Goal: Task Accomplishment & Management: Manage account settings

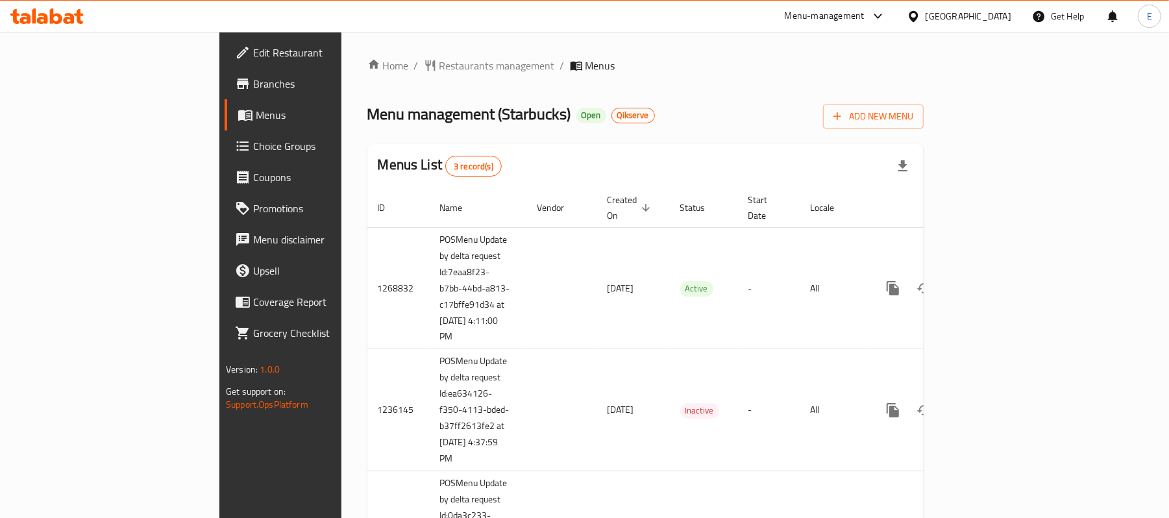
click at [923, 74] on div "Home / Restaurants management / Menus Menu management ( Starbucks ) Open Qikser…" at bounding box center [645, 339] width 556 height 562
click at [439, 63] on span "Restaurants management" at bounding box center [496, 66] width 115 height 16
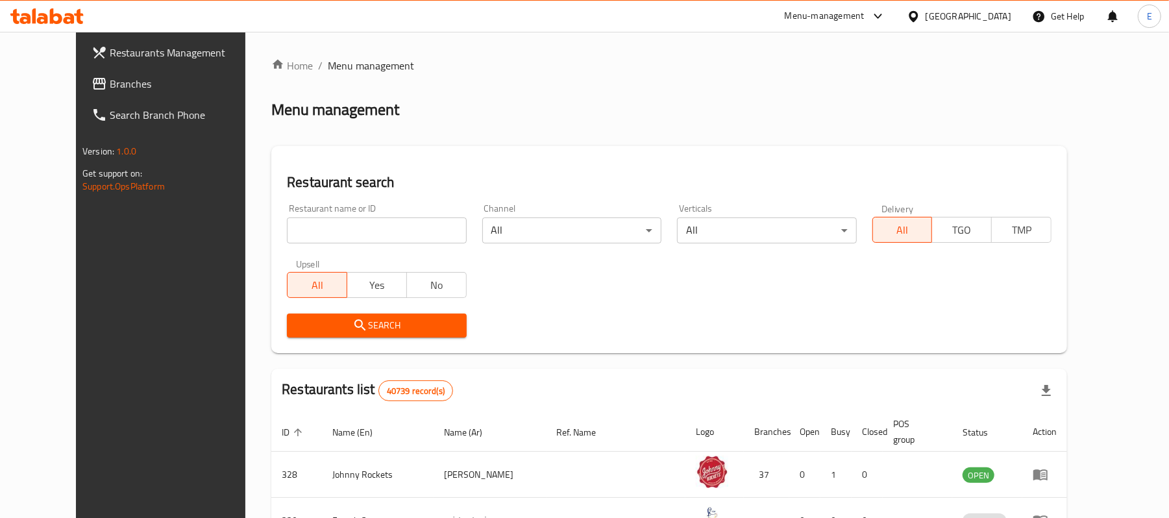
click at [346, 226] on input "search" at bounding box center [376, 230] width 179 height 26
paste input "640810"
type input "640810"
click button "Search" at bounding box center [376, 325] width 179 height 24
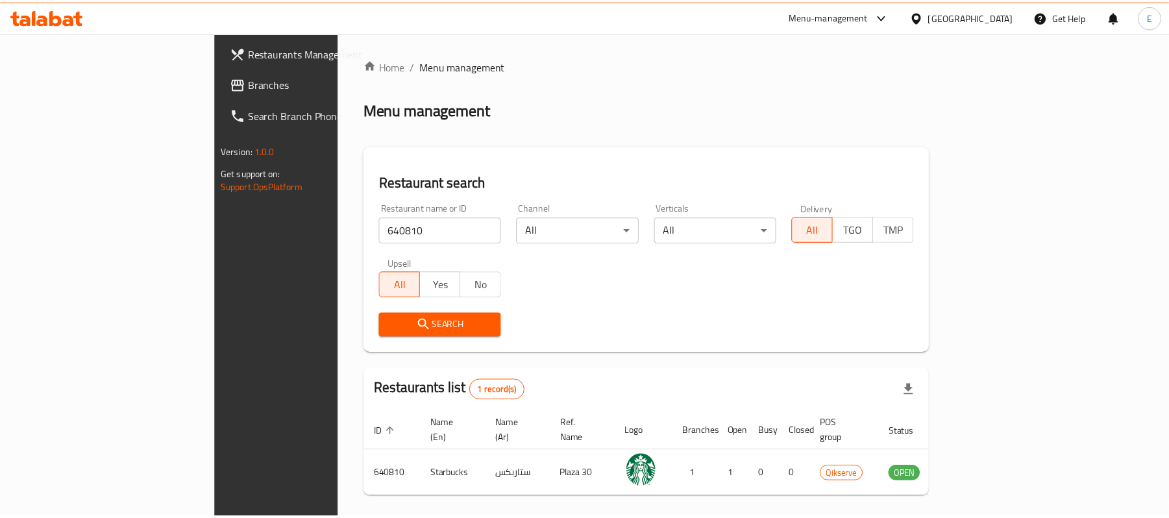
scroll to position [36, 0]
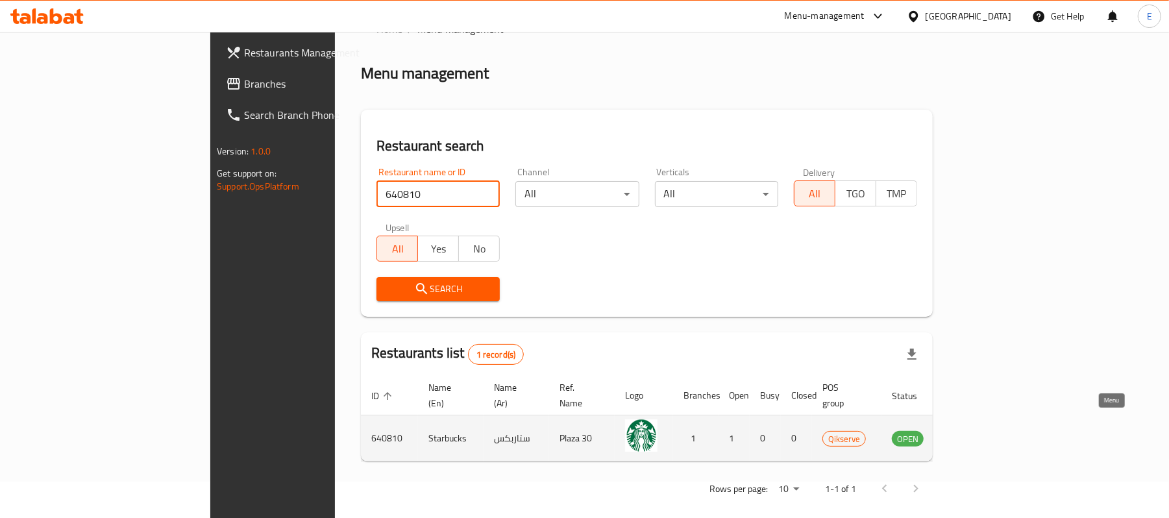
click at [975, 431] on icon "enhanced table" at bounding box center [968, 438] width 16 height 16
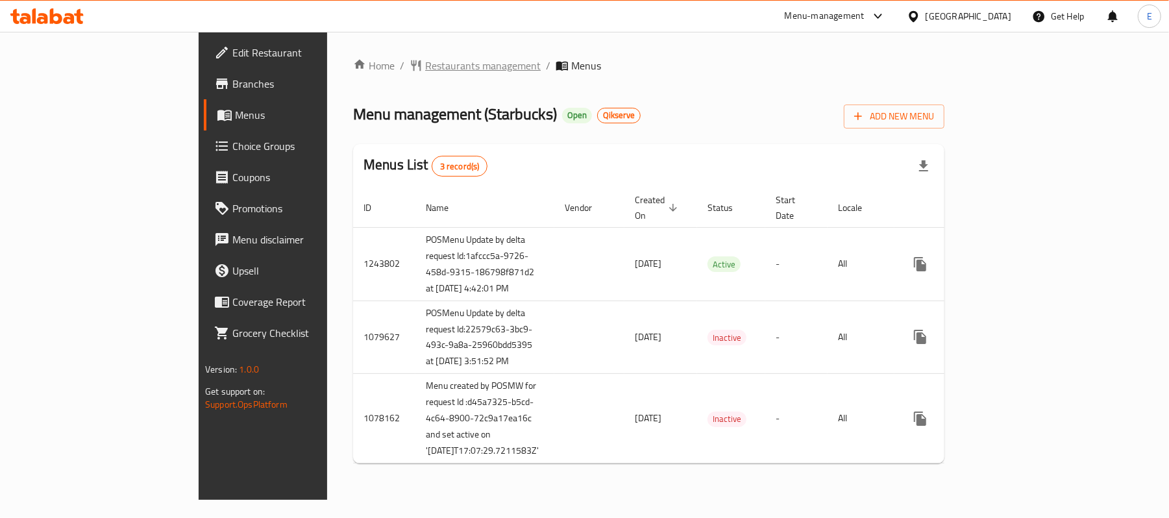
click at [425, 70] on span "Restaurants management" at bounding box center [482, 66] width 115 height 16
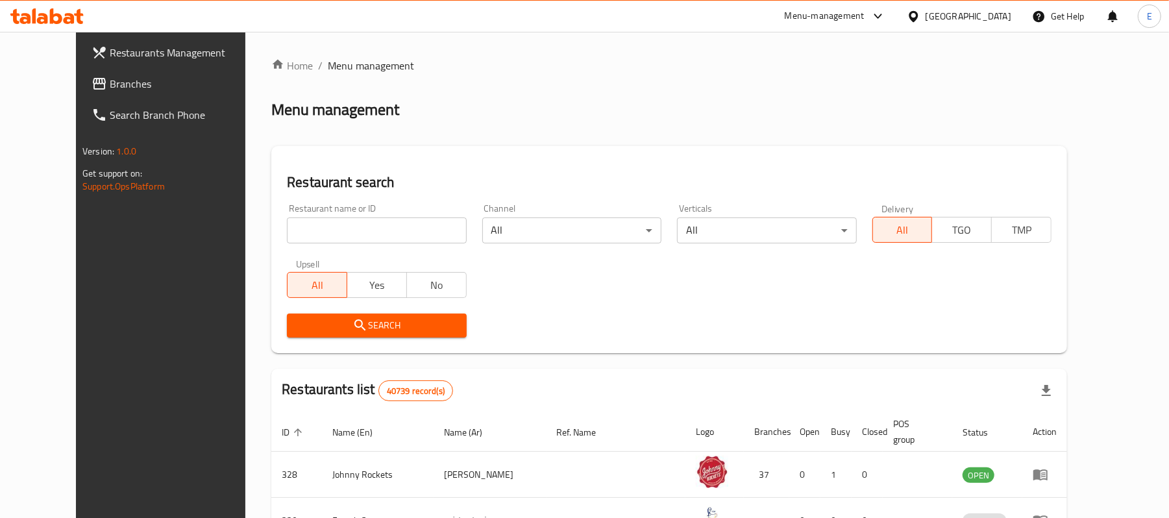
click at [343, 227] on input "search" at bounding box center [376, 230] width 179 height 26
paste input "640811"
click button "Search" at bounding box center [376, 325] width 179 height 24
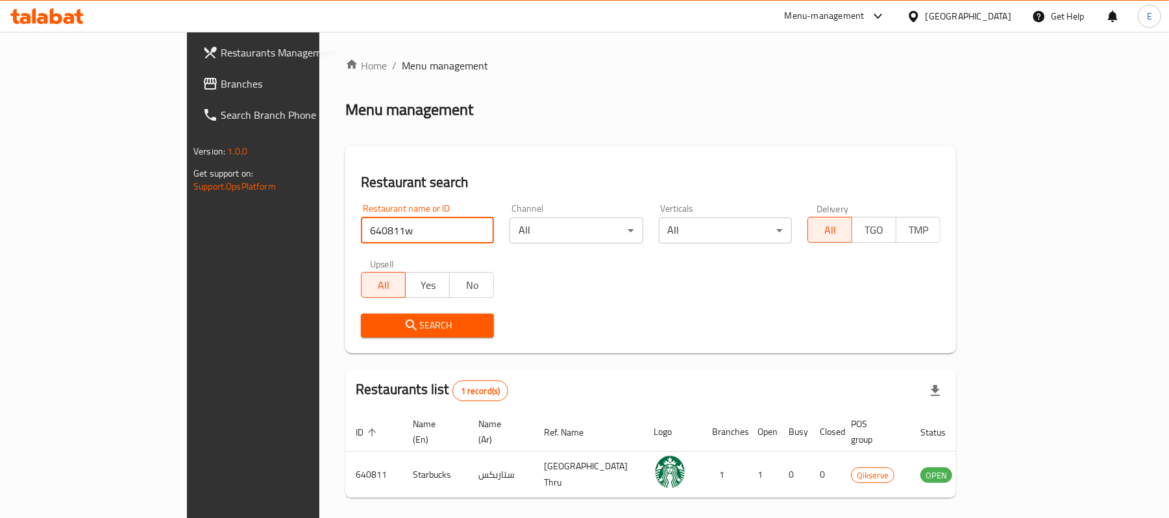
type input "640811w"
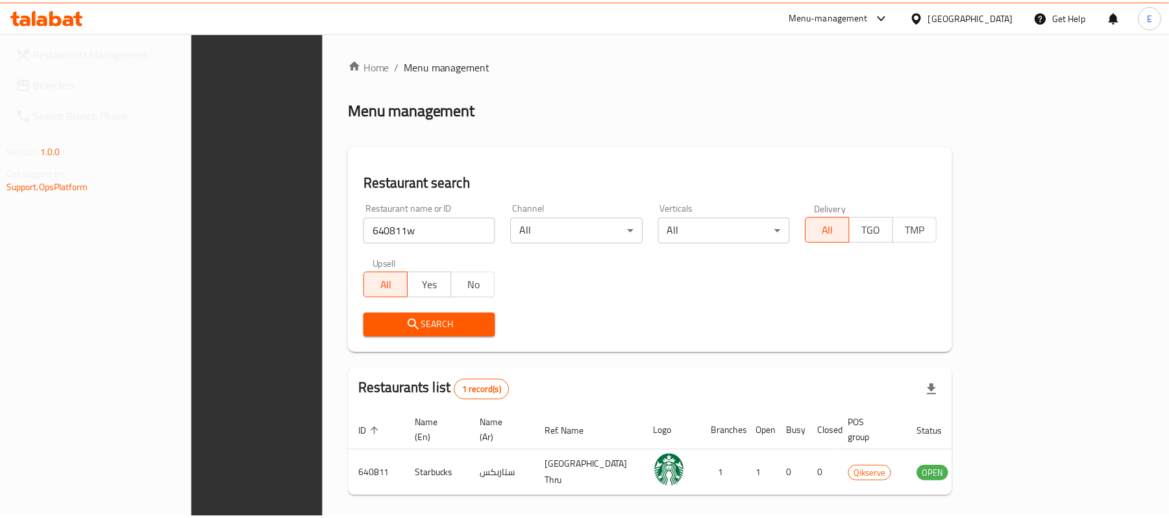
scroll to position [36, 0]
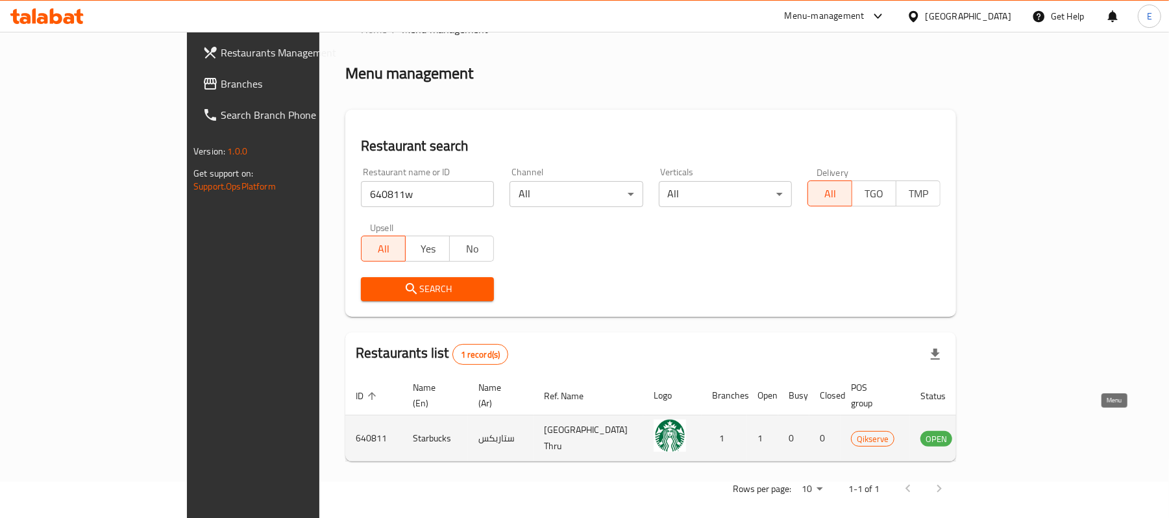
click at [1004, 430] on icon "enhanced table" at bounding box center [996, 438] width 16 height 16
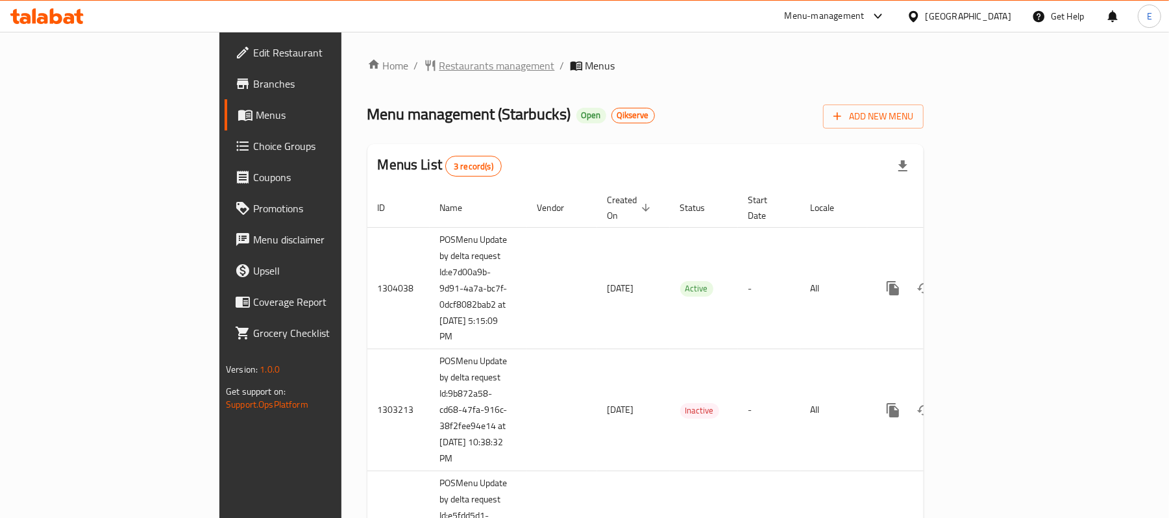
click at [439, 58] on span "Restaurants management" at bounding box center [496, 66] width 115 height 16
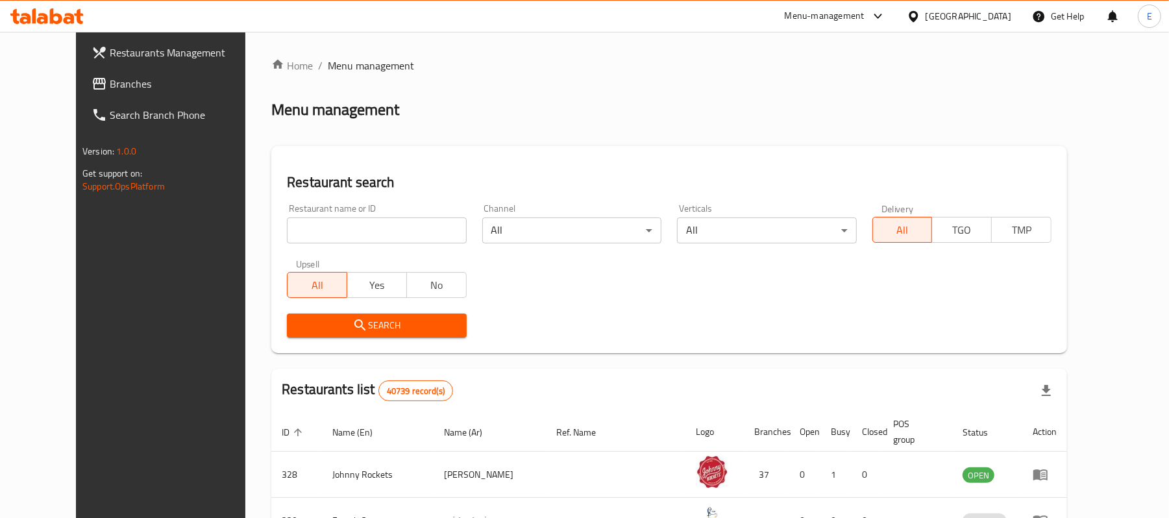
drag, startPoint x: 323, startPoint y: 232, endPoint x: 304, endPoint y: 219, distance: 23.4
click at [323, 232] on input "search" at bounding box center [376, 230] width 179 height 26
paste input "640812"
type input "640812"
click button "Search" at bounding box center [376, 325] width 179 height 24
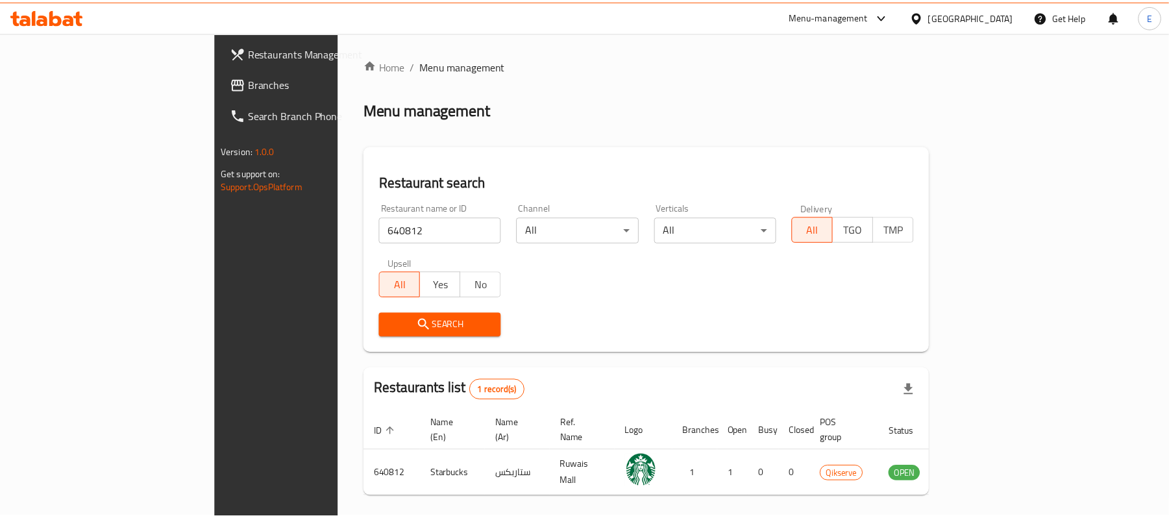
scroll to position [36, 0]
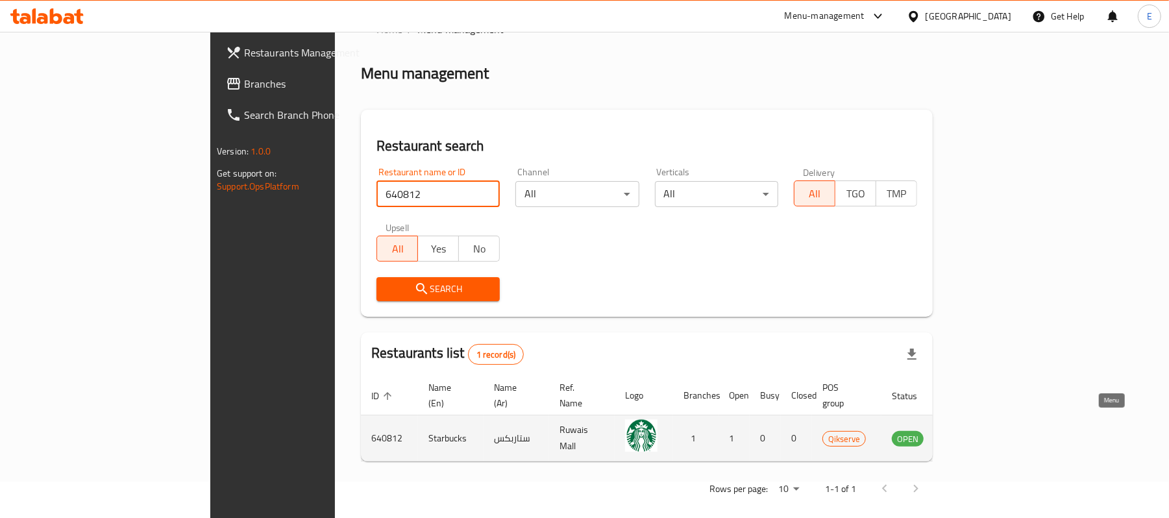
click at [973, 436] on icon "enhanced table" at bounding box center [970, 438] width 5 height 5
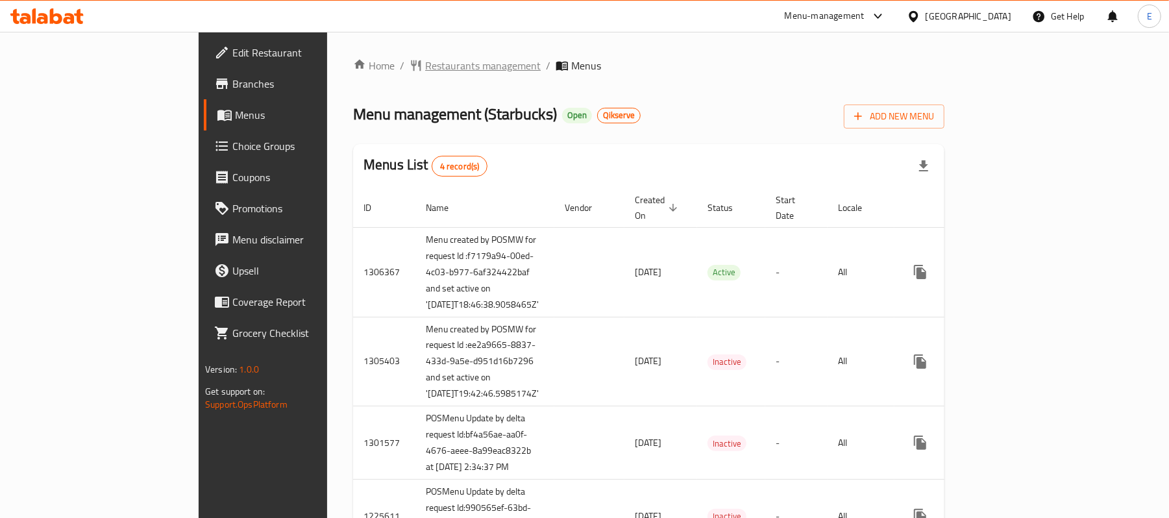
click at [425, 63] on span "Restaurants management" at bounding box center [482, 66] width 115 height 16
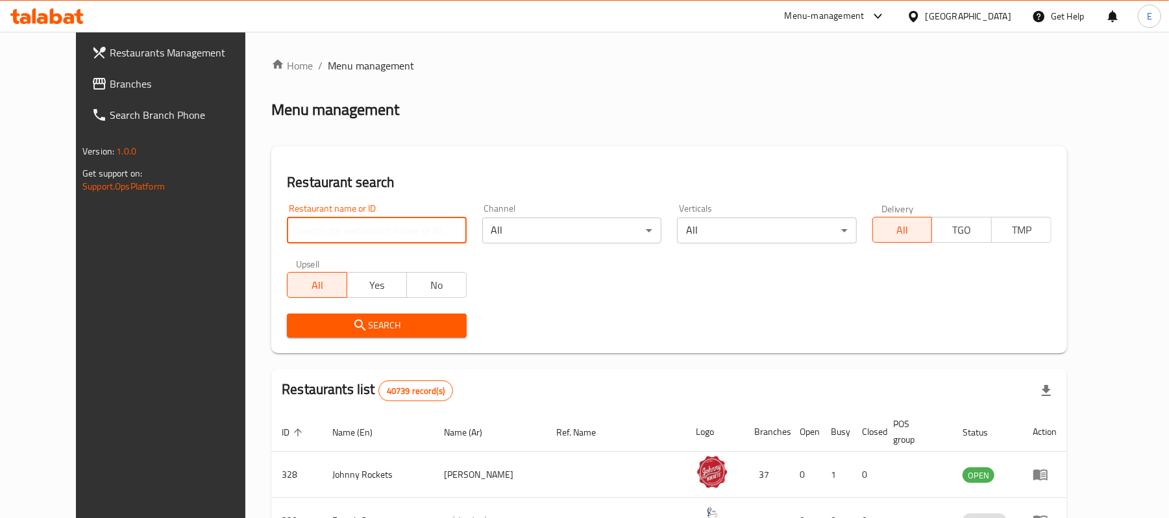
drag, startPoint x: 367, startPoint y: 222, endPoint x: 349, endPoint y: 225, distance: 17.7
click at [367, 222] on input "search" at bounding box center [376, 230] width 179 height 26
paste input "640813"
click button "Search" at bounding box center [376, 325] width 179 height 24
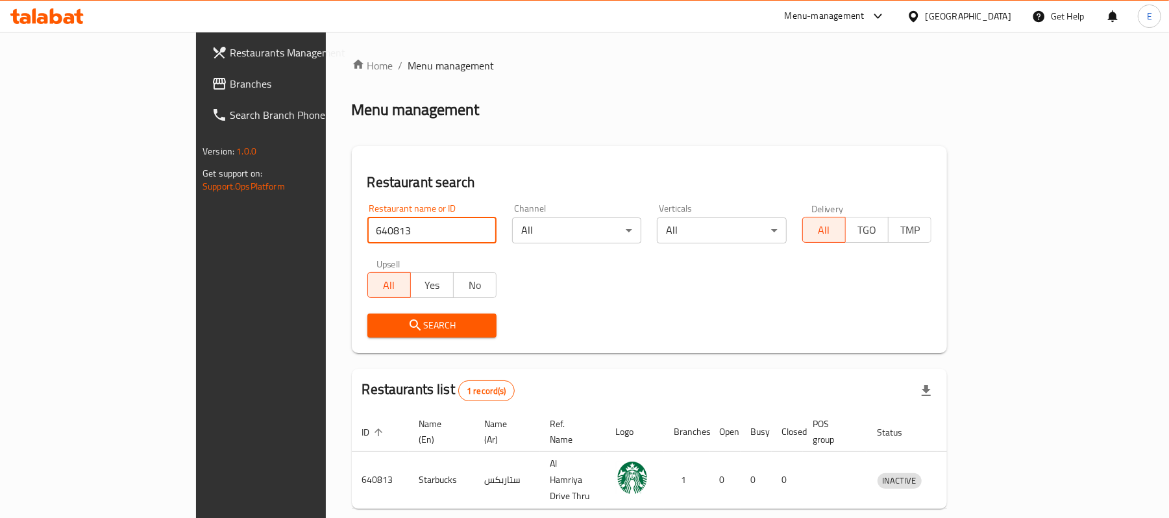
click at [367, 225] on input "640813" at bounding box center [431, 230] width 129 height 26
paste input "1705"
type input "641705"
click at [367, 226] on input "641705" at bounding box center [431, 230] width 129 height 26
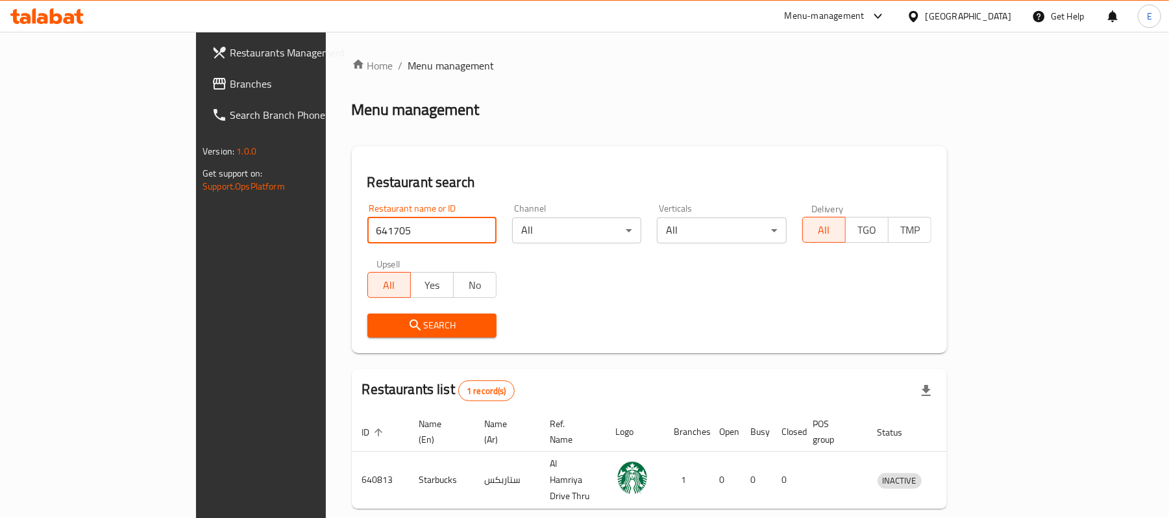
click at [367, 226] on input "641705" at bounding box center [431, 230] width 129 height 26
click button "Search" at bounding box center [431, 325] width 129 height 24
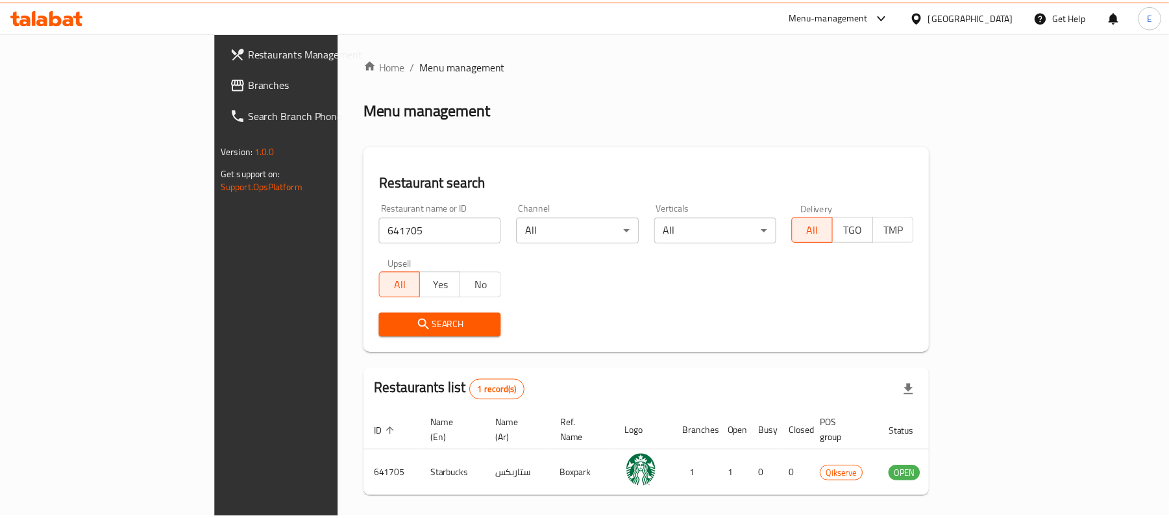
scroll to position [36, 0]
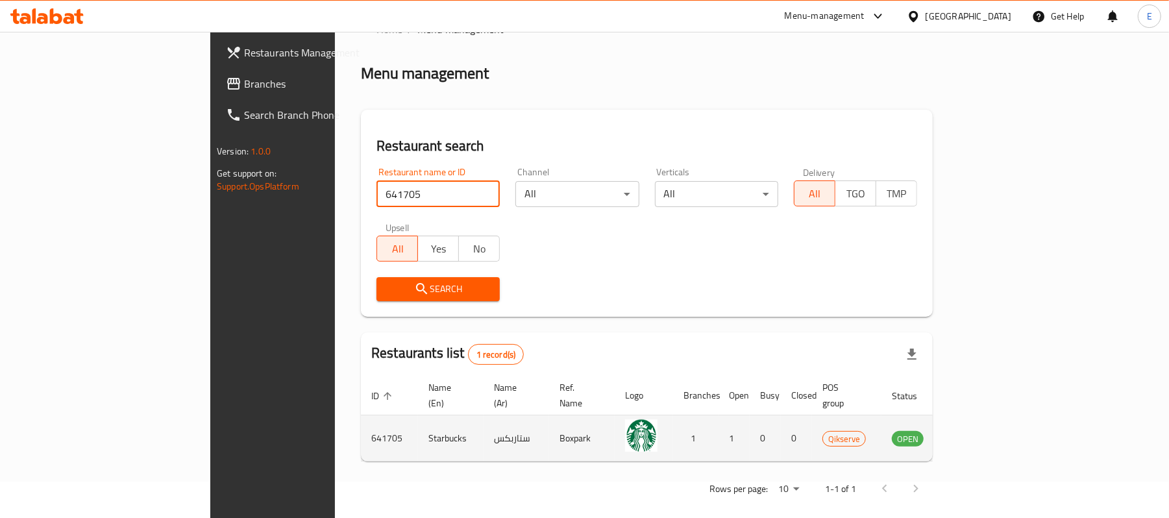
click at [975, 433] on icon "enhanced table" at bounding box center [967, 438] width 14 height 11
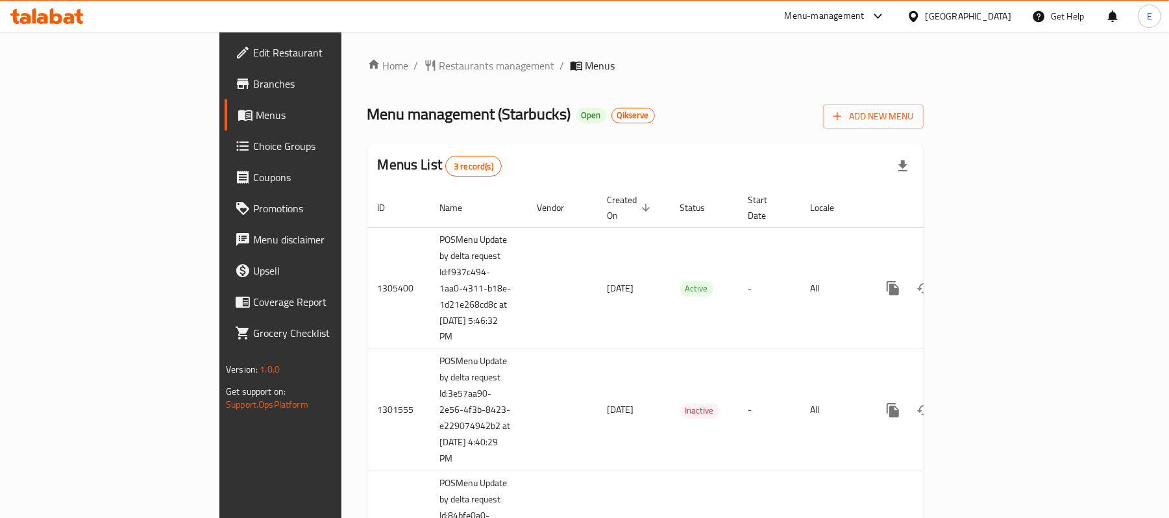
drag, startPoint x: 363, startPoint y: 70, endPoint x: 363, endPoint y: 78, distance: 7.8
click at [439, 70] on span "Restaurants management" at bounding box center [496, 66] width 115 height 16
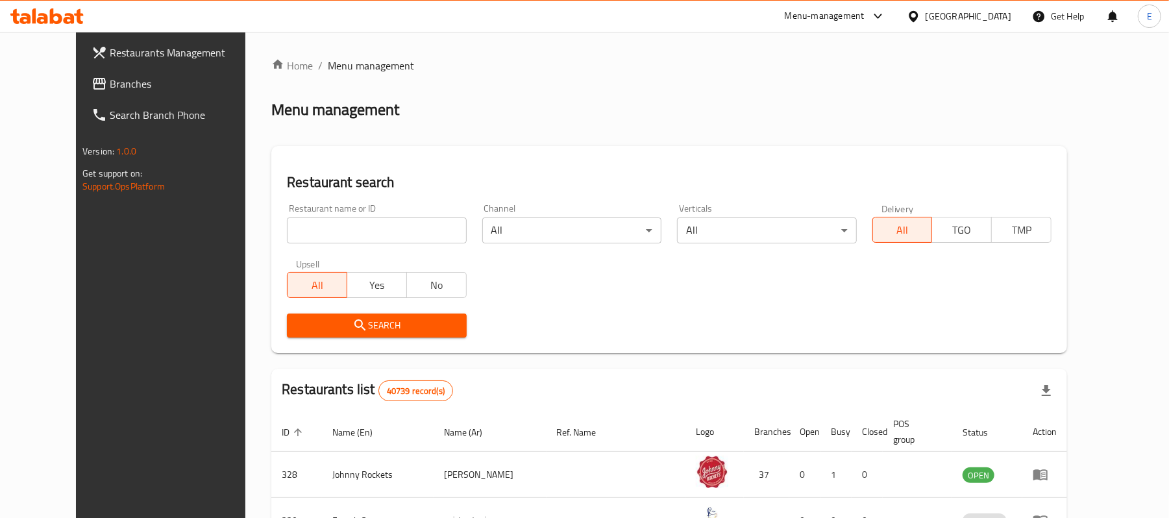
click at [338, 218] on input "search" at bounding box center [376, 230] width 179 height 26
paste input "641706"
type input "641706"
click button "Search" at bounding box center [376, 325] width 179 height 24
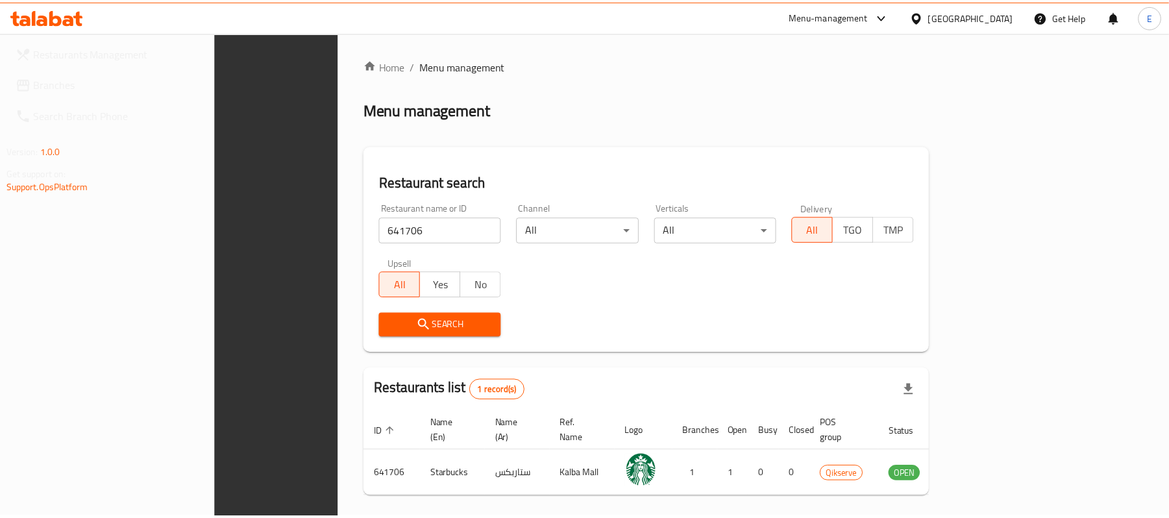
scroll to position [36, 0]
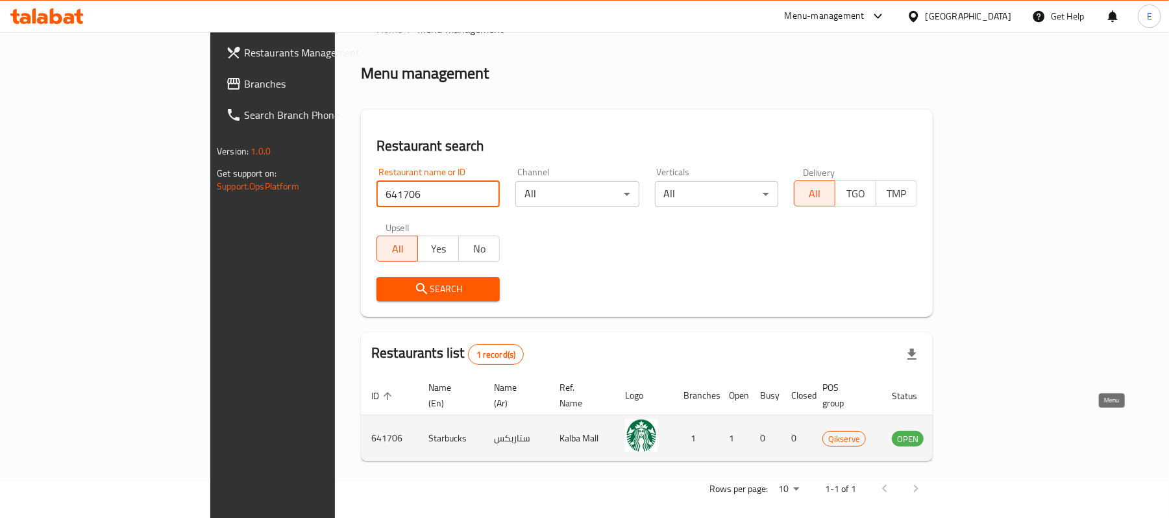
click at [984, 430] on link "enhanced table" at bounding box center [972, 438] width 24 height 16
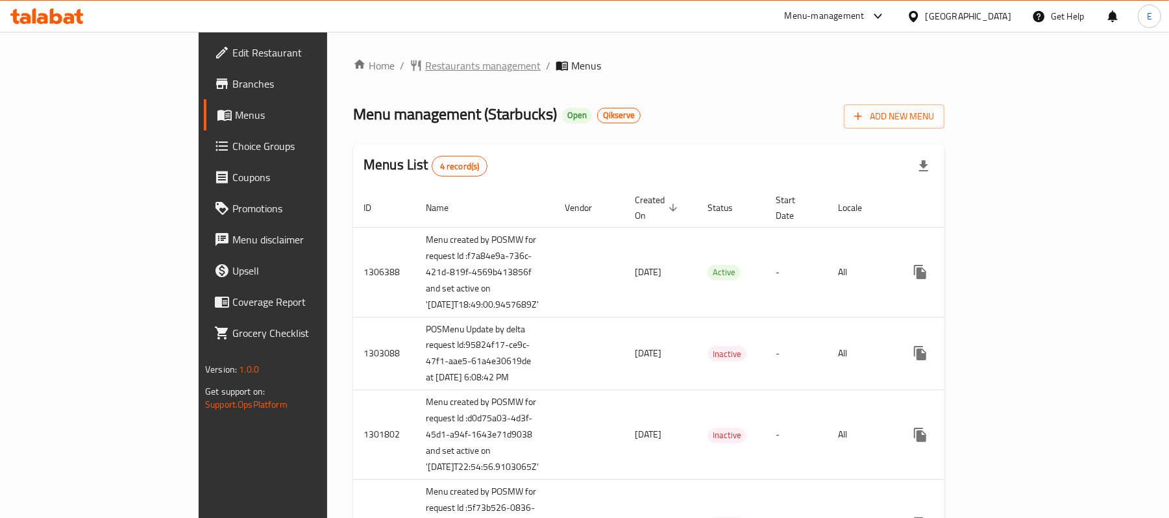
click at [425, 64] on span "Restaurants management" at bounding box center [482, 66] width 115 height 16
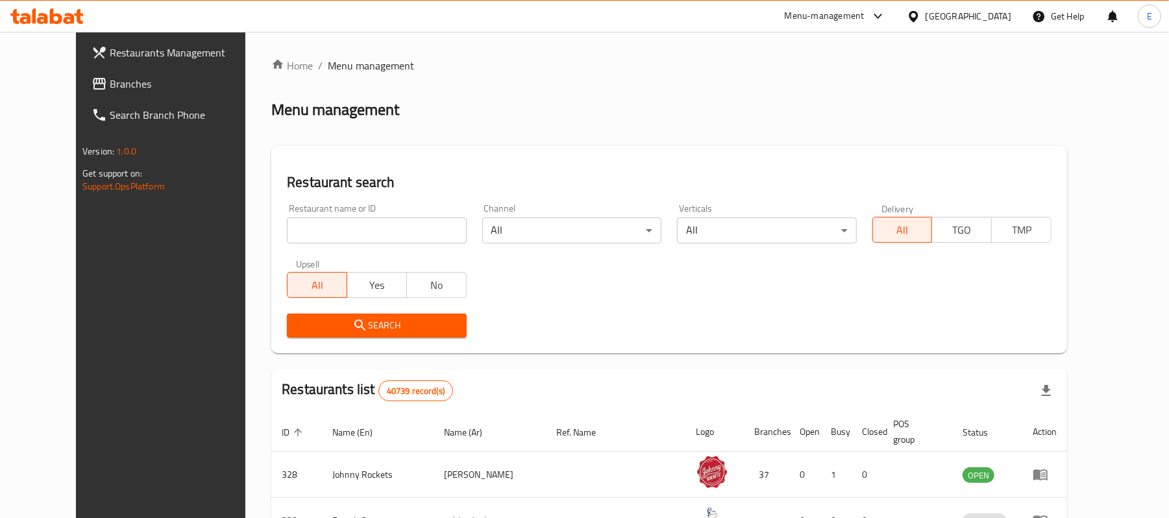
drag, startPoint x: 331, startPoint y: 239, endPoint x: 324, endPoint y: 243, distance: 7.3
click at [331, 239] on input "search" at bounding box center [376, 230] width 179 height 26
paste input "641707"
type input "641707"
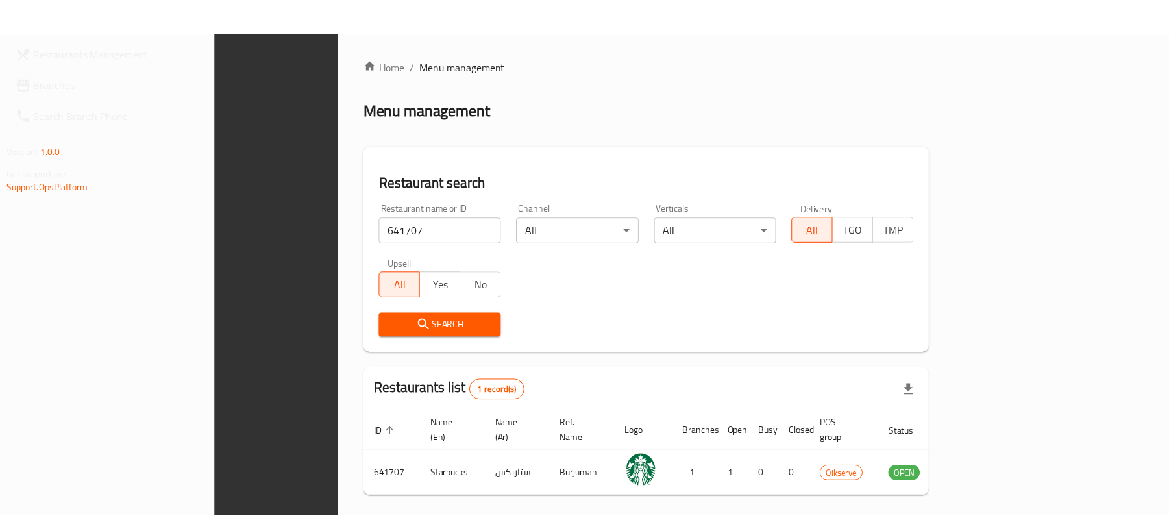
scroll to position [36, 0]
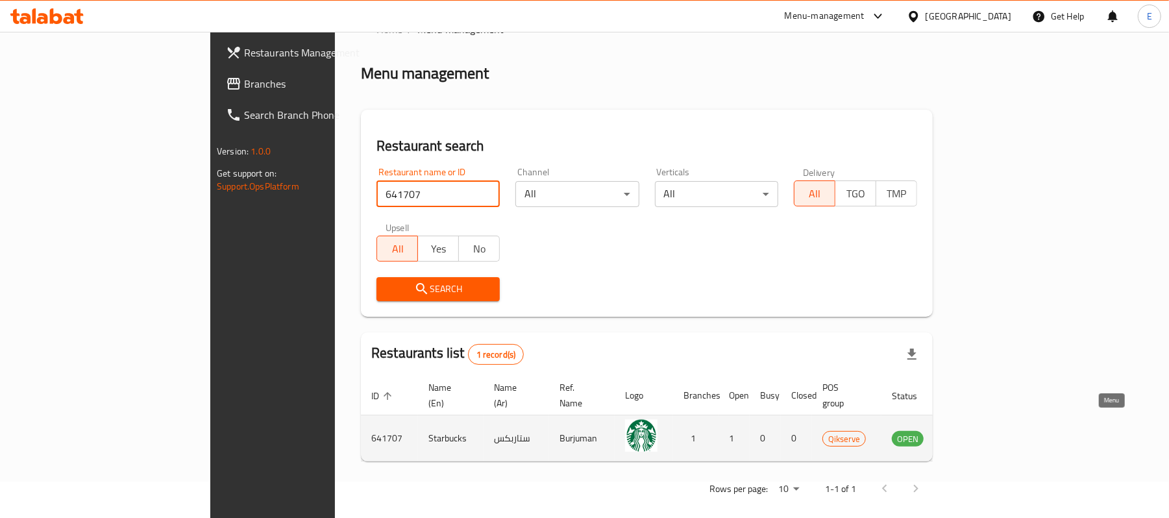
click at [975, 433] on icon "enhanced table" at bounding box center [967, 438] width 14 height 11
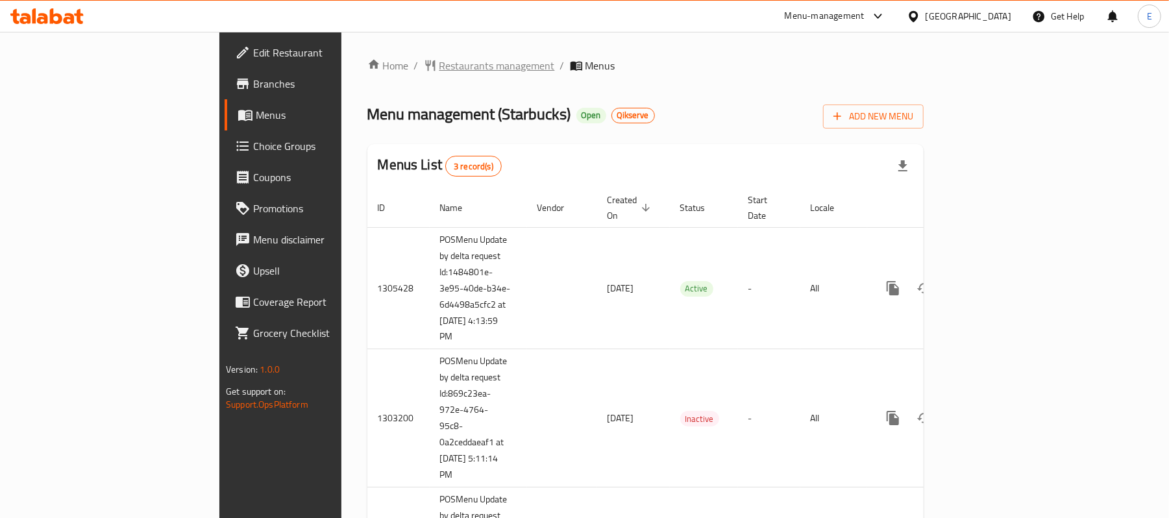
click at [439, 66] on span "Restaurants management" at bounding box center [496, 66] width 115 height 16
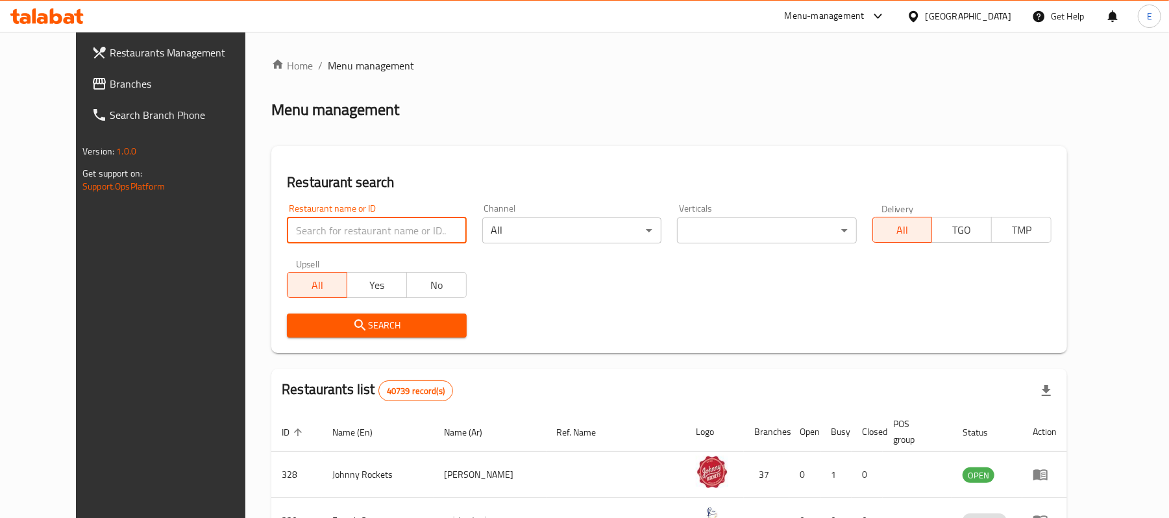
click at [359, 226] on input "search" at bounding box center [376, 230] width 179 height 26
paste input "641708"
type input "641708"
click button "Search" at bounding box center [376, 325] width 179 height 24
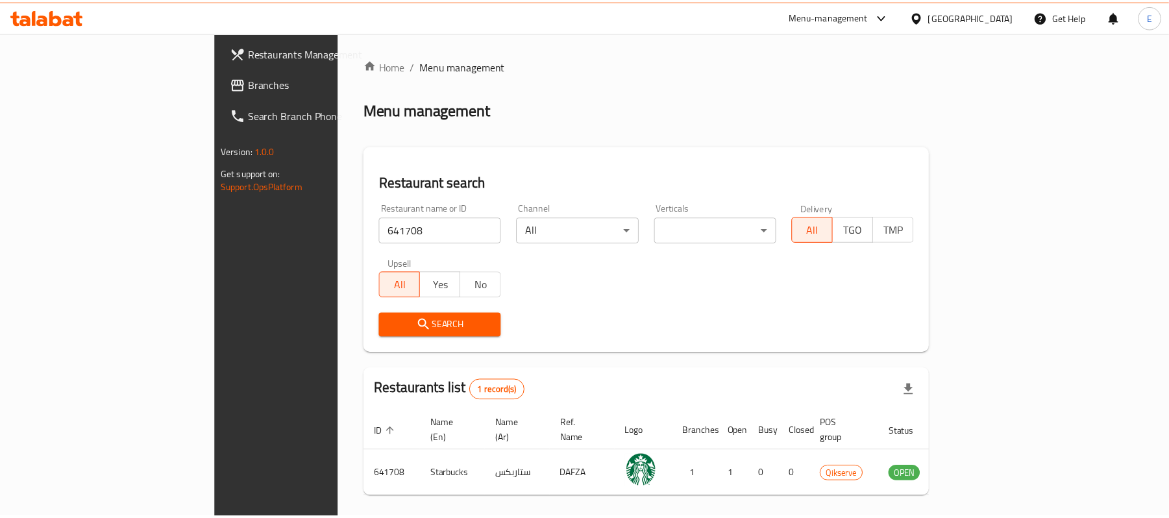
scroll to position [36, 0]
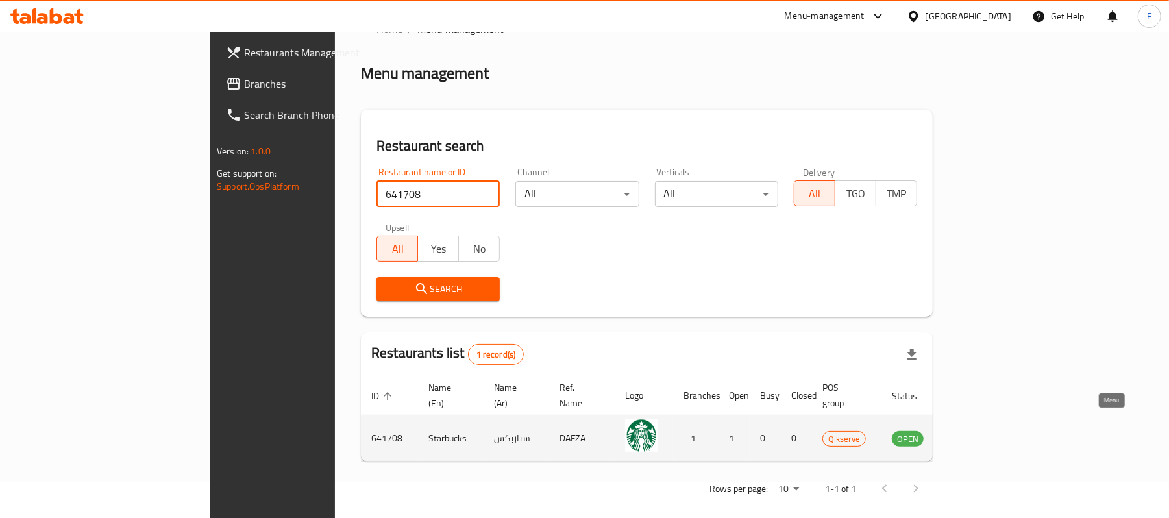
click at [975, 430] on icon "enhanced table" at bounding box center [968, 438] width 16 height 16
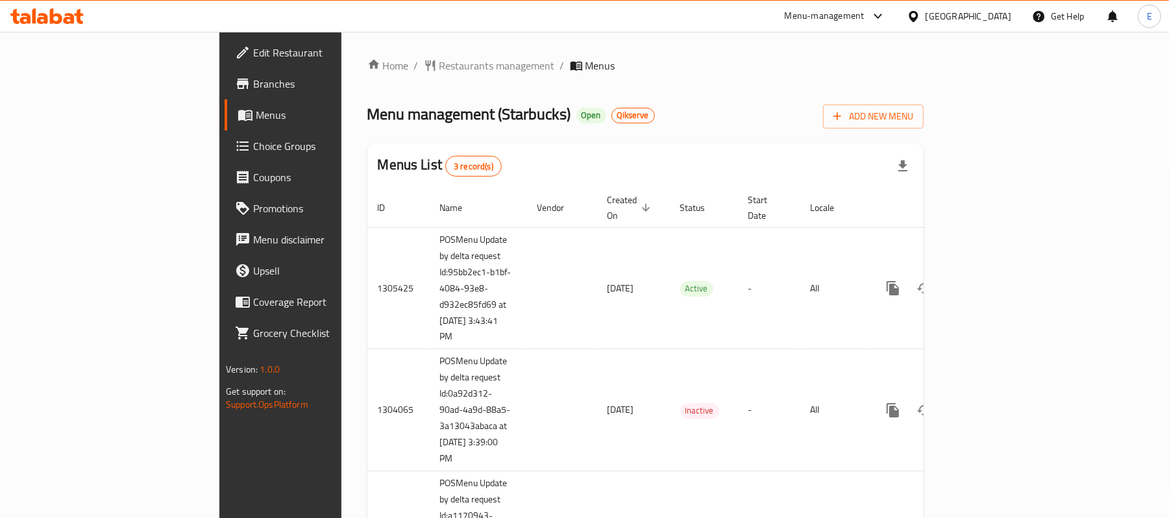
drag, startPoint x: 398, startPoint y: 71, endPoint x: 395, endPoint y: 79, distance: 7.6
click at [439, 71] on span "Restaurants management" at bounding box center [496, 66] width 115 height 16
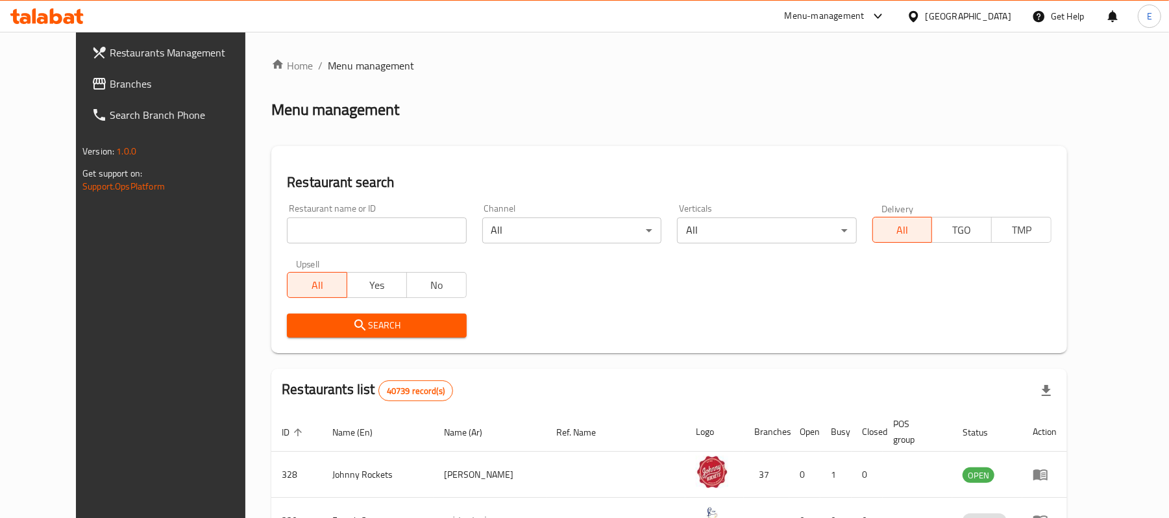
click at [402, 235] on input "search" at bounding box center [376, 230] width 179 height 26
paste input "641709"
type input "641709"
click button "Search" at bounding box center [376, 325] width 179 height 24
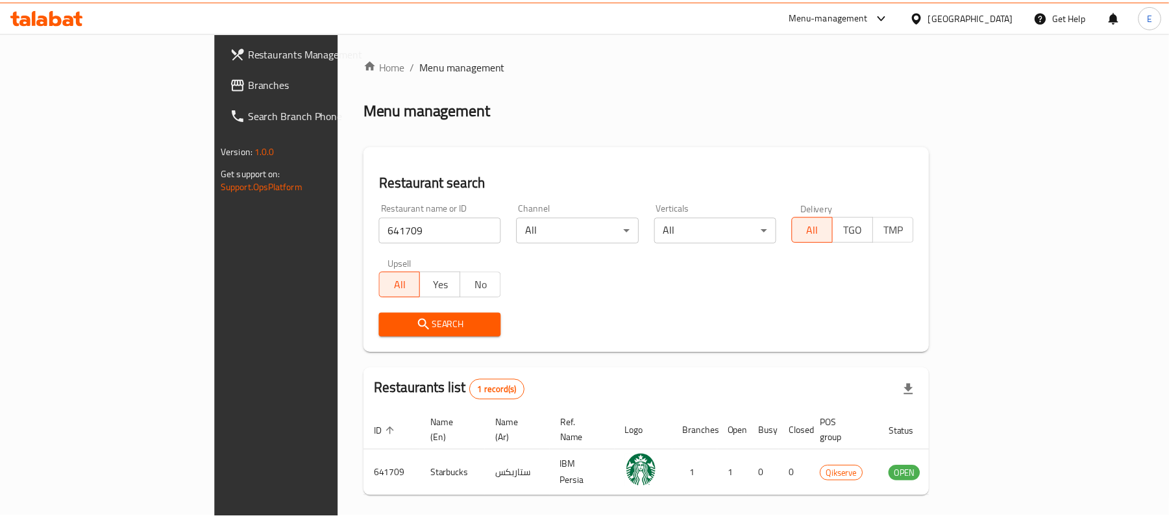
scroll to position [36, 0]
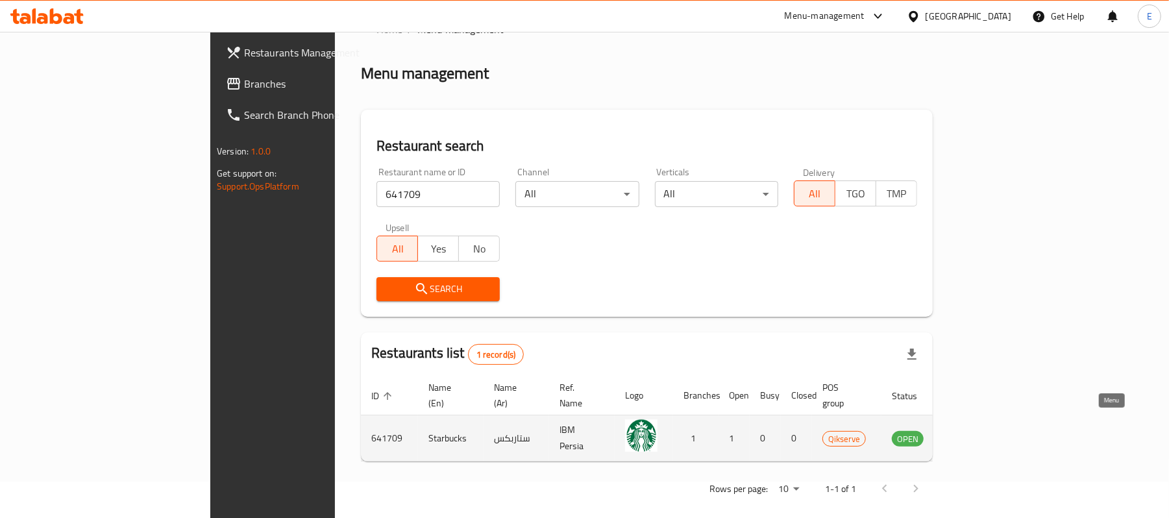
click at [975, 430] on icon "enhanced table" at bounding box center [968, 438] width 16 height 16
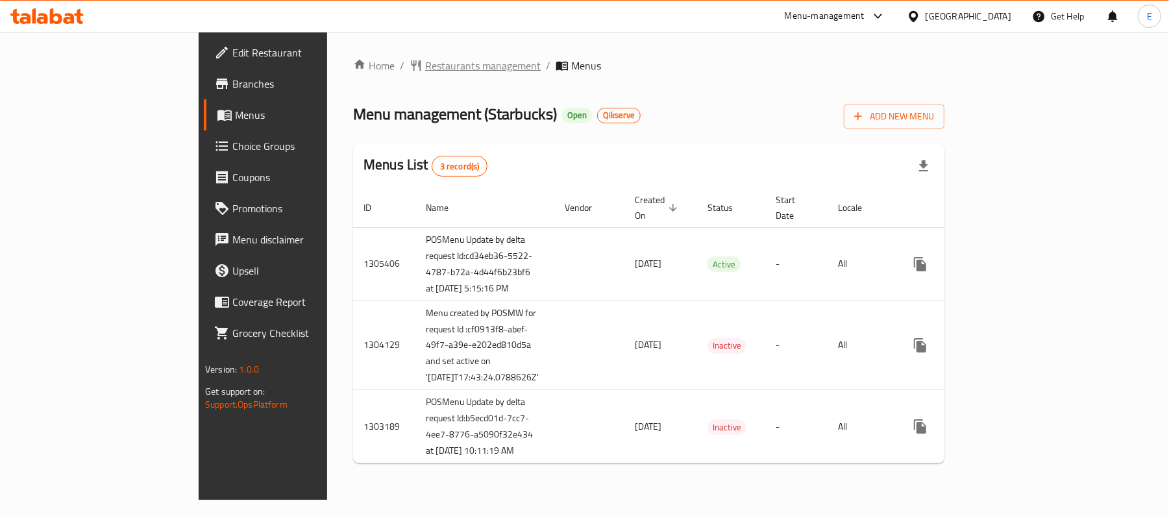
click at [425, 65] on span "Restaurants management" at bounding box center [482, 66] width 115 height 16
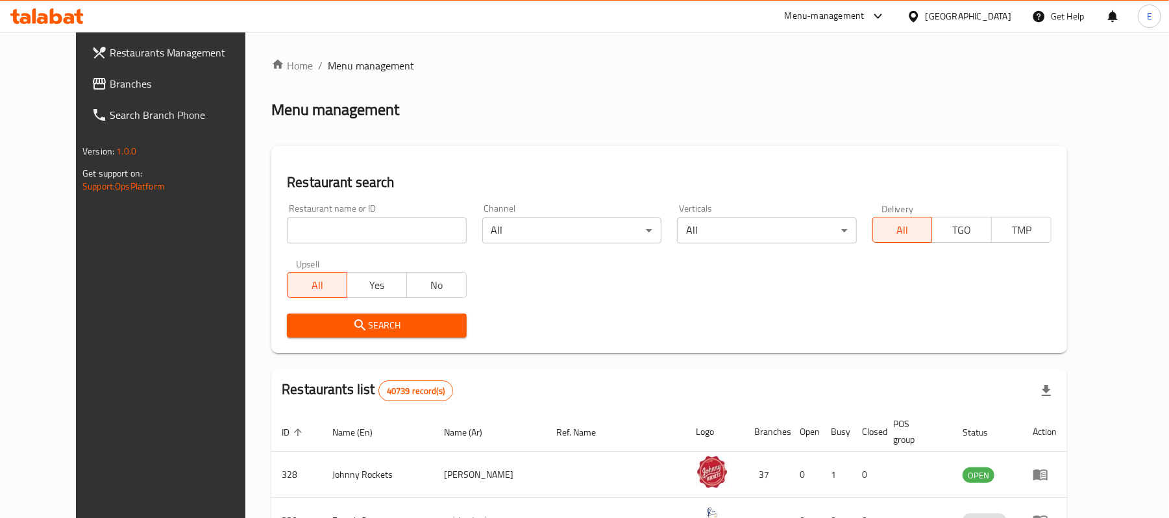
click at [315, 235] on input "search" at bounding box center [376, 230] width 179 height 26
paste input "641710"
type input "641710"
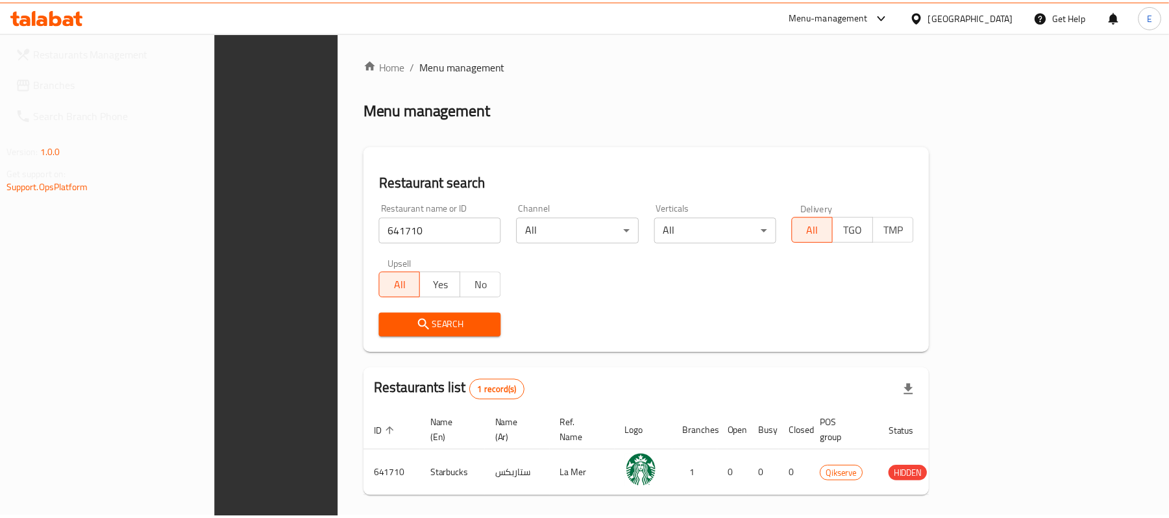
scroll to position [36, 0]
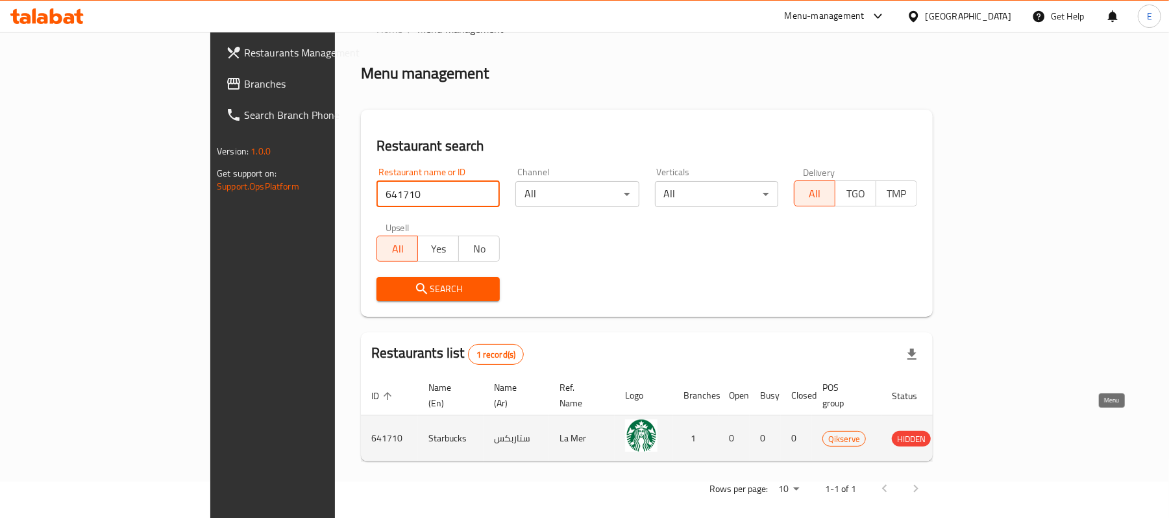
click at [975, 430] on icon "enhanced table" at bounding box center [968, 438] width 16 height 16
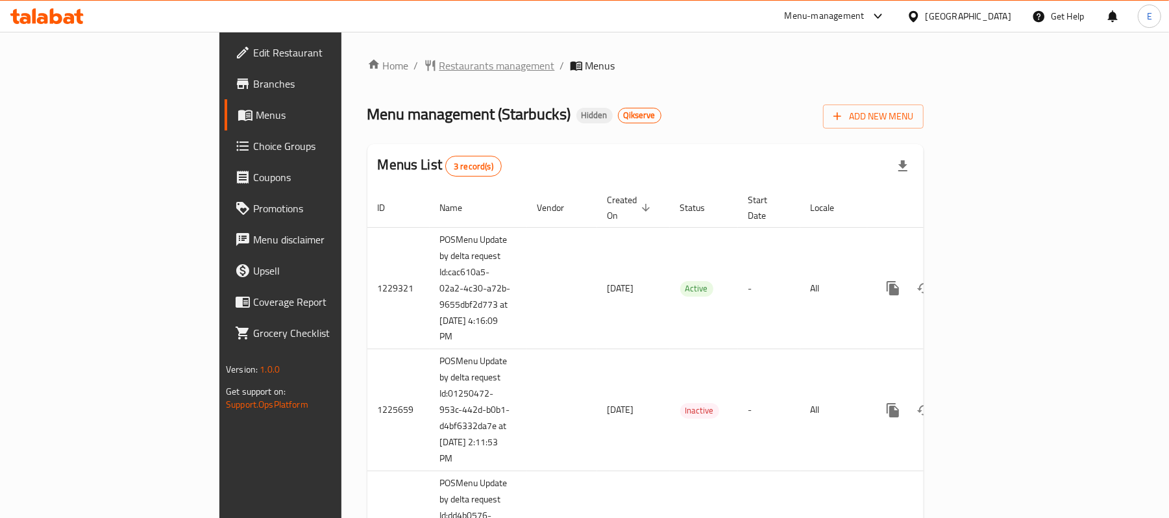
click at [439, 63] on span "Restaurants management" at bounding box center [496, 66] width 115 height 16
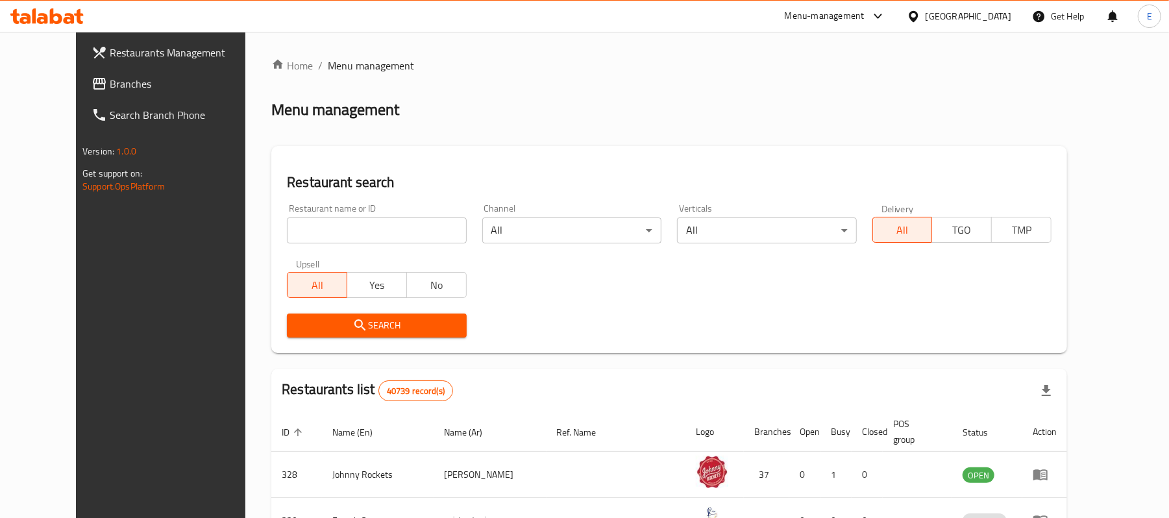
click at [350, 239] on input "search" at bounding box center [376, 230] width 179 height 26
paste input "641711"
type input "641711"
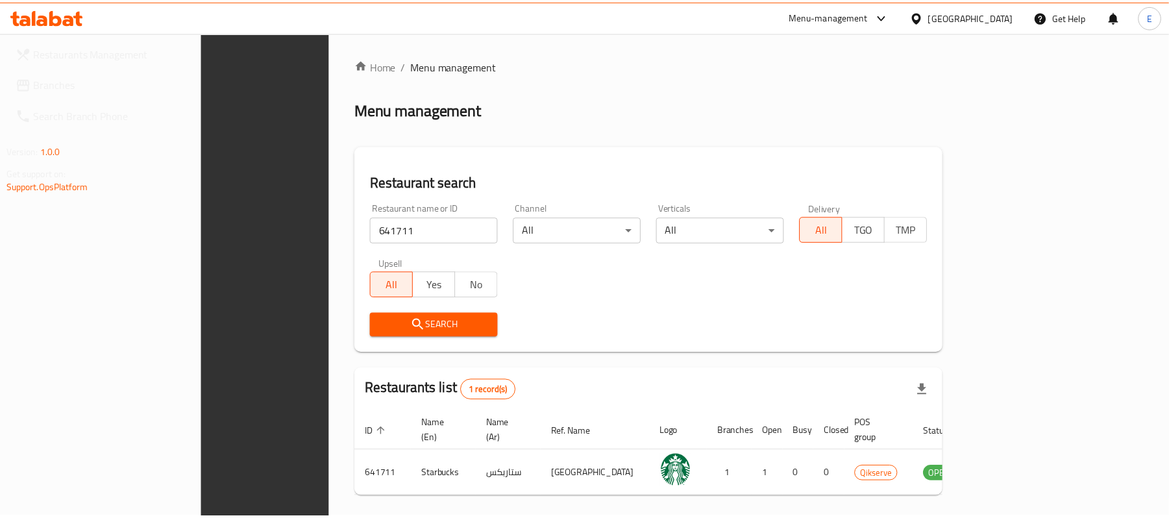
scroll to position [36, 0]
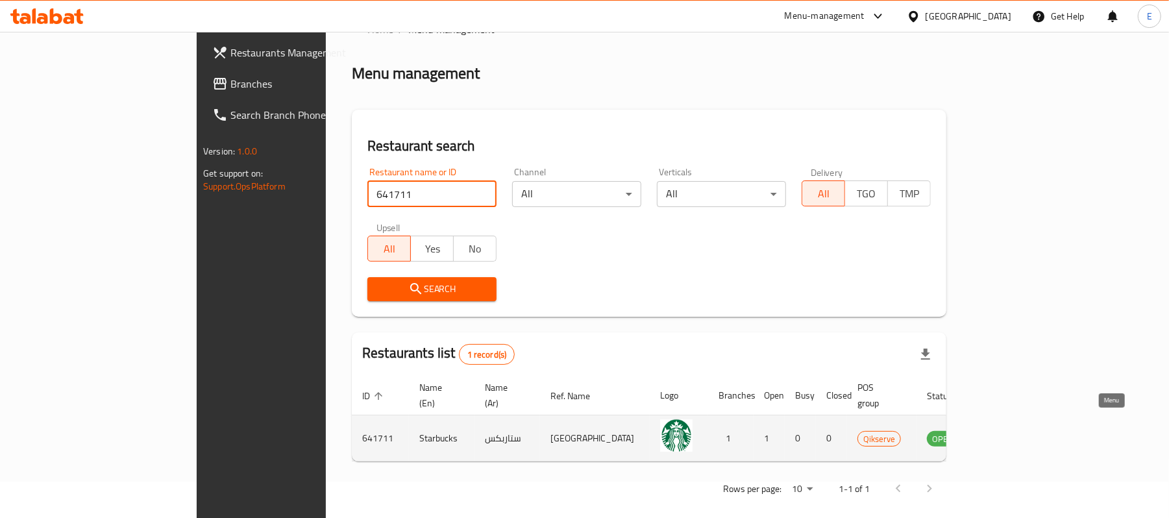
click at [1010, 433] on icon "enhanced table" at bounding box center [1002, 438] width 14 height 11
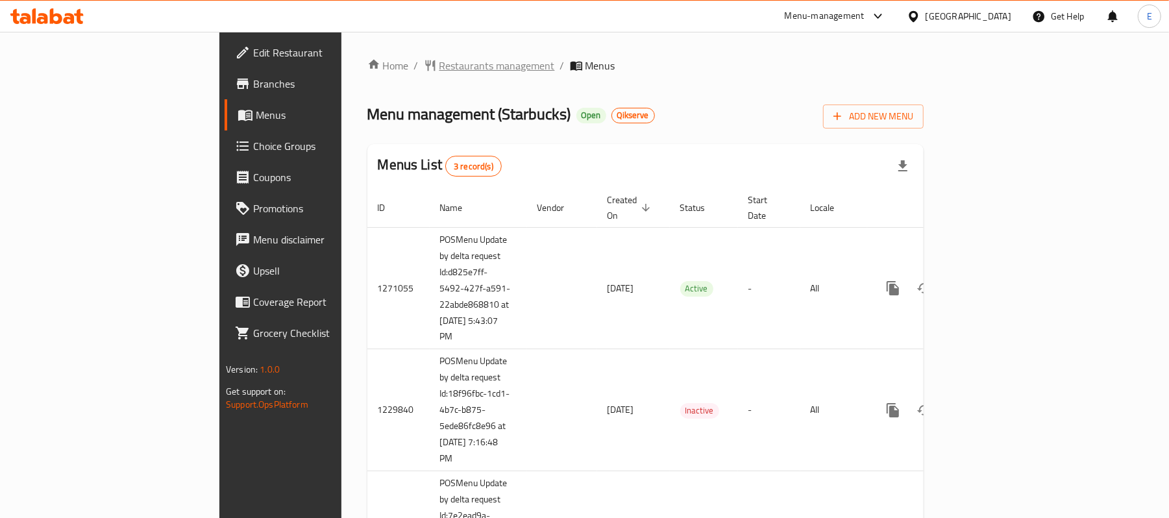
click at [439, 66] on span "Restaurants management" at bounding box center [496, 66] width 115 height 16
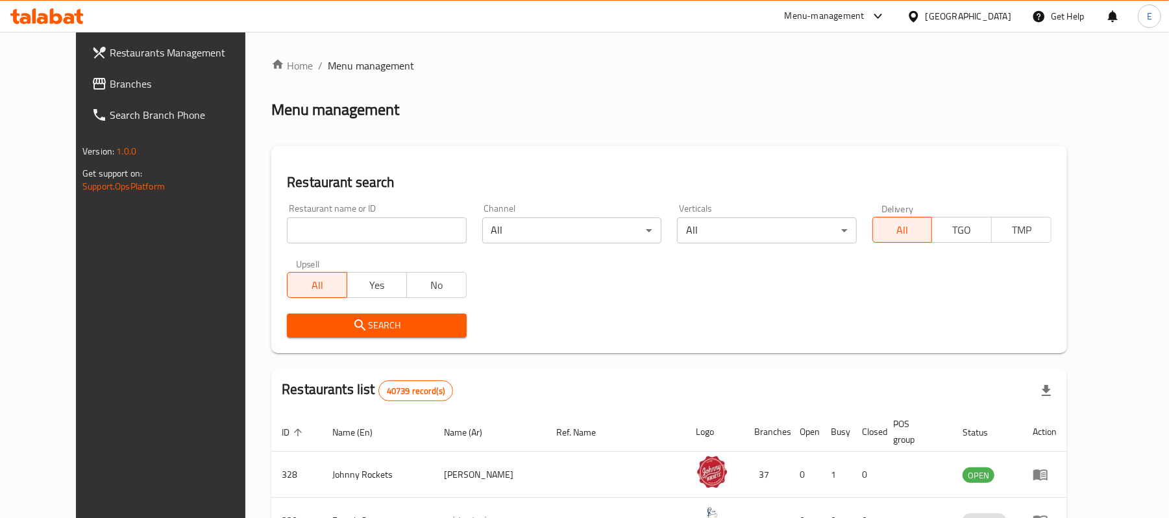
click at [328, 223] on input "search" at bounding box center [376, 230] width 179 height 26
paste input "641712"
type input "641712"
click button "Search" at bounding box center [376, 325] width 179 height 24
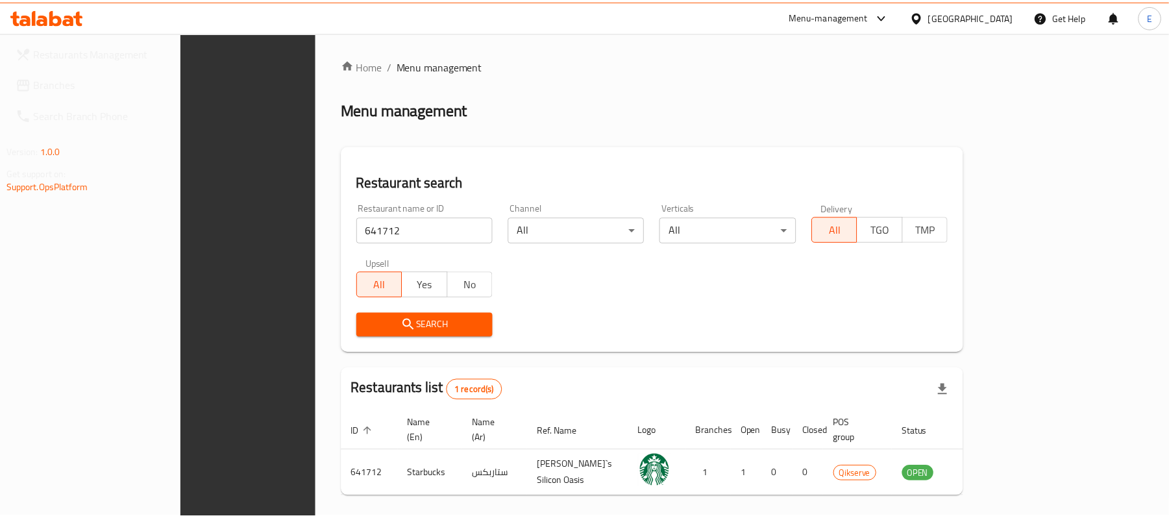
scroll to position [36, 0]
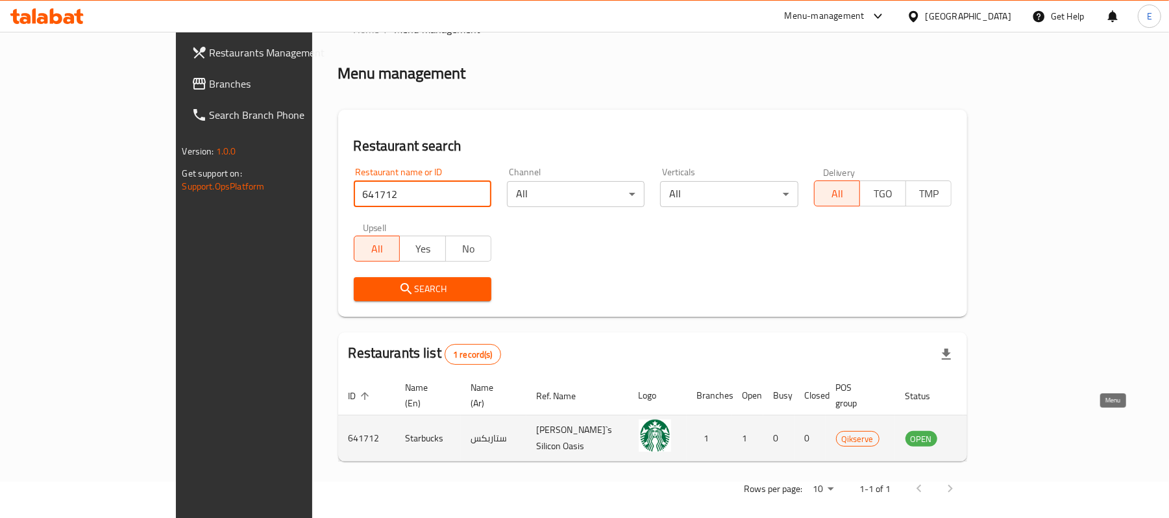
click at [989, 430] on icon "enhanced table" at bounding box center [981, 438] width 16 height 16
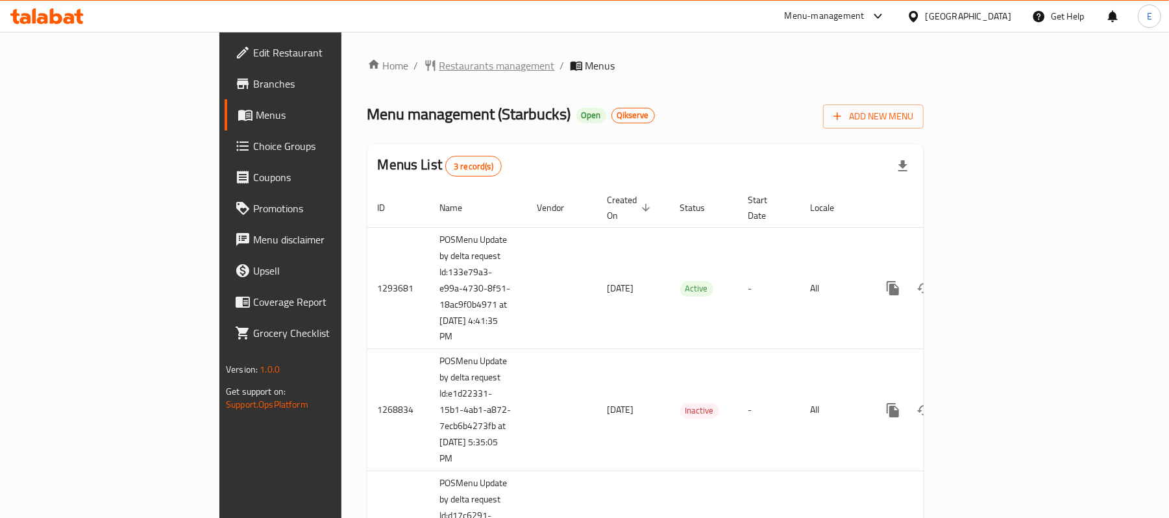
click at [439, 61] on span "Restaurants management" at bounding box center [496, 66] width 115 height 16
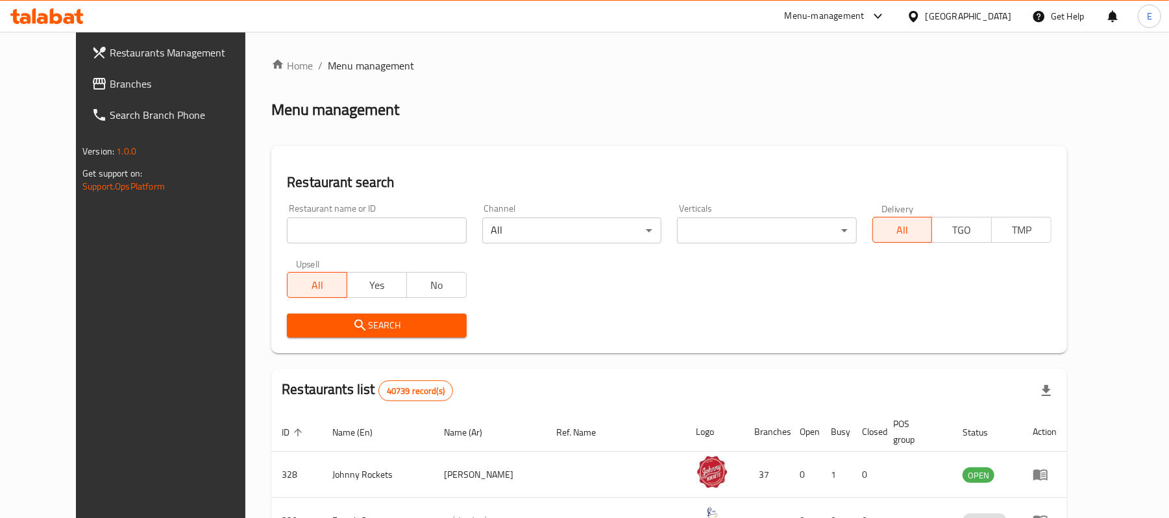
click at [367, 234] on input "search" at bounding box center [376, 230] width 179 height 26
paste input "641713"
type input "641713"
click button "Search" at bounding box center [376, 325] width 179 height 24
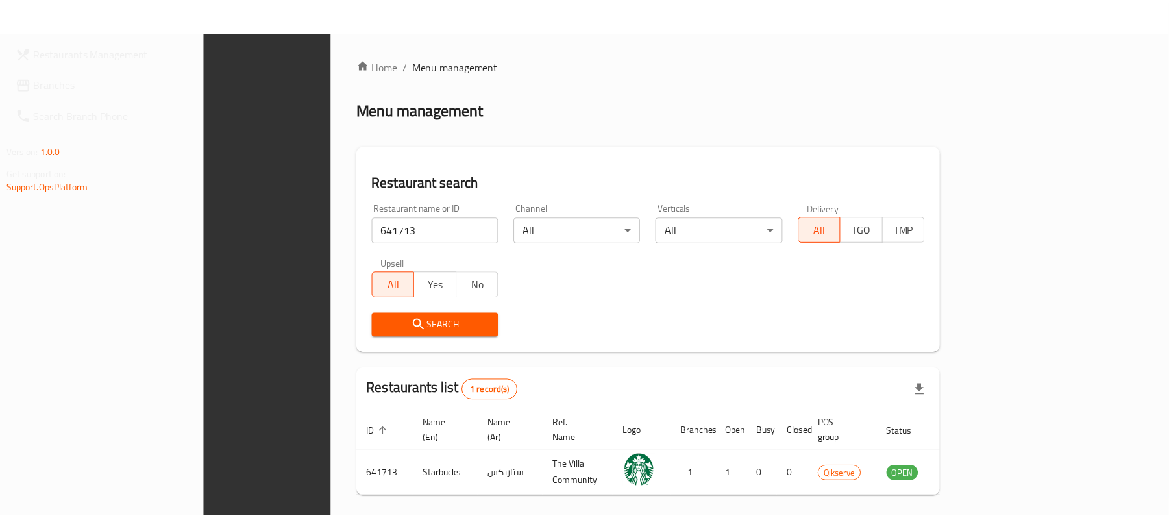
scroll to position [36, 0]
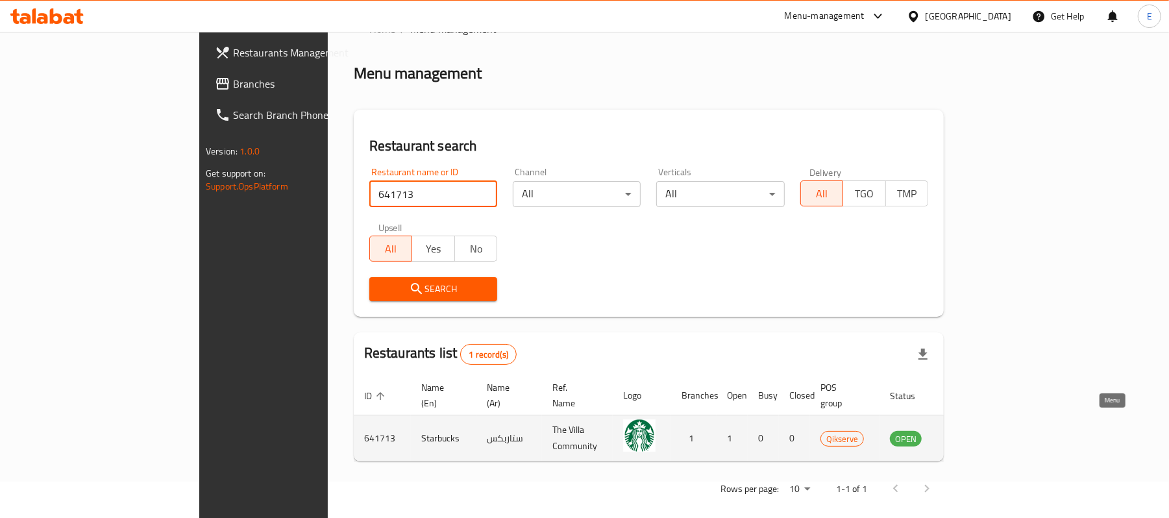
click at [973, 433] on icon "enhanced table" at bounding box center [965, 438] width 14 height 11
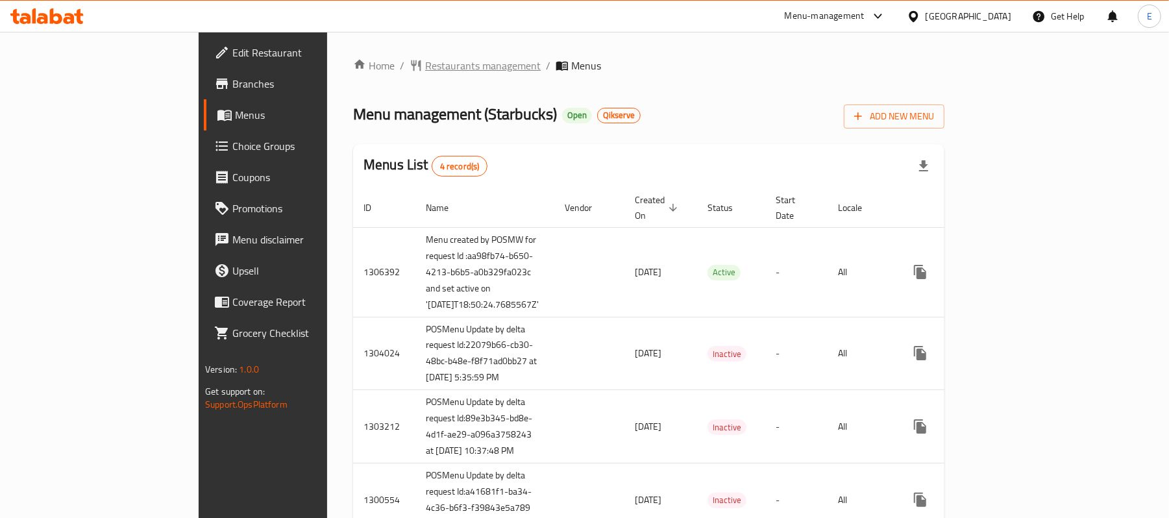
click at [425, 63] on span "Restaurants management" at bounding box center [482, 66] width 115 height 16
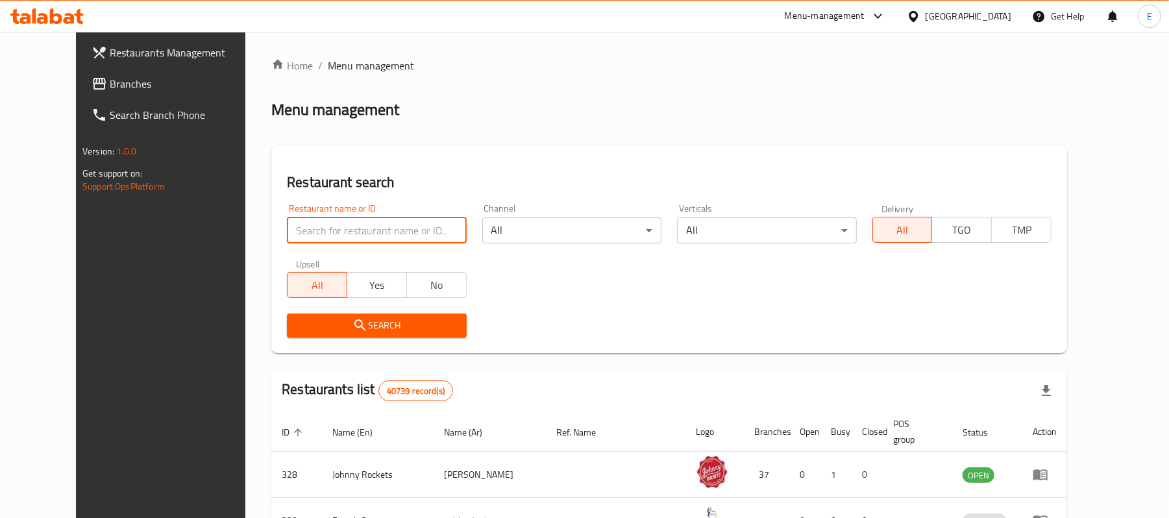
click at [363, 235] on input "search" at bounding box center [376, 230] width 179 height 26
paste input "642029"
type input "642029"
click button "Search" at bounding box center [376, 325] width 179 height 24
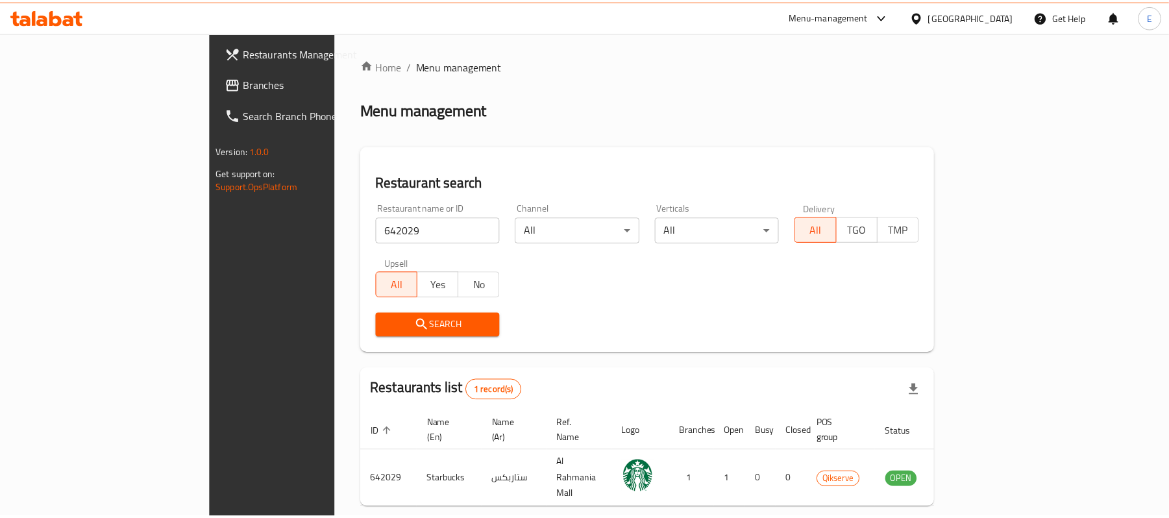
scroll to position [36, 0]
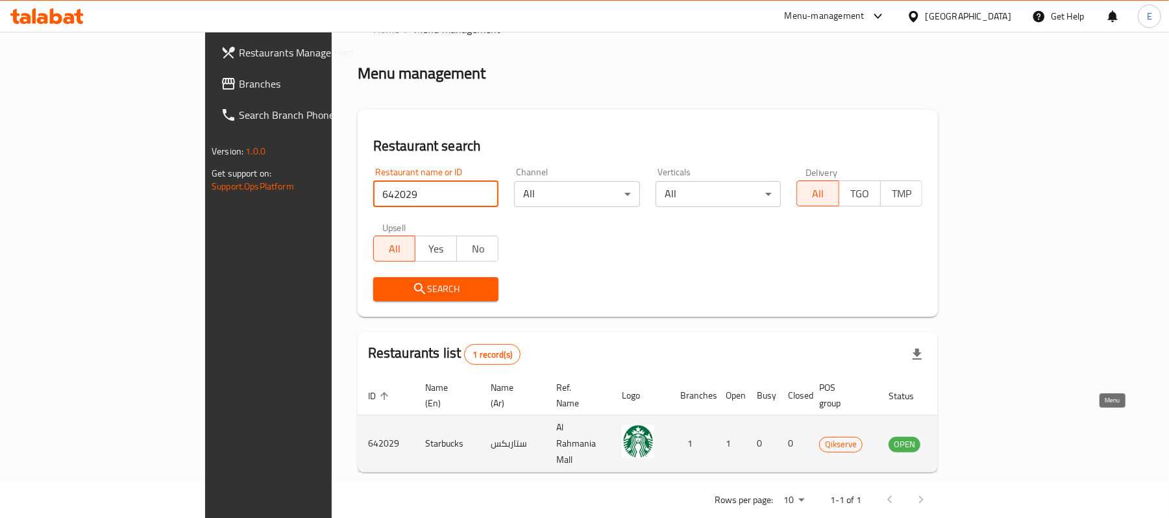
click at [972, 436] on icon "enhanced table" at bounding box center [964, 444] width 16 height 16
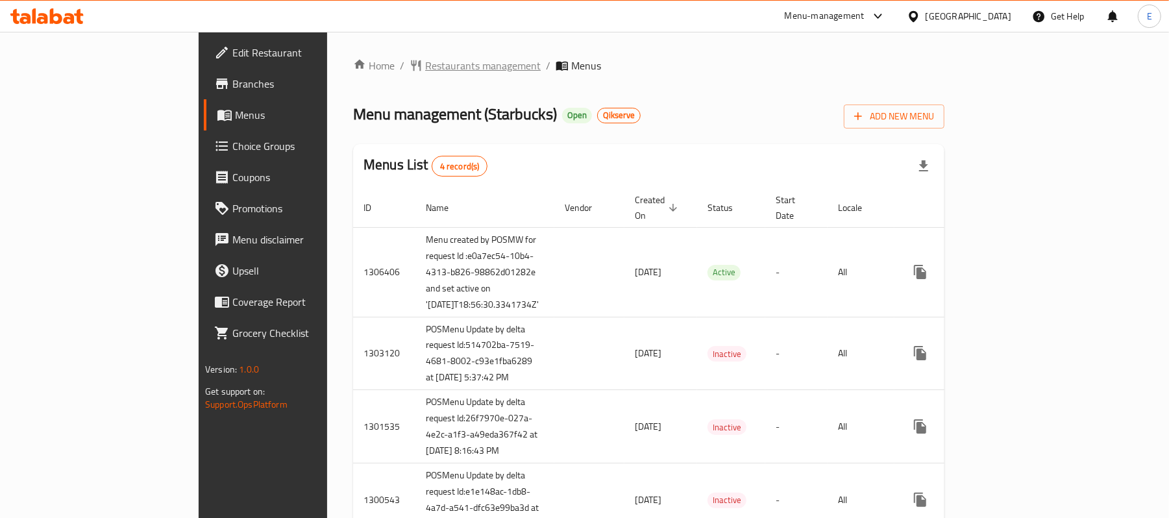
click at [425, 73] on span "Restaurants management" at bounding box center [482, 66] width 115 height 16
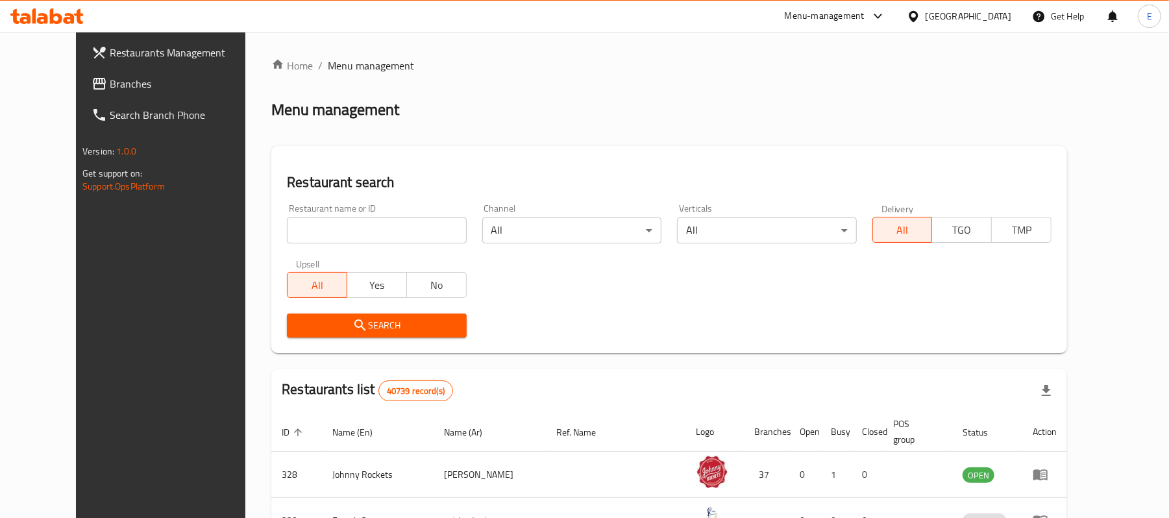
click at [374, 243] on input "search" at bounding box center [376, 230] width 179 height 26
paste input "642333"
type input "642333"
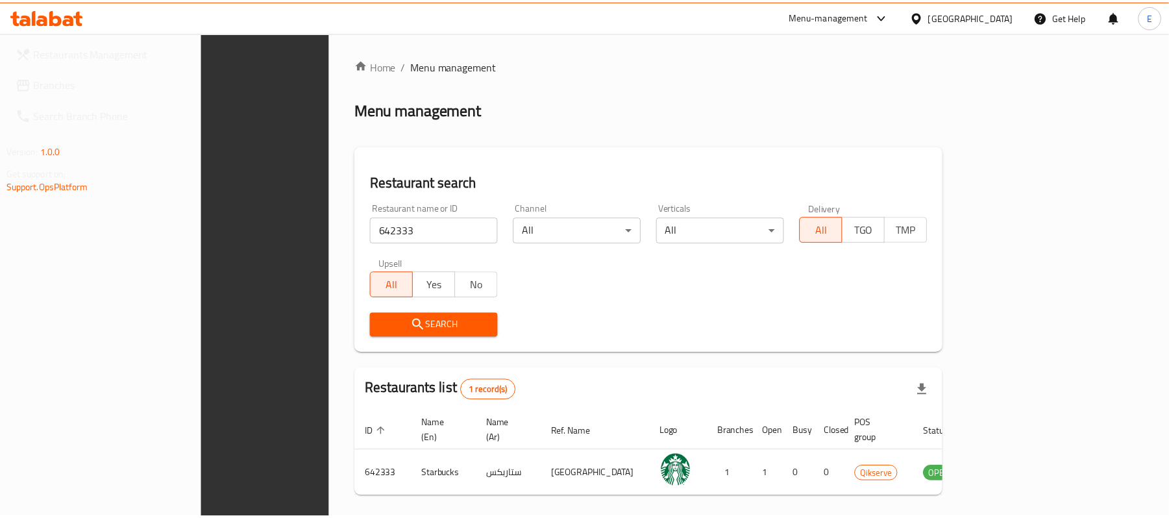
scroll to position [36, 0]
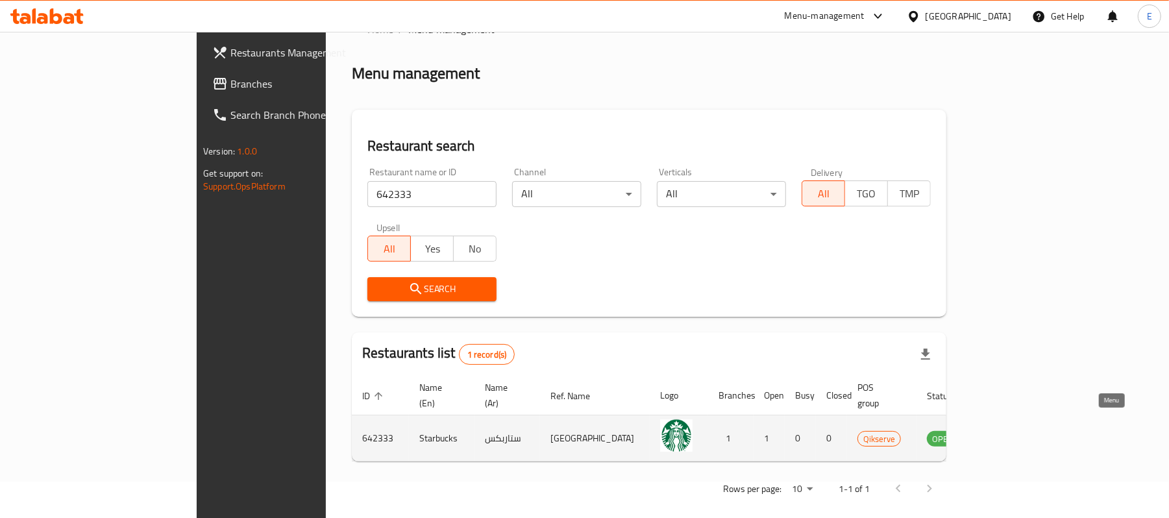
click at [1019, 430] on link "enhanced table" at bounding box center [1007, 438] width 24 height 16
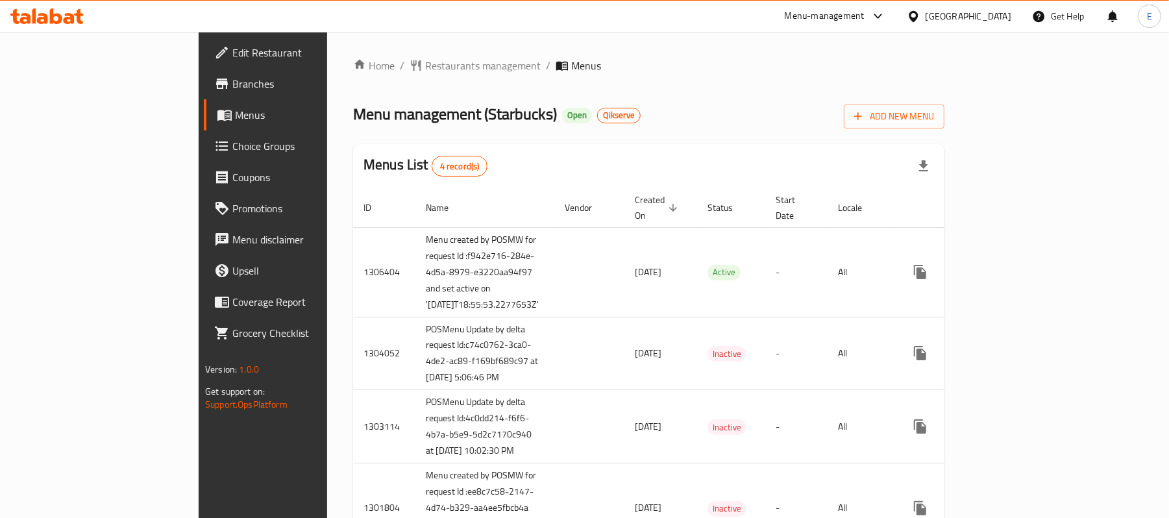
drag, startPoint x: 315, startPoint y: 66, endPoint x: 323, endPoint y: 53, distance: 15.5
click at [425, 66] on span "Restaurants management" at bounding box center [482, 66] width 115 height 16
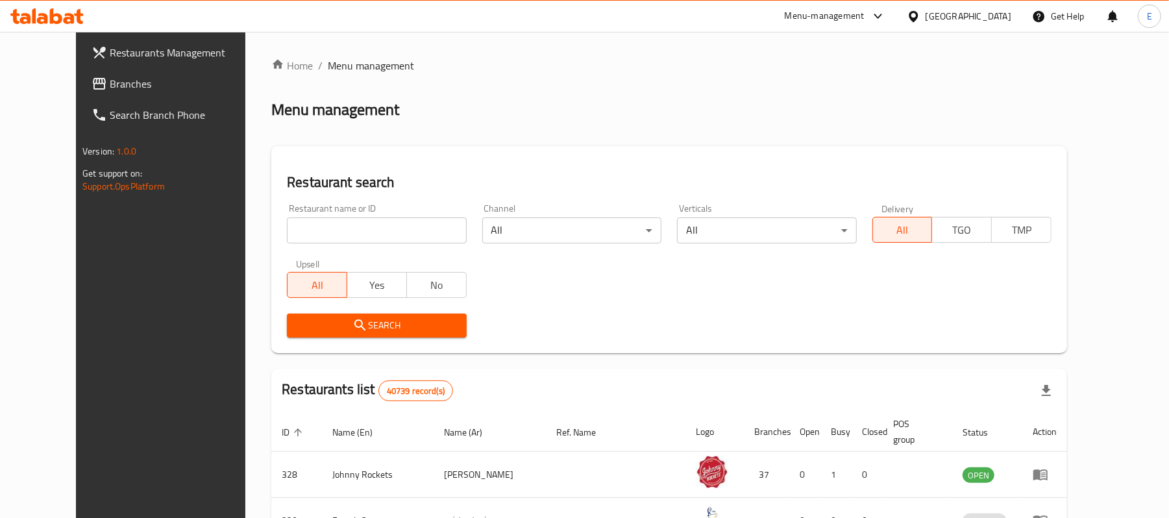
click at [326, 230] on input "search" at bounding box center [376, 230] width 179 height 26
paste input "642418"
type input "642418"
click button "Search" at bounding box center [376, 325] width 179 height 24
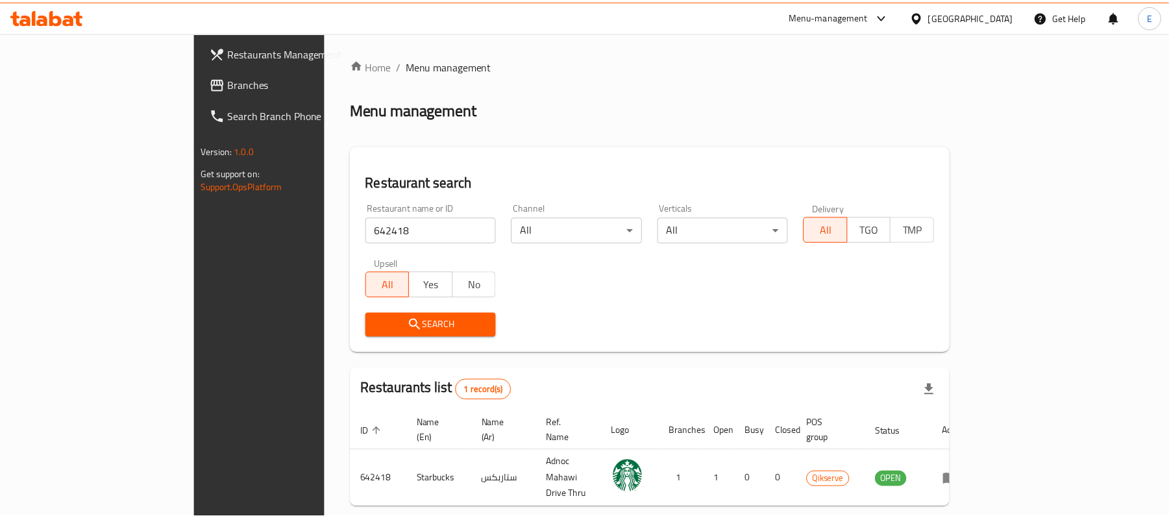
scroll to position [36, 0]
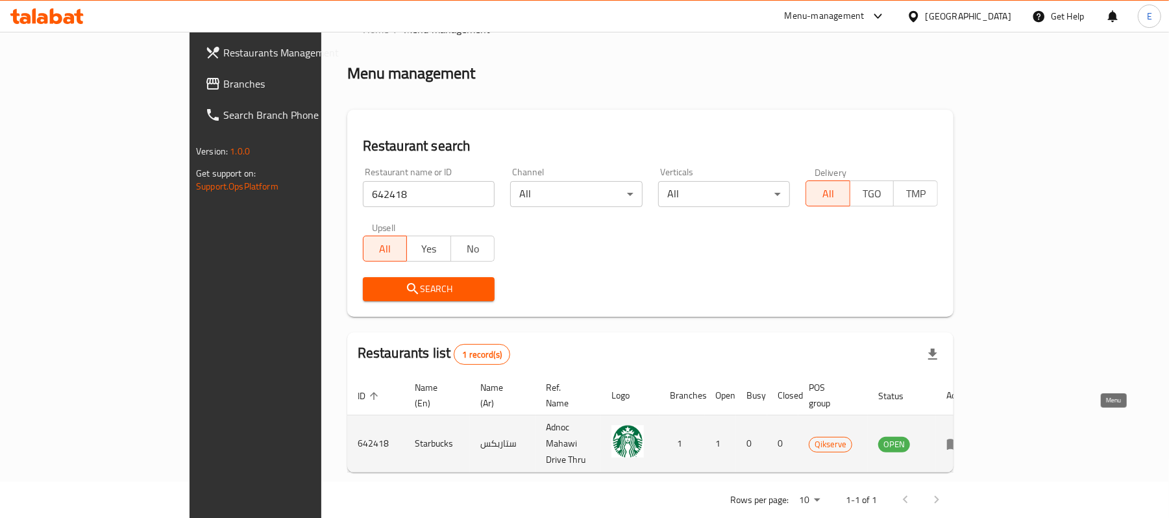
click at [962, 436] on icon "enhanced table" at bounding box center [954, 444] width 16 height 16
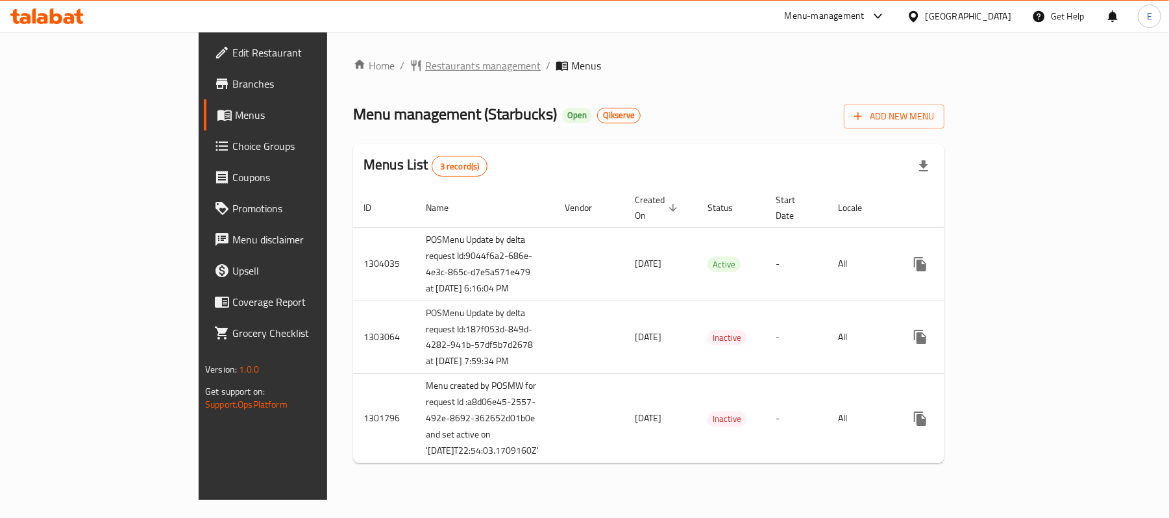
click at [425, 71] on span "Restaurants management" at bounding box center [482, 66] width 115 height 16
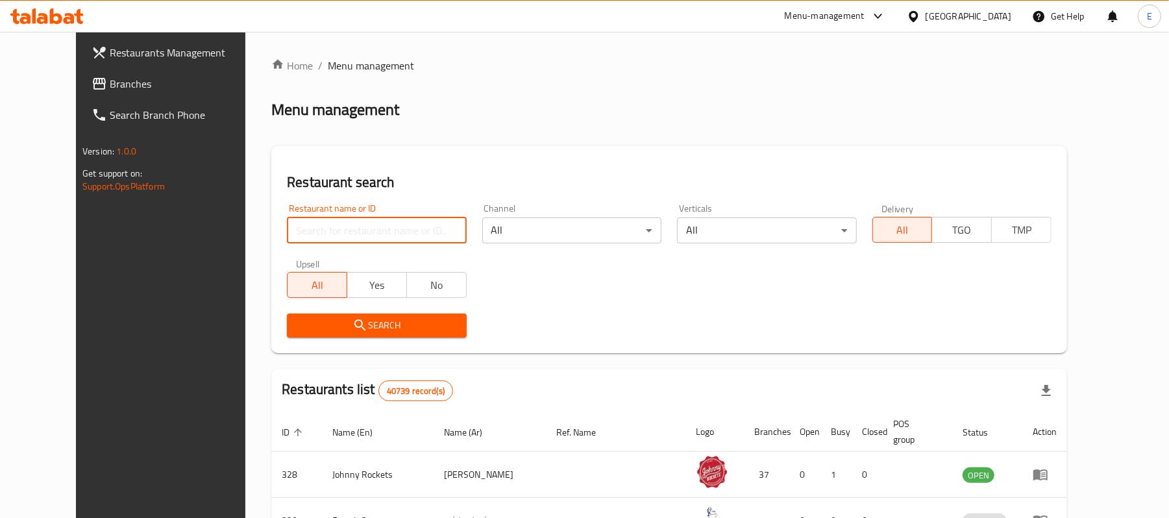
click at [320, 237] on input "search" at bounding box center [376, 230] width 179 height 26
paste input "643078"
type input "643078"
click button "Search" at bounding box center [376, 325] width 179 height 24
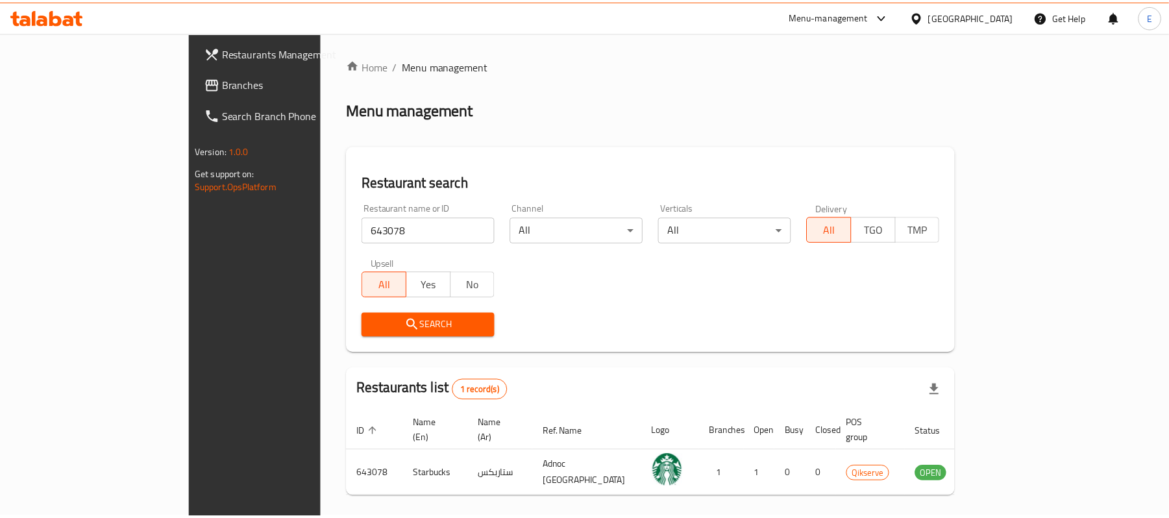
scroll to position [36, 0]
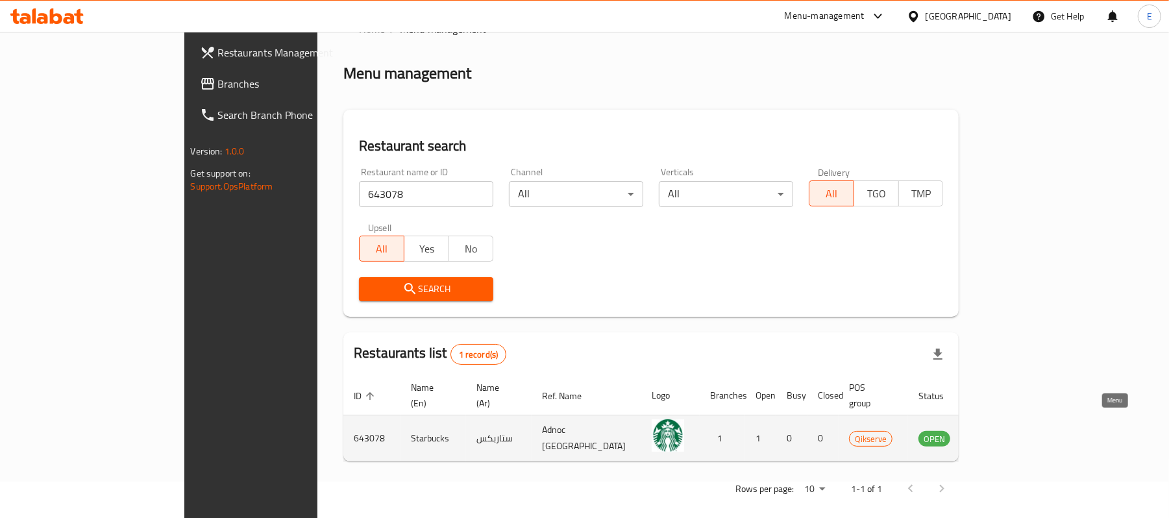
click at [1010, 430] on link "enhanced table" at bounding box center [998, 438] width 24 height 16
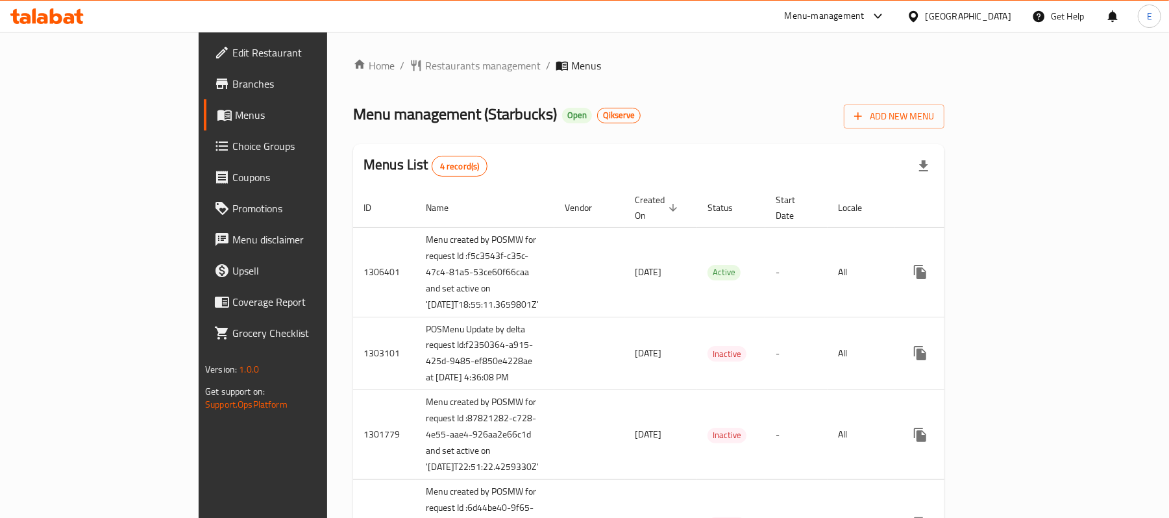
drag, startPoint x: 361, startPoint y: 68, endPoint x: 372, endPoint y: 88, distance: 22.9
click at [425, 68] on span "Restaurants management" at bounding box center [482, 66] width 115 height 16
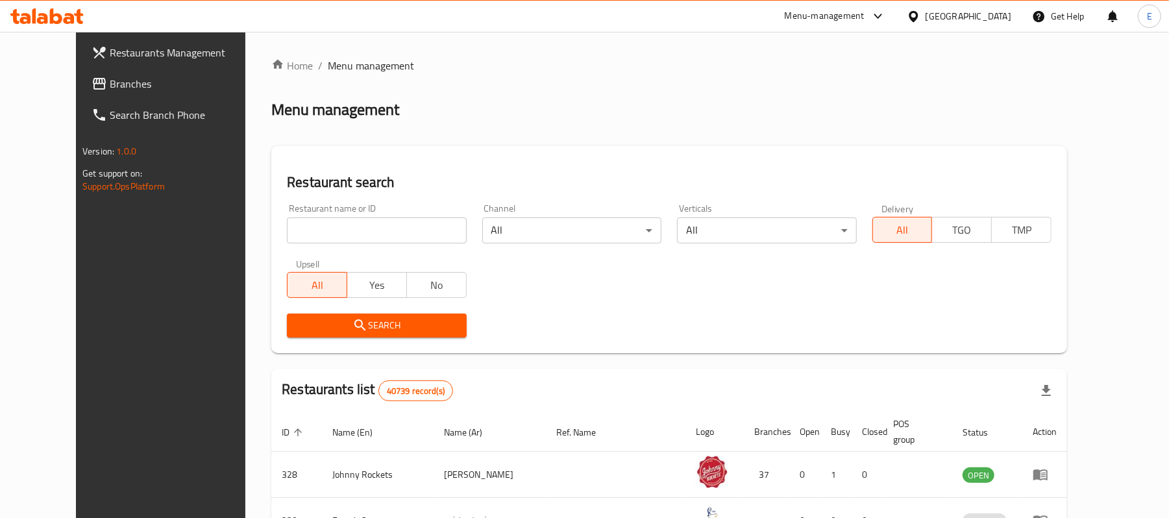
click at [389, 221] on input "search" at bounding box center [376, 230] width 179 height 26
paste input "643150"
type input "643150"
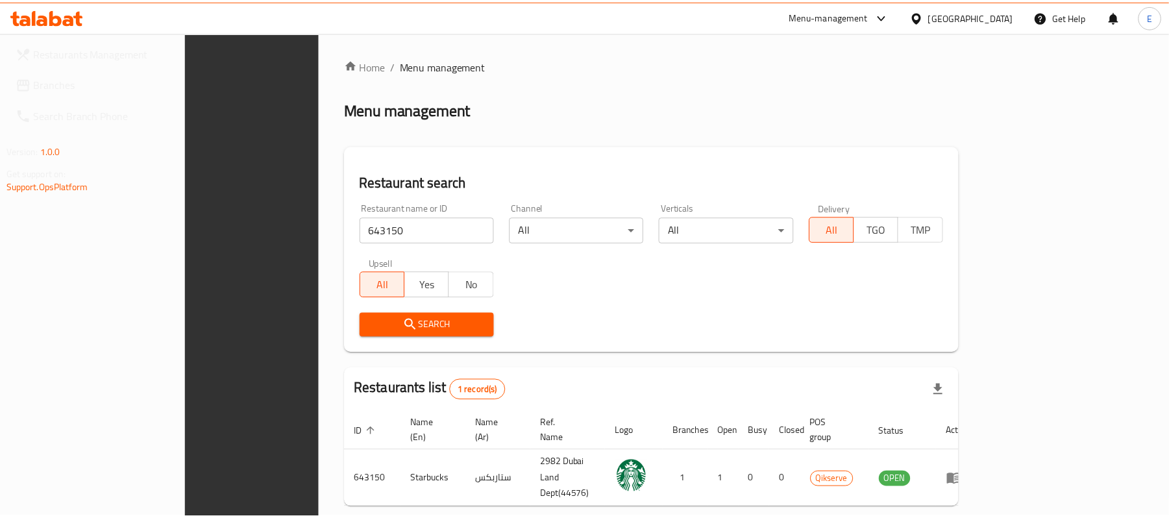
scroll to position [36, 0]
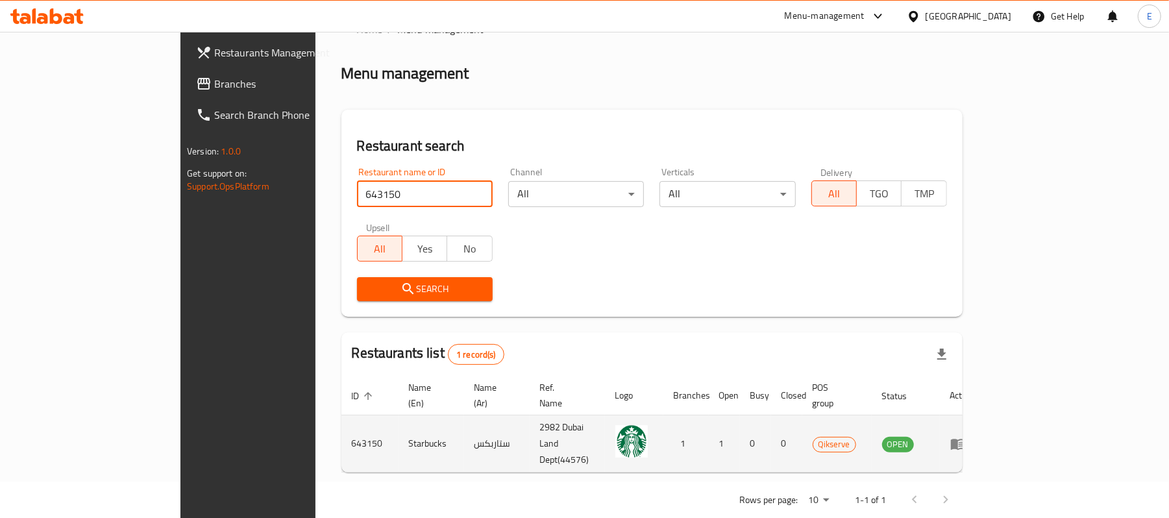
click at [966, 436] on icon "enhanced table" at bounding box center [958, 444] width 16 height 16
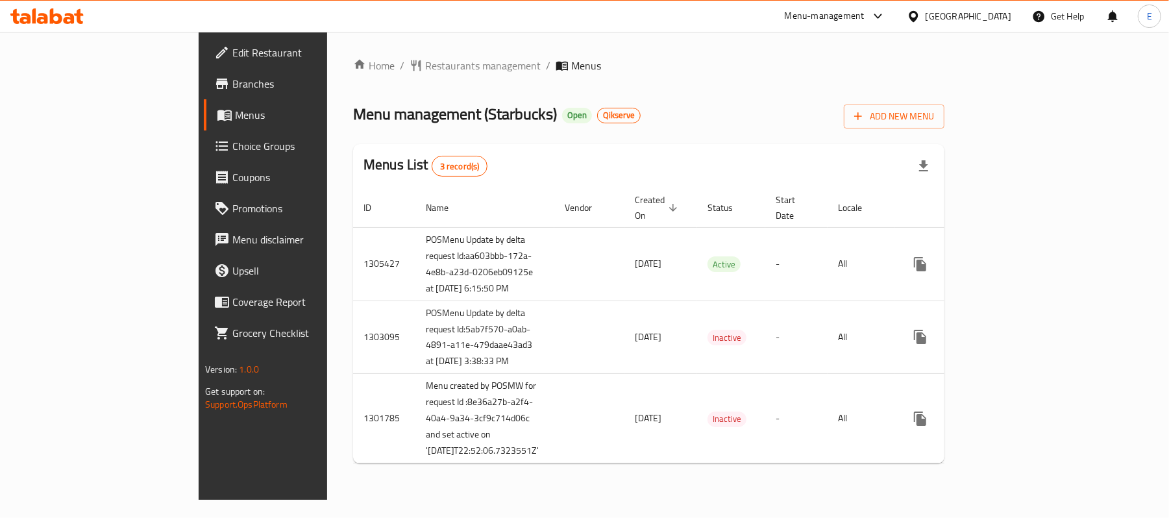
drag, startPoint x: 1138, startPoint y: 81, endPoint x: 1042, endPoint y: 77, distance: 96.1
click at [944, 81] on div "Home / Restaurants management / Menus Menu management ( Starbucks ) Open Qikser…" at bounding box center [648, 266] width 591 height 416
click at [425, 71] on span "Restaurants management" at bounding box center [482, 66] width 115 height 16
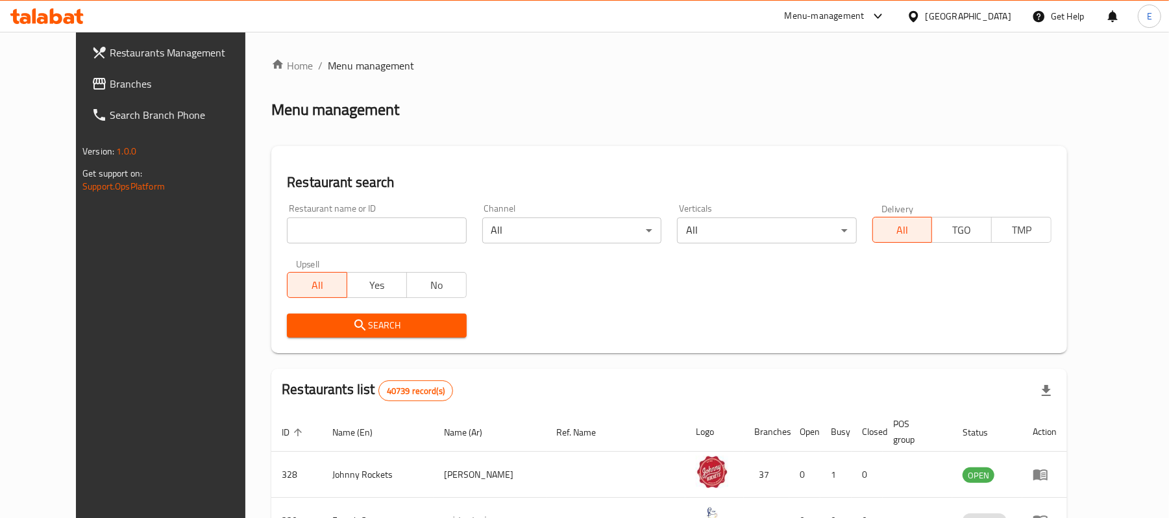
click at [336, 224] on input "search" at bounding box center [376, 230] width 179 height 26
paste input "643151"
type input "643151"
click button "Search" at bounding box center [376, 325] width 179 height 24
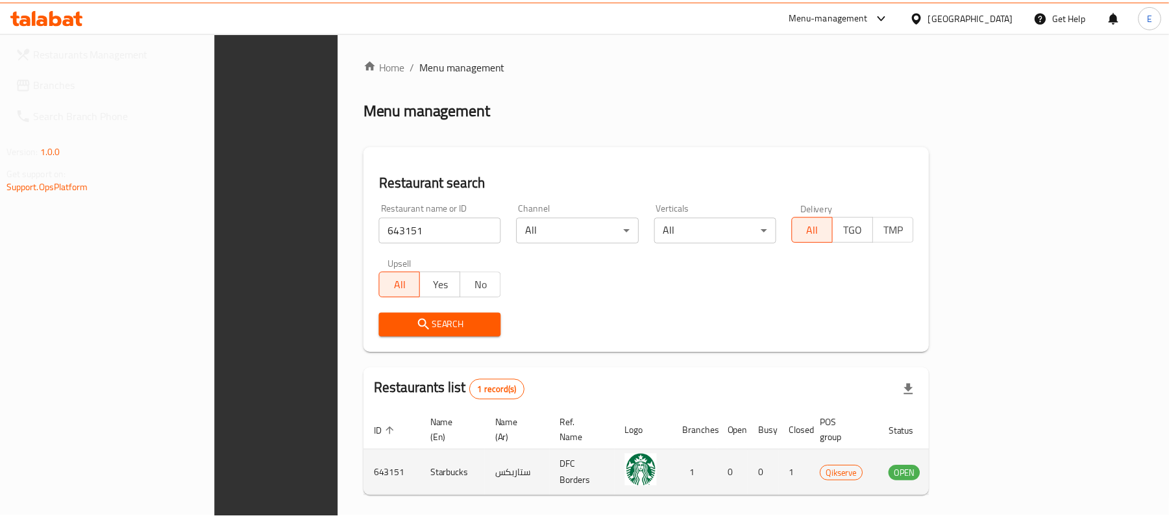
scroll to position [36, 0]
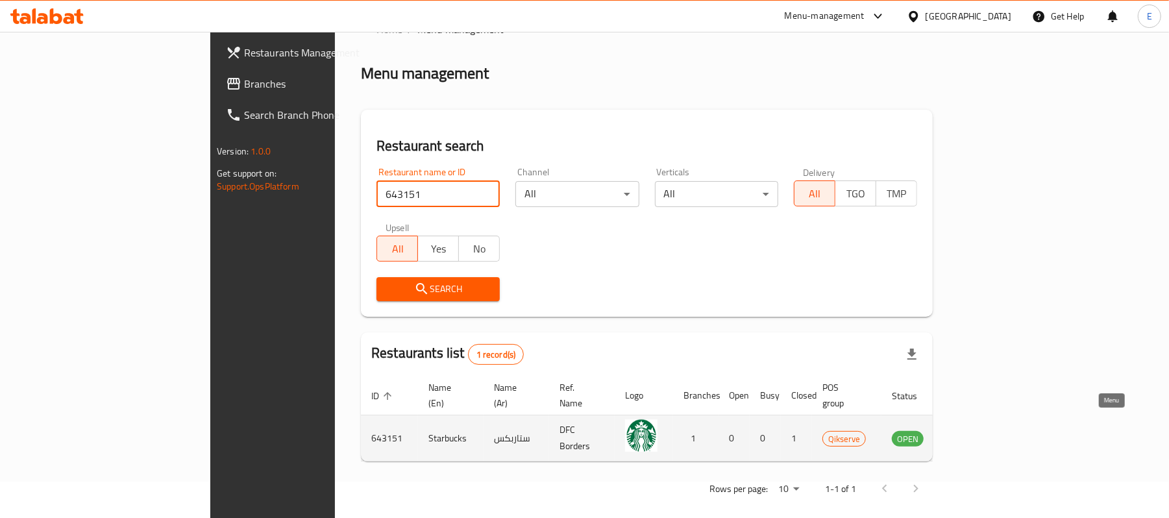
click at [975, 430] on icon "enhanced table" at bounding box center [968, 438] width 16 height 16
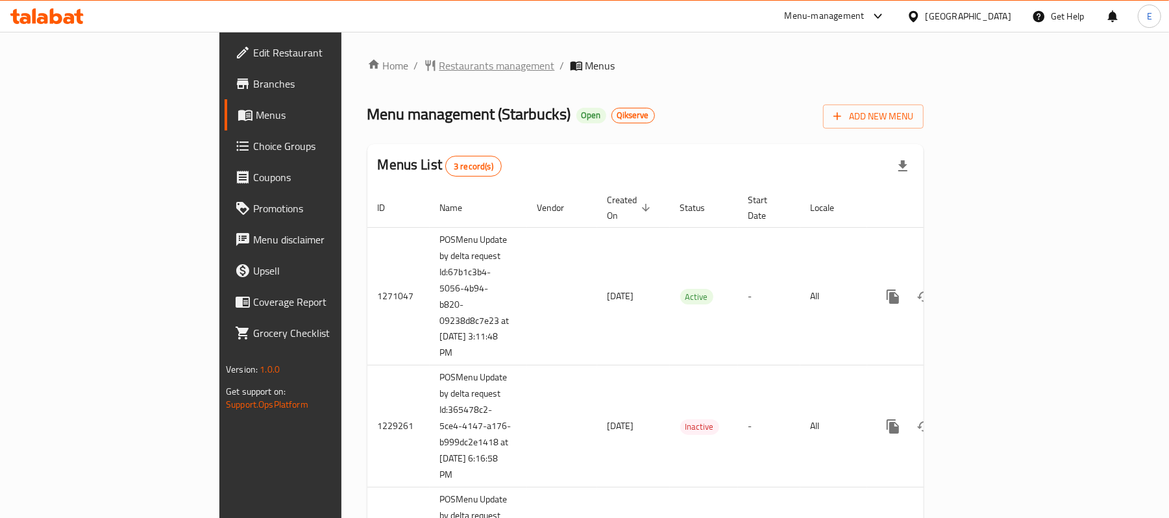
click at [439, 73] on span "Restaurants management" at bounding box center [496, 66] width 115 height 16
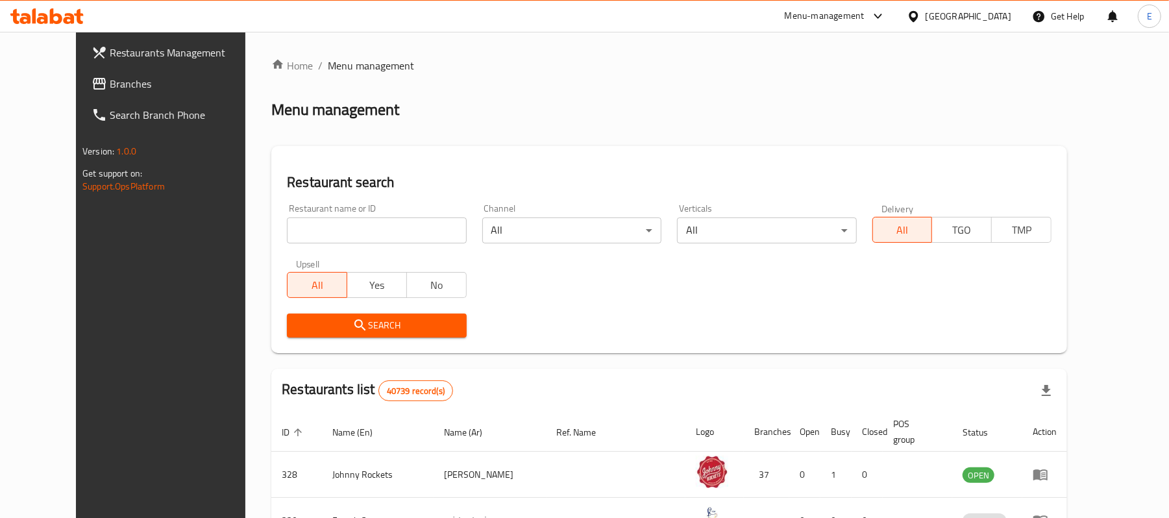
click at [393, 239] on input "search" at bounding box center [376, 230] width 179 height 26
paste input "643152"
type input "643152"
click button "Search" at bounding box center [376, 325] width 179 height 24
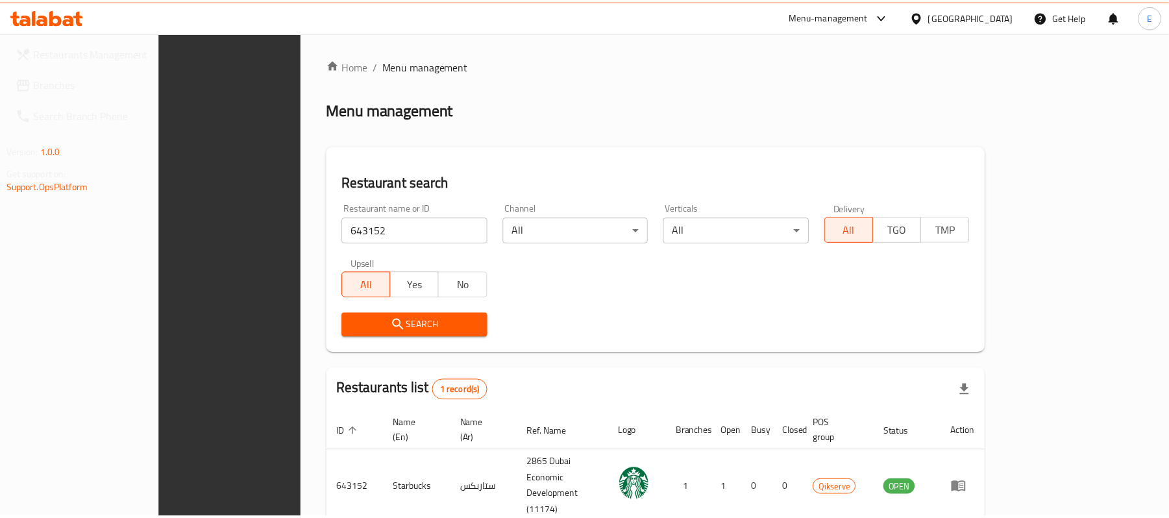
scroll to position [36, 0]
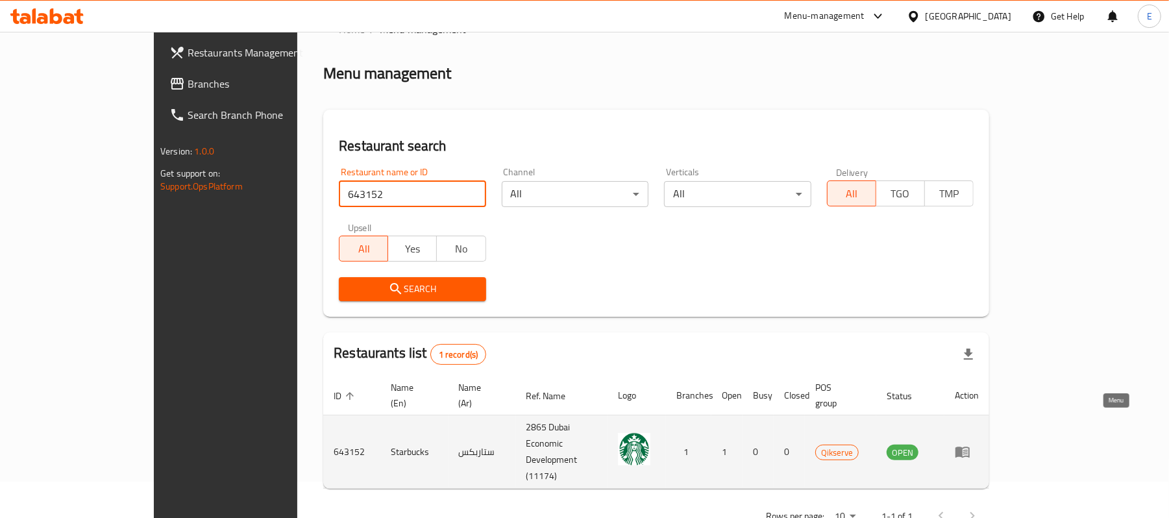
click at [970, 444] on icon "enhanced table" at bounding box center [962, 452] width 16 height 16
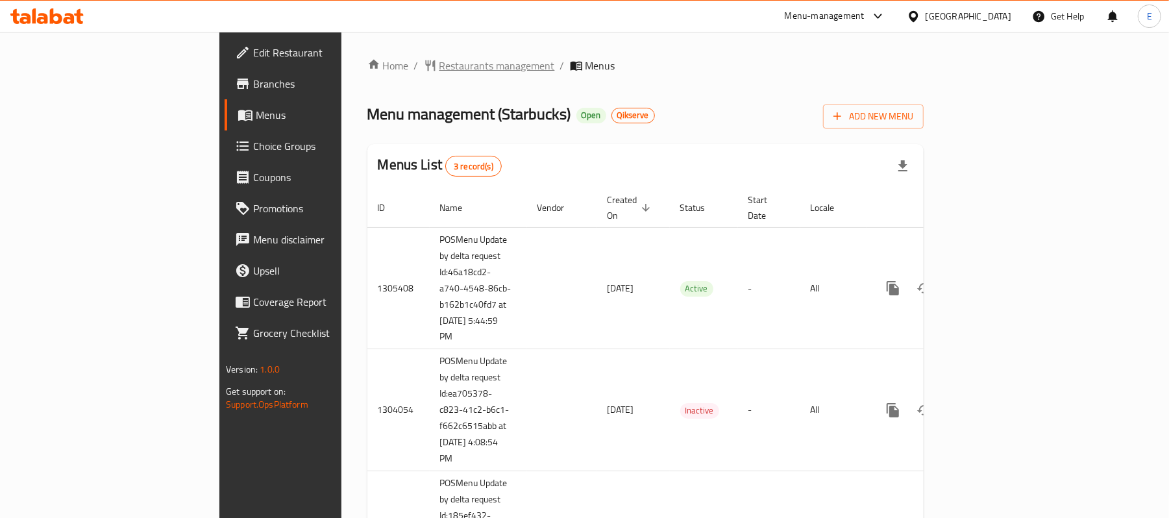
click at [439, 66] on span "Restaurants management" at bounding box center [496, 66] width 115 height 16
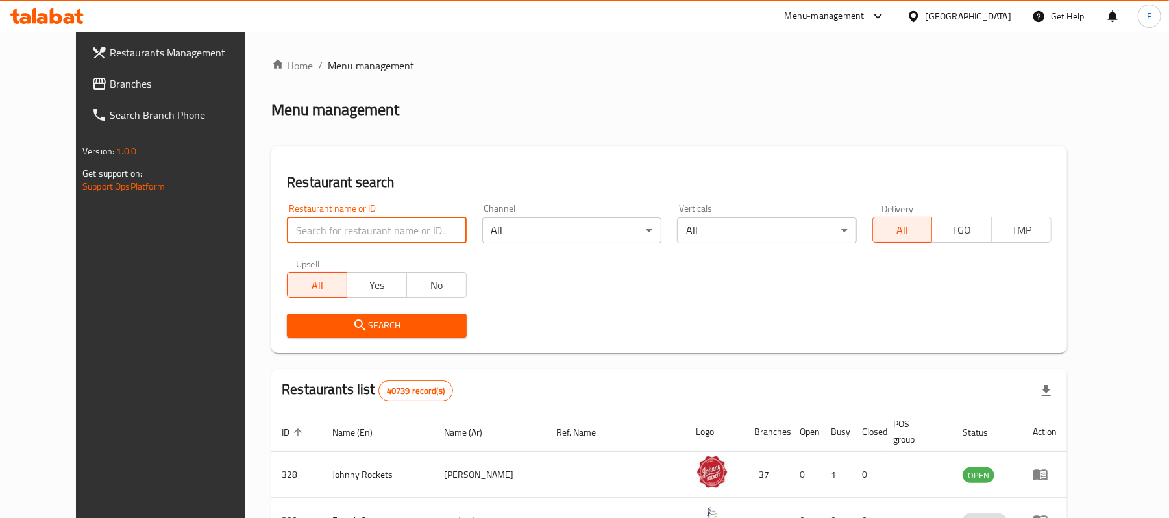
click at [325, 239] on input "search" at bounding box center [376, 230] width 179 height 26
paste input "643153"
type input "643153"
click button "Search" at bounding box center [376, 325] width 179 height 24
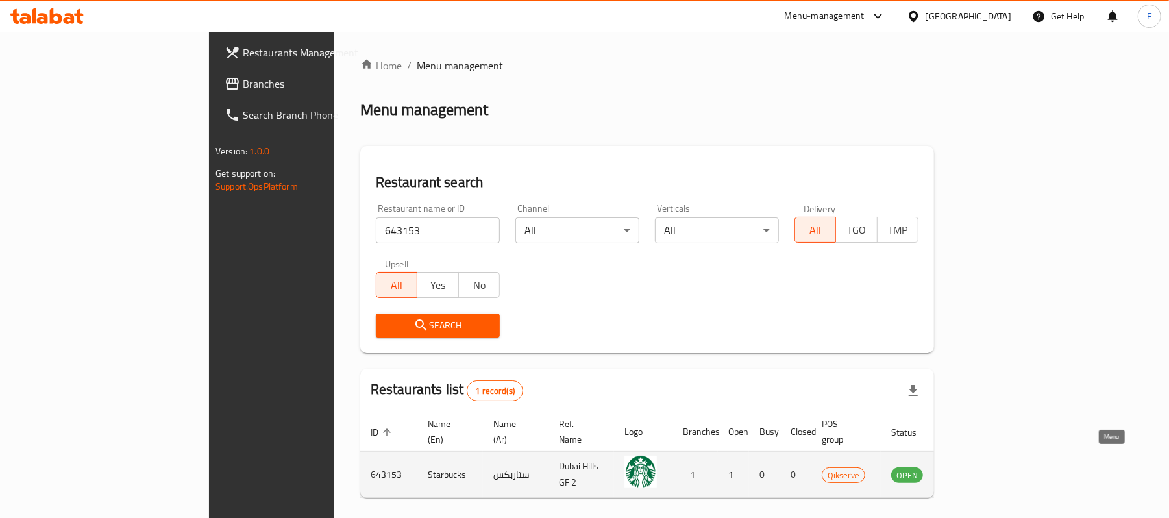
click at [975, 467] on icon "enhanced table" at bounding box center [967, 475] width 16 height 16
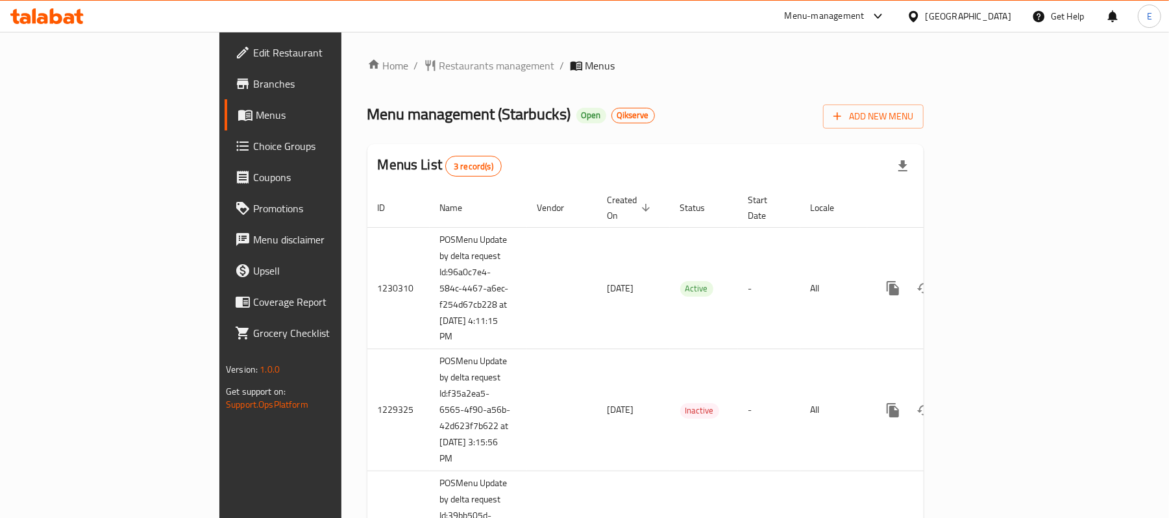
click at [923, 66] on ol "Home / Restaurants management / Menus" at bounding box center [645, 66] width 556 height 16
click at [439, 58] on span "Restaurants management" at bounding box center [496, 66] width 115 height 16
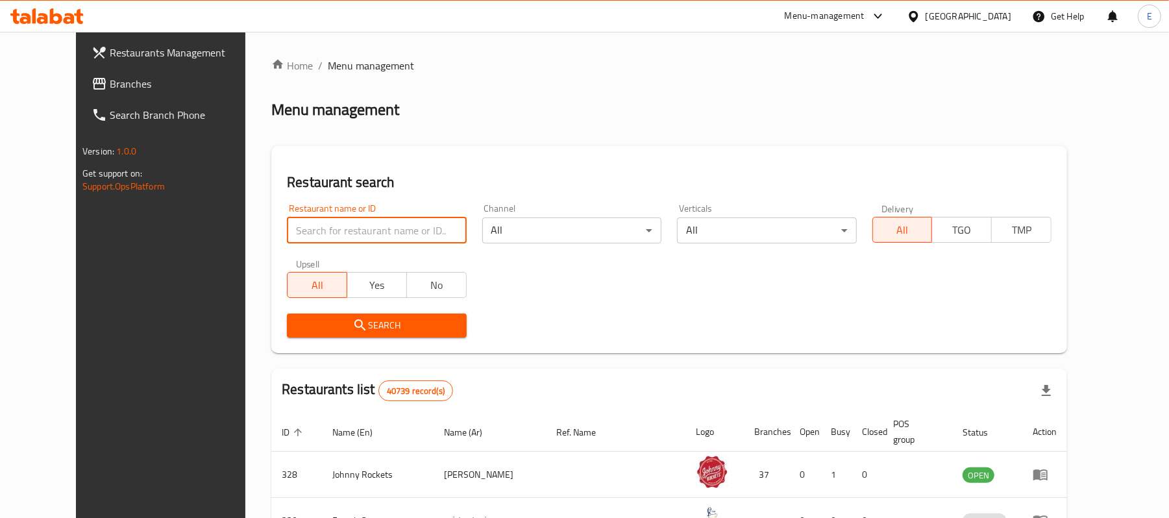
click at [340, 221] on input "search" at bounding box center [376, 230] width 179 height 26
paste input "643153"
type input "643153"
click button "Search" at bounding box center [376, 325] width 179 height 24
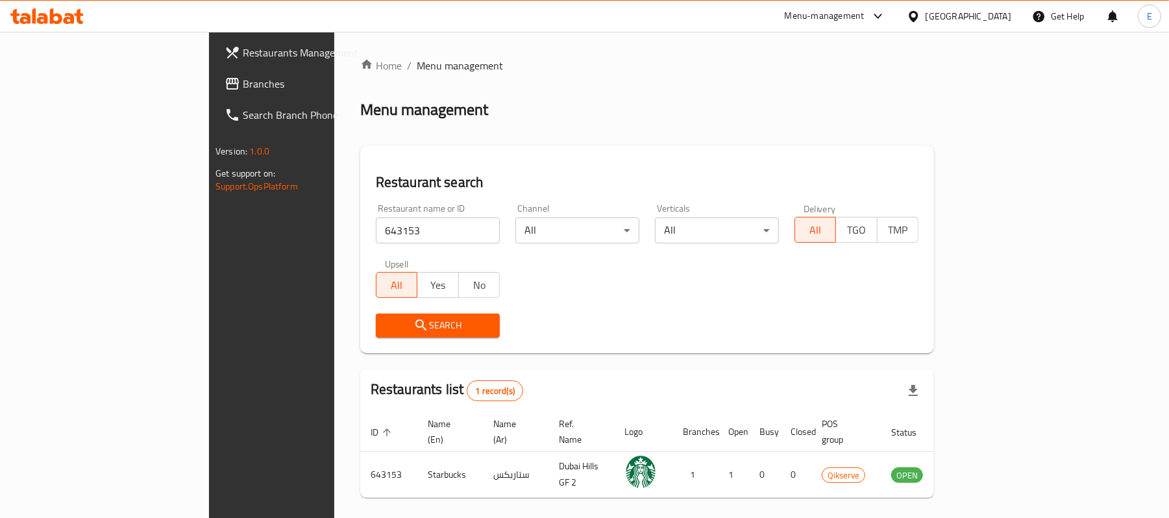
click at [934, 121] on div "Home / Menu management Menu management Restaurant search Restaurant name or ID …" at bounding box center [647, 300] width 574 height 484
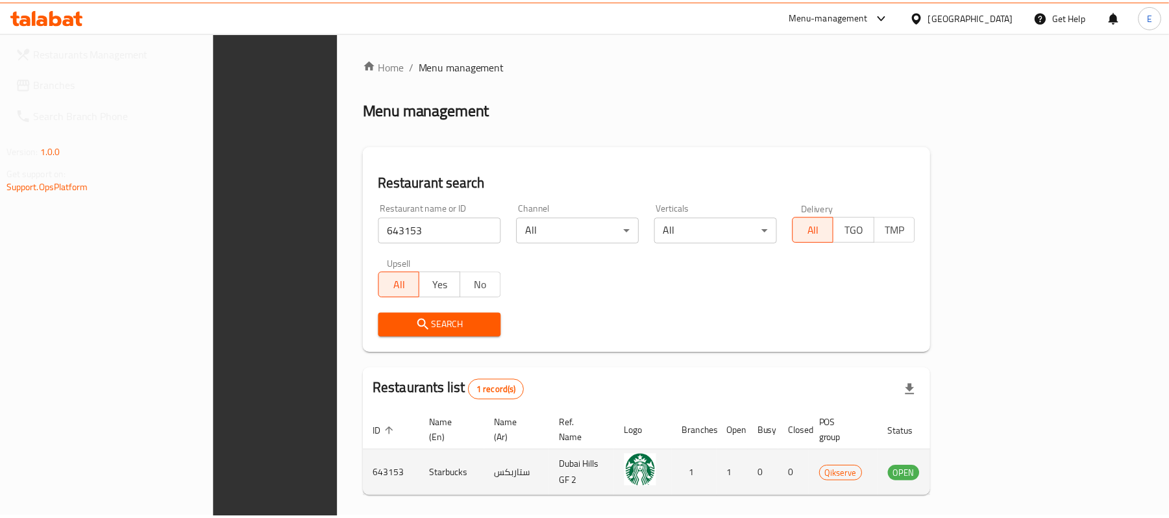
scroll to position [36, 0]
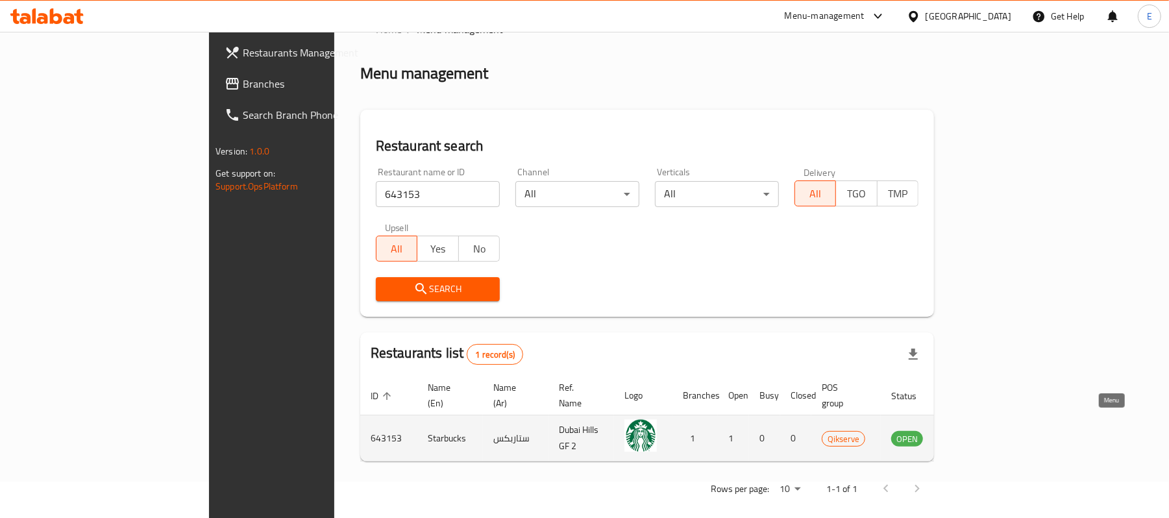
click at [983, 430] on link "enhanced table" at bounding box center [971, 438] width 24 height 16
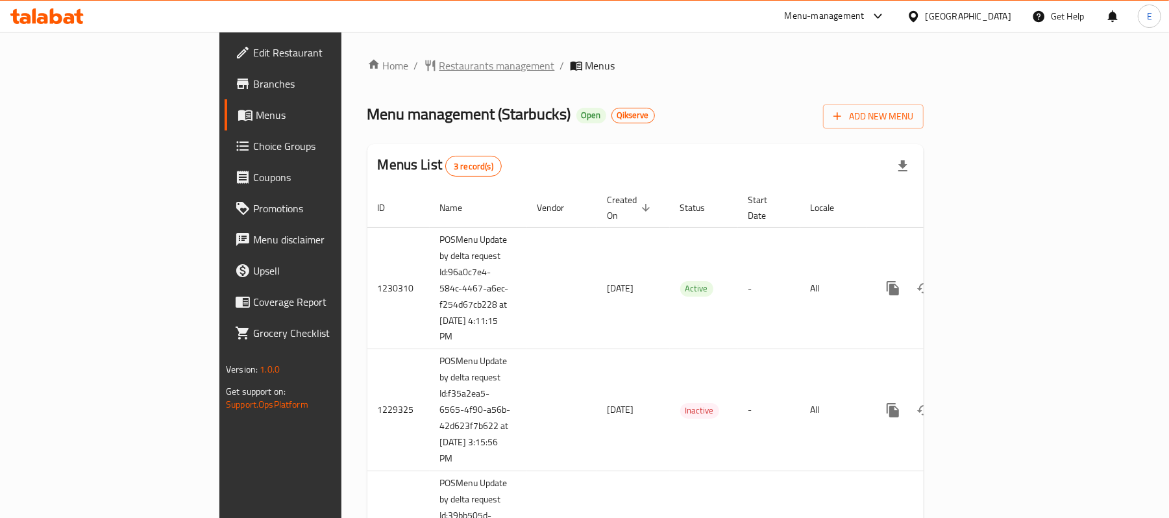
click at [439, 64] on span "Restaurants management" at bounding box center [496, 66] width 115 height 16
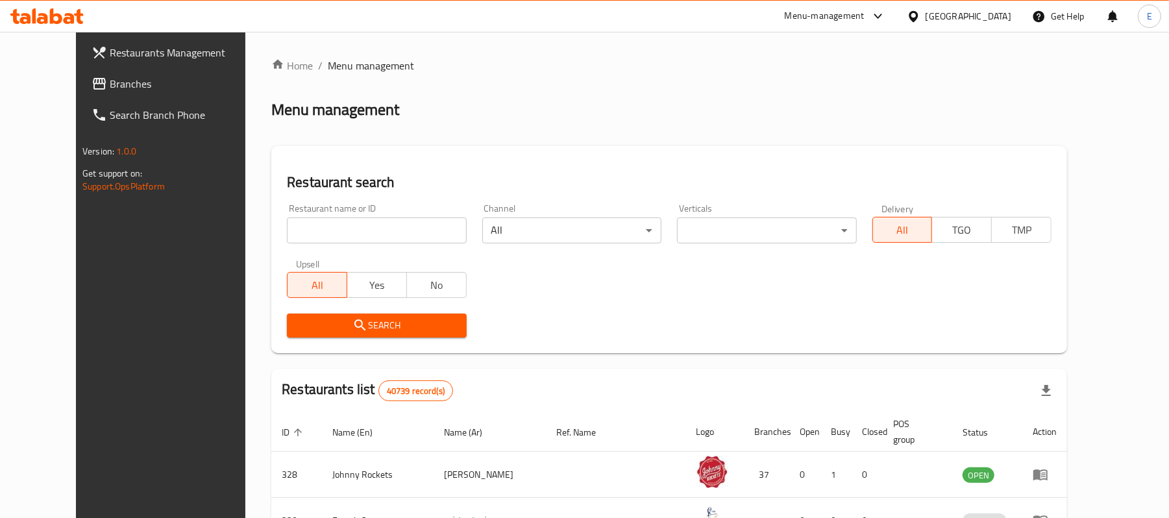
click at [328, 234] on input "search" at bounding box center [376, 230] width 179 height 26
paste input "643154"
type input "643154"
click button "Search" at bounding box center [376, 325] width 179 height 24
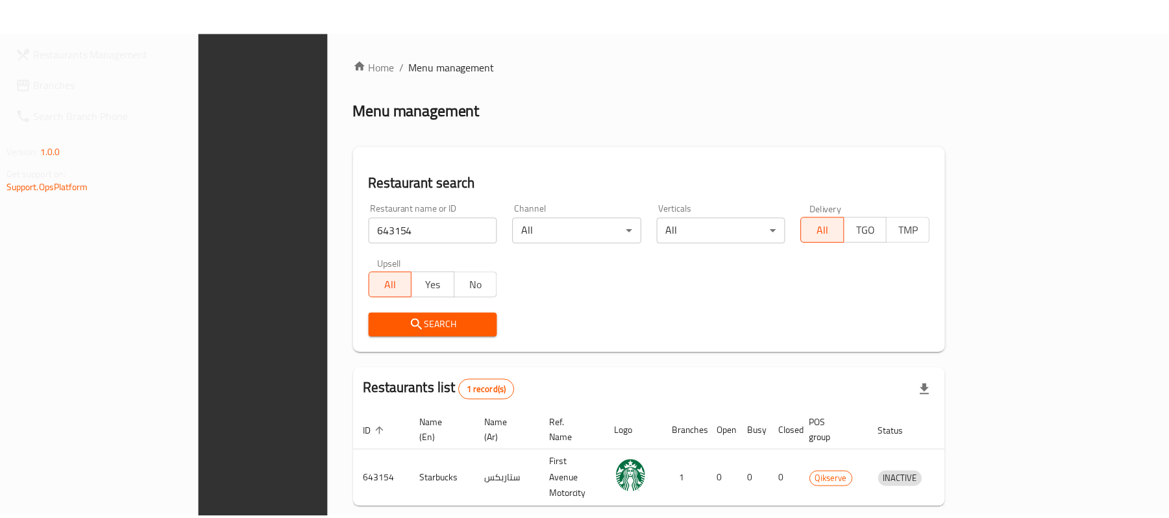
scroll to position [36, 0]
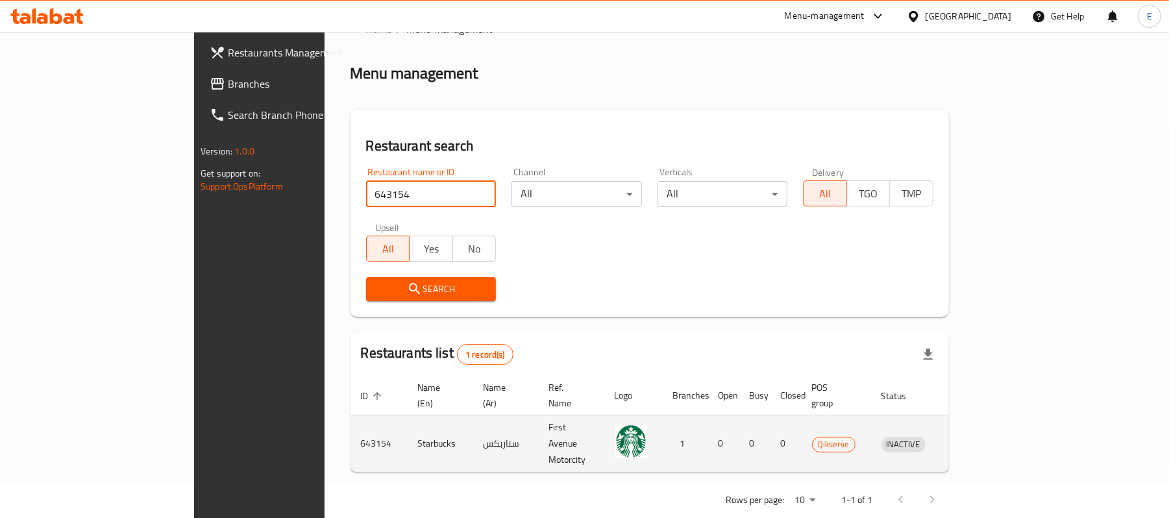
click at [986, 418] on td "enhanced table" at bounding box center [963, 443] width 45 height 57
click at [964, 442] on icon "enhanced table" at bounding box center [962, 444] width 5 height 5
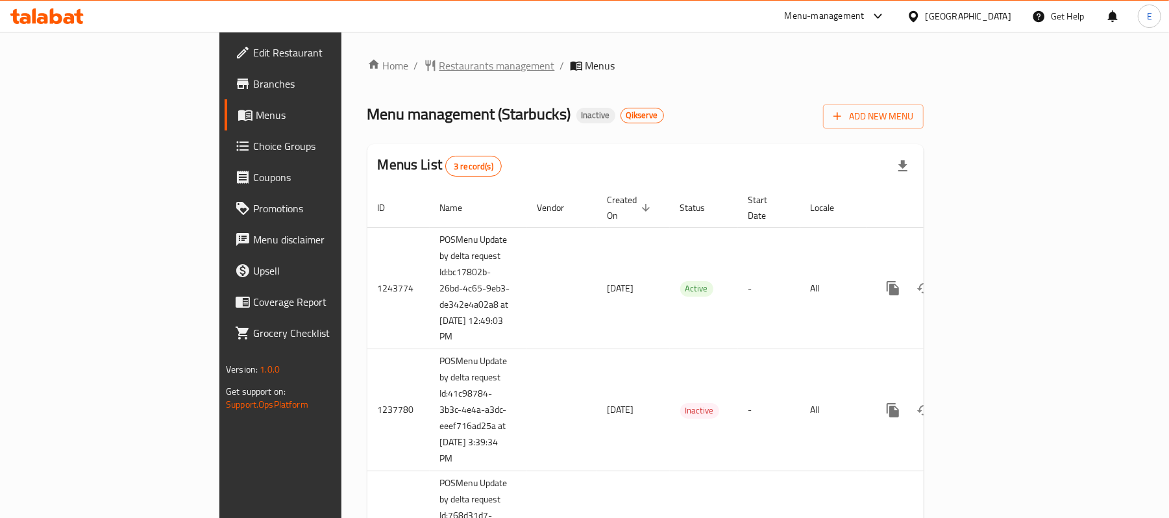
click at [439, 66] on span "Restaurants management" at bounding box center [496, 66] width 115 height 16
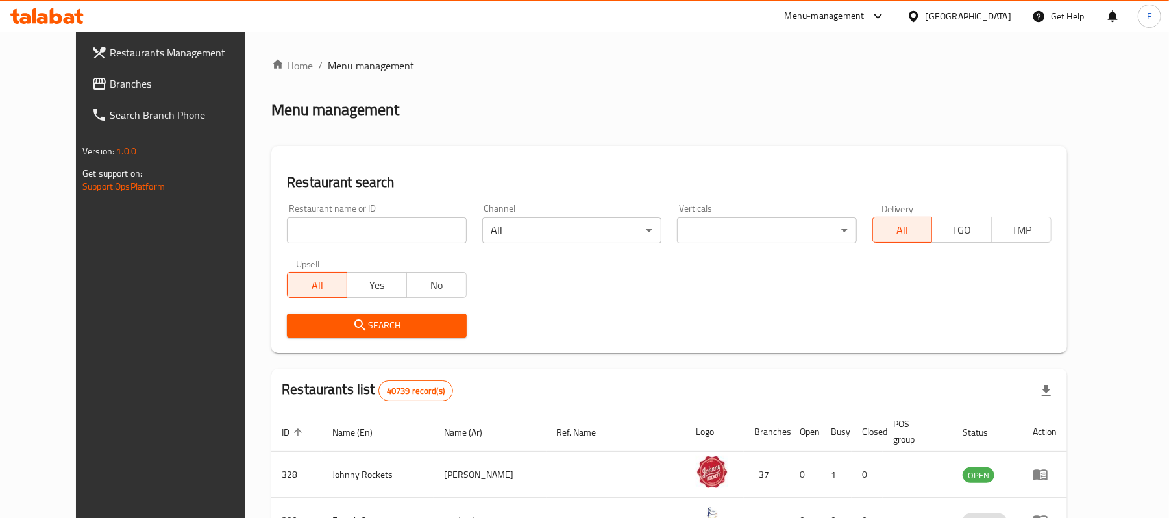
click at [366, 244] on div "Restaurant name or ID Restaurant name or ID" at bounding box center [376, 223] width 195 height 55
click at [361, 237] on input "search" at bounding box center [376, 230] width 179 height 26
paste input "643156"
type input "643156"
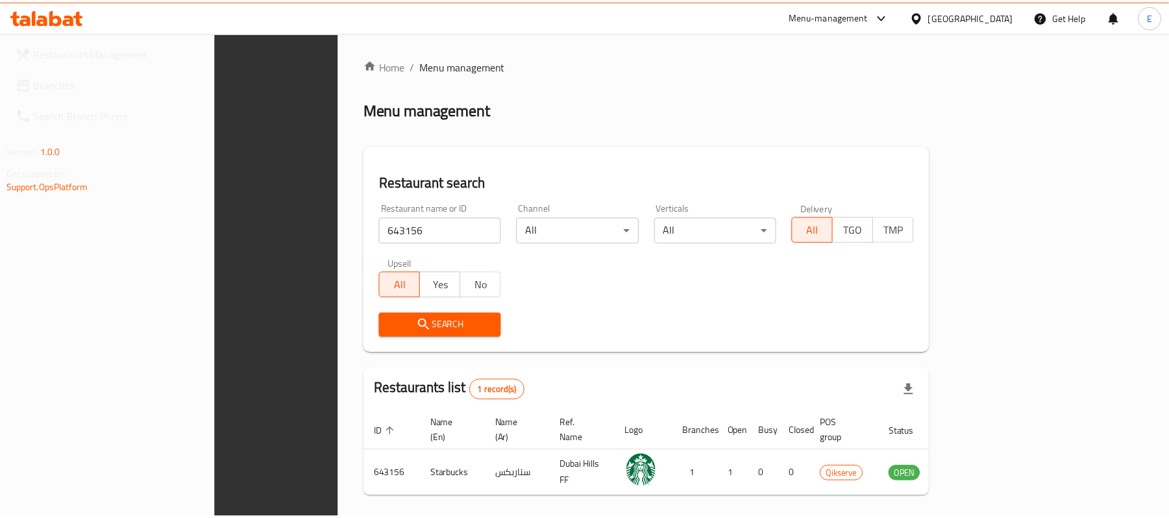
scroll to position [36, 0]
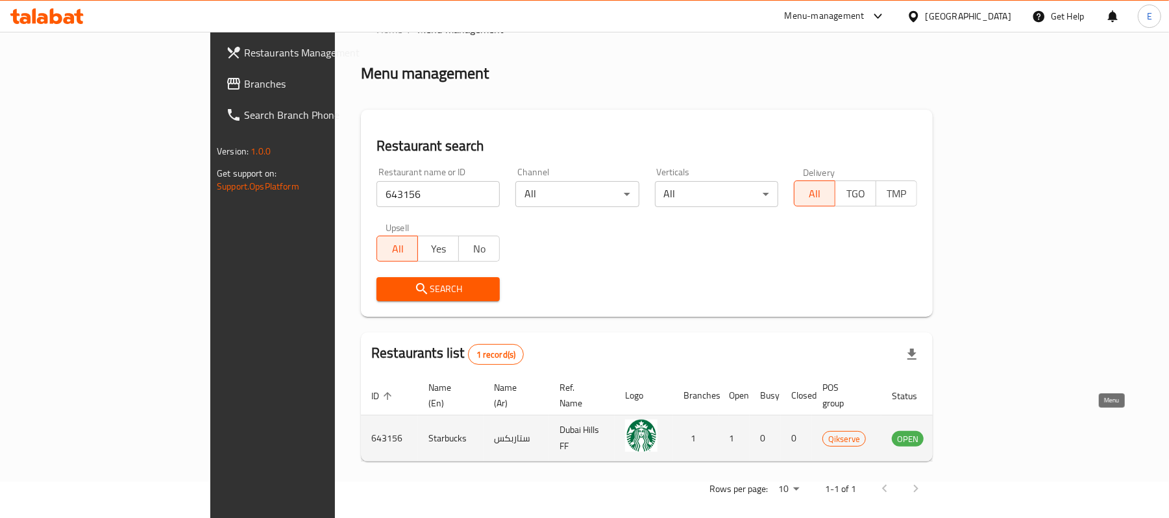
click at [975, 430] on icon "enhanced table" at bounding box center [968, 438] width 16 height 16
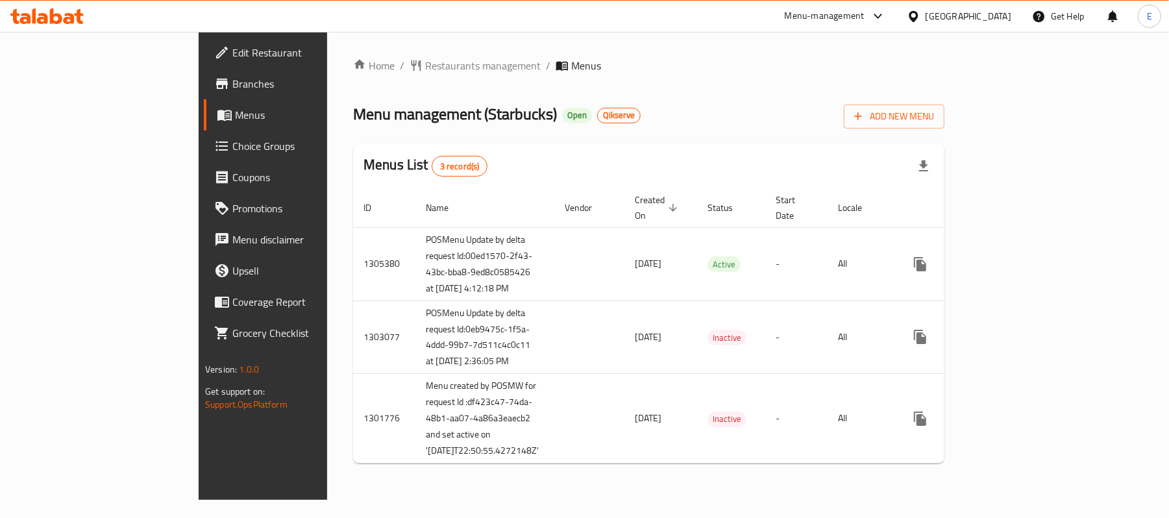
click at [353, 76] on div "Home / Restaurants management / Menus Menu management ( Starbucks ) Open Qikser…" at bounding box center [648, 266] width 591 height 416
click at [425, 73] on span "Restaurants management" at bounding box center [482, 66] width 115 height 16
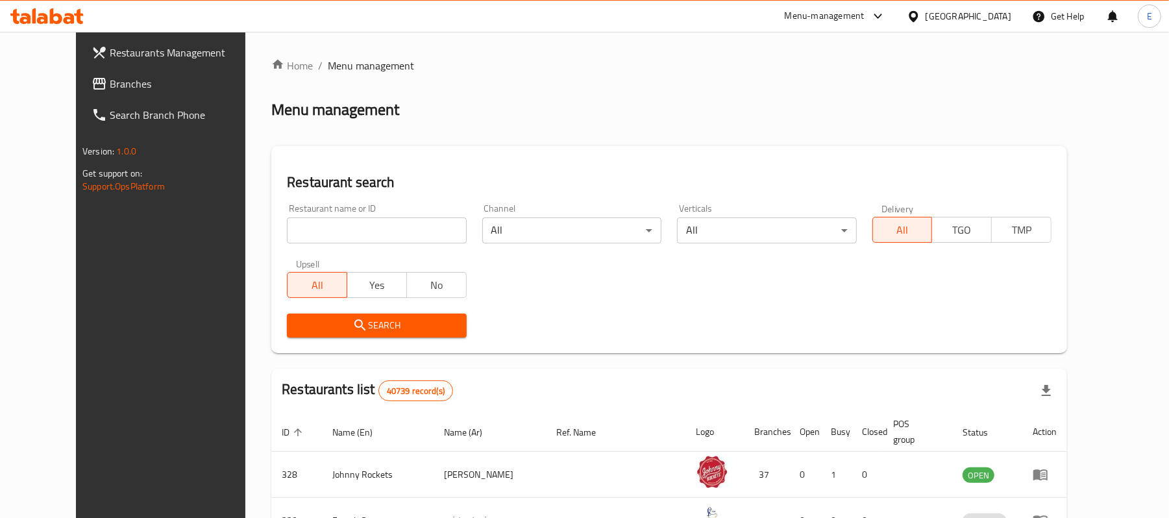
click at [339, 226] on input "search" at bounding box center [376, 230] width 179 height 26
paste input "643157"
click button "Search" at bounding box center [376, 325] width 179 height 24
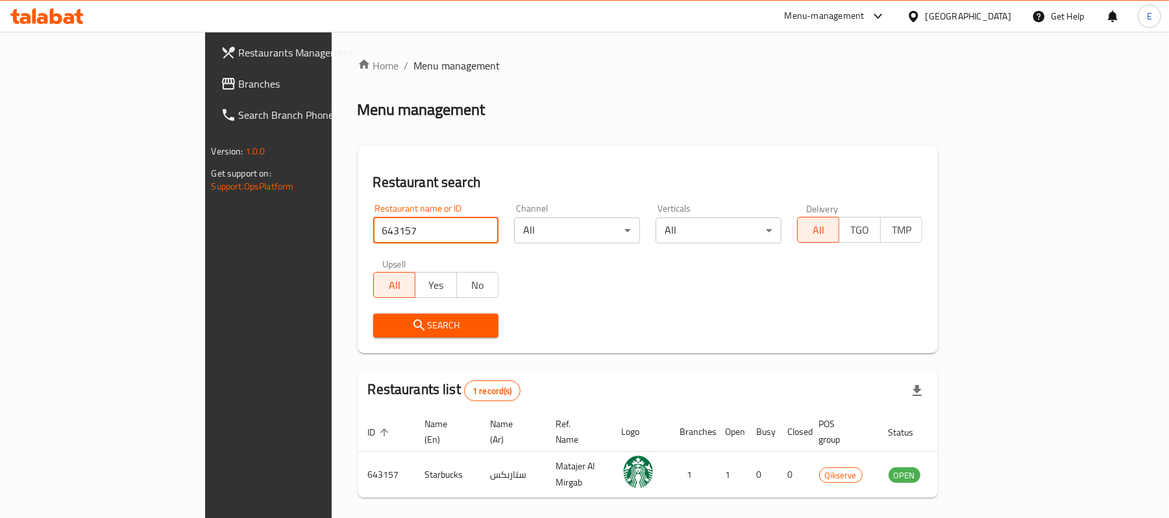
type input "643157"
click button "Search" at bounding box center [436, 325] width 126 height 24
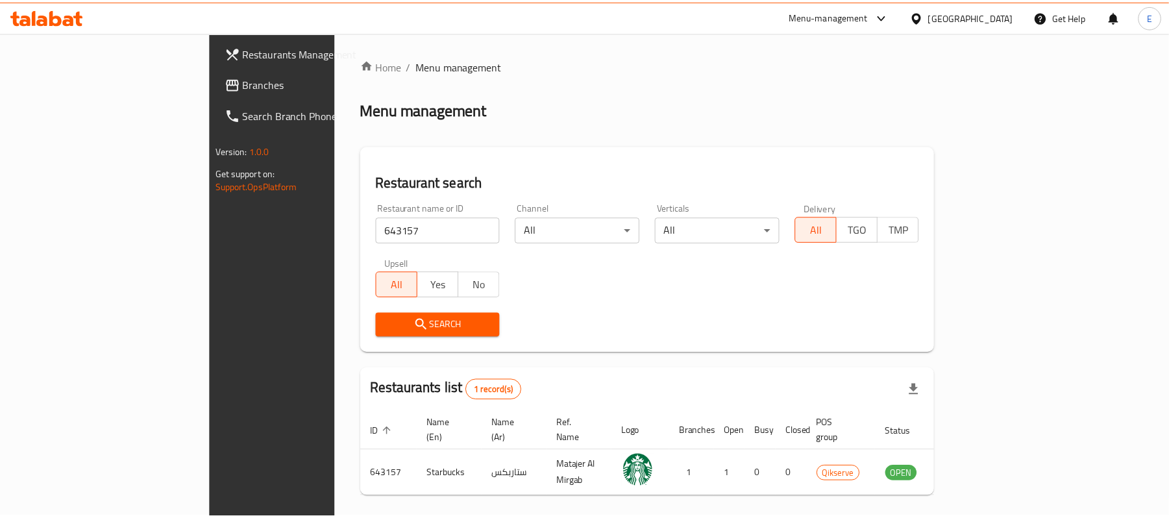
scroll to position [36, 0]
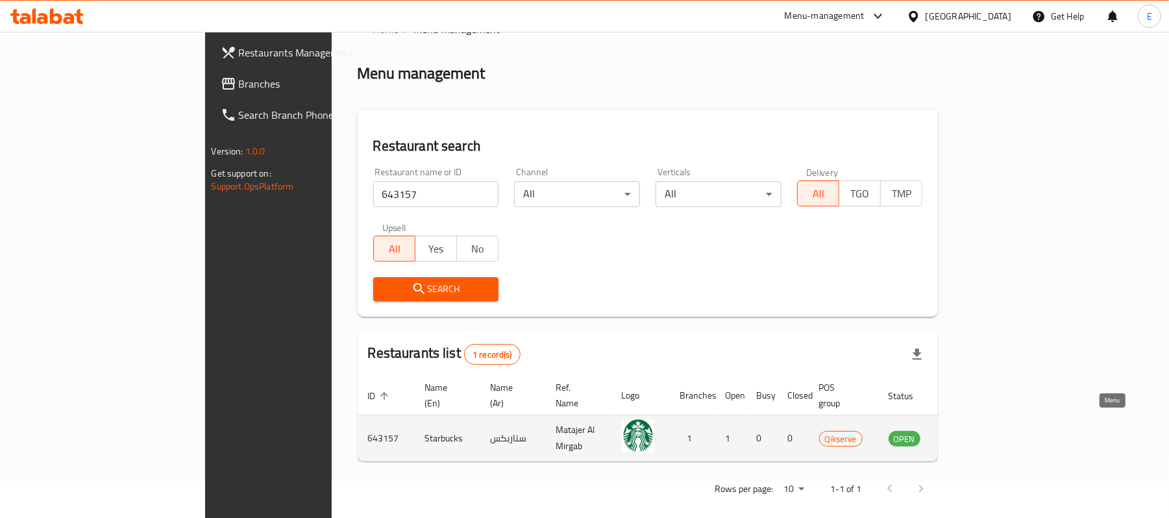
click at [971, 433] on icon "enhanced table" at bounding box center [964, 438] width 14 height 11
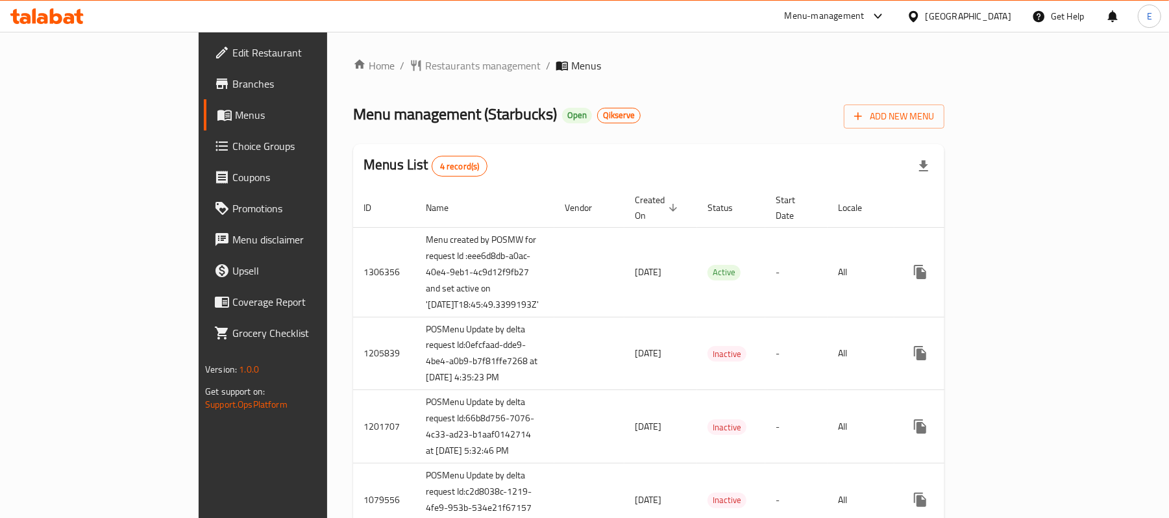
click at [353, 75] on div "Home / Restaurants management / Menus Menu management ( Starbucks ) Open Qikser…" at bounding box center [648, 302] width 591 height 489
click at [425, 68] on span "Restaurants management" at bounding box center [482, 66] width 115 height 16
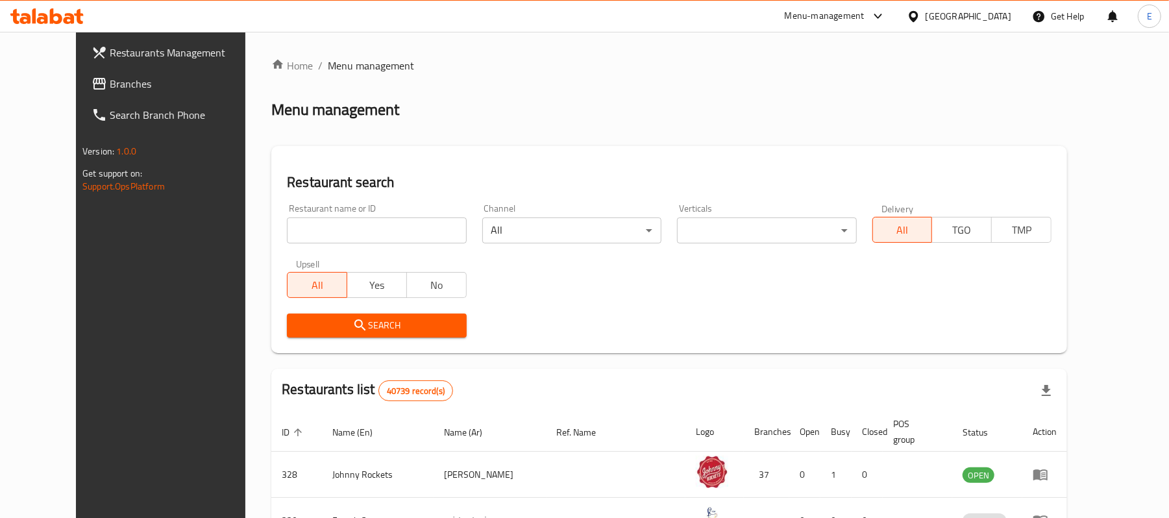
click at [297, 229] on input "search" at bounding box center [376, 230] width 179 height 26
paste input "643158"
type input "643158"
click button "Search" at bounding box center [376, 325] width 179 height 24
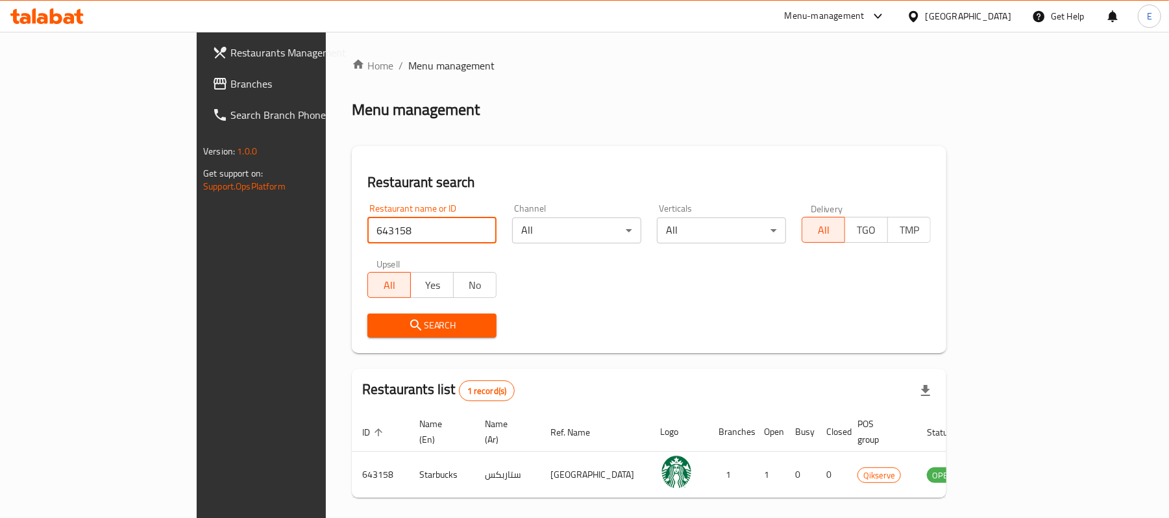
click at [648, 180] on h2 "Restaurant search" at bounding box center [648, 182] width 563 height 19
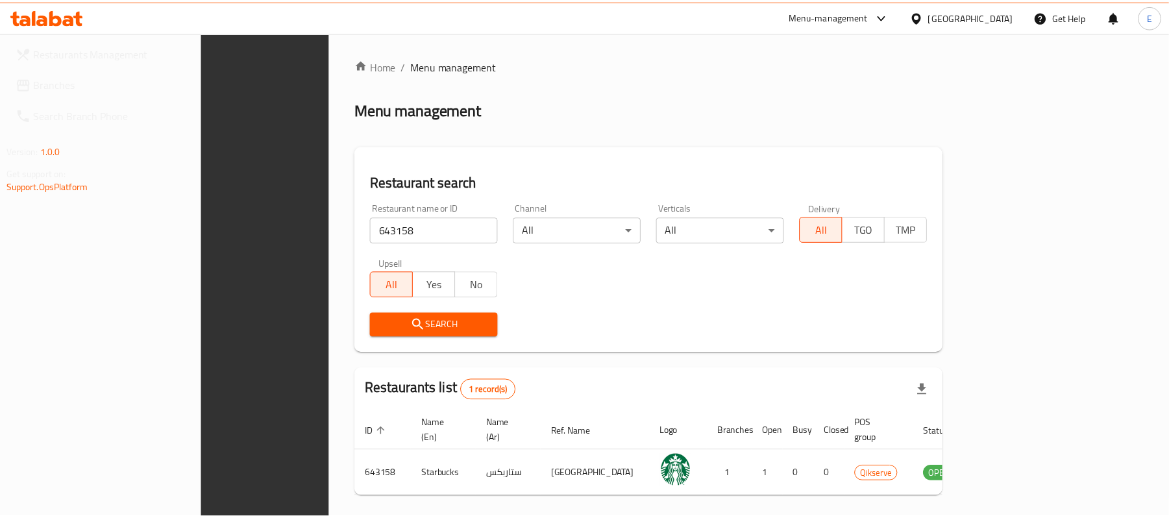
scroll to position [36, 0]
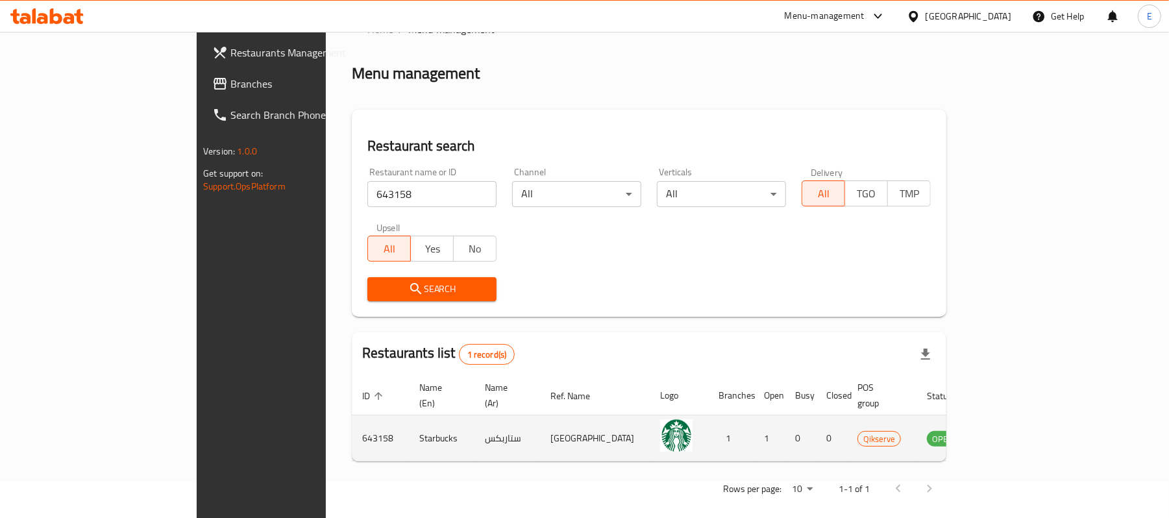
click at [1029, 432] on td "enhanced table" at bounding box center [1006, 438] width 45 height 46
click at [1010, 430] on icon "enhanced table" at bounding box center [1003, 438] width 16 height 16
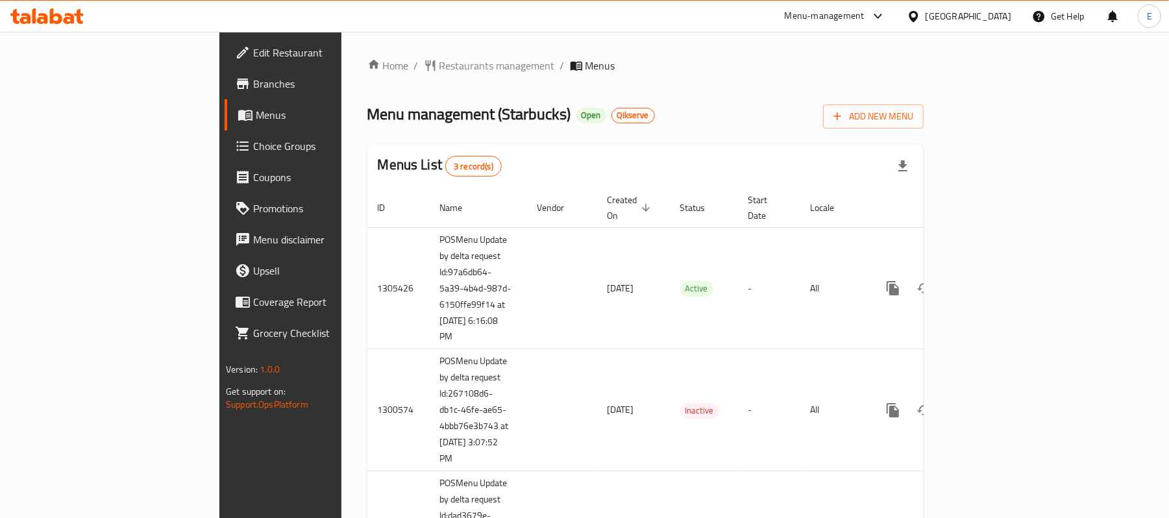
click at [367, 75] on div "Home / Restaurants management / Menus Menu management ( Starbucks ) Open Qikser…" at bounding box center [645, 331] width 556 height 546
click at [439, 58] on span "Restaurants management" at bounding box center [496, 66] width 115 height 16
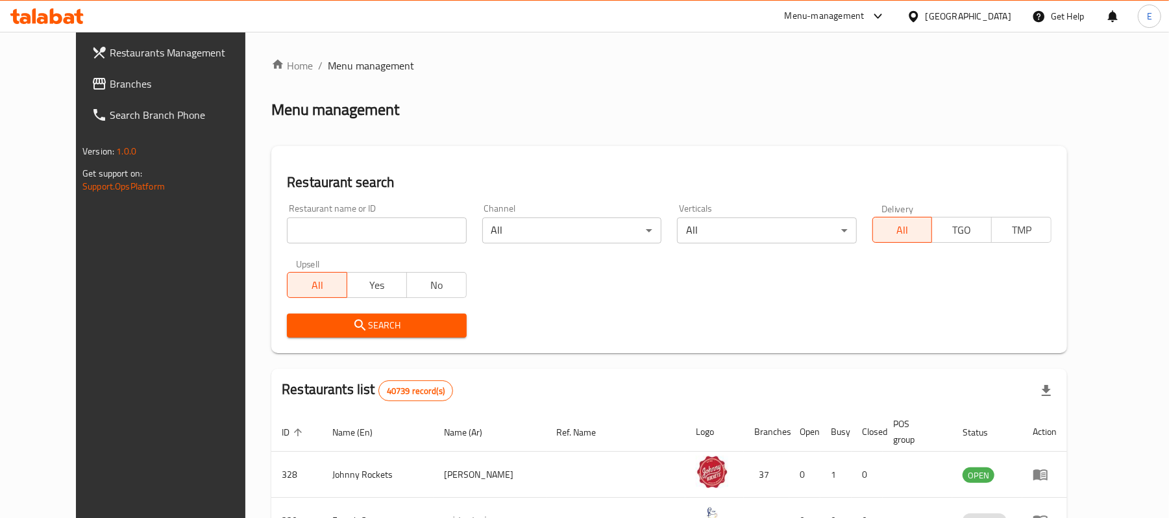
click at [314, 227] on input "search" at bounding box center [376, 230] width 179 height 26
paste input "643159"
type input "643159"
click button "Search" at bounding box center [376, 325] width 179 height 24
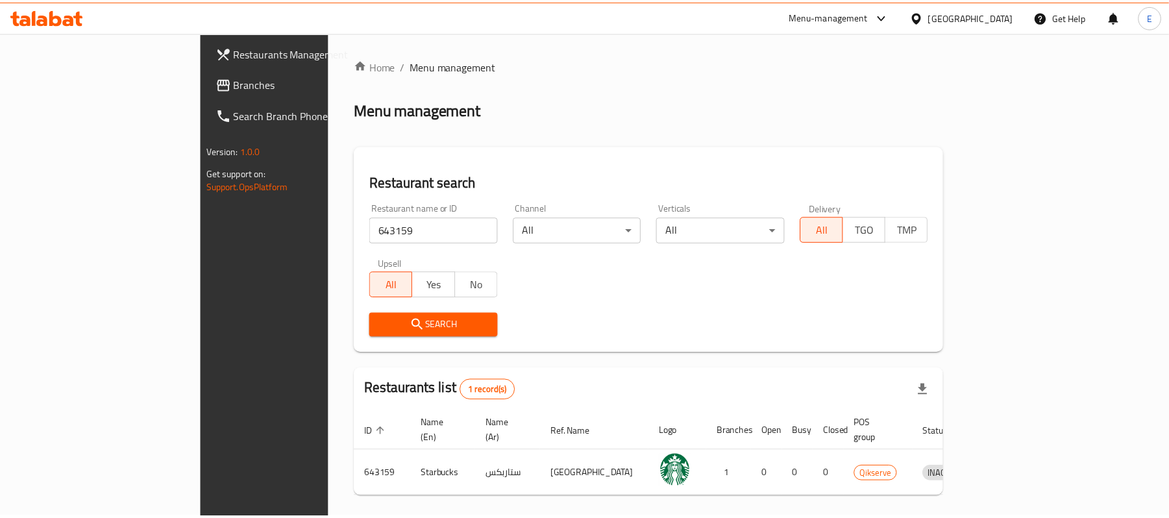
scroll to position [36, 0]
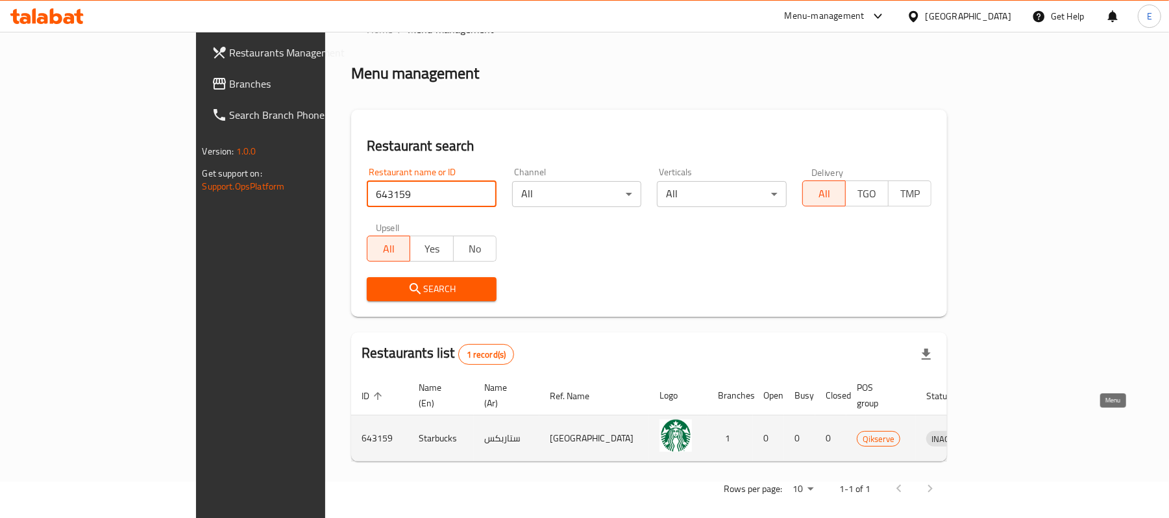
click at [1011, 433] on icon "enhanced table" at bounding box center [1004, 438] width 14 height 11
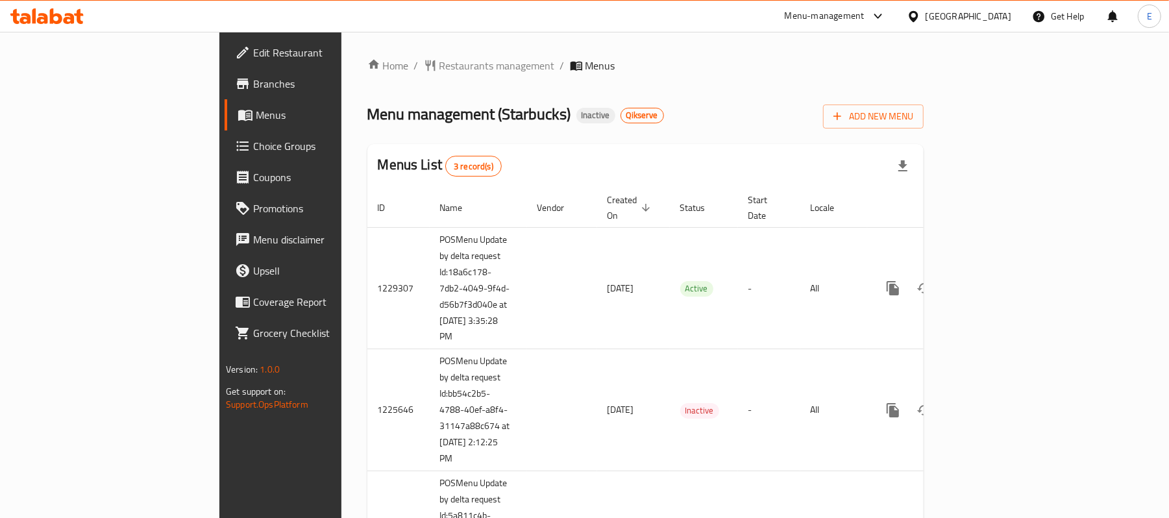
drag, startPoint x: 343, startPoint y: 66, endPoint x: 341, endPoint y: 47, distance: 19.6
click at [439, 66] on span "Restaurants management" at bounding box center [496, 66] width 115 height 16
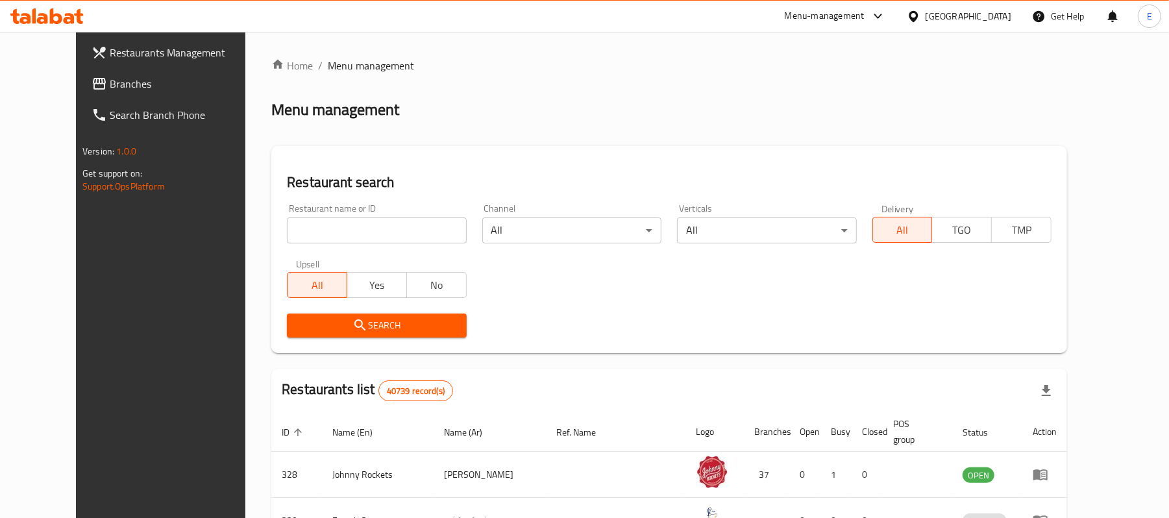
drag, startPoint x: 351, startPoint y: 232, endPoint x: 340, endPoint y: 226, distance: 12.8
click at [351, 232] on input "search" at bounding box center [376, 230] width 179 height 26
paste input "645078"
type input "645078"
click button "Search" at bounding box center [376, 325] width 179 height 24
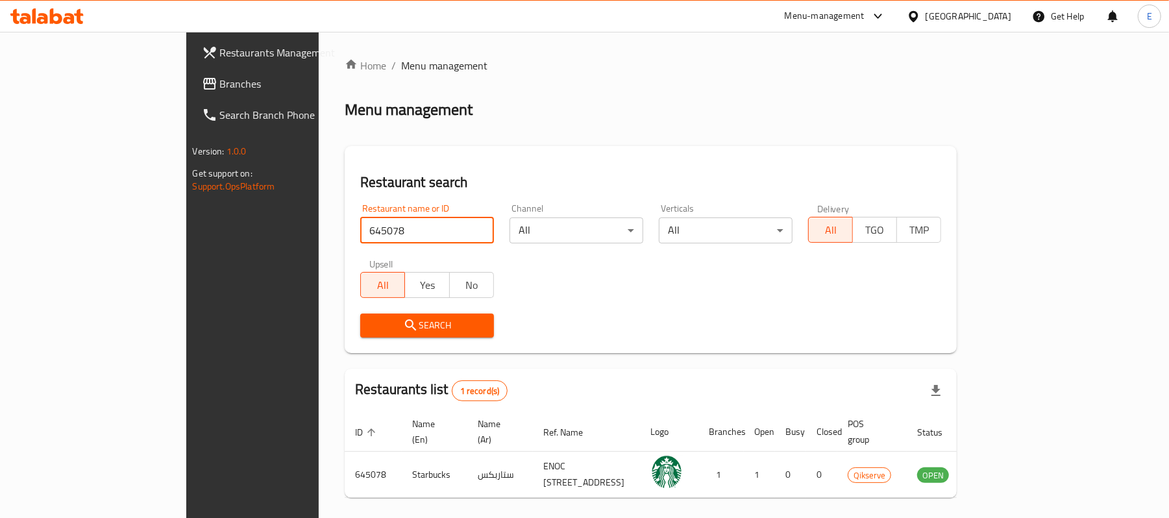
click at [360, 240] on input "645078" at bounding box center [427, 230] width 134 height 26
click at [956, 101] on div "Menu management" at bounding box center [651, 109] width 612 height 21
click at [360, 235] on input "645078" at bounding box center [427, 230] width 134 height 26
click button "Search" at bounding box center [427, 325] width 134 height 24
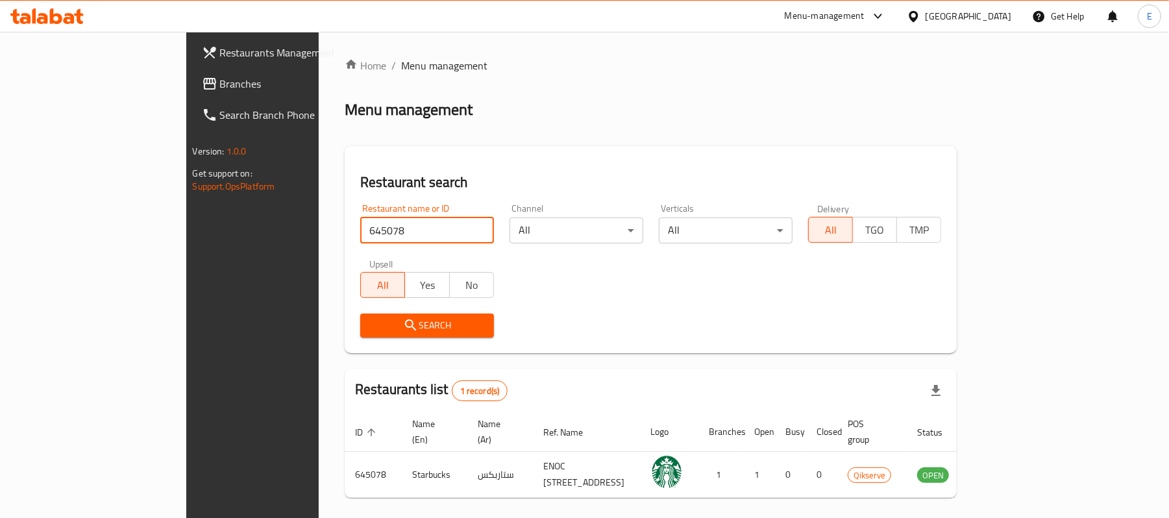
click button "Search" at bounding box center [427, 325] width 134 height 24
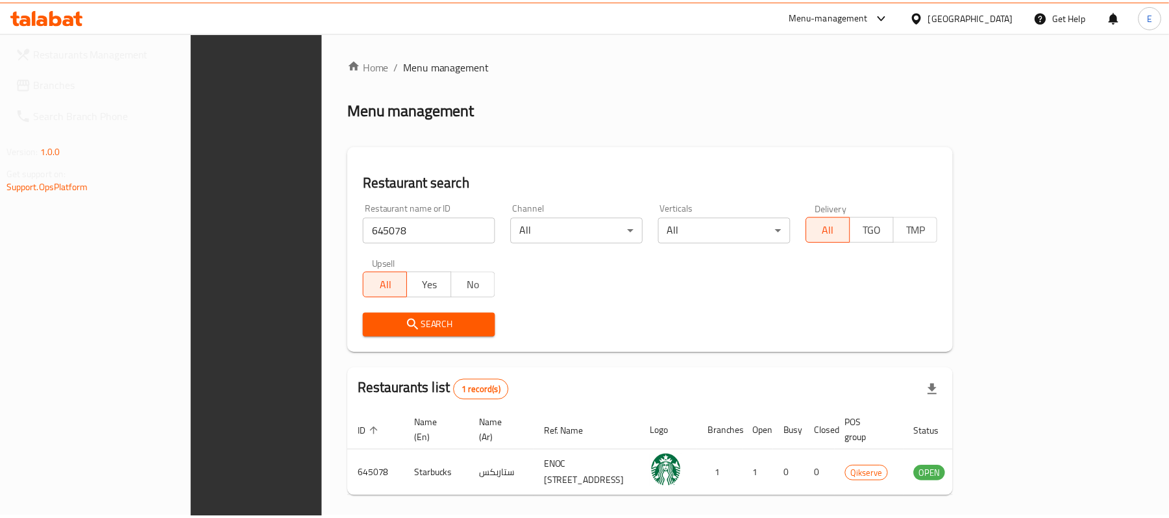
scroll to position [36, 0]
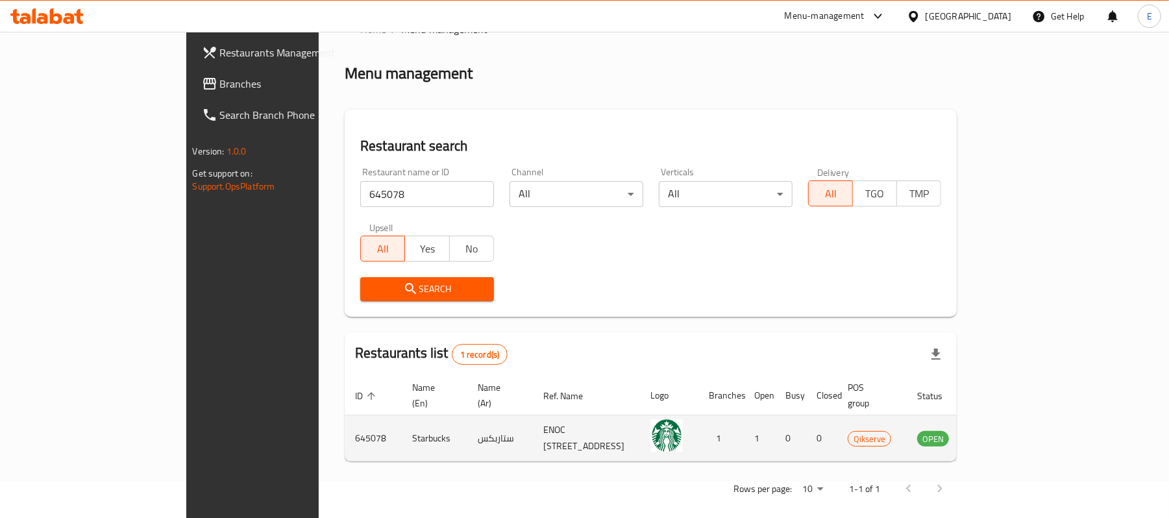
click at [1000, 433] on icon "enhanced table" at bounding box center [993, 438] width 14 height 11
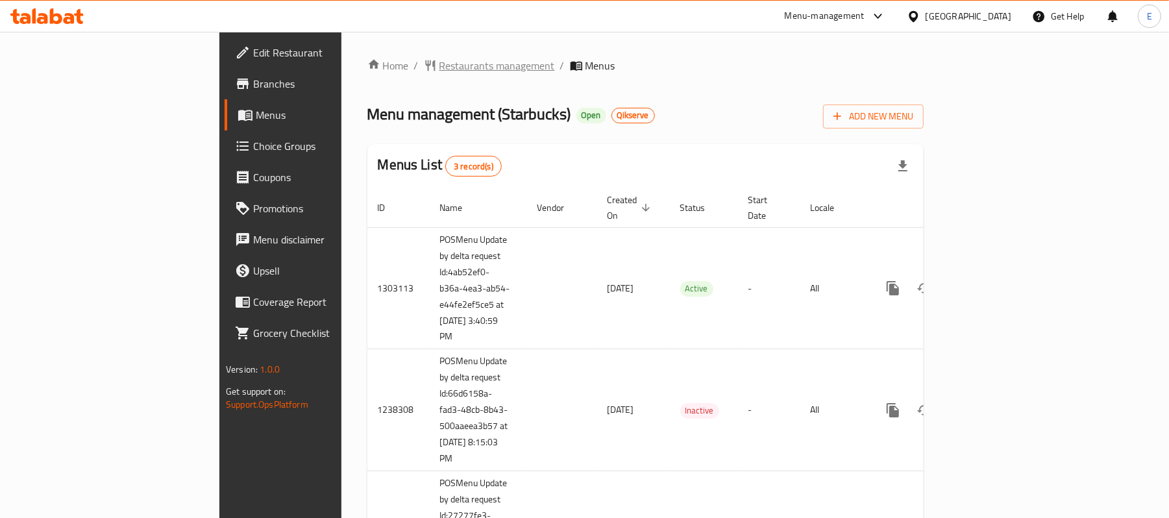
click at [439, 64] on span "Restaurants management" at bounding box center [496, 66] width 115 height 16
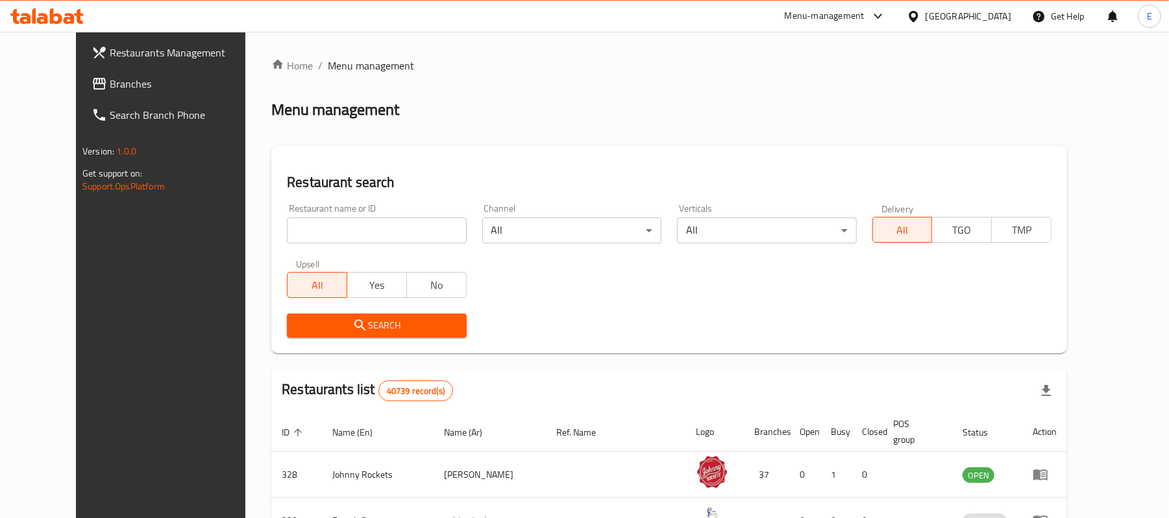
click at [354, 234] on input "search" at bounding box center [376, 230] width 179 height 26
paste input "645079"
type input "645079"
click button "Search" at bounding box center [376, 325] width 179 height 24
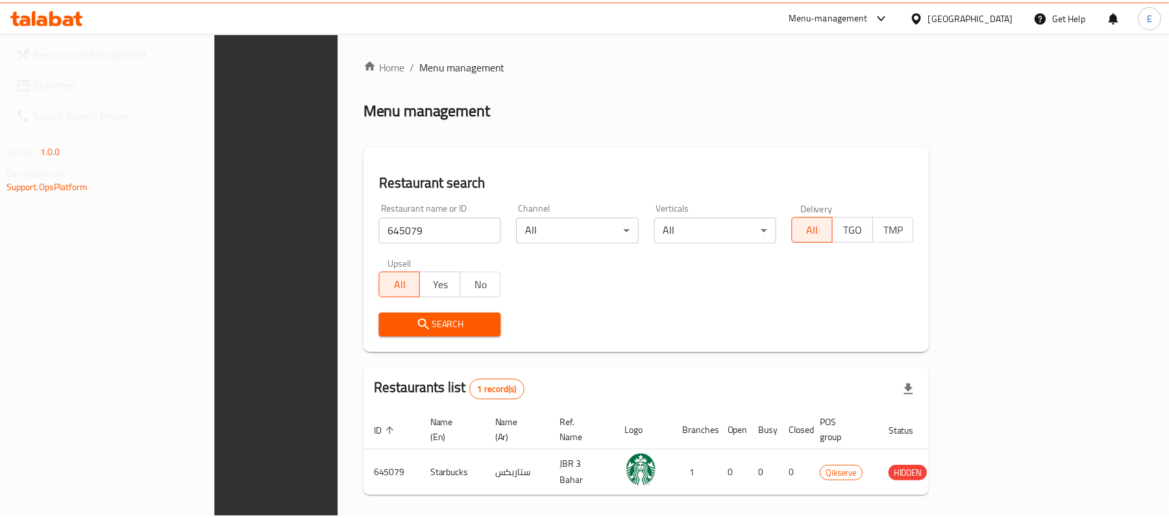
scroll to position [36, 0]
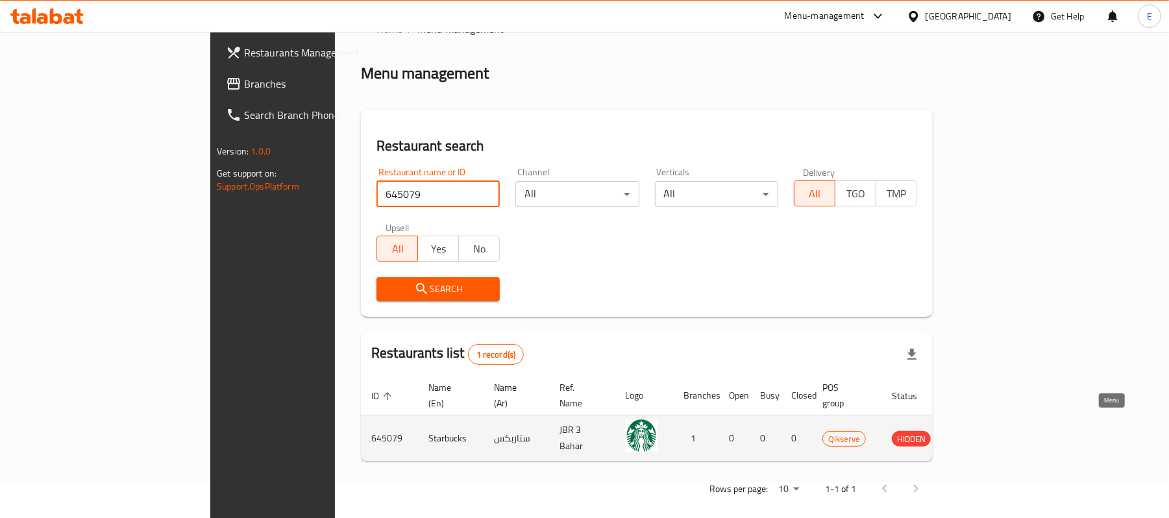
click at [975, 430] on icon "enhanced table" at bounding box center [968, 438] width 16 height 16
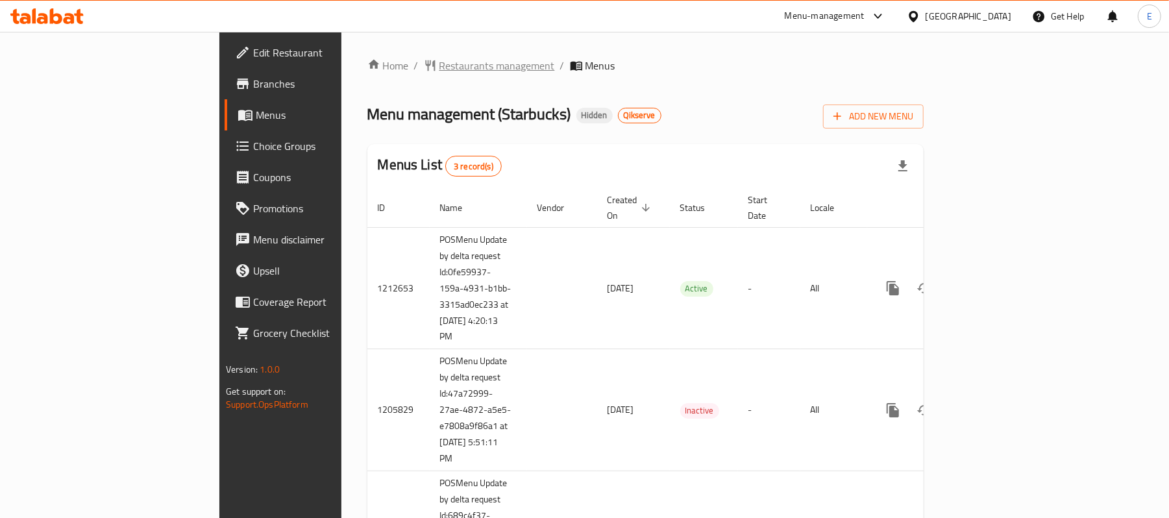
click at [439, 69] on span "Restaurants management" at bounding box center [496, 66] width 115 height 16
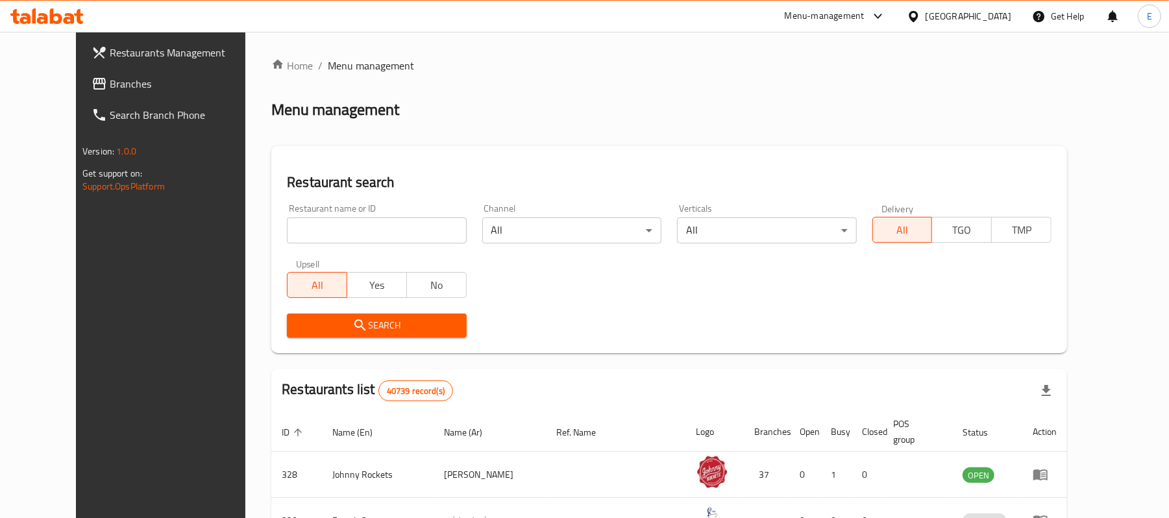
click at [323, 230] on input "search" at bounding box center [376, 230] width 179 height 26
paste input "645080"
type input "645080"
click button "Search" at bounding box center [376, 325] width 179 height 24
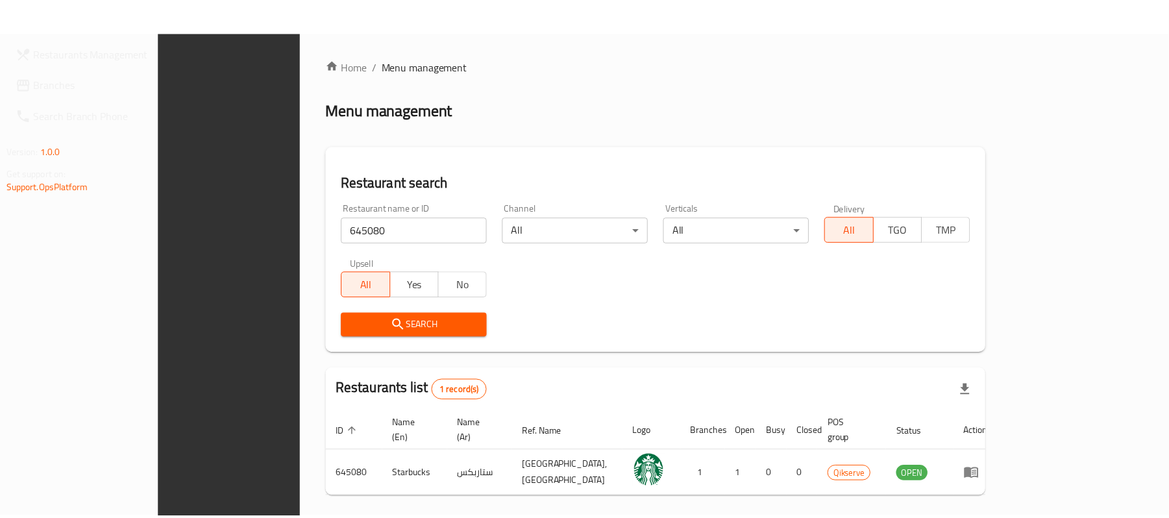
scroll to position [36, 0]
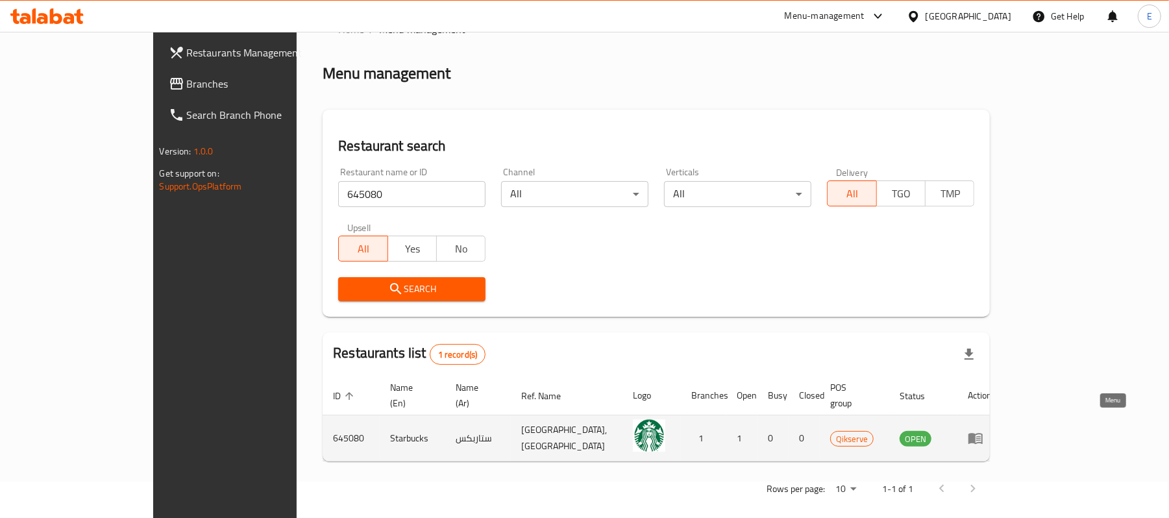
click at [982, 433] on icon "enhanced table" at bounding box center [975, 438] width 14 height 11
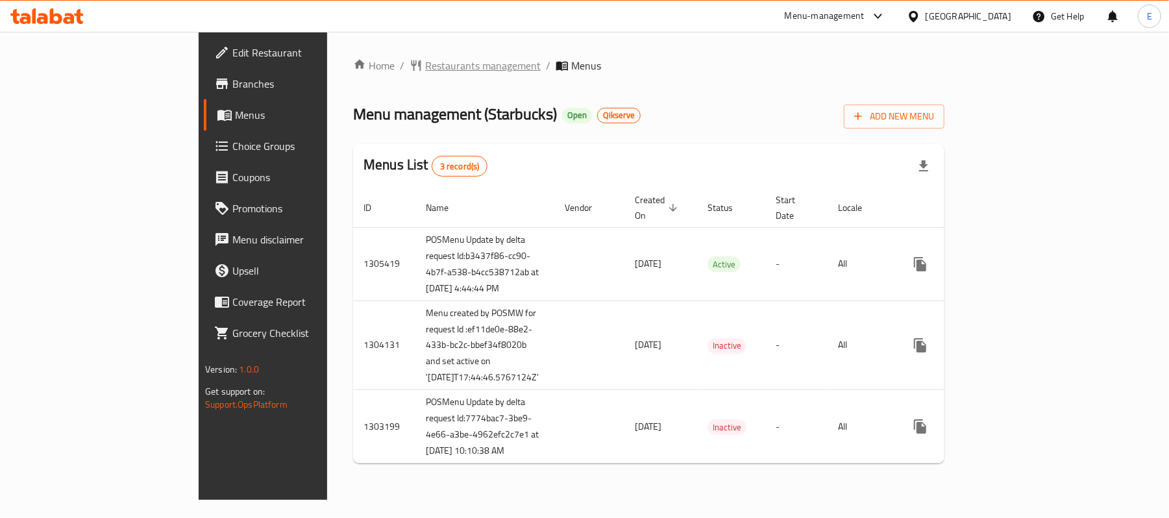
click at [425, 71] on span "Restaurants management" at bounding box center [482, 66] width 115 height 16
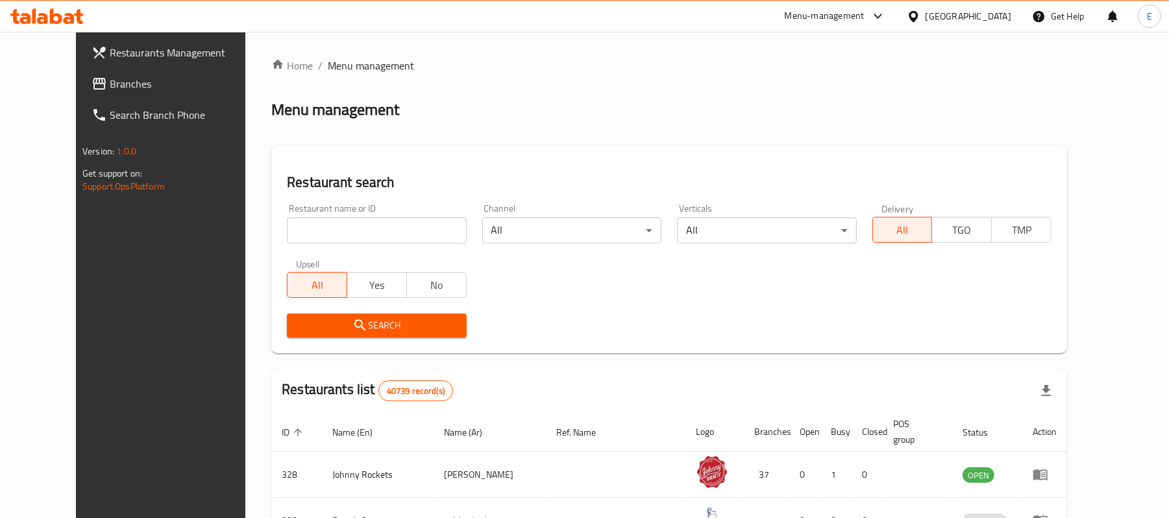
click at [330, 215] on div "Restaurant name or ID Restaurant name or ID" at bounding box center [376, 224] width 179 height 40
click at [333, 227] on input "search" at bounding box center [376, 230] width 179 height 26
paste input "645081"
type input "645081"
click button "Search" at bounding box center [376, 325] width 179 height 24
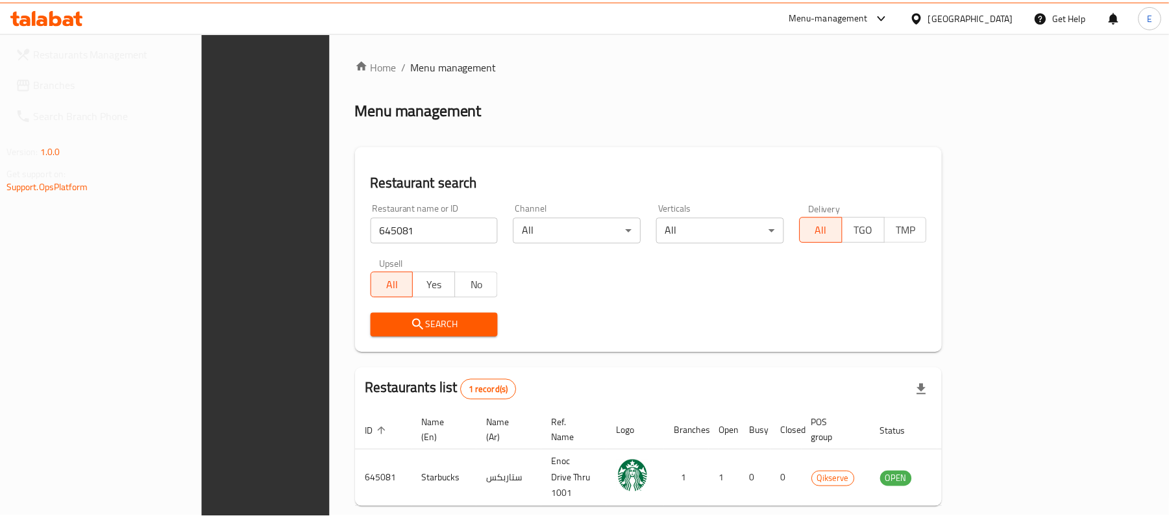
scroll to position [36, 0]
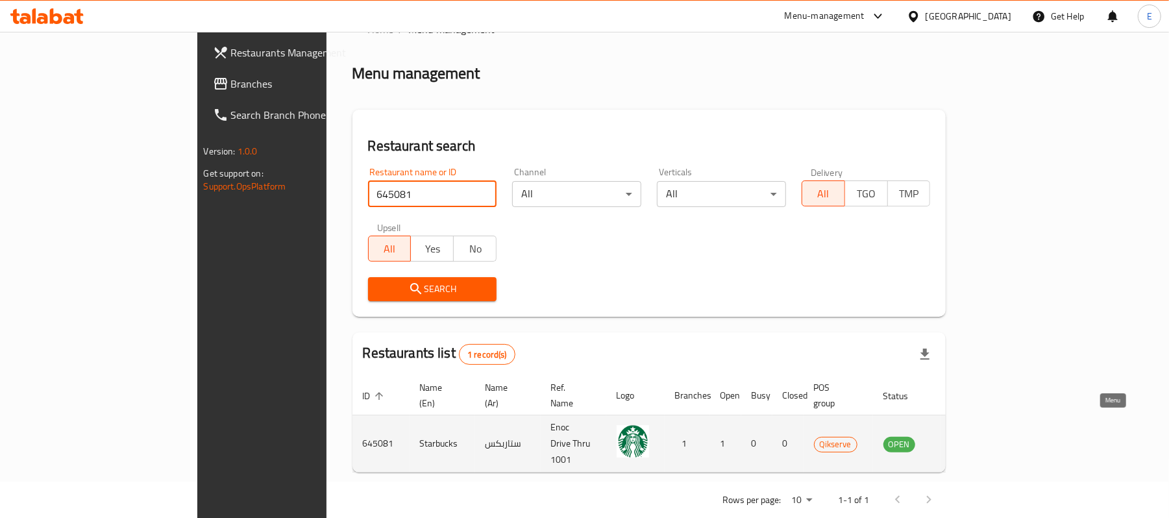
click at [964, 442] on icon "enhanced table" at bounding box center [962, 444] width 5 height 5
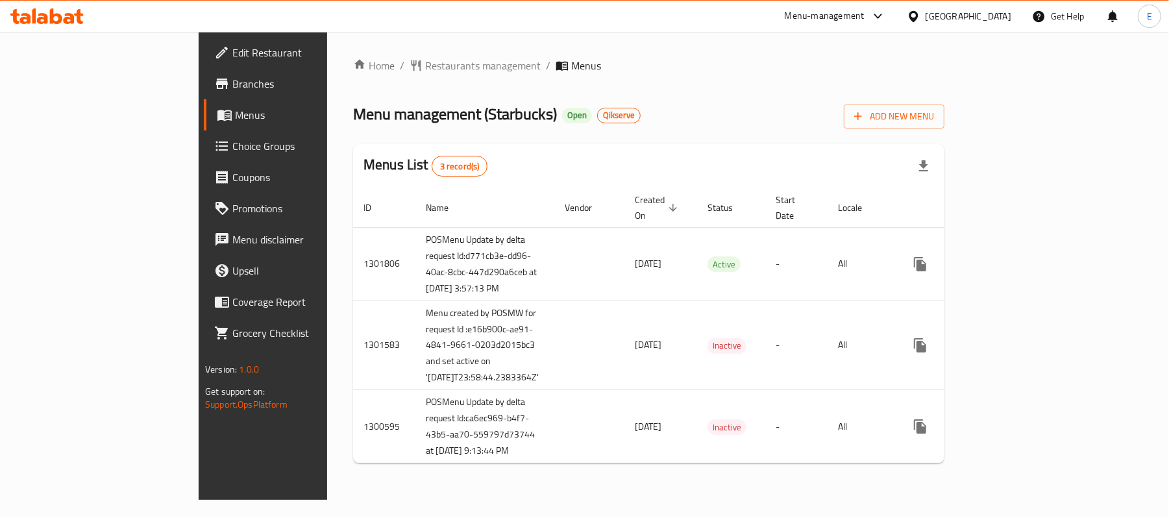
drag, startPoint x: 346, startPoint y: 68, endPoint x: 346, endPoint y: 87, distance: 18.8
click at [425, 68] on span "Restaurants management" at bounding box center [482, 66] width 115 height 16
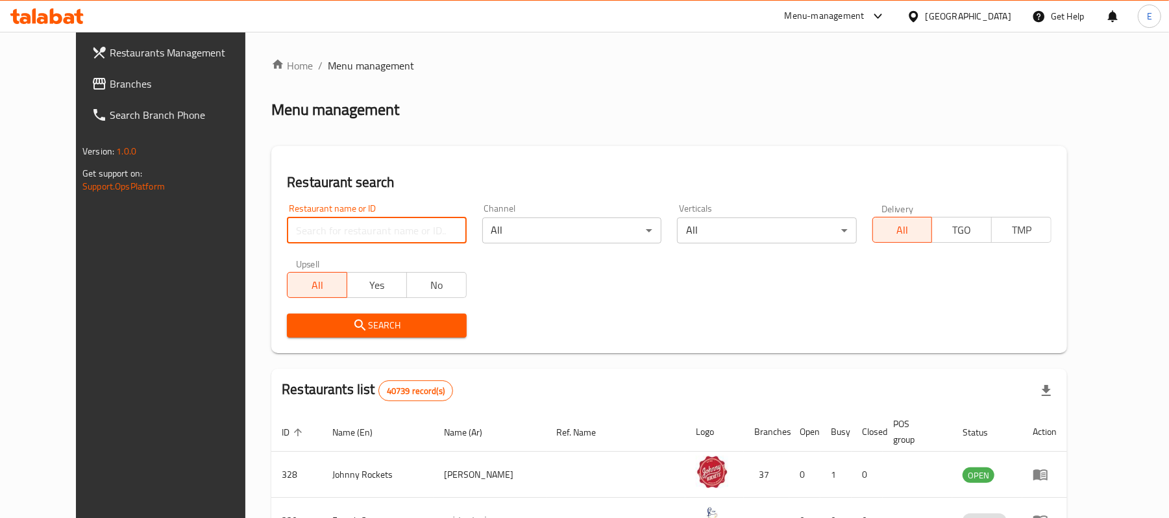
click at [324, 224] on input "search" at bounding box center [376, 230] width 179 height 26
paste input "645082"
type input "645082"
click button "Search" at bounding box center [376, 325] width 179 height 24
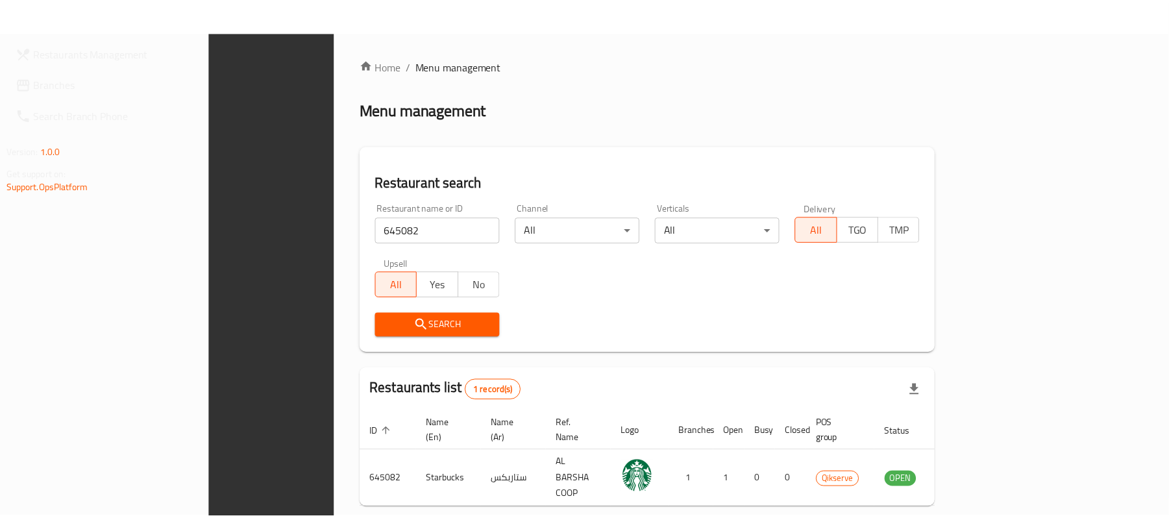
scroll to position [36, 0]
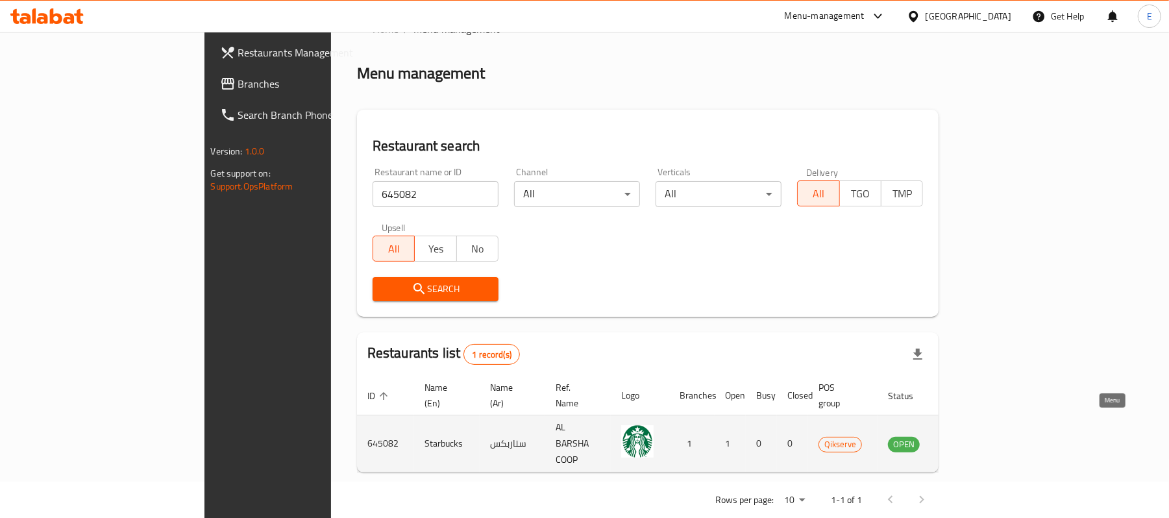
click at [971, 439] on icon "enhanced table" at bounding box center [963, 444] width 14 height 11
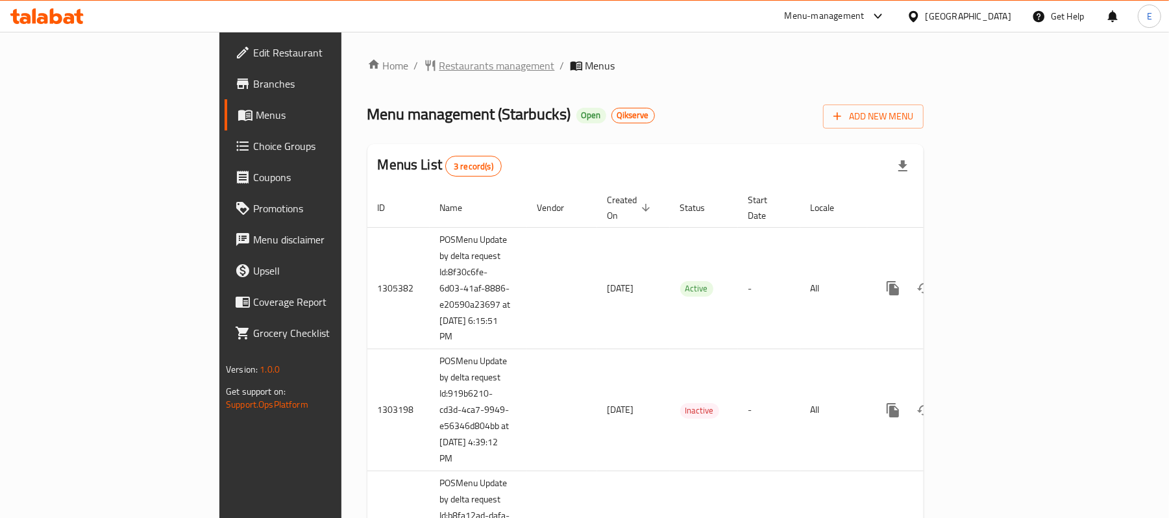
click at [439, 71] on span "Restaurants management" at bounding box center [496, 66] width 115 height 16
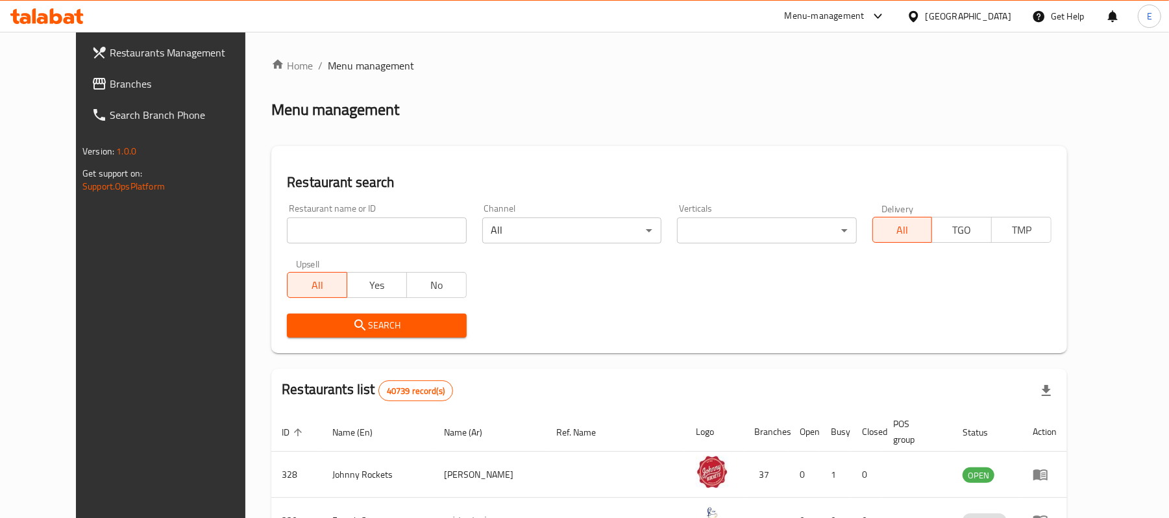
click at [372, 215] on div "Restaurant name or ID Restaurant name or ID" at bounding box center [376, 224] width 179 height 40
click at [375, 225] on input "search" at bounding box center [376, 230] width 179 height 26
paste input "645083"
type input "645083"
click button "Search" at bounding box center [376, 325] width 179 height 24
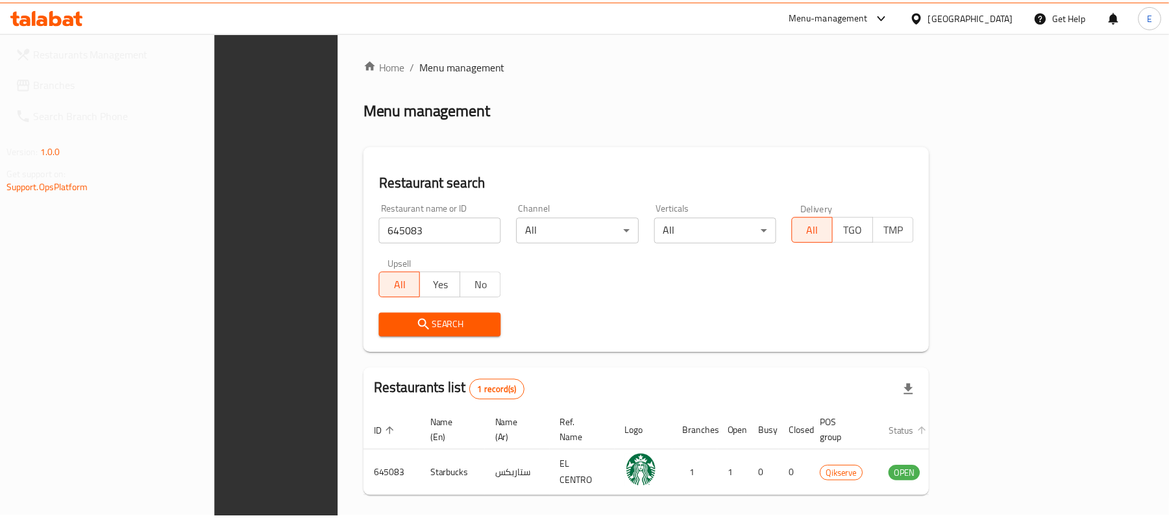
scroll to position [36, 0]
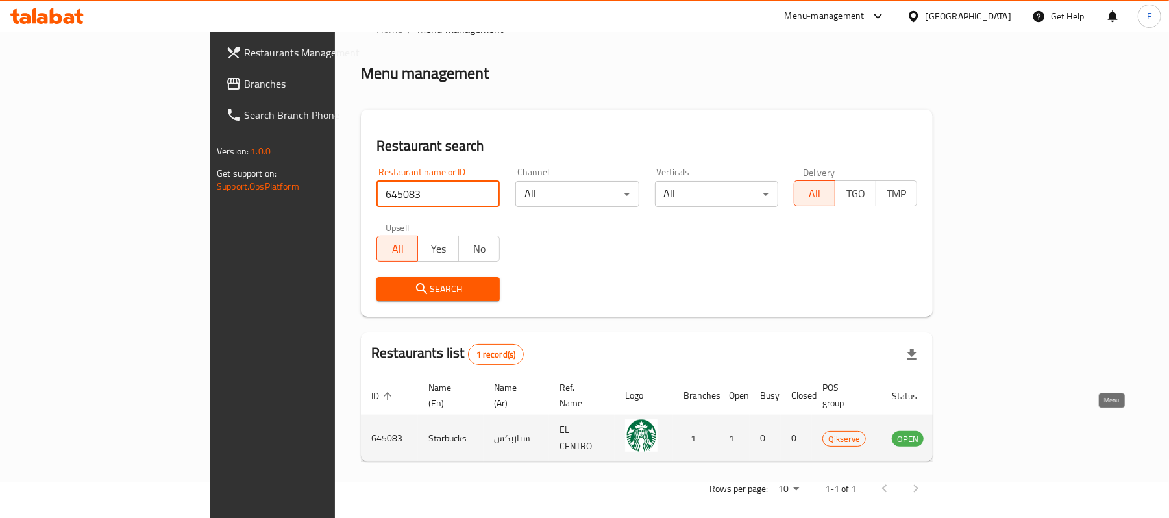
click at [975, 433] on icon "enhanced table" at bounding box center [967, 438] width 14 height 11
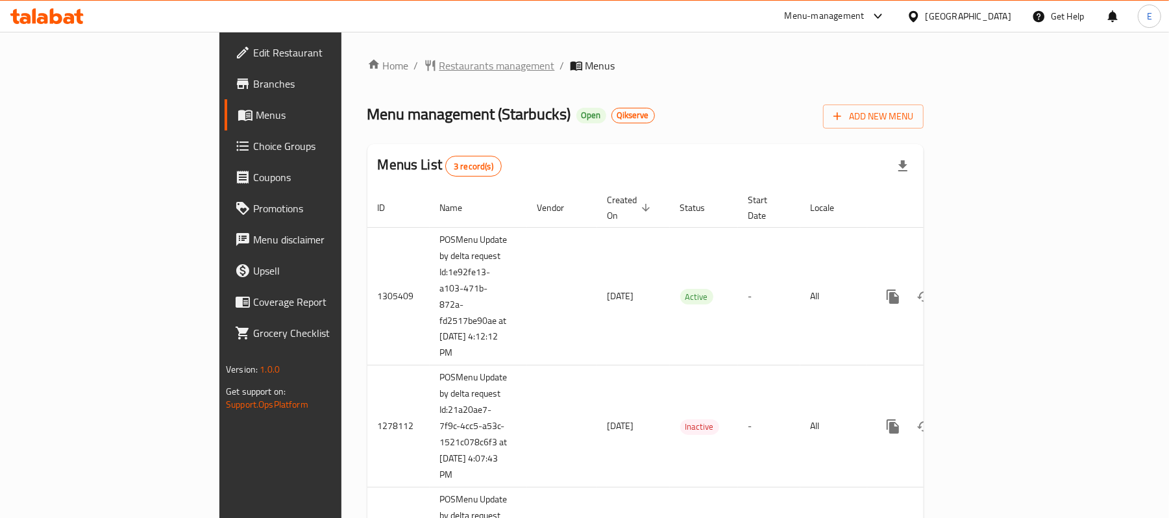
click at [439, 68] on span "Restaurants management" at bounding box center [496, 66] width 115 height 16
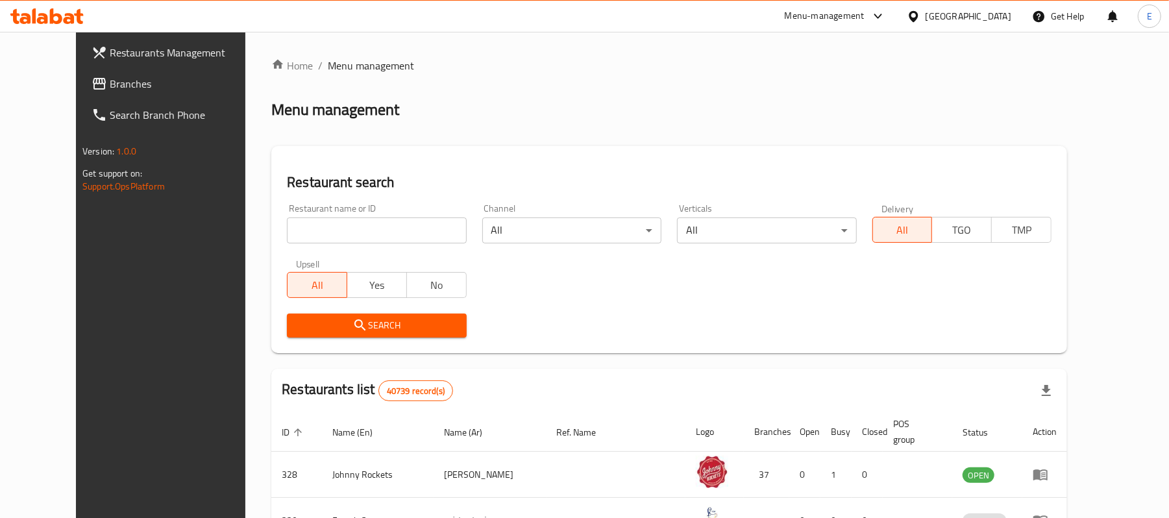
drag, startPoint x: 330, startPoint y: 229, endPoint x: 270, endPoint y: 182, distance: 76.2
click at [330, 229] on input "search" at bounding box center [376, 230] width 179 height 26
paste input "645176"
type input "645176"
click button "Search" at bounding box center [376, 325] width 179 height 24
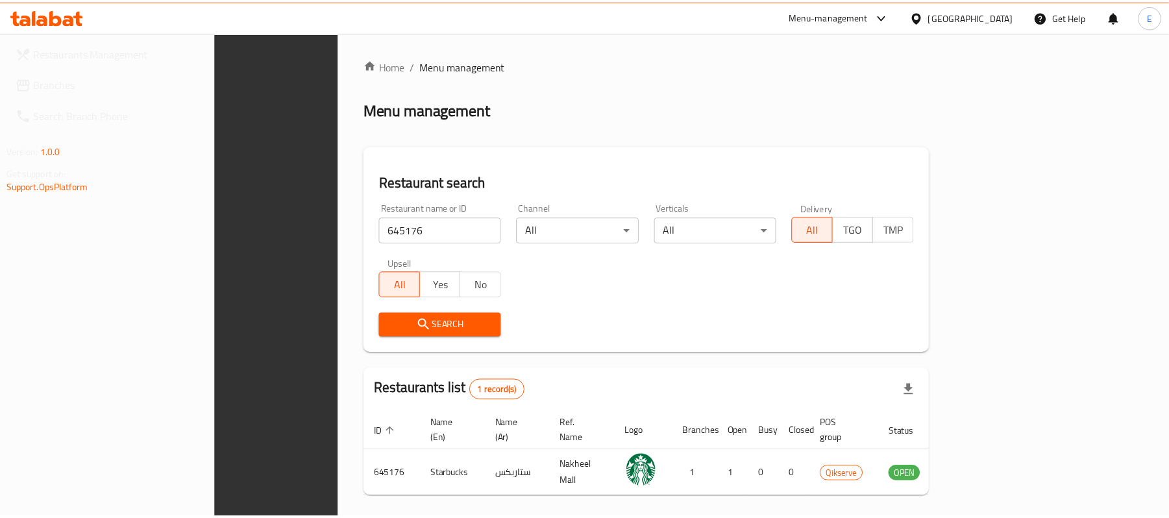
scroll to position [36, 0]
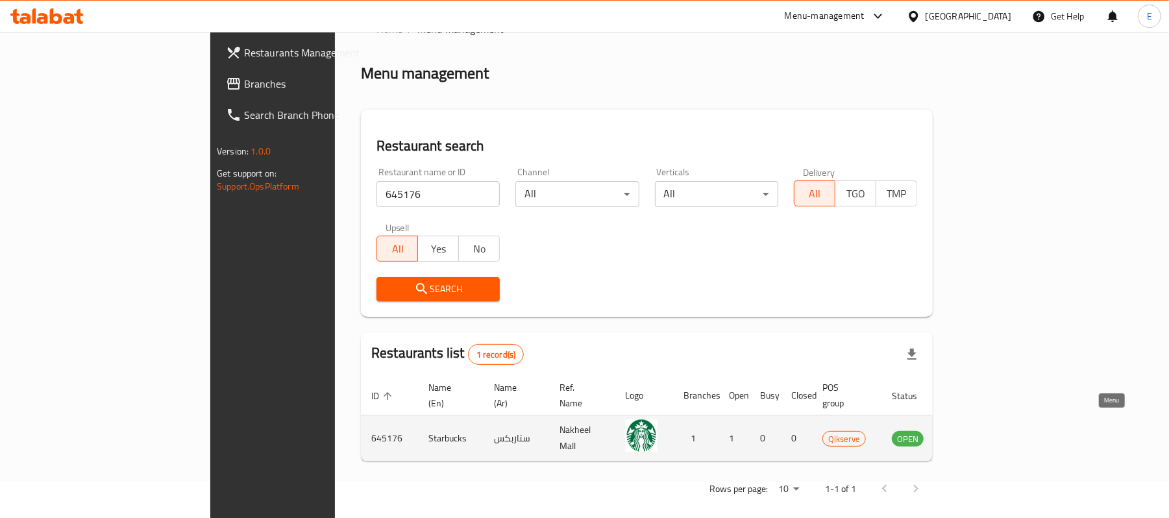
click at [975, 430] on icon "enhanced table" at bounding box center [968, 438] width 16 height 16
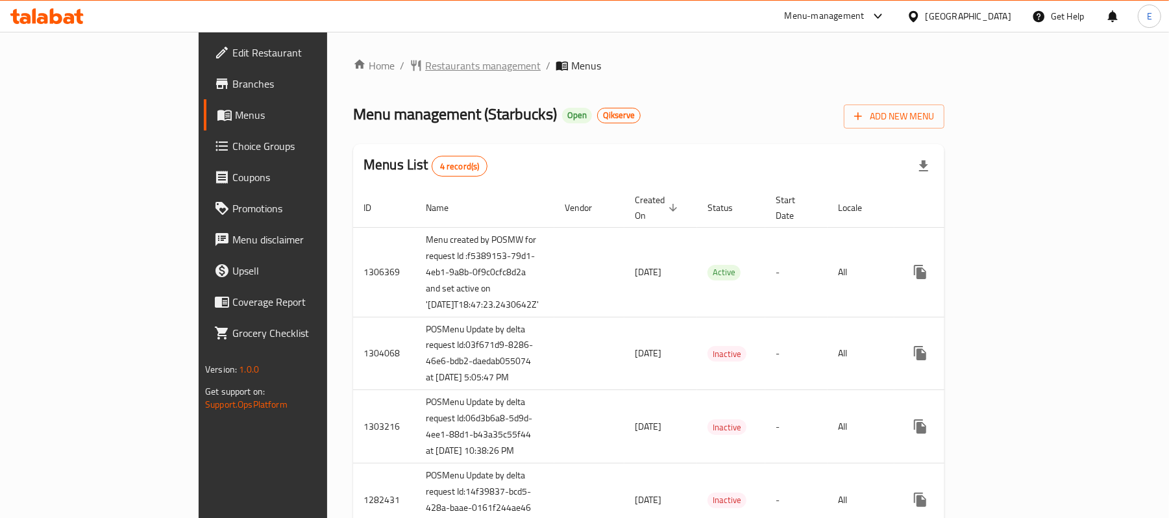
click at [425, 65] on span "Restaurants management" at bounding box center [482, 66] width 115 height 16
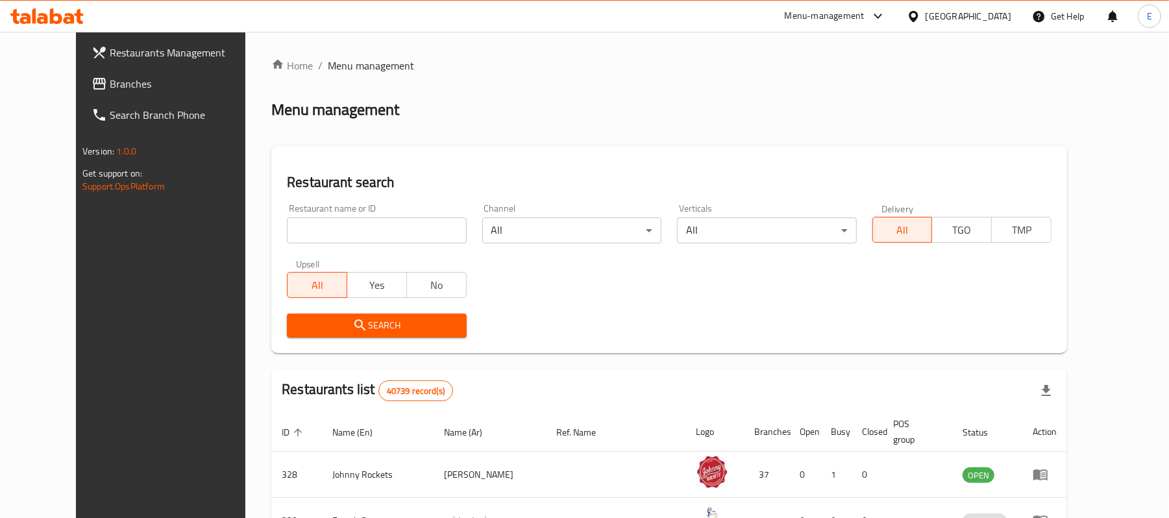
click at [320, 234] on input "search" at bounding box center [376, 230] width 179 height 26
paste input "645356"
type input "645356"
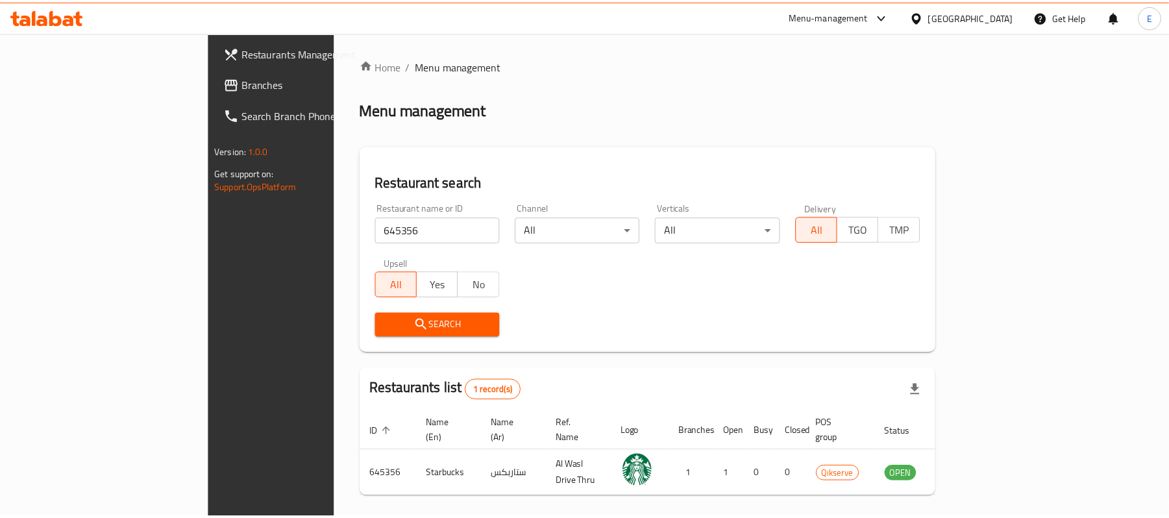
scroll to position [36, 0]
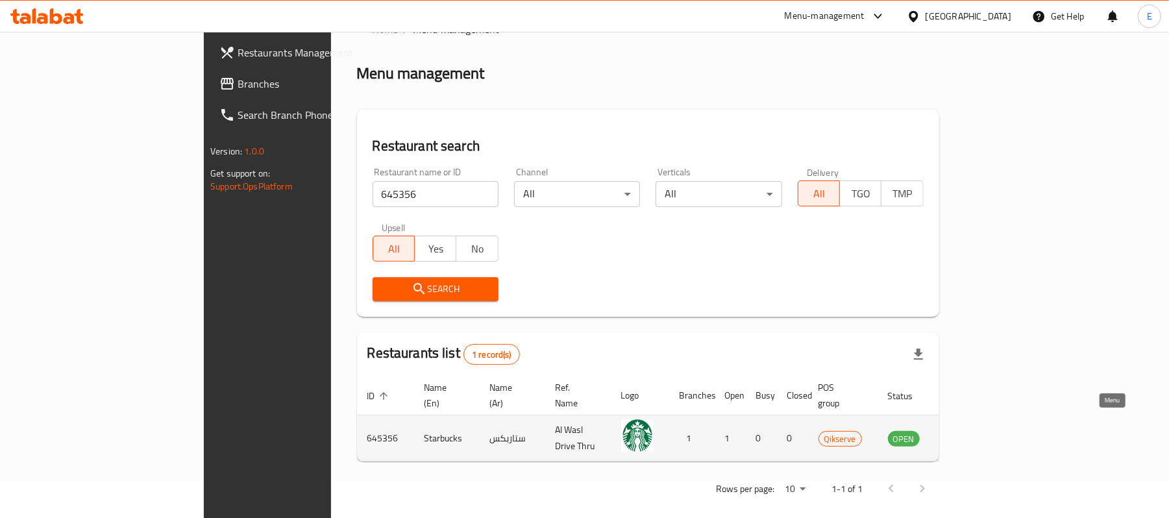
click at [971, 430] on icon "enhanced table" at bounding box center [964, 438] width 16 height 16
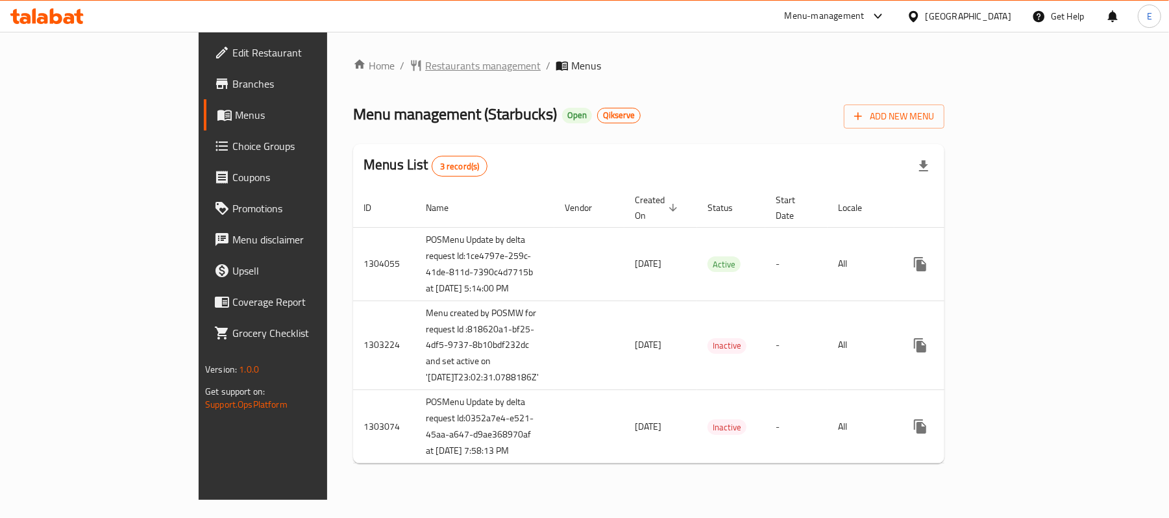
click at [425, 73] on span "Restaurants management" at bounding box center [482, 66] width 115 height 16
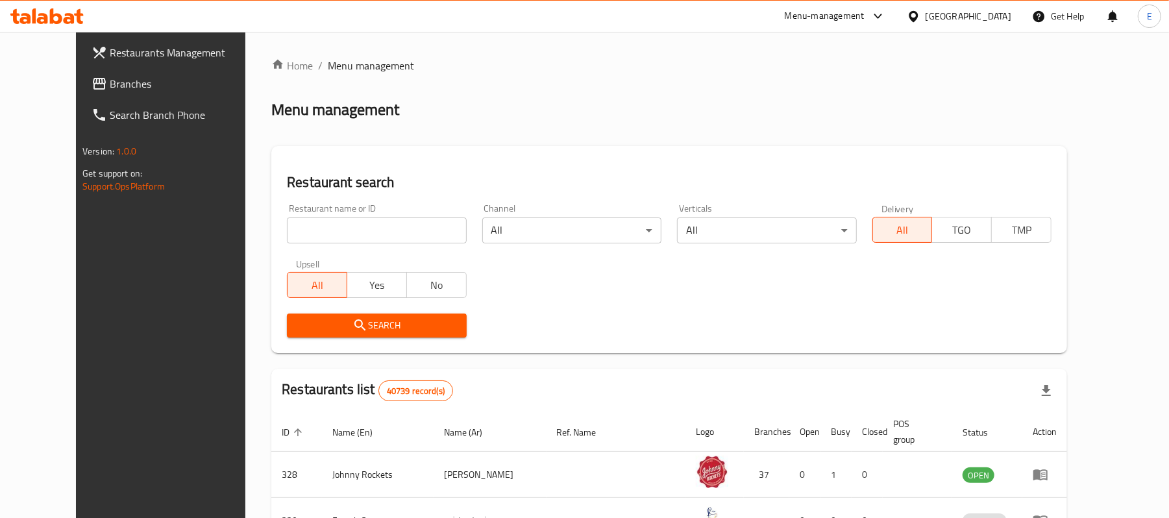
drag, startPoint x: 331, startPoint y: 236, endPoint x: 323, endPoint y: 197, distance: 39.7
click at [331, 236] on input "search" at bounding box center [376, 230] width 179 height 26
paste input "645809"
type input "645809"
click button "Search" at bounding box center [376, 325] width 179 height 24
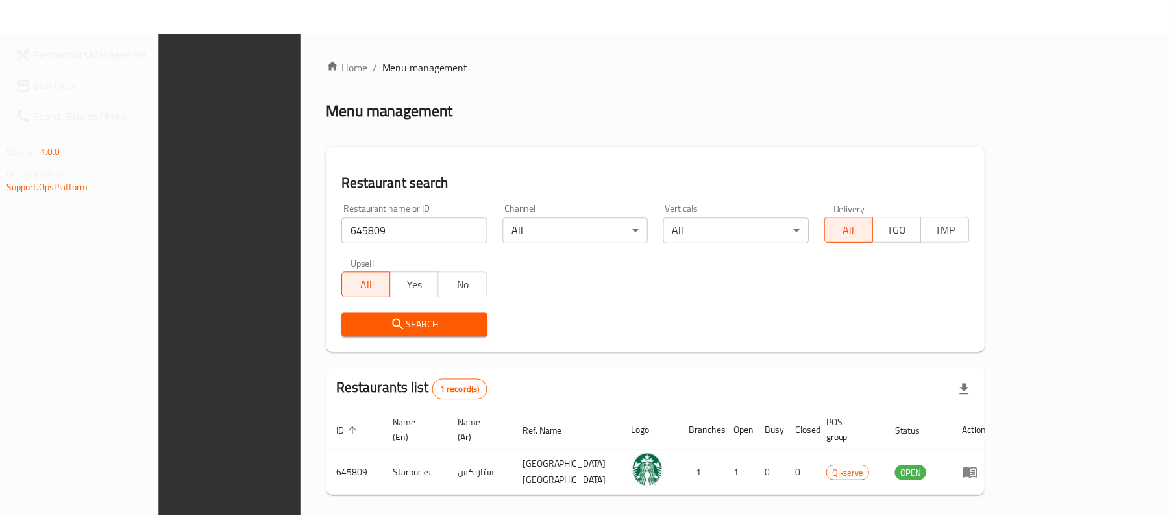
scroll to position [36, 0]
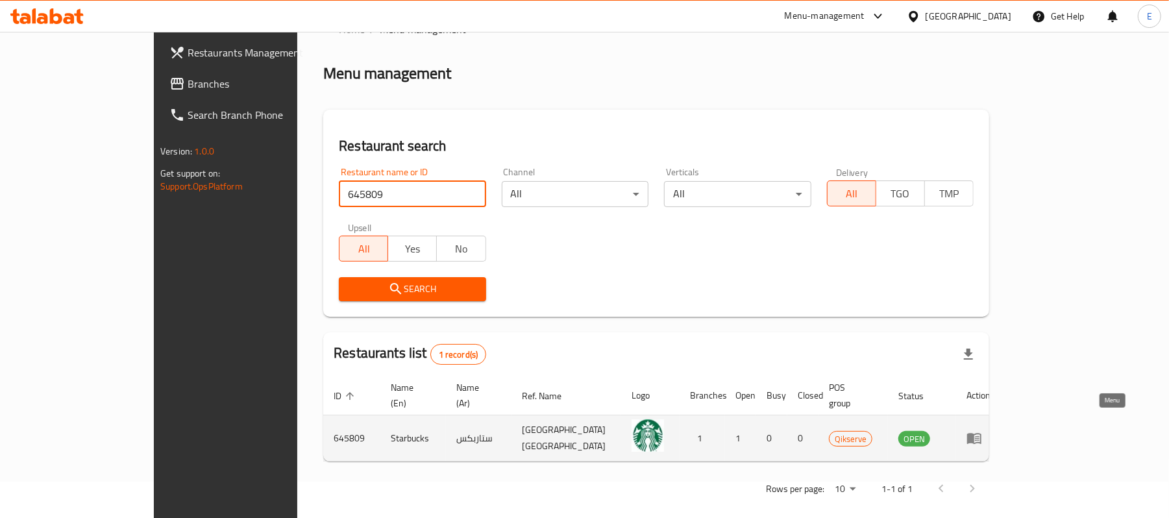
click at [981, 433] on icon "enhanced table" at bounding box center [974, 438] width 14 height 11
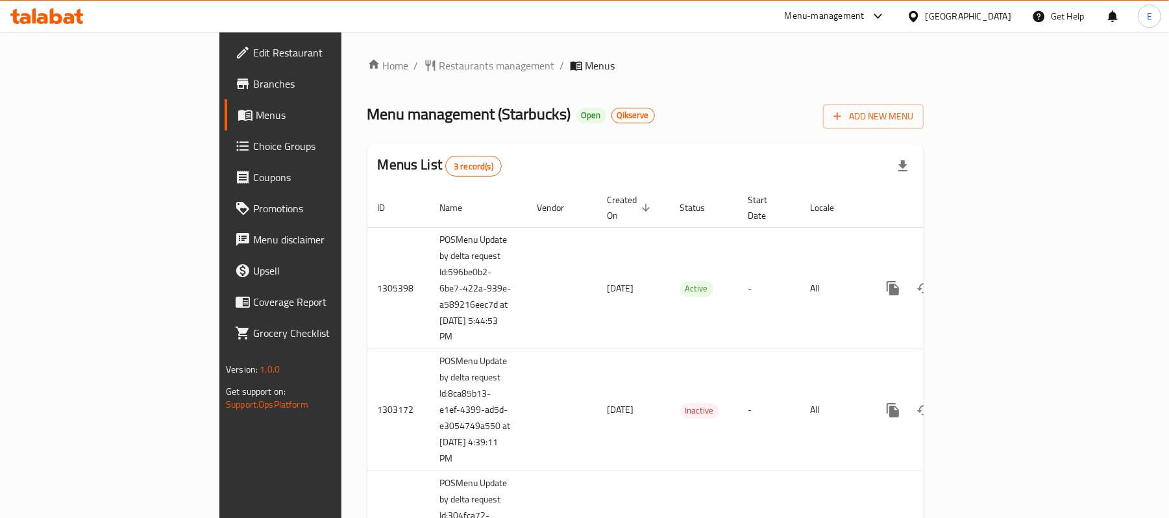
click at [398, 81] on div "Home / Restaurants management / Menus Menu management ( Starbucks ) Open Qikser…" at bounding box center [645, 339] width 556 height 562
click at [439, 69] on span "Restaurants management" at bounding box center [496, 66] width 115 height 16
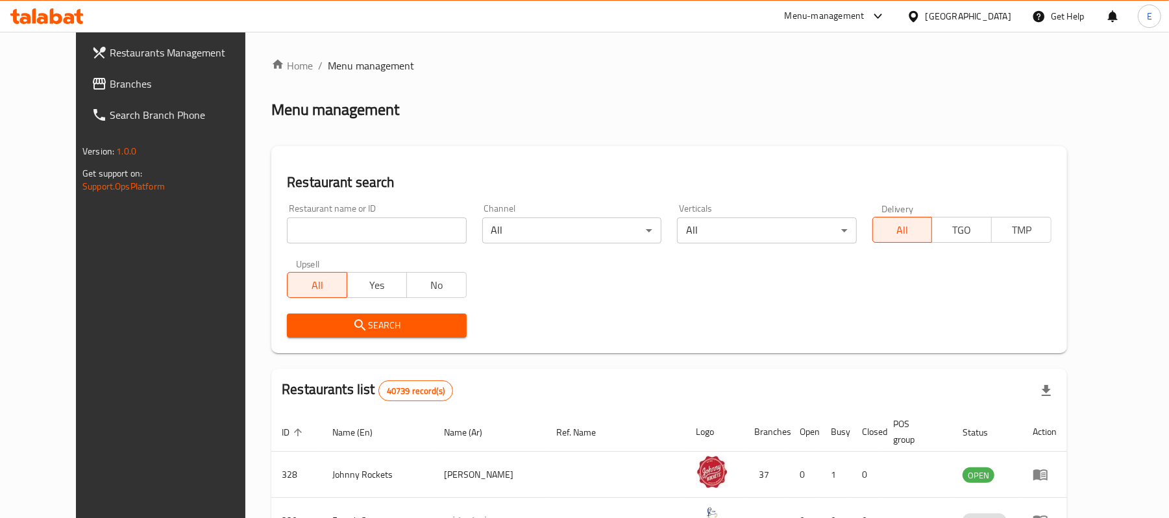
click at [348, 219] on input "search" at bounding box center [376, 230] width 179 height 26
paste input "647000"
type input "647000"
click button "Search" at bounding box center [376, 325] width 179 height 24
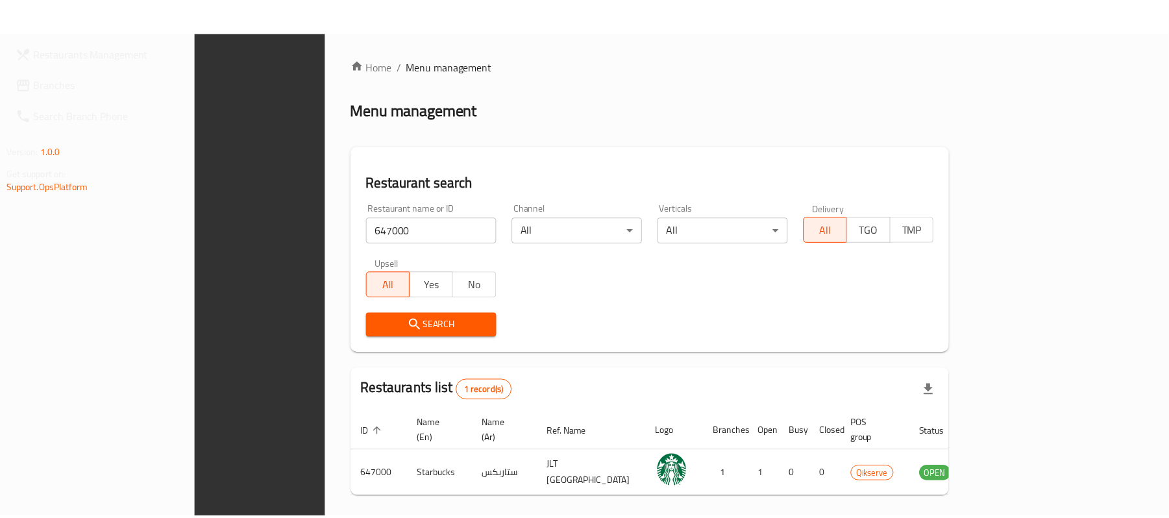
scroll to position [36, 0]
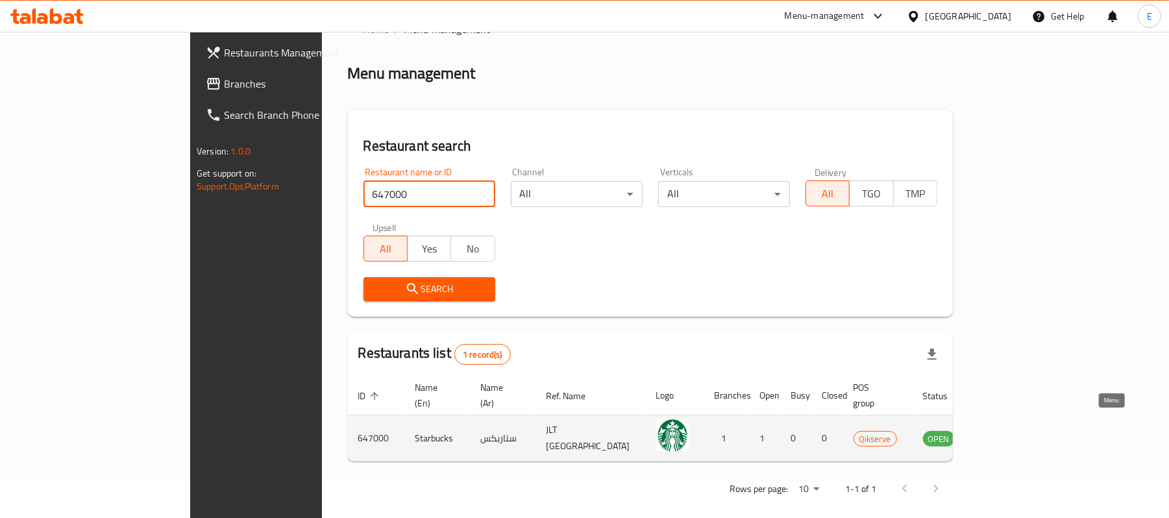
click at [1006, 433] on icon "enhanced table" at bounding box center [998, 438] width 14 height 11
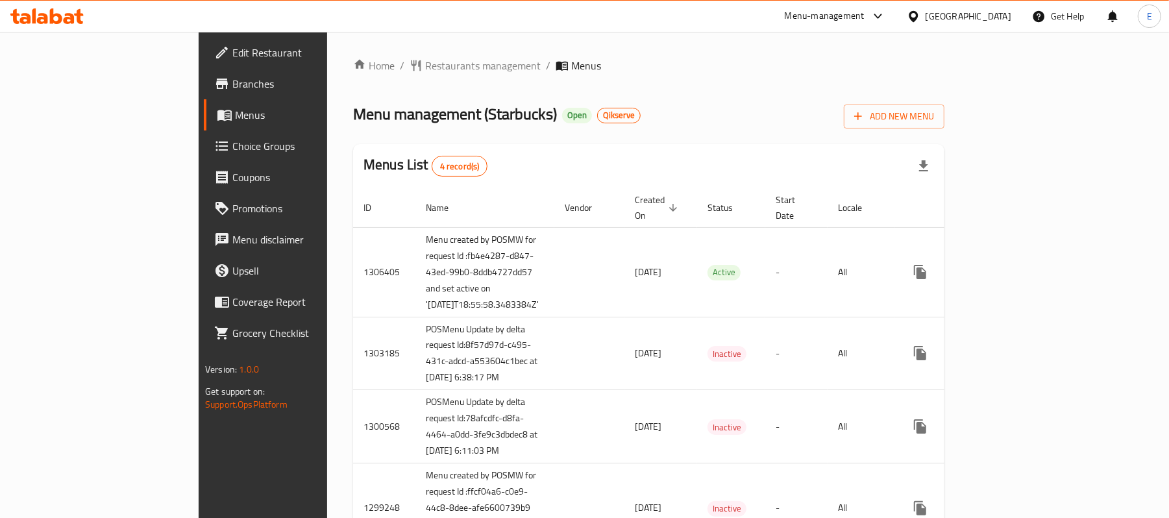
drag, startPoint x: 376, startPoint y: 71, endPoint x: 361, endPoint y: 47, distance: 29.2
click at [425, 71] on span "Restaurants management" at bounding box center [482, 66] width 115 height 16
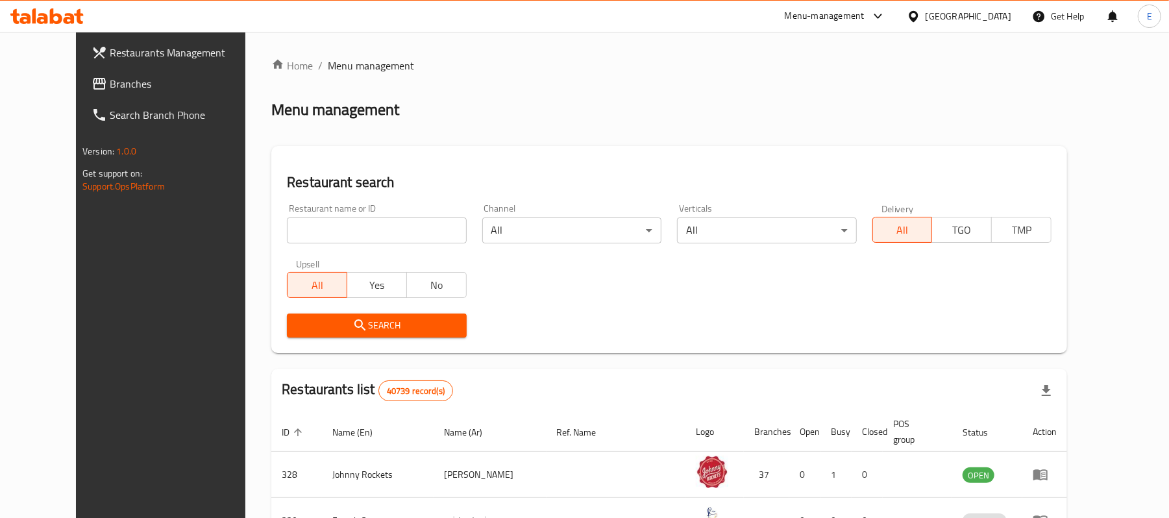
click at [319, 245] on div "Restaurant name or ID Restaurant name or ID" at bounding box center [376, 223] width 195 height 55
click at [330, 235] on input "search" at bounding box center [376, 230] width 179 height 26
paste input "647001"
type input "647001"
click button "Search" at bounding box center [376, 325] width 179 height 24
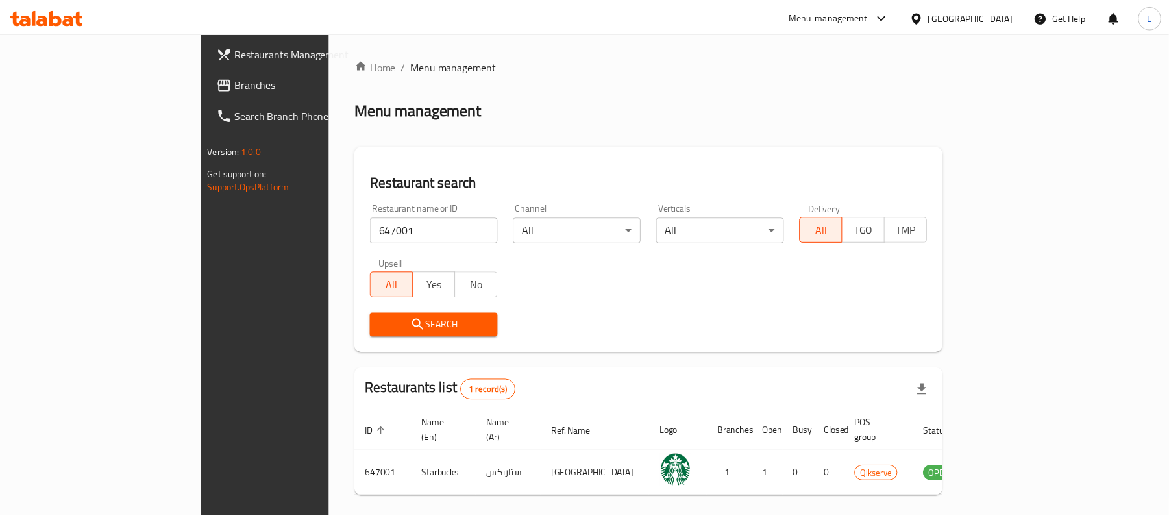
scroll to position [36, 0]
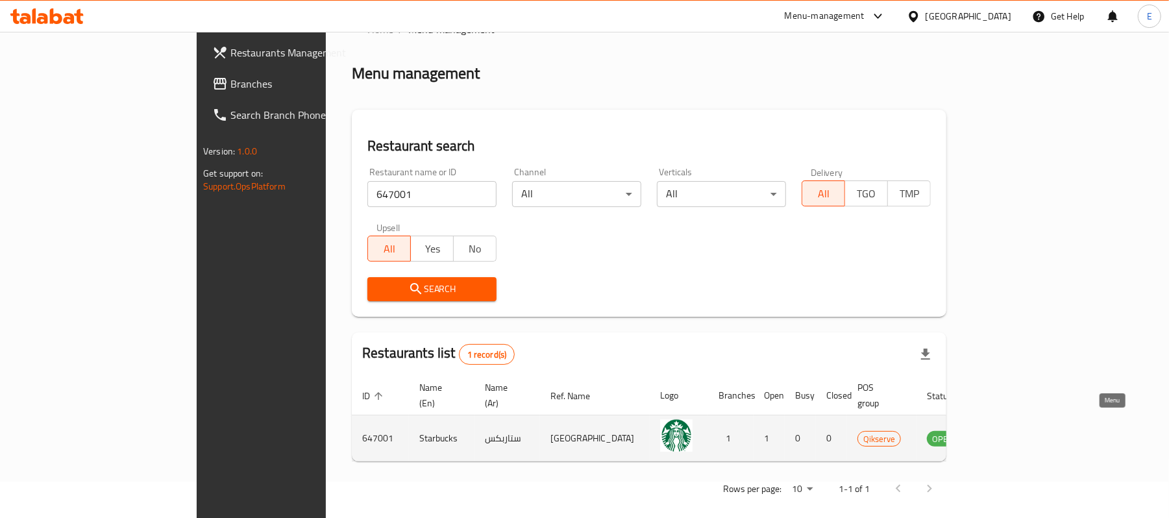
click at [1019, 430] on link "enhanced table" at bounding box center [1007, 438] width 24 height 16
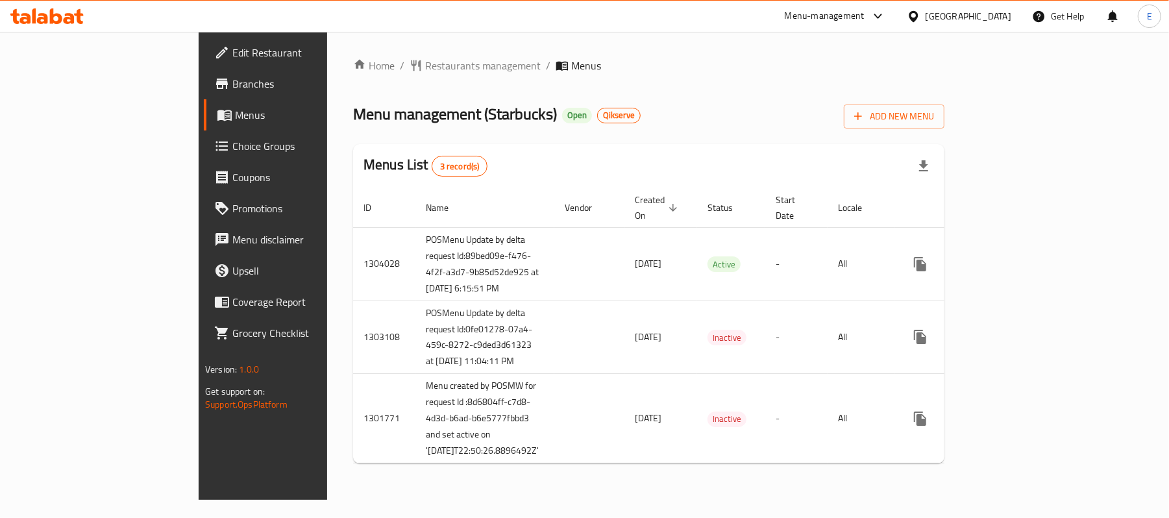
click at [944, 73] on div "Home / Restaurants management / Menus Menu management ( Starbucks ) Open Qikser…" at bounding box center [648, 266] width 591 height 416
click at [425, 60] on span "Restaurants management" at bounding box center [482, 66] width 115 height 16
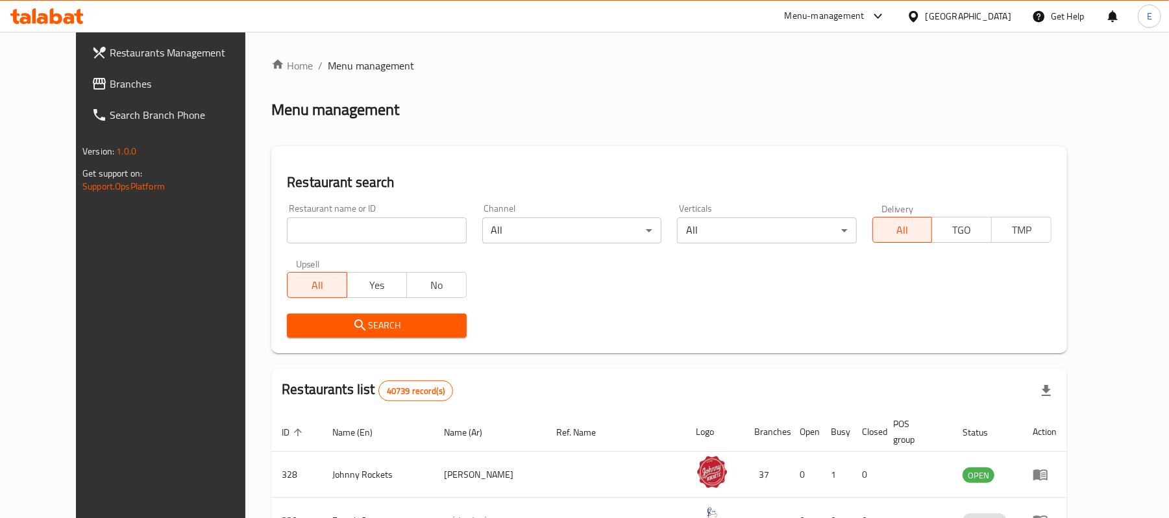
click at [346, 230] on input "search" at bounding box center [376, 230] width 179 height 26
paste input "647002"
type input "647002"
click button "Search" at bounding box center [376, 325] width 179 height 24
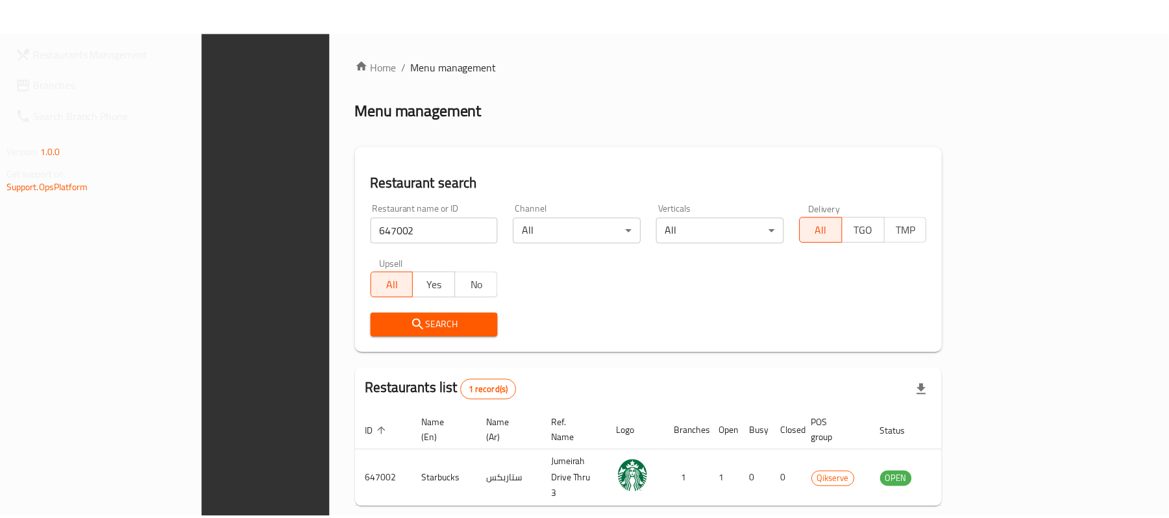
scroll to position [36, 0]
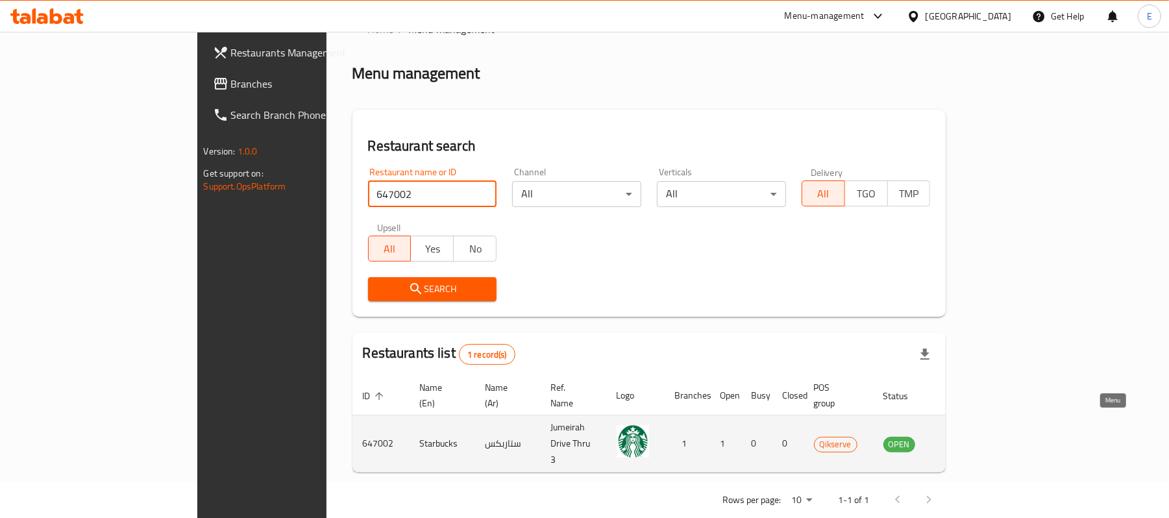
click at [966, 439] on icon "enhanced table" at bounding box center [959, 444] width 14 height 11
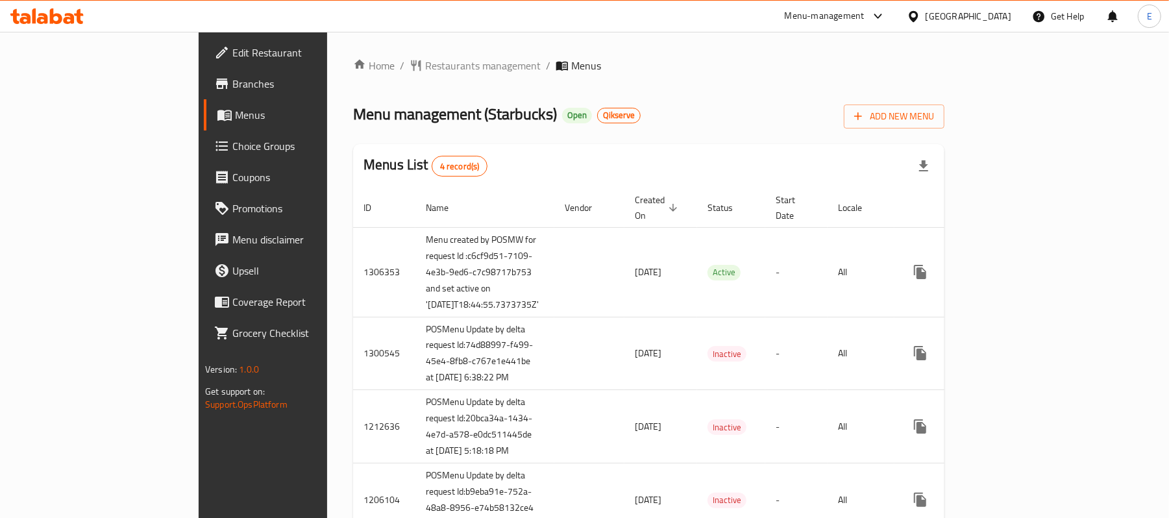
drag, startPoint x: 1142, startPoint y: 78, endPoint x: 894, endPoint y: 67, distance: 248.1
click at [944, 78] on div "Home / Restaurants management / Menus Menu management ( Starbucks ) Open Qikser…" at bounding box center [648, 302] width 591 height 489
click at [425, 69] on span "Restaurants management" at bounding box center [482, 66] width 115 height 16
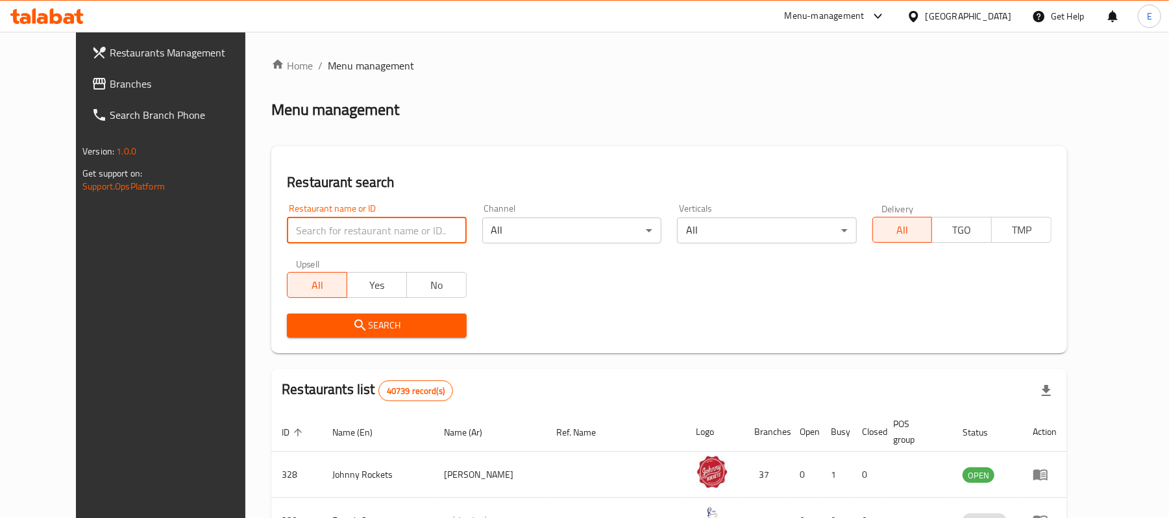
click at [376, 226] on input "search" at bounding box center [376, 230] width 179 height 26
paste input "647003"
type input "647003"
click button "Search" at bounding box center [376, 325] width 179 height 24
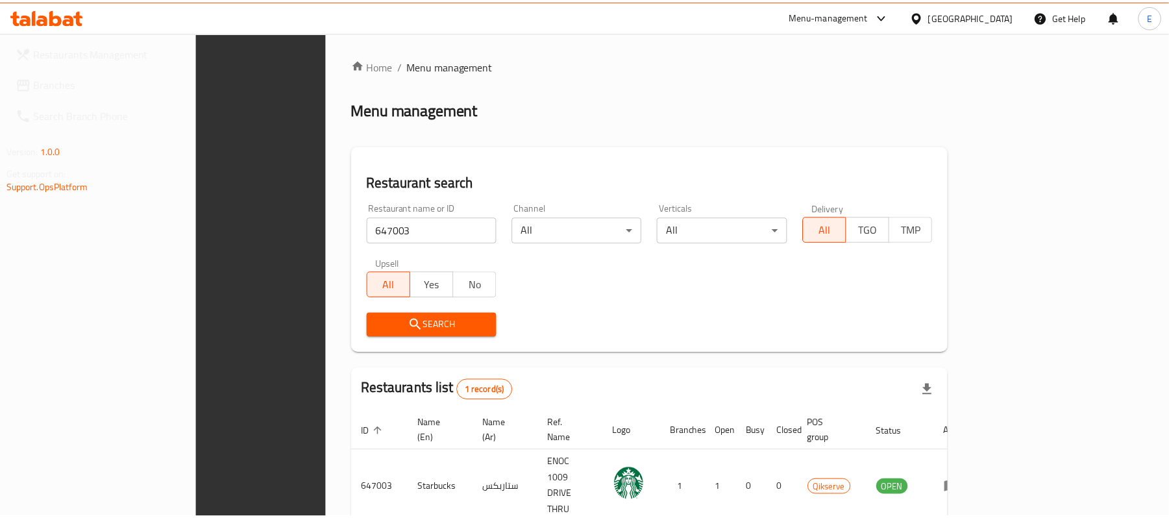
scroll to position [36, 0]
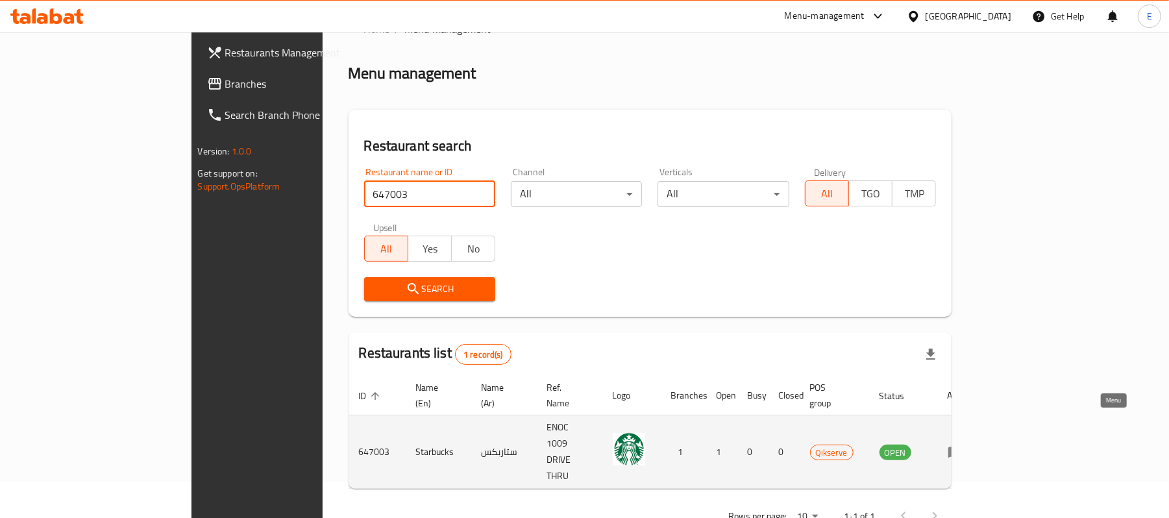
click at [963, 444] on icon "enhanced table" at bounding box center [955, 452] width 16 height 16
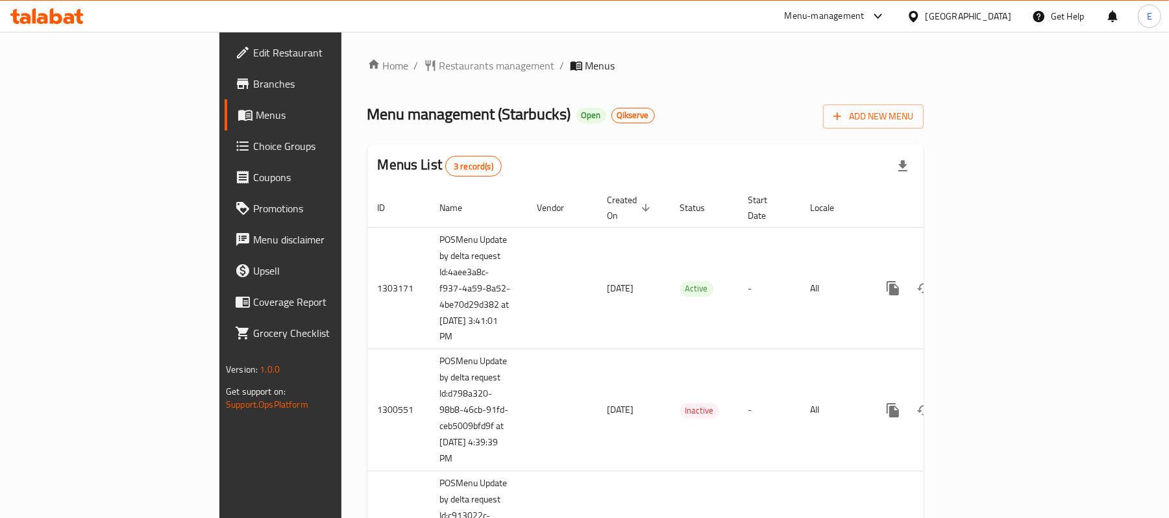
drag, startPoint x: 349, startPoint y: 69, endPoint x: 364, endPoint y: 97, distance: 31.6
click at [439, 69] on span "Restaurants management" at bounding box center [496, 66] width 115 height 16
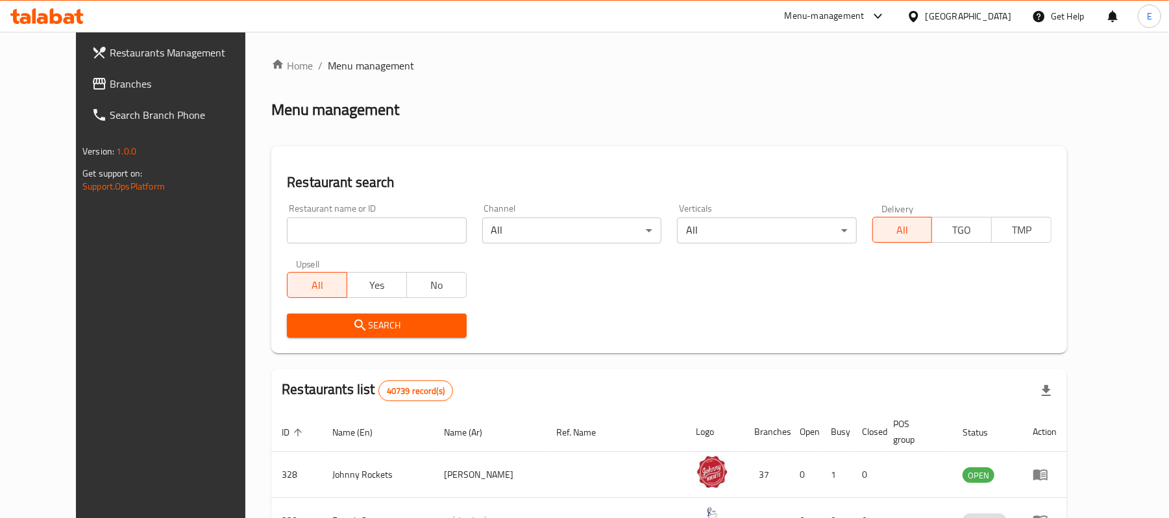
drag, startPoint x: 377, startPoint y: 234, endPoint x: 353, endPoint y: 215, distance: 30.1
click at [377, 234] on input "search" at bounding box center [376, 230] width 179 height 26
paste input "647004"
type input "647004"
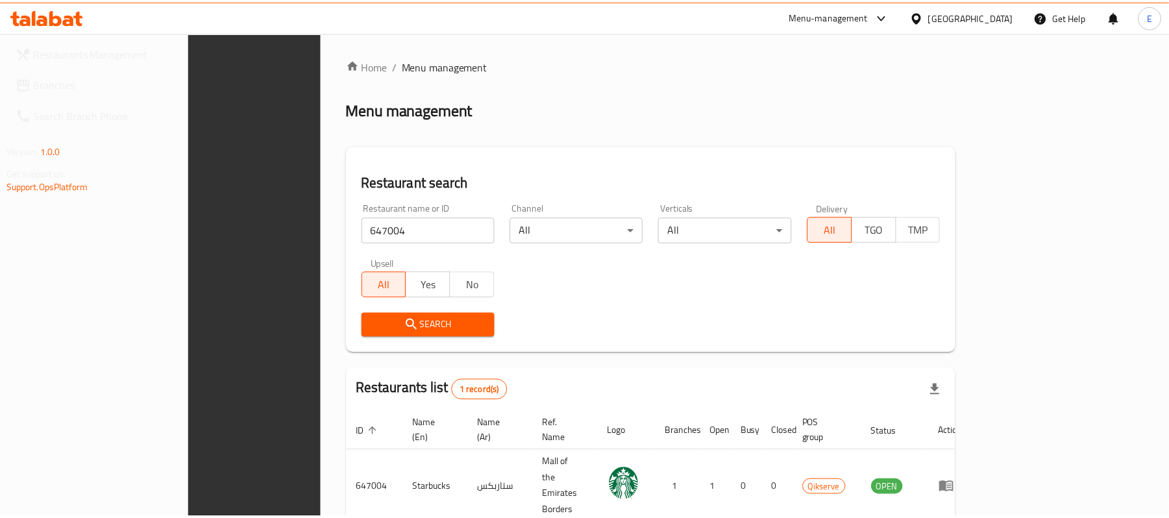
scroll to position [36, 0]
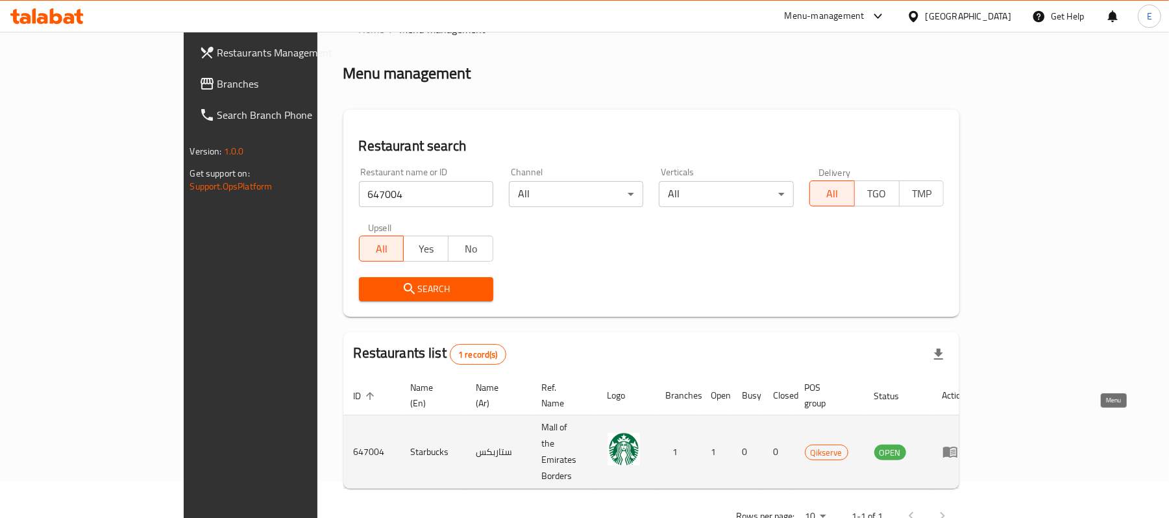
click at [958, 444] on icon "enhanced table" at bounding box center [950, 452] width 16 height 16
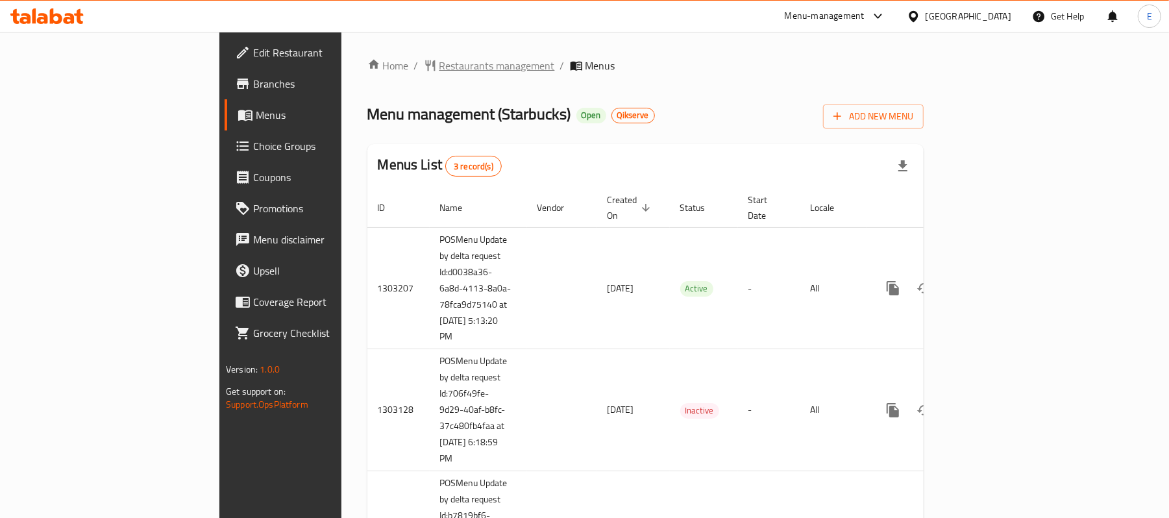
click at [439, 63] on span "Restaurants management" at bounding box center [496, 66] width 115 height 16
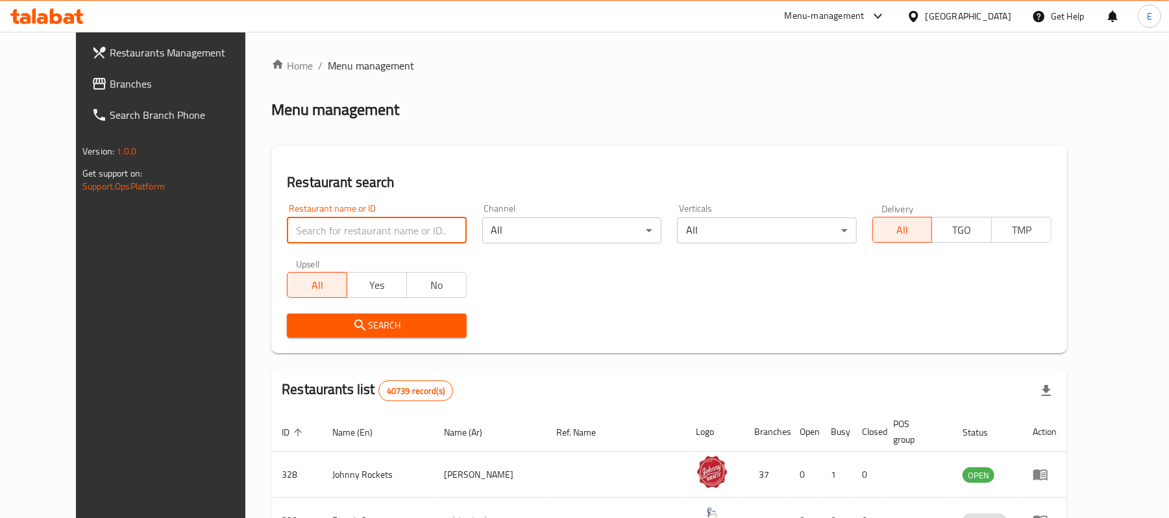
click at [352, 235] on input "search" at bounding box center [376, 230] width 179 height 26
paste input "647347"
type input "647347"
click button "Search" at bounding box center [376, 325] width 179 height 24
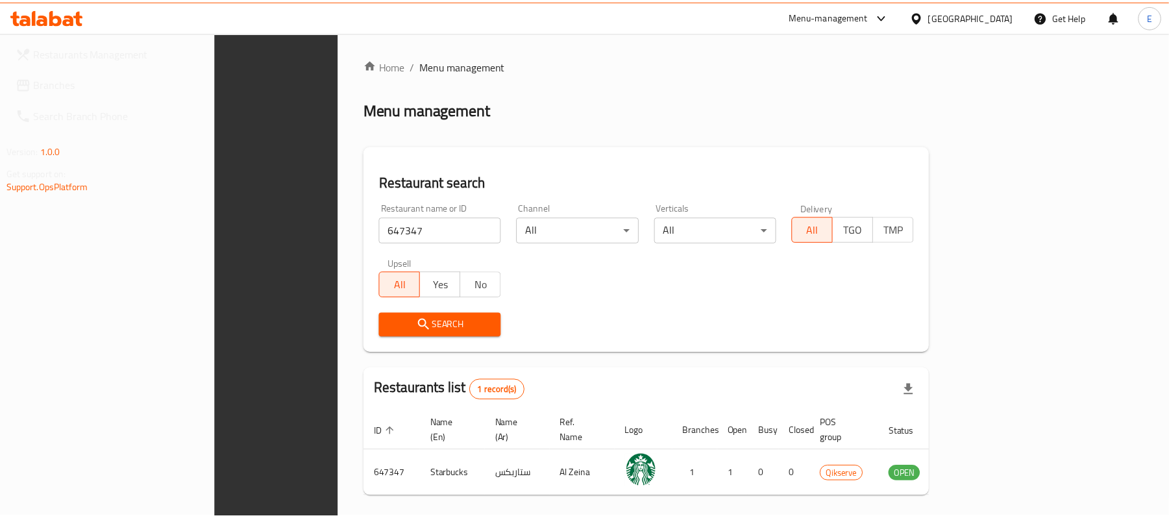
scroll to position [36, 0]
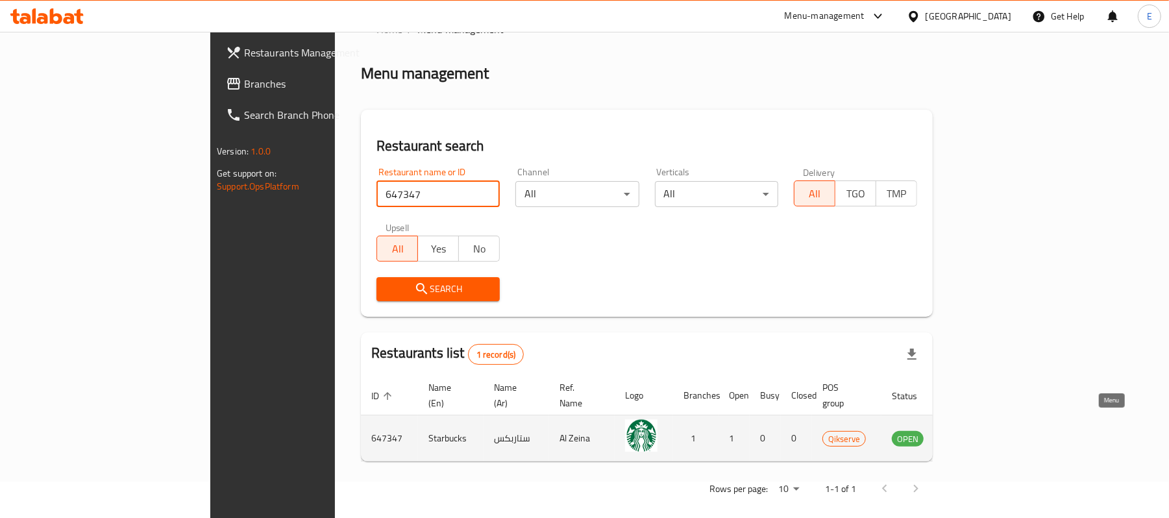
click at [975, 433] on icon "enhanced table" at bounding box center [967, 438] width 14 height 11
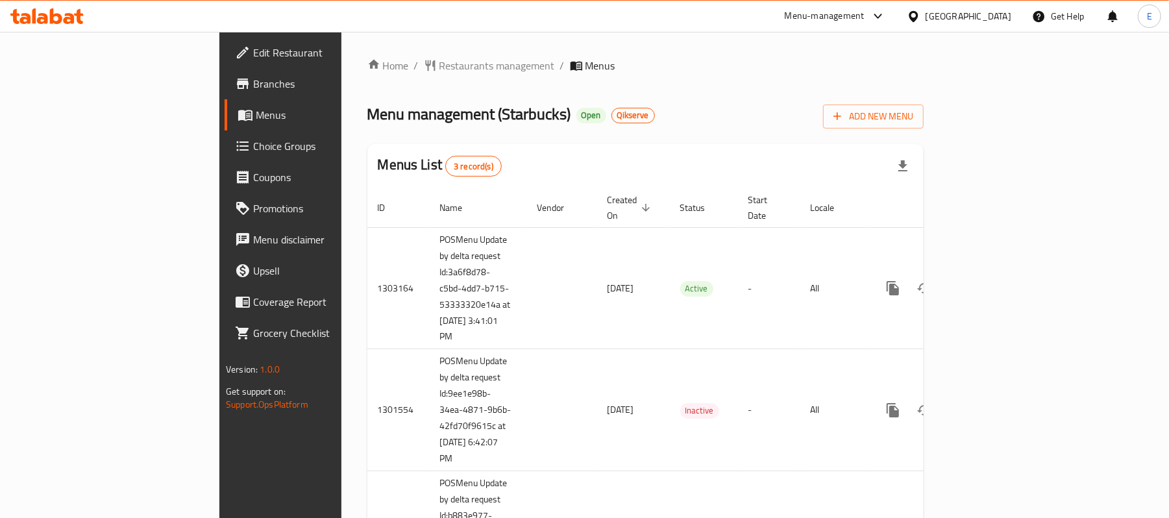
click at [439, 70] on span "Restaurants management" at bounding box center [496, 66] width 115 height 16
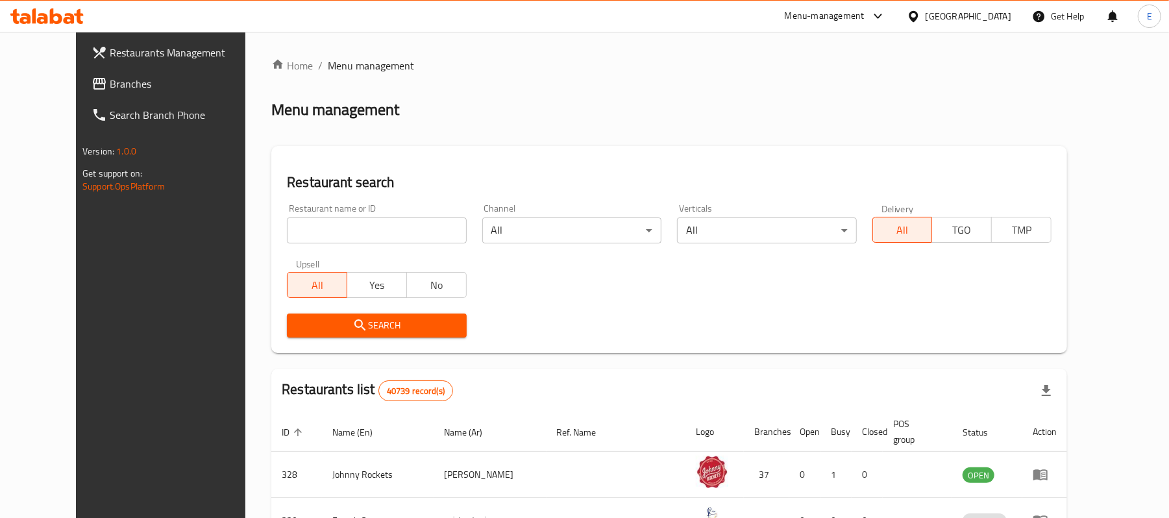
click at [385, 231] on input "search" at bounding box center [376, 230] width 179 height 26
paste input "647348"
type input "647348"
click button "Search" at bounding box center [376, 325] width 179 height 24
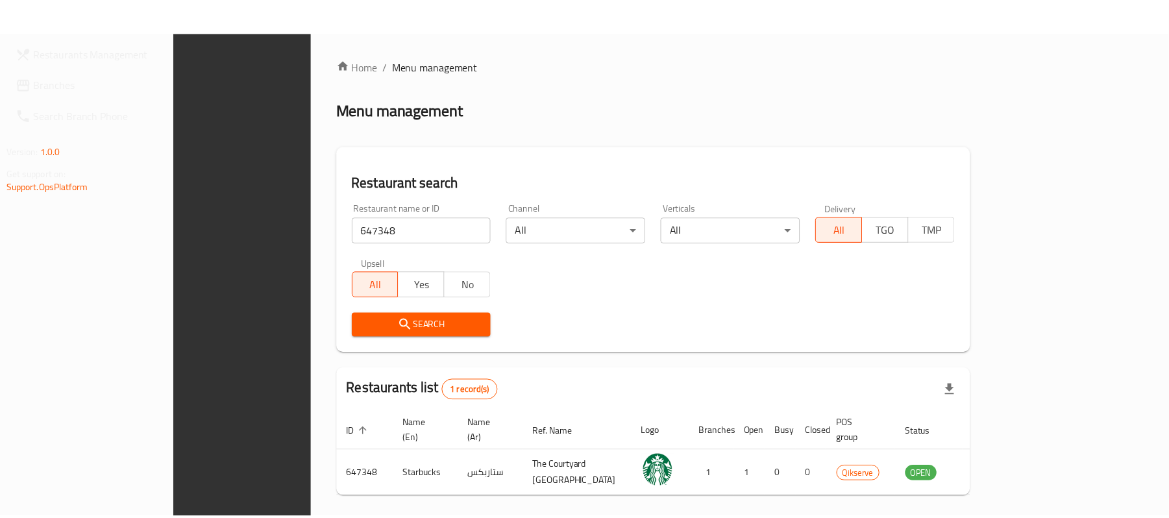
scroll to position [36, 0]
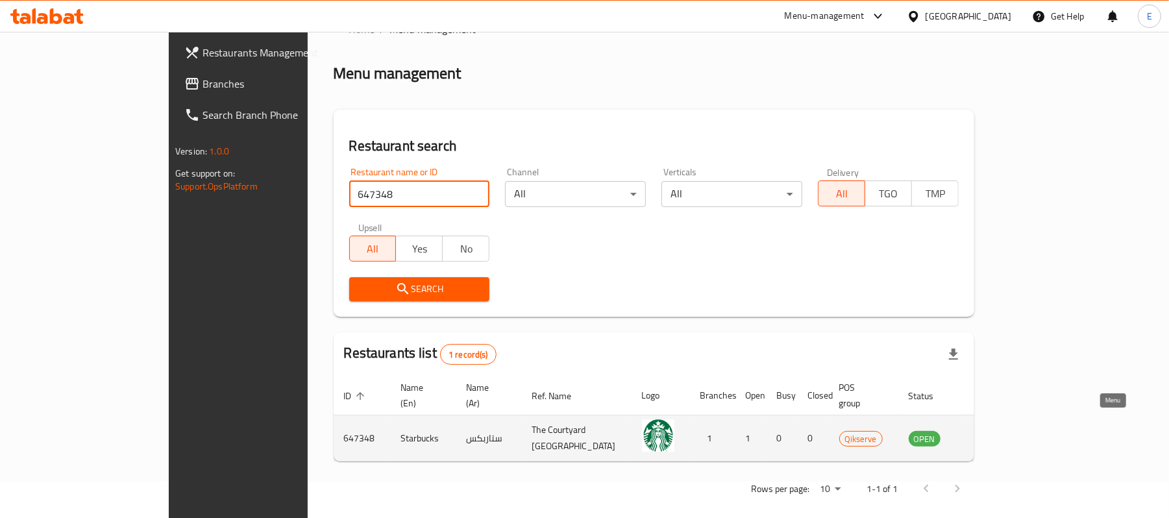
click at [991, 433] on icon "enhanced table" at bounding box center [984, 438] width 14 height 11
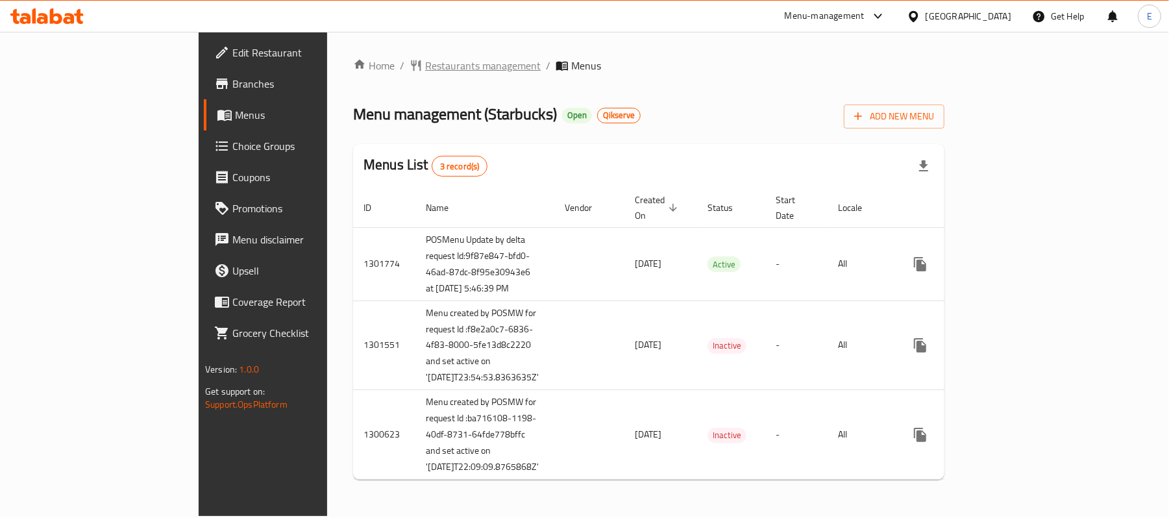
click at [425, 60] on span "Restaurants management" at bounding box center [482, 66] width 115 height 16
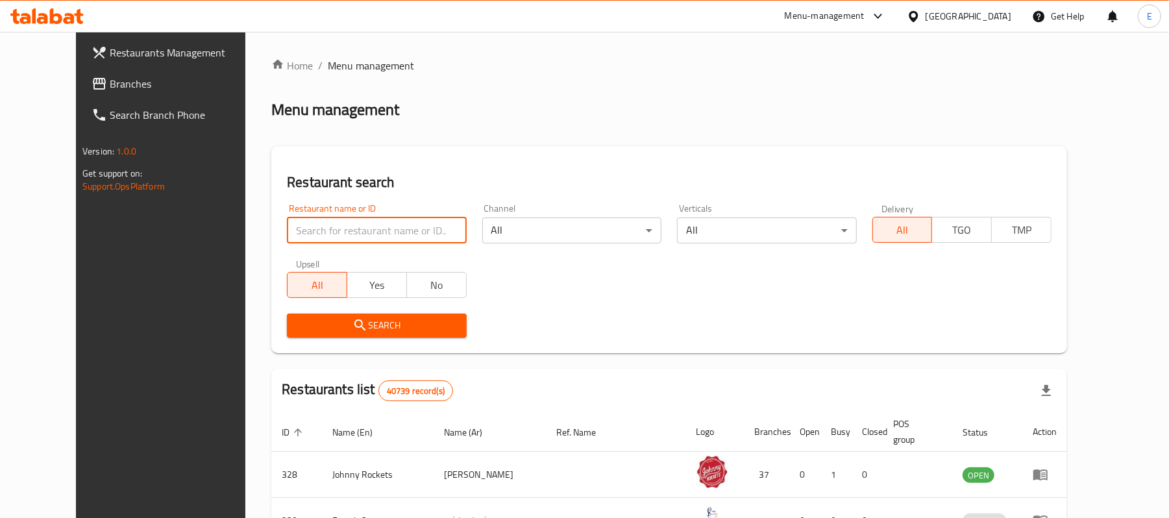
click at [352, 234] on input "search" at bounding box center [376, 230] width 179 height 26
paste input "648823"
type input "648823"
click button "Search" at bounding box center [376, 325] width 179 height 24
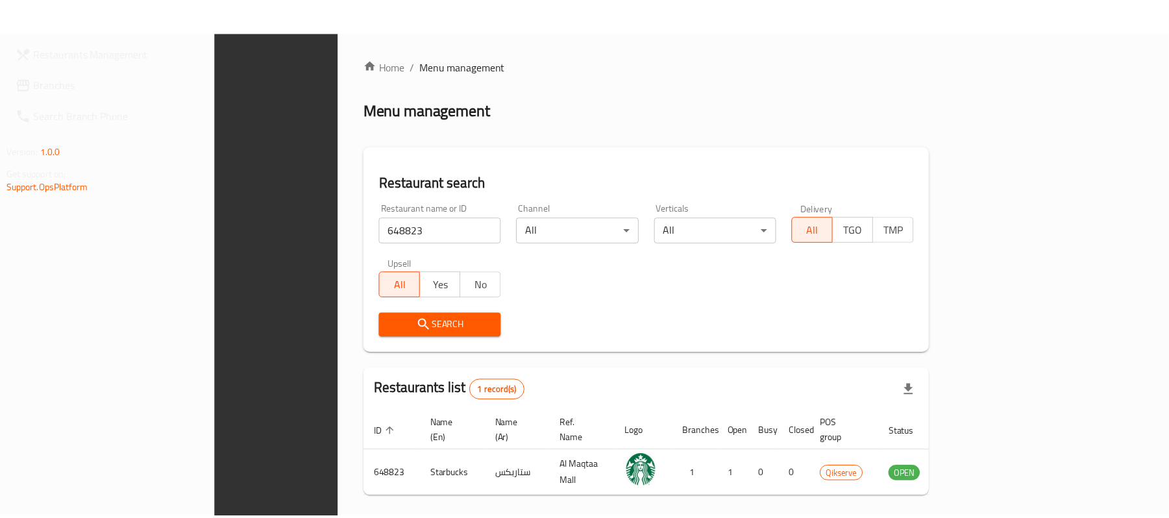
scroll to position [36, 0]
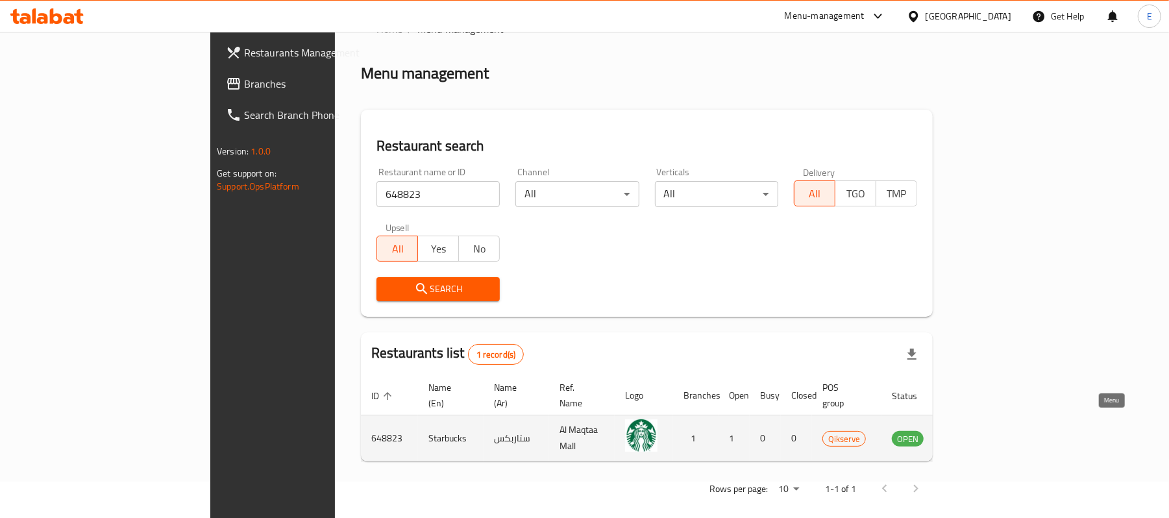
click at [975, 430] on icon "enhanced table" at bounding box center [968, 438] width 16 height 16
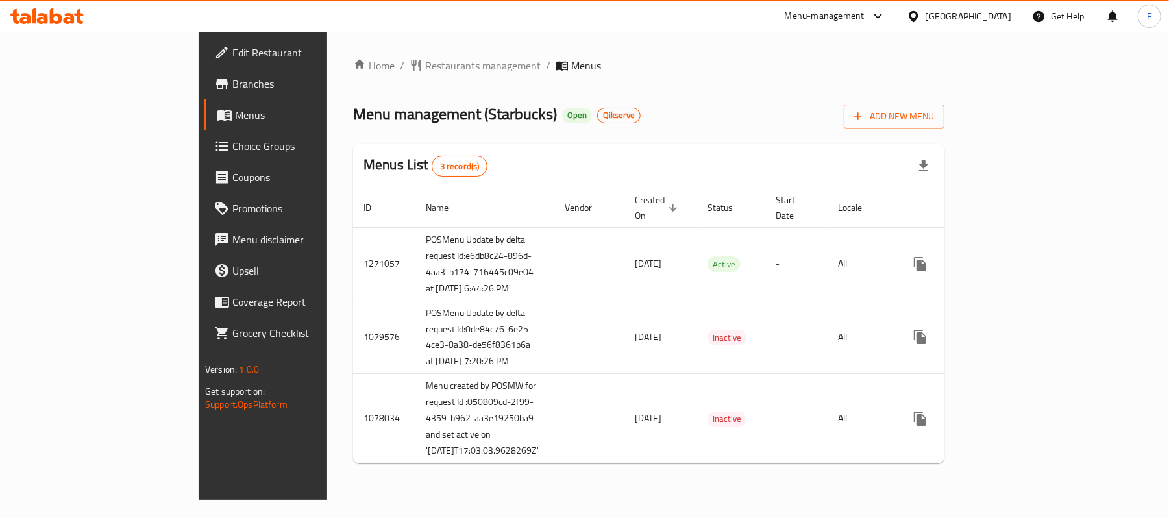
click at [330, 47] on div "Home / Restaurants management / Menus Menu management ( Starbucks ) Open Qikser…" at bounding box center [648, 266] width 643 height 468
click at [425, 63] on span "Restaurants management" at bounding box center [482, 66] width 115 height 16
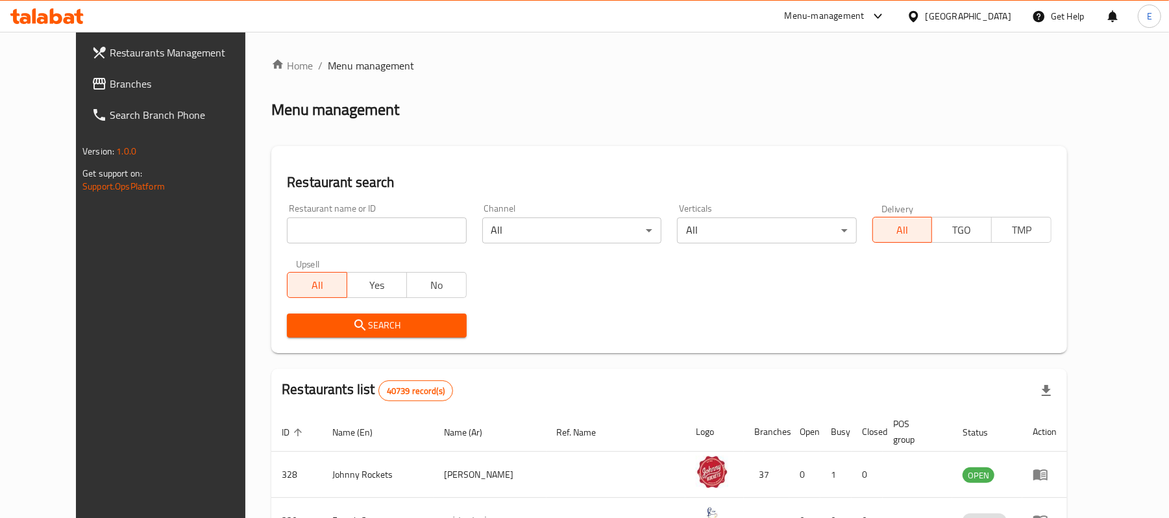
drag, startPoint x: 341, startPoint y: 229, endPoint x: 322, endPoint y: 219, distance: 20.6
click at [341, 229] on input "search" at bounding box center [376, 230] width 179 height 26
paste input "648993"
type input "648993"
click button "Search" at bounding box center [376, 325] width 179 height 24
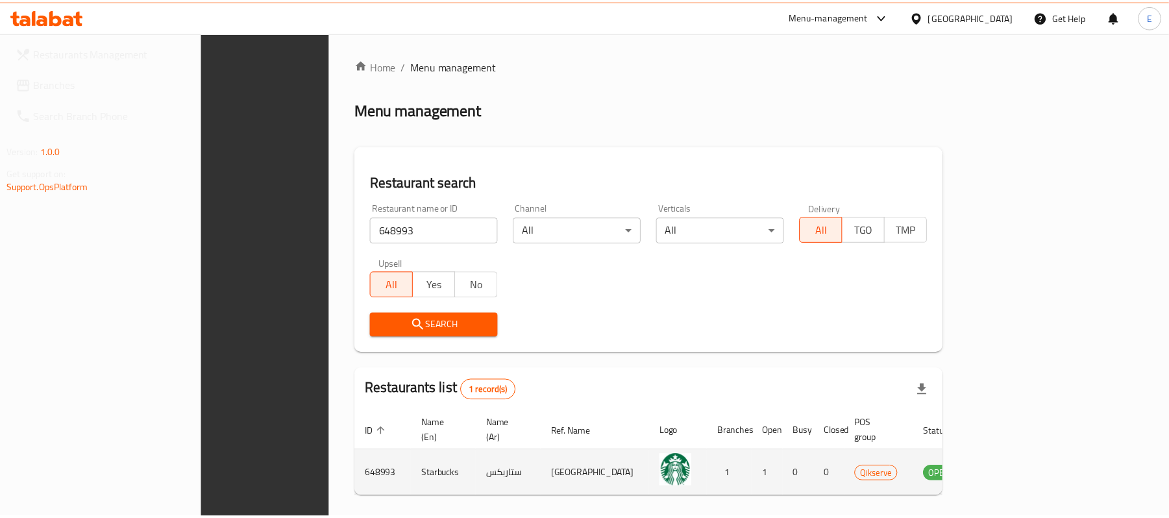
scroll to position [36, 0]
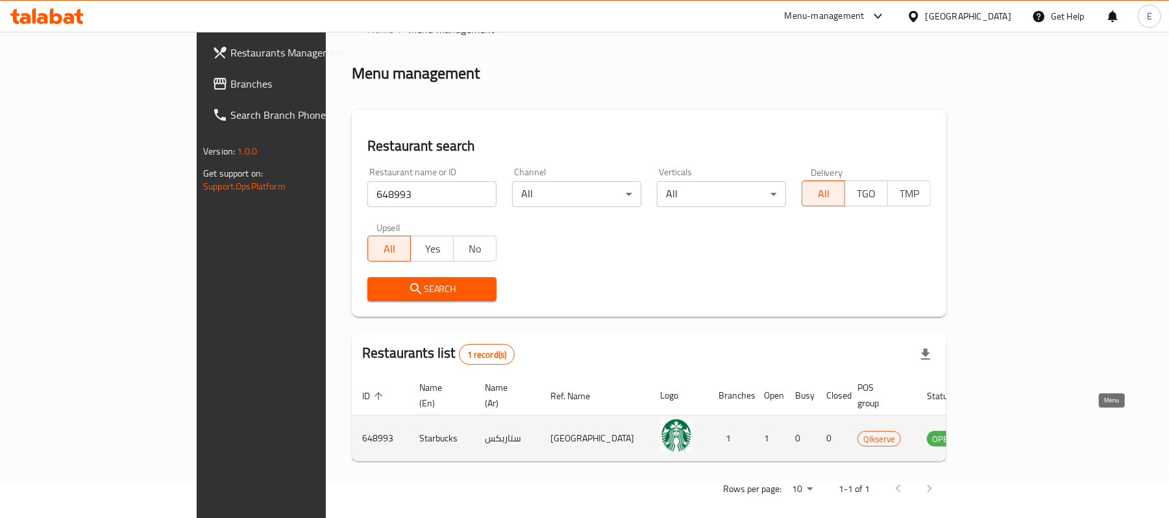
click at [1010, 430] on icon "enhanced table" at bounding box center [1003, 438] width 16 height 16
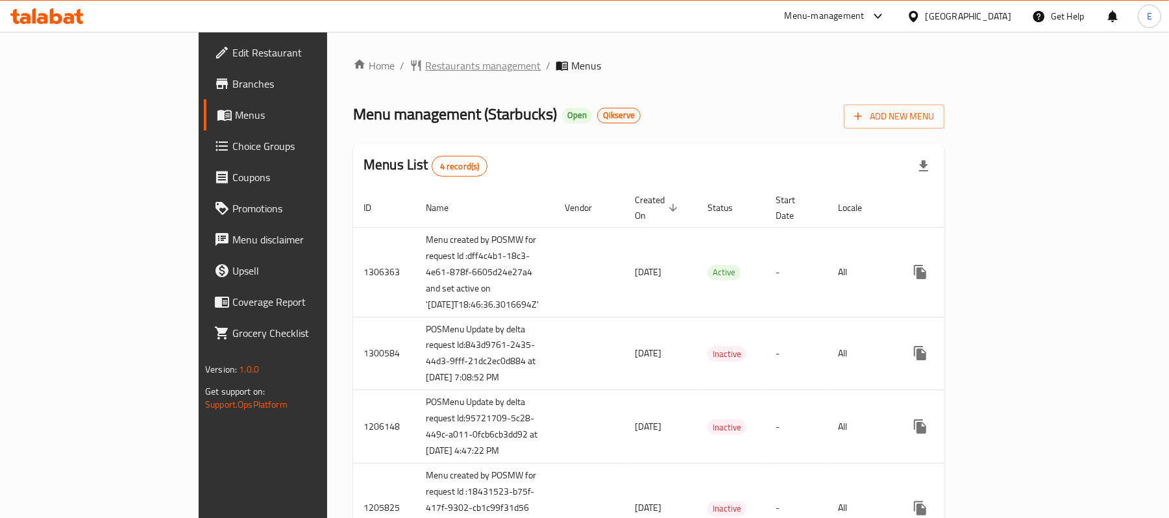
click at [425, 61] on span "Restaurants management" at bounding box center [482, 66] width 115 height 16
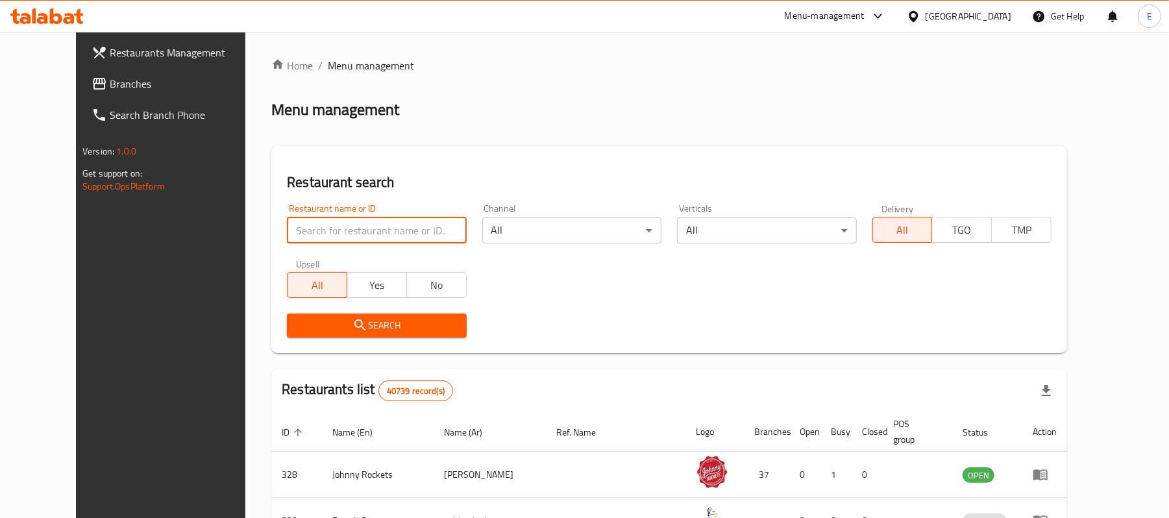
click at [348, 229] on input "search" at bounding box center [376, 230] width 179 height 26
paste input "650723"
type input "650723"
click button "Search" at bounding box center [376, 325] width 179 height 24
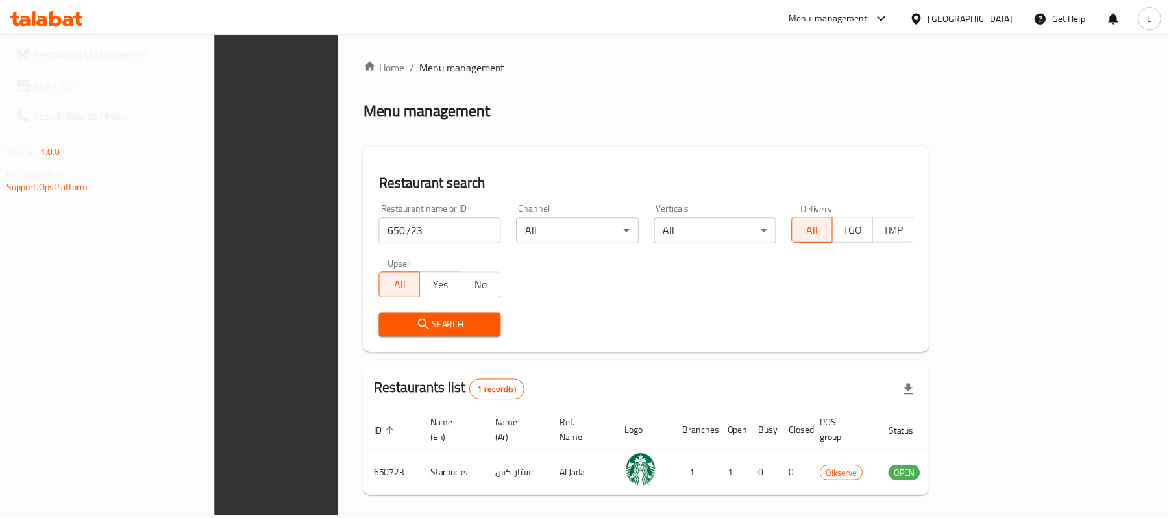
scroll to position [36, 0]
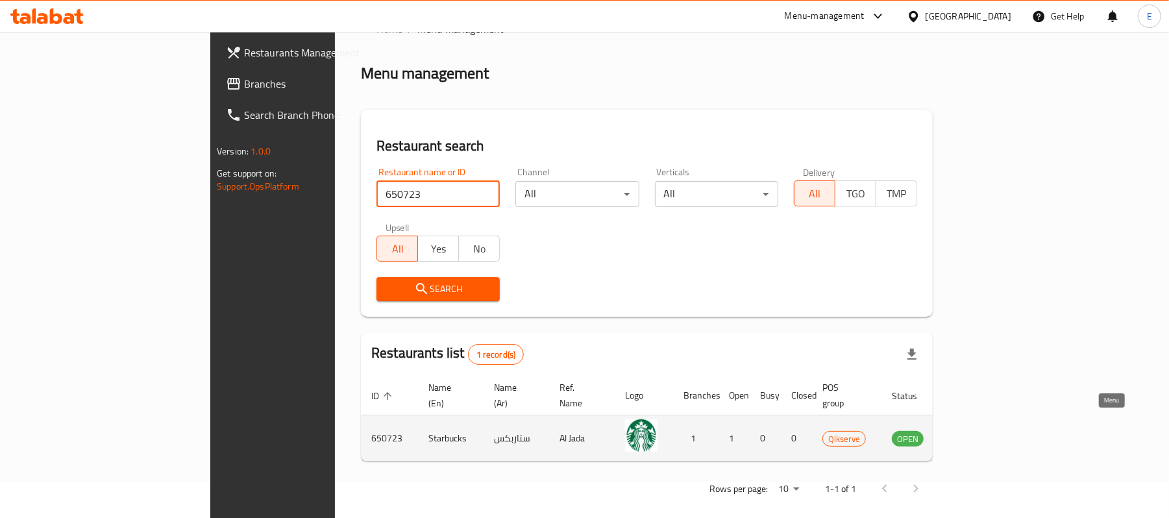
click at [973, 436] on icon "enhanced table" at bounding box center [970, 438] width 5 height 5
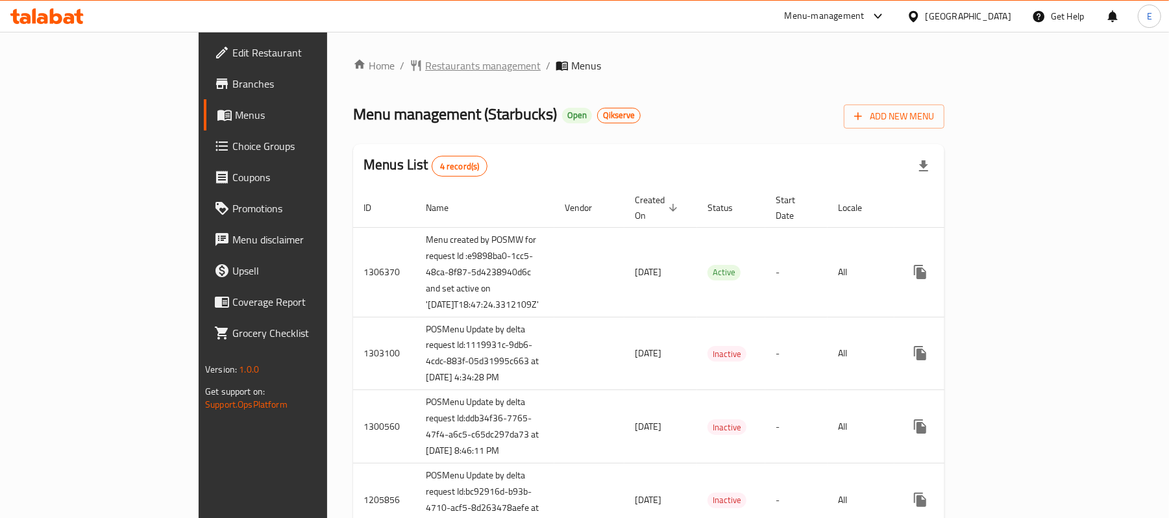
click at [425, 61] on span "Restaurants management" at bounding box center [482, 66] width 115 height 16
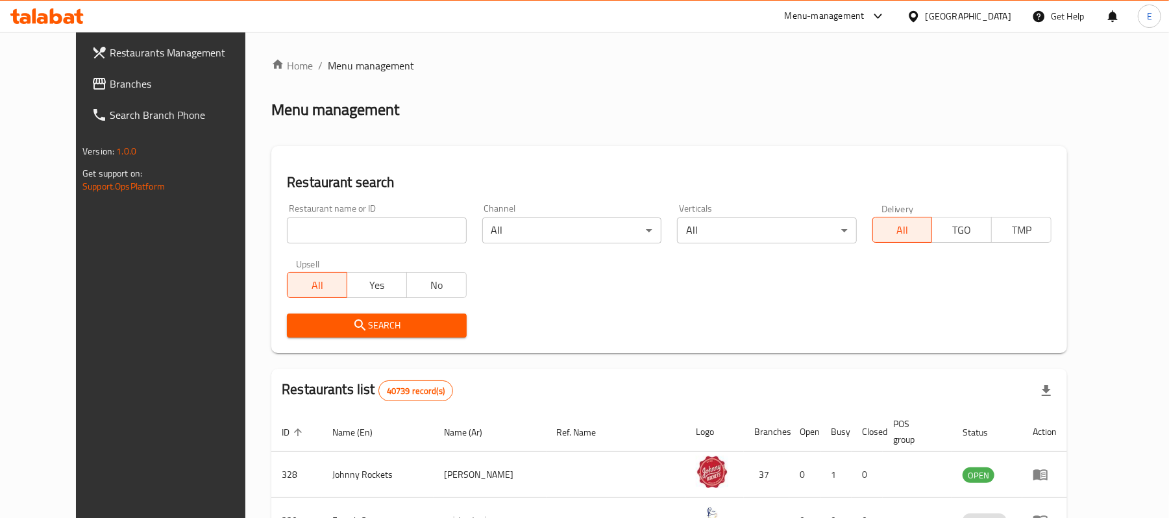
click at [378, 239] on input "search" at bounding box center [376, 230] width 179 height 26
paste input "650724"
type input "650724"
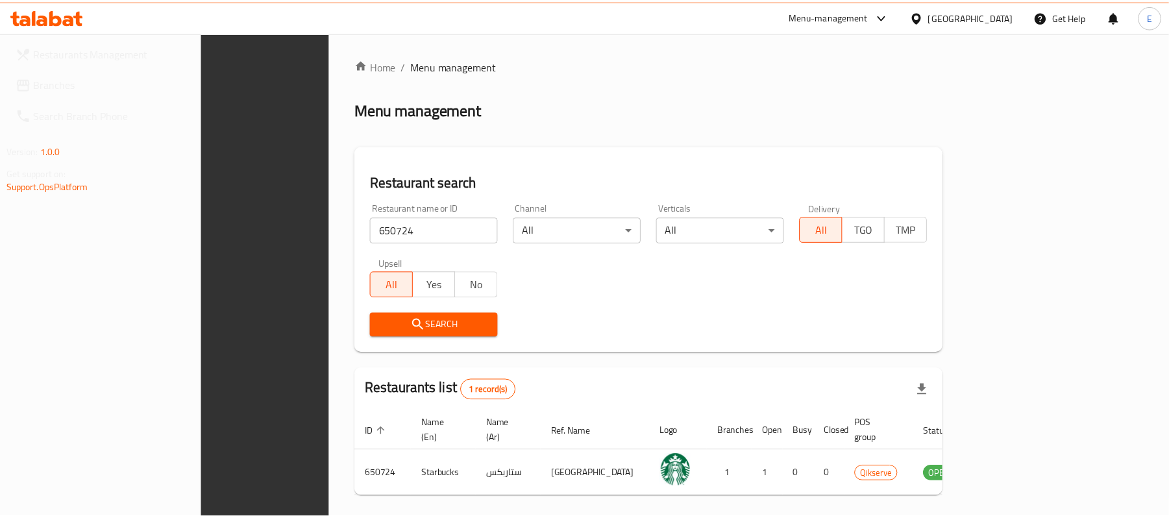
scroll to position [36, 0]
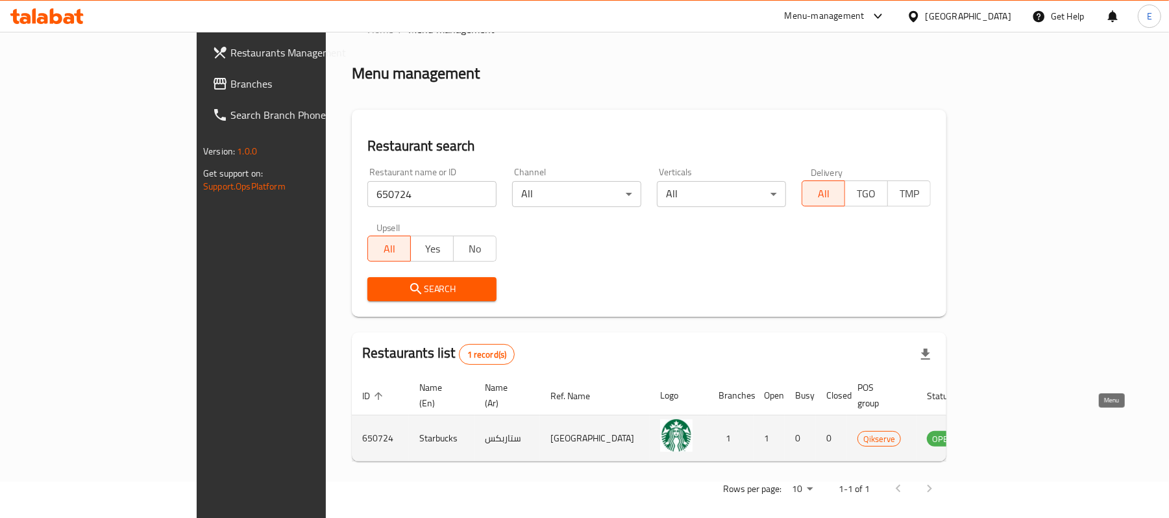
click at [1010, 433] on icon "enhanced table" at bounding box center [1002, 438] width 14 height 11
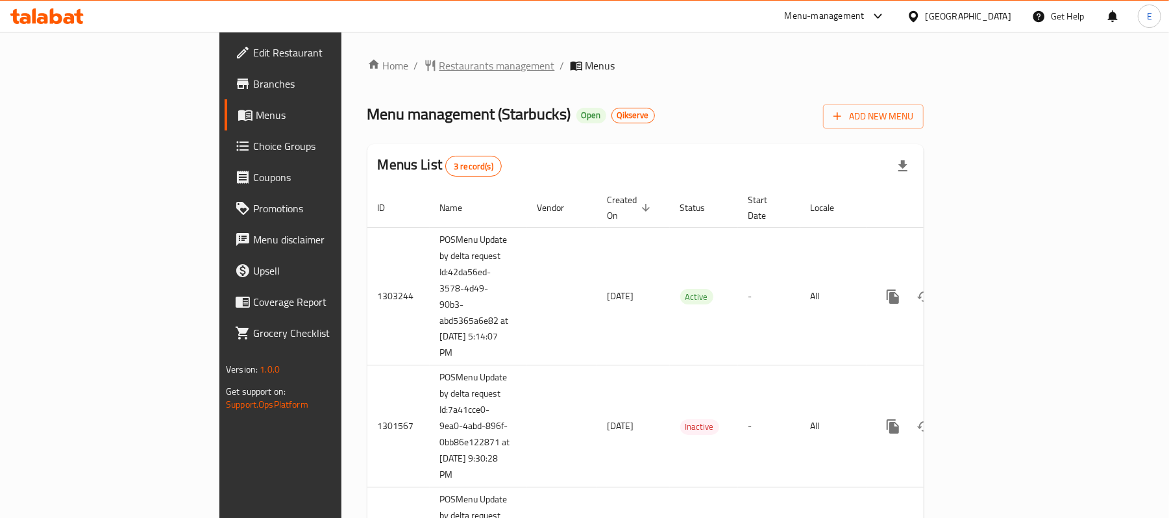
click at [439, 66] on span "Restaurants management" at bounding box center [496, 66] width 115 height 16
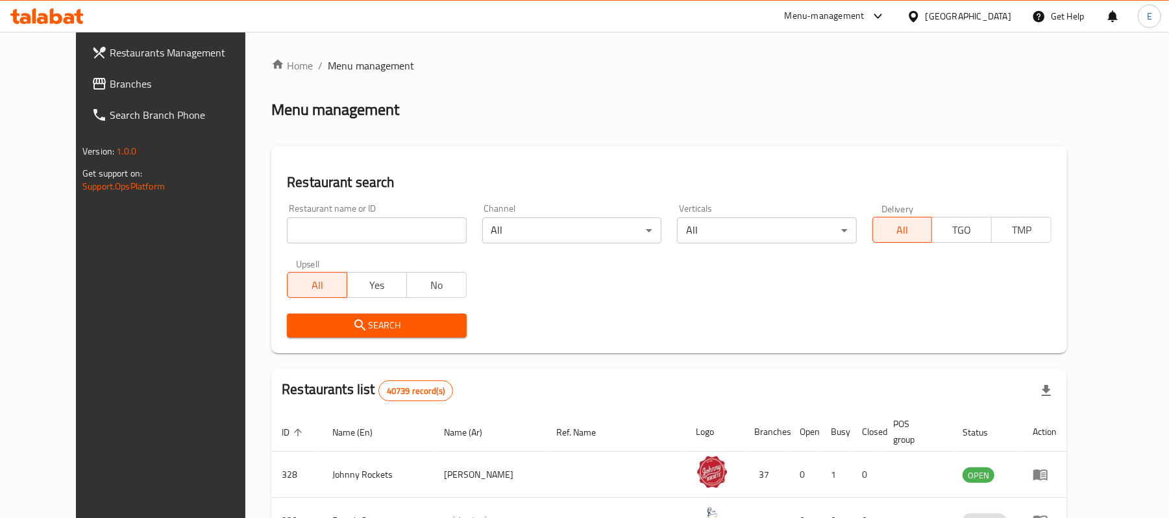
click at [352, 224] on input "search" at bounding box center [376, 230] width 179 height 26
paste input "650725"
type input "650725"
click button "Search" at bounding box center [376, 325] width 179 height 24
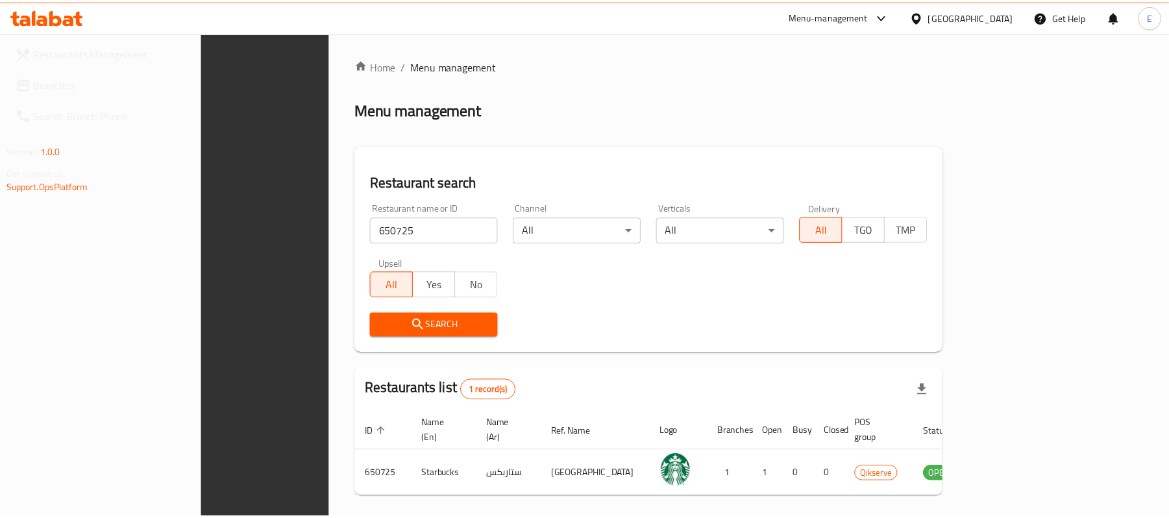
scroll to position [36, 0]
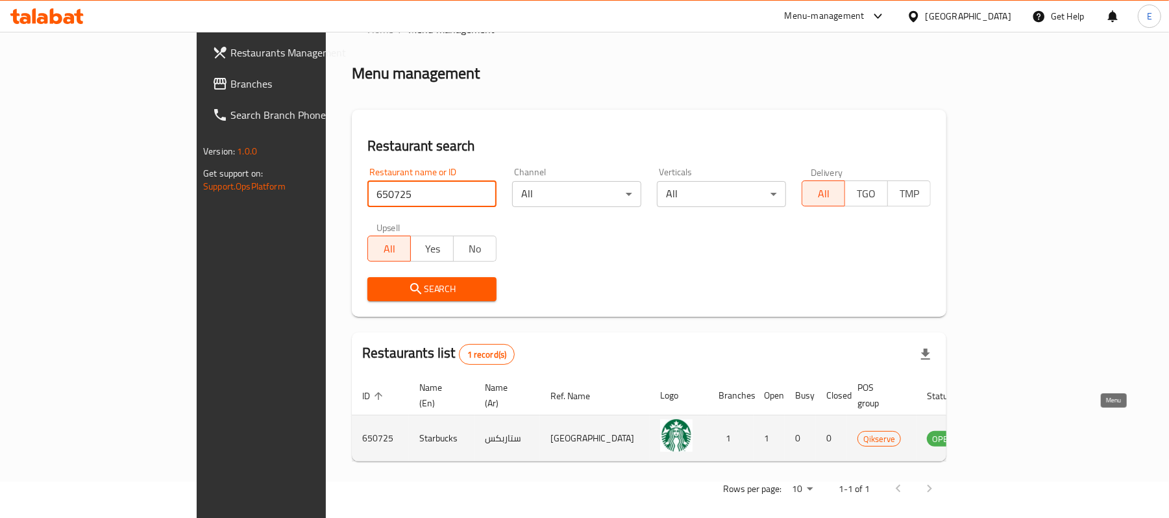
click at [1010, 433] on icon "enhanced table" at bounding box center [1002, 438] width 14 height 11
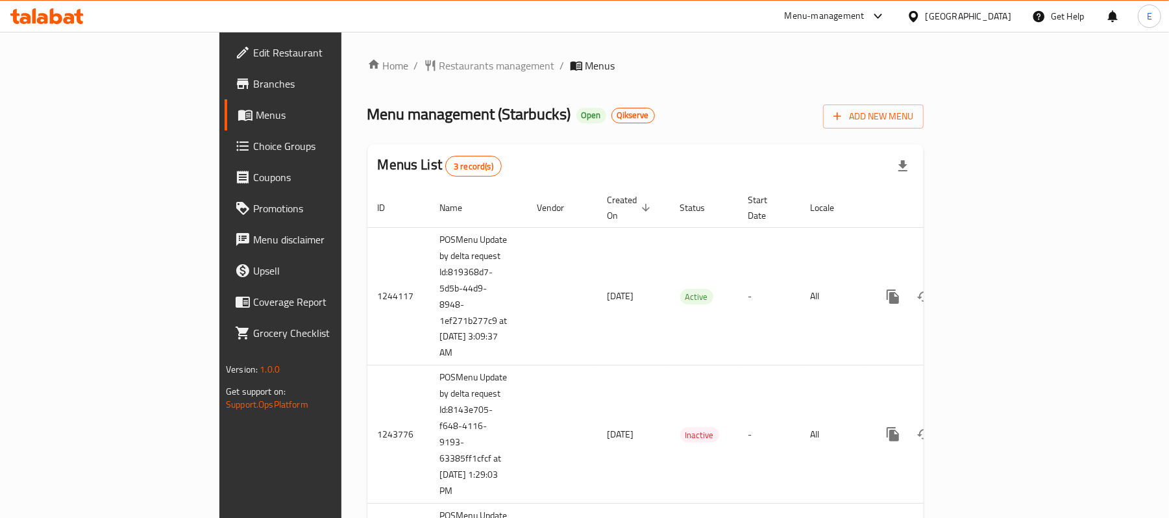
click at [439, 73] on span "Restaurants management" at bounding box center [496, 66] width 115 height 16
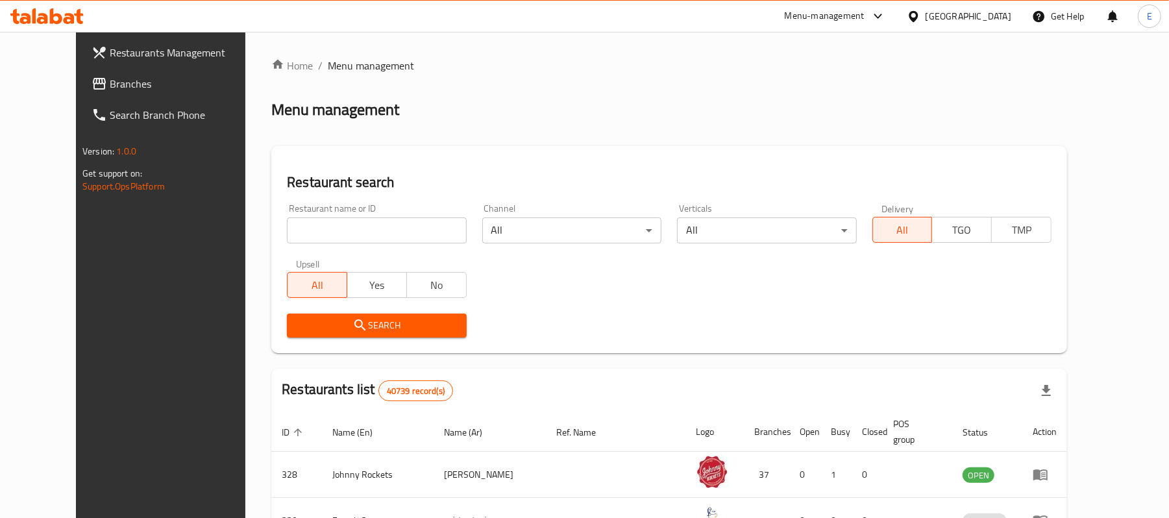
click at [372, 228] on input "search" at bounding box center [376, 230] width 179 height 26
paste input "650726"
type input "650726"
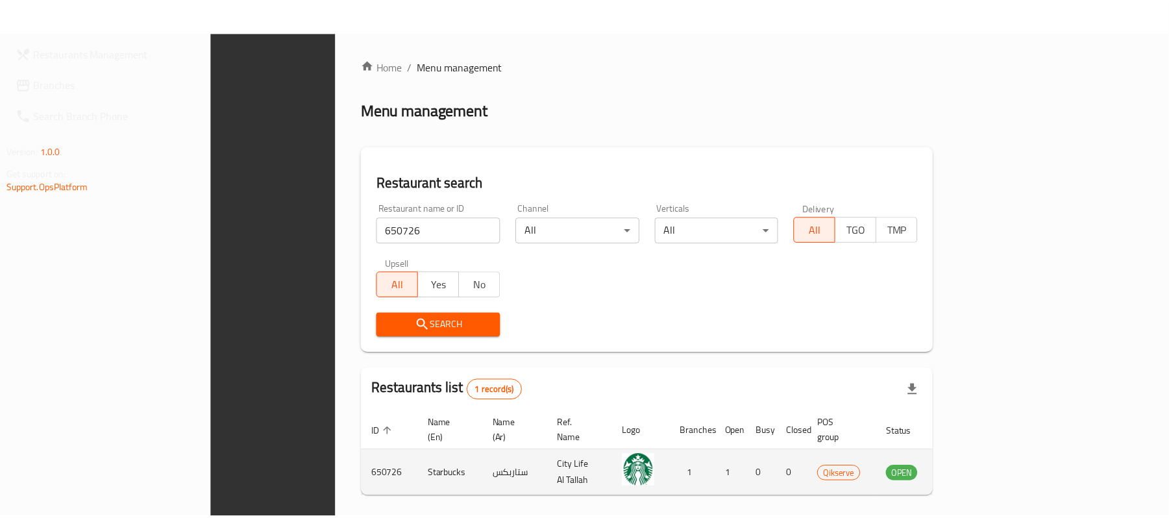
scroll to position [36, 0]
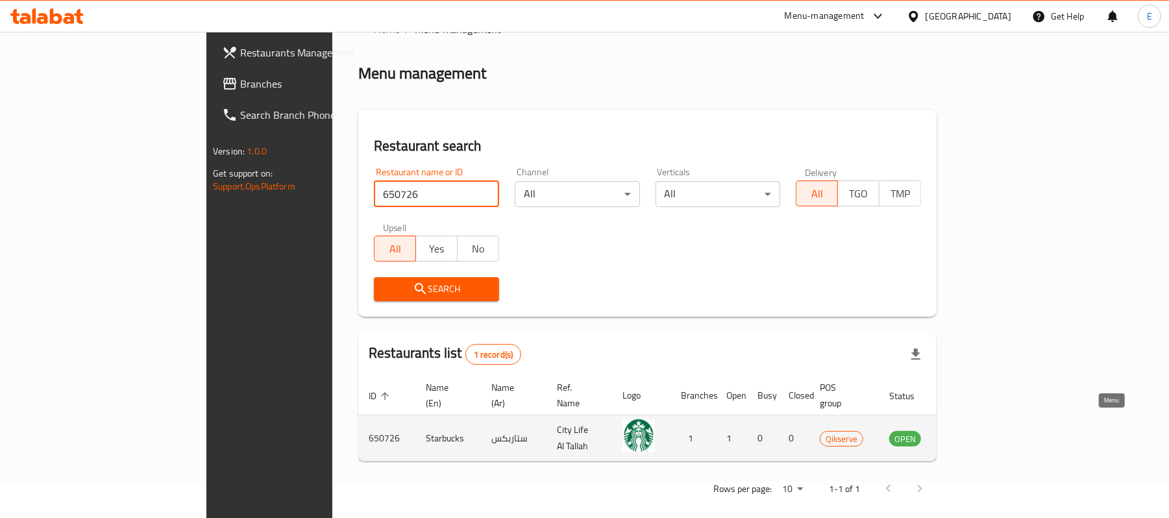
click at [973, 431] on icon "enhanced table" at bounding box center [965, 438] width 16 height 16
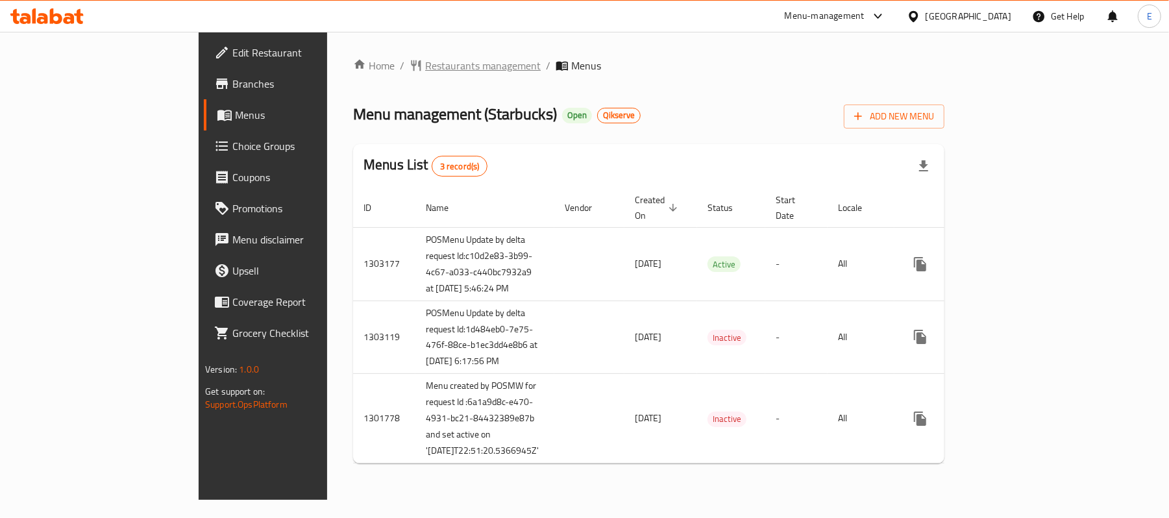
click at [425, 66] on span "Restaurants management" at bounding box center [482, 66] width 115 height 16
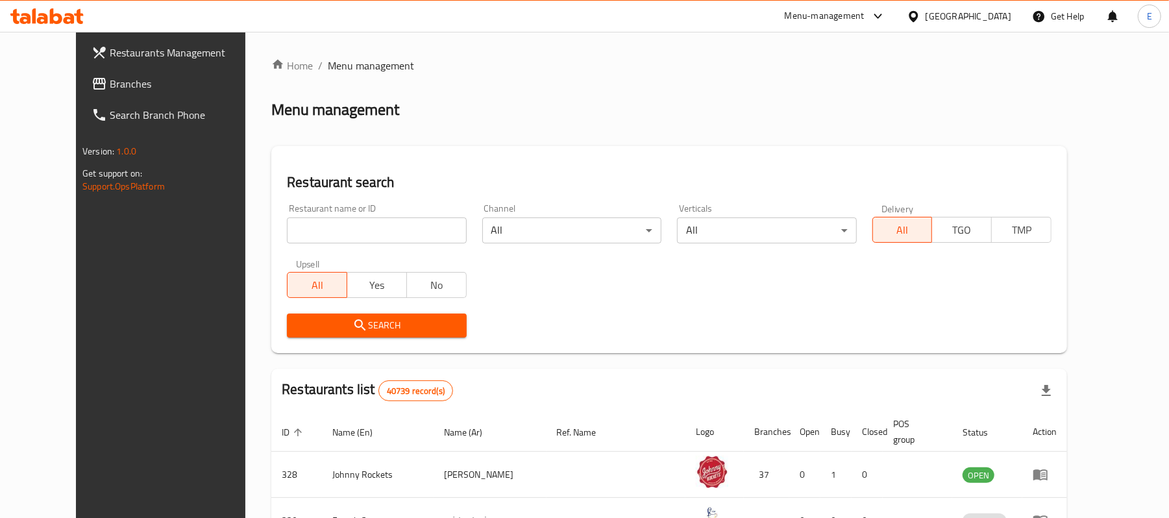
click at [353, 232] on input "search" at bounding box center [376, 230] width 179 height 26
paste input "650727"
type input "650727"
click button "Search" at bounding box center [376, 325] width 179 height 24
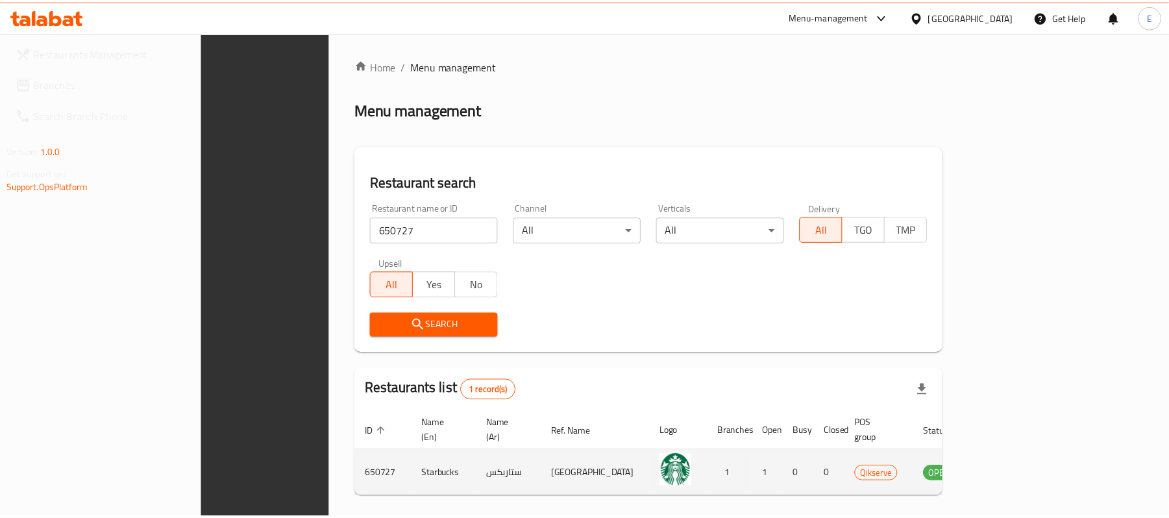
scroll to position [36, 0]
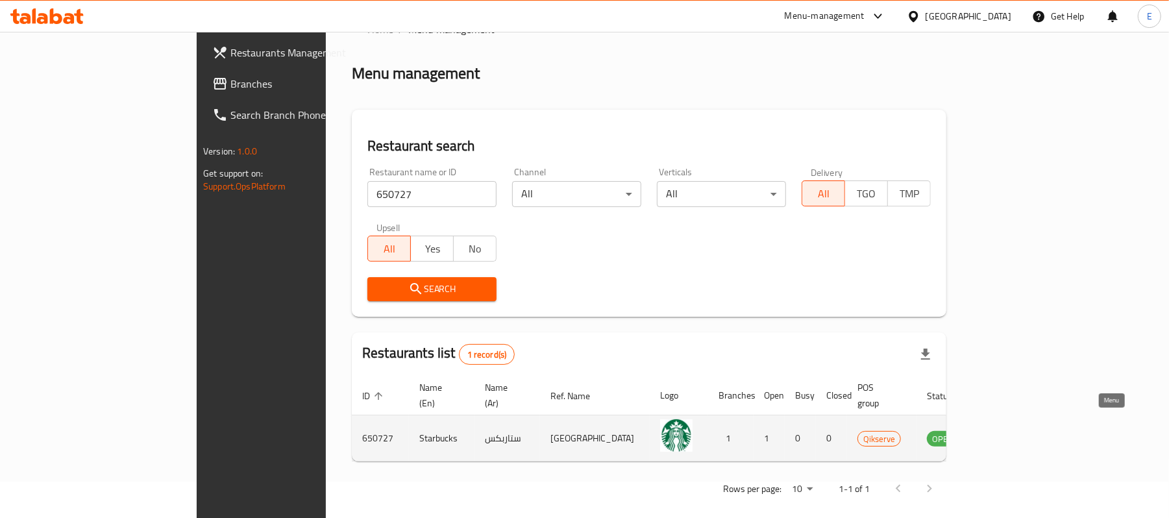
click at [1010, 433] on icon "enhanced table" at bounding box center [1002, 438] width 14 height 11
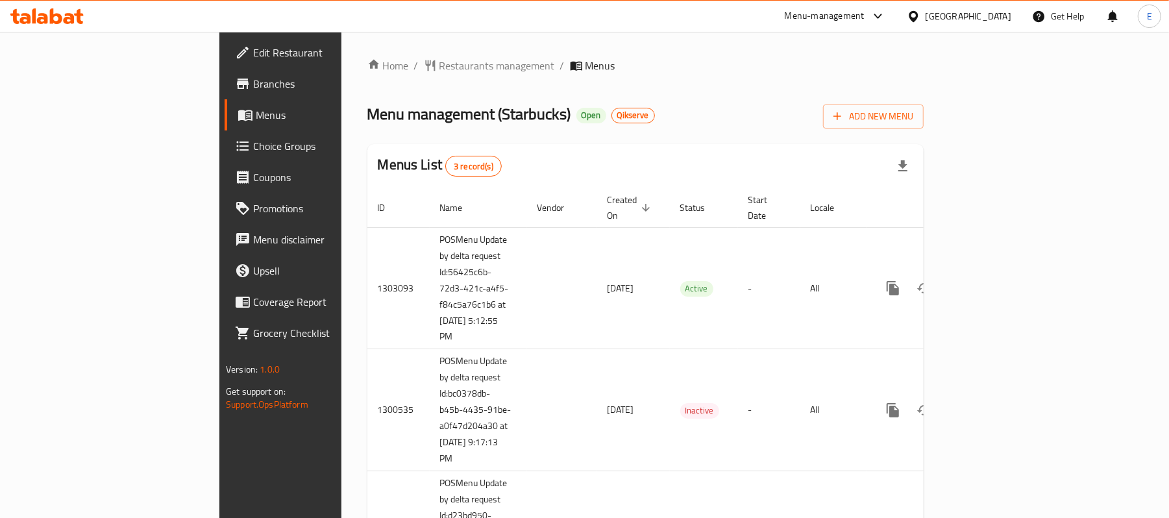
drag, startPoint x: 1145, startPoint y: 82, endPoint x: 850, endPoint y: 112, distance: 296.7
click at [949, 82] on div "Home / Restaurants management / Menus Menu management ( Starbucks ) Open Qikser…" at bounding box center [645, 331] width 608 height 598
click at [923, 76] on div "Home / Restaurants management / Menus Menu management ( Starbucks ) Open Qikser…" at bounding box center [645, 331] width 556 height 546
click at [439, 58] on span "Restaurants management" at bounding box center [496, 66] width 115 height 16
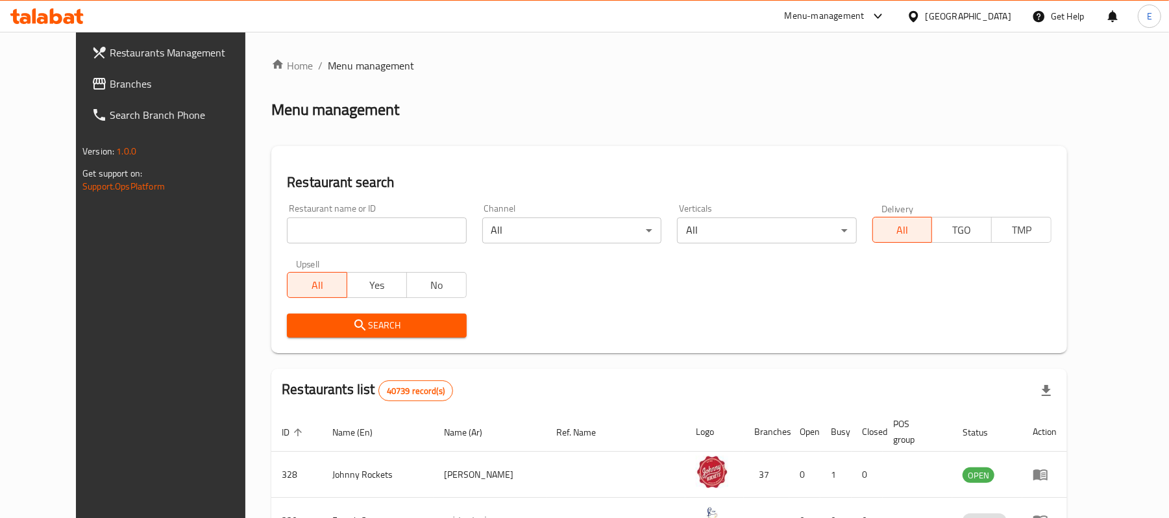
drag, startPoint x: 341, startPoint y: 221, endPoint x: 332, endPoint y: 214, distance: 10.6
click at [341, 221] on input "search" at bounding box center [376, 230] width 179 height 26
paste input "650728"
type input "650728"
click button "Search" at bounding box center [376, 325] width 179 height 24
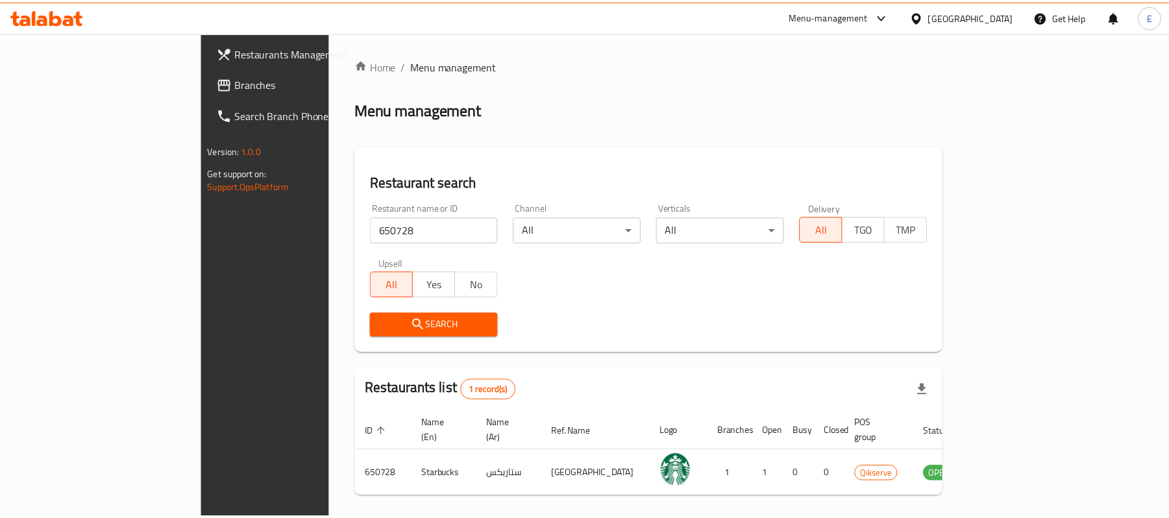
scroll to position [36, 0]
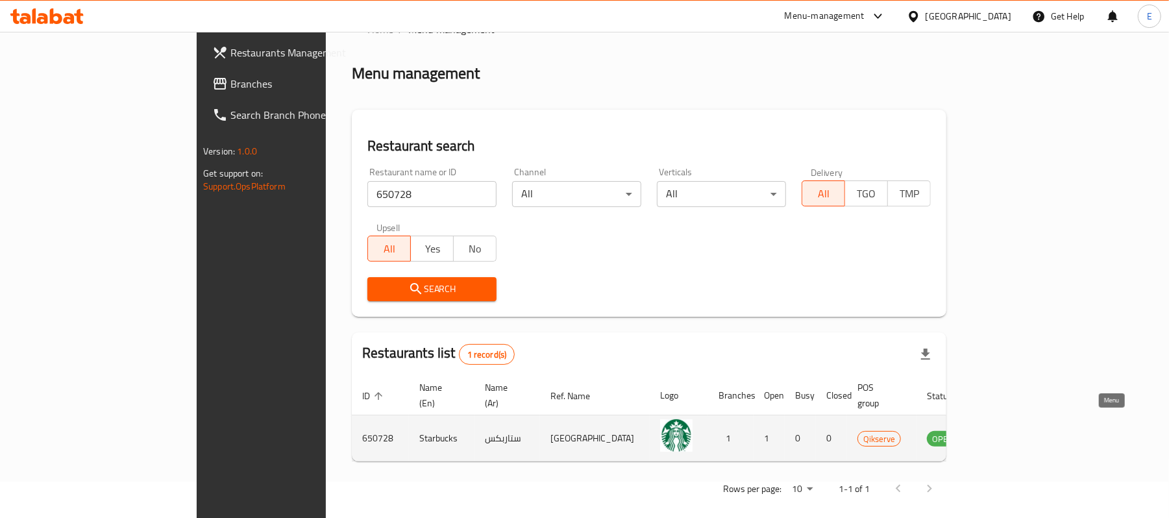
click at [1010, 433] on icon "enhanced table" at bounding box center [1002, 438] width 14 height 11
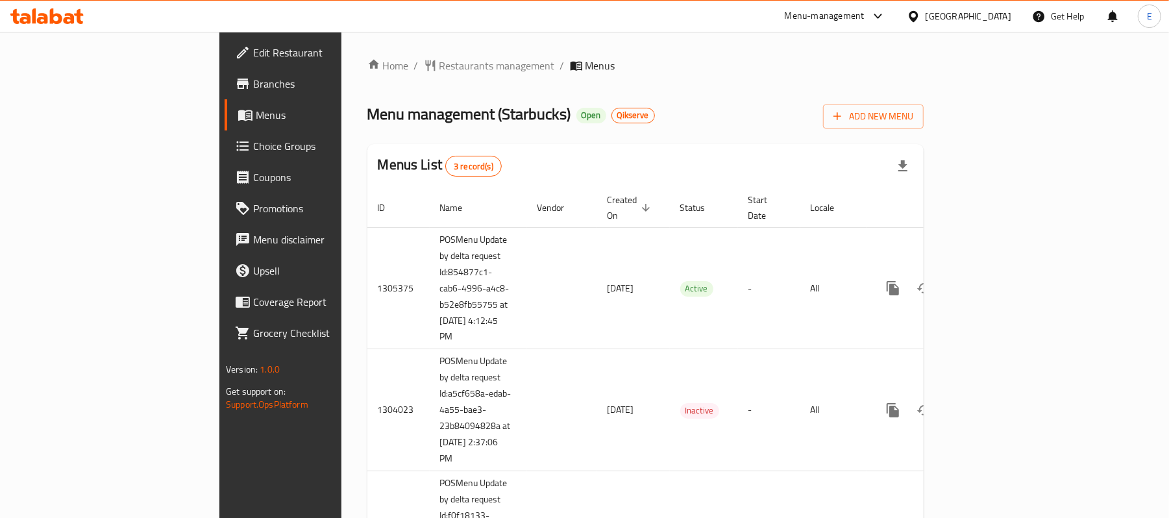
drag, startPoint x: 375, startPoint y: 62, endPoint x: 390, endPoint y: 92, distance: 33.4
click at [439, 62] on span "Restaurants management" at bounding box center [496, 66] width 115 height 16
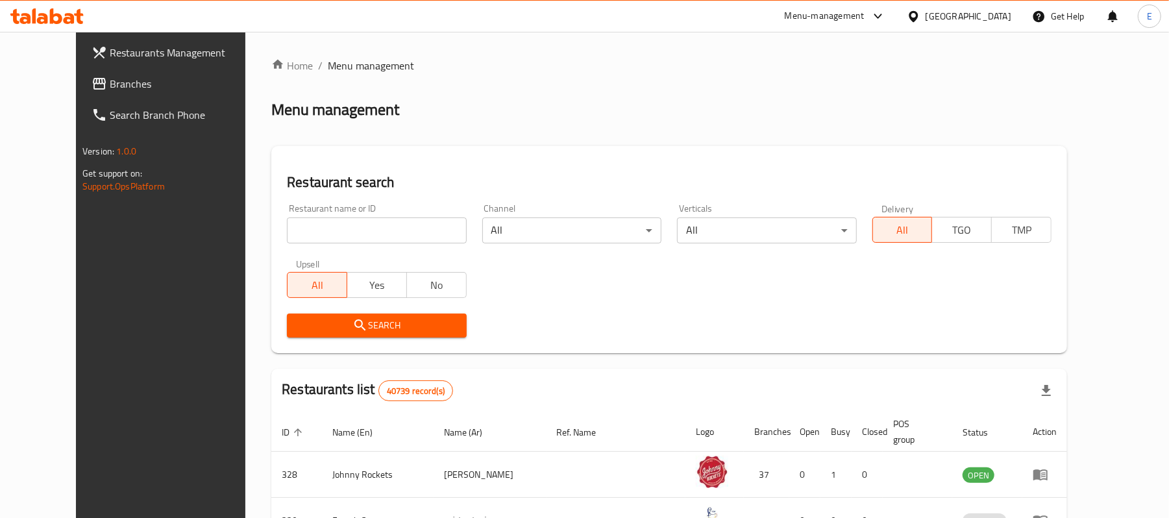
click at [371, 242] on input "search" at bounding box center [376, 230] width 179 height 26
paste input "650729"
type input "650729"
click button "Search" at bounding box center [376, 325] width 179 height 24
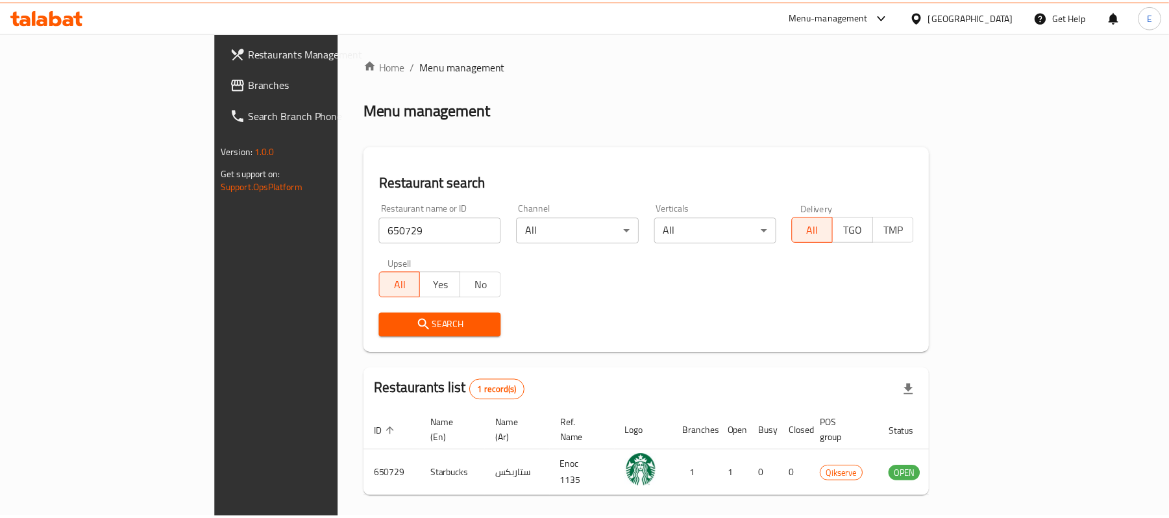
scroll to position [36, 0]
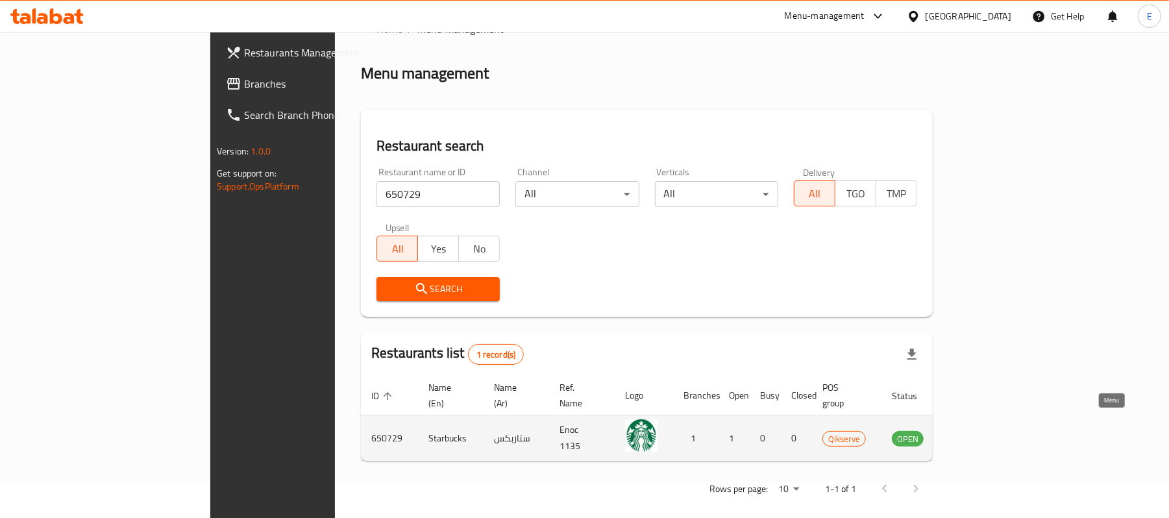
click at [975, 433] on icon "enhanced table" at bounding box center [967, 438] width 14 height 11
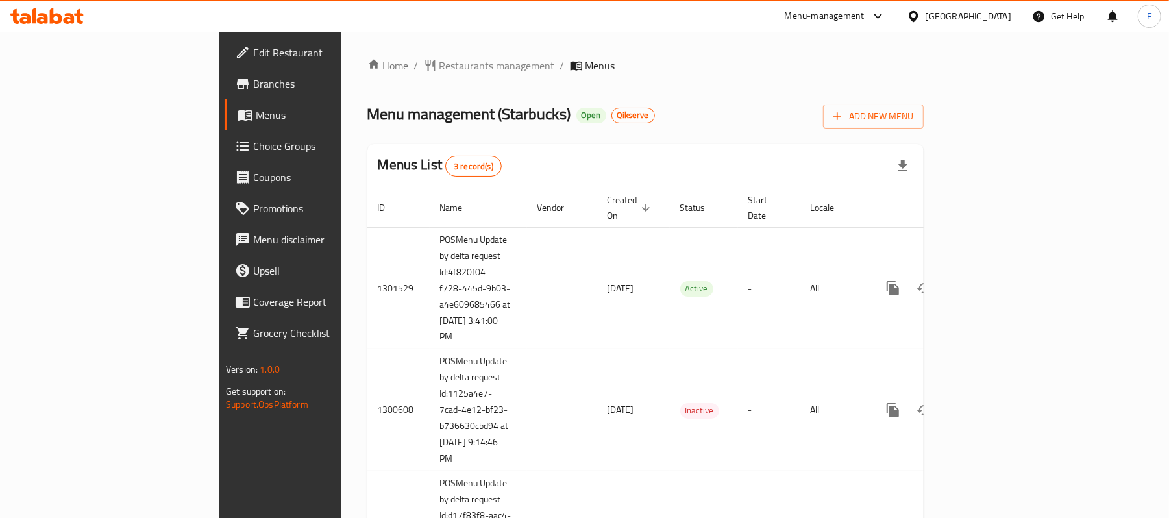
click at [341, 52] on div "Home / Restaurants management / Menus Menu management ( Starbucks ) Open Qikser…" at bounding box center [645, 331] width 608 height 598
click at [439, 58] on span "Restaurants management" at bounding box center [496, 66] width 115 height 16
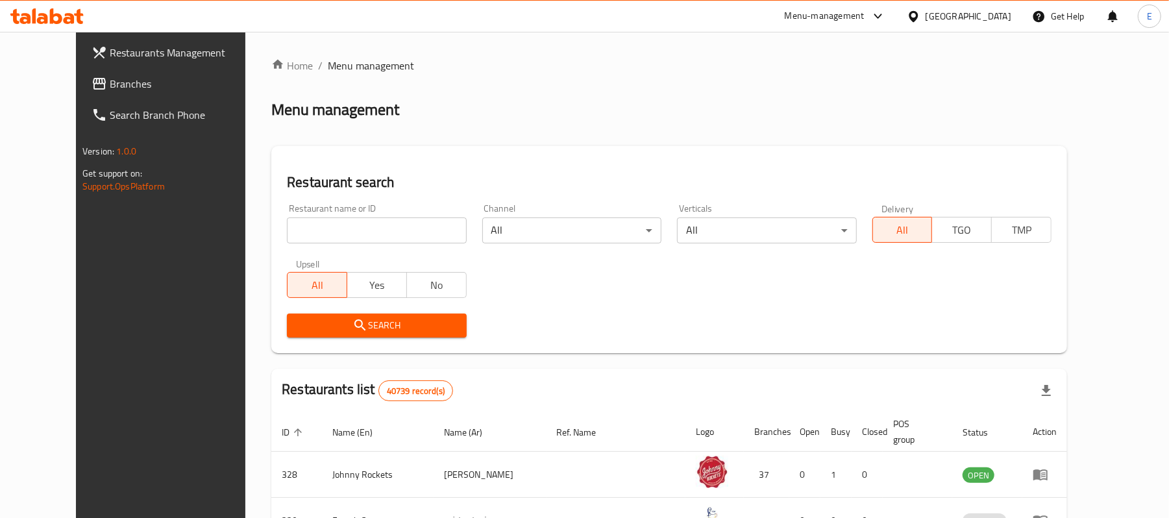
click at [349, 215] on div "Restaurant name or ID Restaurant name or ID" at bounding box center [376, 224] width 179 height 40
click at [353, 226] on input "search" at bounding box center [376, 230] width 179 height 26
paste input "651464"
type input "651464"
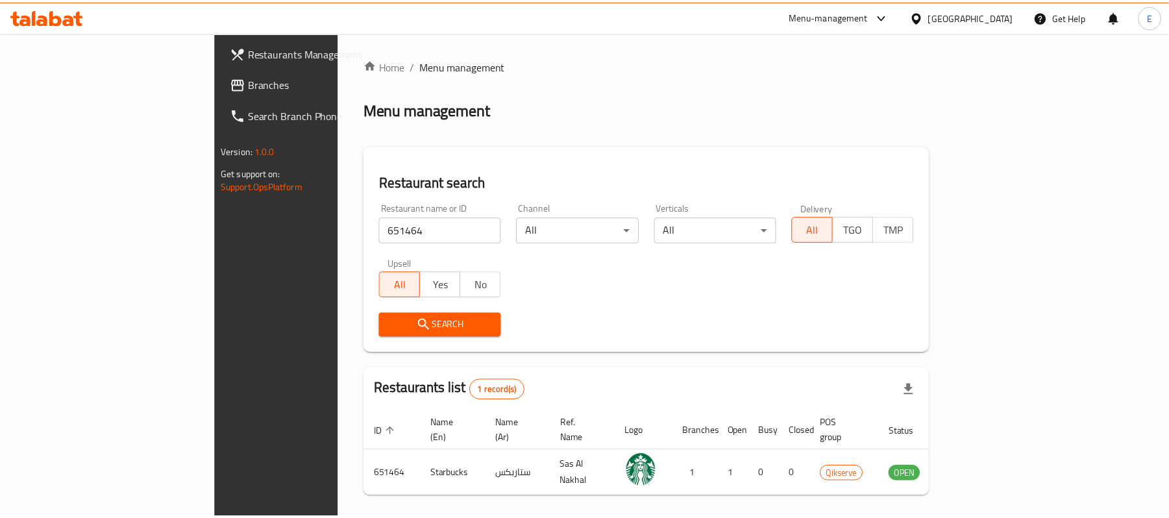
scroll to position [36, 0]
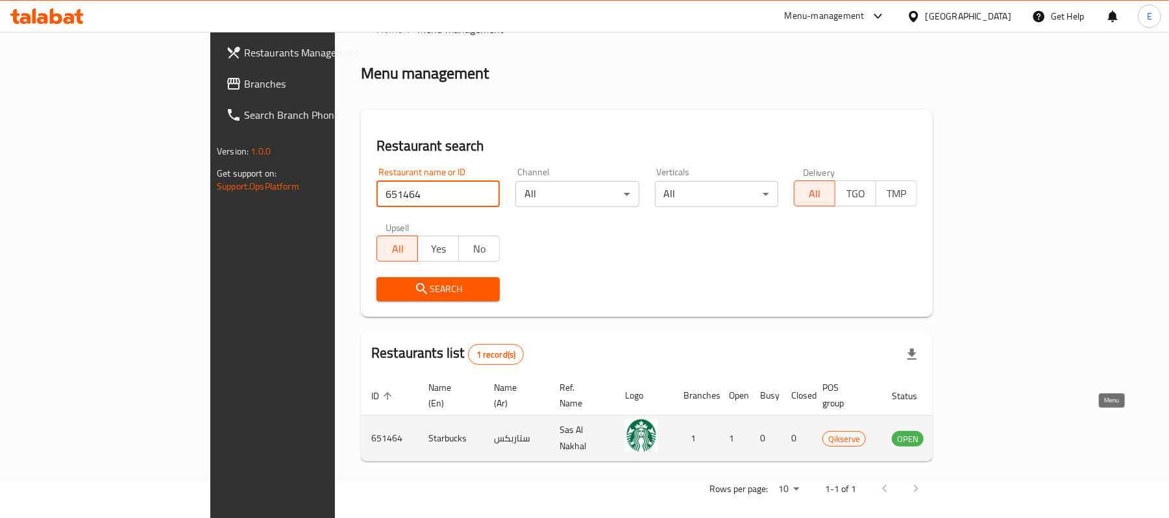
click at [975, 433] on icon "enhanced table" at bounding box center [967, 438] width 14 height 11
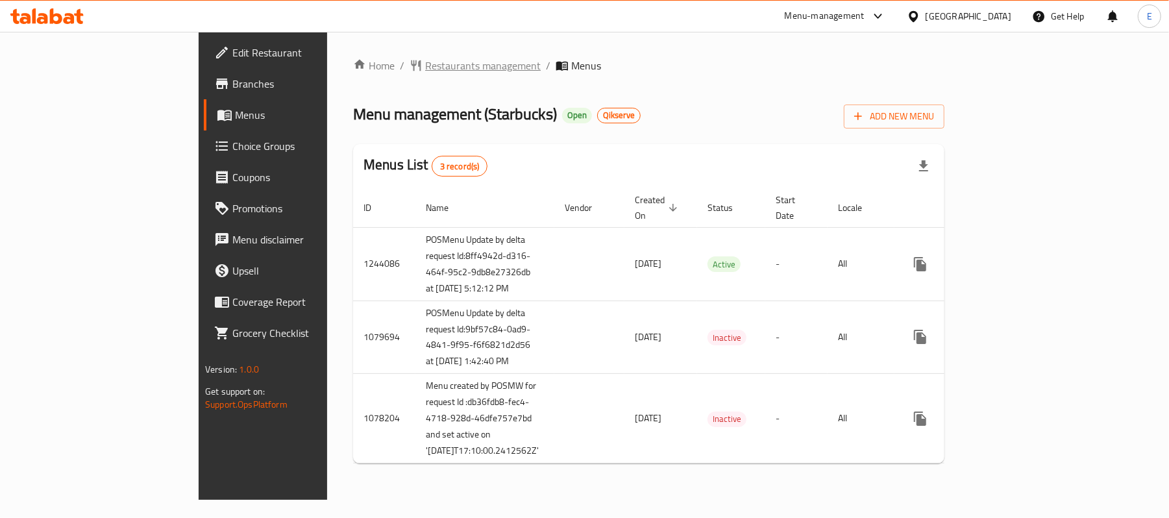
click at [425, 61] on span "Restaurants management" at bounding box center [482, 66] width 115 height 16
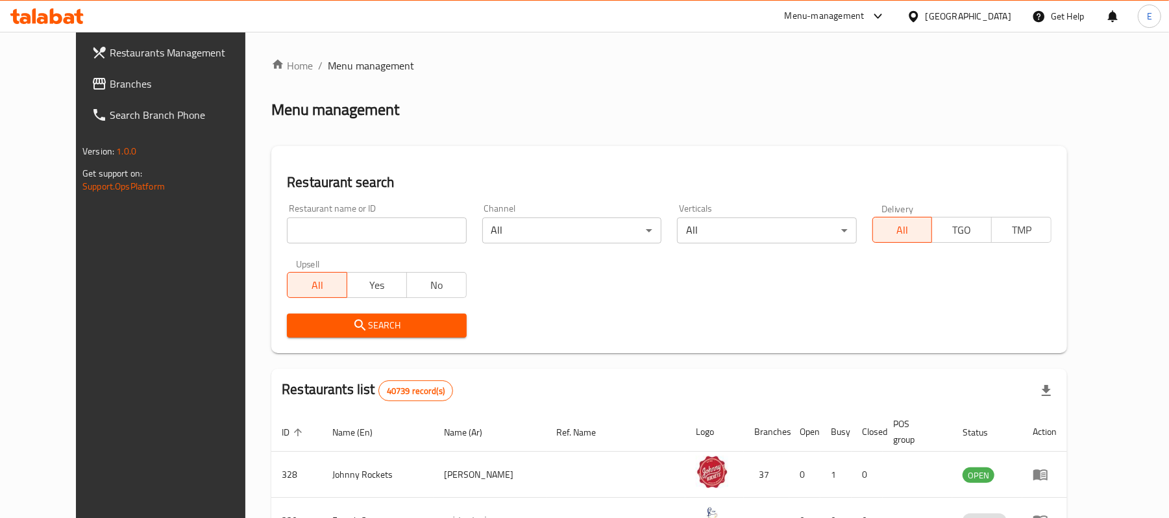
click at [345, 221] on input "search" at bounding box center [376, 230] width 179 height 26
paste input "656075"
type input "656075"
click button "Search" at bounding box center [376, 325] width 179 height 24
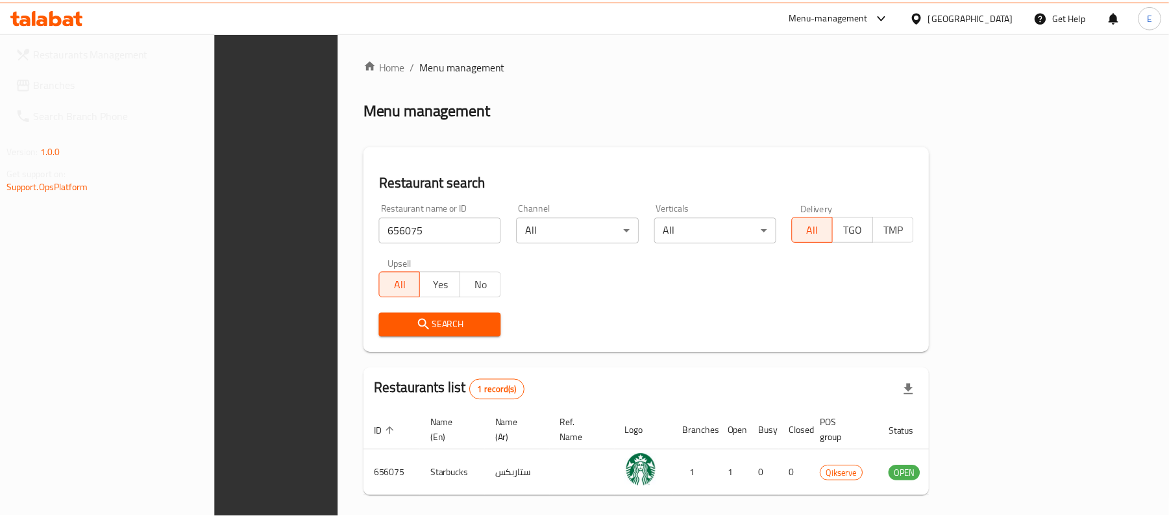
scroll to position [36, 0]
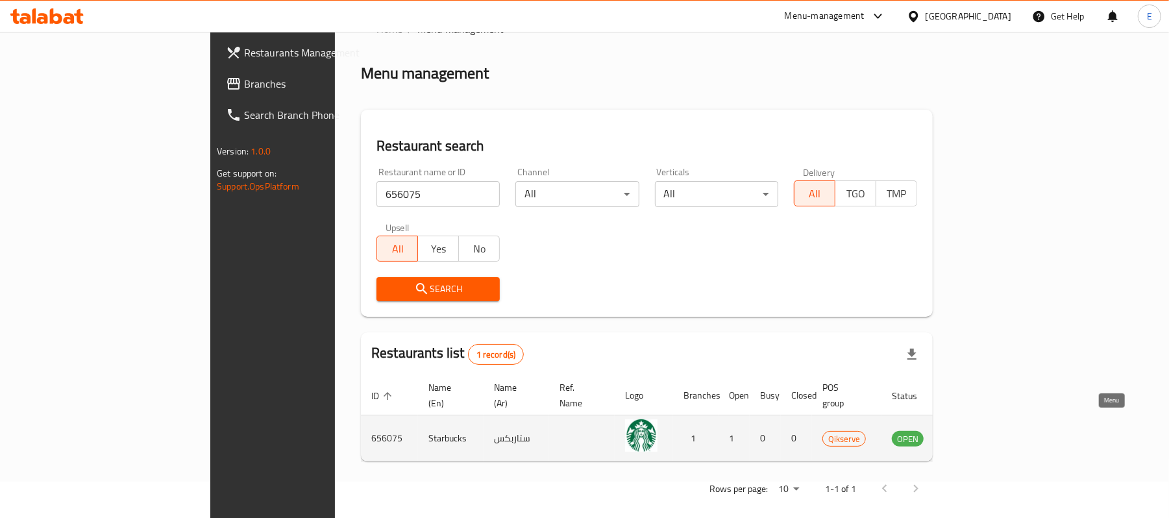
click at [975, 433] on icon "enhanced table" at bounding box center [967, 438] width 14 height 11
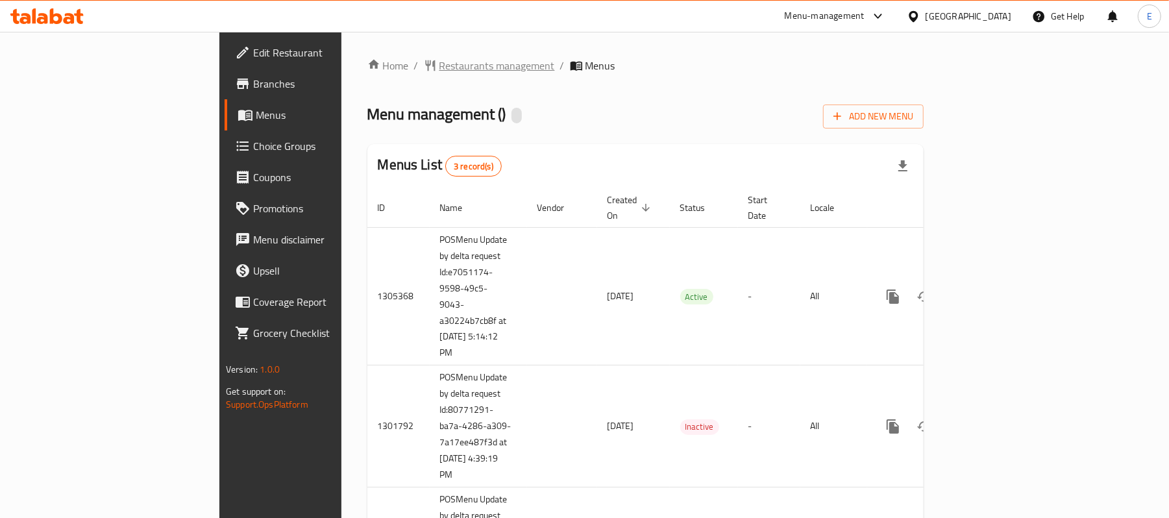
click at [439, 66] on span "Restaurants management" at bounding box center [496, 66] width 115 height 16
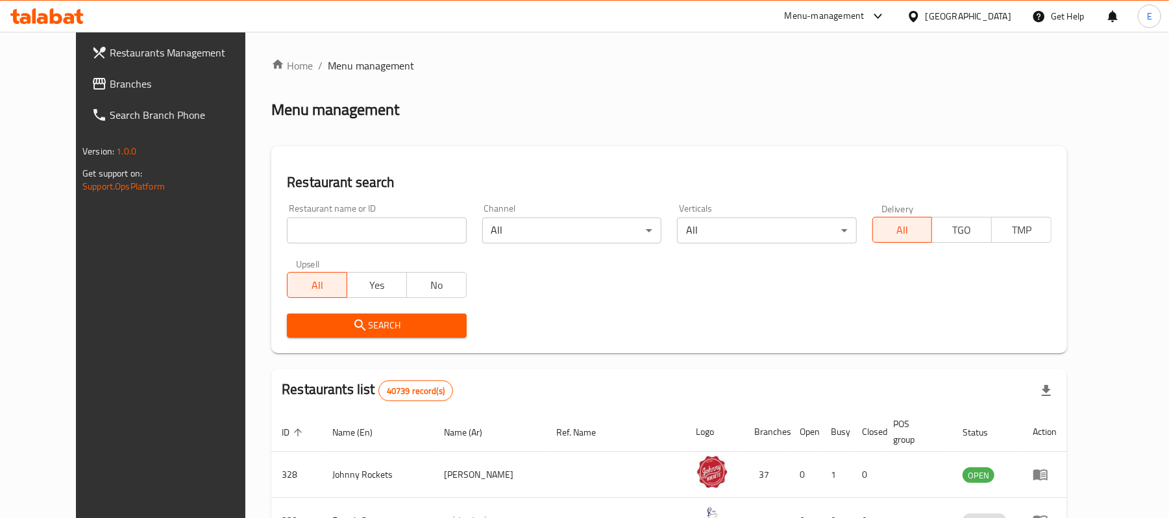
click at [337, 221] on input "search" at bounding box center [376, 230] width 179 height 26
paste input "656075"
type input "656075"
click button "Search" at bounding box center [376, 325] width 179 height 24
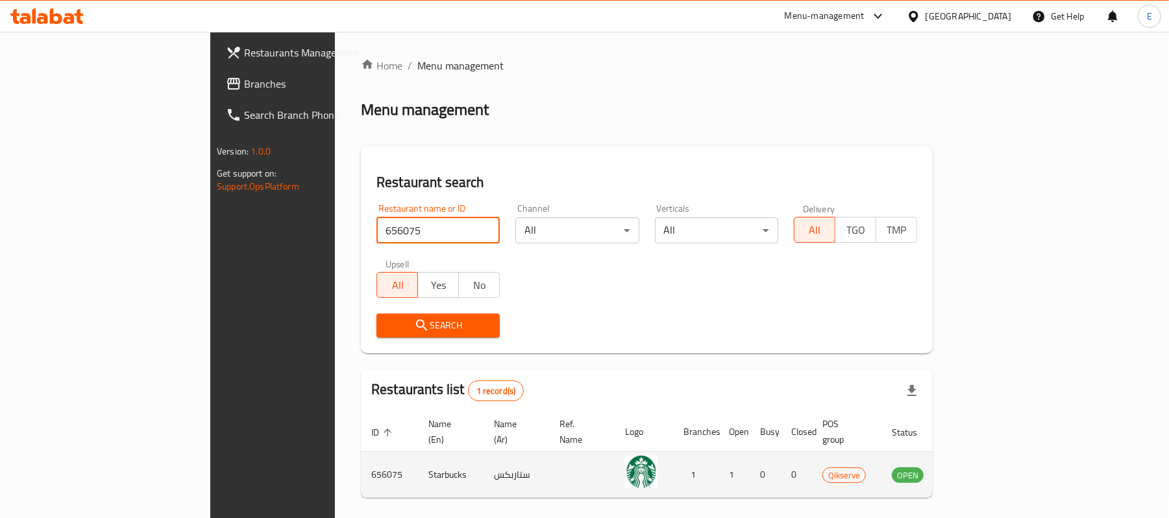
click at [975, 470] on icon "enhanced table" at bounding box center [967, 475] width 14 height 11
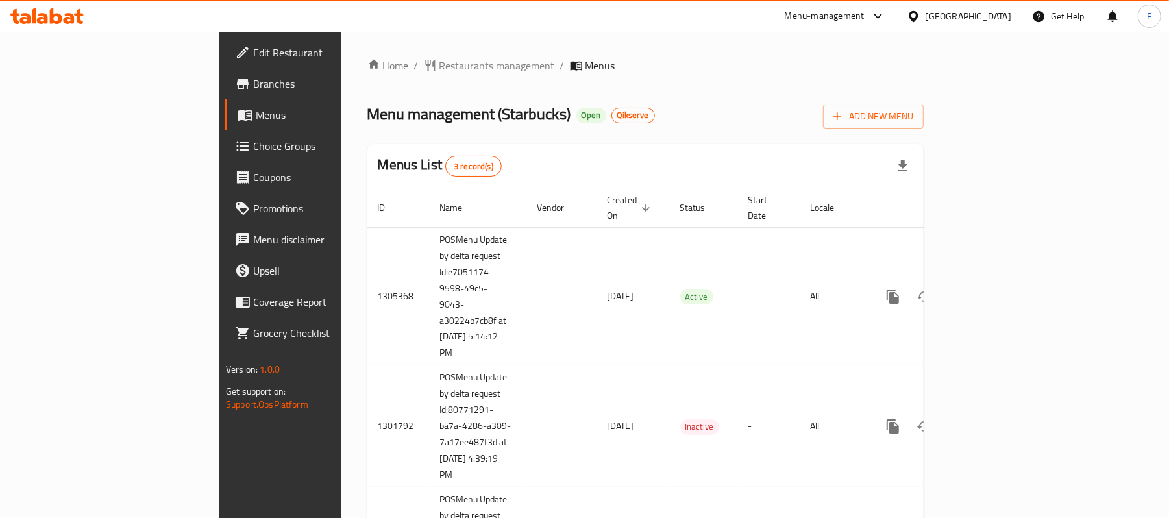
click at [923, 69] on ol "Home / Restaurants management / Menus" at bounding box center [645, 66] width 556 height 16
click at [439, 66] on span "Restaurants management" at bounding box center [496, 66] width 115 height 16
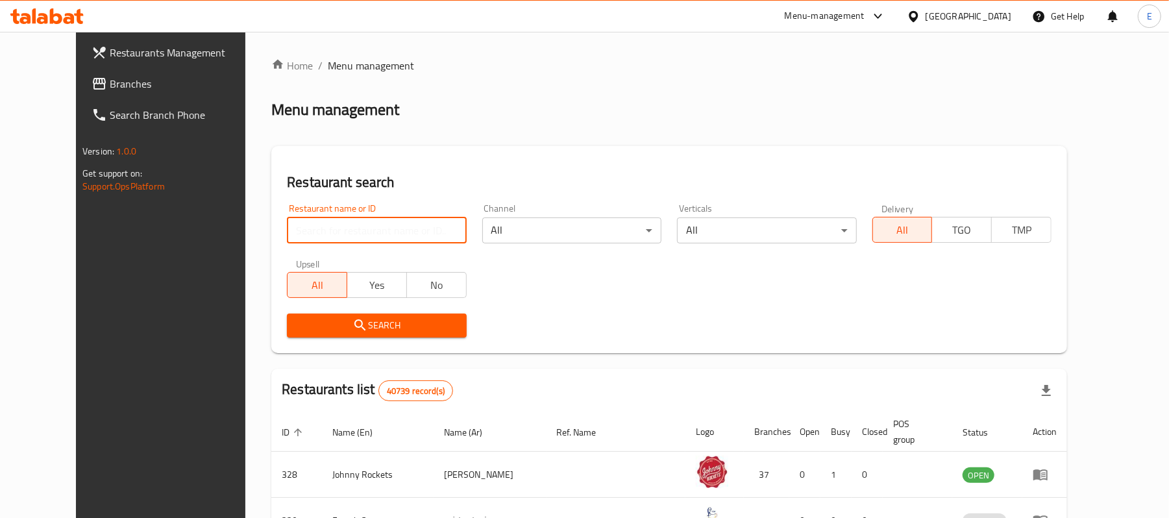
click at [341, 231] on input "search" at bounding box center [376, 230] width 179 height 26
paste input "656076"
type input "656076"
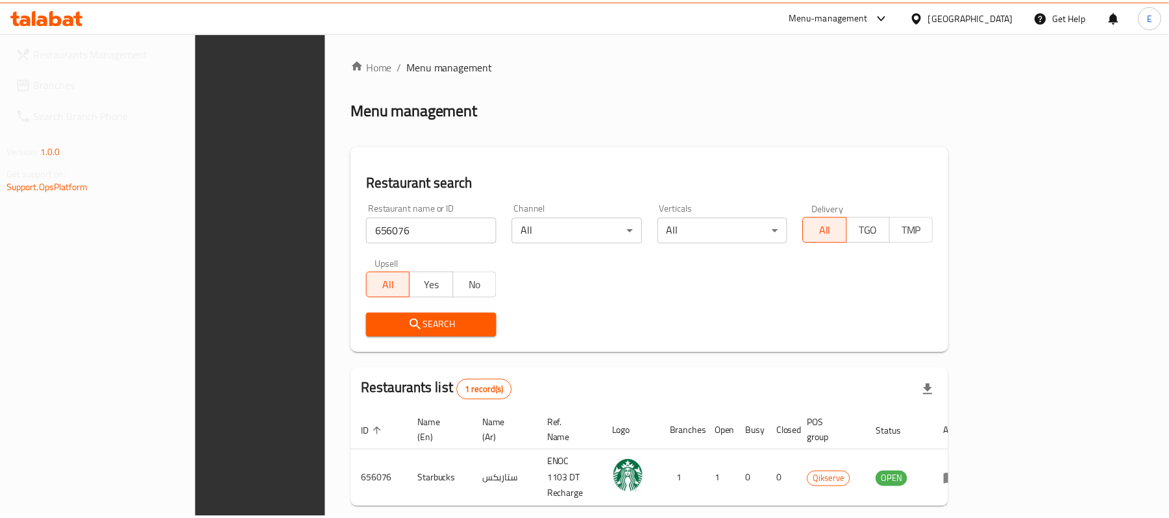
scroll to position [36, 0]
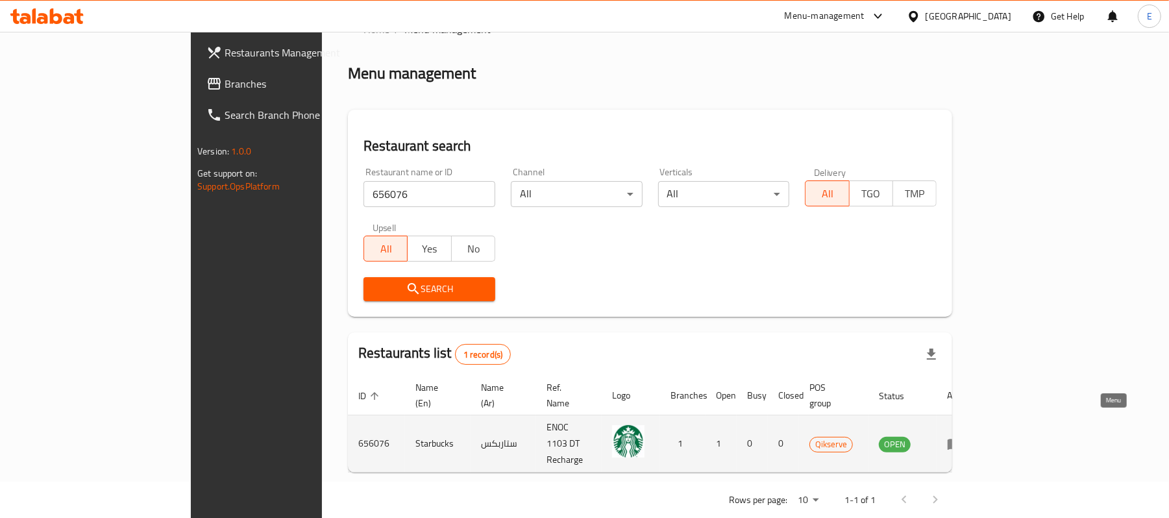
click at [962, 436] on icon "enhanced table" at bounding box center [955, 444] width 16 height 16
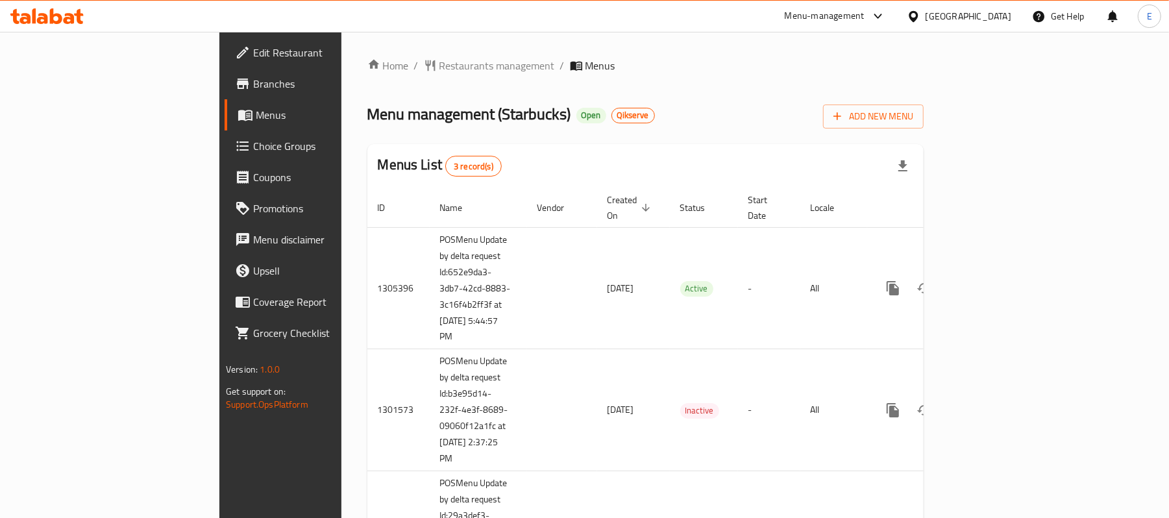
drag, startPoint x: 371, startPoint y: 68, endPoint x: 369, endPoint y: 90, distance: 21.5
click at [439, 68] on span "Restaurants management" at bounding box center [496, 66] width 115 height 16
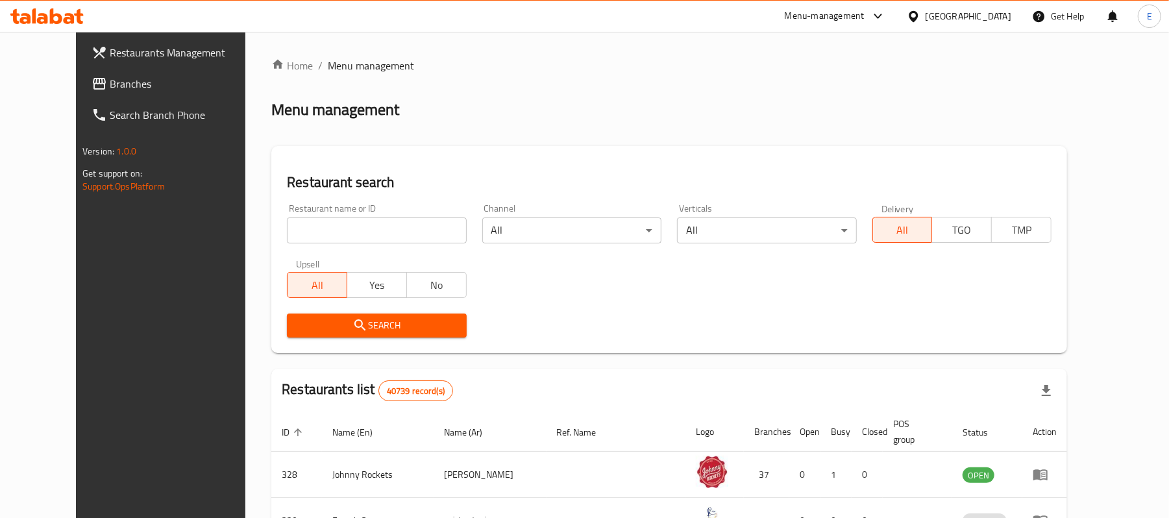
click at [359, 229] on input "search" at bounding box center [376, 230] width 179 height 26
paste input "656077"
type input "656077"
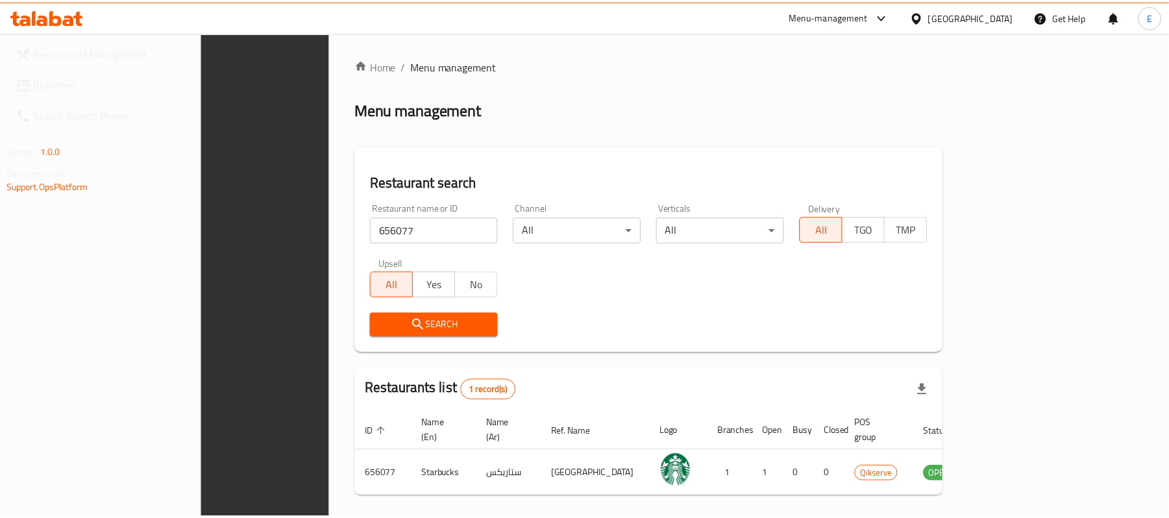
scroll to position [36, 0]
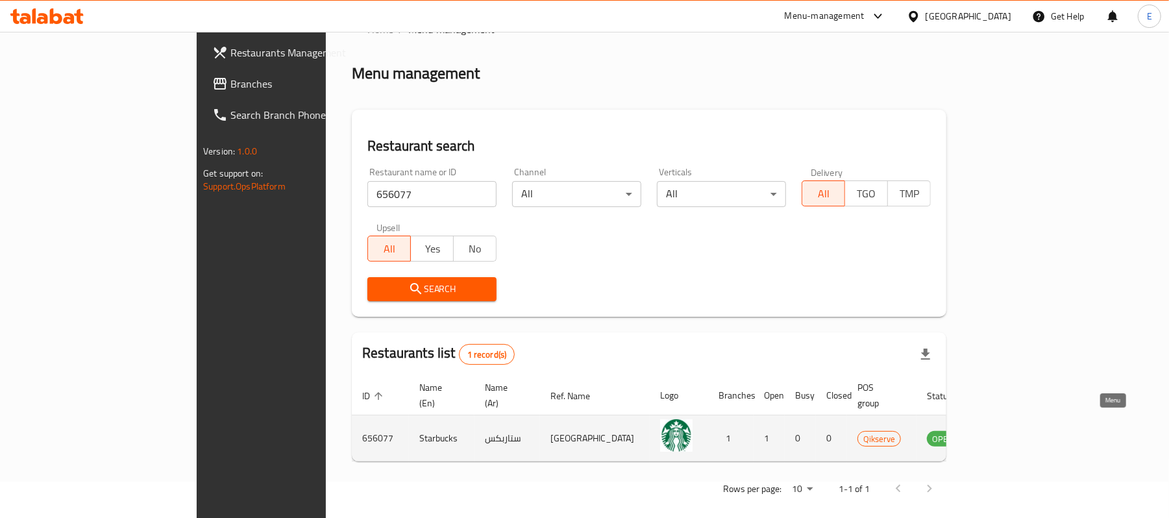
click at [1010, 433] on icon "enhanced table" at bounding box center [1002, 438] width 14 height 11
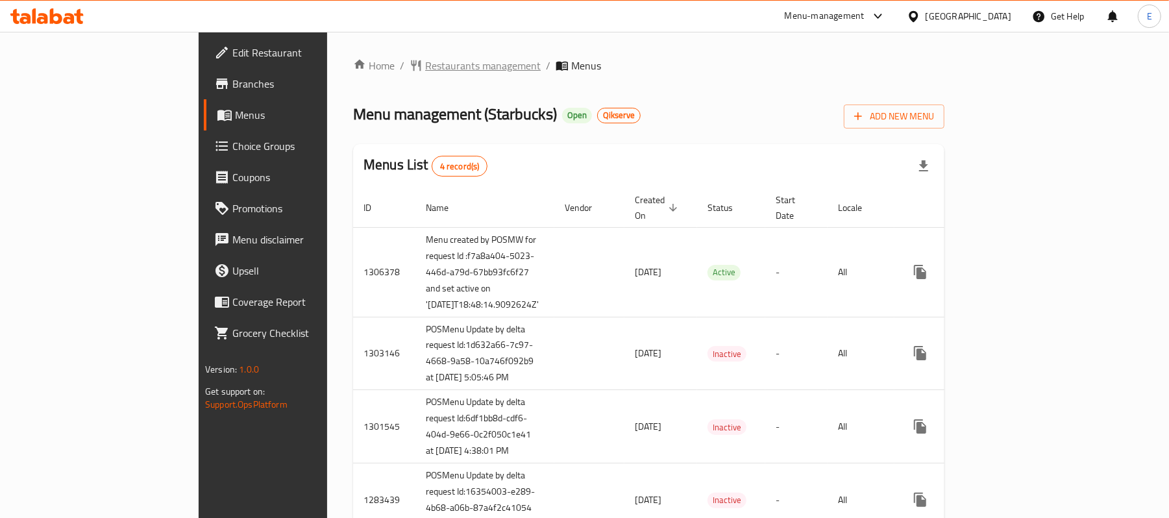
click at [425, 62] on span "Restaurants management" at bounding box center [482, 66] width 115 height 16
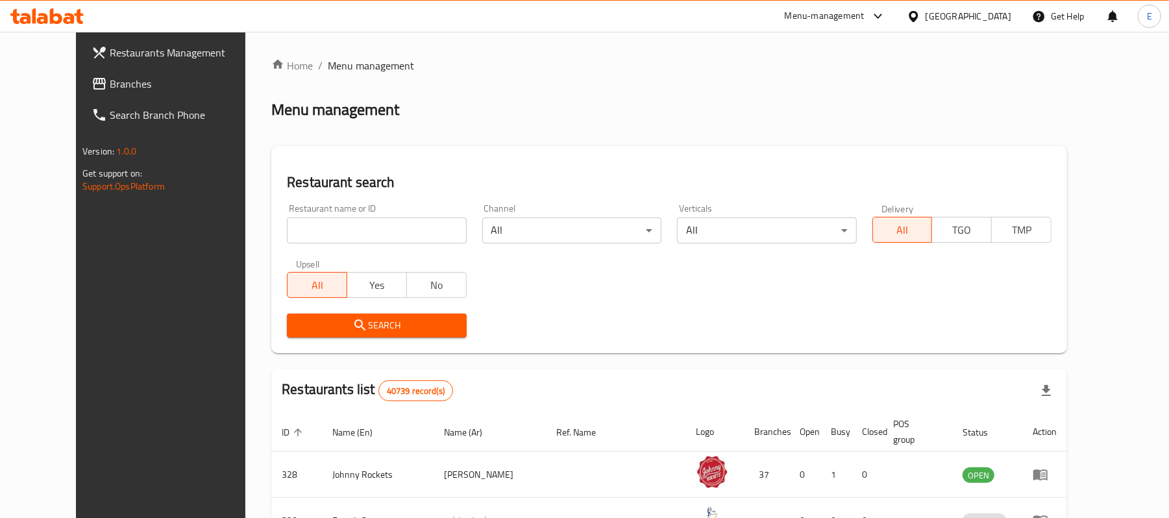
click at [369, 229] on input "search" at bounding box center [376, 230] width 179 height 26
paste input "656078"
type input "656078"
click button "Search" at bounding box center [376, 325] width 179 height 24
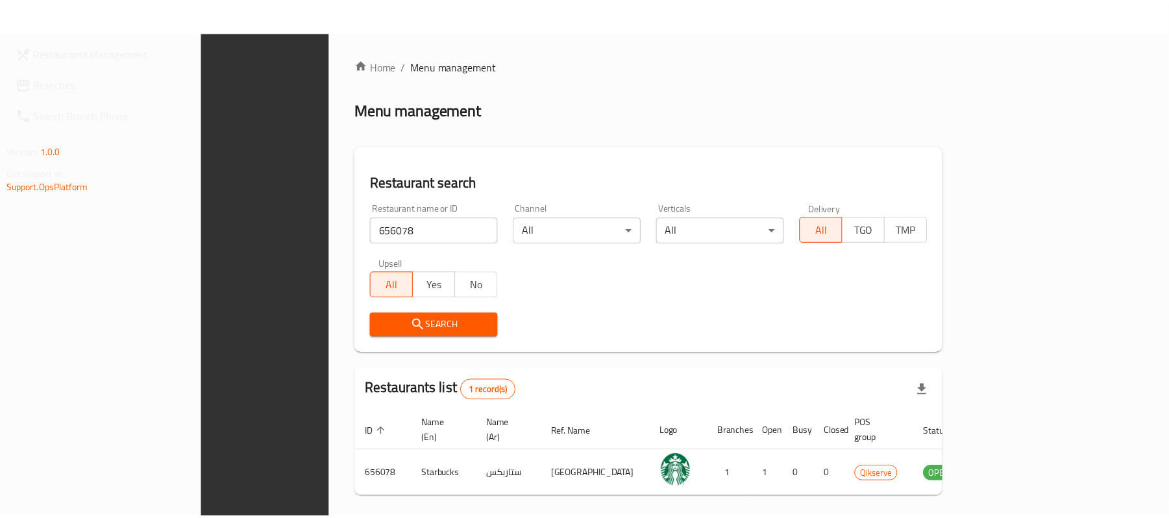
scroll to position [36, 0]
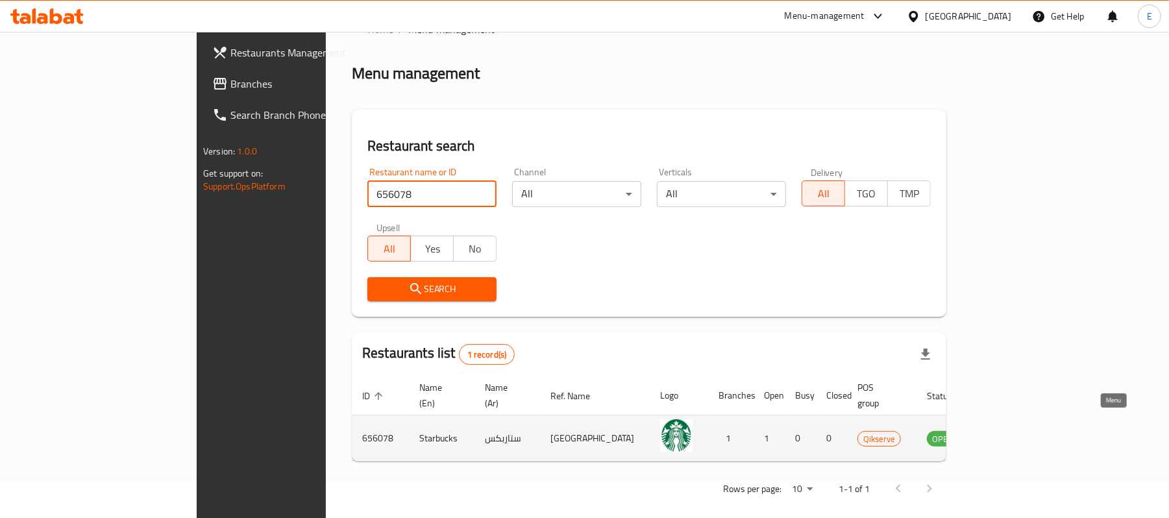
click at [1008, 436] on icon "enhanced table" at bounding box center [1005, 438] width 5 height 5
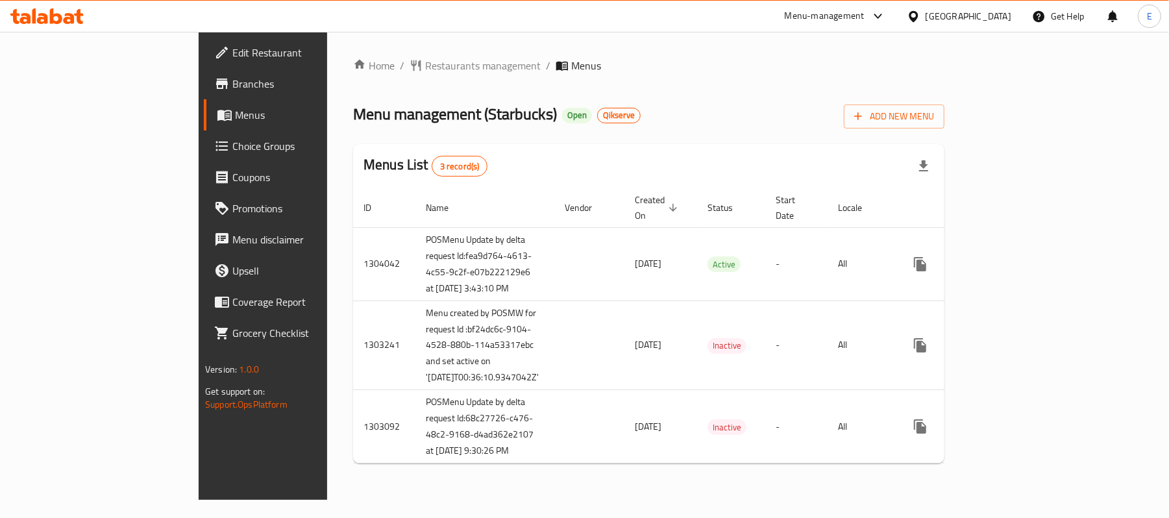
click at [425, 73] on span "Restaurants management" at bounding box center [482, 66] width 115 height 16
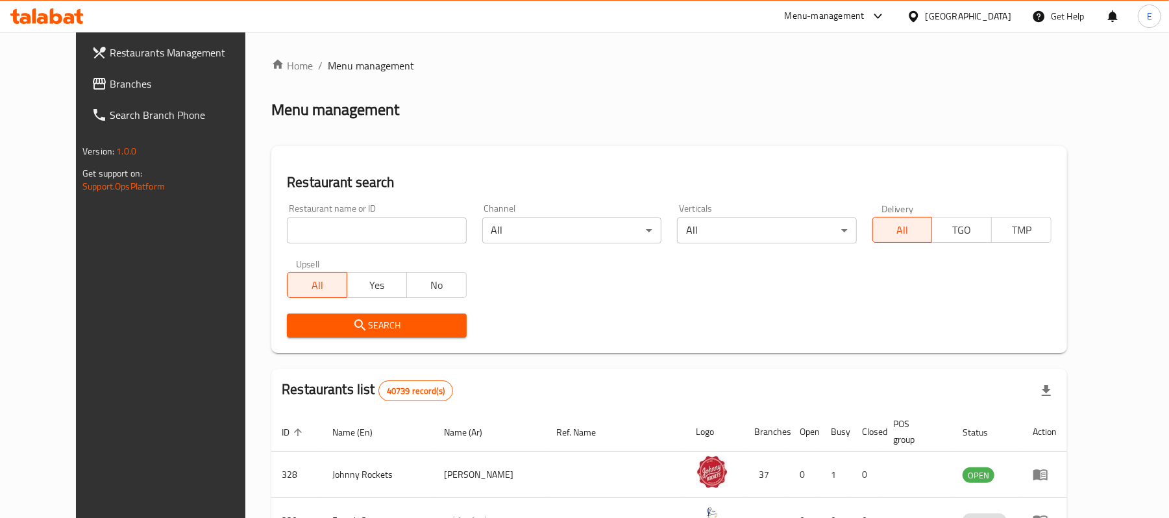
click at [387, 239] on input "search" at bounding box center [376, 230] width 179 height 26
paste input "656079"
type input "656079"
click button "Search" at bounding box center [376, 325] width 179 height 24
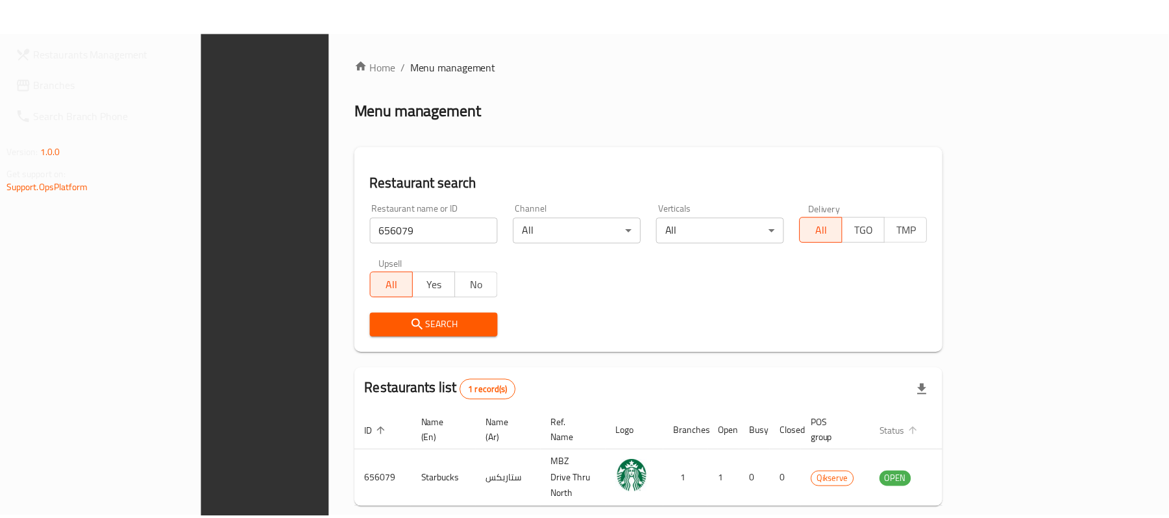
scroll to position [36, 0]
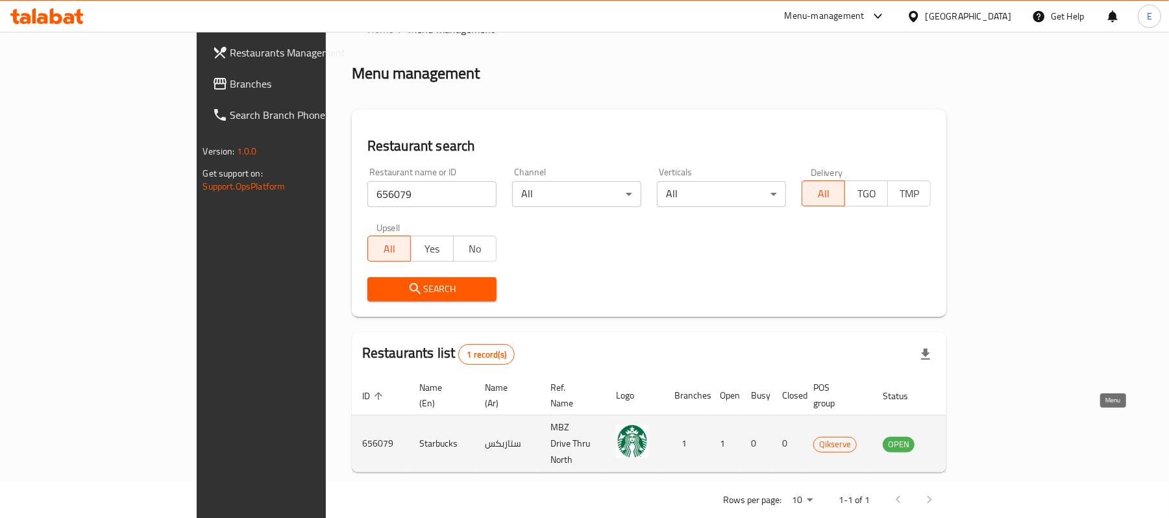
click at [966, 436] on icon "enhanced table" at bounding box center [959, 444] width 16 height 16
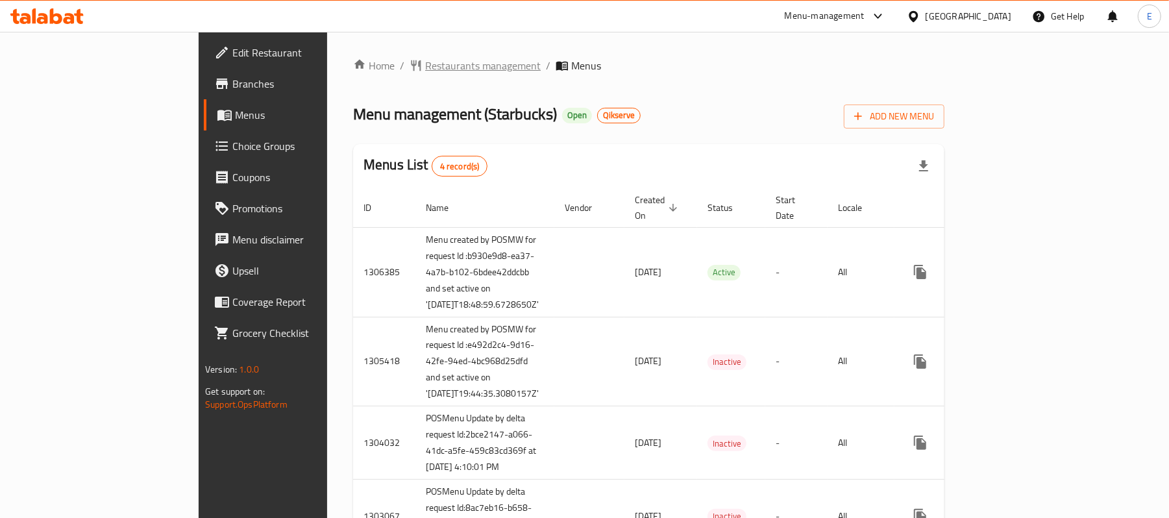
click at [425, 58] on span "Restaurants management" at bounding box center [482, 66] width 115 height 16
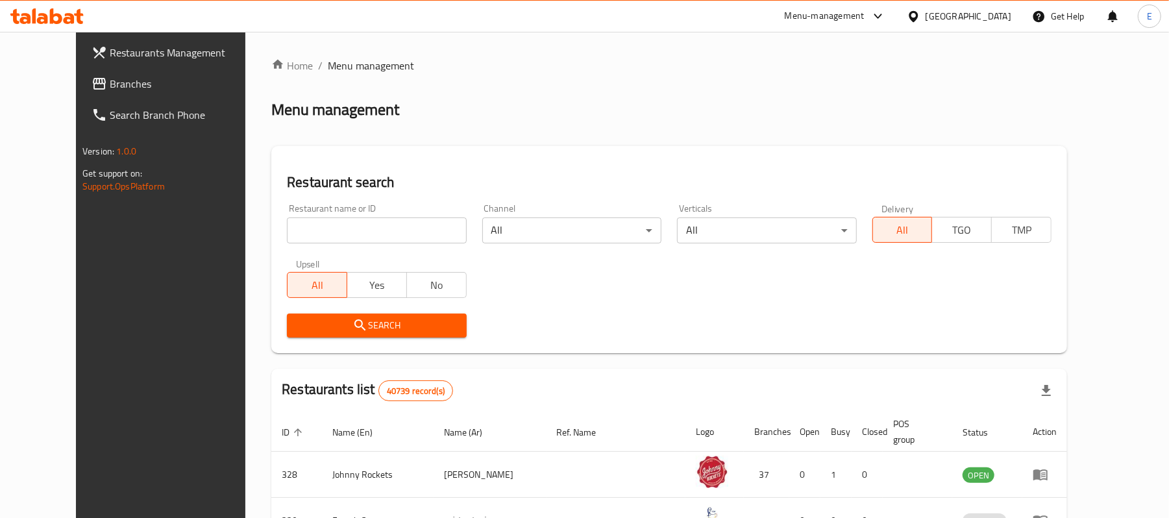
click at [338, 226] on input "search" at bounding box center [376, 230] width 179 height 26
paste input "656080"
type input "656080"
click button "Search" at bounding box center [376, 325] width 179 height 24
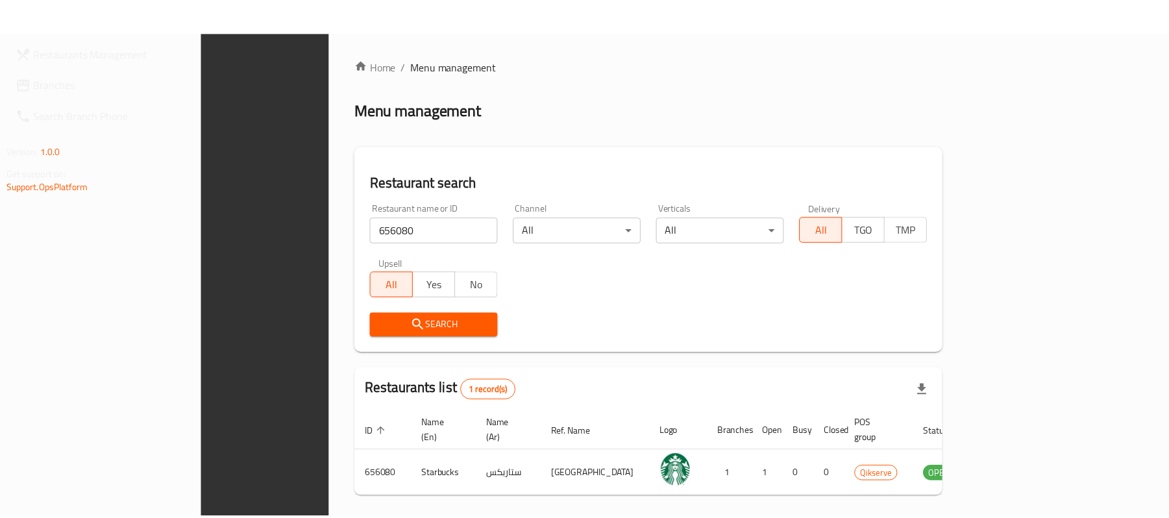
scroll to position [36, 0]
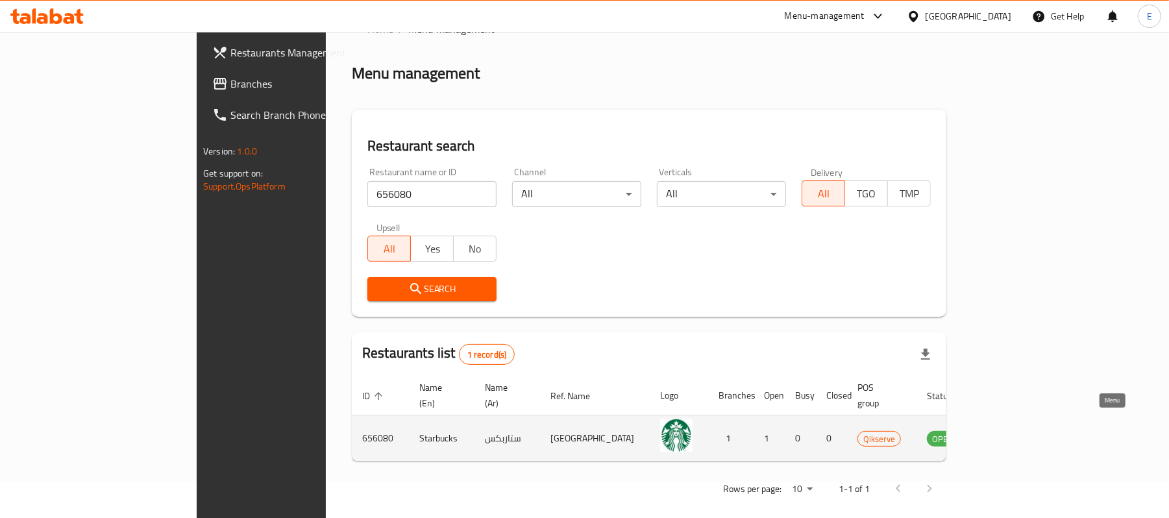
click at [1019, 430] on link "enhanced table" at bounding box center [1007, 438] width 24 height 16
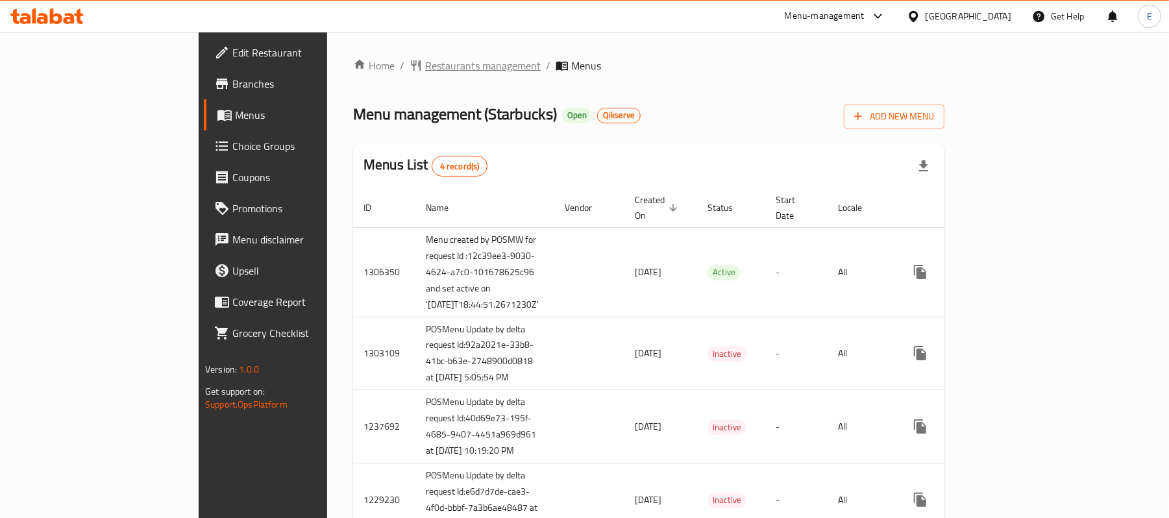
click at [425, 73] on span "Restaurants management" at bounding box center [482, 66] width 115 height 16
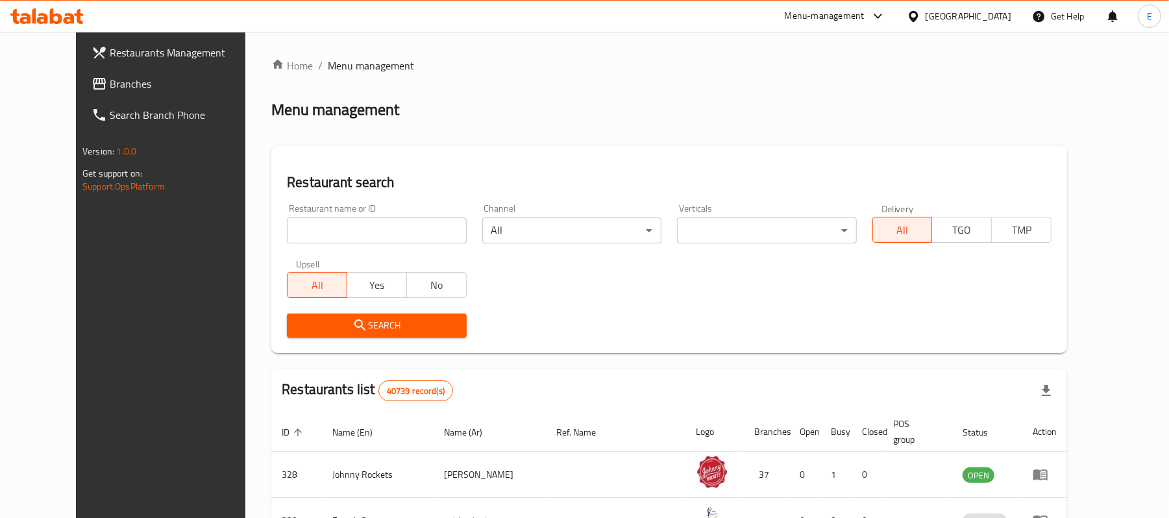
click at [365, 232] on input "search" at bounding box center [376, 230] width 179 height 26
paste input "656081"
type input "656081"
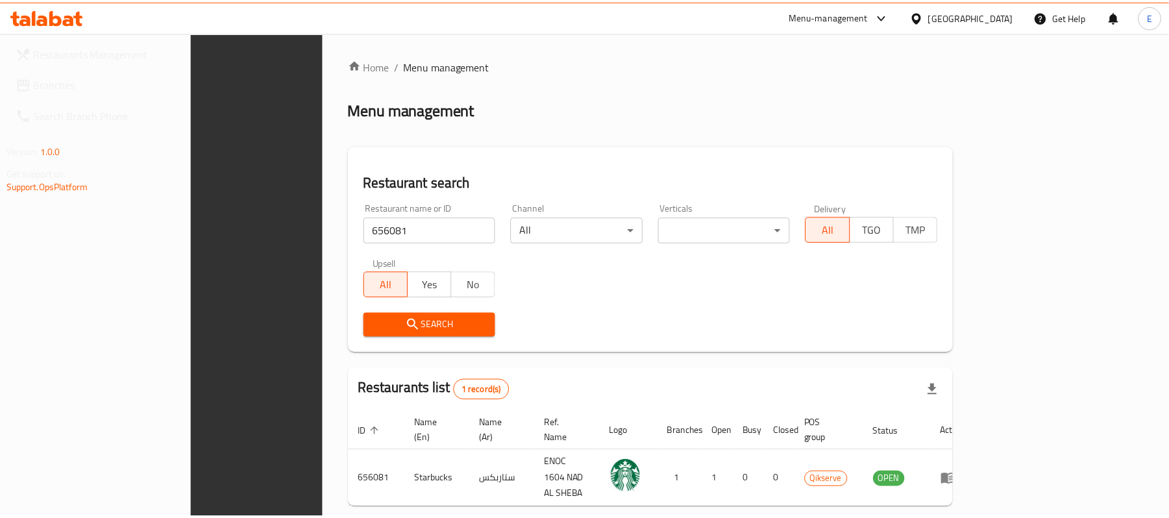
scroll to position [36, 0]
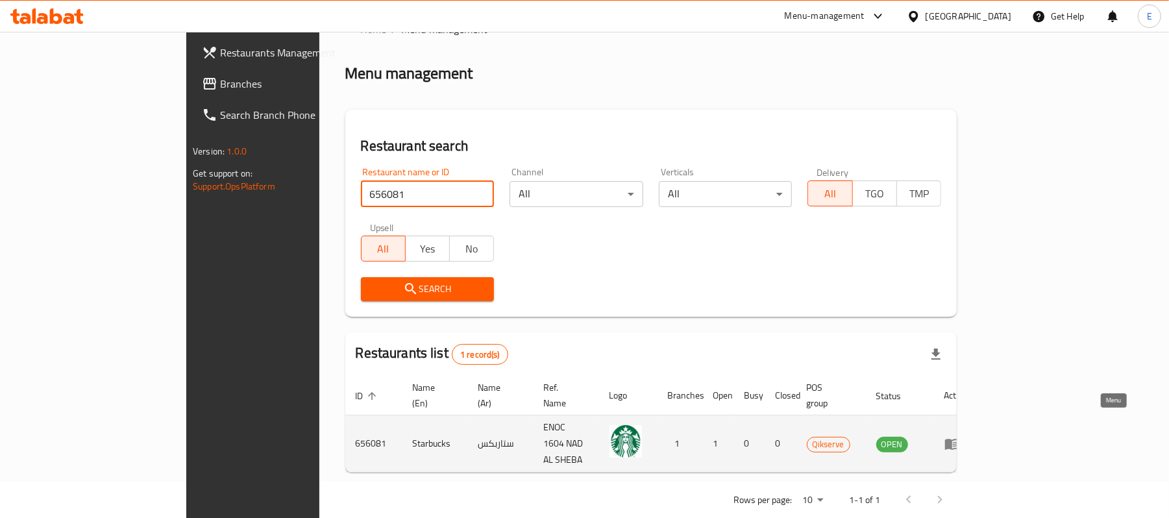
click at [960, 436] on icon "enhanced table" at bounding box center [952, 444] width 16 height 16
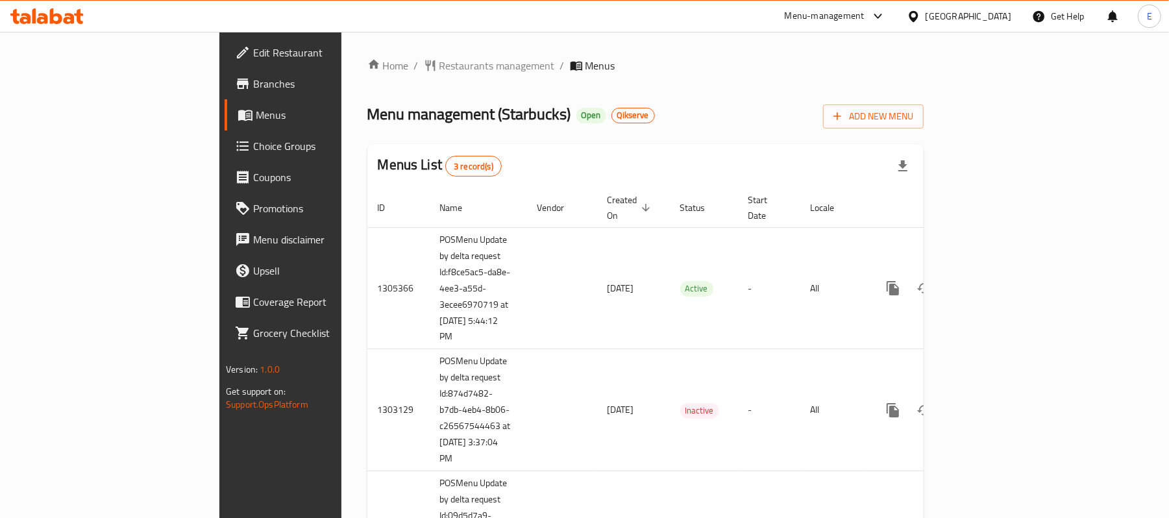
click at [439, 73] on span "Restaurants management" at bounding box center [496, 66] width 115 height 16
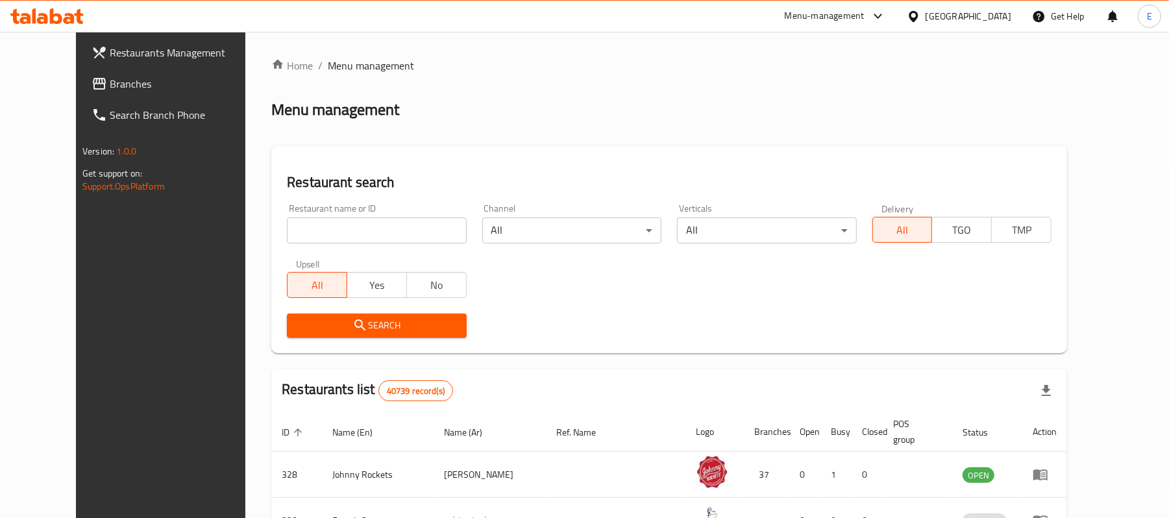
click at [319, 237] on input "search" at bounding box center [376, 230] width 179 height 26
paste input "656082"
type input "656082"
click button "Search" at bounding box center [376, 325] width 179 height 24
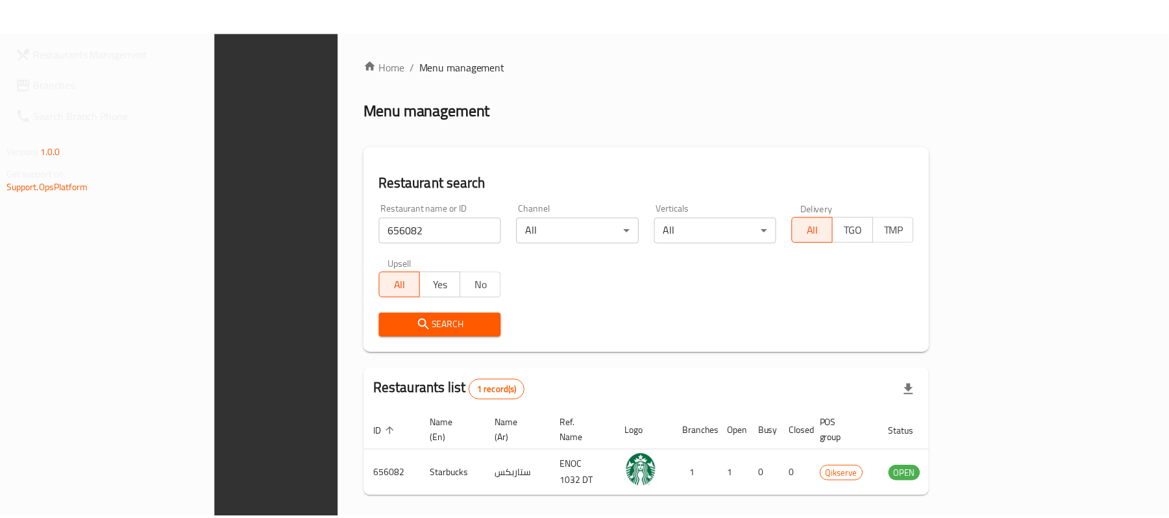
scroll to position [36, 0]
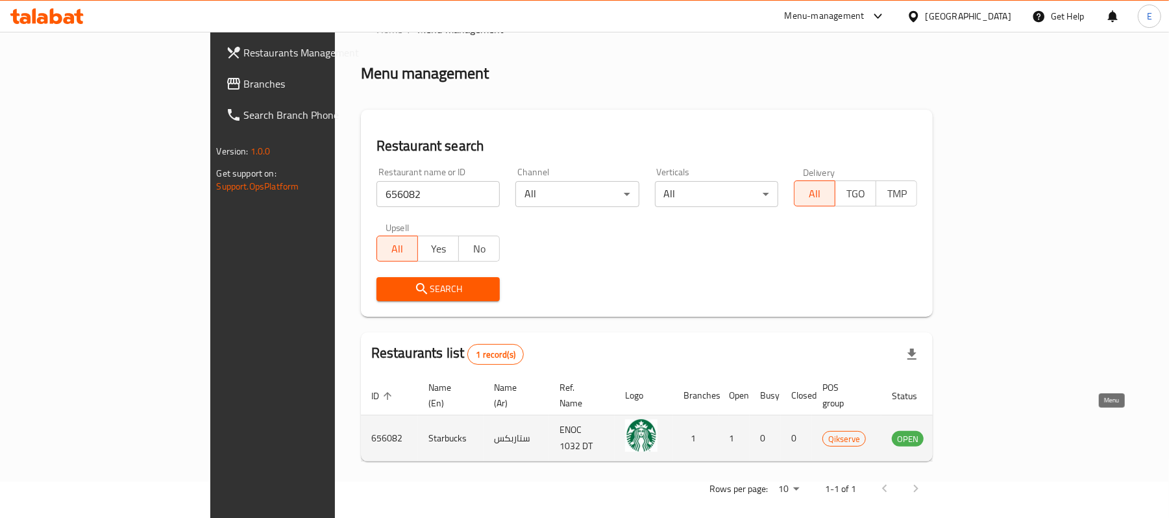
click at [975, 430] on icon "enhanced table" at bounding box center [968, 438] width 16 height 16
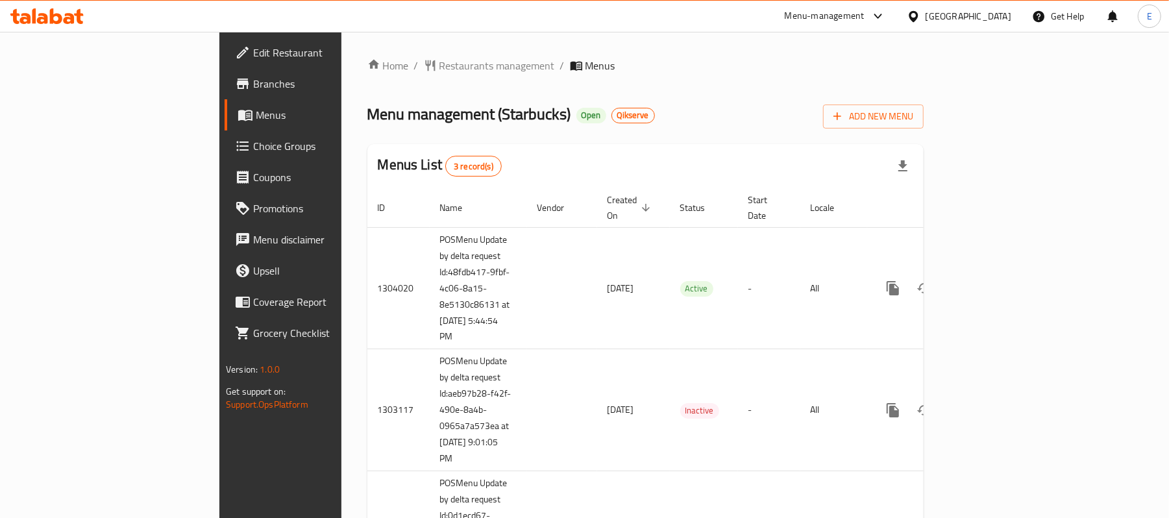
click at [385, 78] on div "Home / Restaurants management / Menus Menu management ( Starbucks ) Open Qikser…" at bounding box center [645, 331] width 556 height 546
click at [439, 71] on span "Restaurants management" at bounding box center [496, 66] width 115 height 16
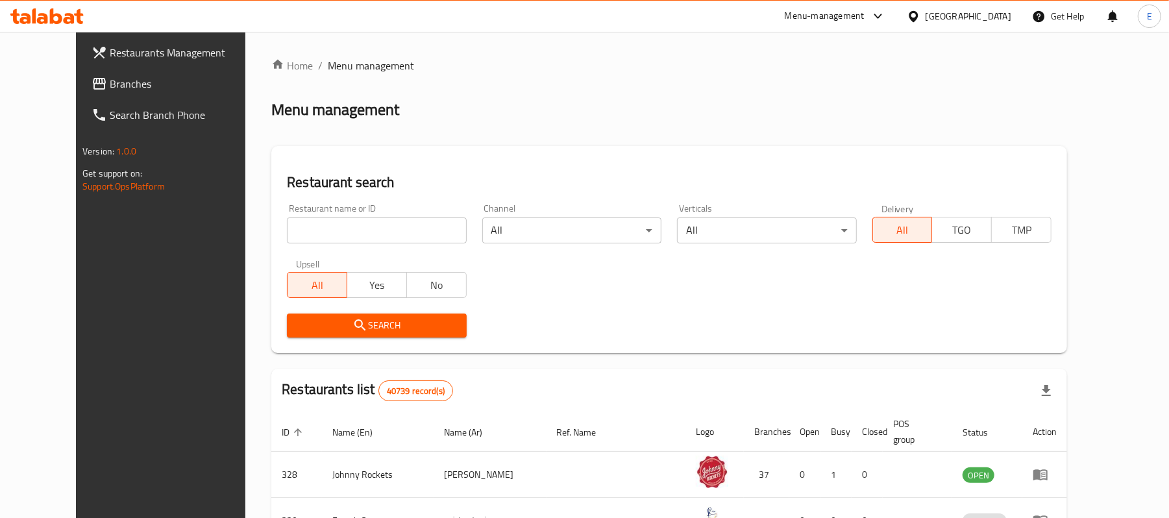
click at [372, 241] on input "search" at bounding box center [376, 230] width 179 height 26
paste input "656083"
type input "656083"
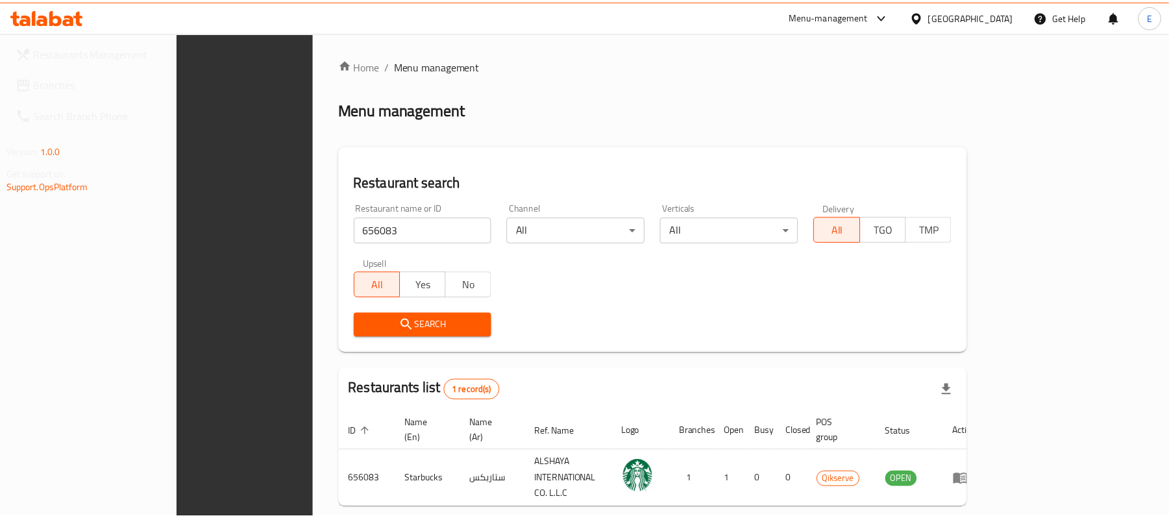
scroll to position [36, 0]
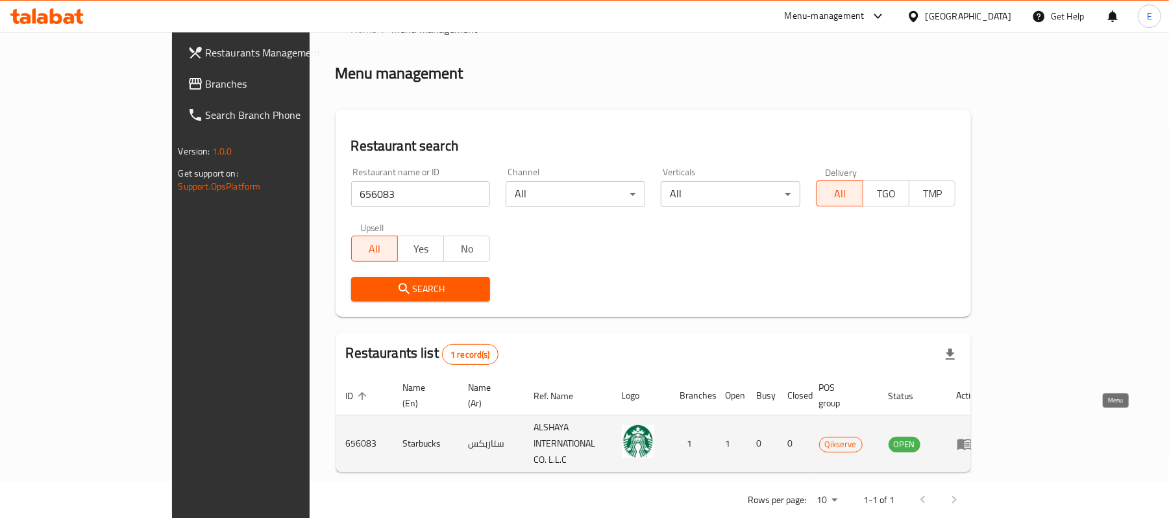
click at [971, 439] on icon "enhanced table" at bounding box center [964, 444] width 14 height 11
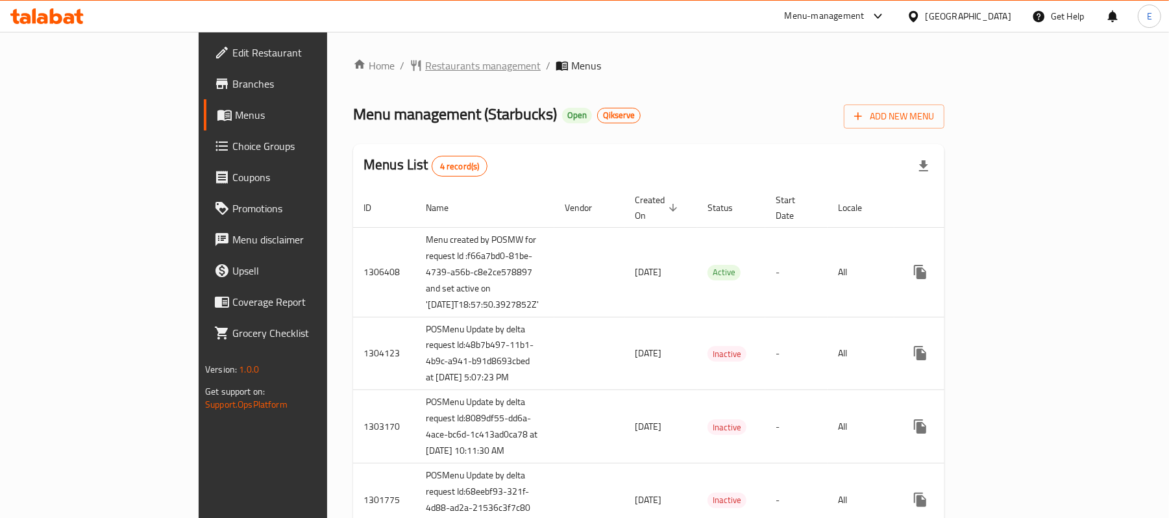
click at [425, 64] on span "Restaurants management" at bounding box center [482, 66] width 115 height 16
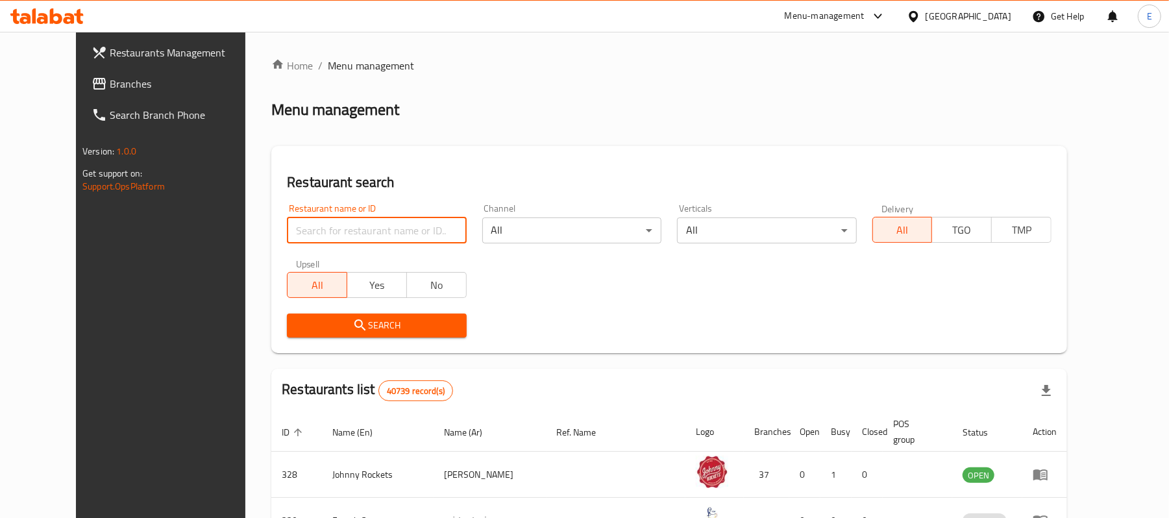
click at [356, 241] on input "search" at bounding box center [376, 230] width 179 height 26
paste input "657870"
click button "Search" at bounding box center [376, 325] width 179 height 24
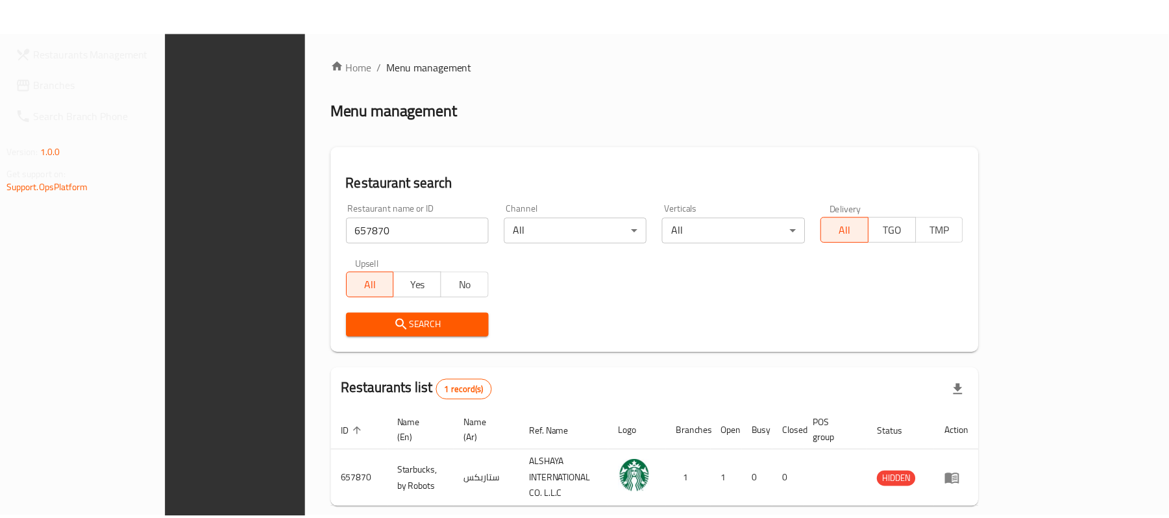
scroll to position [36, 0]
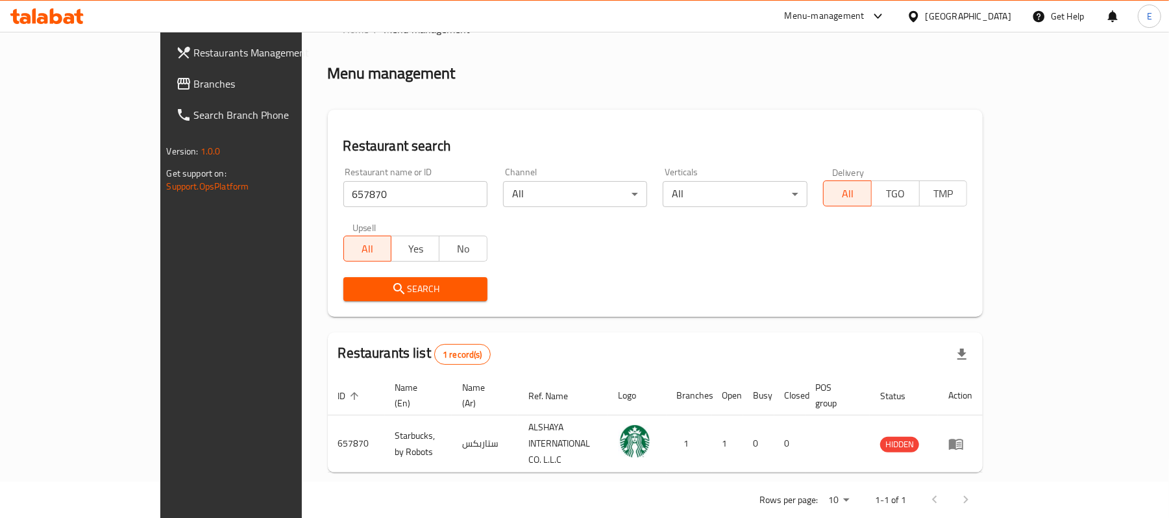
click at [1009, 96] on div "Home / Menu management Menu management Restaurant search Restaurant name or ID …" at bounding box center [655, 268] width 707 height 547
click at [343, 197] on input "657870" at bounding box center [415, 194] width 144 height 26
click at [983, 63] on div "Menu management" at bounding box center [655, 73] width 655 height 21
click at [343, 195] on input "657870" at bounding box center [415, 194] width 144 height 26
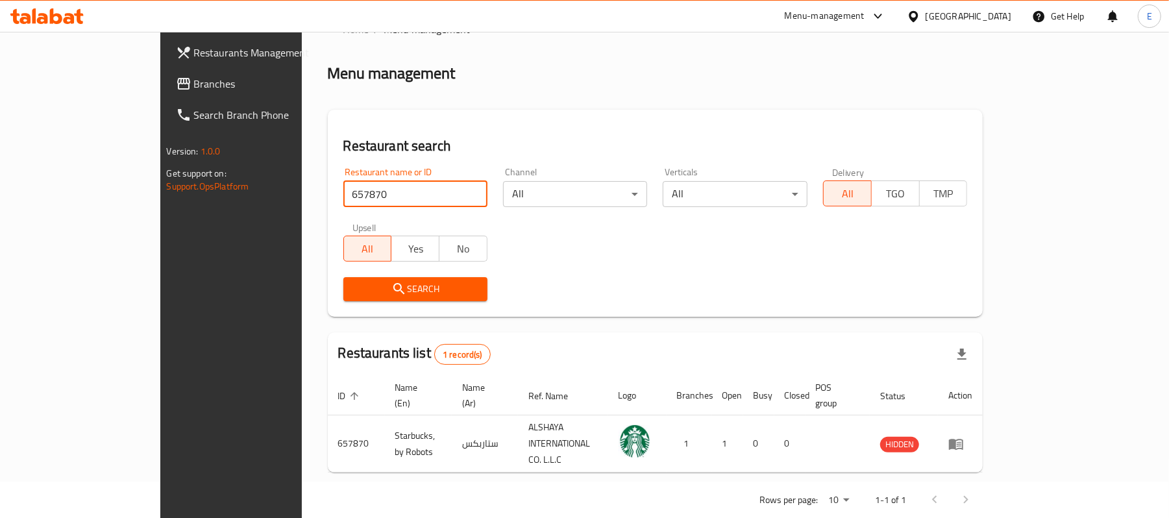
click at [343, 195] on input "657870" at bounding box center [415, 194] width 144 height 26
paste input "9729"
type input "659729"
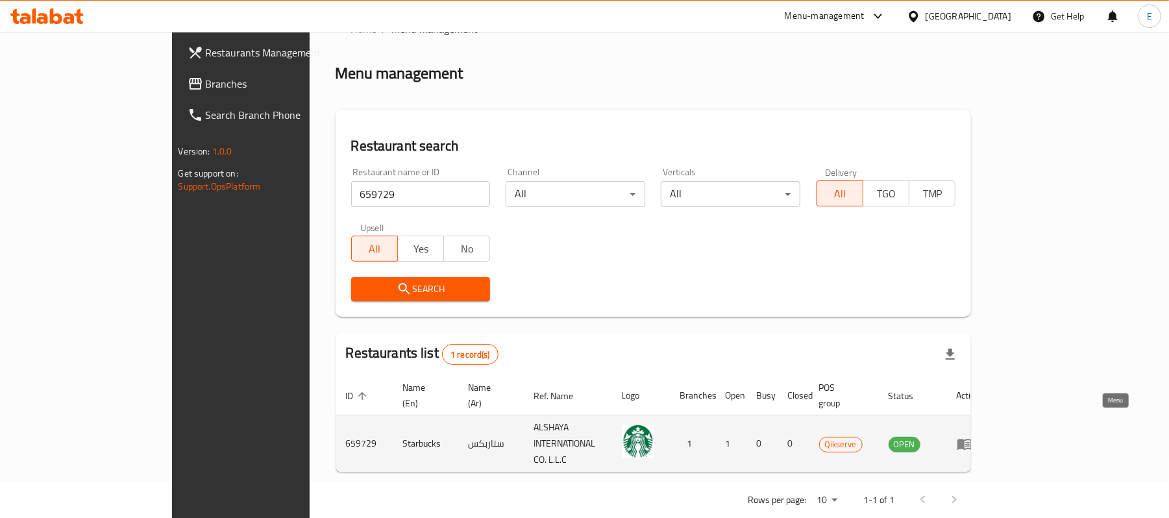
click at [971, 439] on icon "enhanced table" at bounding box center [964, 444] width 14 height 11
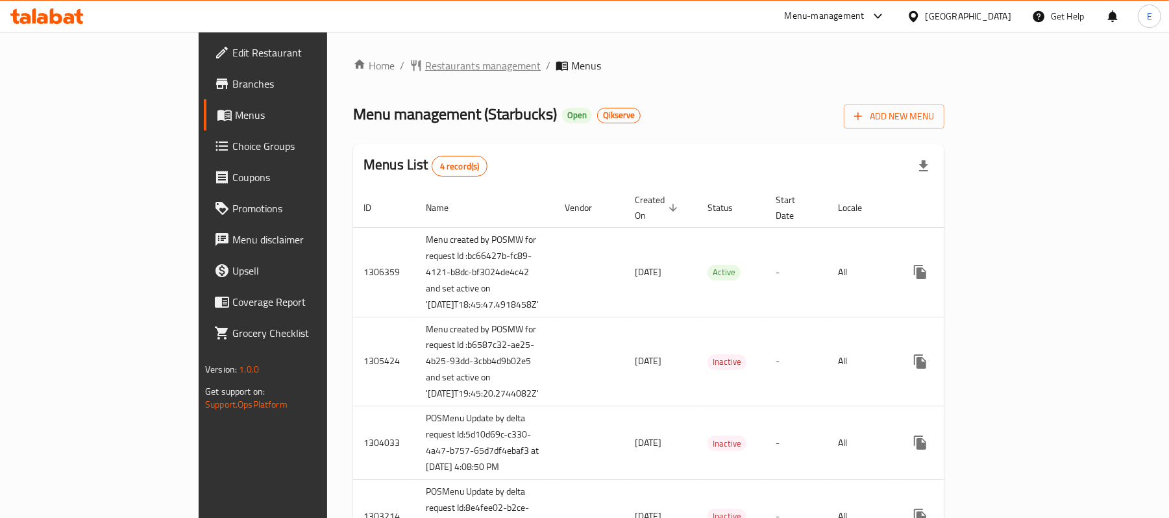
click at [425, 68] on span "Restaurants management" at bounding box center [482, 66] width 115 height 16
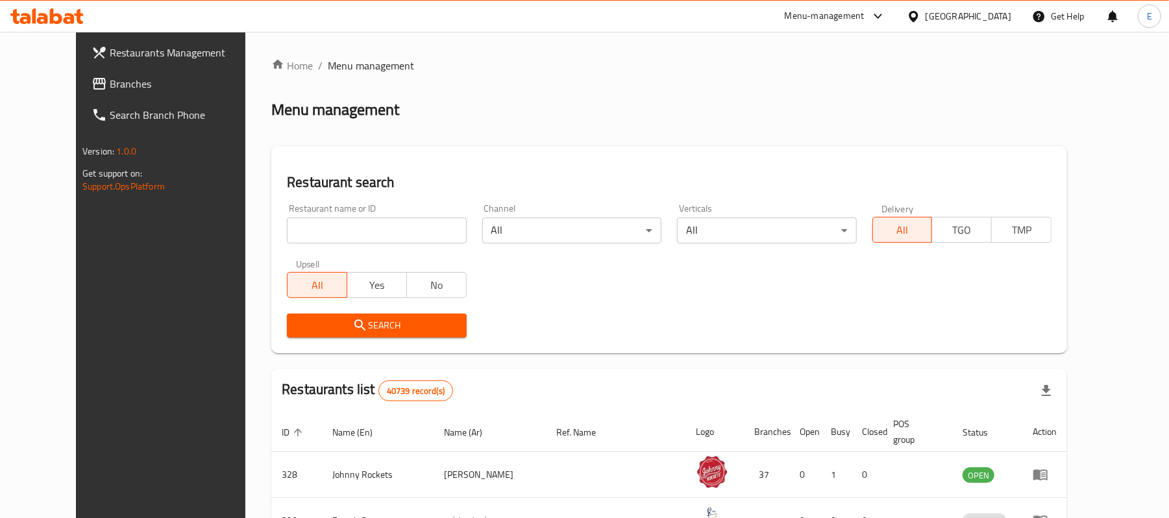
click at [367, 232] on input "search" at bounding box center [376, 230] width 179 height 26
paste input "659730"
type input "659730"
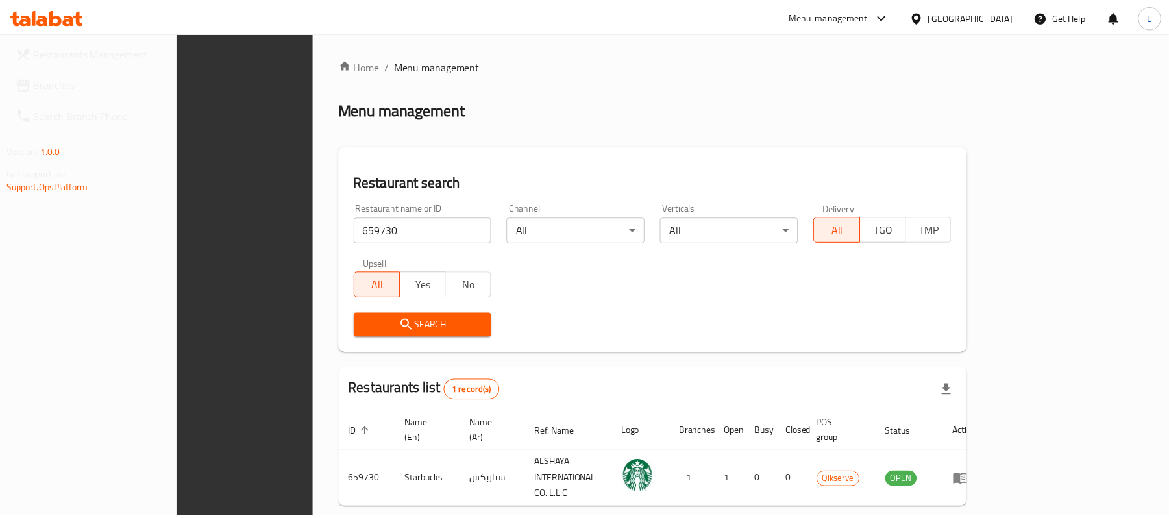
scroll to position [36, 0]
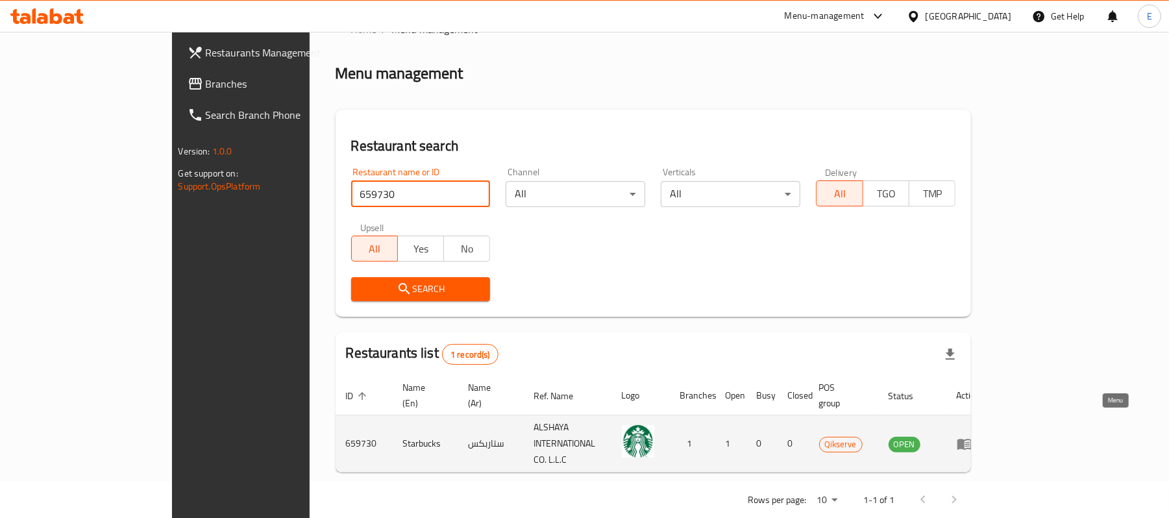
click at [972, 436] on icon "enhanced table" at bounding box center [964, 444] width 16 height 16
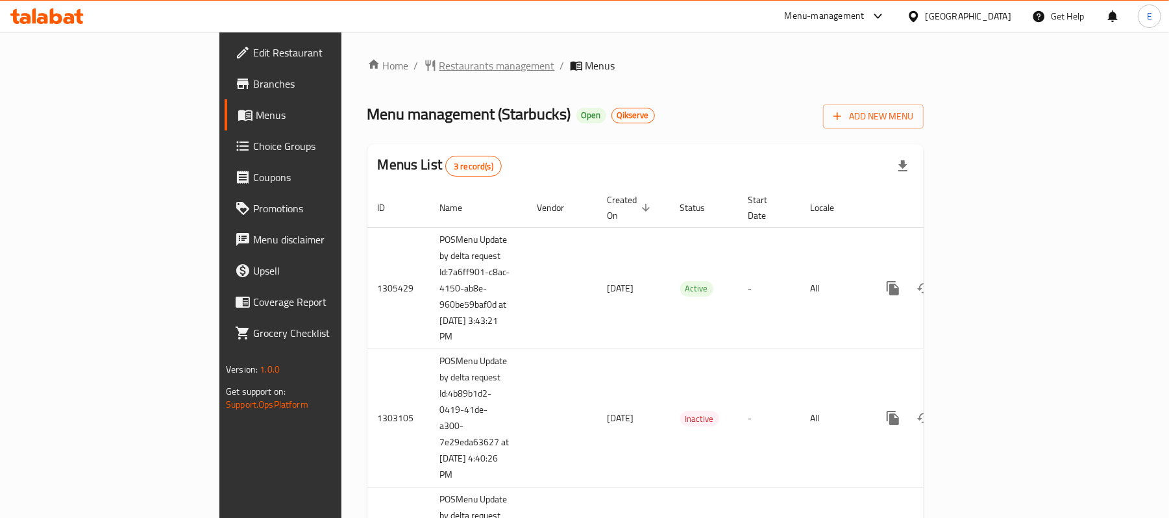
click at [439, 68] on span "Restaurants management" at bounding box center [496, 66] width 115 height 16
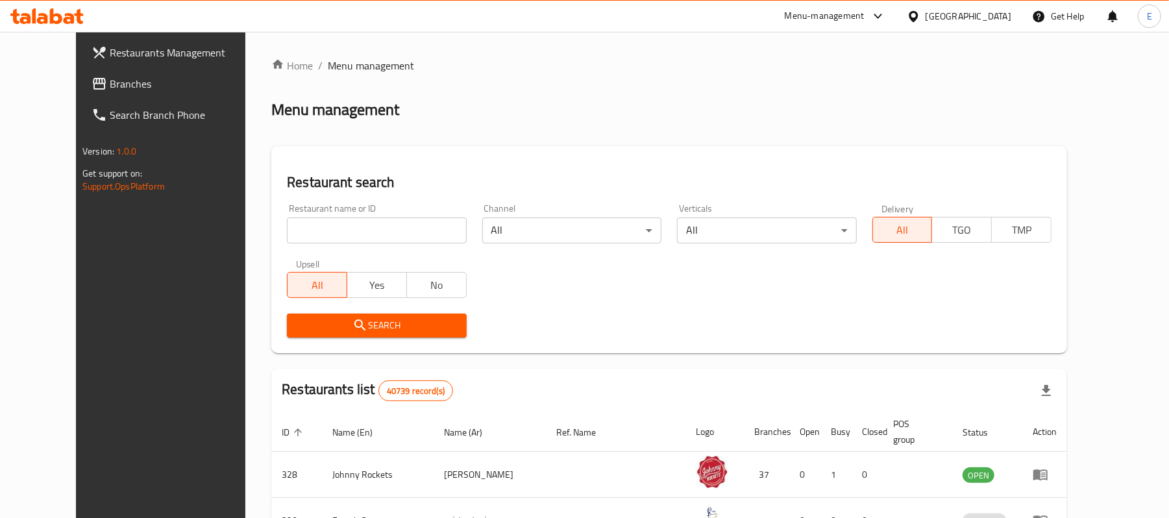
click at [393, 227] on input "search" at bounding box center [376, 230] width 179 height 26
paste input "663066"
type input "663066"
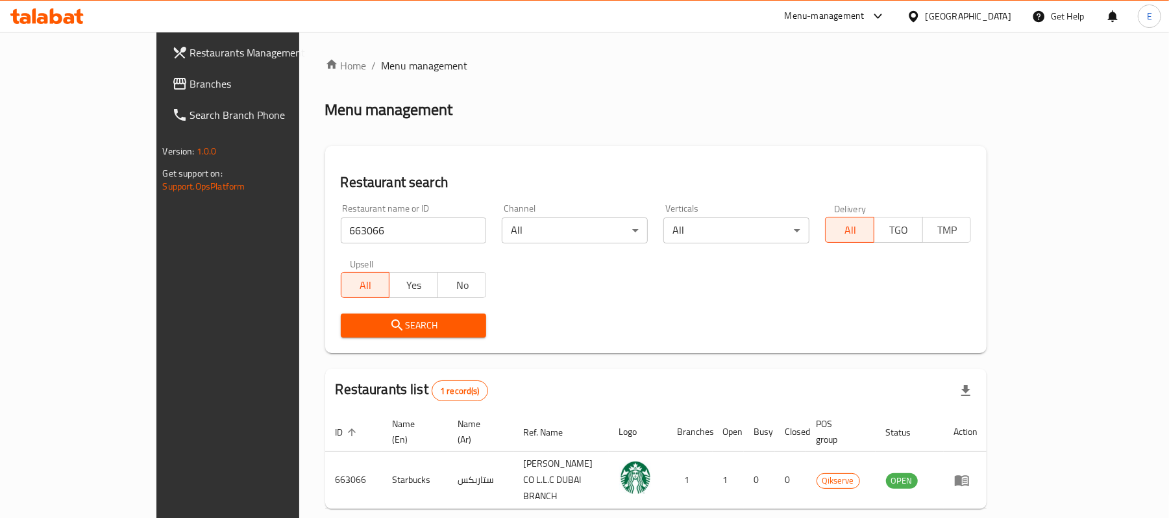
click at [987, 99] on div "Menu management" at bounding box center [656, 109] width 662 height 21
click at [341, 237] on input "663066" at bounding box center [414, 230] width 146 height 26
click button "Search" at bounding box center [414, 325] width 146 height 24
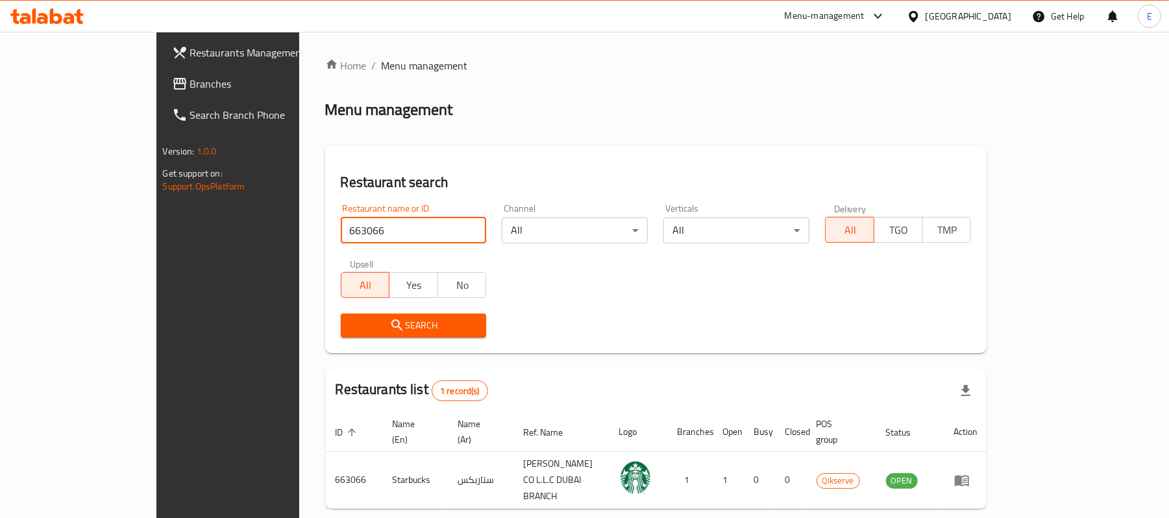
click button "Search" at bounding box center [414, 325] width 146 height 24
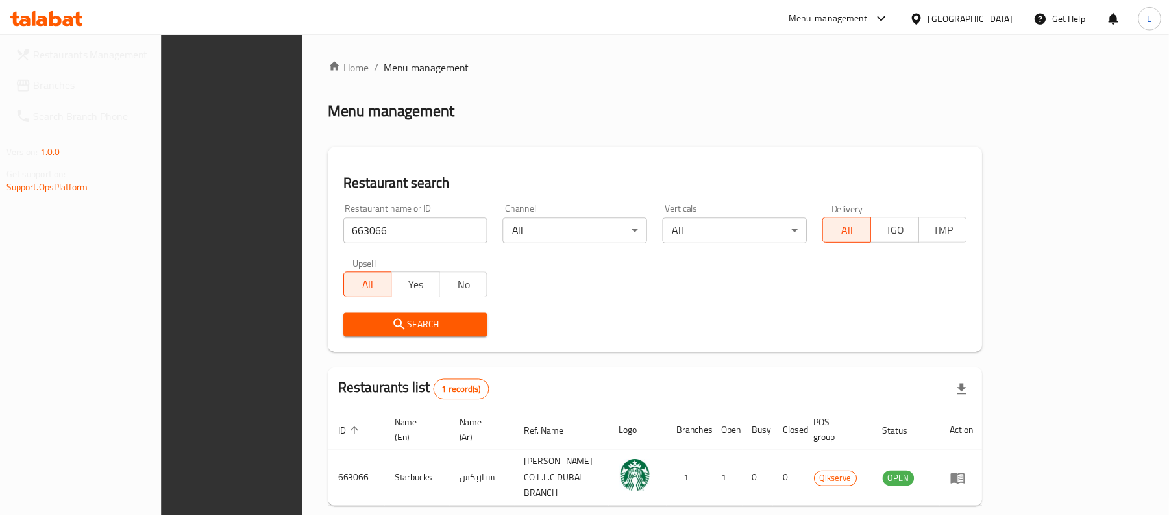
scroll to position [36, 0]
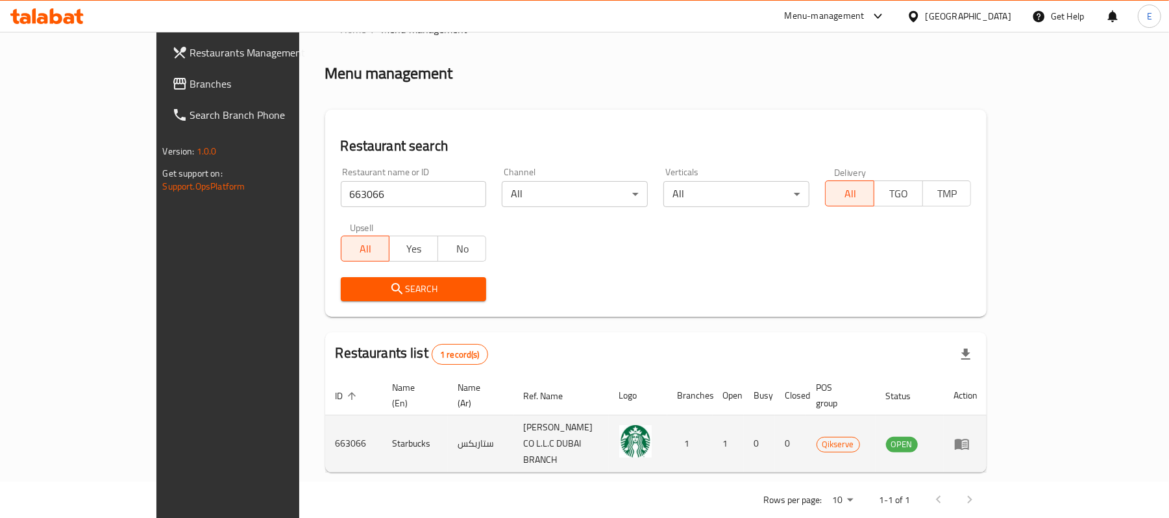
click at [969, 439] on icon "enhanced table" at bounding box center [961, 444] width 14 height 11
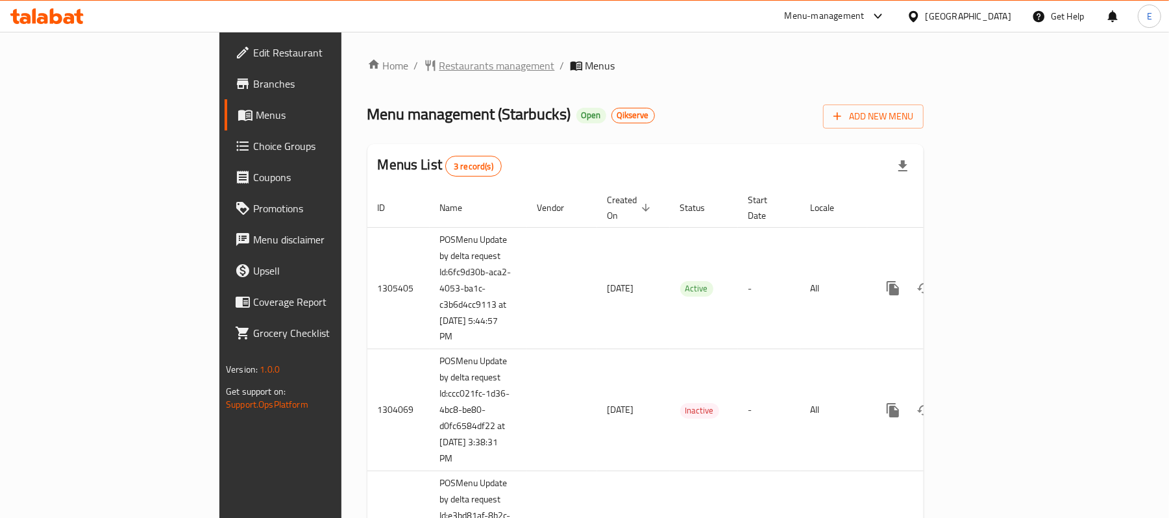
click at [439, 64] on span "Restaurants management" at bounding box center [496, 66] width 115 height 16
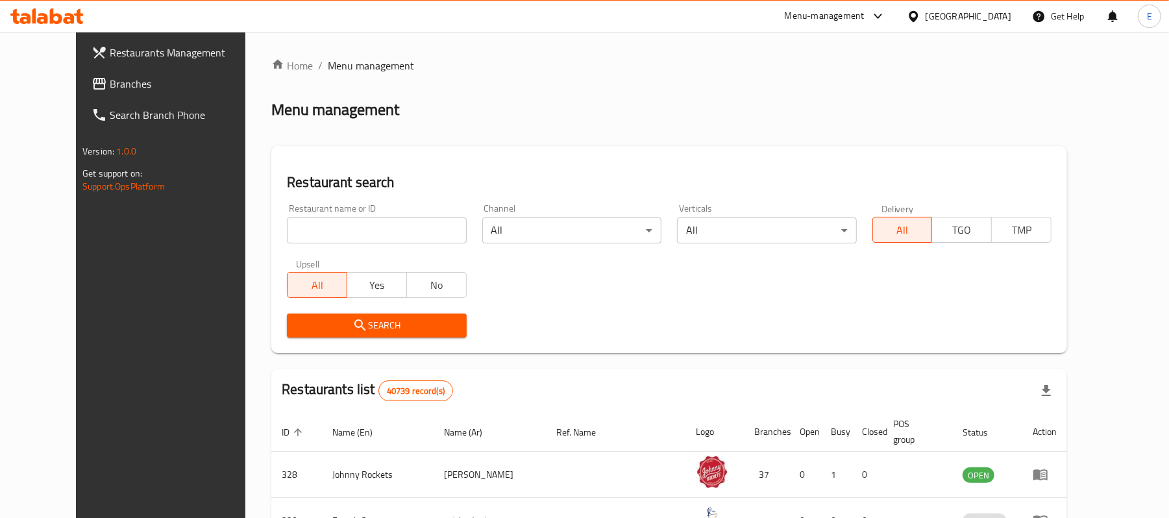
click at [304, 226] on input "search" at bounding box center [376, 230] width 179 height 26
paste input "663067"
type input "663067"
click button "Search" at bounding box center [376, 325] width 179 height 24
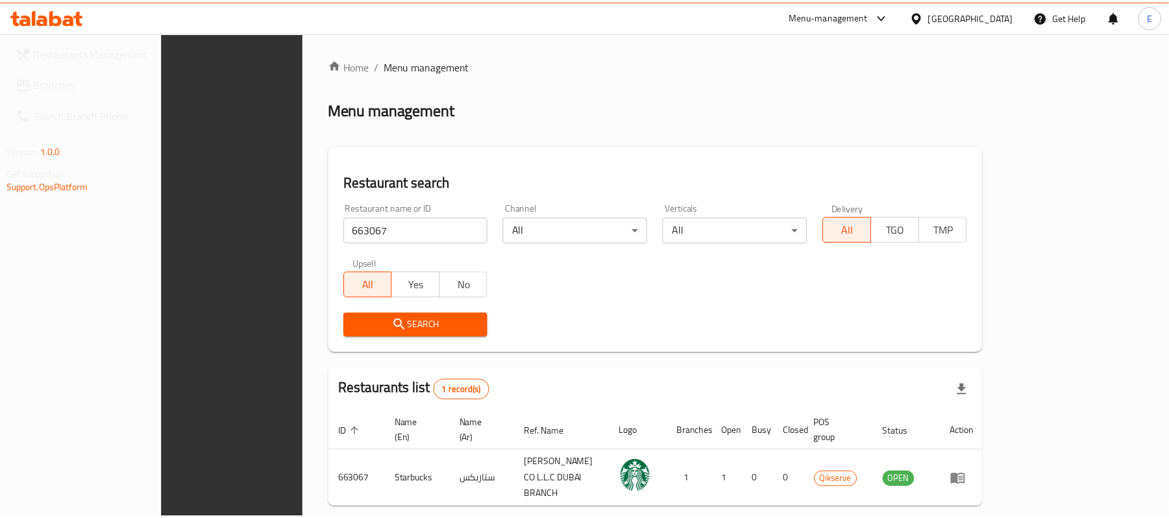
scroll to position [36, 0]
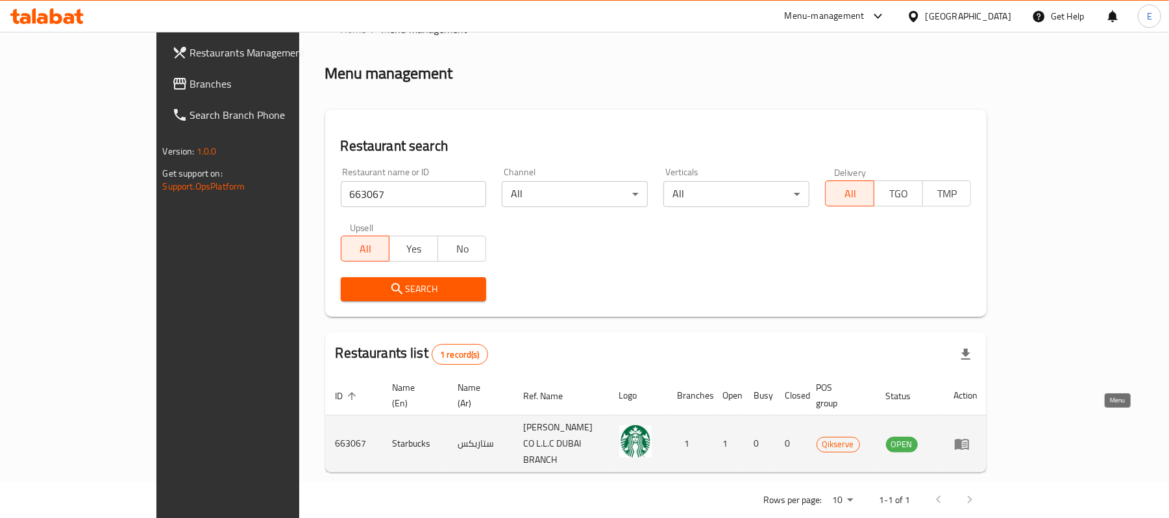
click at [969, 436] on icon "enhanced table" at bounding box center [962, 444] width 16 height 16
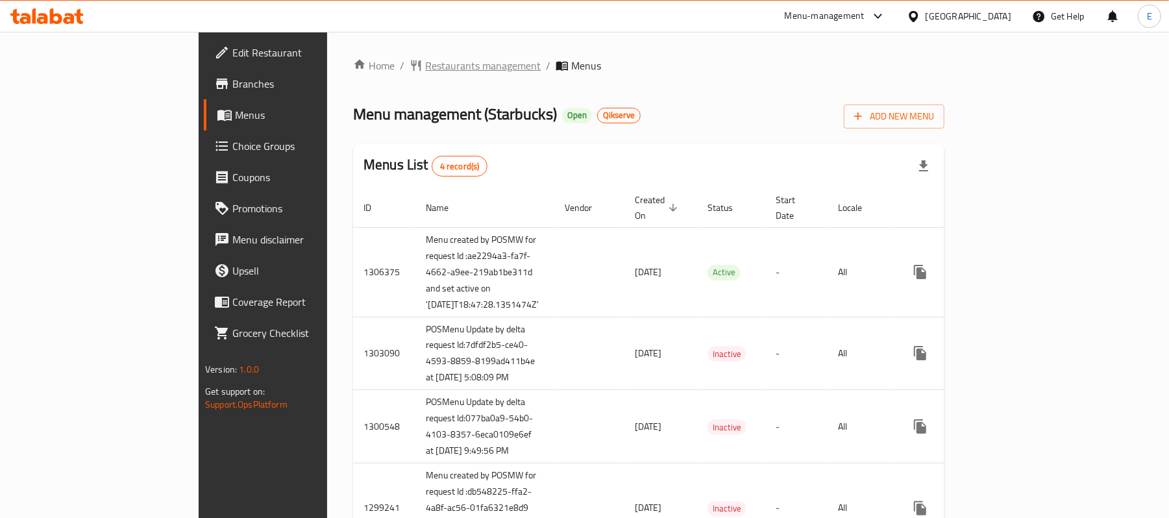
click at [425, 60] on span "Restaurants management" at bounding box center [482, 66] width 115 height 16
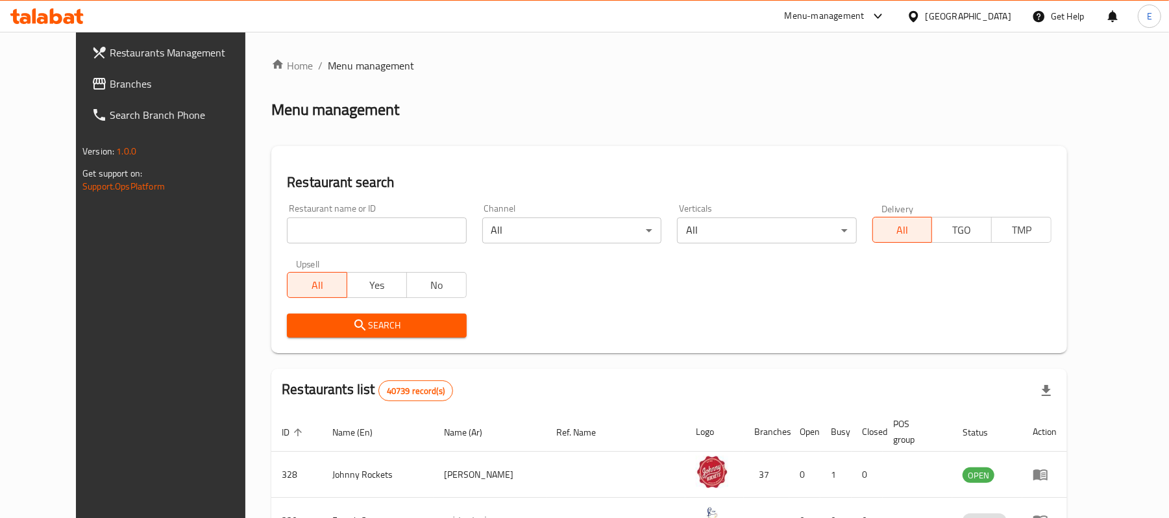
click at [398, 237] on input "search" at bounding box center [376, 230] width 179 height 26
paste input "663068"
type input "663068"
click button "Search" at bounding box center [376, 325] width 179 height 24
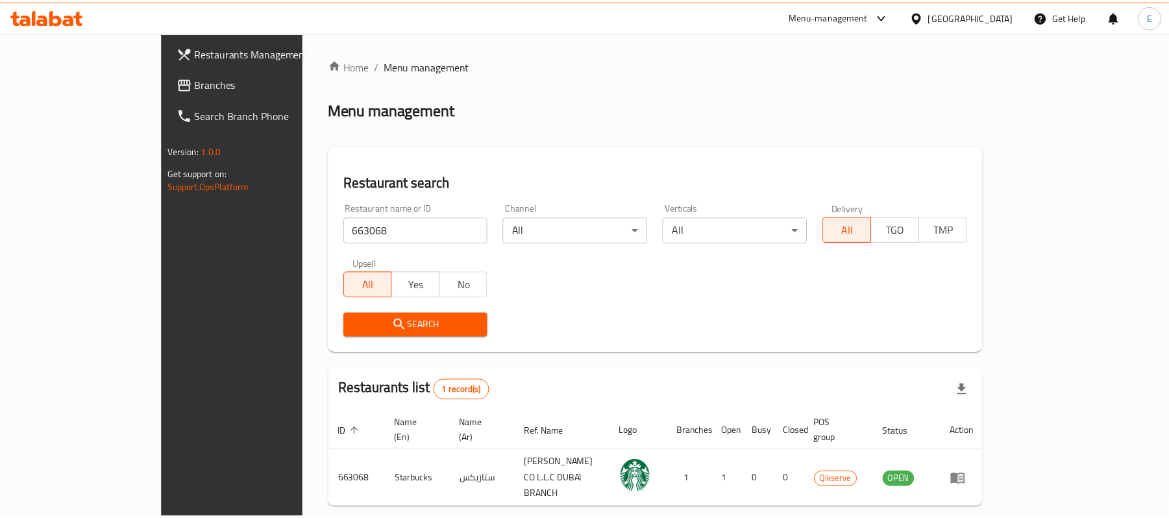
scroll to position [36, 0]
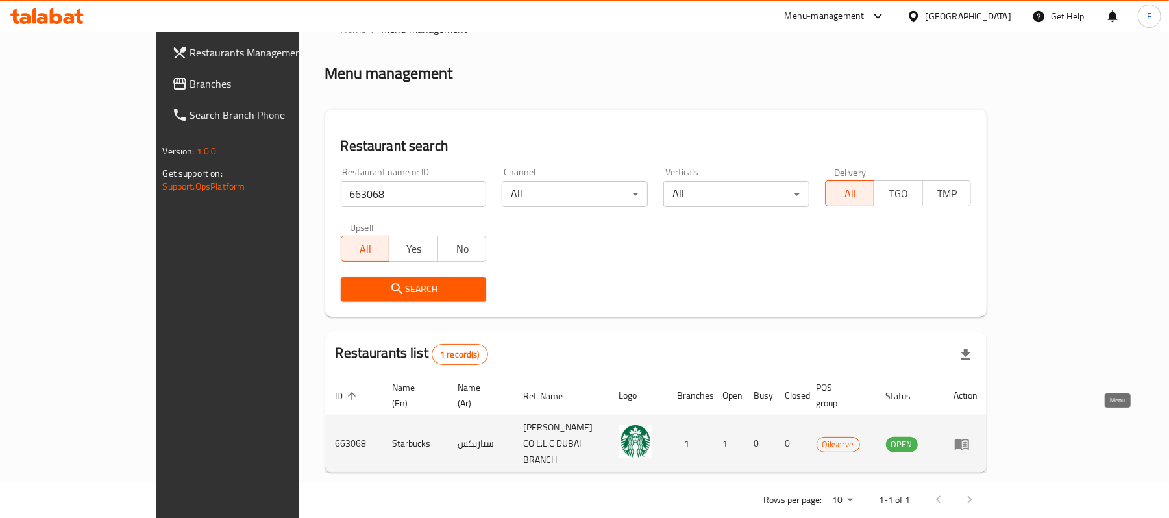
click at [969, 439] on icon "enhanced table" at bounding box center [961, 444] width 14 height 11
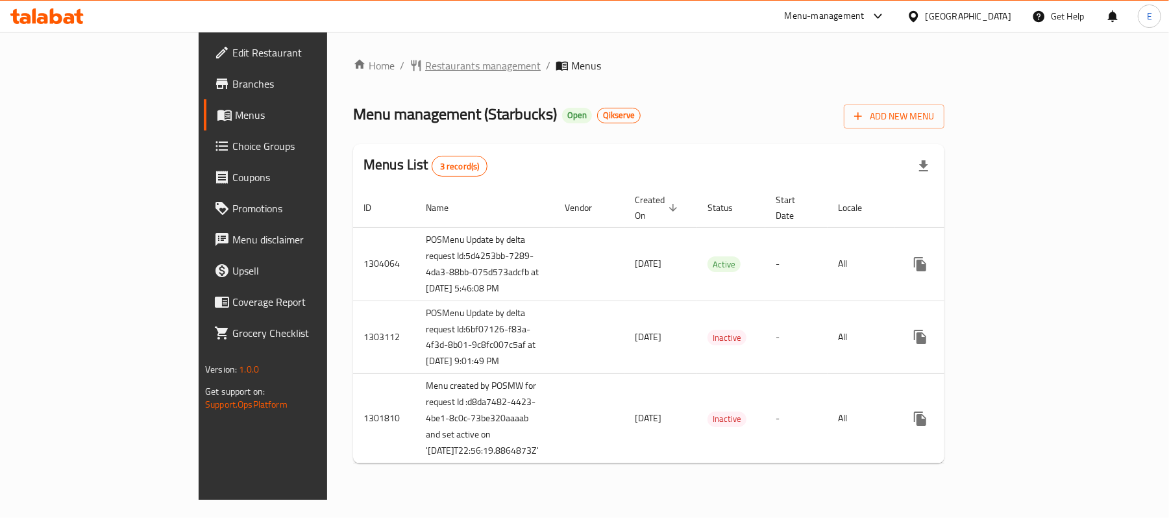
click at [425, 61] on span "Restaurants management" at bounding box center [482, 66] width 115 height 16
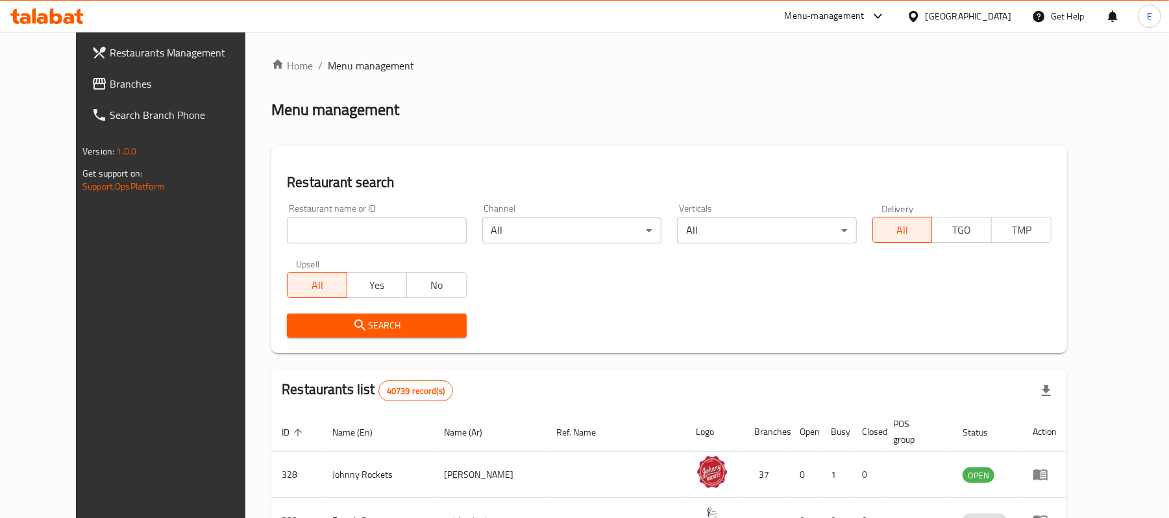
click at [393, 225] on input "search" at bounding box center [376, 230] width 179 height 26
paste input "663069"
type input "663069"
click button "Search" at bounding box center [376, 325] width 179 height 24
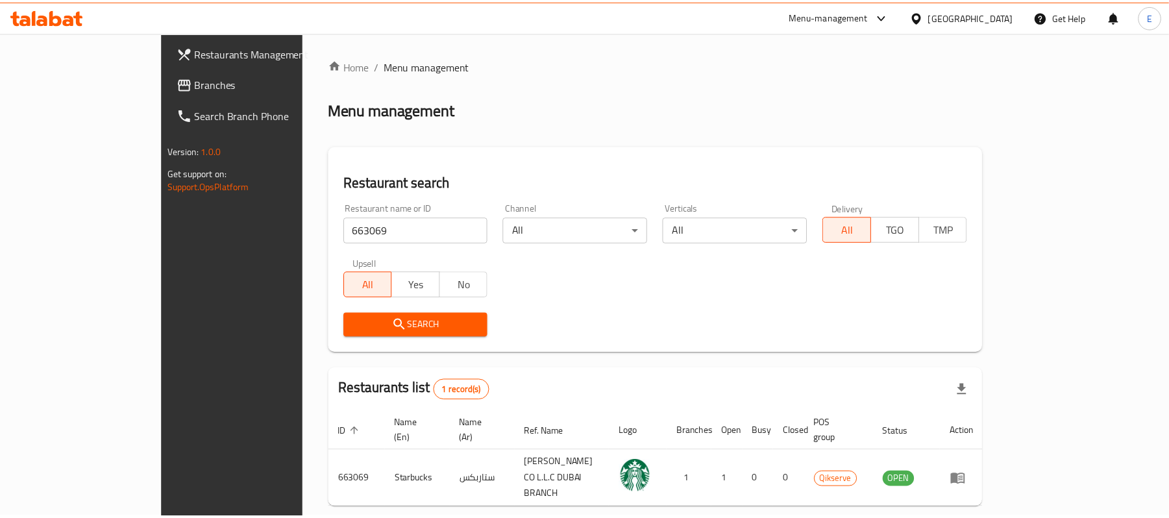
scroll to position [36, 0]
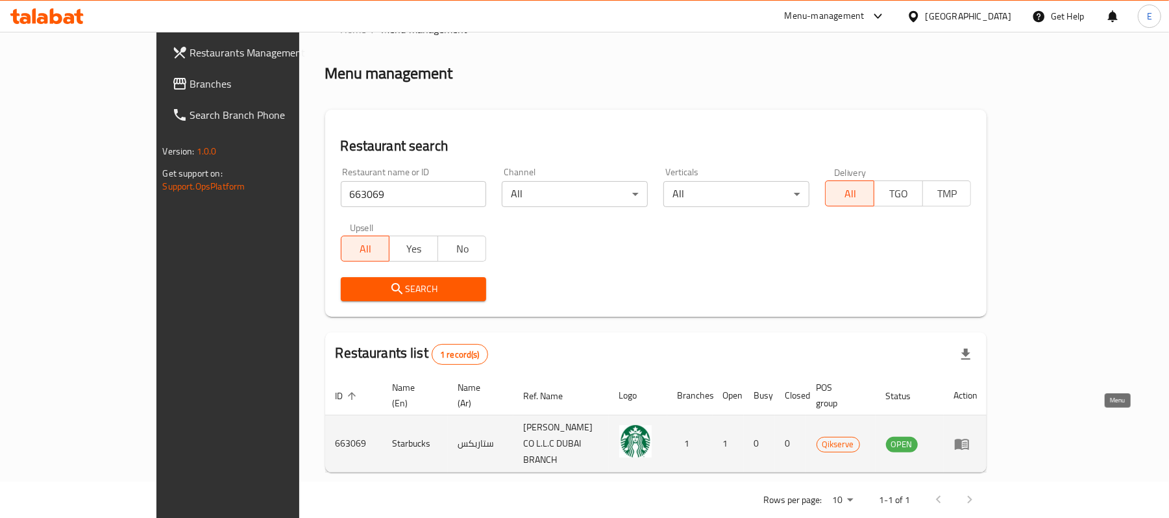
click at [969, 439] on icon "enhanced table" at bounding box center [961, 444] width 14 height 11
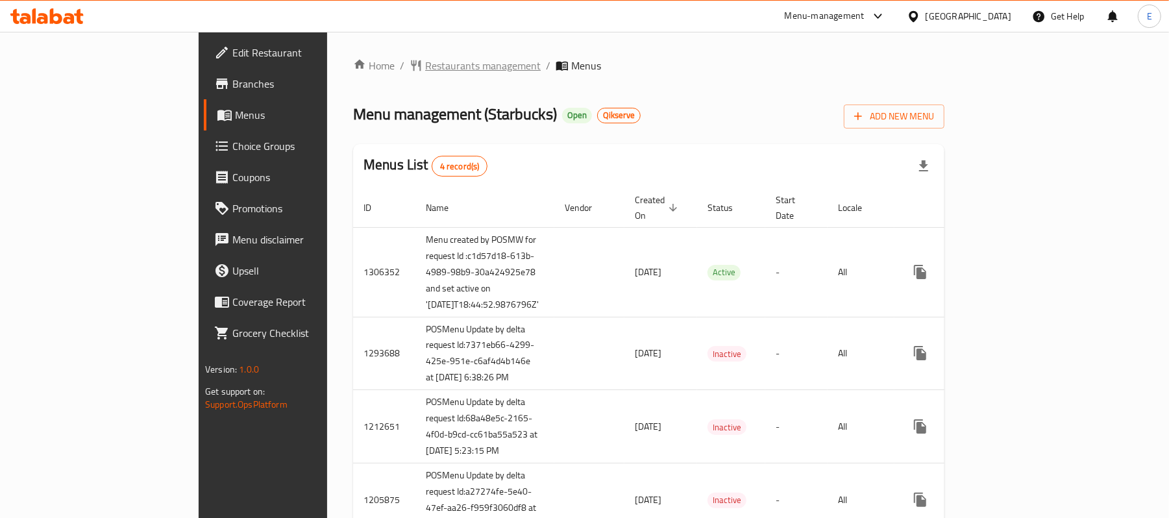
click at [425, 69] on span "Restaurants management" at bounding box center [482, 66] width 115 height 16
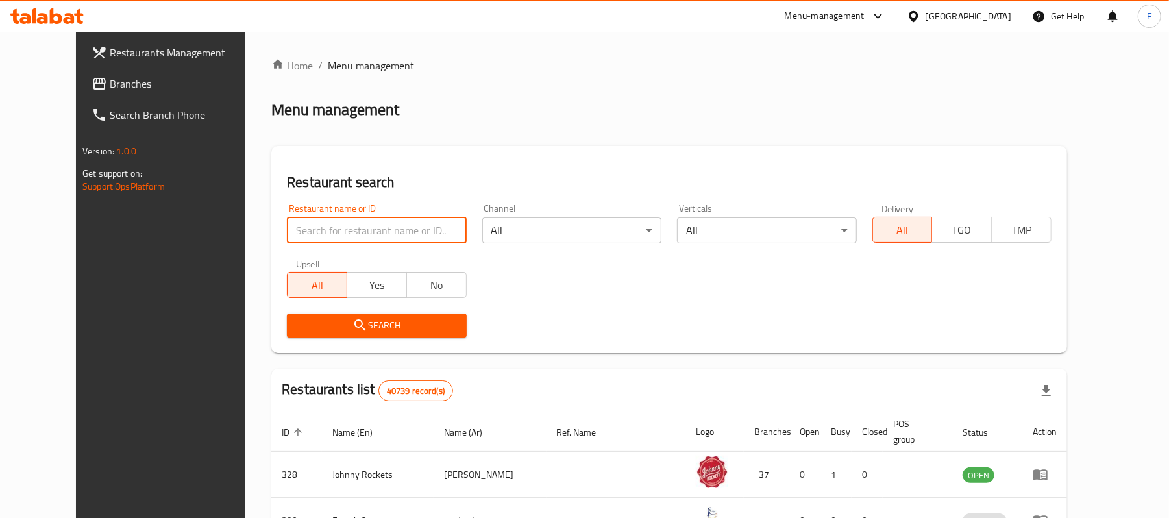
click at [372, 227] on input "search" at bounding box center [376, 230] width 179 height 26
paste input "665132"
type input "665132"
click button "Search" at bounding box center [376, 325] width 179 height 24
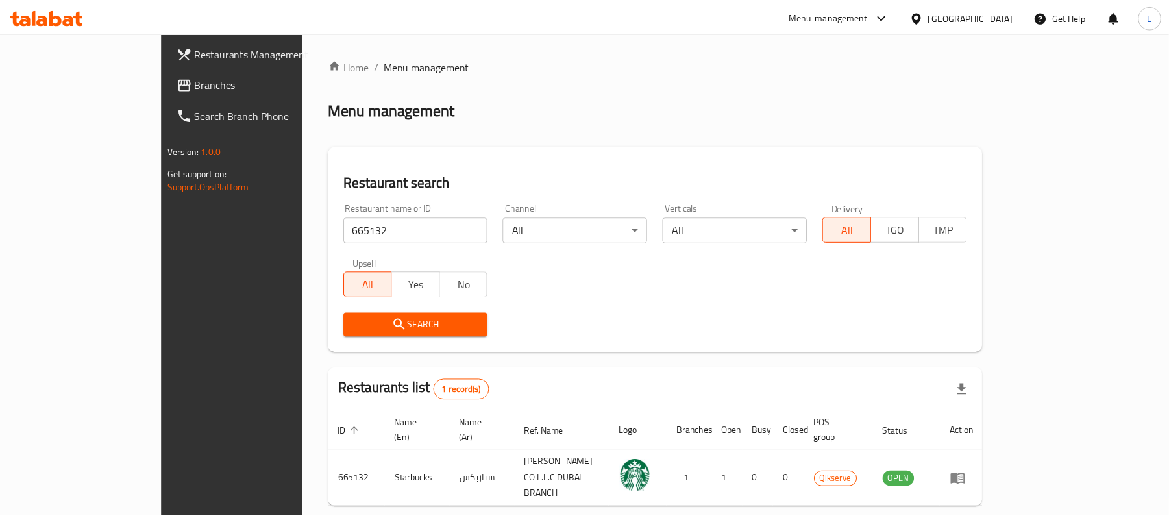
scroll to position [36, 0]
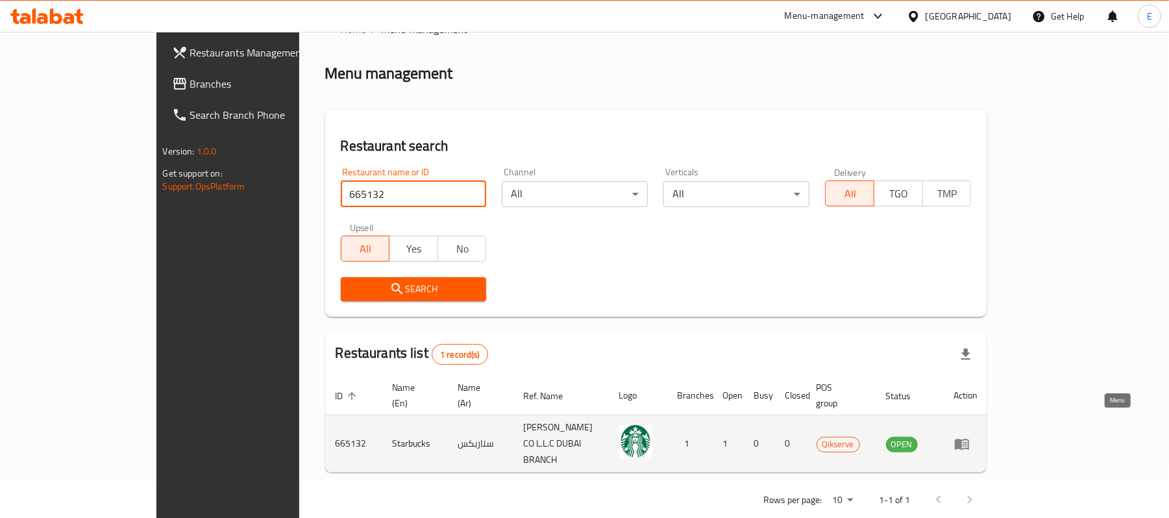
click at [969, 436] on icon "enhanced table" at bounding box center [962, 444] width 16 height 16
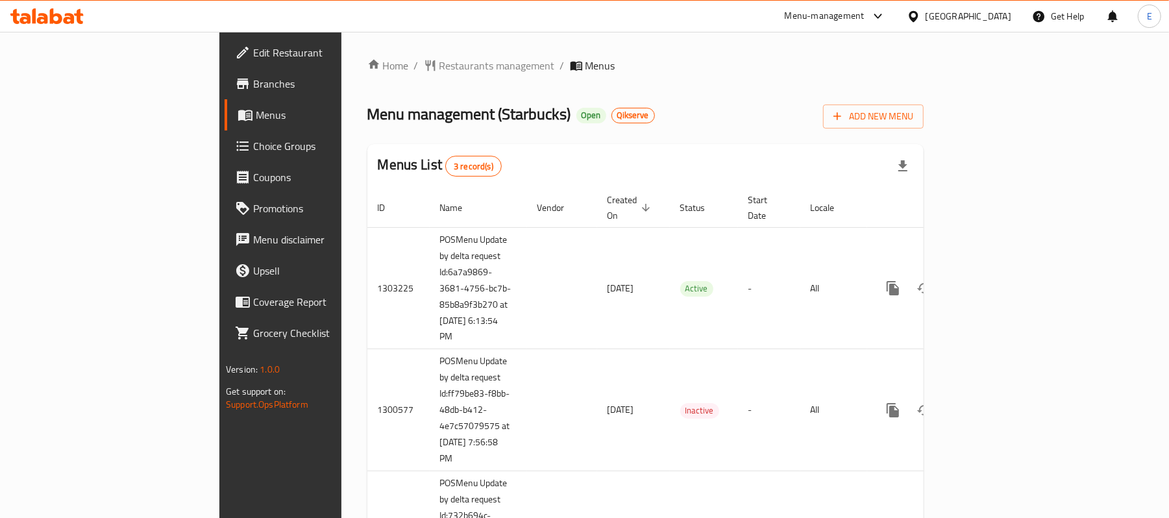
click at [923, 77] on div "Home / Restaurants management / Menus Menu management ( Starbucks ) Open Qikser…" at bounding box center [645, 331] width 556 height 546
drag, startPoint x: 398, startPoint y: 69, endPoint x: 395, endPoint y: 95, distance: 26.2
click at [439, 69] on span "Restaurants management" at bounding box center [496, 66] width 115 height 16
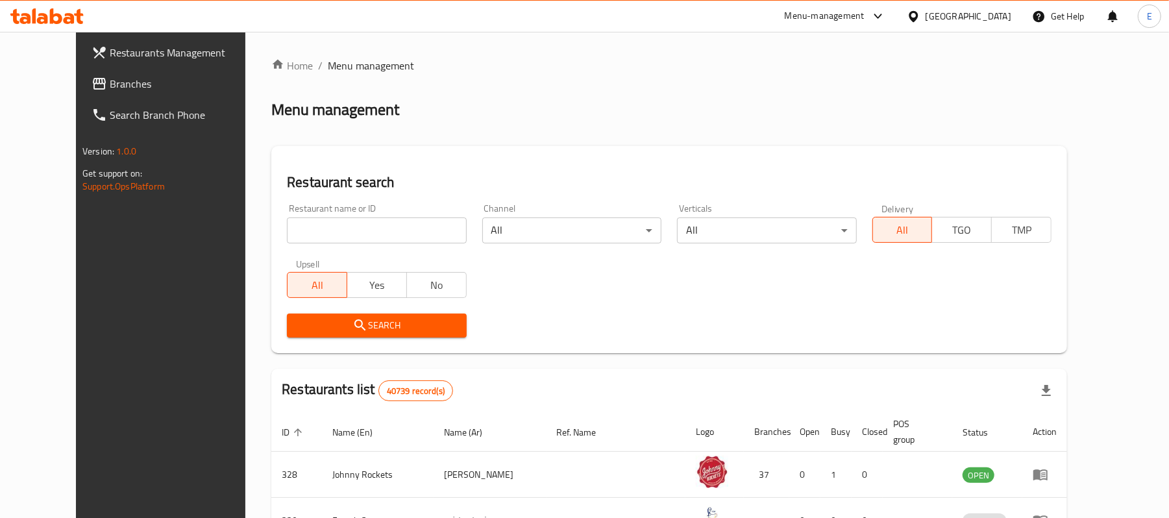
click at [352, 231] on input "search" at bounding box center [376, 230] width 179 height 26
paste input "665133"
type input "665133"
click button "Search" at bounding box center [376, 325] width 179 height 24
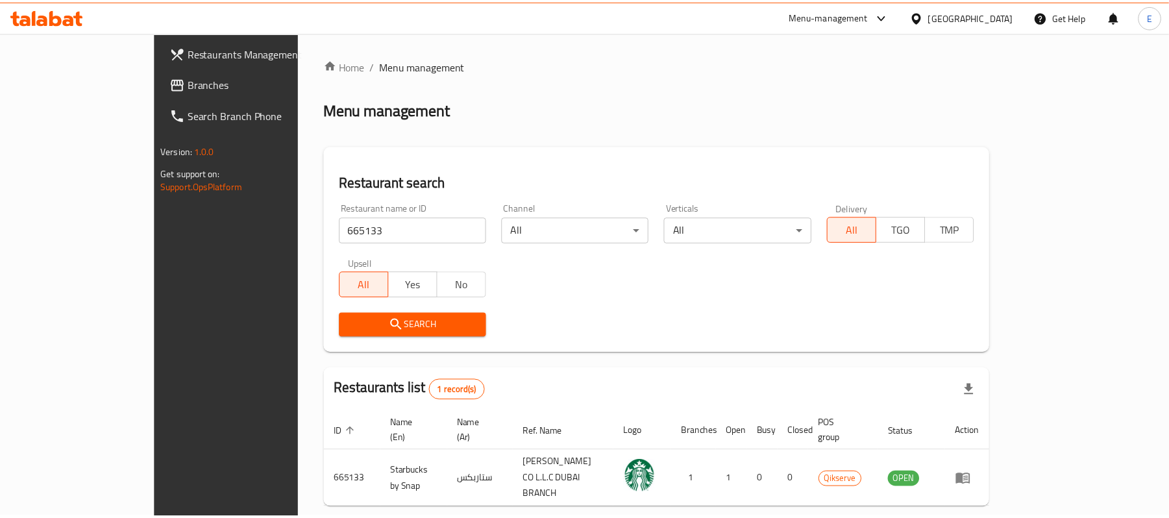
scroll to position [36, 0]
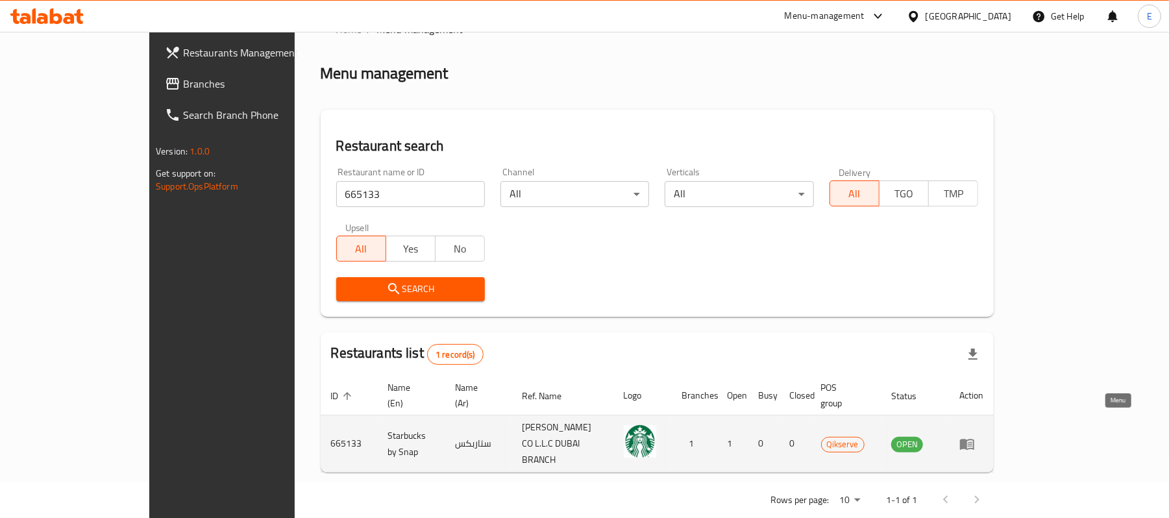
click at [975, 436] on icon "enhanced table" at bounding box center [967, 444] width 16 height 16
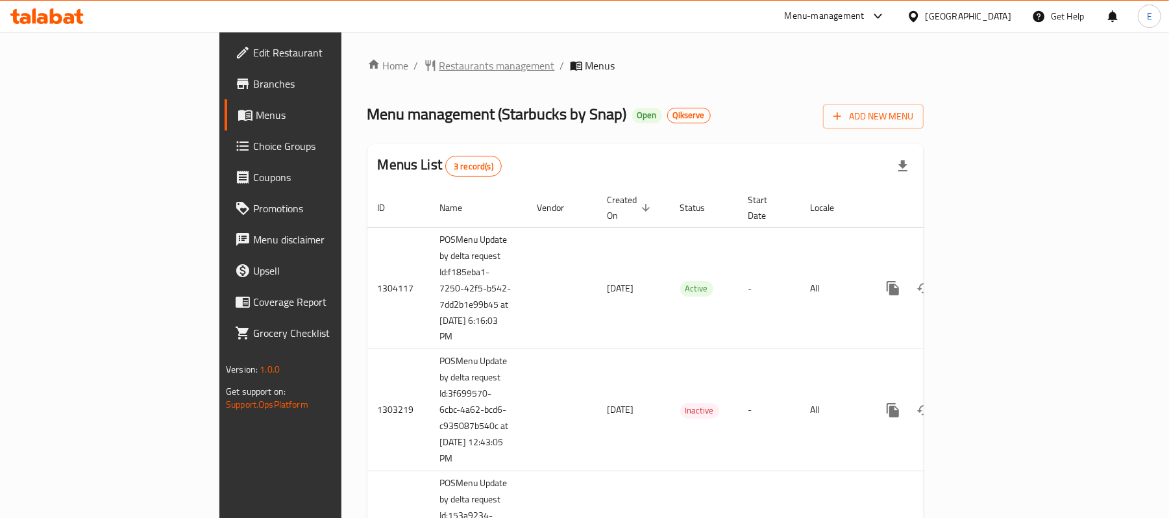
click at [439, 73] on span "Restaurants management" at bounding box center [496, 66] width 115 height 16
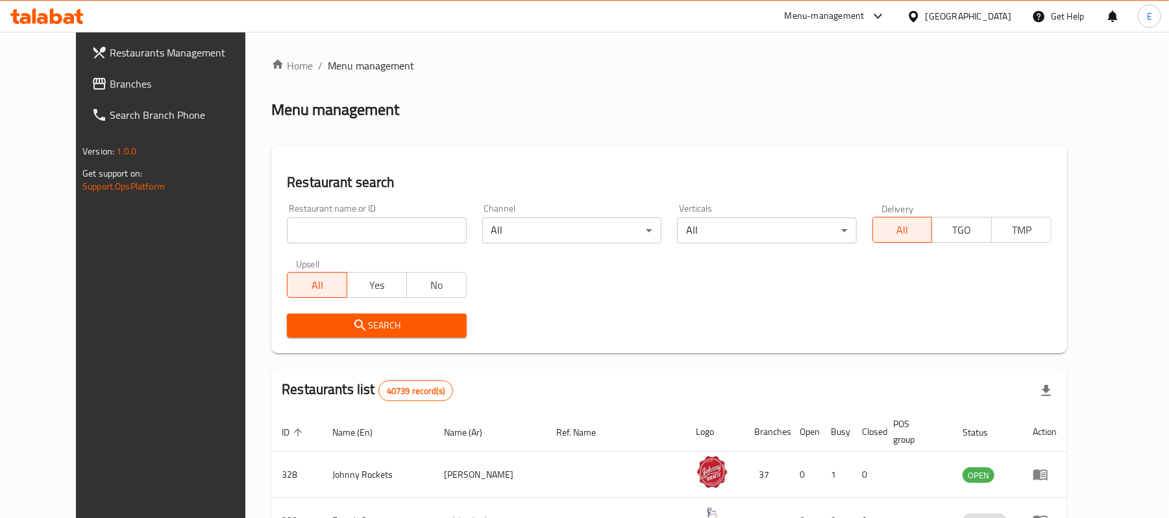
click at [343, 226] on input "search" at bounding box center [376, 230] width 179 height 26
paste input "665162"
type input "665162"
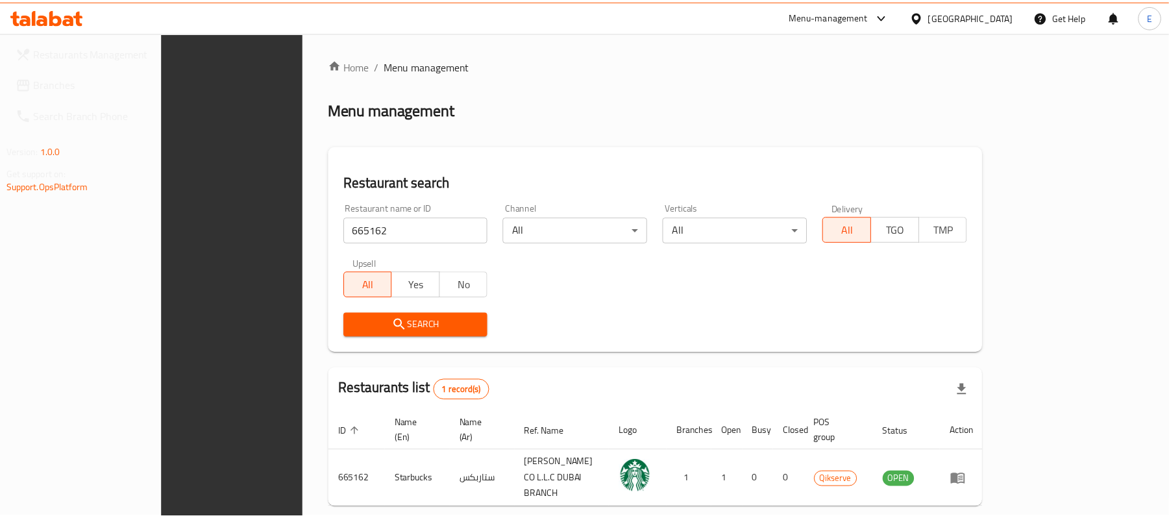
scroll to position [36, 0]
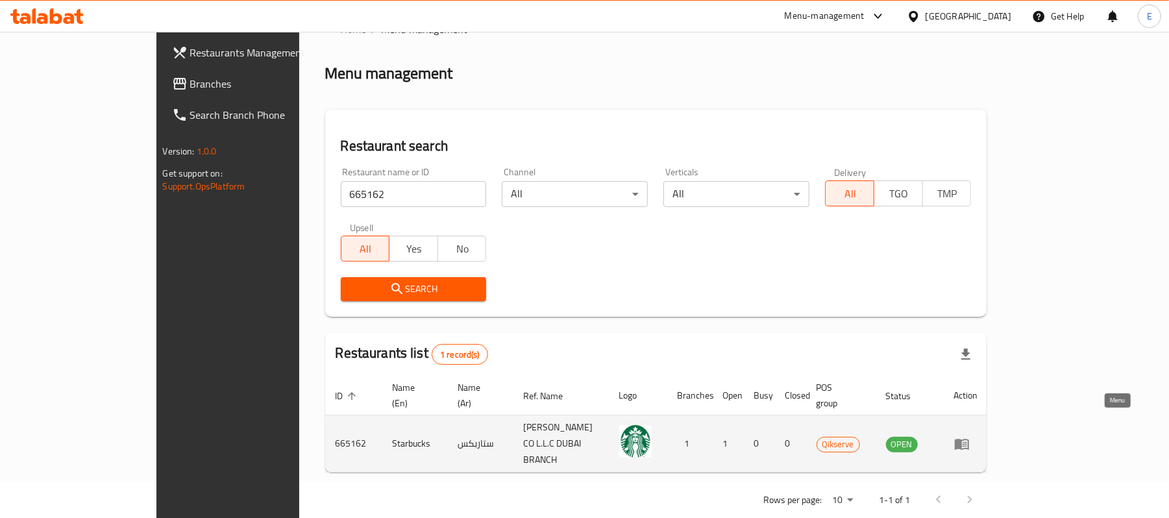
click at [969, 439] on icon "enhanced table" at bounding box center [961, 444] width 14 height 11
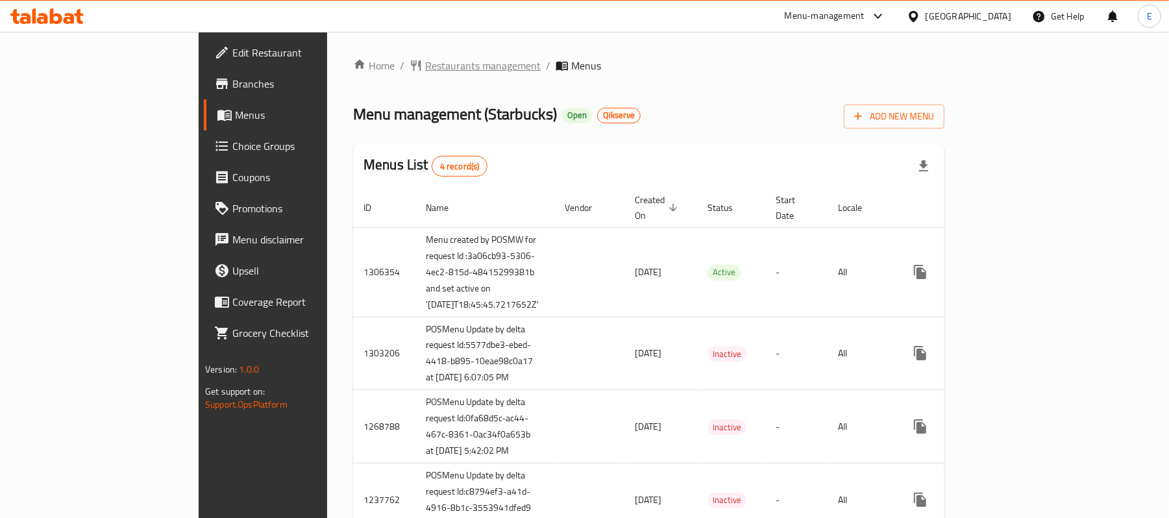
click at [425, 69] on span "Restaurants management" at bounding box center [482, 66] width 115 height 16
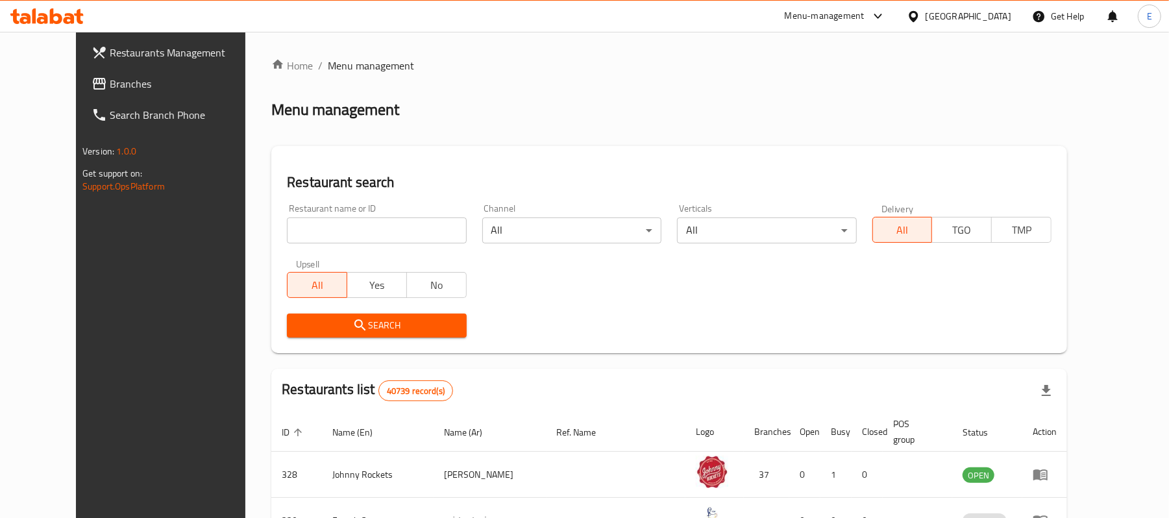
click at [341, 213] on div "Restaurant name or ID Restaurant name or ID" at bounding box center [376, 224] width 179 height 40
click at [340, 227] on input "search" at bounding box center [376, 230] width 179 height 26
paste input "665590"
type input "665590"
click button "Search" at bounding box center [376, 325] width 179 height 24
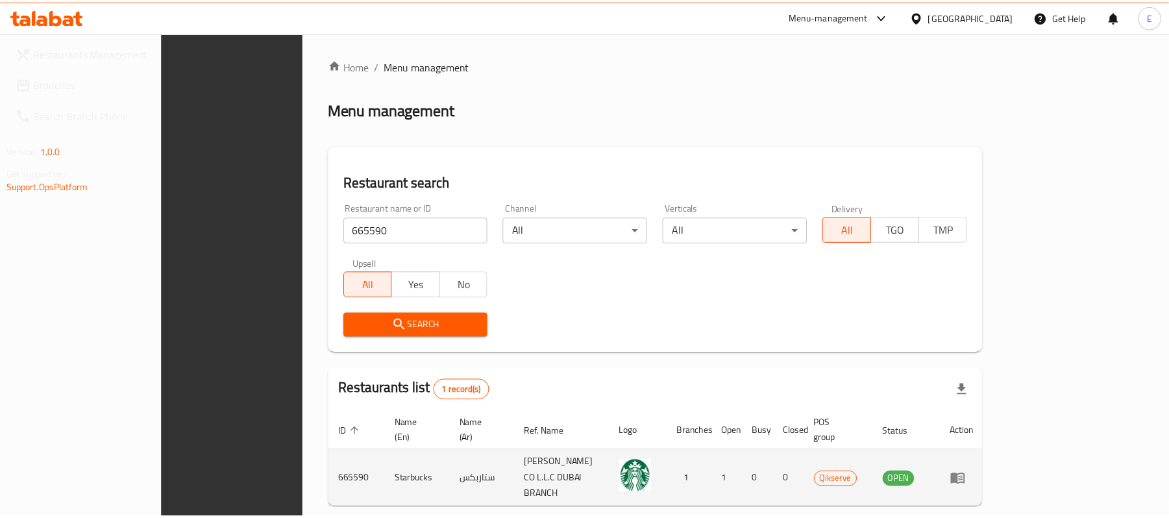
scroll to position [36, 0]
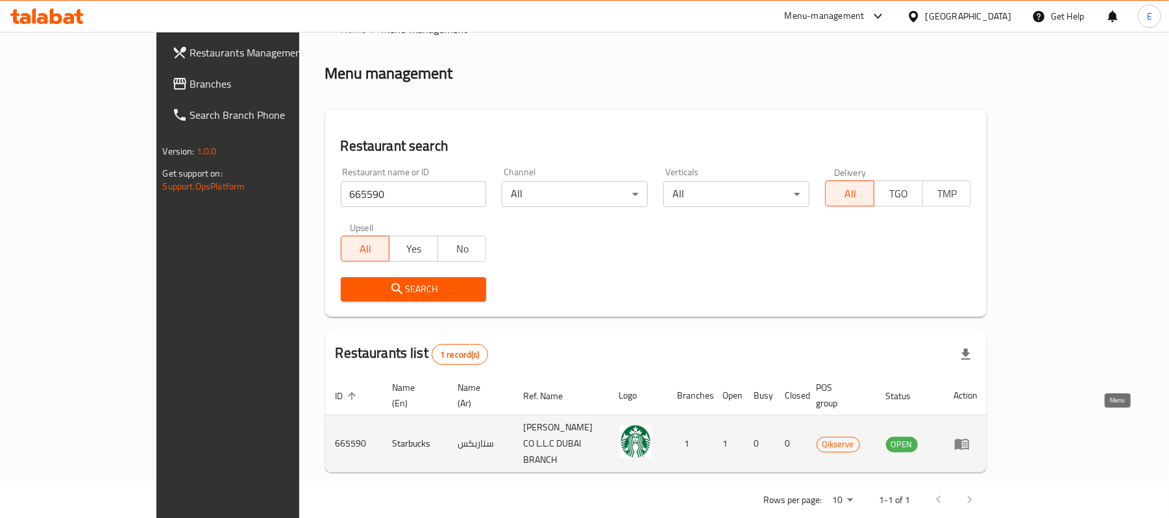
click at [969, 439] on icon "enhanced table" at bounding box center [961, 444] width 14 height 11
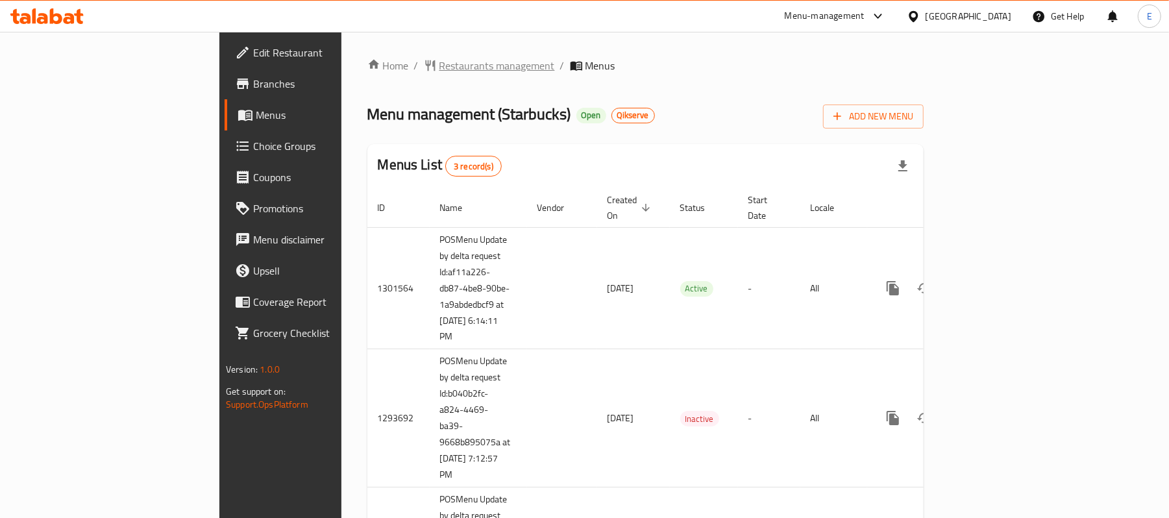
click at [439, 58] on span "Restaurants management" at bounding box center [496, 66] width 115 height 16
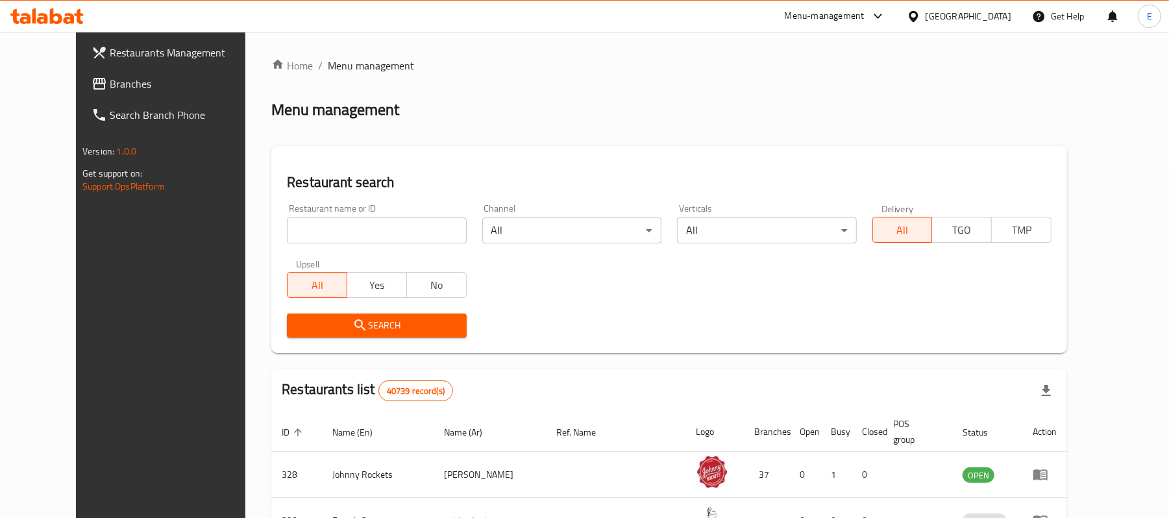
click at [354, 227] on input "search" at bounding box center [376, 230] width 179 height 26
paste input "666442"
type input "666442"
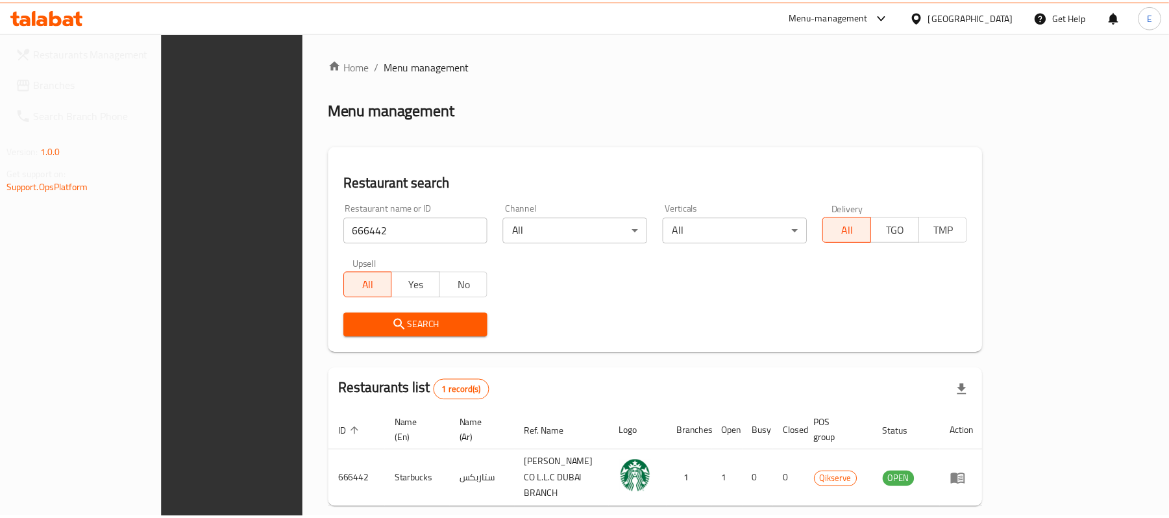
scroll to position [36, 0]
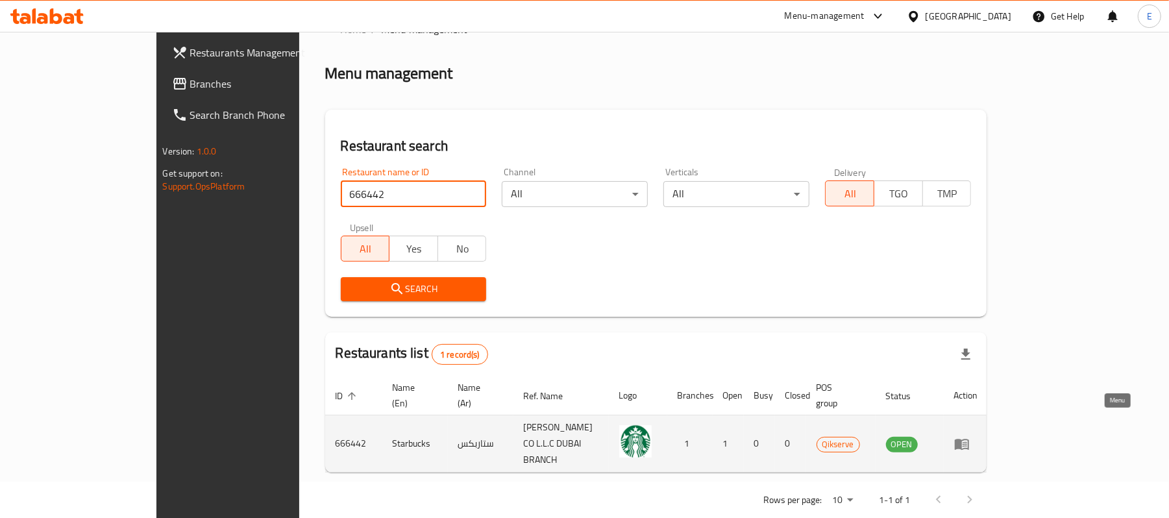
click at [969, 436] on icon "enhanced table" at bounding box center [962, 444] width 16 height 16
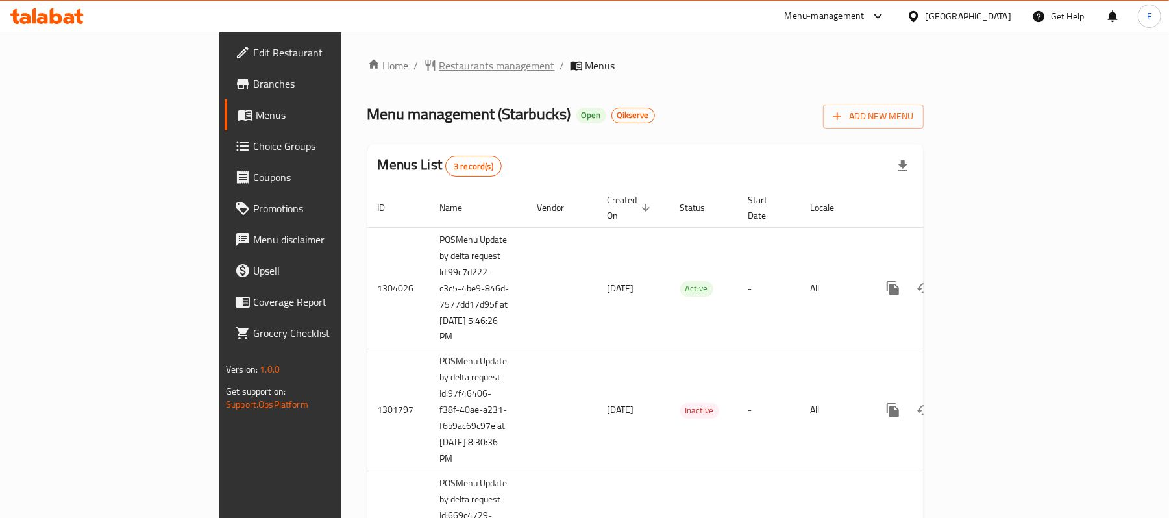
click at [439, 67] on span "Restaurants management" at bounding box center [496, 66] width 115 height 16
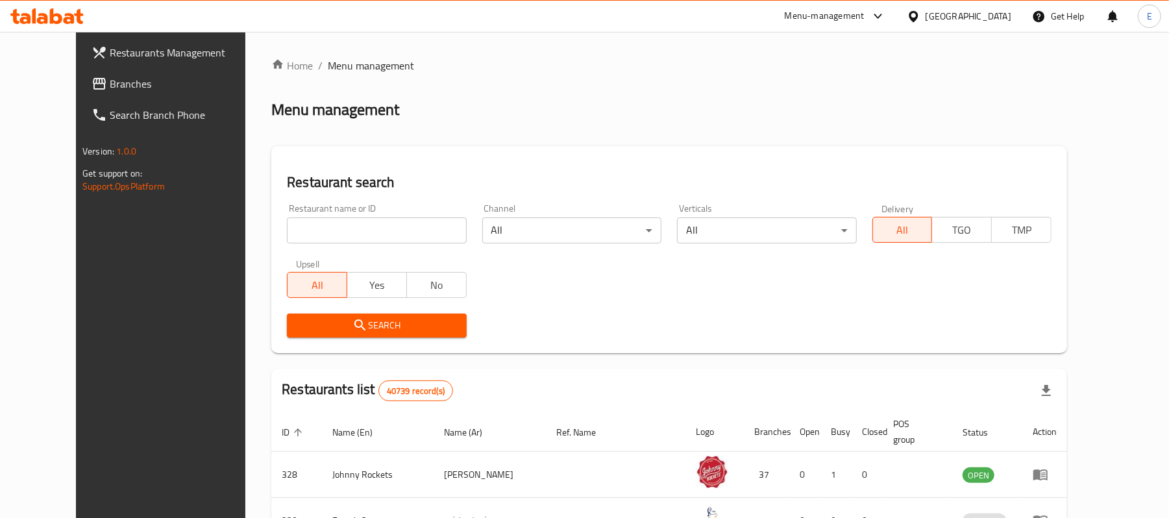
click at [382, 240] on input "search" at bounding box center [376, 230] width 179 height 26
paste input "666793"
type input "666793"
click button "Search" at bounding box center [376, 325] width 179 height 24
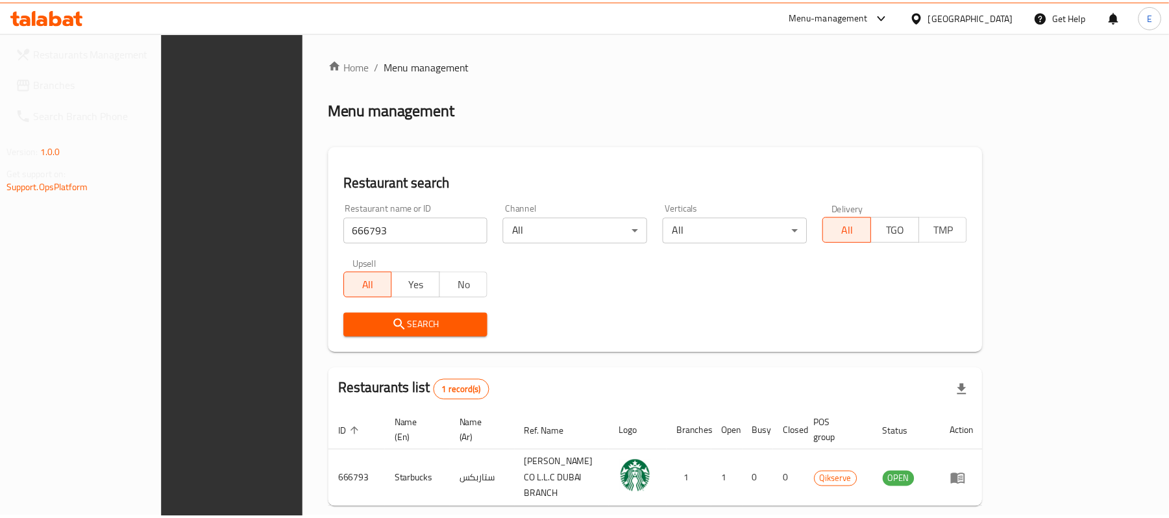
scroll to position [36, 0]
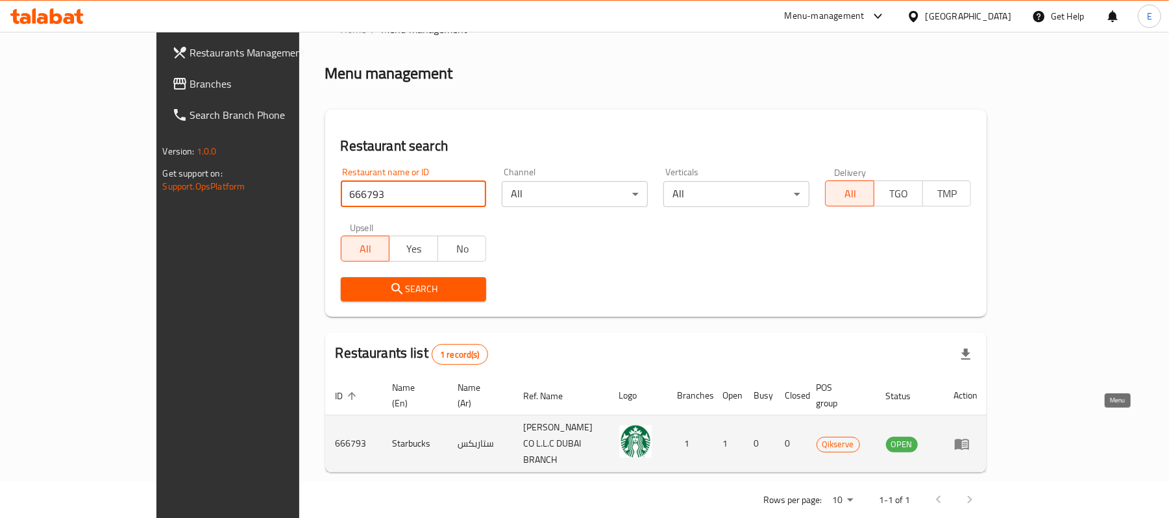
click at [969, 436] on icon "enhanced table" at bounding box center [962, 444] width 16 height 16
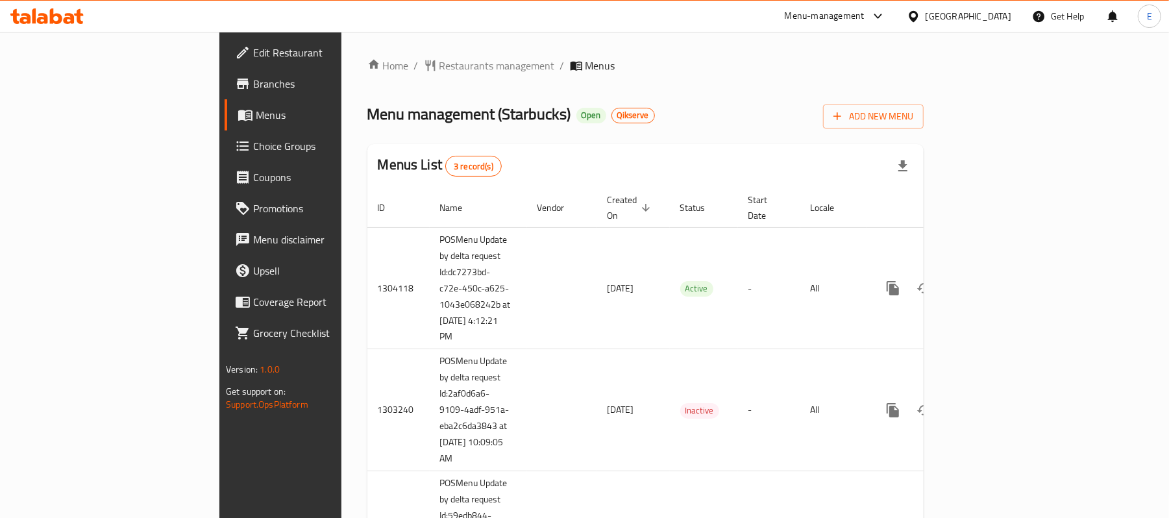
drag, startPoint x: 314, startPoint y: 66, endPoint x: 344, endPoint y: 82, distance: 33.7
click at [439, 66] on span "Restaurants management" at bounding box center [496, 66] width 115 height 16
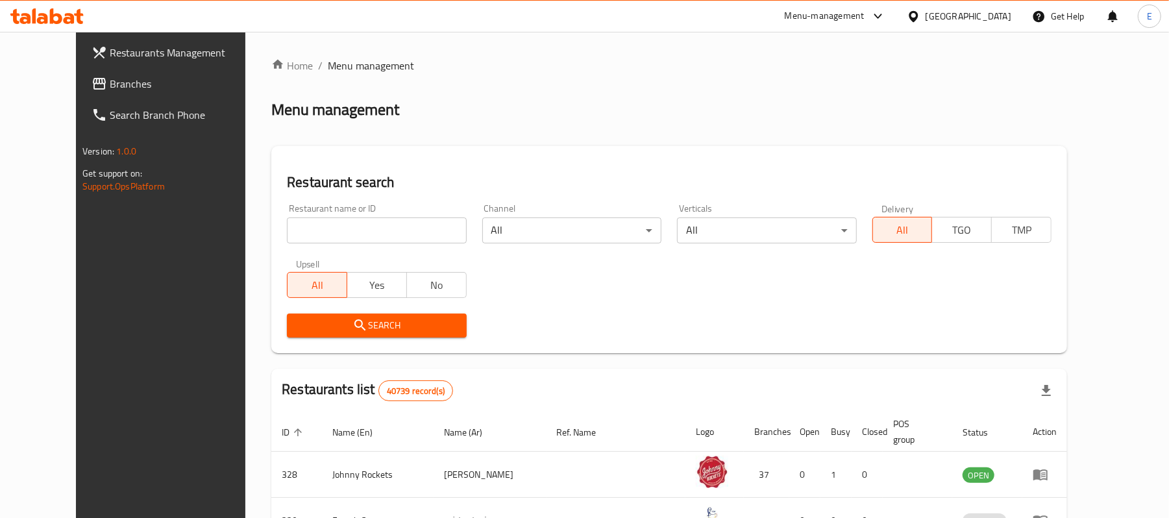
click at [334, 231] on input "search" at bounding box center [376, 230] width 179 height 26
paste input "667301"
type input "667301"
click button "Search" at bounding box center [376, 325] width 179 height 24
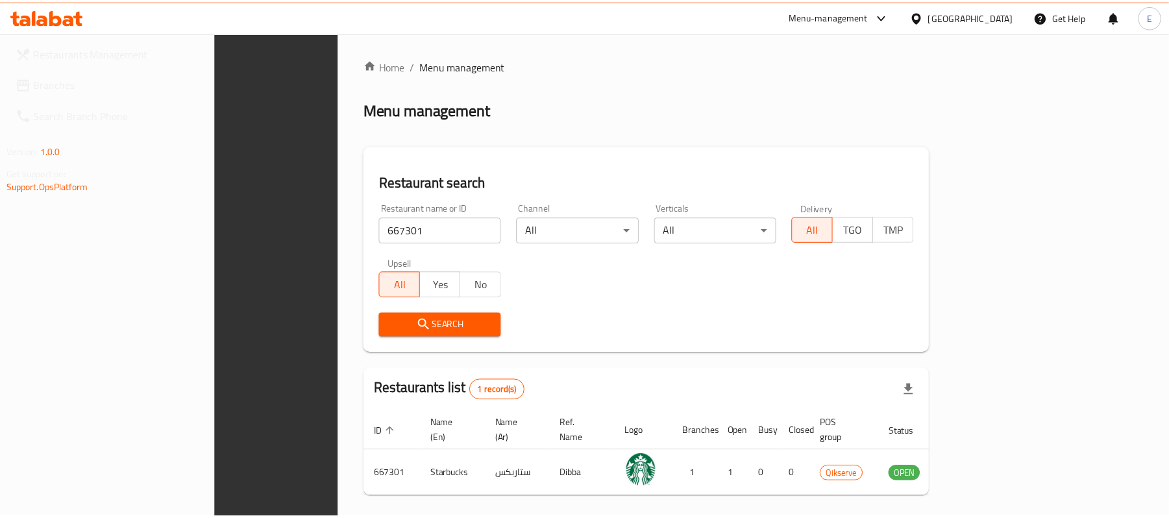
scroll to position [36, 0]
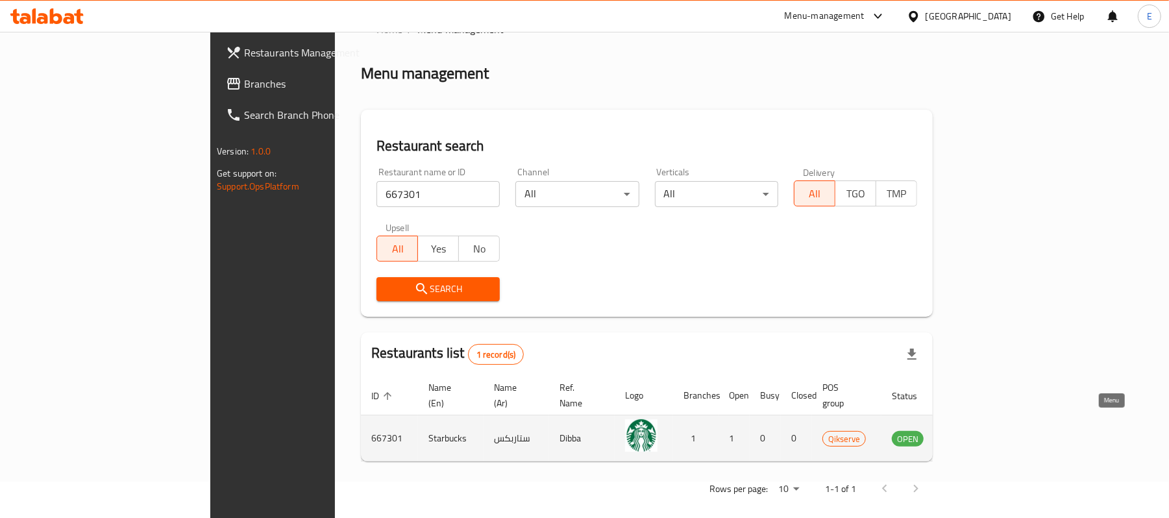
click at [973, 436] on icon "enhanced table" at bounding box center [970, 438] width 5 height 5
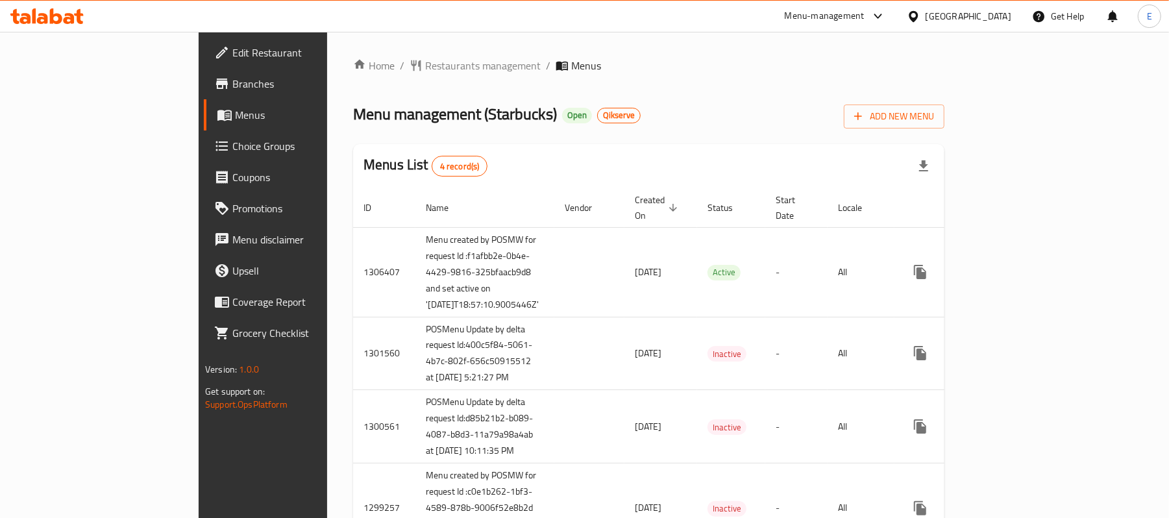
drag, startPoint x: 359, startPoint y: 58, endPoint x: 346, endPoint y: 53, distance: 14.6
click at [425, 58] on span "Restaurants management" at bounding box center [482, 66] width 115 height 16
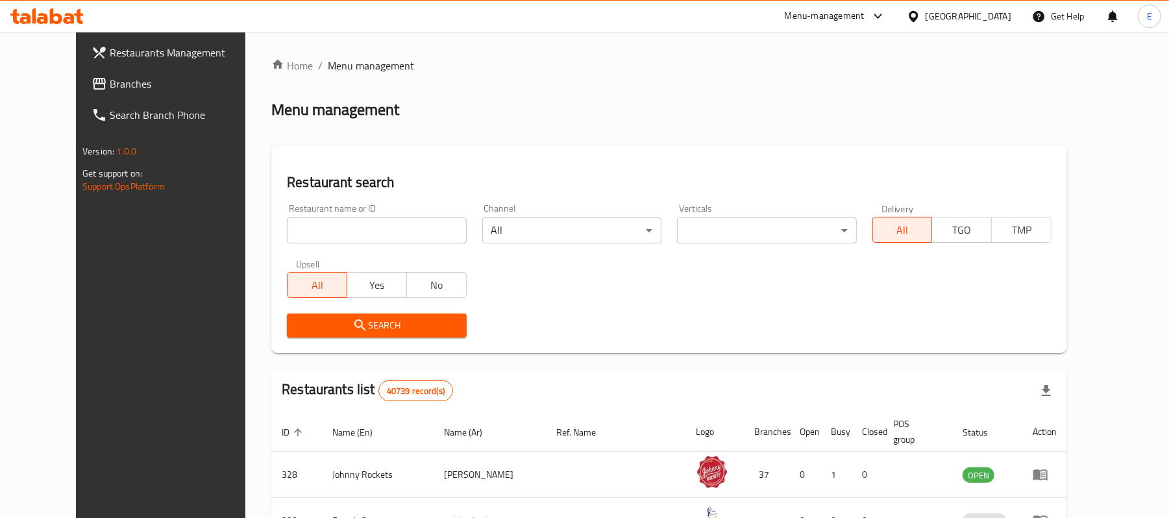
click at [348, 230] on input "search" at bounding box center [376, 230] width 179 height 26
paste input "668372"
type input "668372"
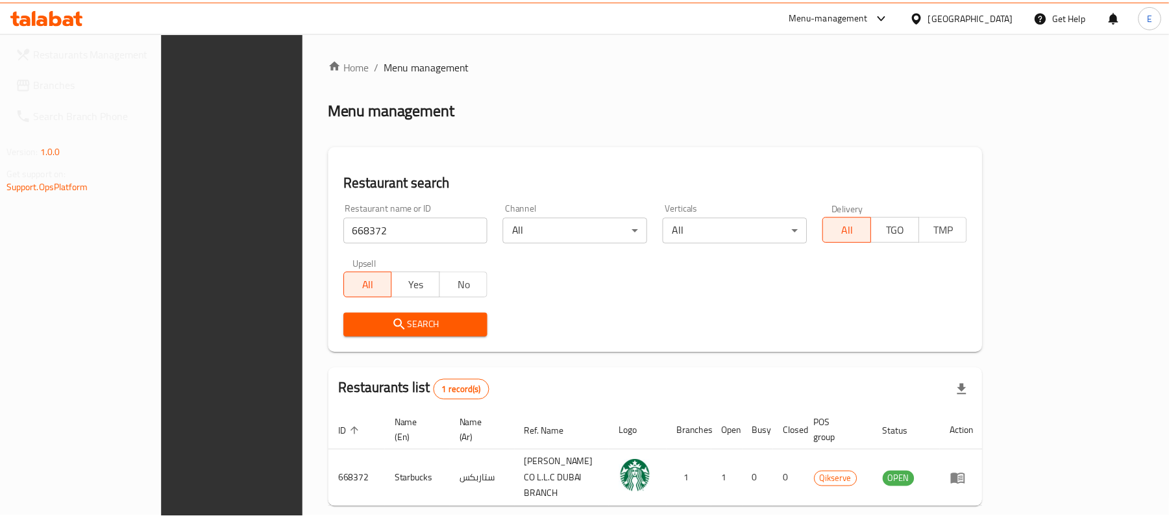
scroll to position [36, 0]
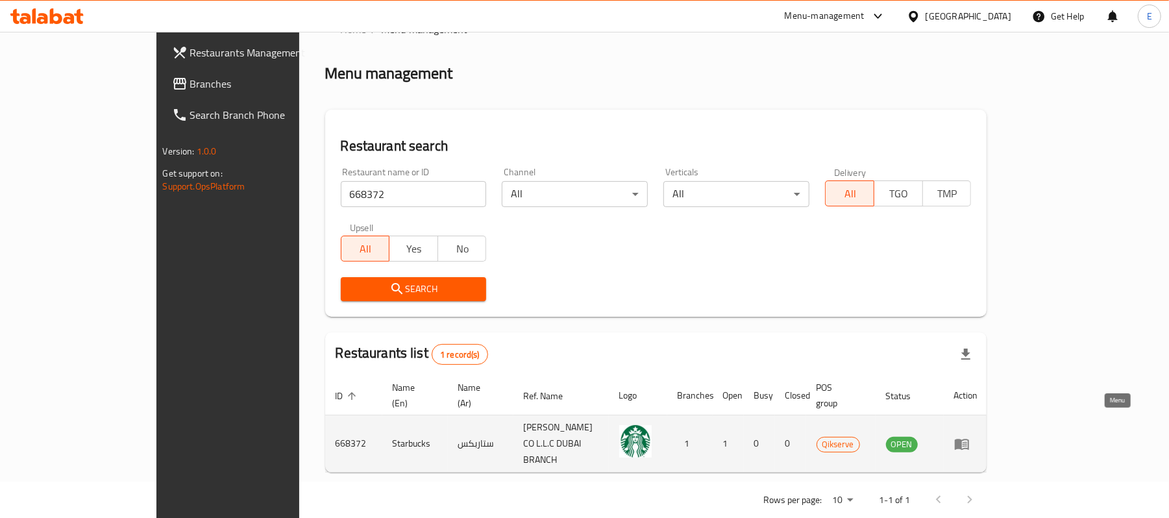
click at [978, 436] on link "enhanced table" at bounding box center [966, 444] width 24 height 16
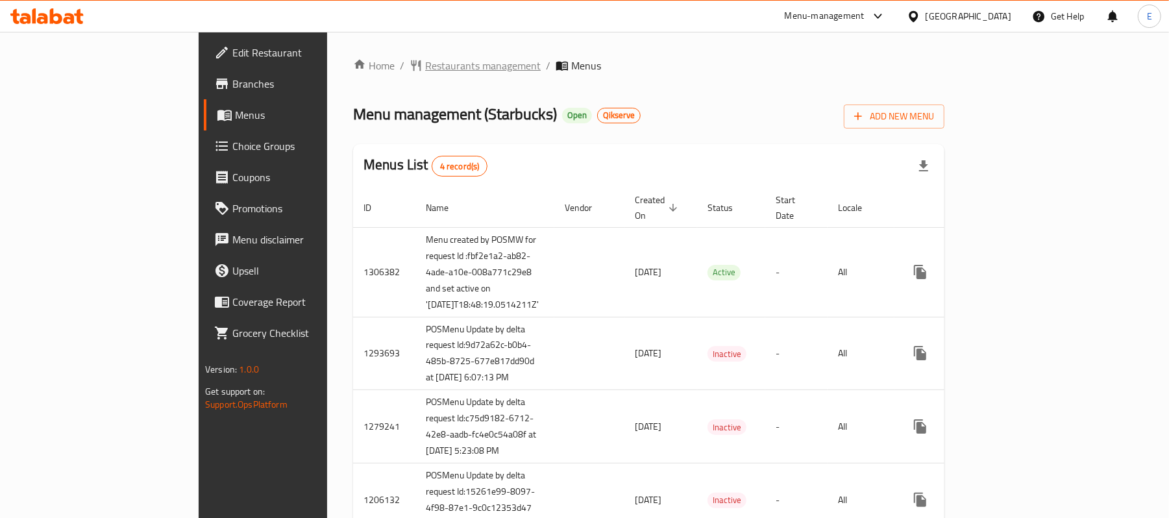
click at [425, 60] on span "Restaurants management" at bounding box center [482, 66] width 115 height 16
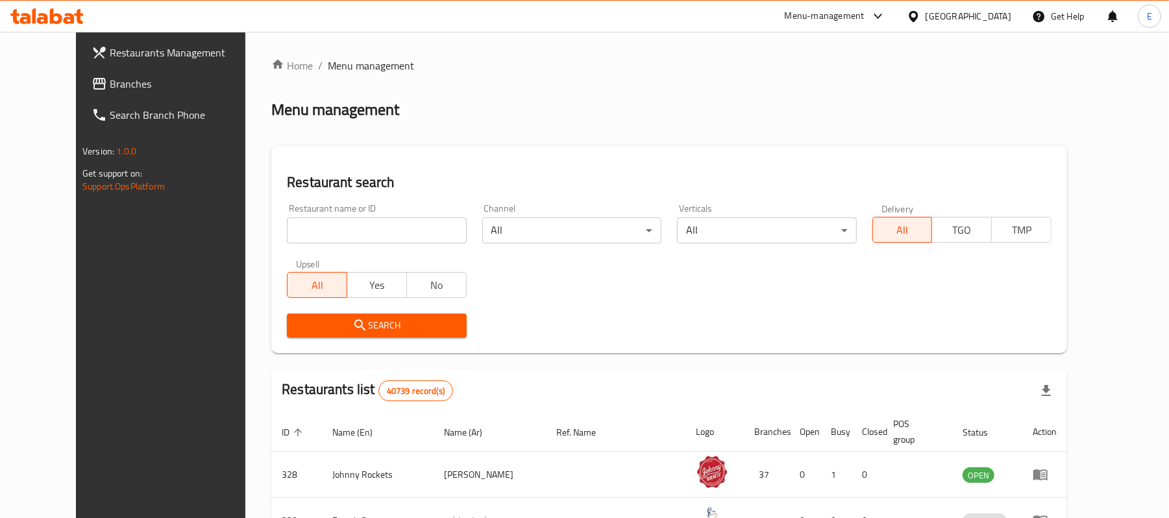
click at [330, 228] on input "search" at bounding box center [376, 230] width 179 height 26
paste input "669287"
type input "669287"
click button "Search" at bounding box center [376, 325] width 179 height 24
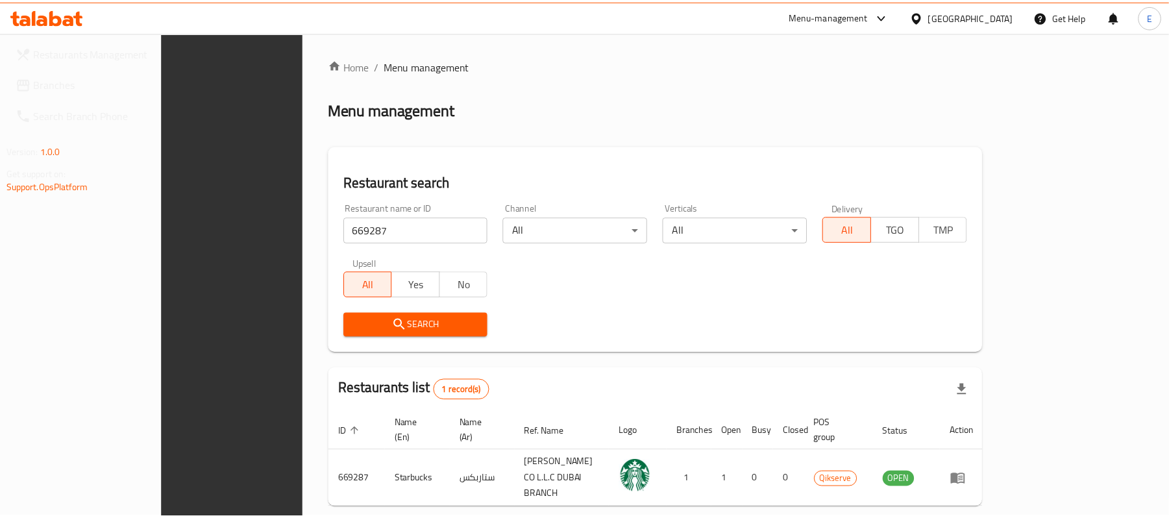
scroll to position [36, 0]
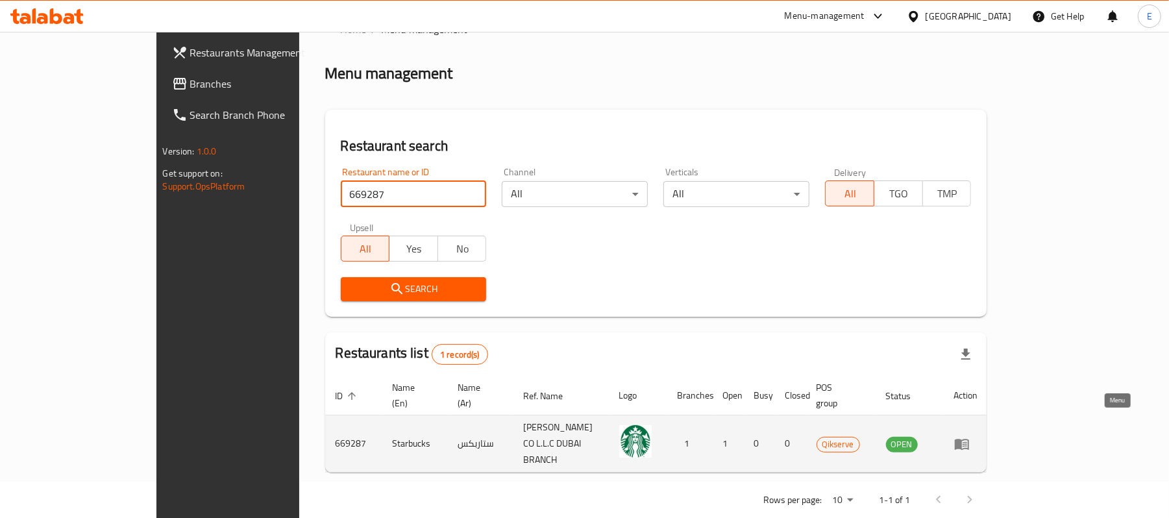
click at [969, 436] on icon "enhanced table" at bounding box center [962, 444] width 16 height 16
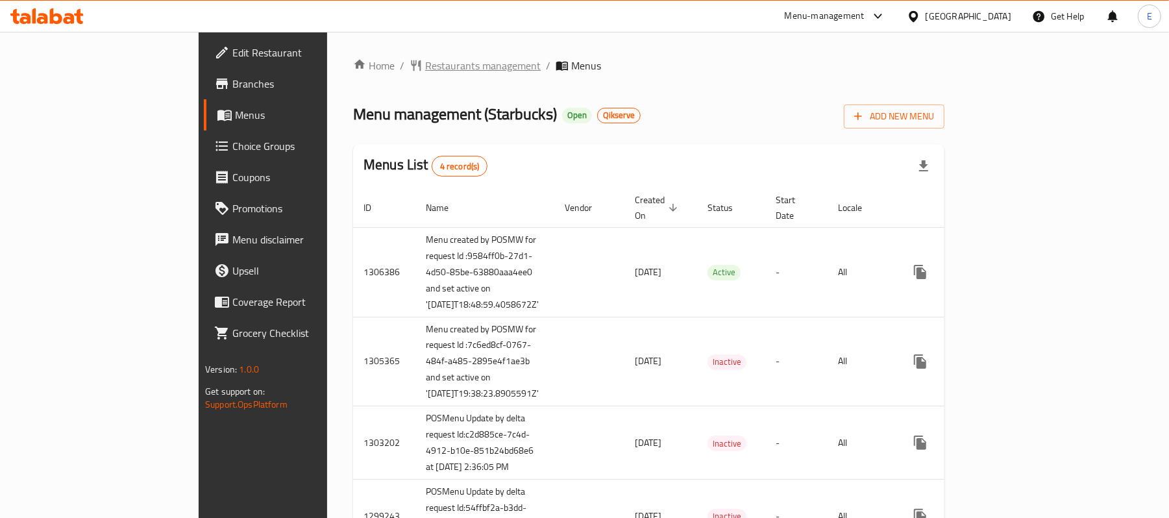
click at [425, 63] on span "Restaurants management" at bounding box center [482, 66] width 115 height 16
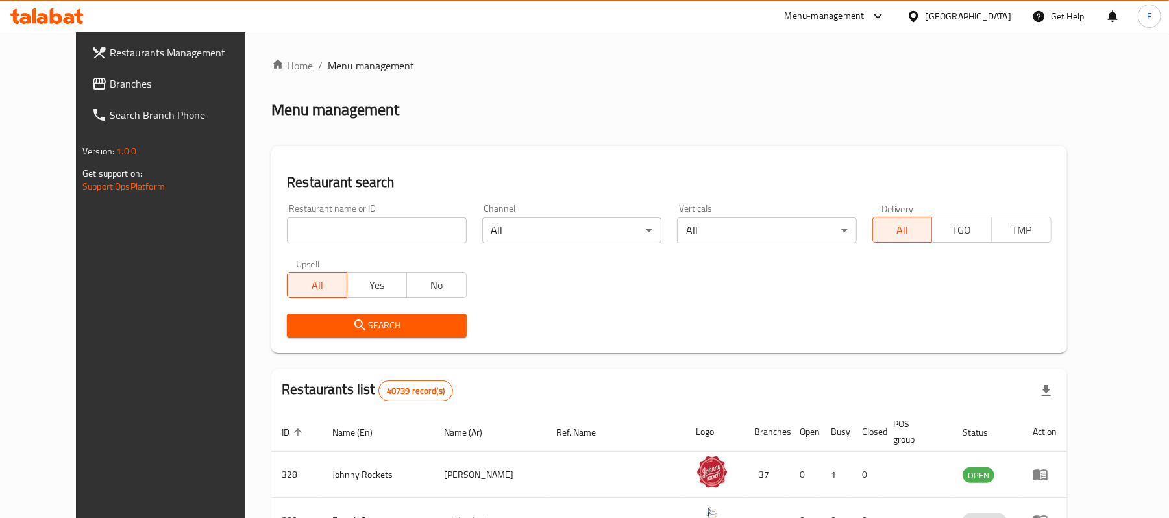
click at [385, 229] on input "search" at bounding box center [376, 230] width 179 height 26
paste input "669968"
type input "669968"
click button "Search" at bounding box center [376, 325] width 179 height 24
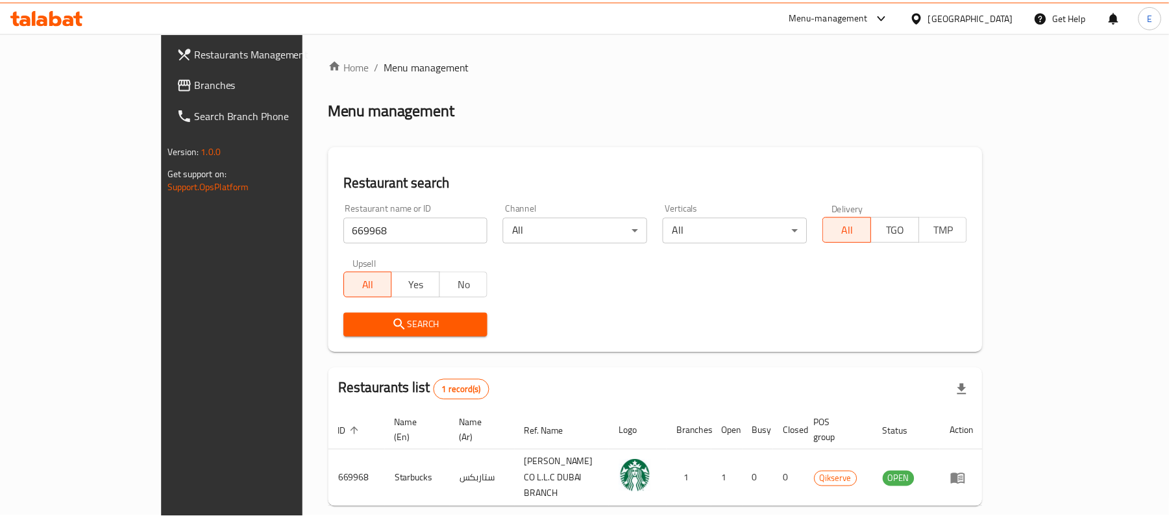
scroll to position [36, 0]
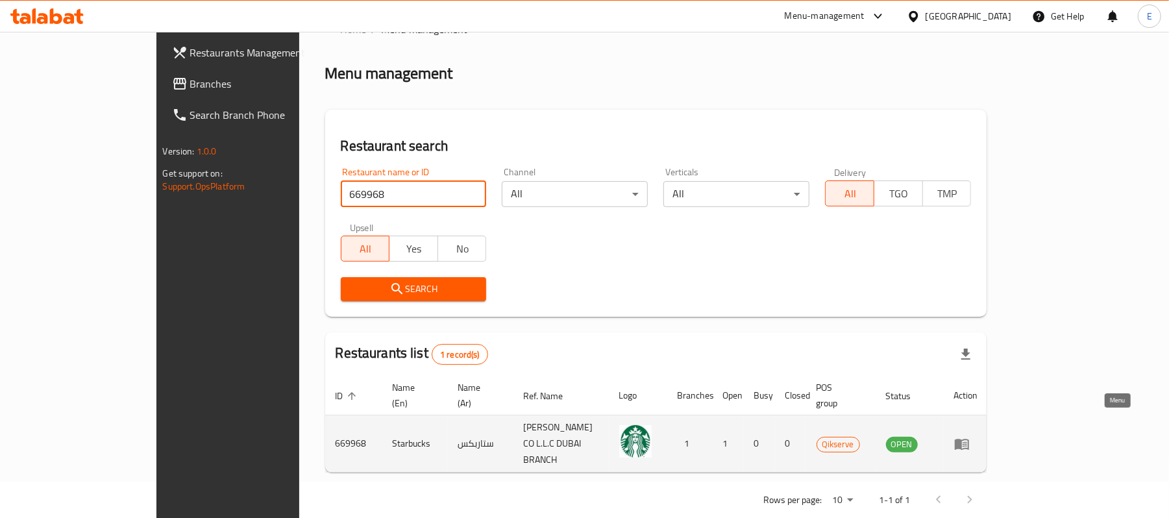
click at [969, 439] on icon "enhanced table" at bounding box center [961, 444] width 14 height 11
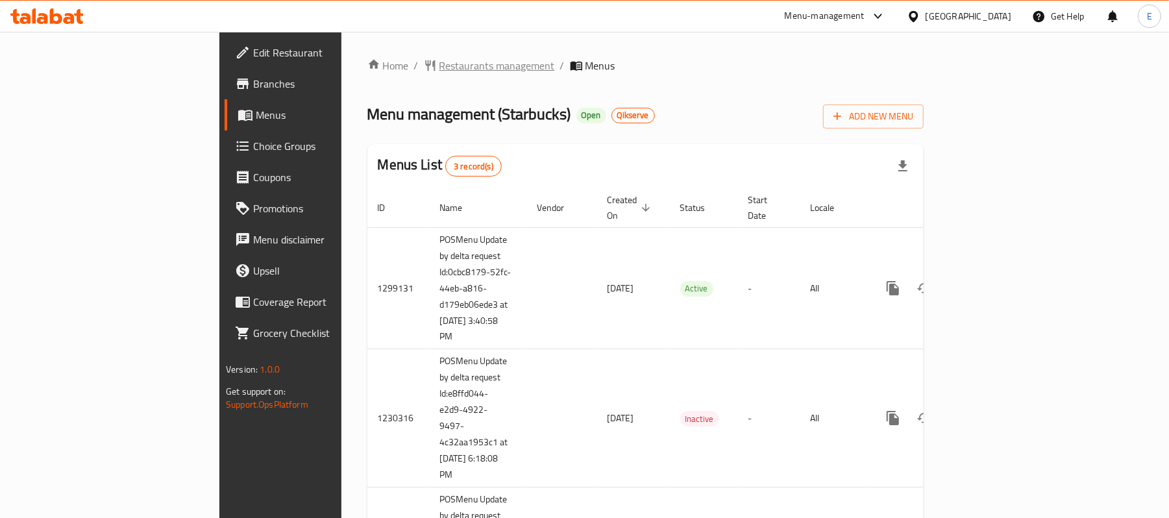
click at [439, 71] on span "Restaurants management" at bounding box center [496, 66] width 115 height 16
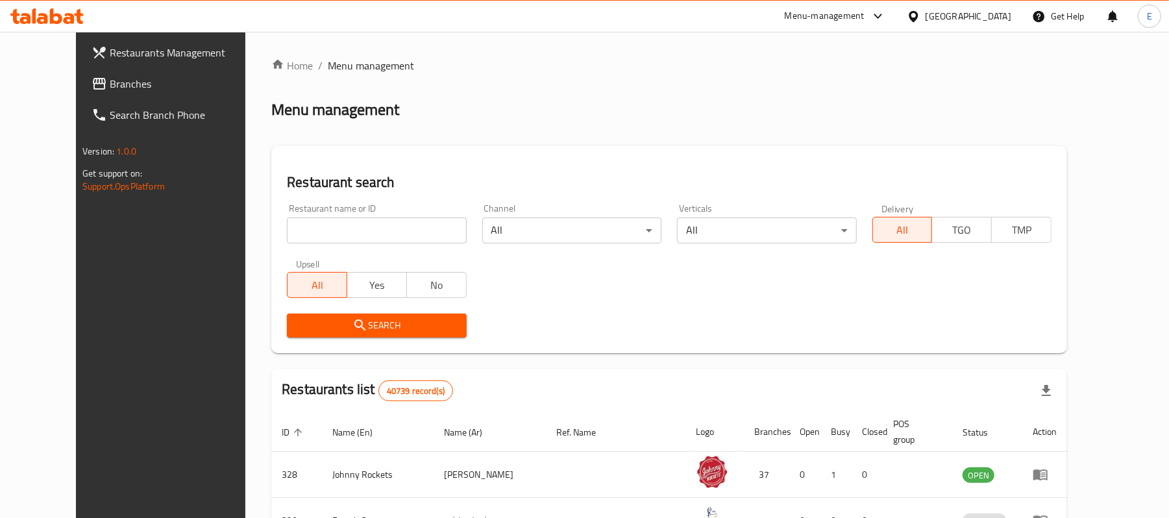
click at [335, 213] on div "Restaurant name or ID Restaurant name or ID" at bounding box center [376, 224] width 179 height 40
click at [341, 227] on input "search" at bounding box center [376, 230] width 179 height 26
paste input "670477"
type input "670477"
click button "Search" at bounding box center [376, 325] width 179 height 24
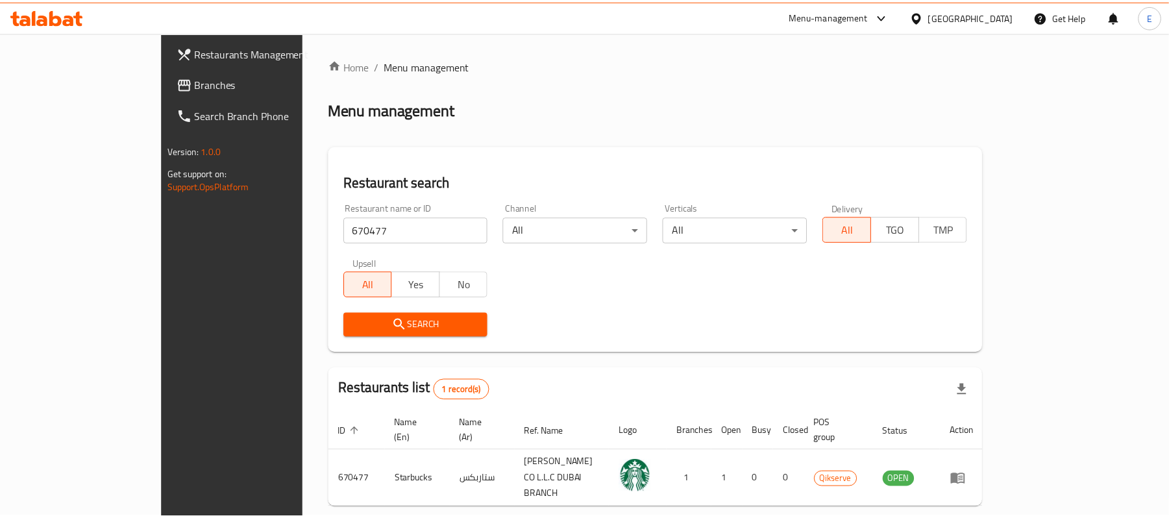
scroll to position [36, 0]
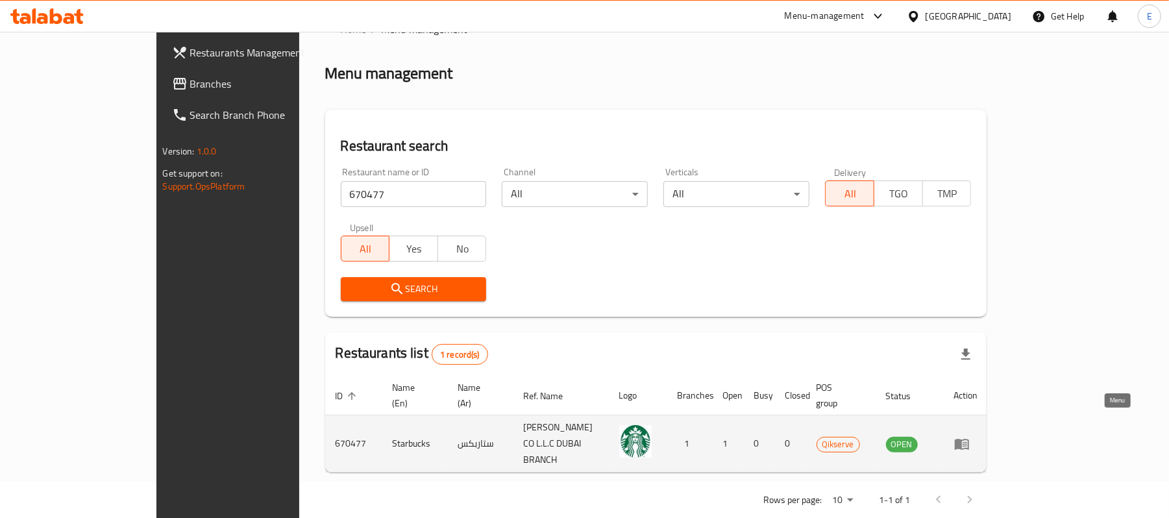
click at [969, 436] on icon "enhanced table" at bounding box center [962, 444] width 16 height 16
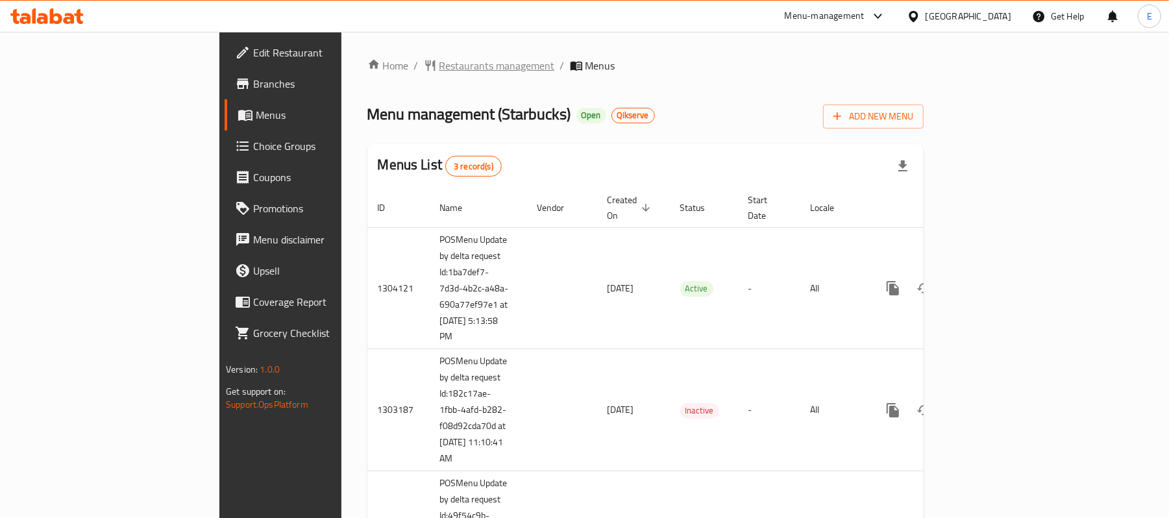
click at [439, 70] on span "Restaurants management" at bounding box center [496, 66] width 115 height 16
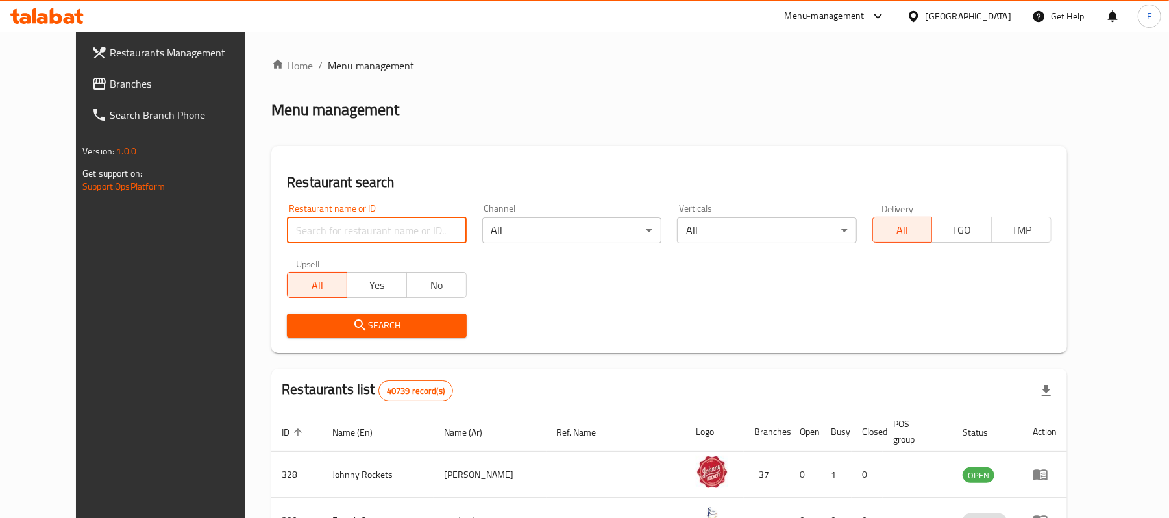
click at [356, 222] on input "search" at bounding box center [376, 230] width 179 height 26
paste input "670479"
type input "670479"
click button "Search" at bounding box center [376, 325] width 179 height 24
click at [310, 232] on input "search" at bounding box center [376, 230] width 179 height 26
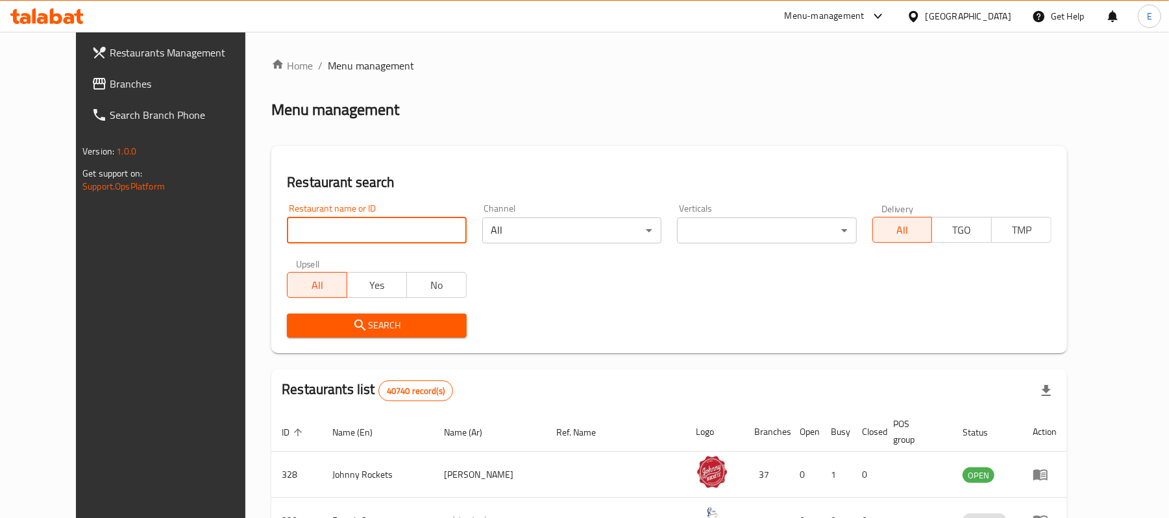
paste input "670479"
type input "670479"
click button "Search" at bounding box center [376, 325] width 179 height 24
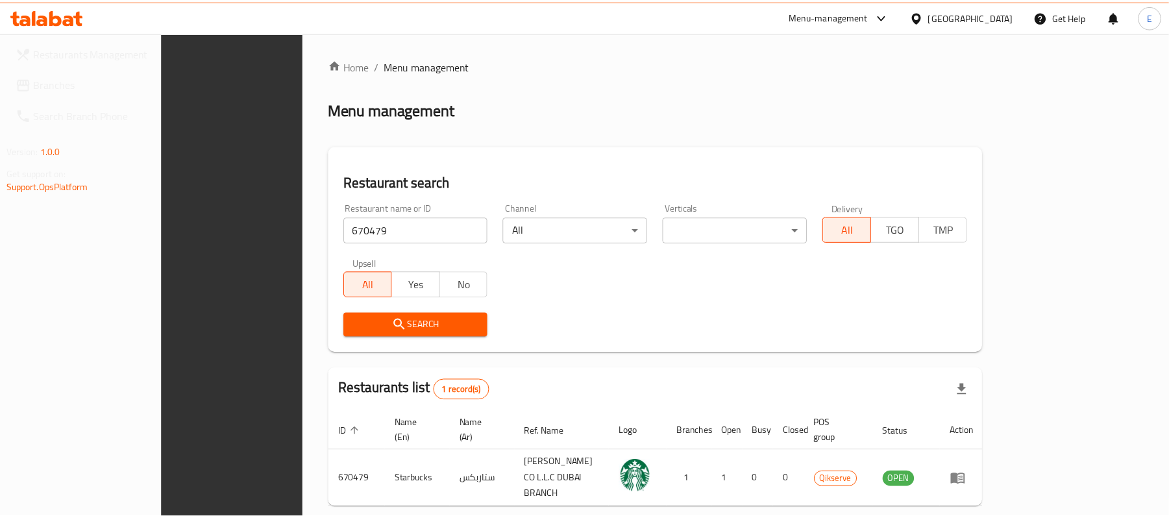
scroll to position [36, 0]
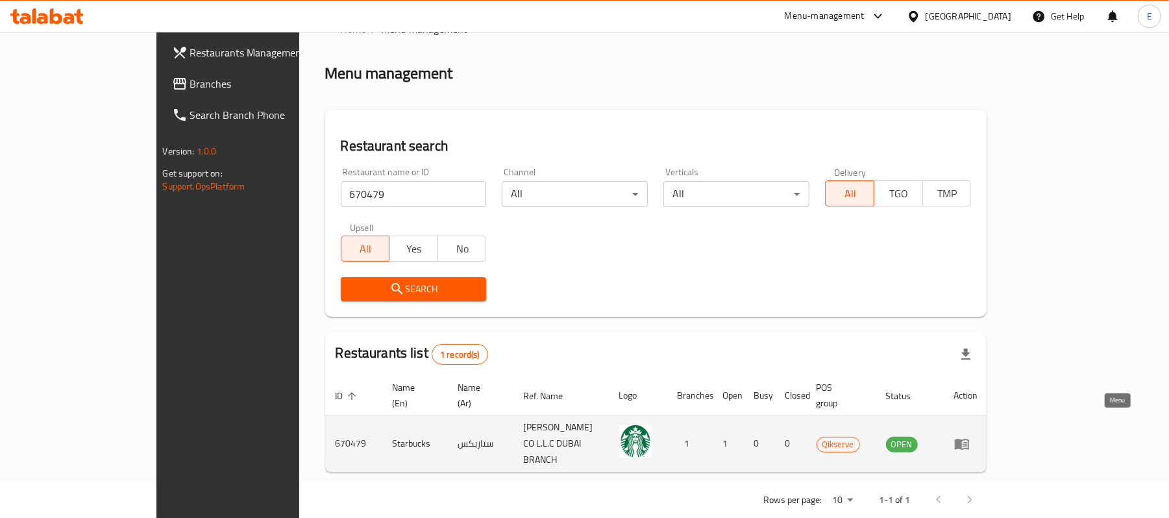
click at [969, 436] on icon "enhanced table" at bounding box center [962, 444] width 16 height 16
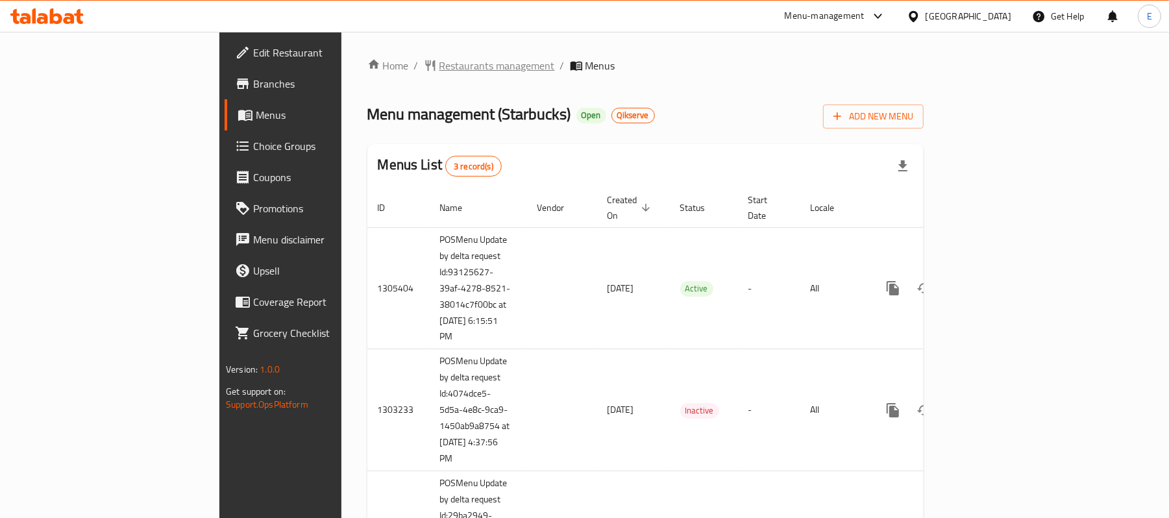
click at [439, 58] on span "Restaurants management" at bounding box center [496, 66] width 115 height 16
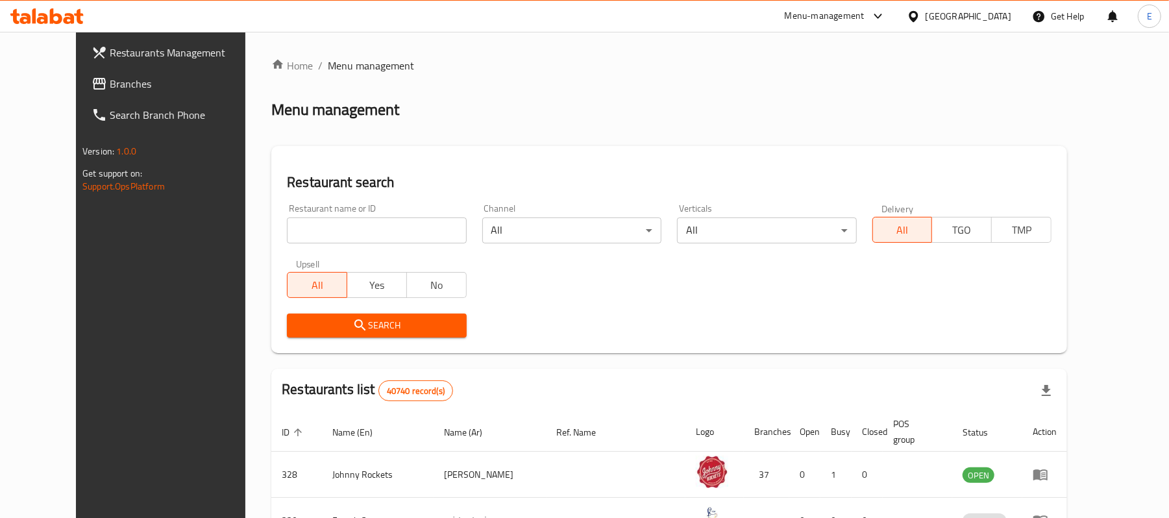
click at [334, 226] on input "search" at bounding box center [376, 230] width 179 height 26
paste input "671420"
type input "671420"
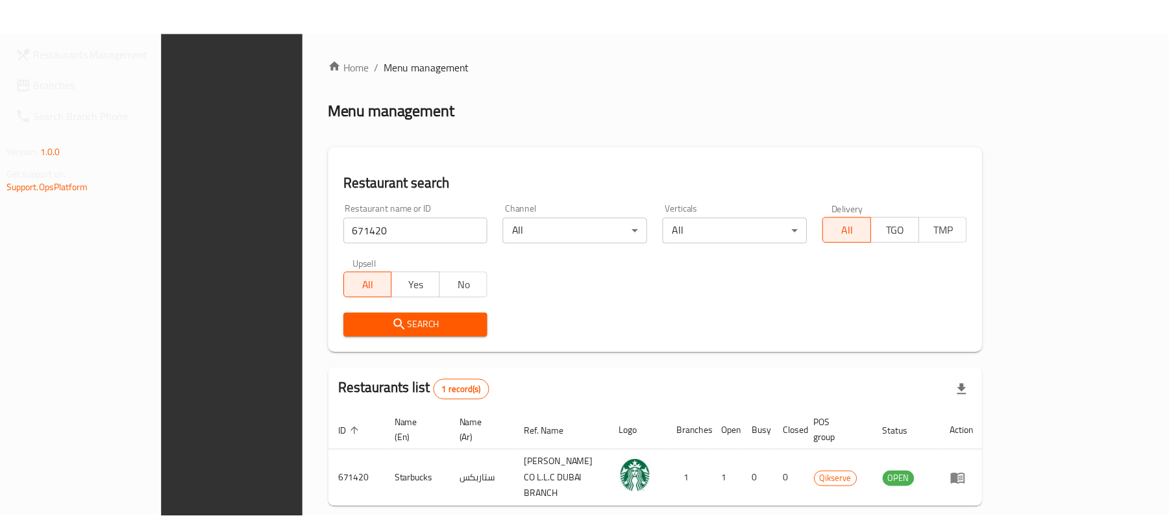
scroll to position [36, 0]
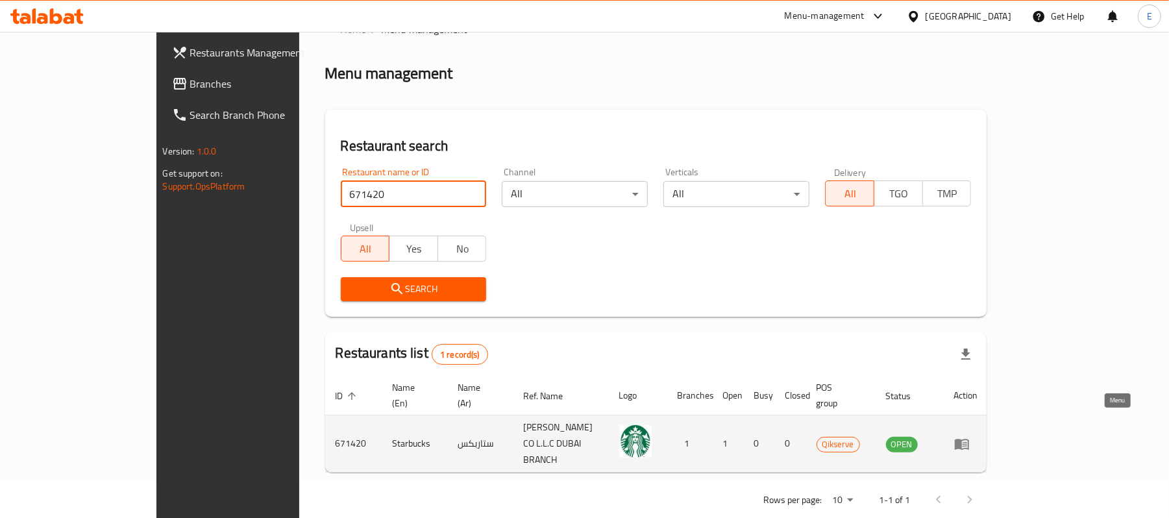
click at [969, 439] on icon "enhanced table" at bounding box center [961, 444] width 14 height 11
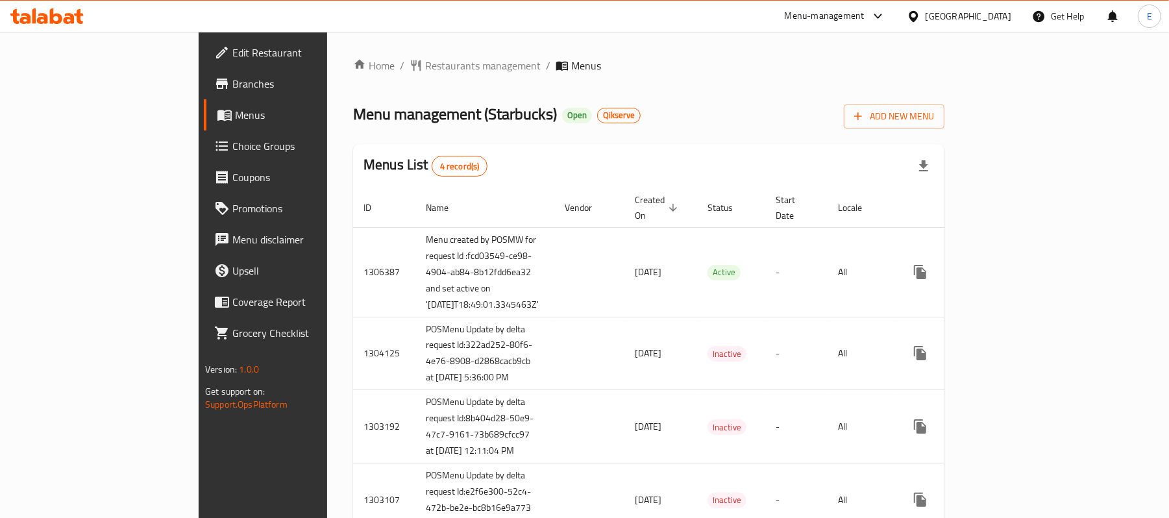
drag, startPoint x: 340, startPoint y: 74, endPoint x: 341, endPoint y: 94, distance: 20.2
click at [425, 73] on span "Restaurants management" at bounding box center [482, 66] width 115 height 16
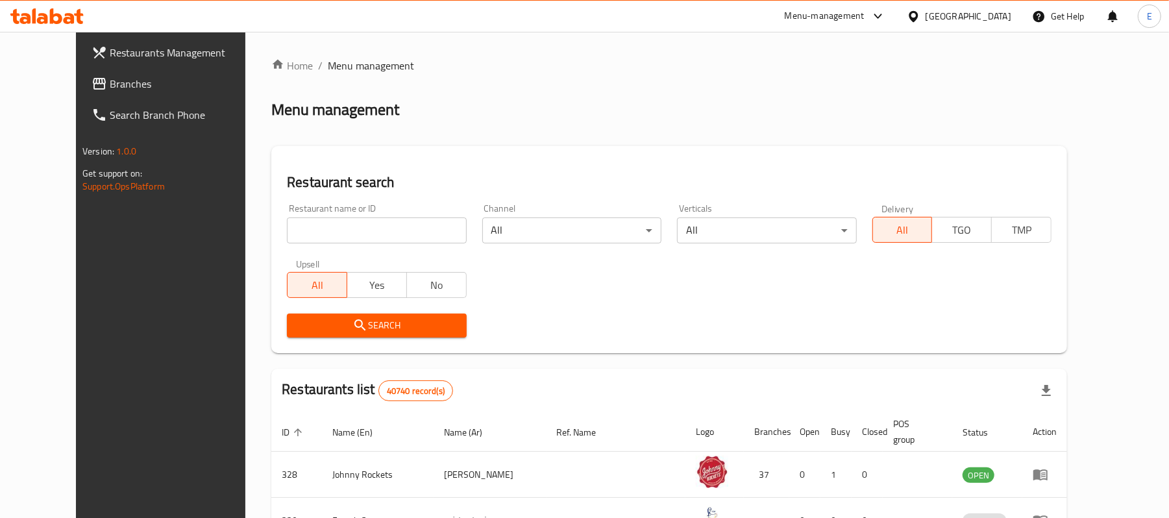
click at [348, 234] on input "search" at bounding box center [376, 230] width 179 height 26
paste input "671421"
type input "671421"
click button "Search" at bounding box center [376, 325] width 179 height 24
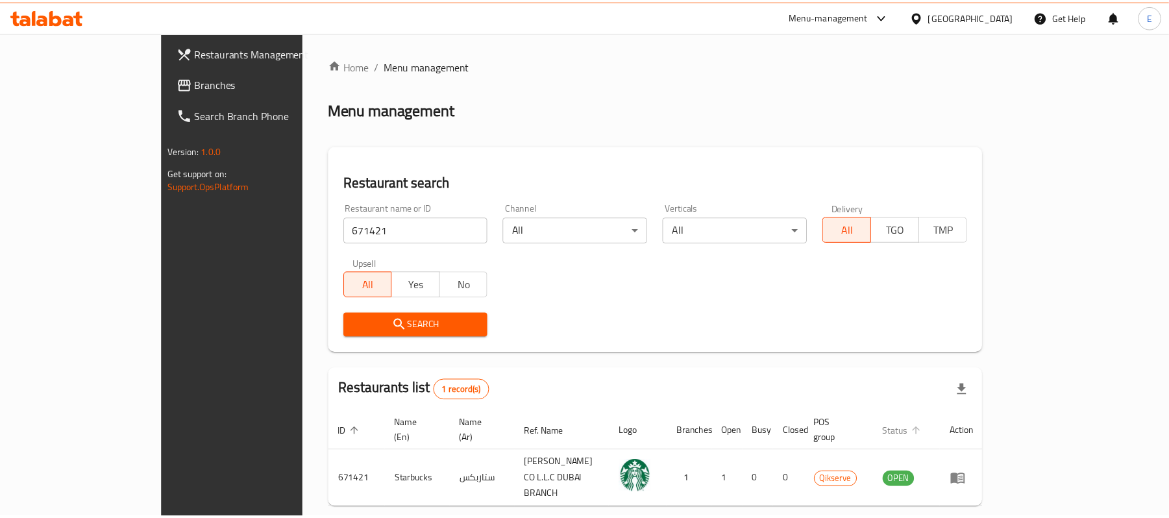
scroll to position [36, 0]
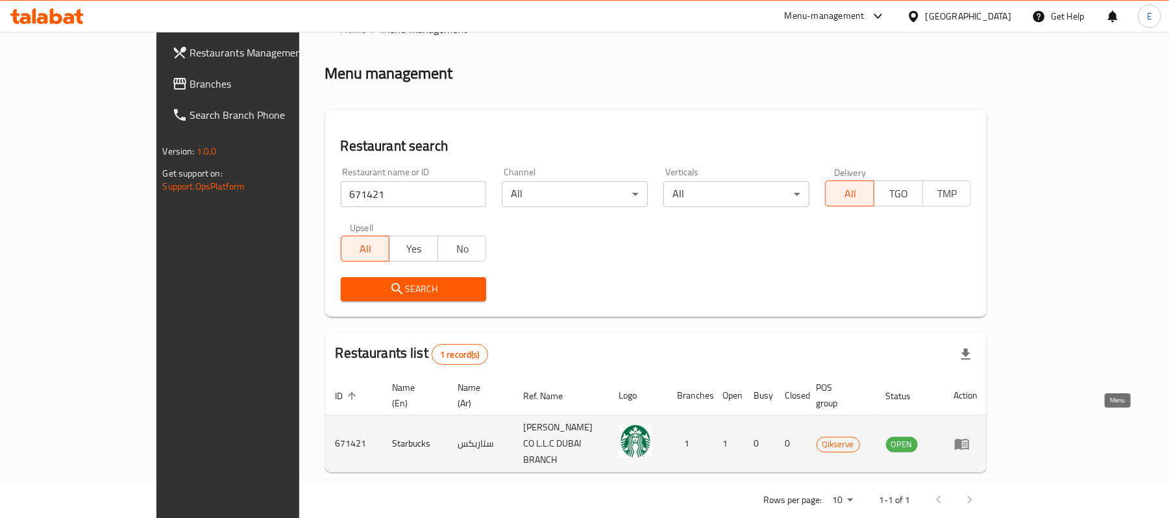
click at [969, 436] on icon "enhanced table" at bounding box center [962, 444] width 16 height 16
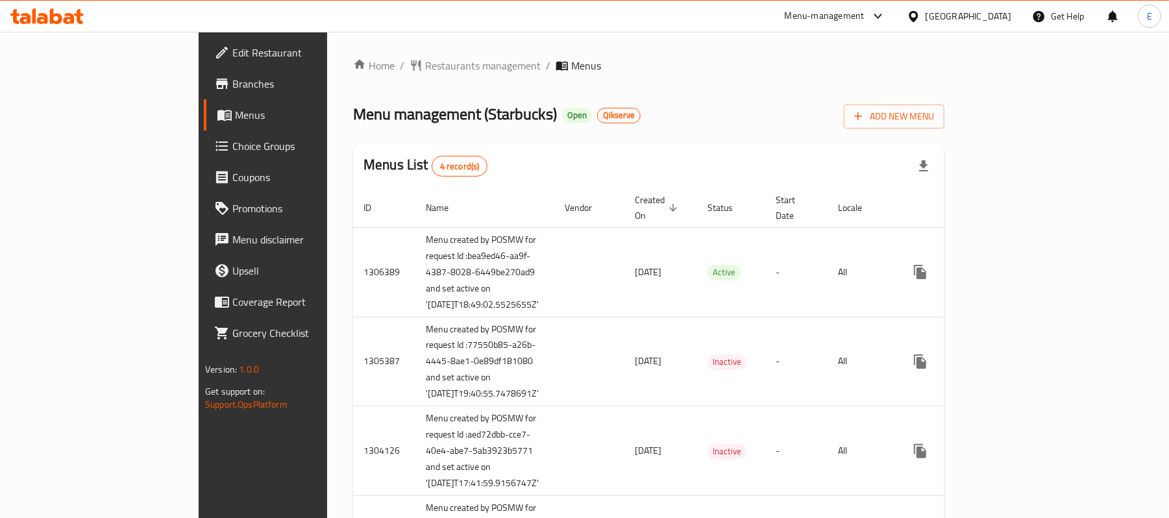
click at [358, 75] on div "Home / Restaurants management / Menus Menu management ( Starbucks ) Open Qikser…" at bounding box center [648, 327] width 591 height 538
click at [425, 65] on span "Restaurants management" at bounding box center [482, 66] width 115 height 16
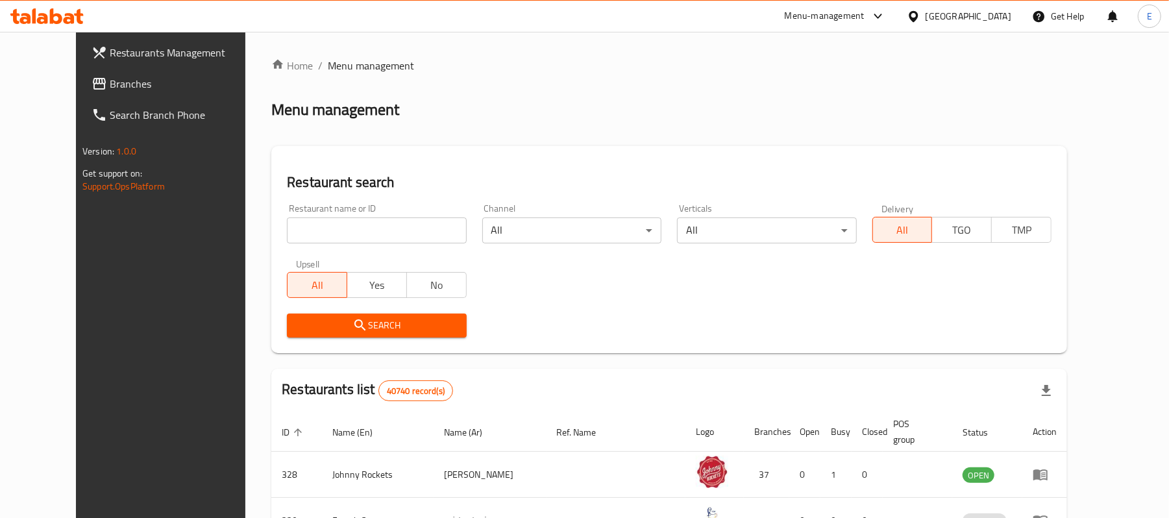
click at [374, 226] on input "search" at bounding box center [376, 230] width 179 height 26
paste input "672828"
type input "672828"
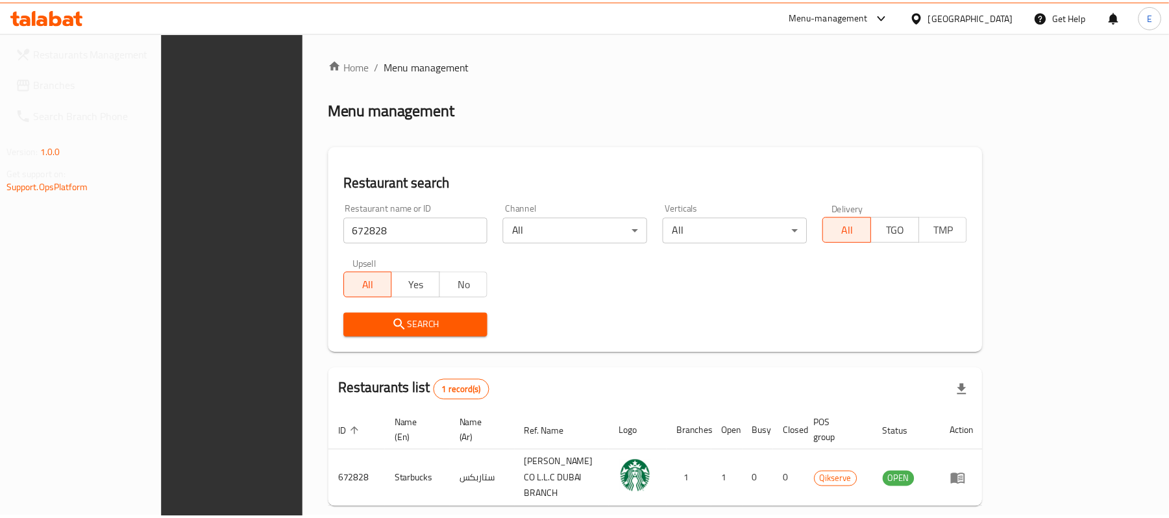
scroll to position [36, 0]
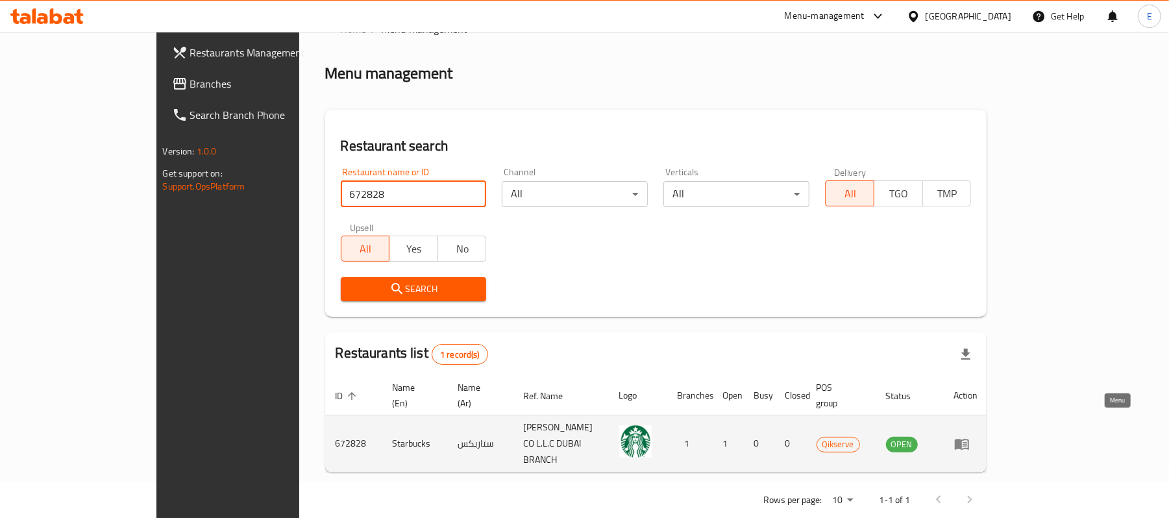
click at [969, 439] on icon "enhanced table" at bounding box center [961, 444] width 14 height 11
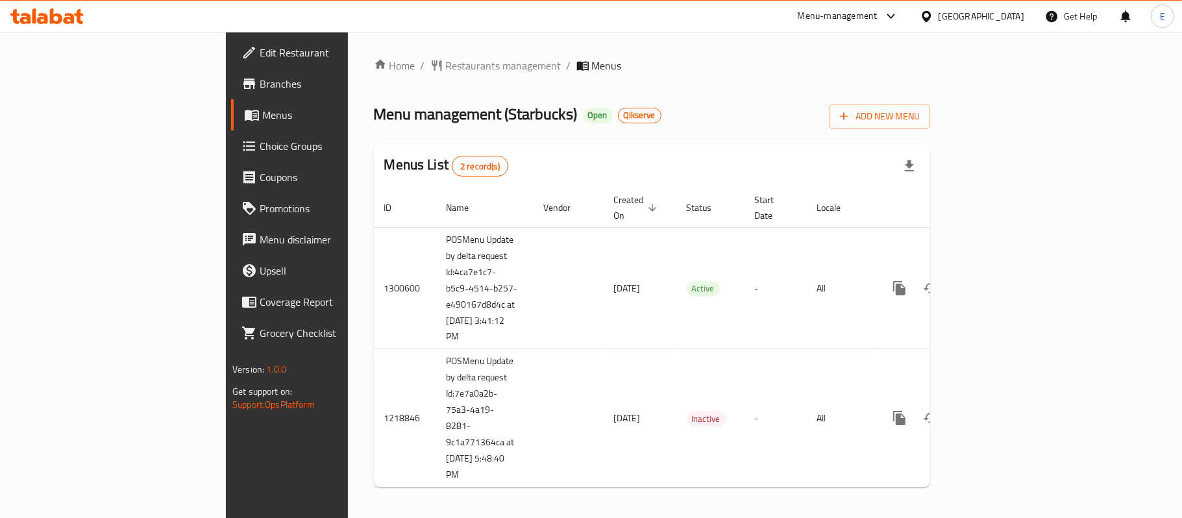
click at [446, 73] on span "Restaurants management" at bounding box center [503, 66] width 115 height 16
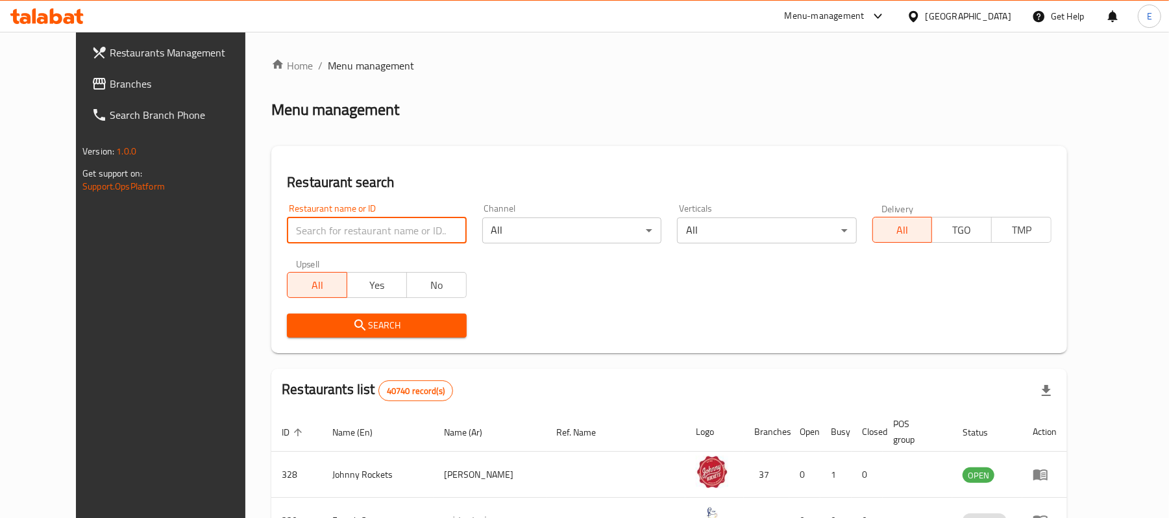
click at [384, 230] on input "search" at bounding box center [376, 230] width 179 height 26
paste input "672829"
type input "672829"
click button "Search" at bounding box center [376, 325] width 179 height 24
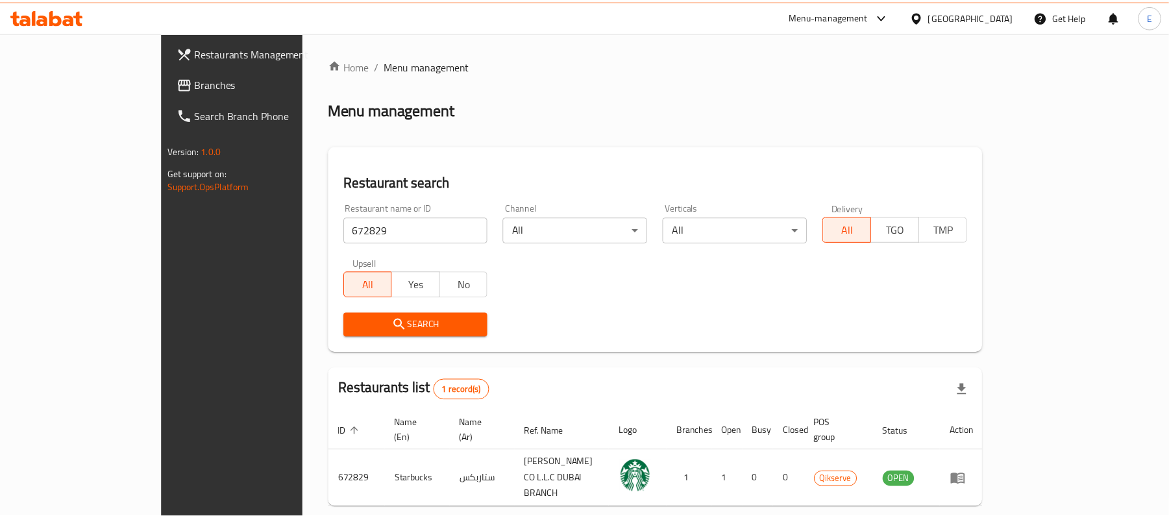
scroll to position [36, 0]
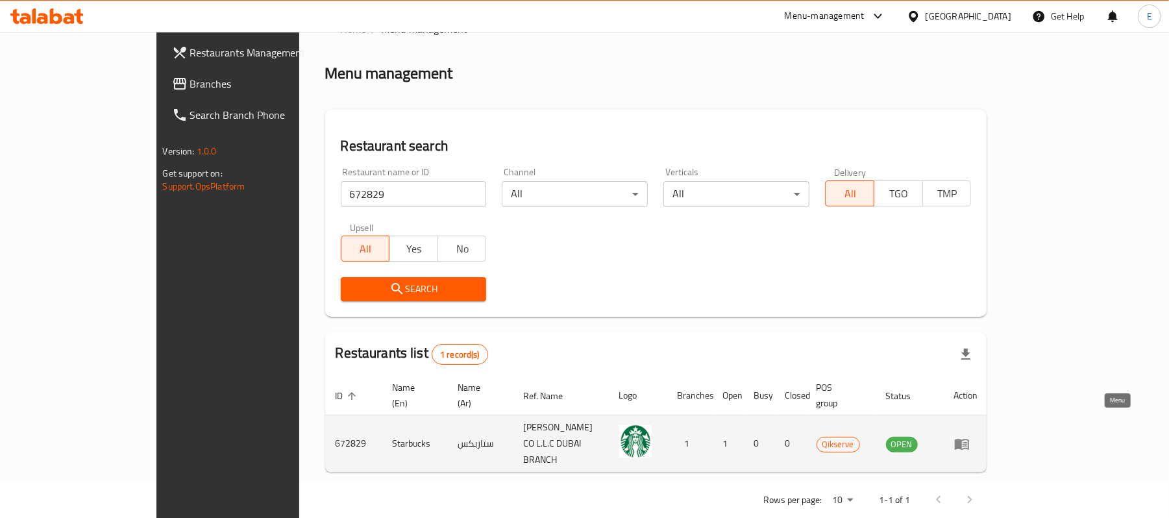
click at [969, 436] on icon "enhanced table" at bounding box center [962, 444] width 16 height 16
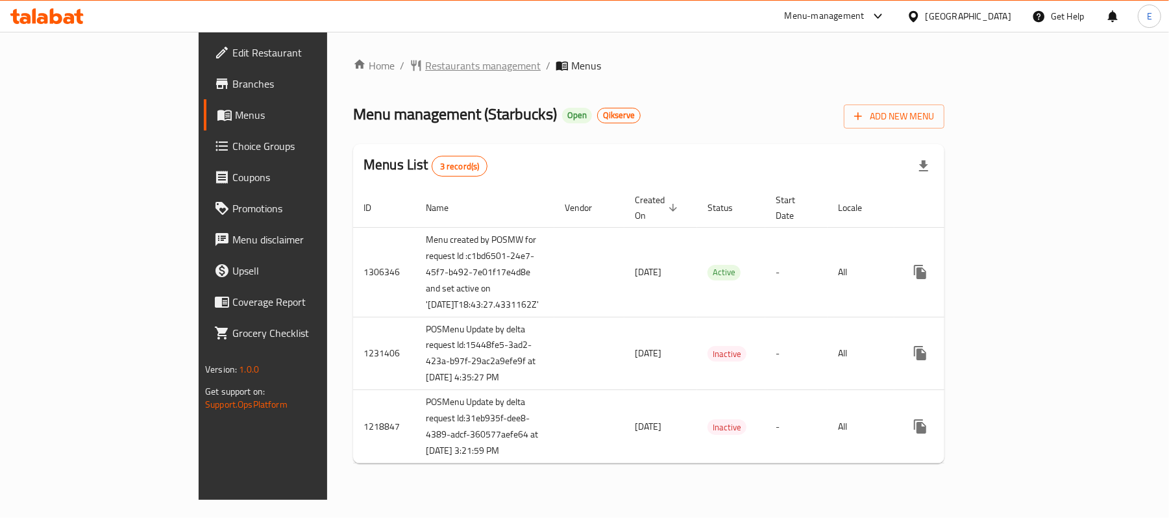
click at [425, 65] on span "Restaurants management" at bounding box center [482, 66] width 115 height 16
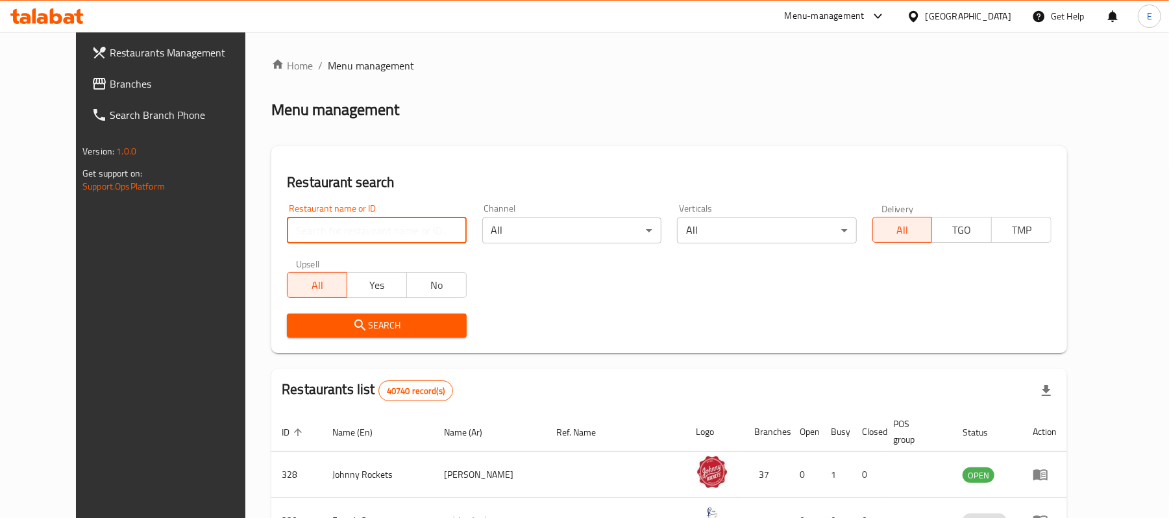
drag, startPoint x: 365, startPoint y: 221, endPoint x: 356, endPoint y: 202, distance: 20.0
click at [365, 221] on input "search" at bounding box center [376, 230] width 179 height 26
paste input "673438"
type input "673438"
click button "Search" at bounding box center [376, 325] width 179 height 24
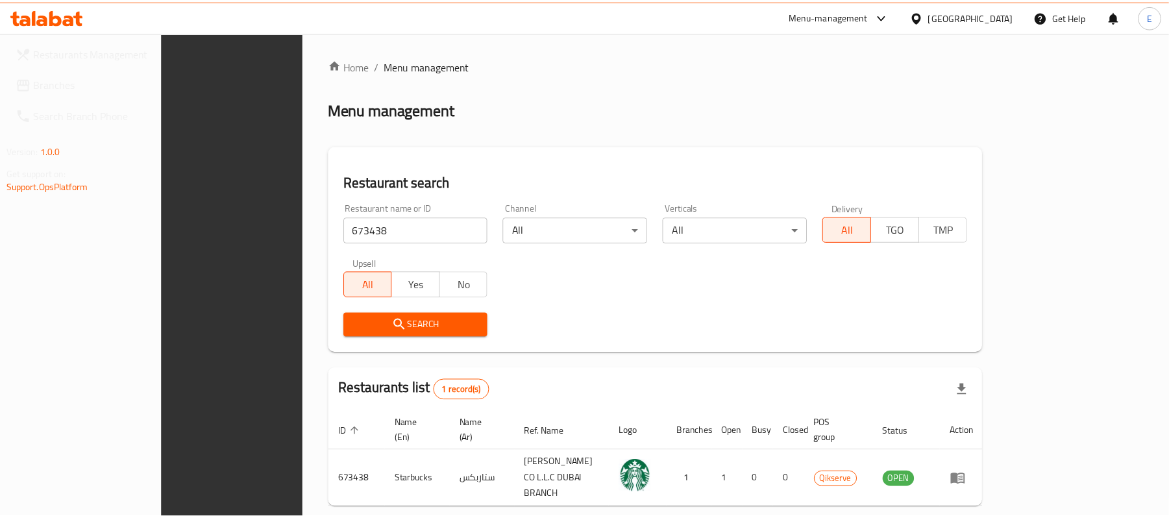
scroll to position [36, 0]
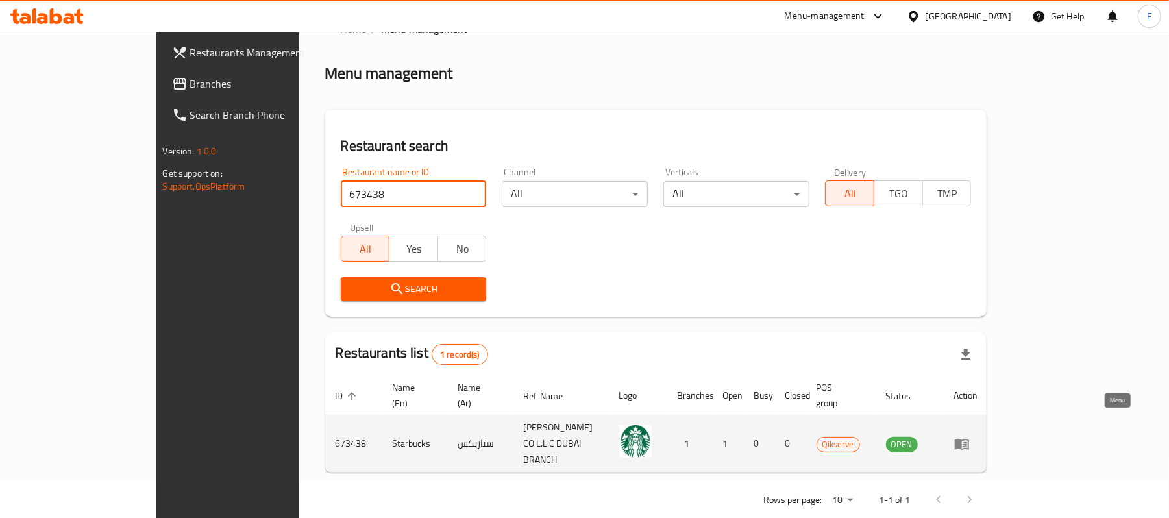
click at [969, 439] on icon "enhanced table" at bounding box center [961, 444] width 14 height 11
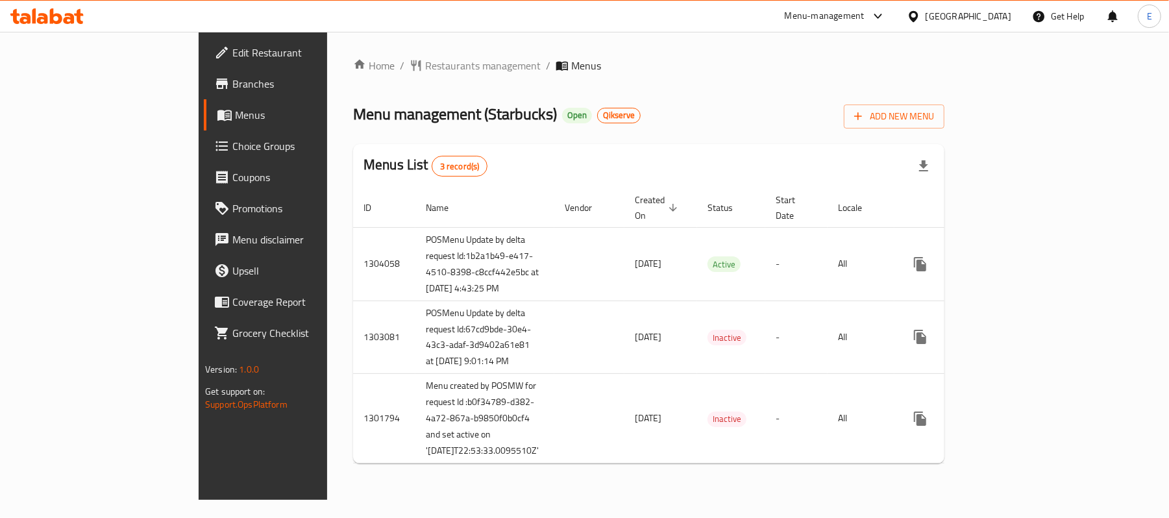
drag, startPoint x: 343, startPoint y: 68, endPoint x: 344, endPoint y: 86, distance: 18.2
click at [425, 68] on span "Restaurants management" at bounding box center [482, 66] width 115 height 16
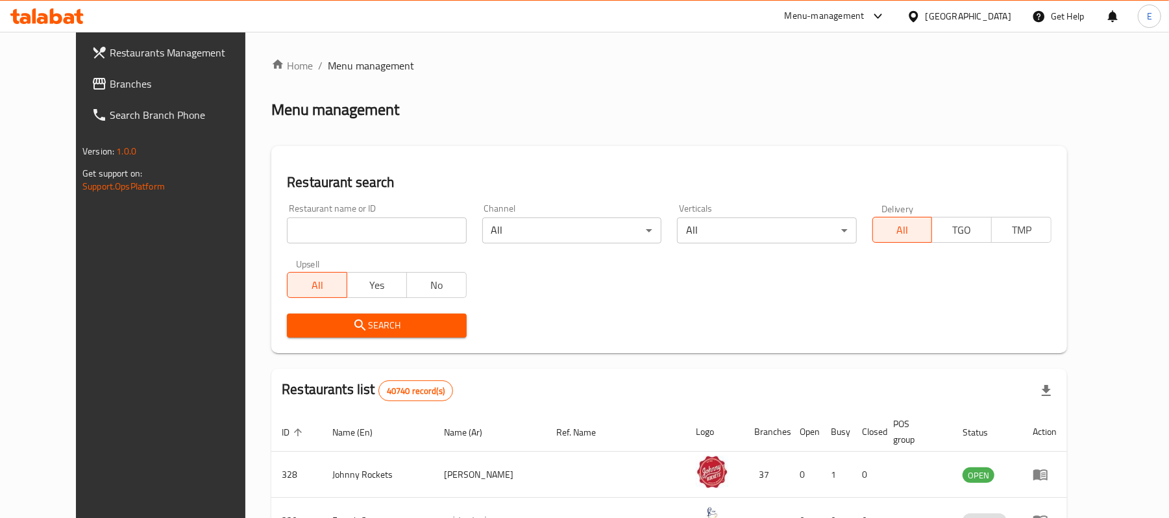
click at [325, 232] on input "search" at bounding box center [376, 230] width 179 height 26
paste input "673439"
type input "673439"
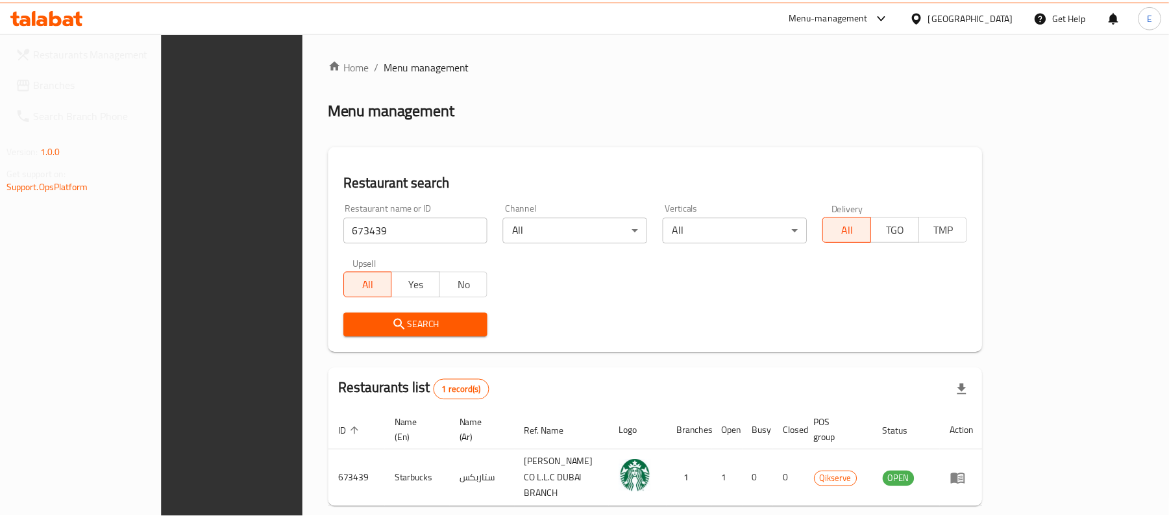
scroll to position [36, 0]
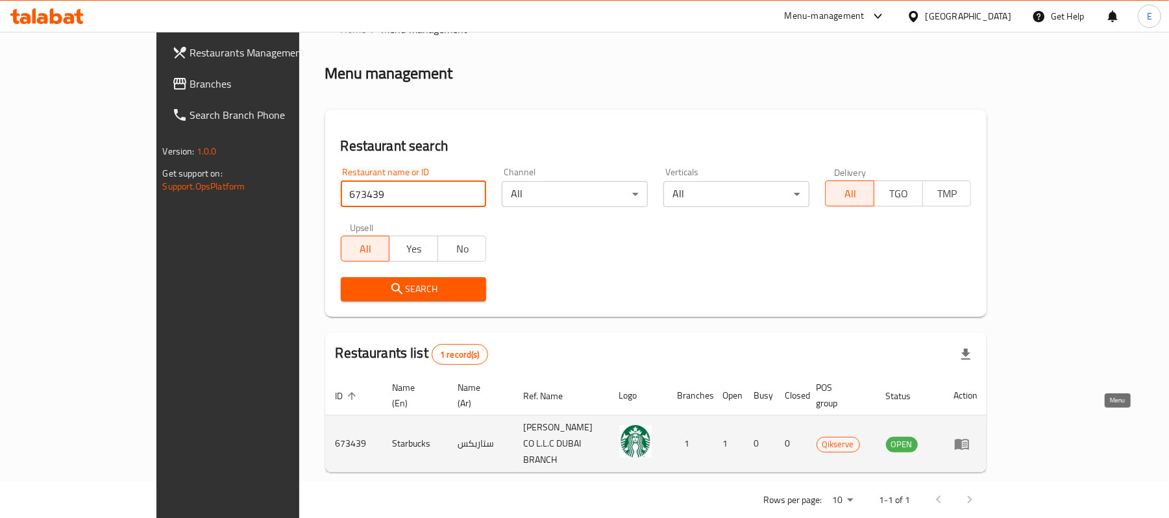
click at [967, 442] on icon "enhanced table" at bounding box center [964, 444] width 5 height 5
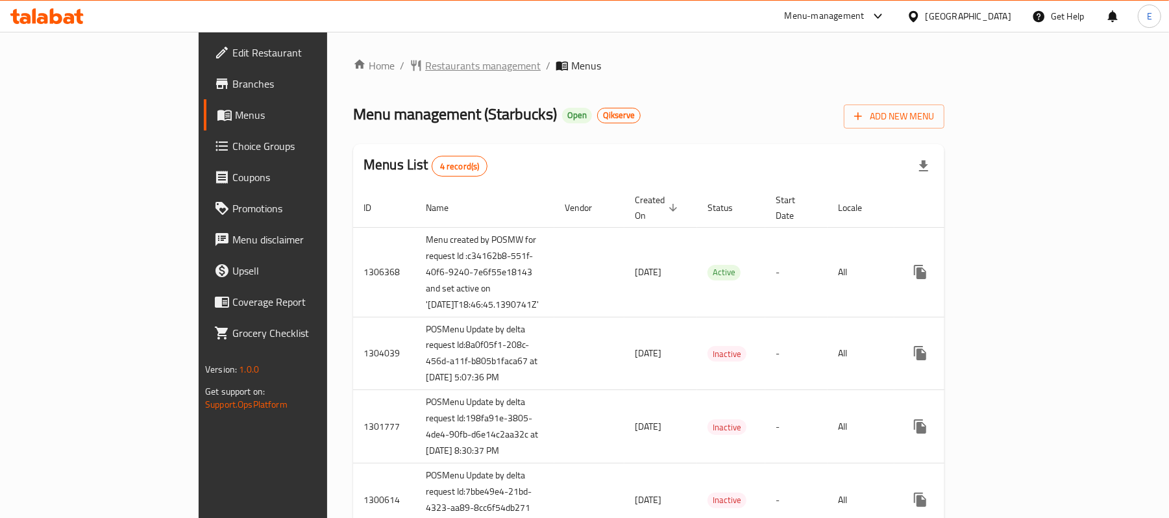
click at [425, 61] on span "Restaurants management" at bounding box center [482, 66] width 115 height 16
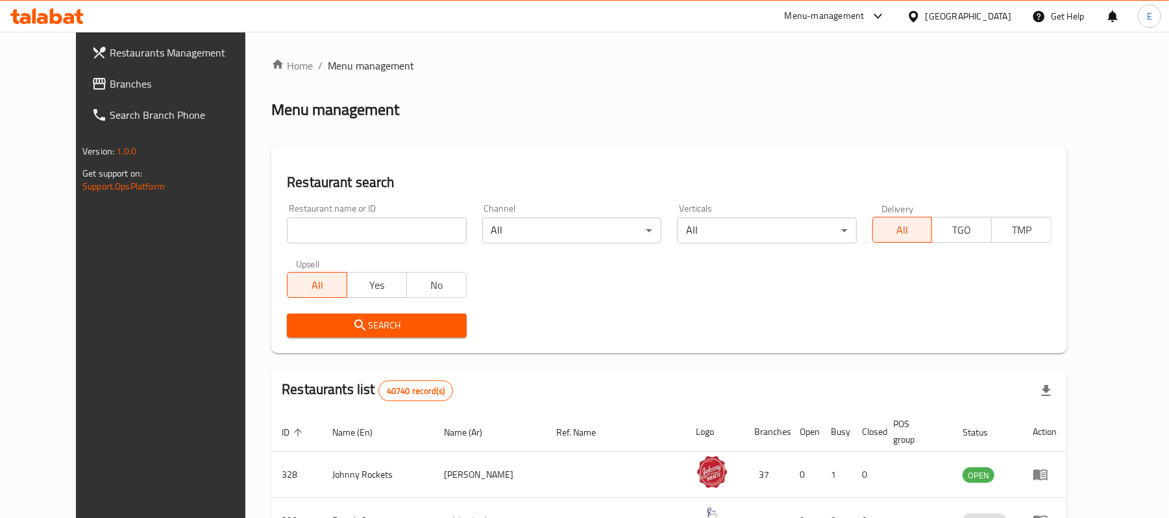
click at [395, 221] on input "search" at bounding box center [376, 230] width 179 height 26
paste input "673855"
type input "673855"
click button "Search" at bounding box center [376, 325] width 179 height 24
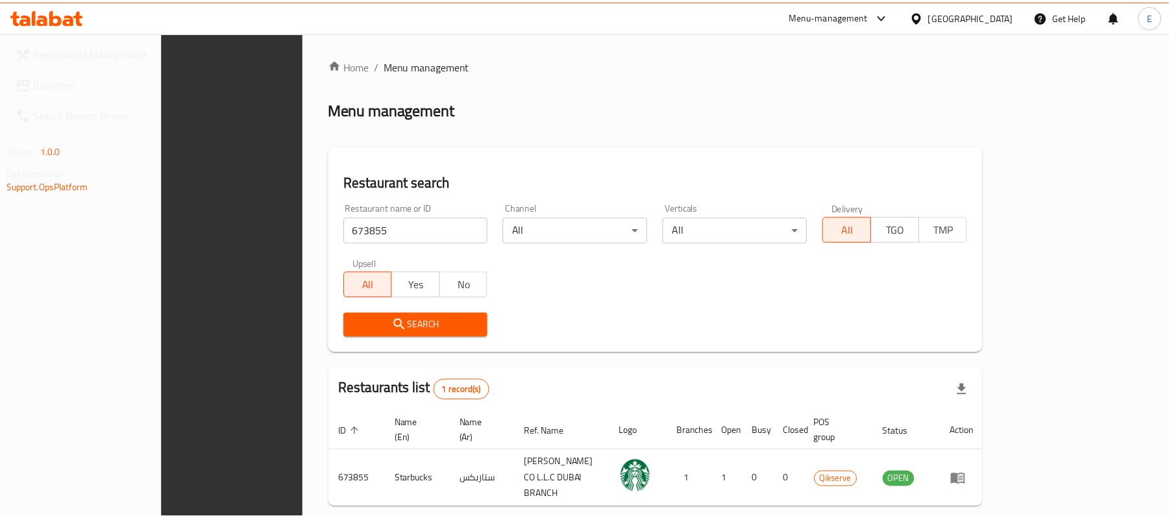
scroll to position [36, 0]
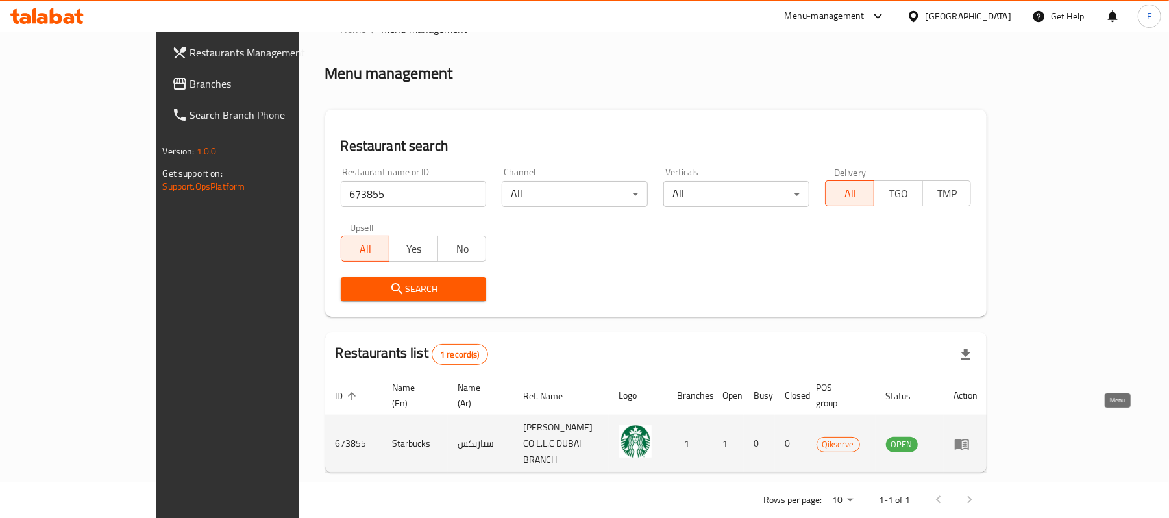
click at [969, 436] on icon "enhanced table" at bounding box center [962, 444] width 16 height 16
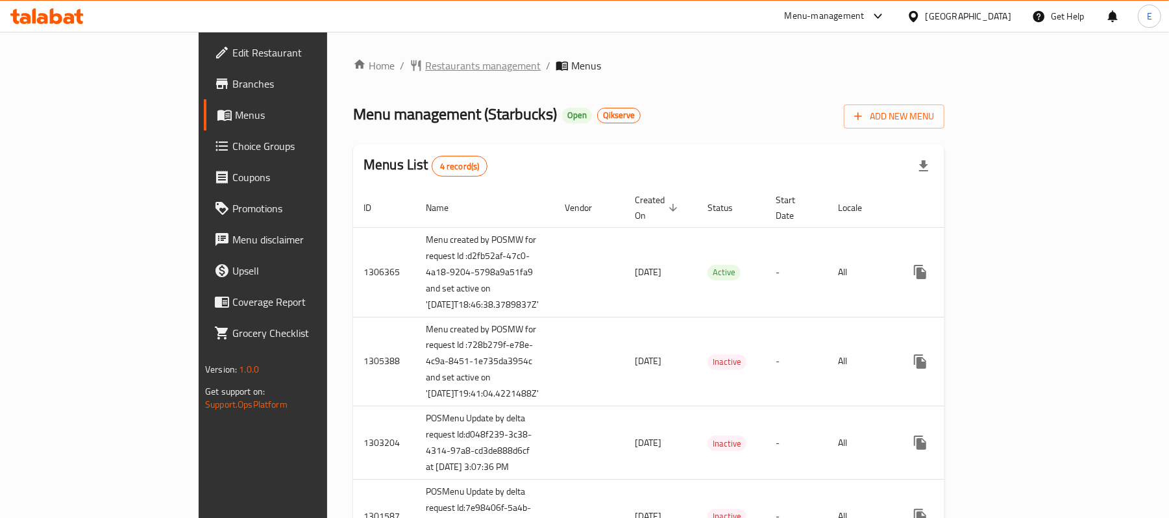
click at [425, 69] on span "Restaurants management" at bounding box center [482, 66] width 115 height 16
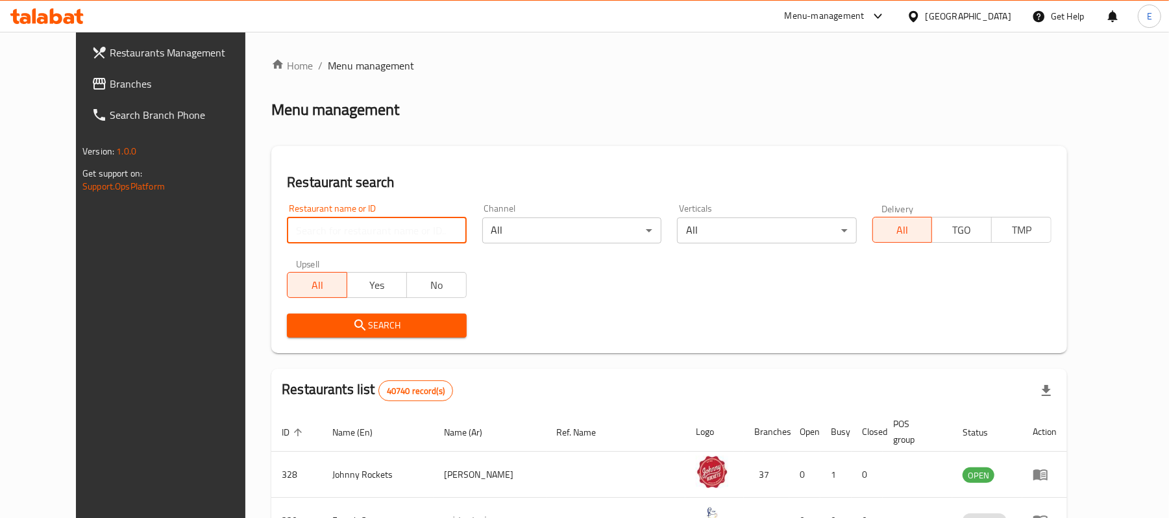
click at [328, 224] on input "search" at bounding box center [376, 230] width 179 height 26
paste input "674053"
type input "674053"
click button "Search" at bounding box center [376, 325] width 179 height 24
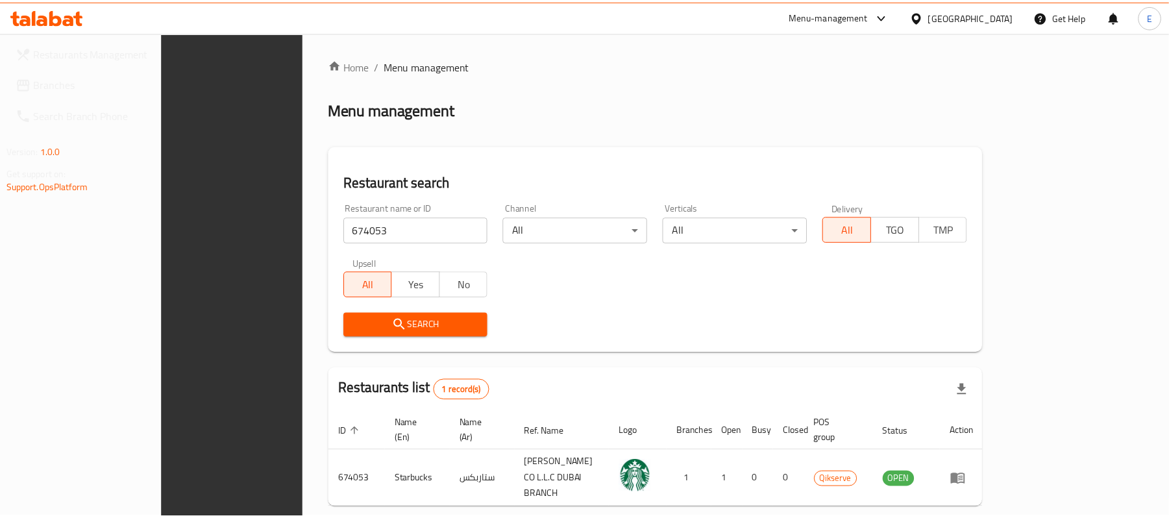
scroll to position [36, 0]
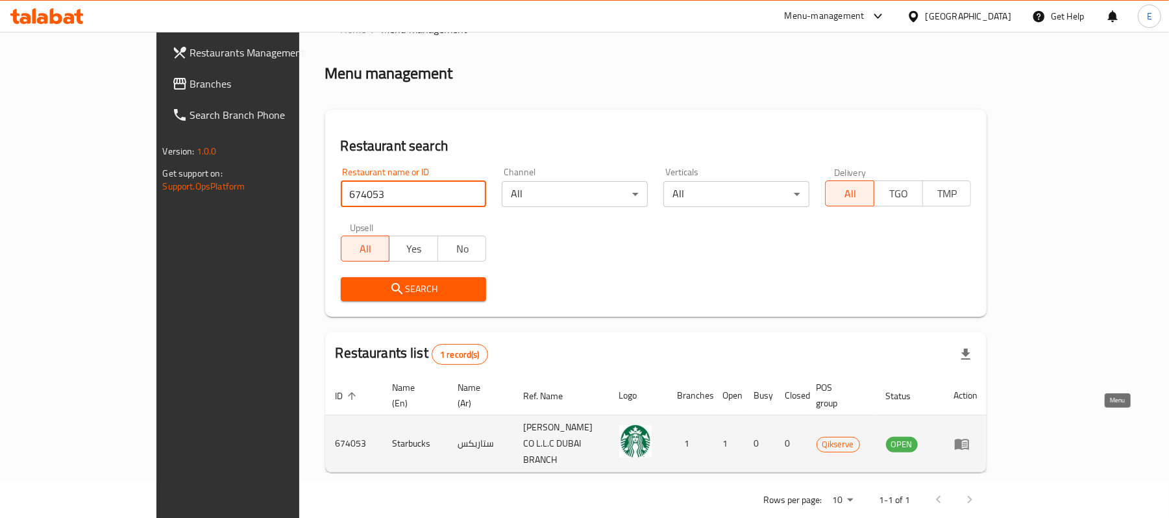
click at [969, 436] on icon "enhanced table" at bounding box center [962, 444] width 16 height 16
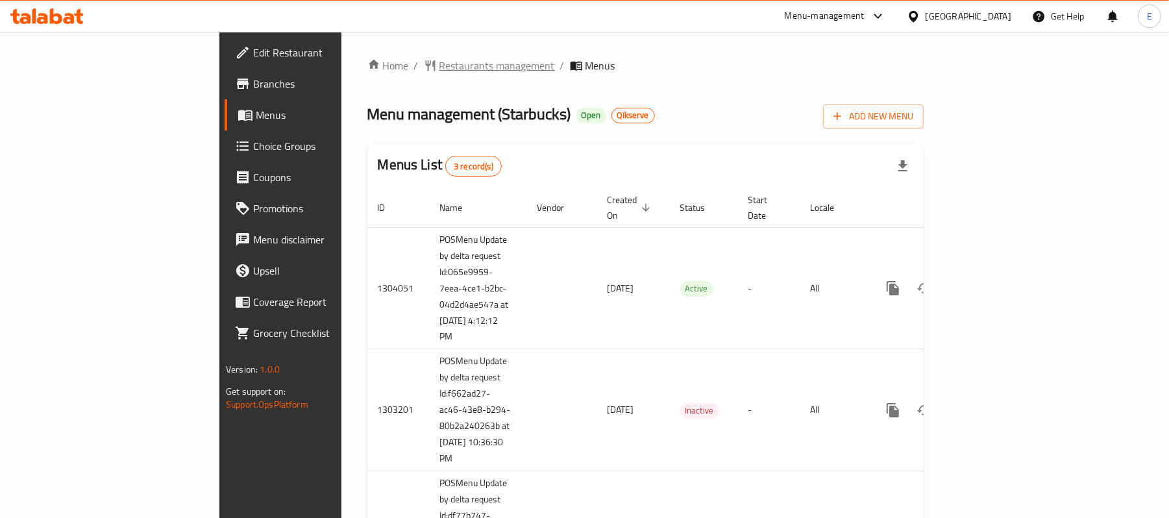
drag, startPoint x: 346, startPoint y: 79, endPoint x: 350, endPoint y: 69, distance: 10.7
click at [367, 79] on div "Home / Restaurants management / Menus Menu management ( Starbucks ) Open Qikser…" at bounding box center [645, 331] width 556 height 546
click at [439, 68] on span "Restaurants management" at bounding box center [496, 66] width 115 height 16
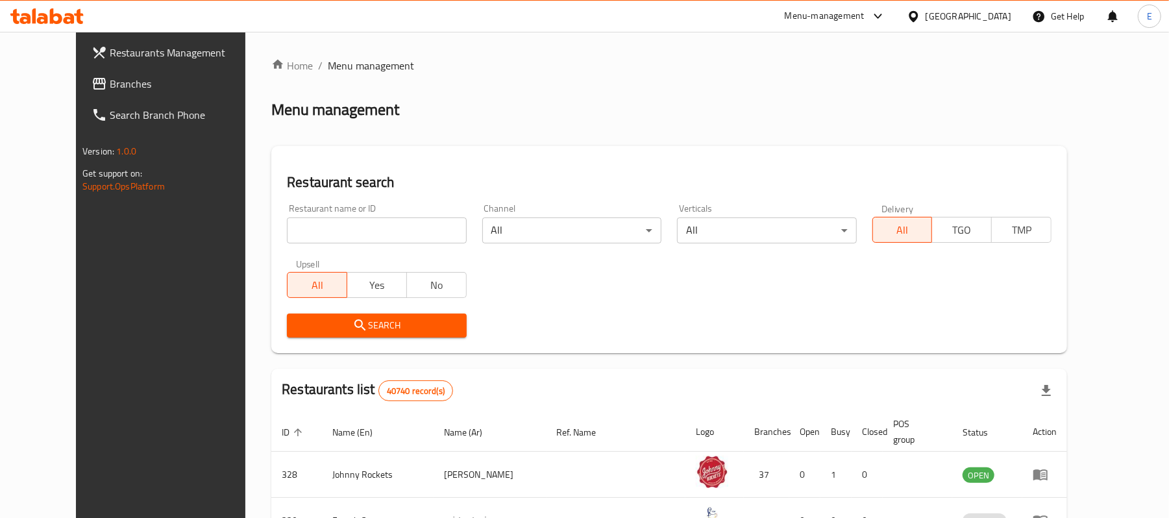
click at [361, 229] on input "search" at bounding box center [376, 230] width 179 height 26
paste input "674505"
type input "674505"
click button "Search" at bounding box center [376, 325] width 179 height 24
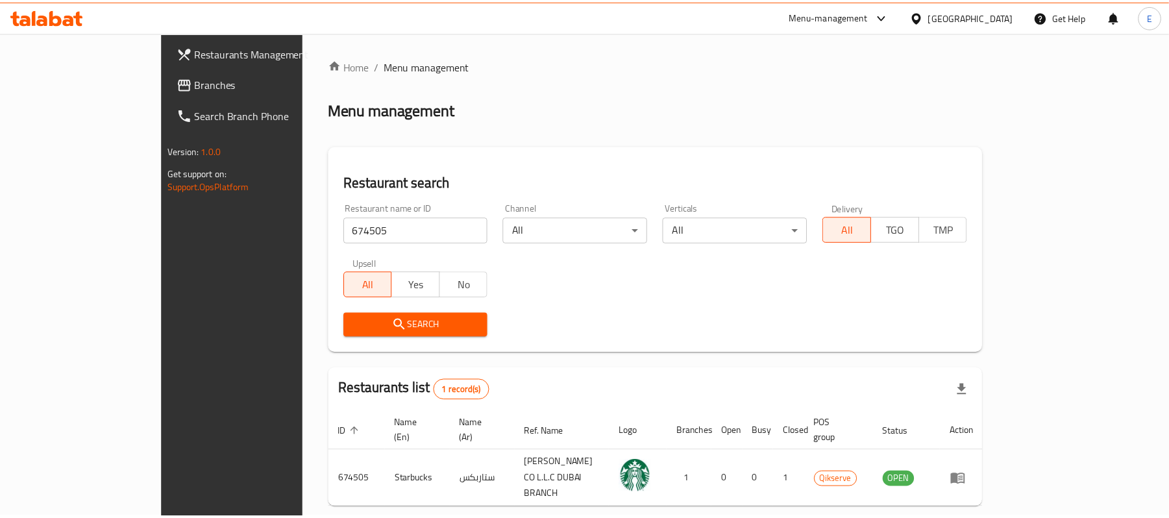
scroll to position [36, 0]
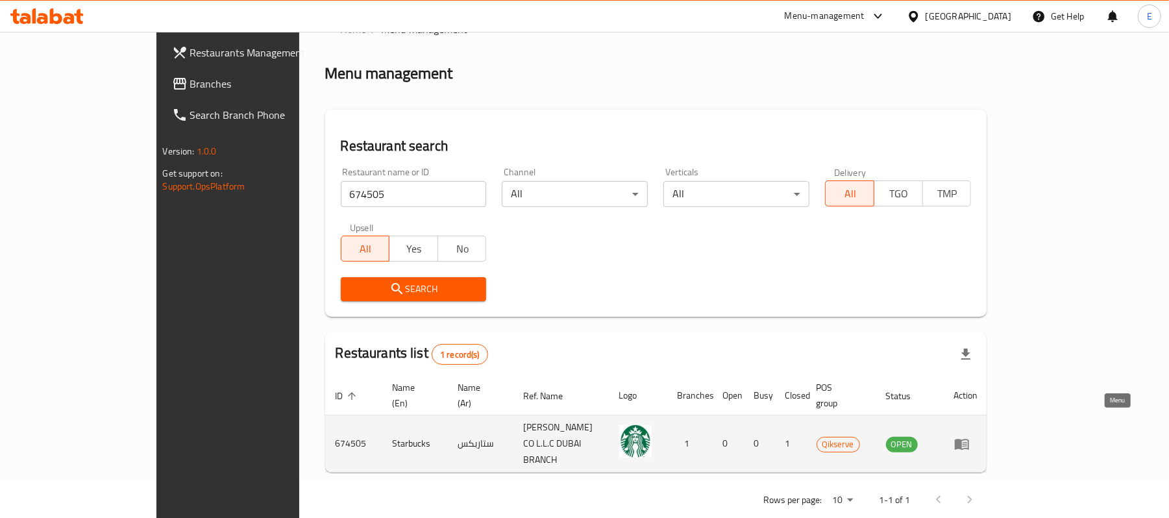
click at [969, 436] on icon "enhanced table" at bounding box center [962, 444] width 16 height 16
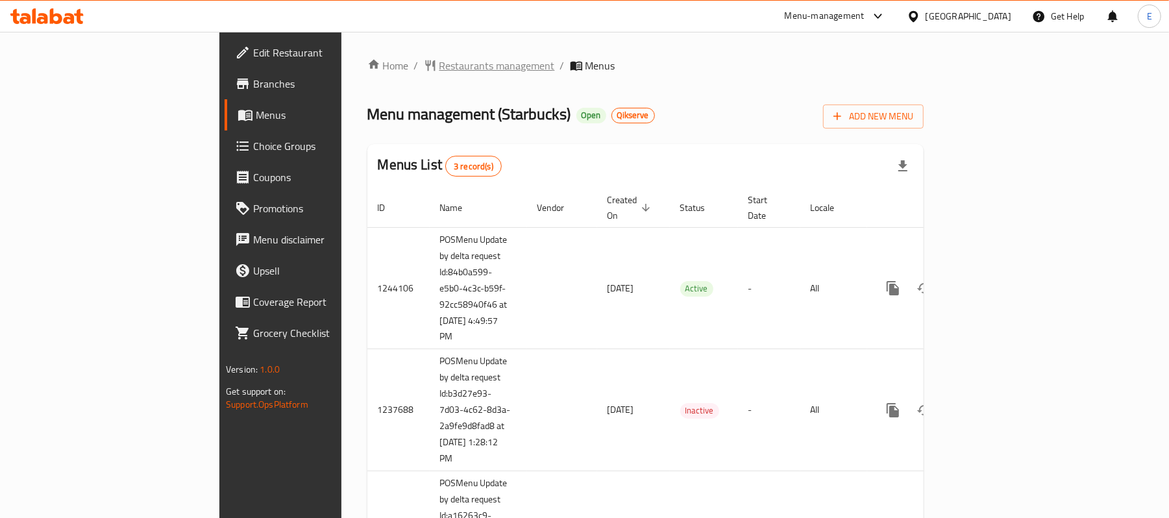
click at [439, 69] on span "Restaurants management" at bounding box center [496, 66] width 115 height 16
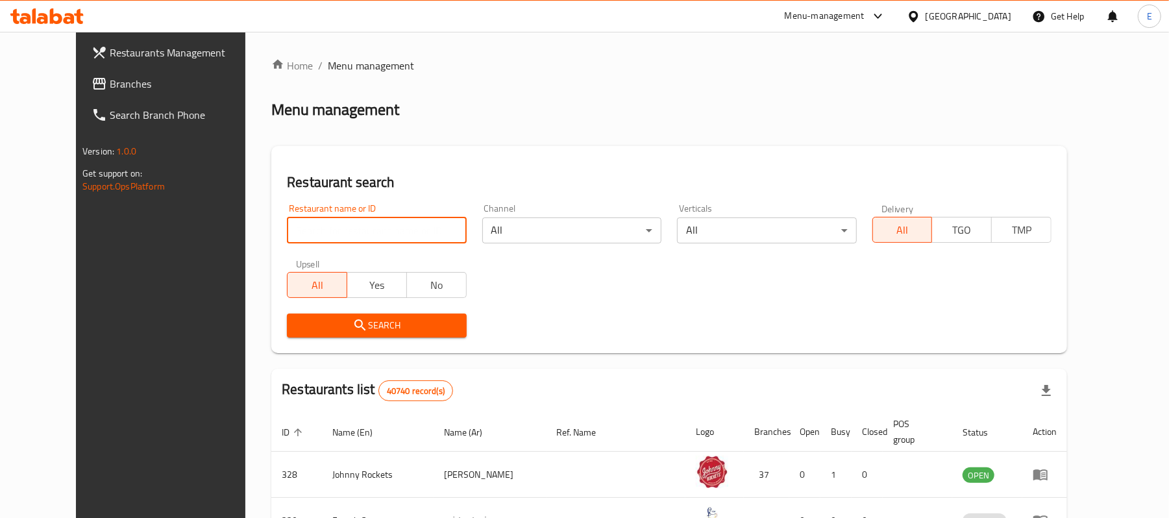
click at [304, 237] on input "search" at bounding box center [376, 230] width 179 height 26
paste input "675135"
type input "675135"
click button "Search" at bounding box center [376, 325] width 179 height 24
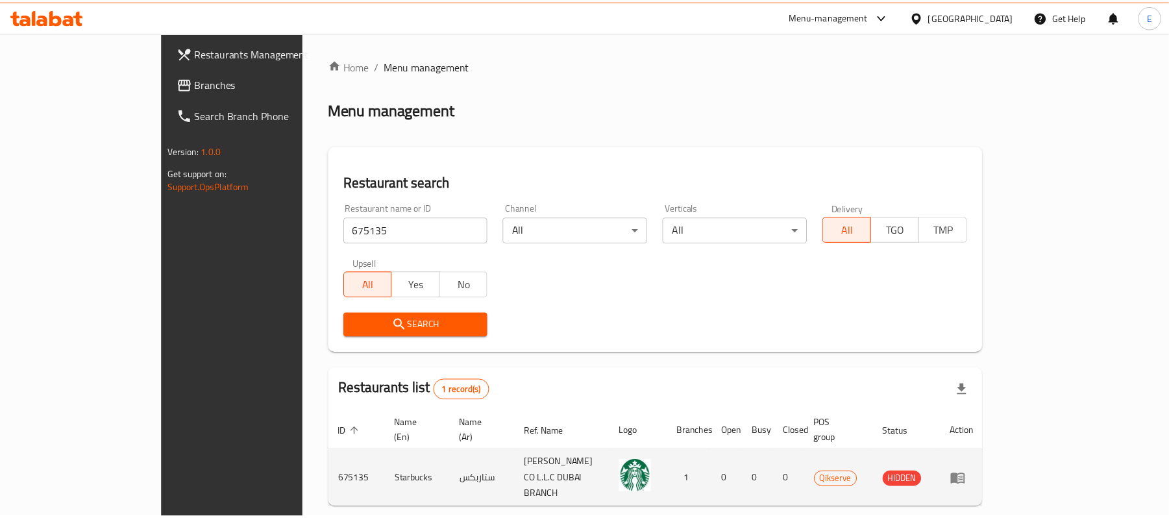
scroll to position [36, 0]
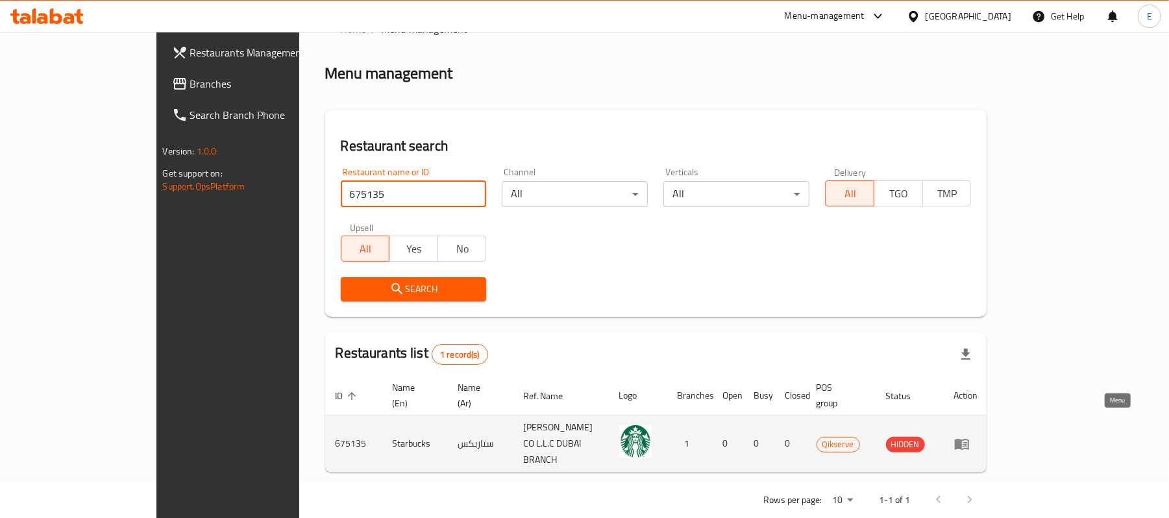
click at [969, 439] on icon "enhanced table" at bounding box center [961, 444] width 14 height 11
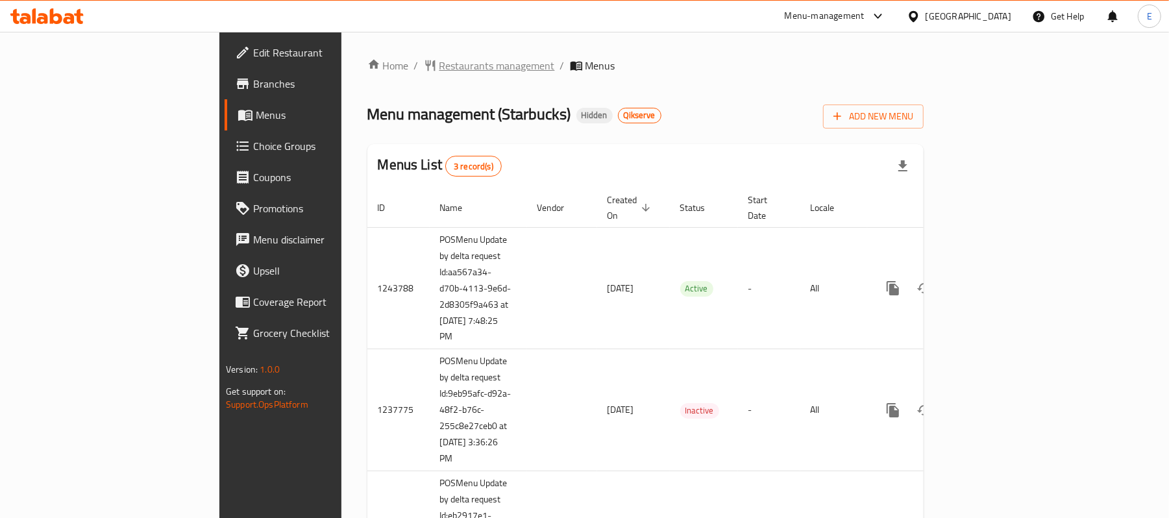
click at [439, 67] on span "Restaurants management" at bounding box center [496, 66] width 115 height 16
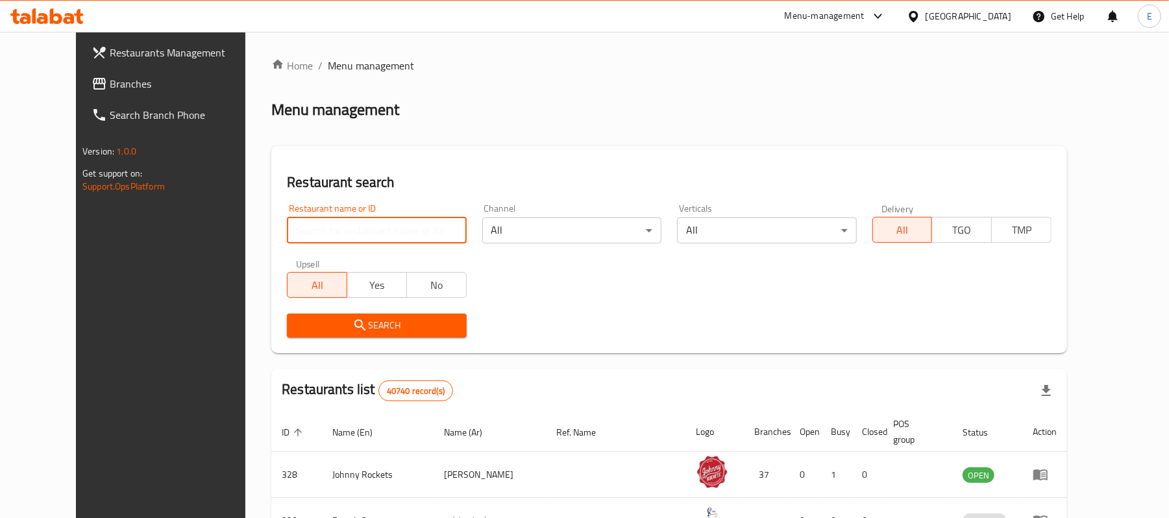
click at [375, 236] on input "search" at bounding box center [376, 230] width 179 height 26
paste input "675136"
type input "675136"
click button "Search" at bounding box center [376, 325] width 179 height 24
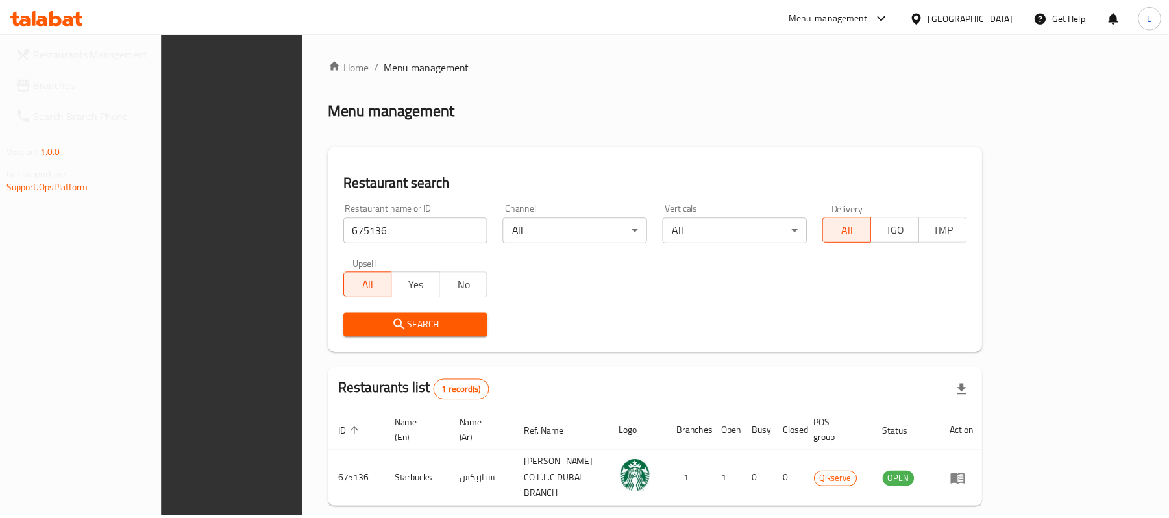
scroll to position [36, 0]
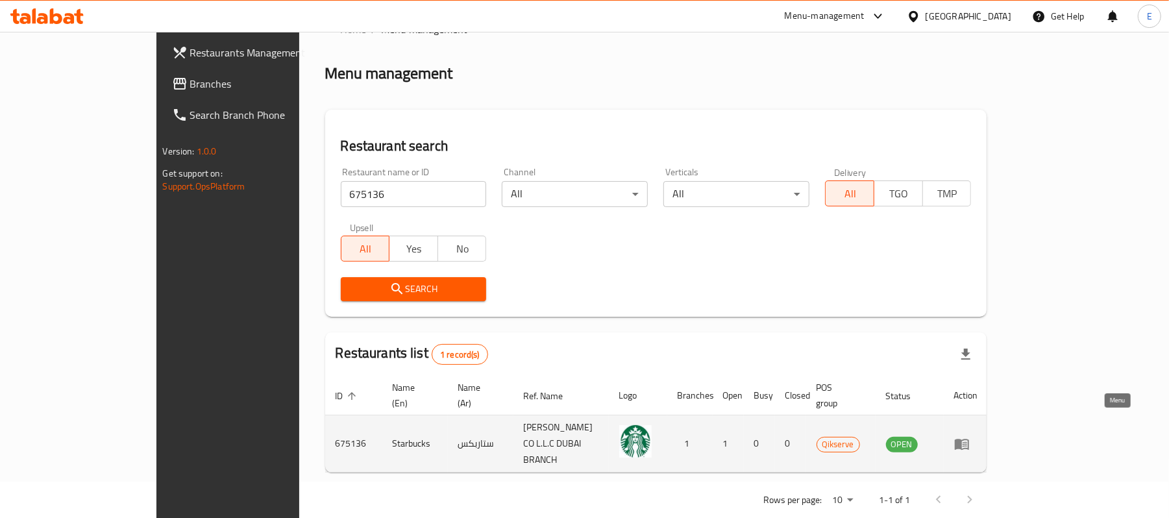
click at [969, 439] on icon "enhanced table" at bounding box center [961, 444] width 14 height 11
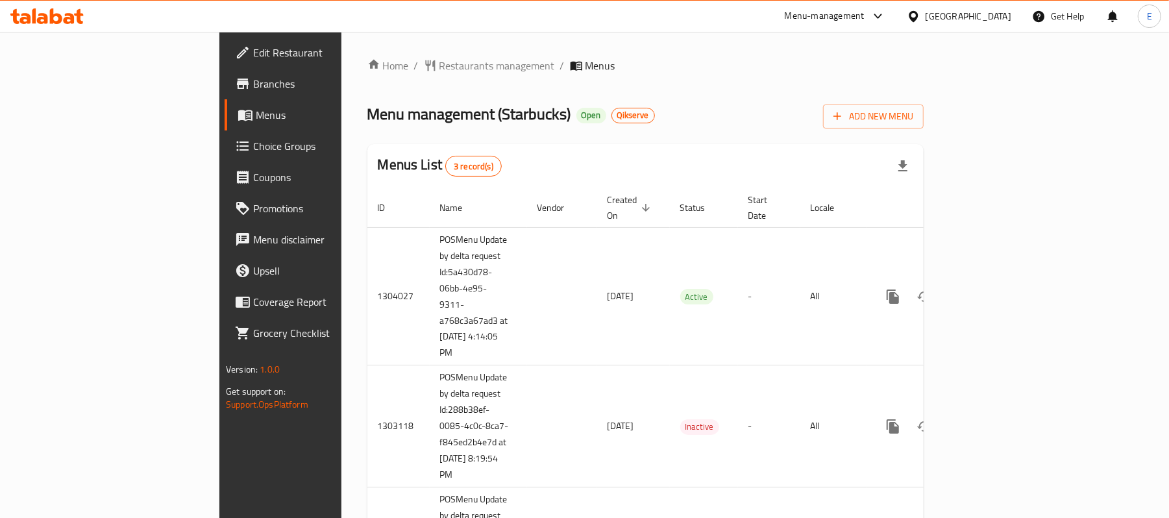
click at [923, 63] on ol "Home / Restaurants management / Menus" at bounding box center [645, 66] width 556 height 16
click at [439, 60] on span "Restaurants management" at bounding box center [496, 66] width 115 height 16
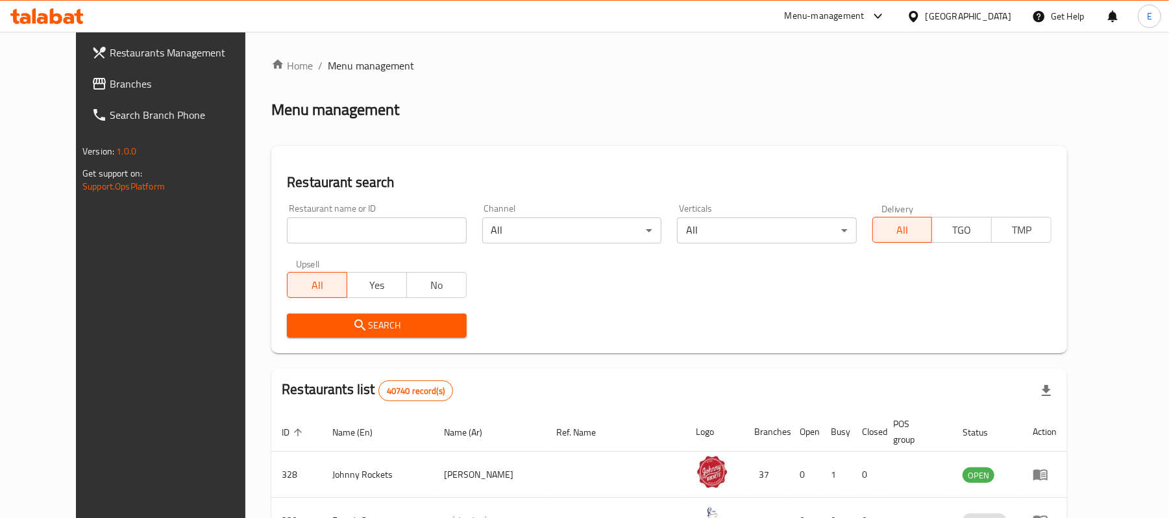
click at [346, 221] on input "search" at bounding box center [376, 230] width 179 height 26
paste input "675137"
type input "675137"
click button "Search" at bounding box center [376, 325] width 179 height 24
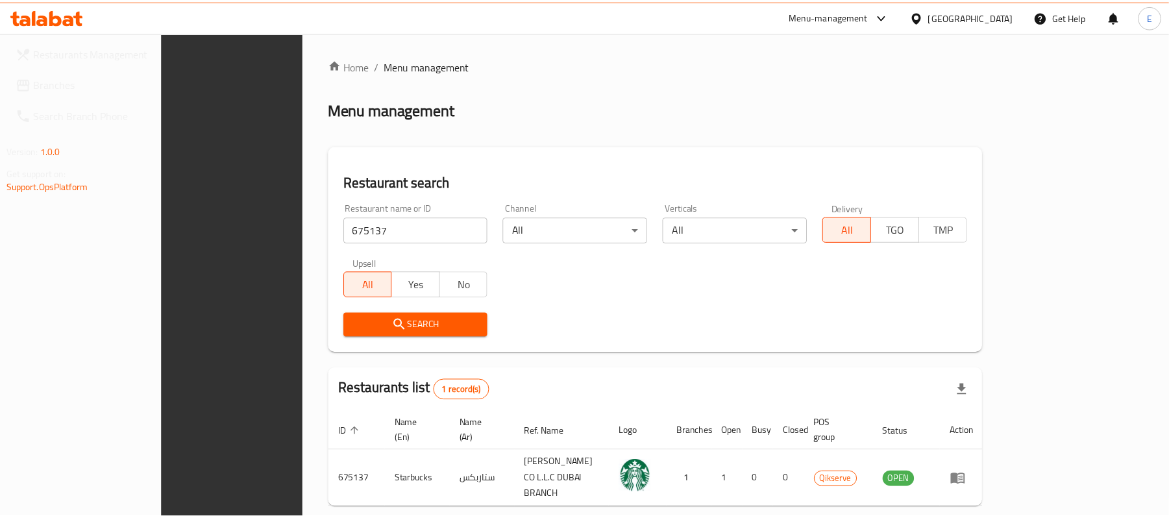
scroll to position [36, 0]
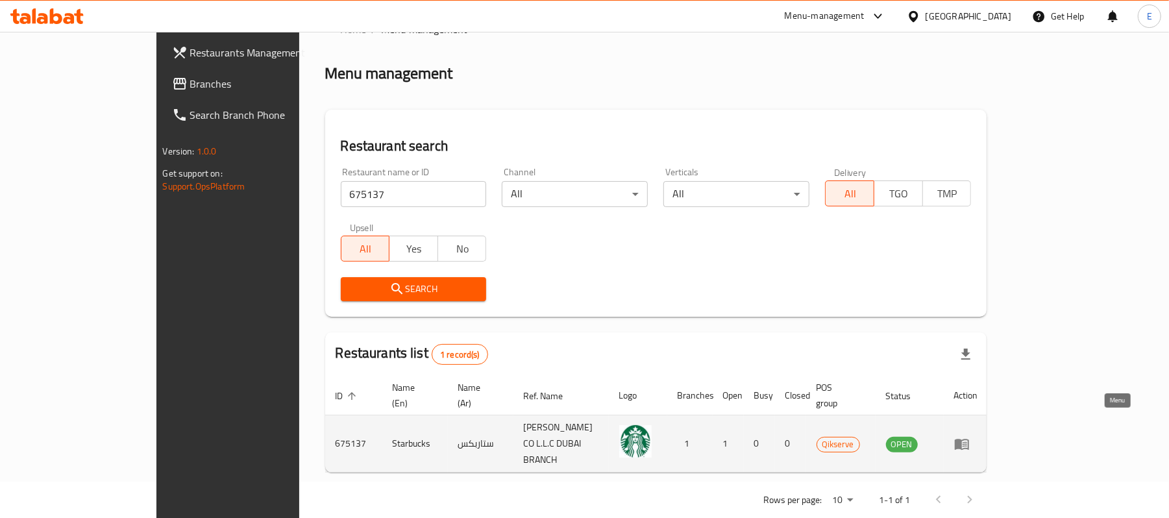
click at [969, 436] on icon "enhanced table" at bounding box center [962, 444] width 16 height 16
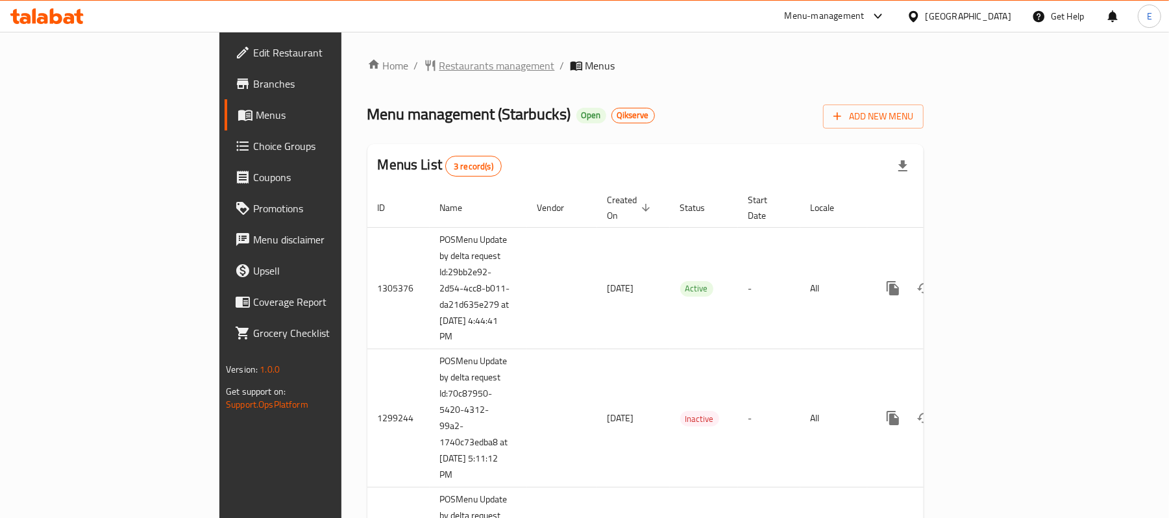
click at [439, 58] on span "Restaurants management" at bounding box center [496, 66] width 115 height 16
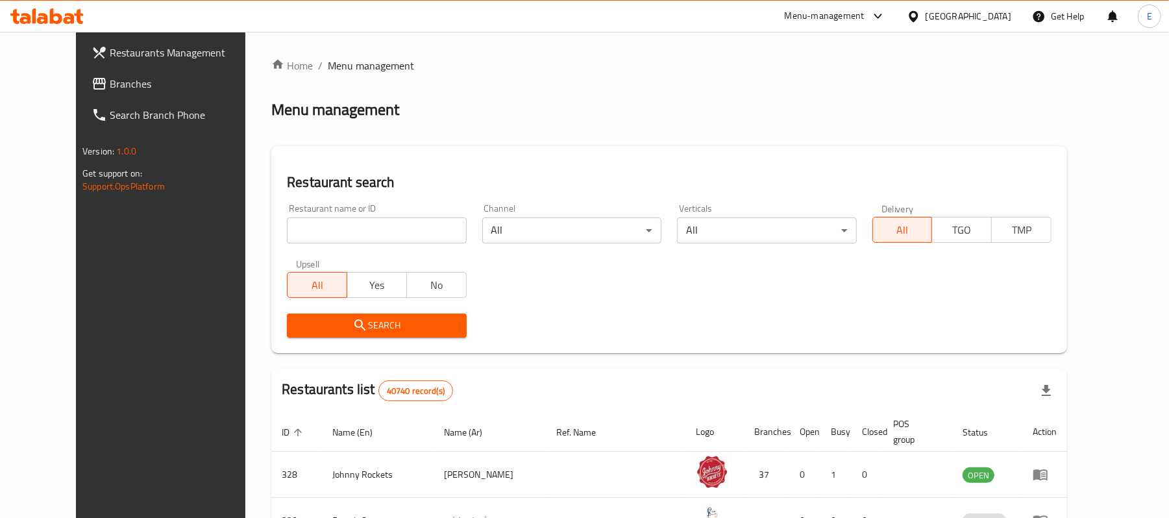
click at [357, 234] on input "search" at bounding box center [376, 230] width 179 height 26
paste input "675990"
type input "675990"
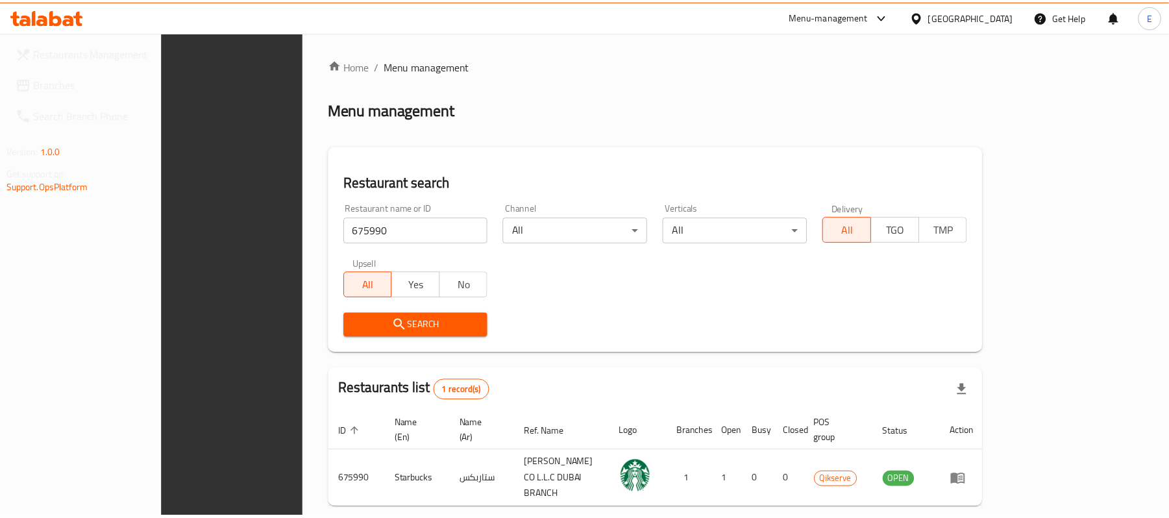
scroll to position [36, 0]
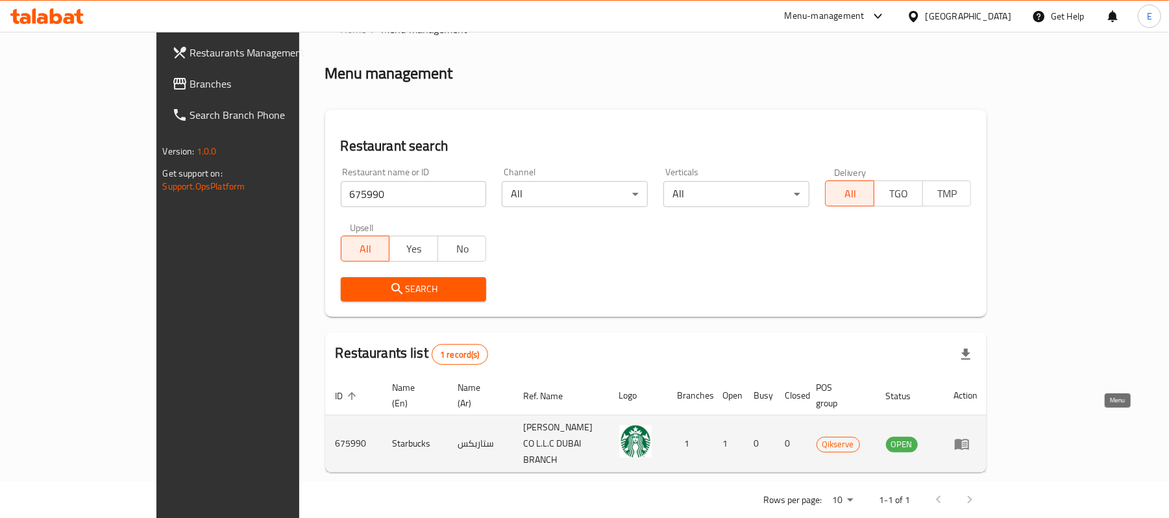
click at [969, 439] on icon "enhanced table" at bounding box center [961, 444] width 14 height 11
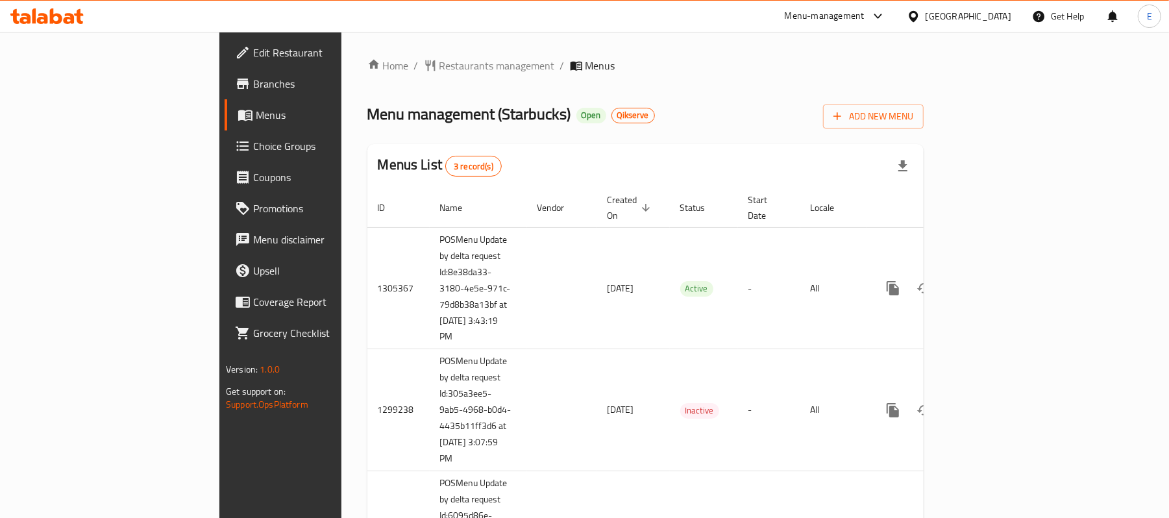
drag, startPoint x: 361, startPoint y: 65, endPoint x: 361, endPoint y: 86, distance: 21.4
click at [439, 65] on span "Restaurants management" at bounding box center [496, 66] width 115 height 16
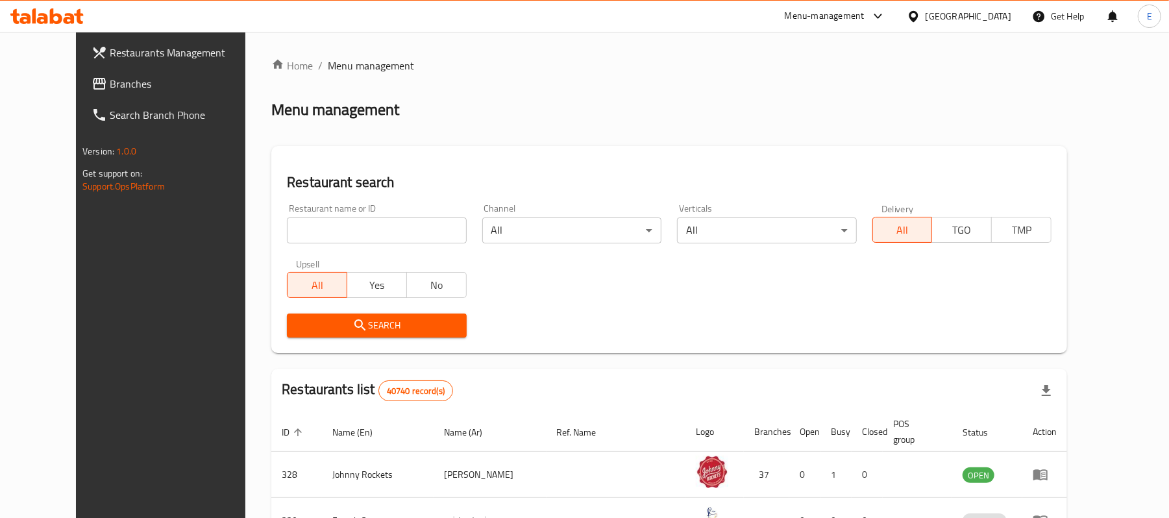
click at [332, 223] on input "search" at bounding box center [376, 230] width 179 height 26
paste input "677993"
type input "677993"
click button "Search" at bounding box center [376, 325] width 179 height 24
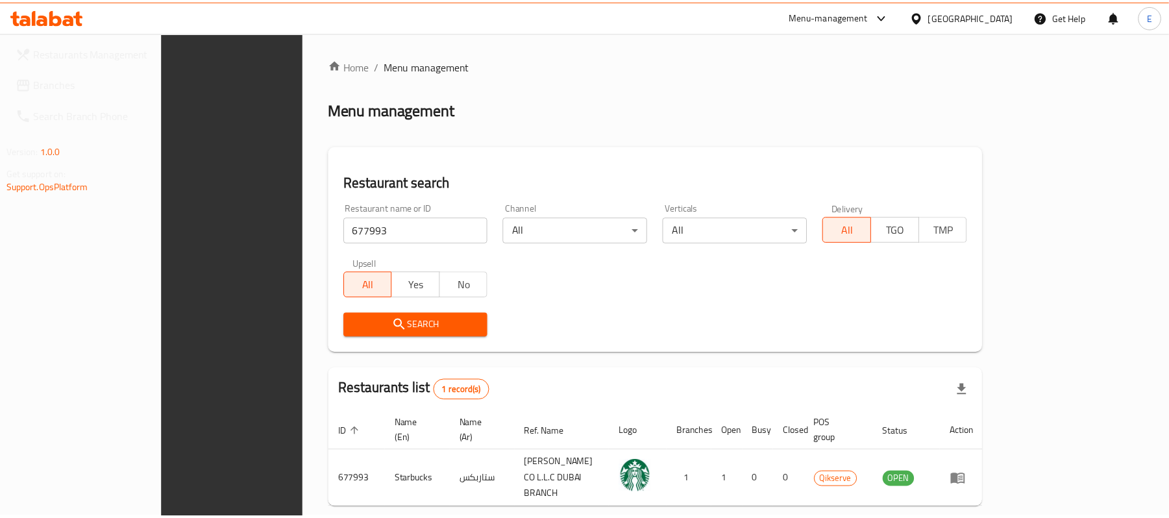
scroll to position [36, 0]
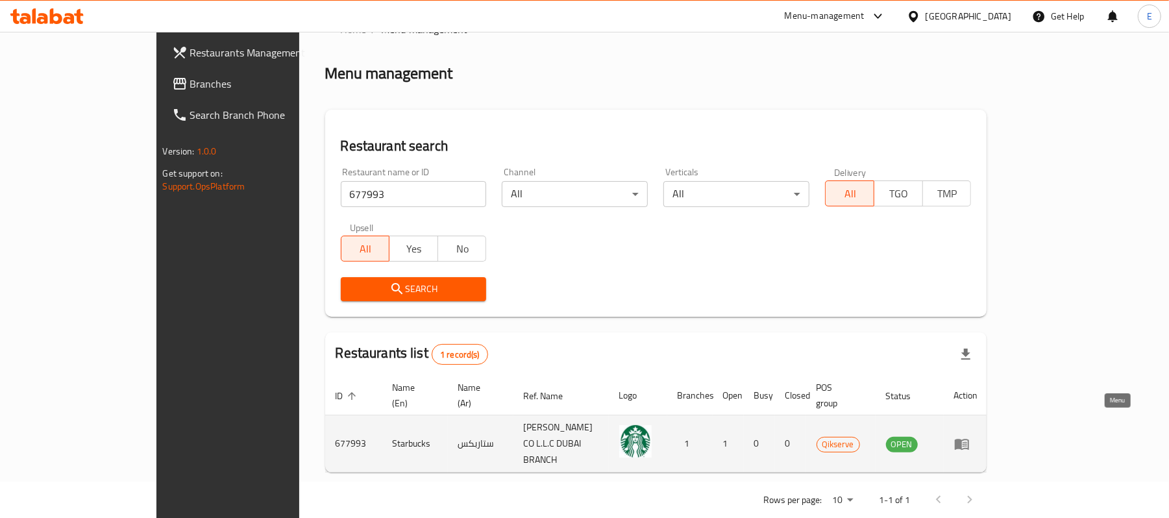
click at [969, 436] on icon "enhanced table" at bounding box center [962, 444] width 16 height 16
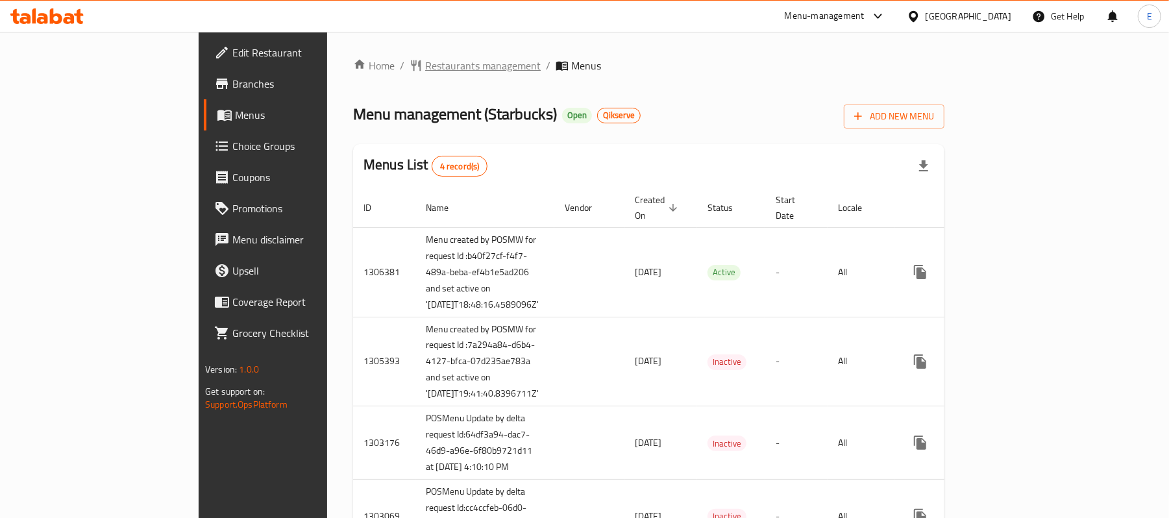
click at [425, 71] on span "Restaurants management" at bounding box center [482, 66] width 115 height 16
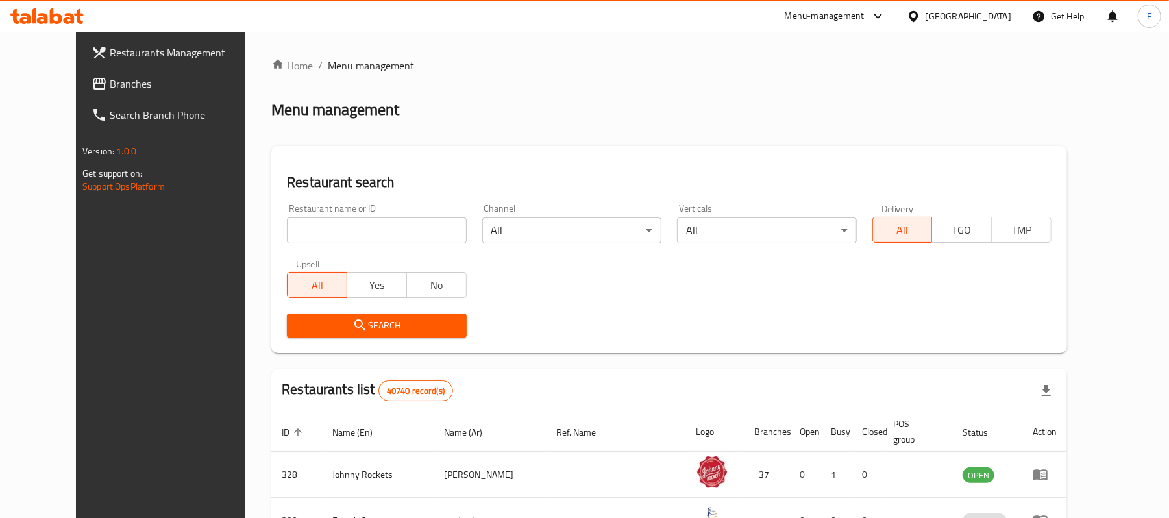
click at [389, 239] on input "search" at bounding box center [376, 230] width 179 height 26
paste input "678165"
type input "678165"
click button "Search" at bounding box center [376, 325] width 179 height 24
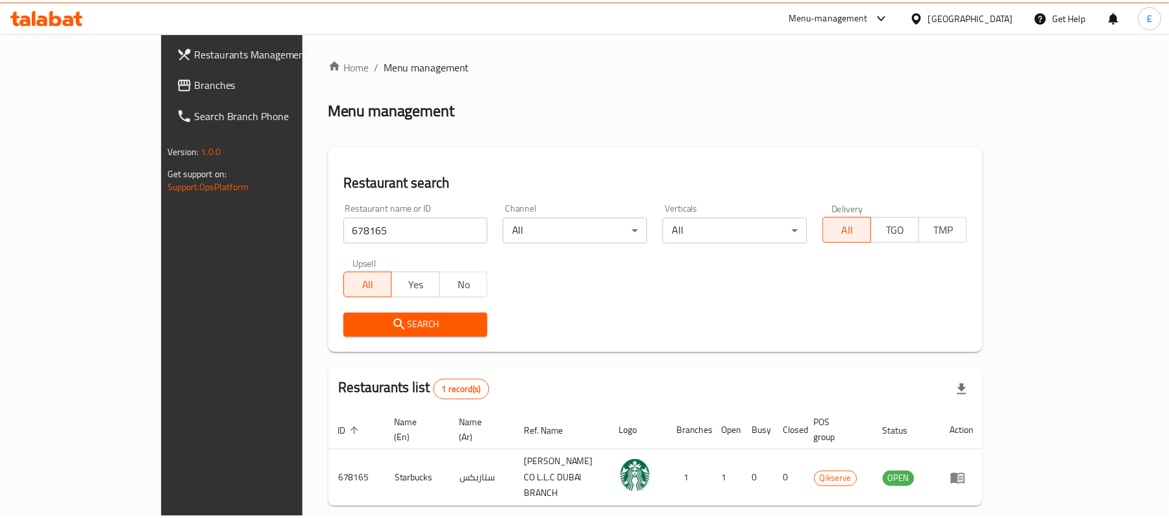
scroll to position [36, 0]
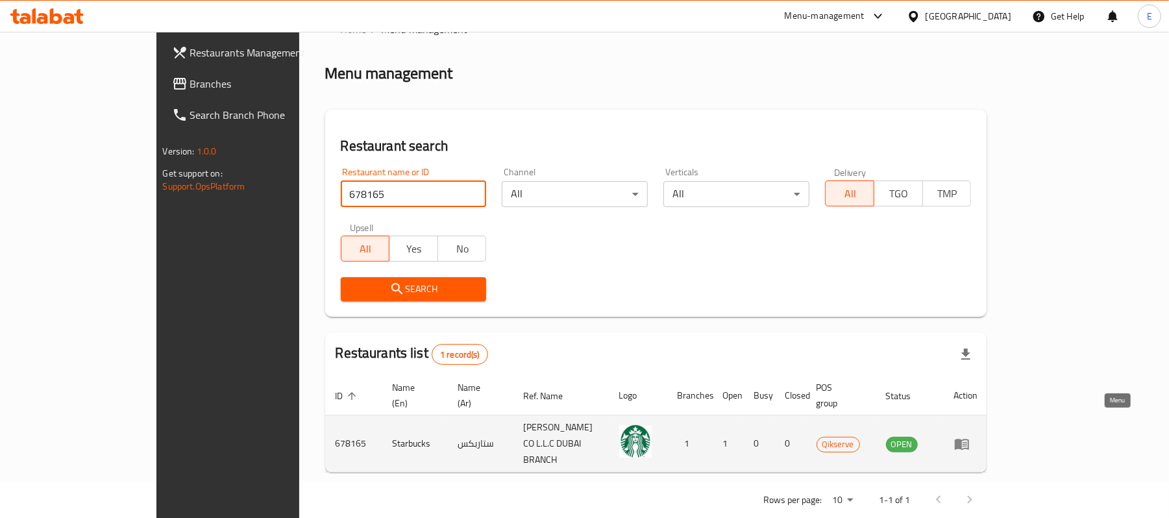
click at [969, 436] on icon "enhanced table" at bounding box center [962, 444] width 16 height 16
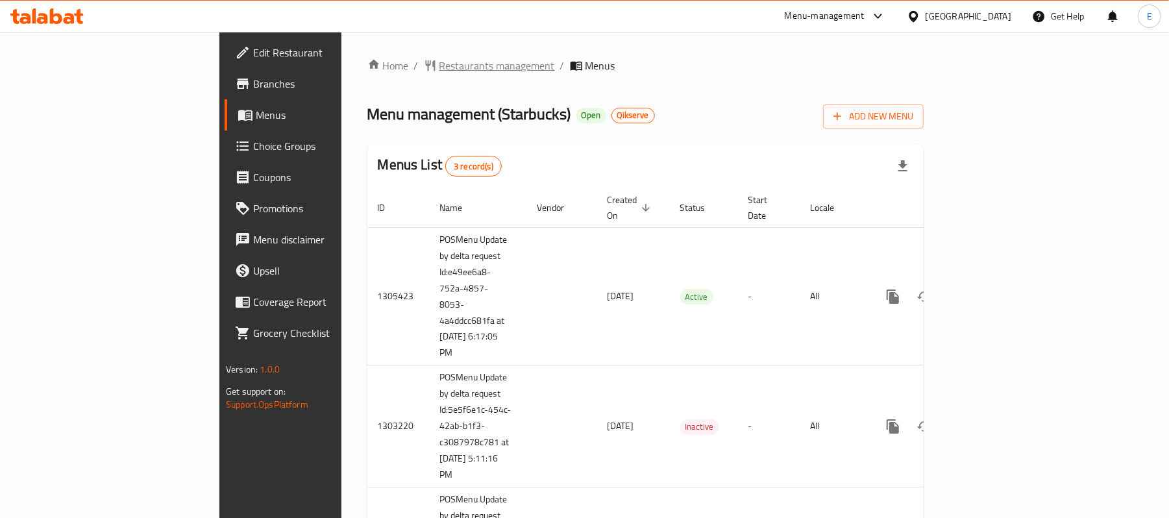
click at [439, 73] on span "Restaurants management" at bounding box center [496, 66] width 115 height 16
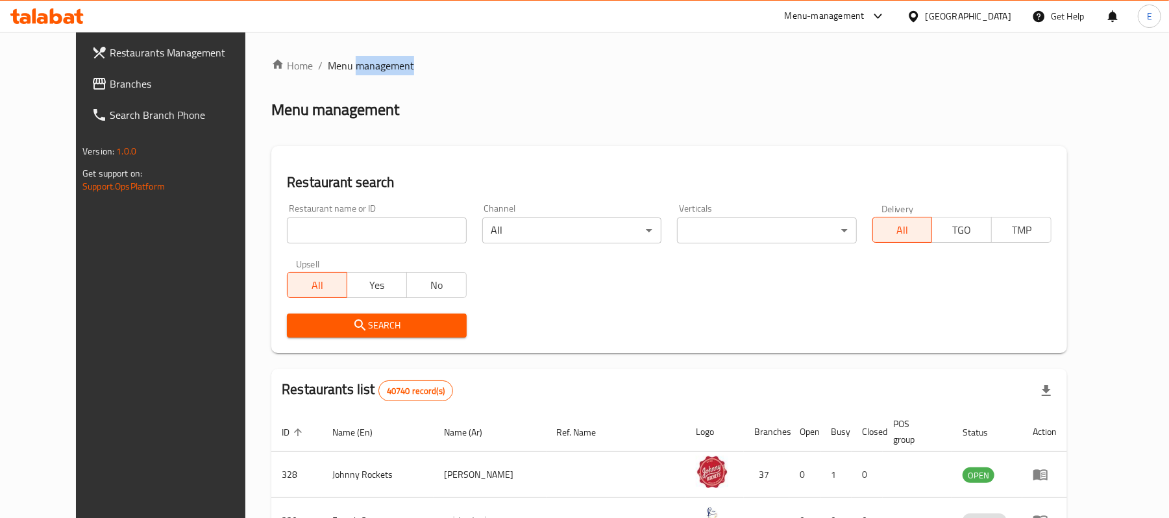
click at [350, 73] on span "Menu management" at bounding box center [371, 66] width 86 height 16
click at [322, 231] on input "search" at bounding box center [376, 230] width 179 height 26
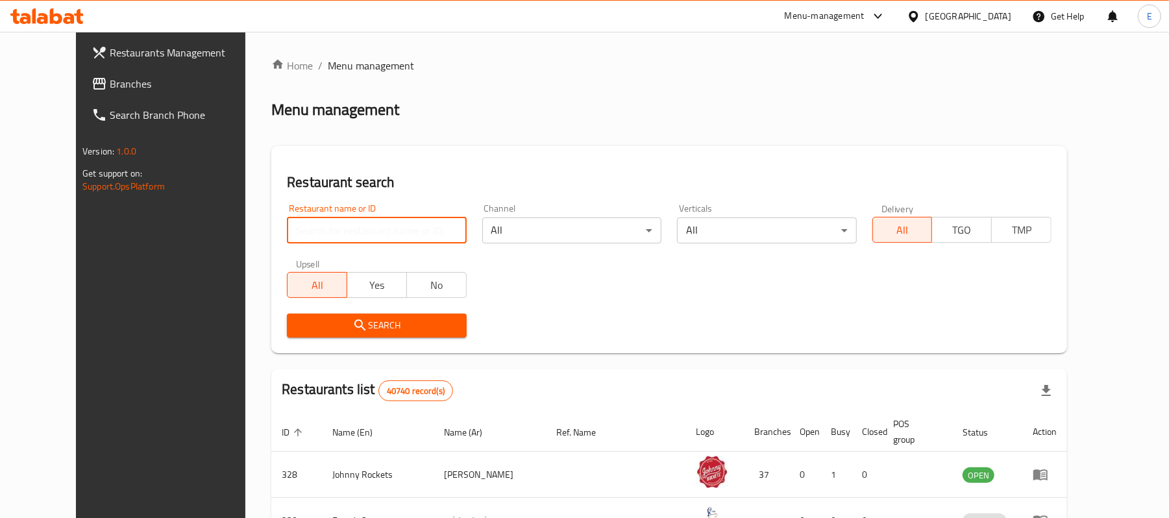
paste input "678670"
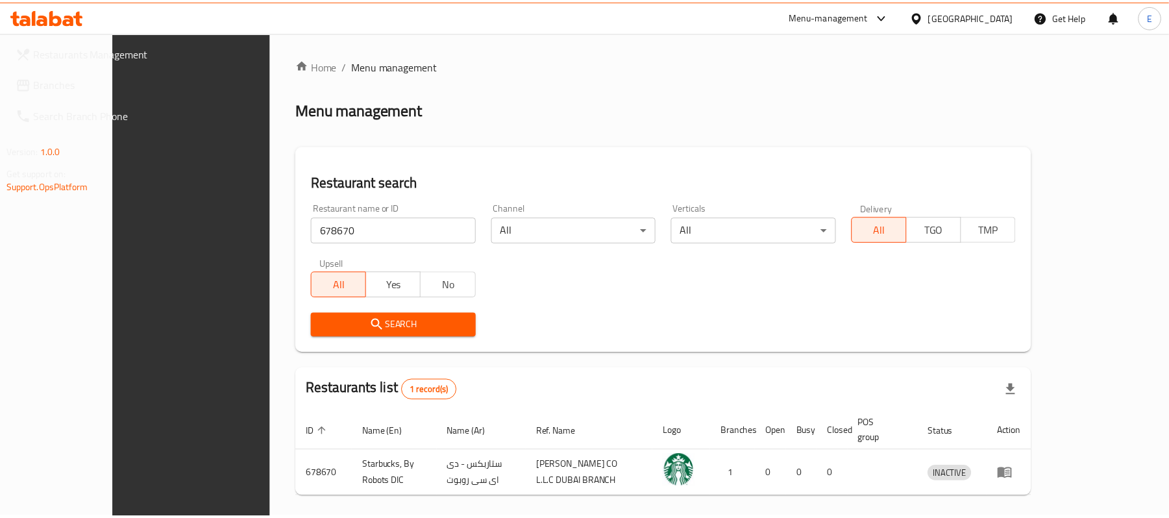
scroll to position [50, 0]
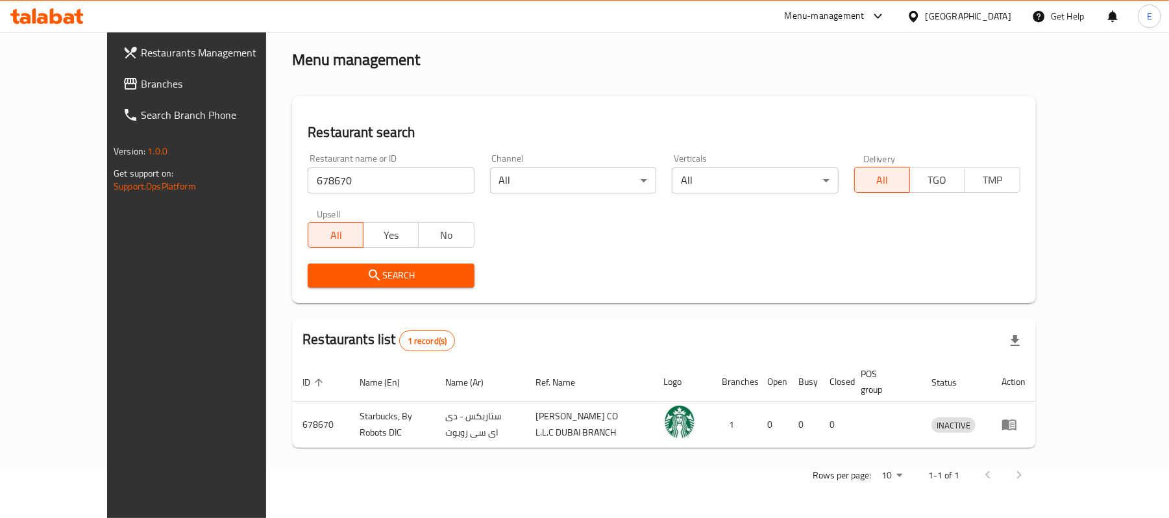
click at [1062, 51] on div "Home / Menu management Menu management Restaurant search Restaurant name or ID …" at bounding box center [664, 250] width 796 height 536
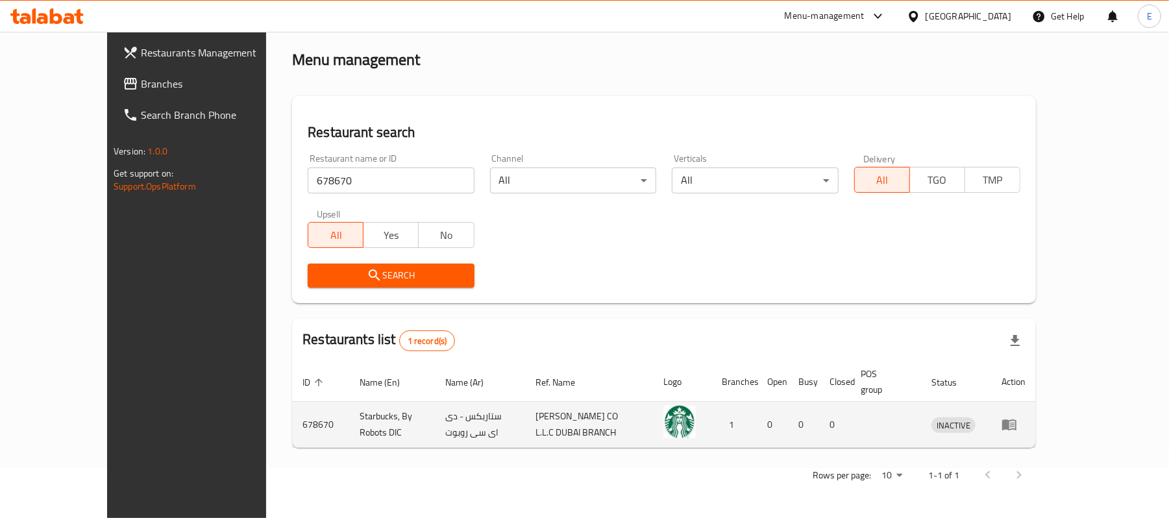
click at [292, 428] on td "678670" at bounding box center [320, 425] width 57 height 46
copy td "678670"
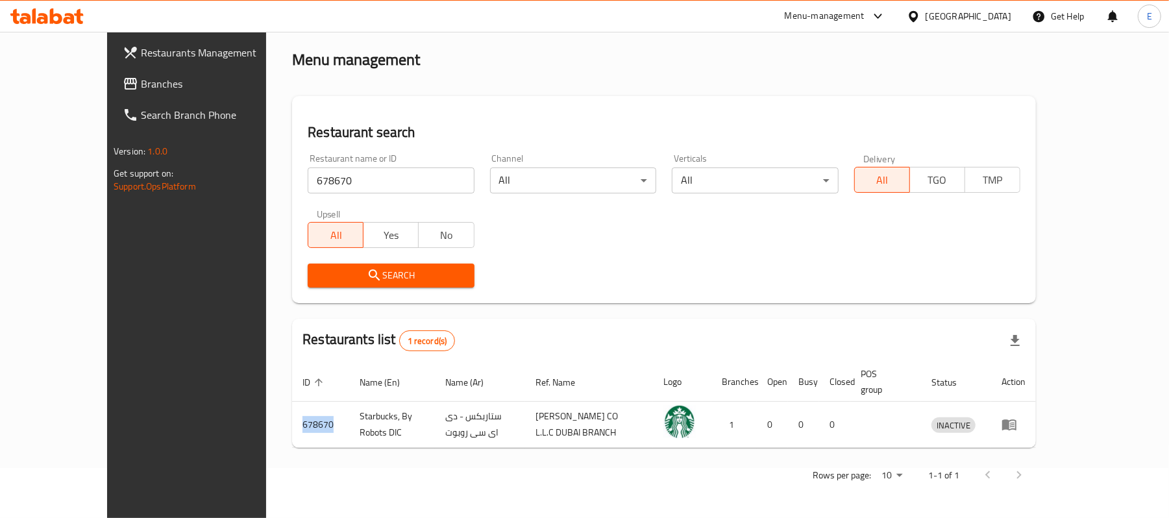
click at [322, 189] on input "678670" at bounding box center [391, 180] width 166 height 26
paste input "90"
type input "679070"
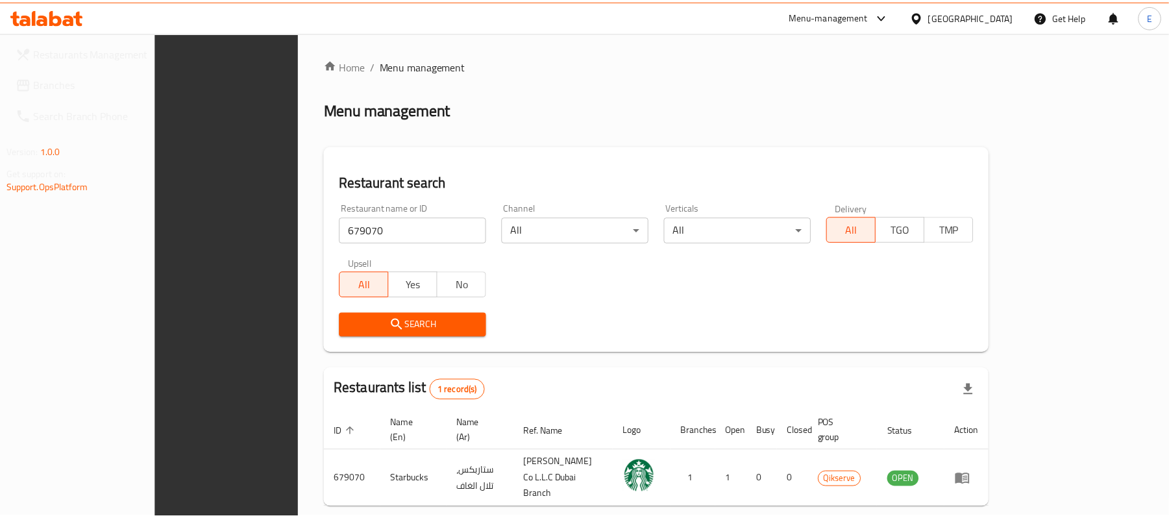
scroll to position [36, 0]
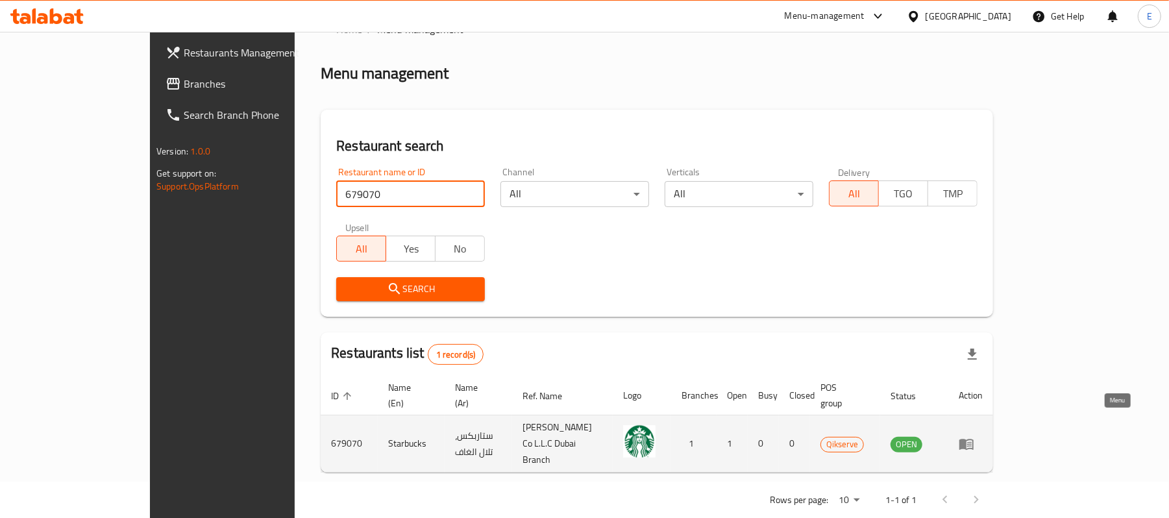
click at [974, 436] on icon "enhanced table" at bounding box center [966, 444] width 16 height 16
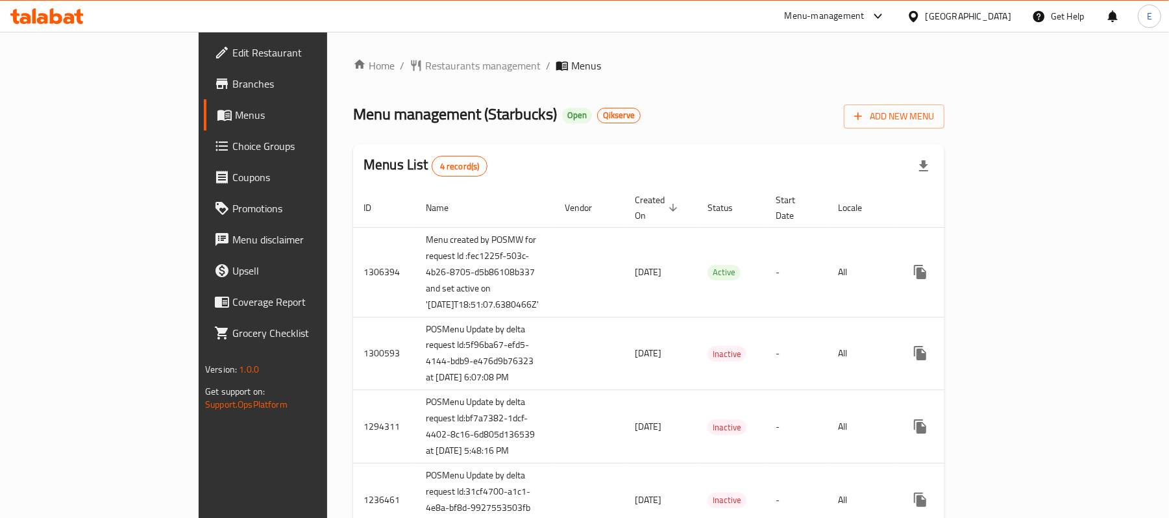
click at [944, 69] on ol "Home / Restaurants management / Menus" at bounding box center [648, 66] width 591 height 16
click at [425, 68] on span "Restaurants management" at bounding box center [482, 66] width 115 height 16
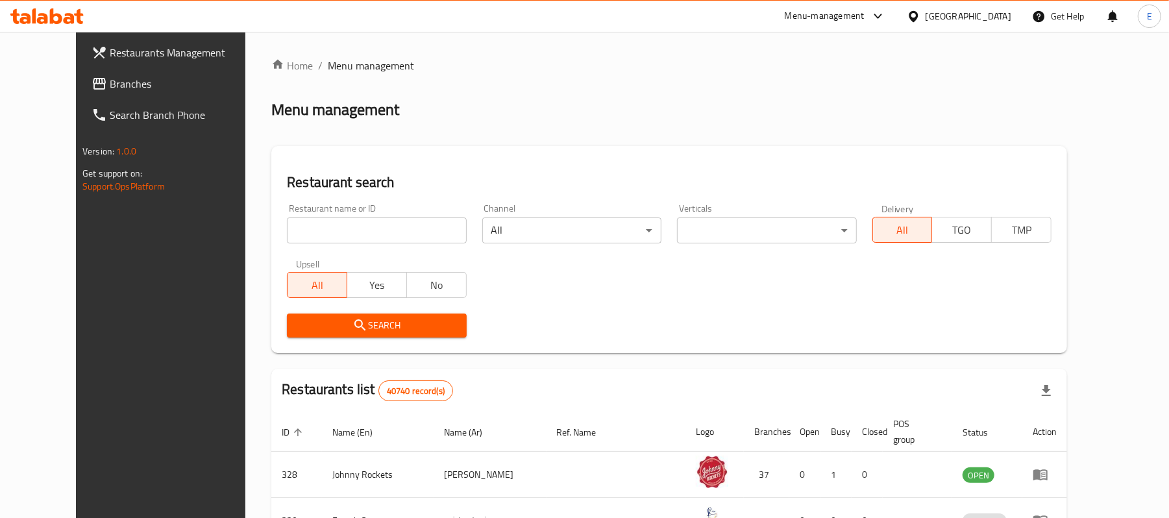
drag, startPoint x: 335, startPoint y: 232, endPoint x: 324, endPoint y: 226, distance: 11.9
click at [335, 232] on input "search" at bounding box center [376, 230] width 179 height 26
paste input "680061"
type input "680061"
click button "Search" at bounding box center [376, 325] width 179 height 24
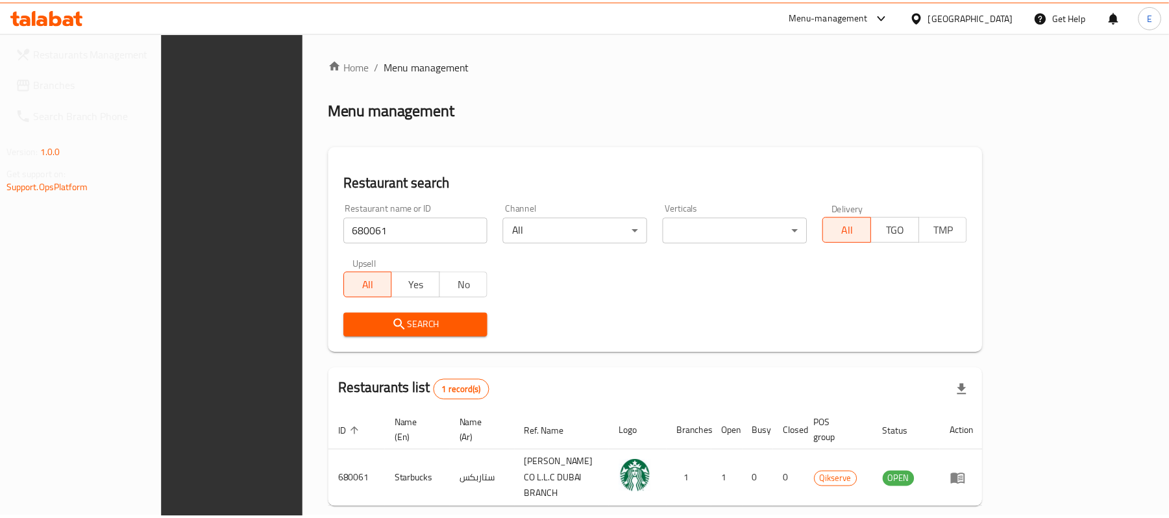
scroll to position [36, 0]
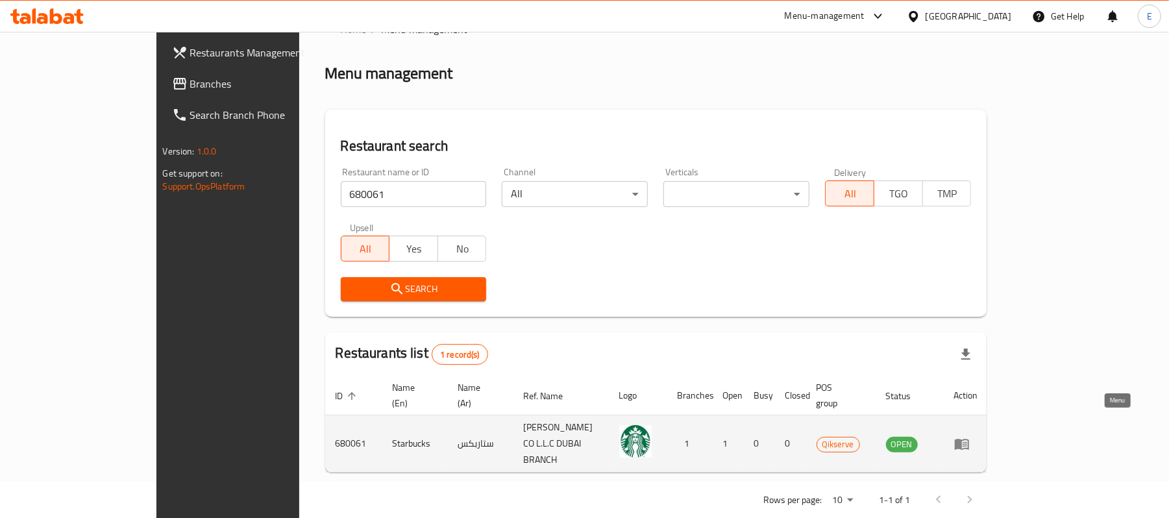
click at [969, 436] on icon "enhanced table" at bounding box center [962, 444] width 16 height 16
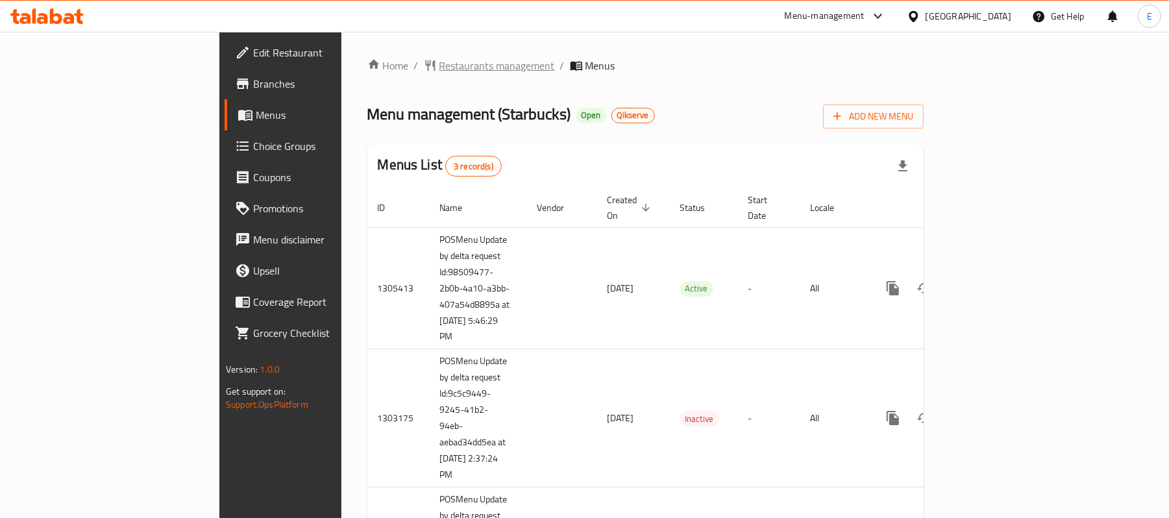
click at [439, 71] on span "Restaurants management" at bounding box center [496, 66] width 115 height 16
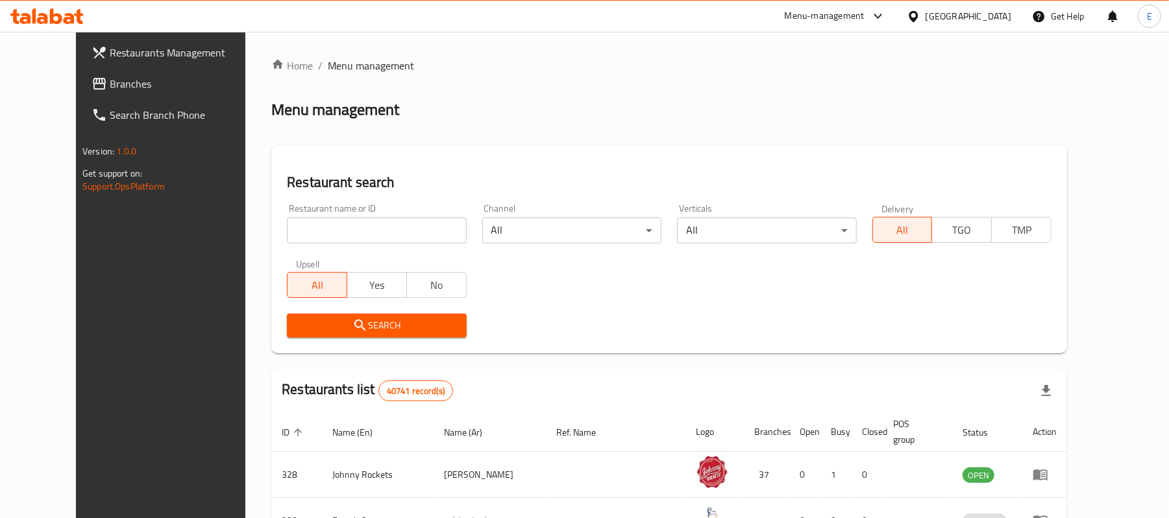
click at [304, 236] on input "search" at bounding box center [376, 230] width 179 height 26
paste input "680087"
type input "680087"
click button "Search" at bounding box center [376, 325] width 179 height 24
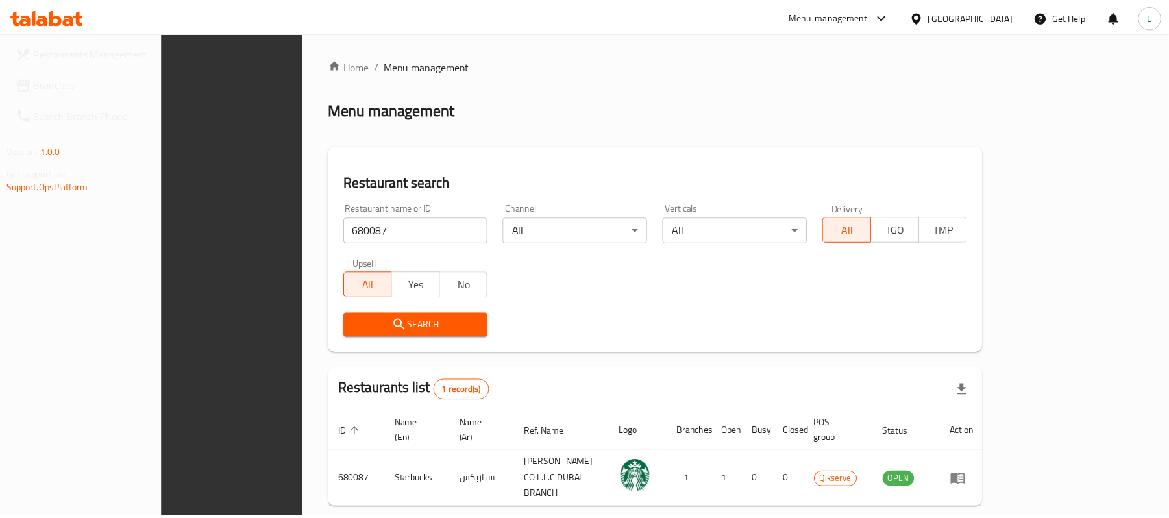
scroll to position [36, 0]
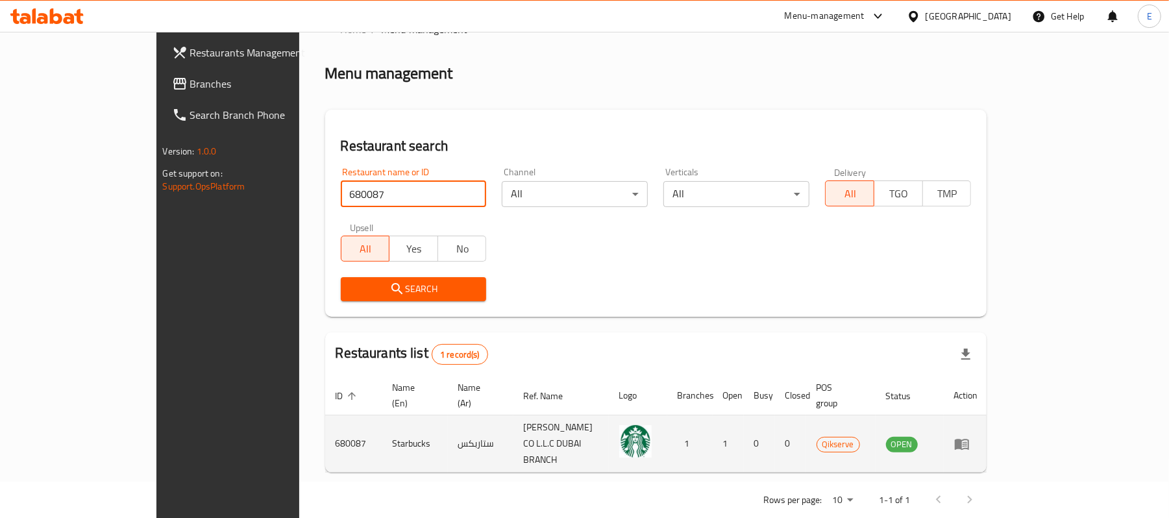
click at [969, 439] on icon "enhanced table" at bounding box center [961, 444] width 14 height 11
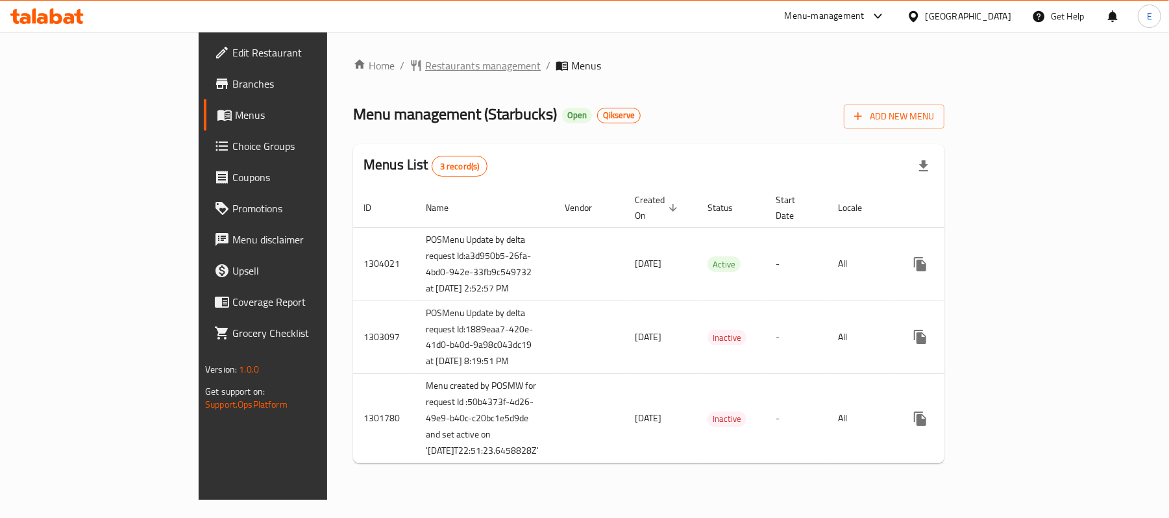
click at [425, 66] on span "Restaurants management" at bounding box center [482, 66] width 115 height 16
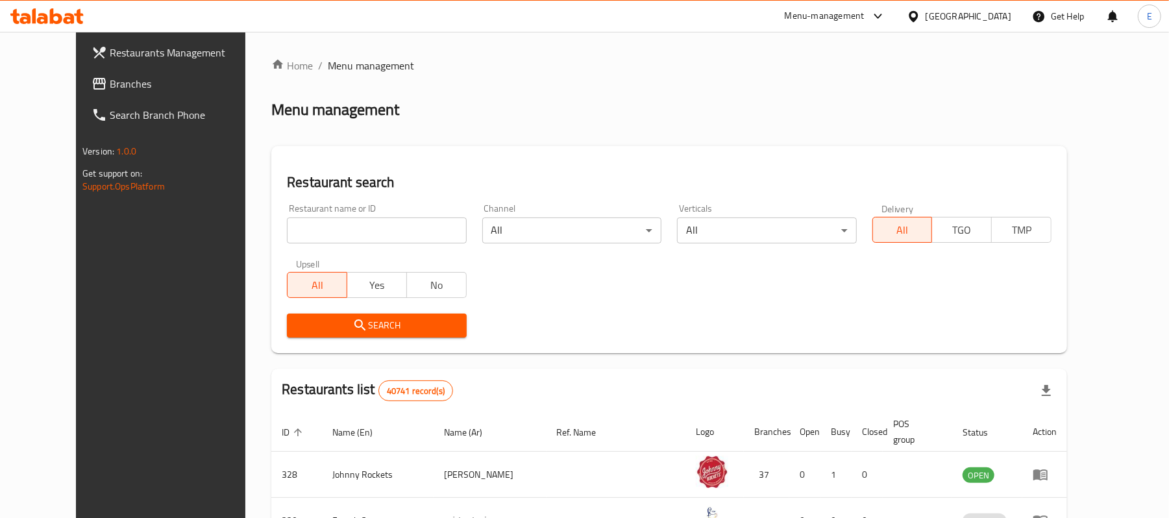
click at [340, 227] on input "search" at bounding box center [376, 230] width 179 height 26
paste input "680090"
type input "680090"
click button "Search" at bounding box center [376, 325] width 179 height 24
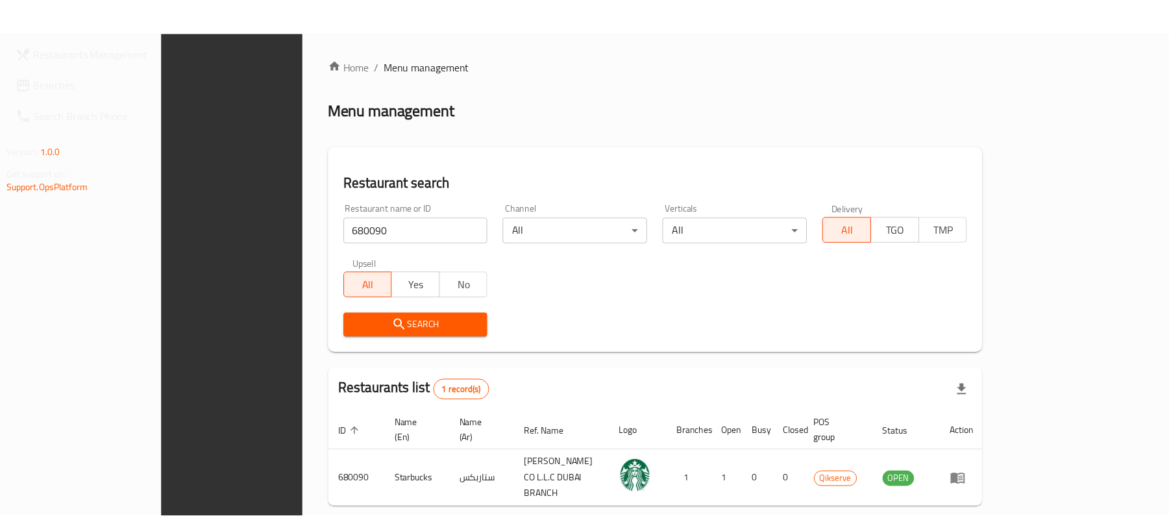
scroll to position [36, 0]
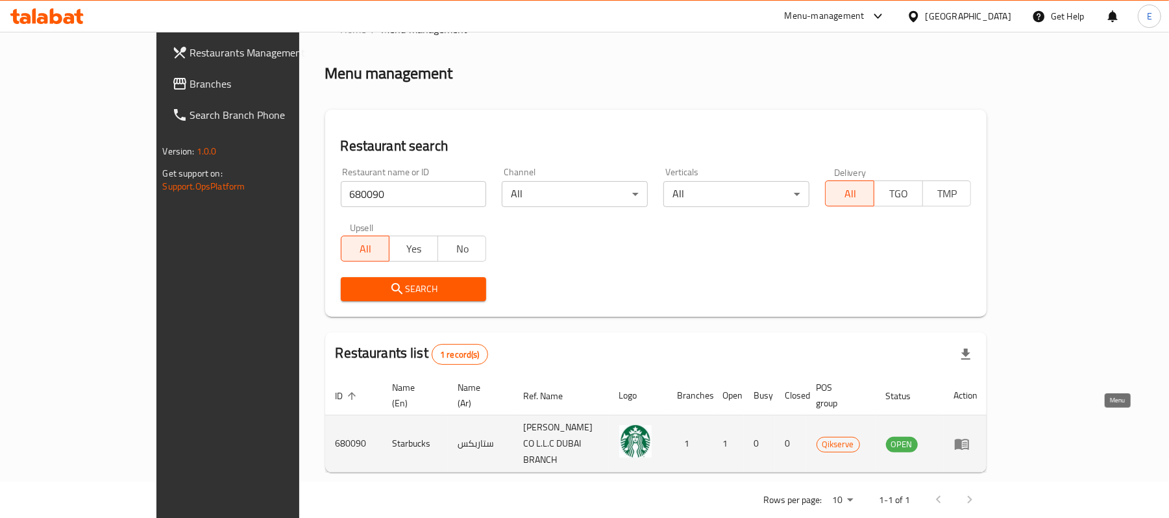
click at [969, 436] on icon "enhanced table" at bounding box center [962, 444] width 16 height 16
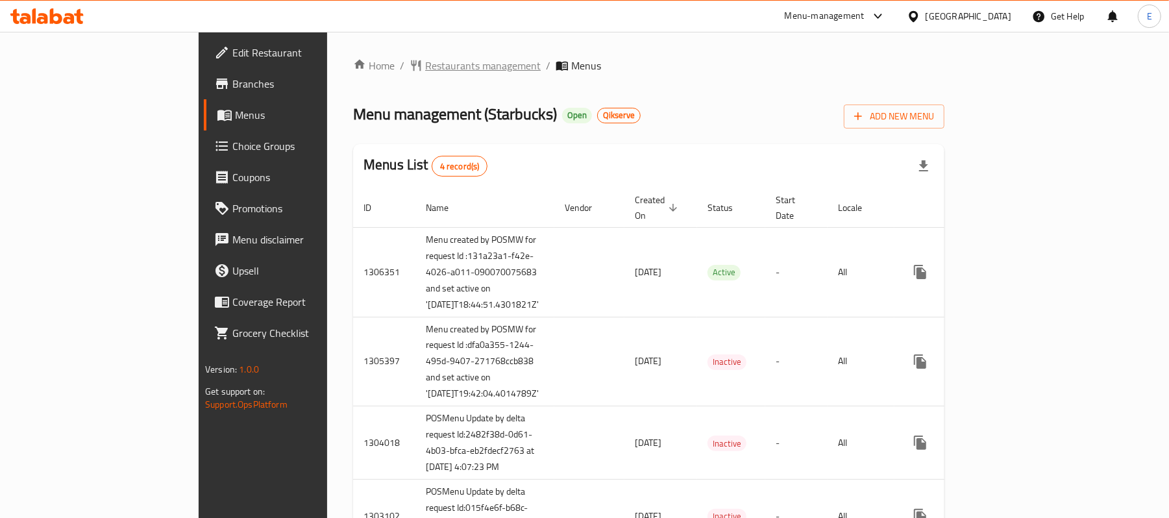
click at [425, 68] on span "Restaurants management" at bounding box center [482, 66] width 115 height 16
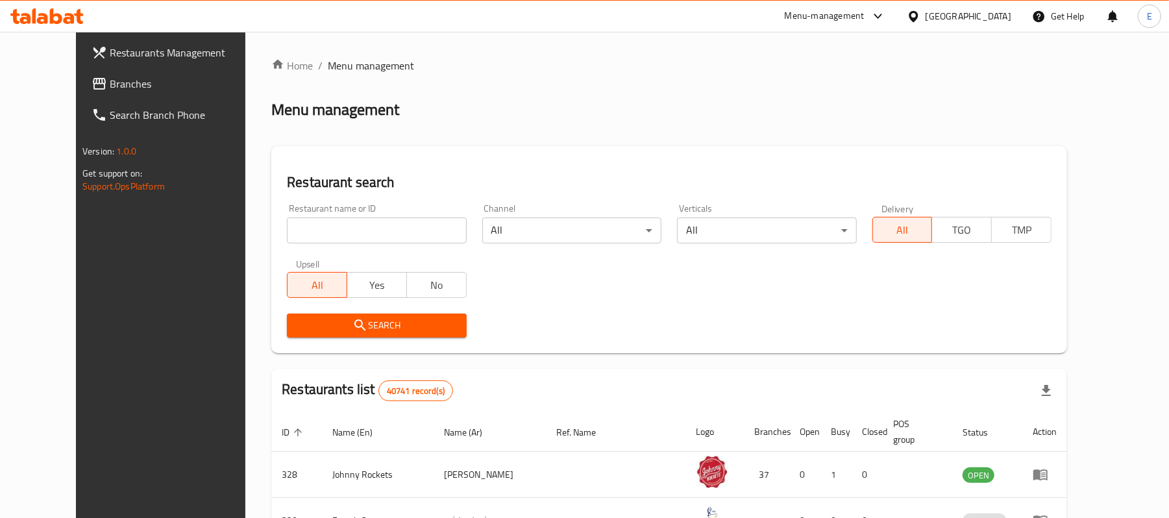
click at [367, 236] on input "search" at bounding box center [376, 230] width 179 height 26
paste input "681376"
type input "681376"
click button "Search" at bounding box center [376, 325] width 179 height 24
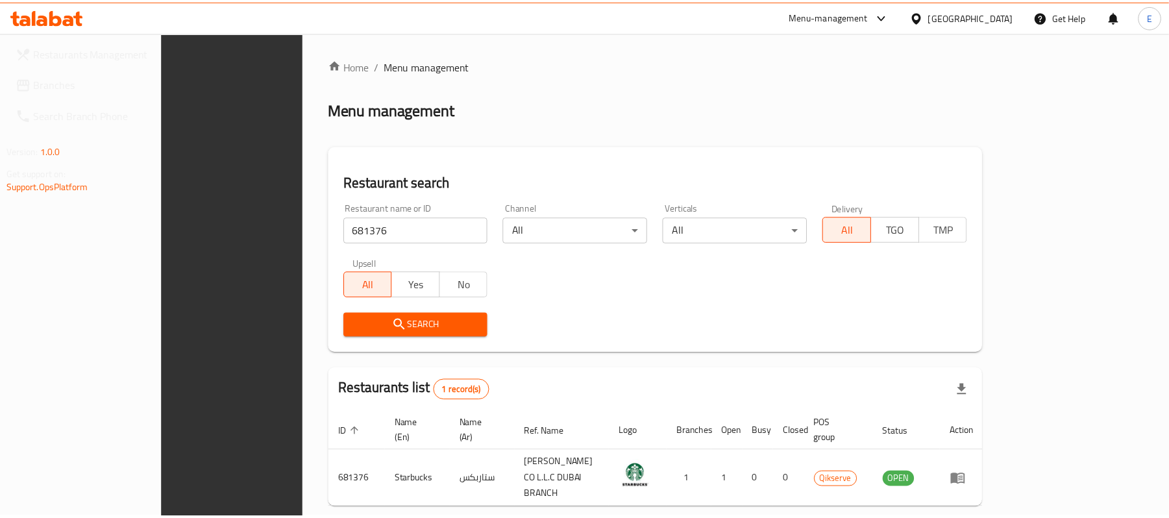
scroll to position [36, 0]
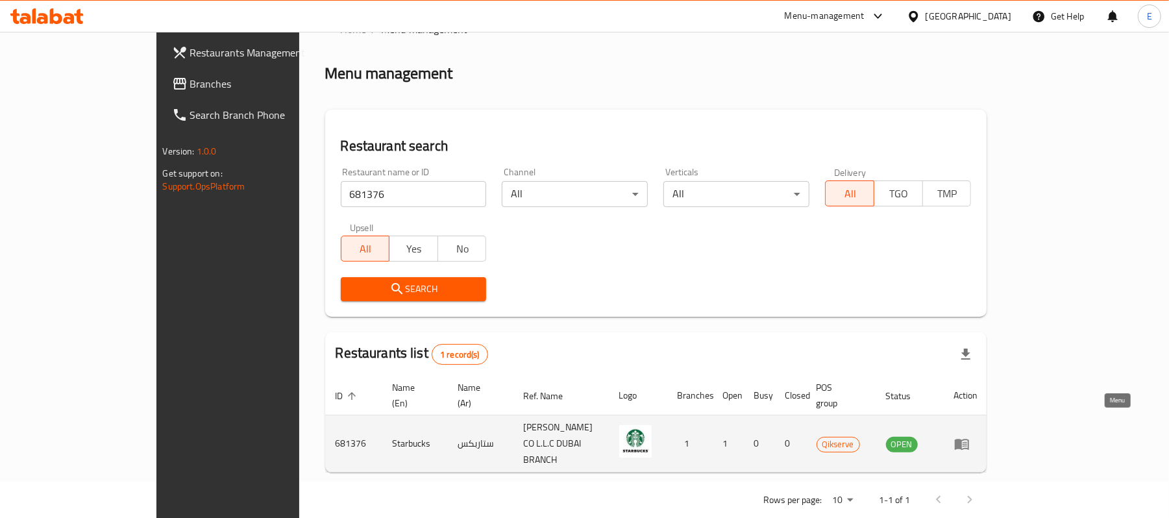
click at [967, 442] on icon "enhanced table" at bounding box center [964, 444] width 5 height 5
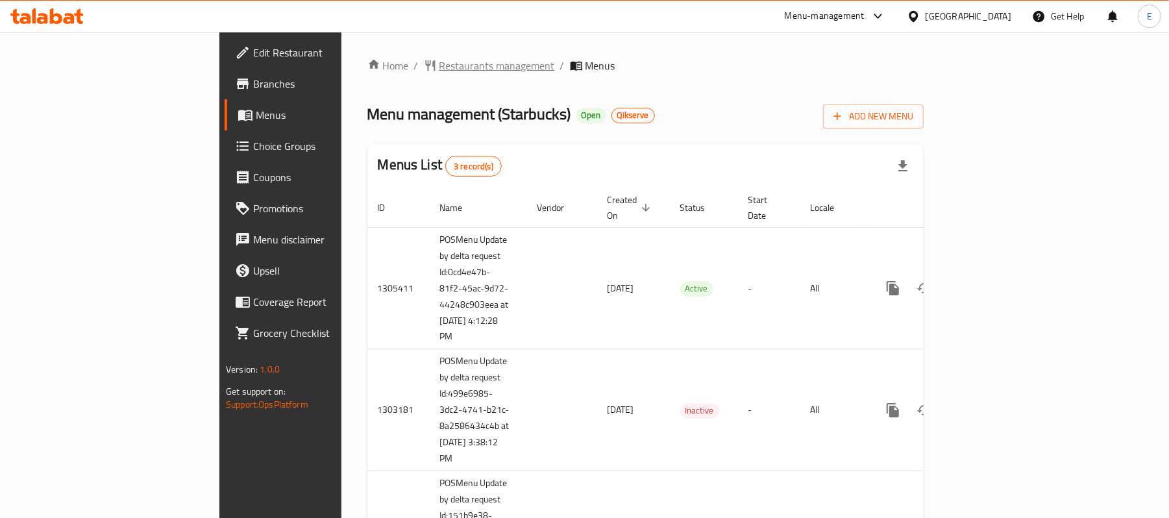
click at [439, 73] on span "Restaurants management" at bounding box center [496, 66] width 115 height 16
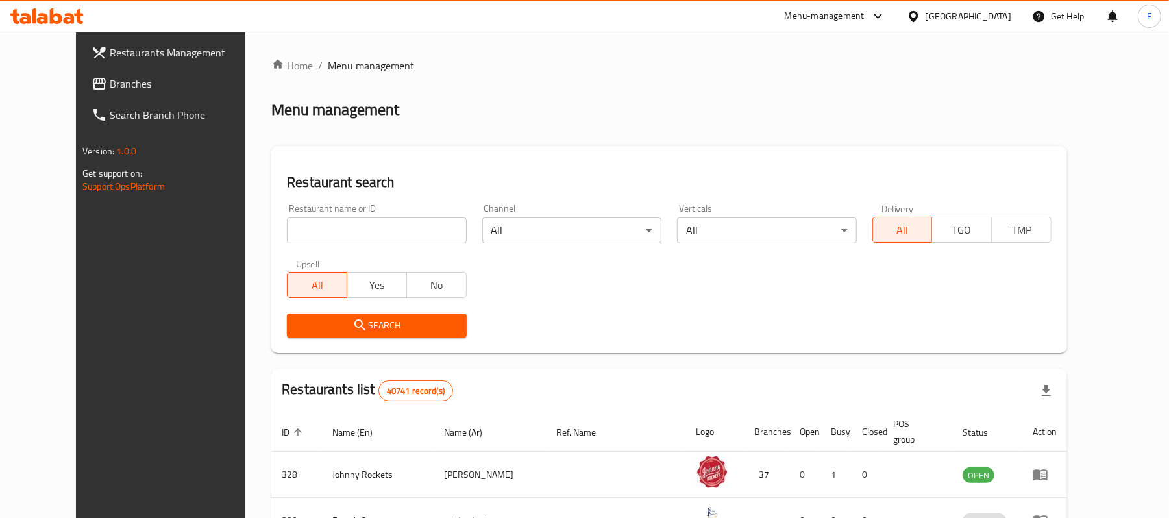
click at [349, 234] on input "search" at bounding box center [376, 230] width 179 height 26
paste input "686095"
type input "686095"
click button "Search" at bounding box center [376, 325] width 179 height 24
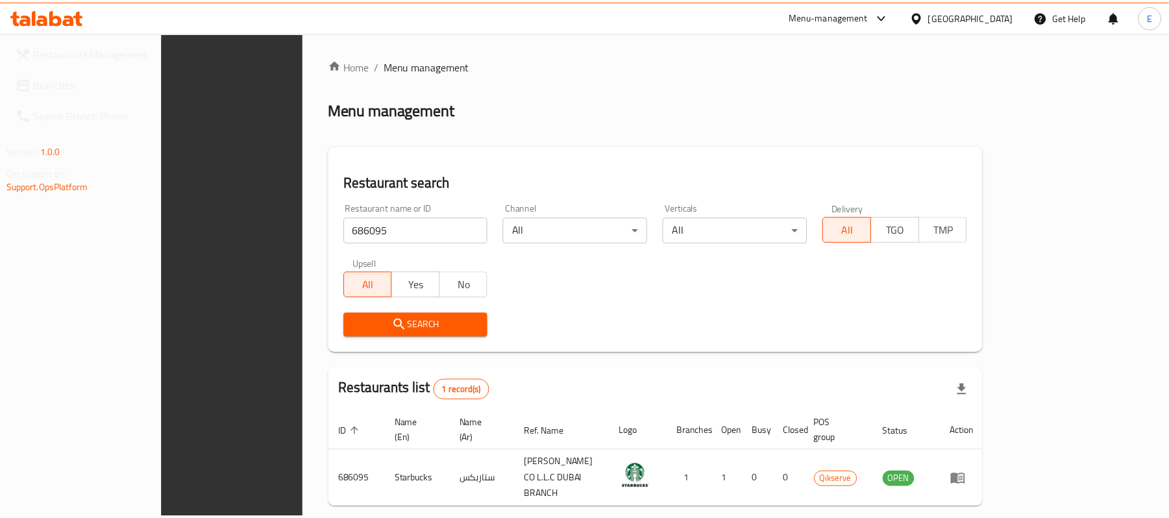
scroll to position [36, 0]
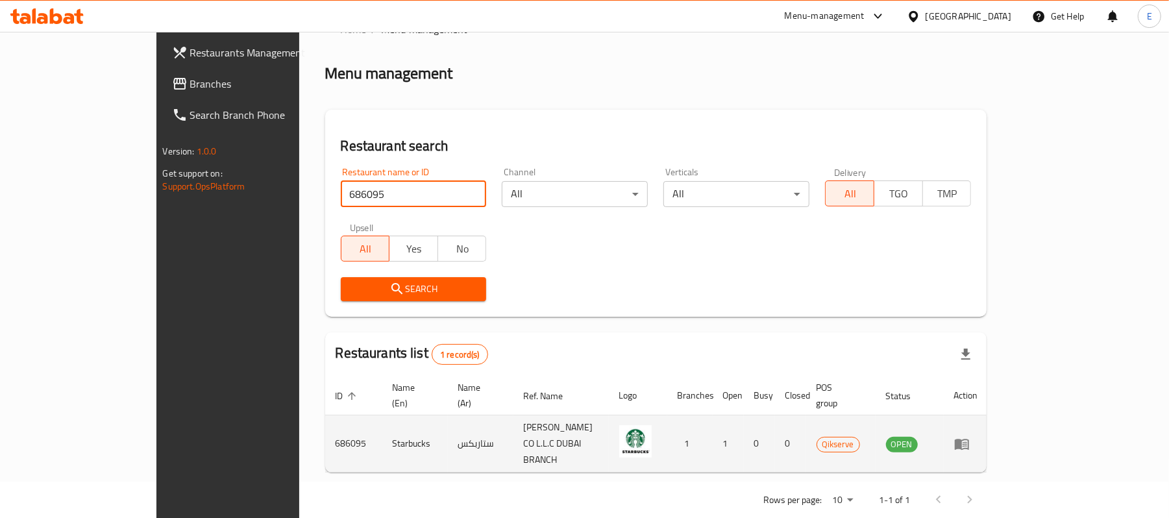
click at [969, 436] on icon "enhanced table" at bounding box center [962, 444] width 16 height 16
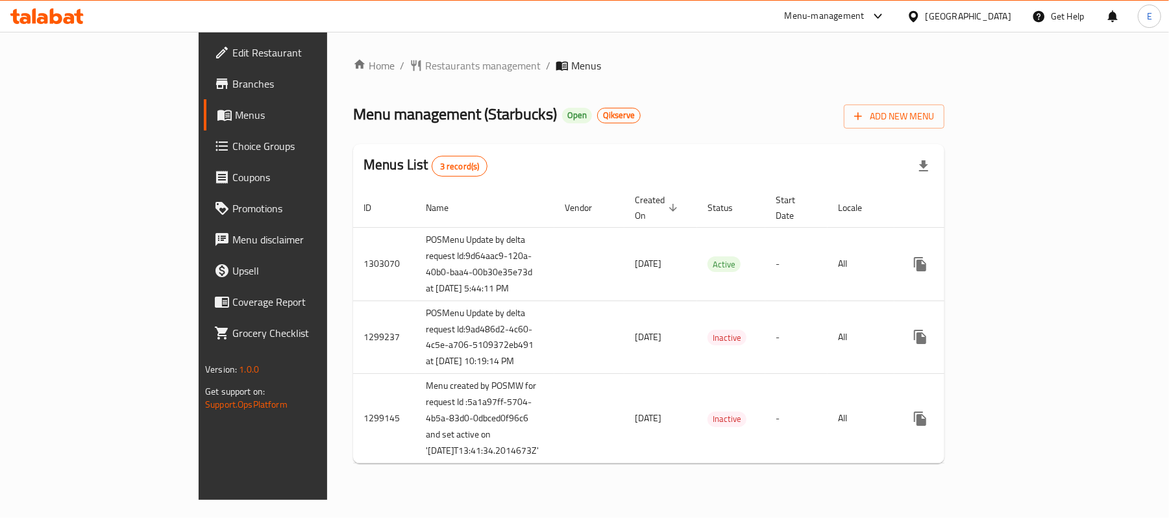
drag, startPoint x: 330, startPoint y: 64, endPoint x: 328, endPoint y: 76, distance: 12.6
click at [425, 64] on span "Restaurants management" at bounding box center [482, 66] width 115 height 16
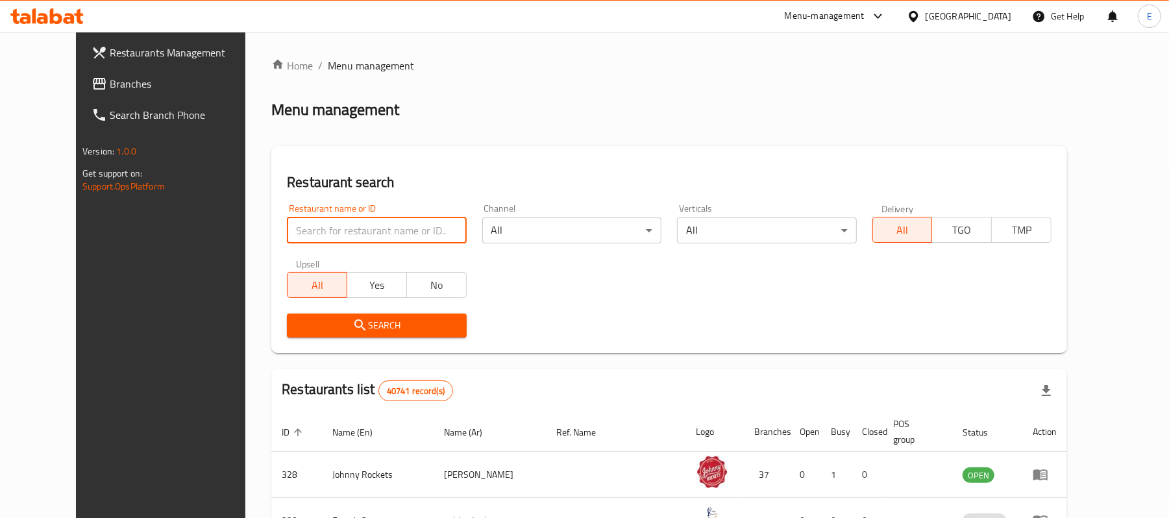
click at [328, 231] on input "search" at bounding box center [376, 230] width 179 height 26
paste input "692482"
type input "692482"
click button "Search" at bounding box center [376, 325] width 179 height 24
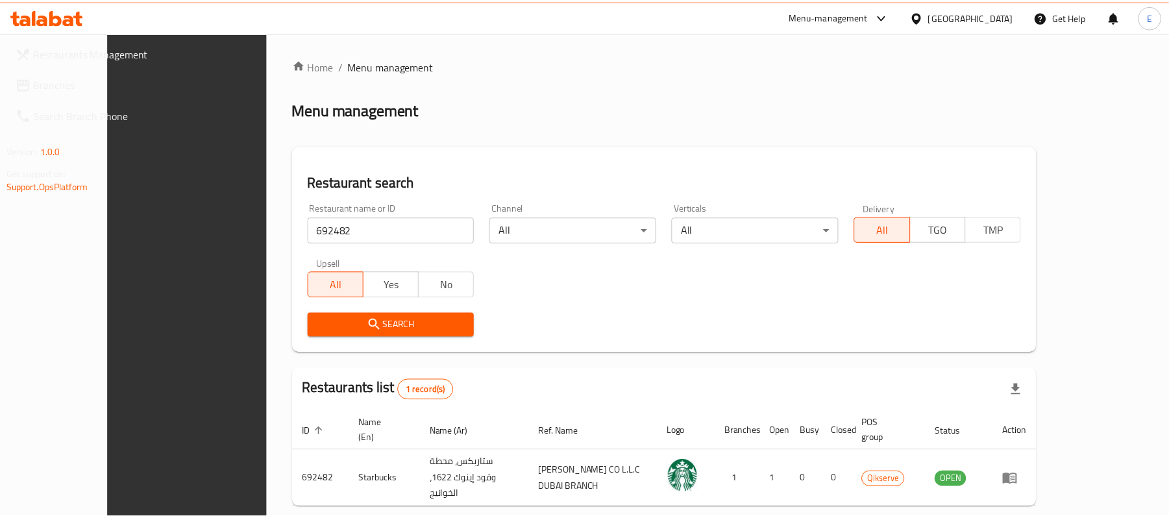
scroll to position [50, 0]
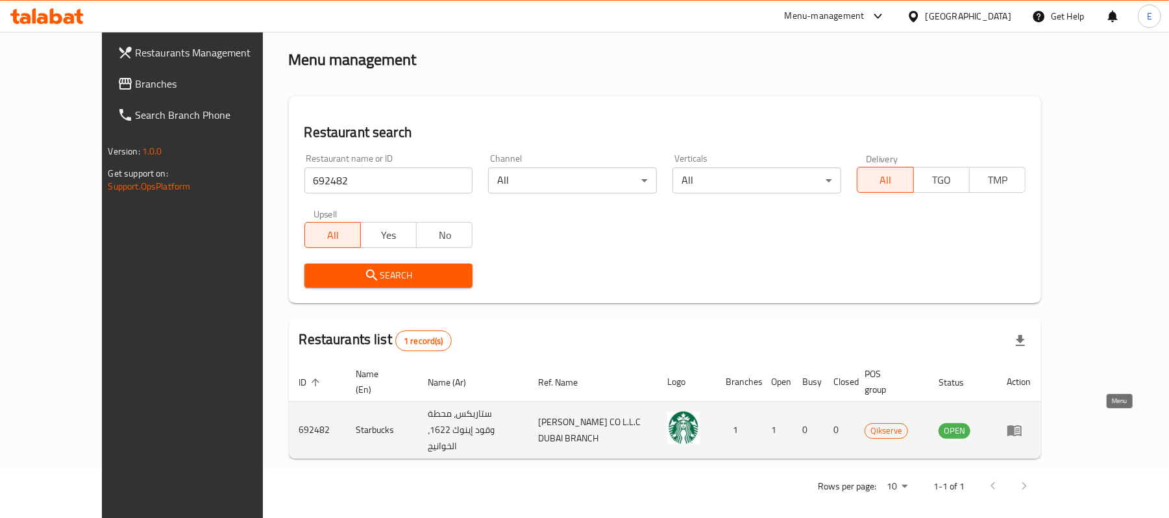
click at [1021, 429] on icon "enhanced table" at bounding box center [1014, 430] width 14 height 11
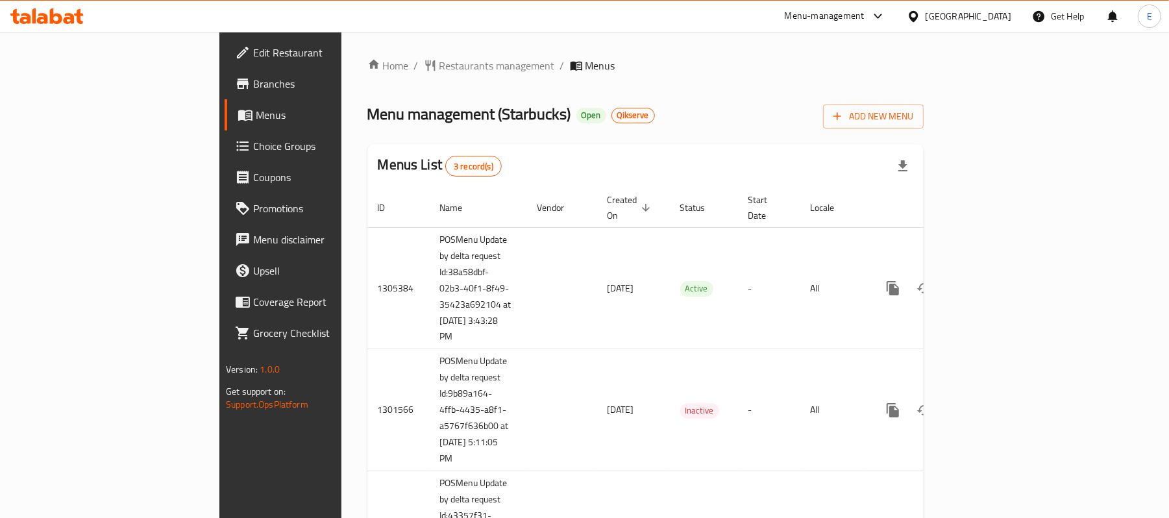
click at [367, 81] on div "Home / Restaurants management / Menus Menu management ( Starbucks ) Open Qikser…" at bounding box center [645, 339] width 556 height 562
click at [370, 75] on div "Home / Restaurants management / Menus Menu management ( Starbucks ) Open Qikser…" at bounding box center [645, 339] width 556 height 562
click at [439, 71] on span "Restaurants management" at bounding box center [496, 66] width 115 height 16
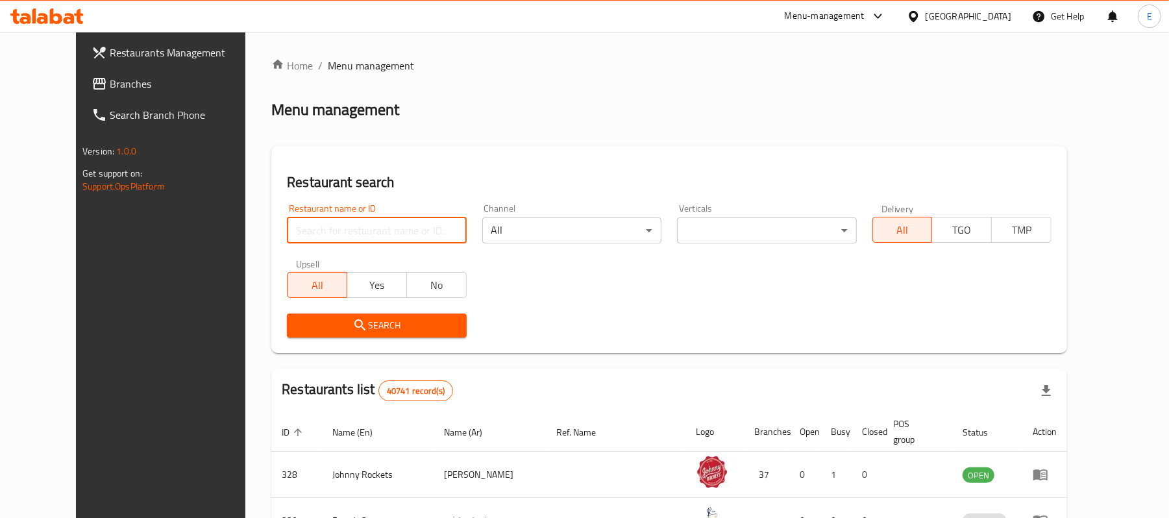
click at [338, 239] on input "search" at bounding box center [376, 230] width 179 height 26
paste input "692483"
type input "692483"
click button "Search" at bounding box center [376, 325] width 179 height 24
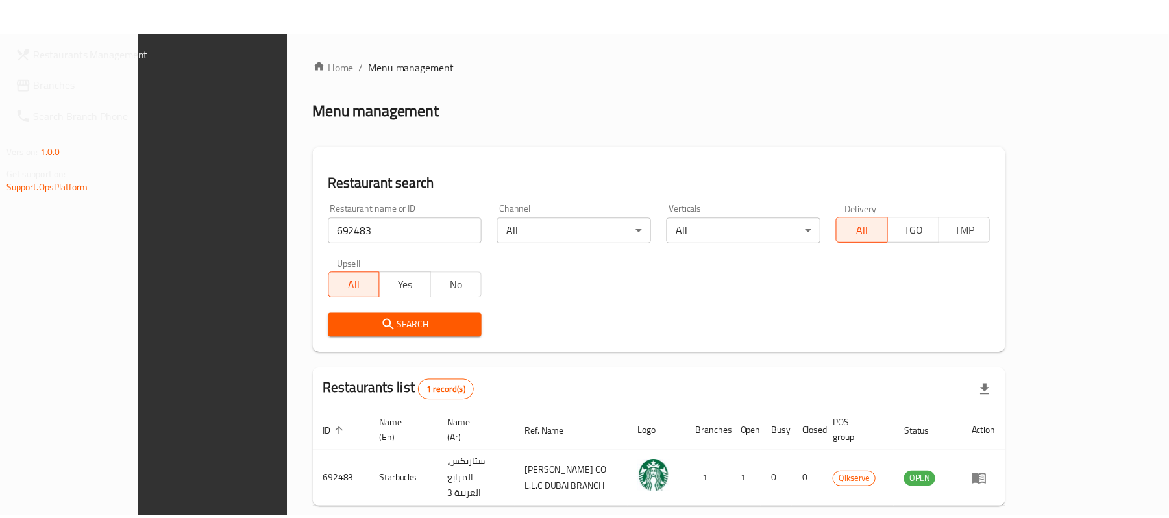
scroll to position [36, 0]
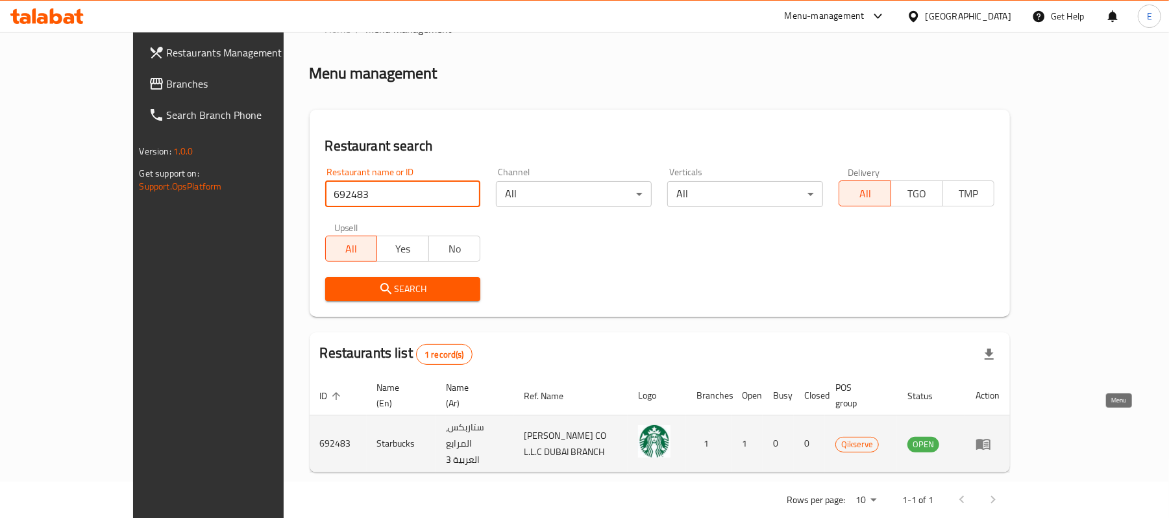
click at [991, 436] on icon "enhanced table" at bounding box center [983, 444] width 16 height 16
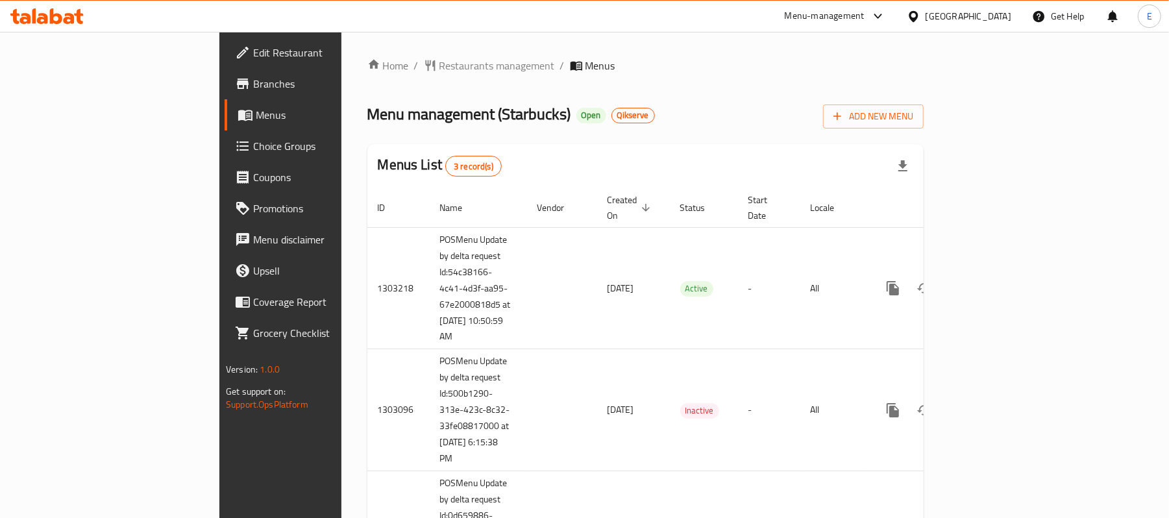
drag, startPoint x: 364, startPoint y: 63, endPoint x: 369, endPoint y: 80, distance: 18.3
click at [439, 63] on span "Restaurants management" at bounding box center [496, 66] width 115 height 16
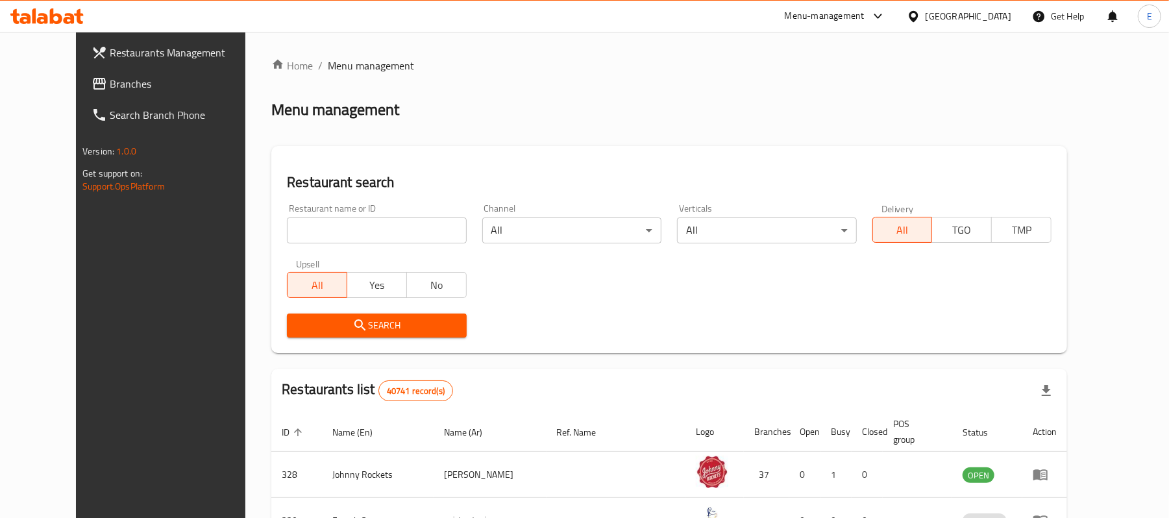
click at [359, 234] on input "search" at bounding box center [376, 230] width 179 height 26
paste input "693990"
type input "693990"
click button "Search" at bounding box center [376, 325] width 179 height 24
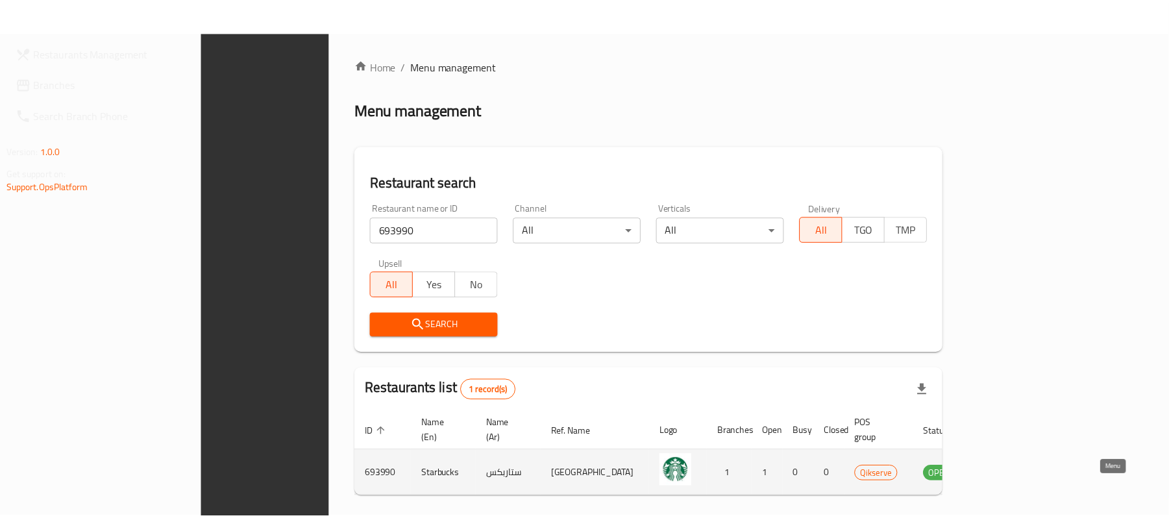
scroll to position [36, 0]
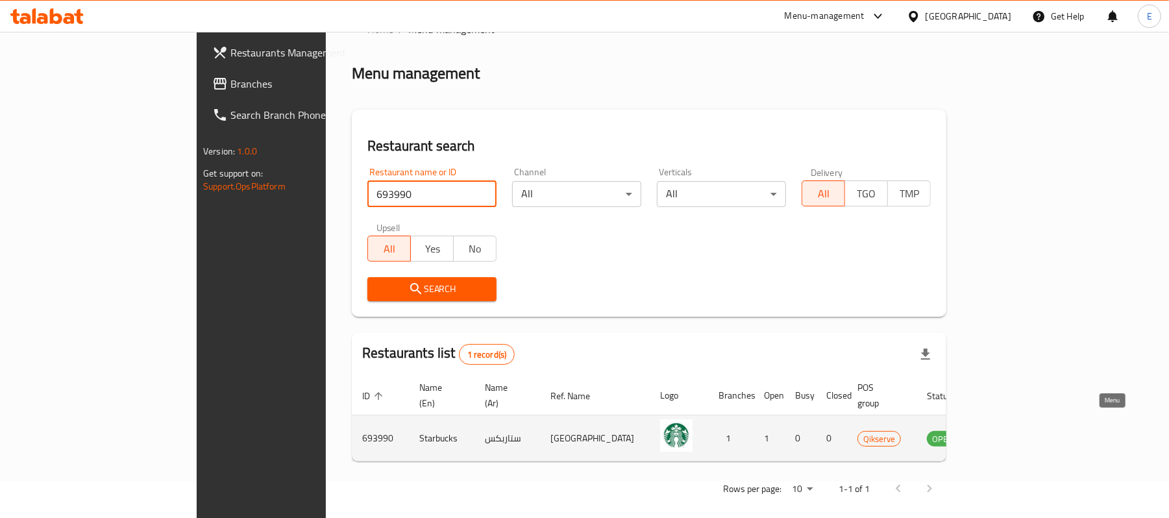
click at [1010, 433] on icon "enhanced table" at bounding box center [1002, 438] width 14 height 11
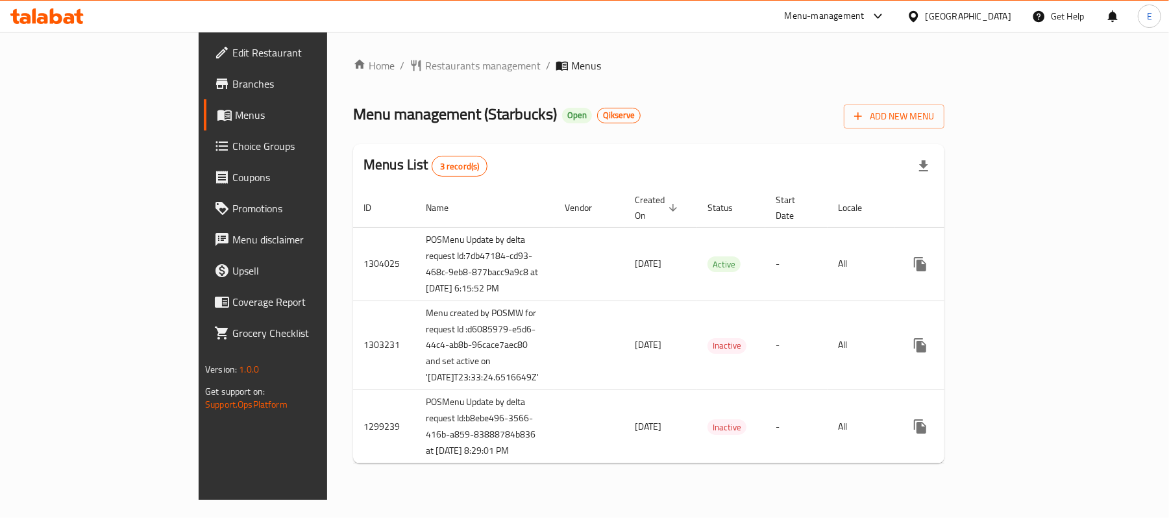
drag, startPoint x: 407, startPoint y: 73, endPoint x: 374, endPoint y: 49, distance: 40.9
click at [407, 73] on div "Home / Restaurants management / Menus Menu management ( Starbucks ) Open Qikser…" at bounding box center [648, 266] width 591 height 416
click at [425, 66] on span "Restaurants management" at bounding box center [482, 66] width 115 height 16
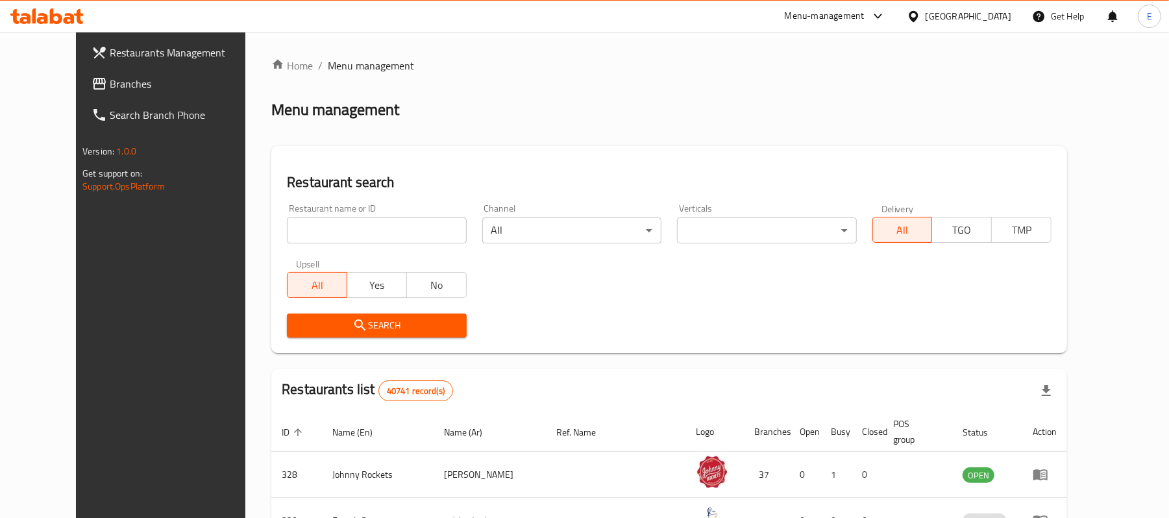
click at [374, 222] on input "search" at bounding box center [376, 230] width 179 height 26
paste input "697607"
type input "697607"
click button "Search" at bounding box center [376, 325] width 179 height 24
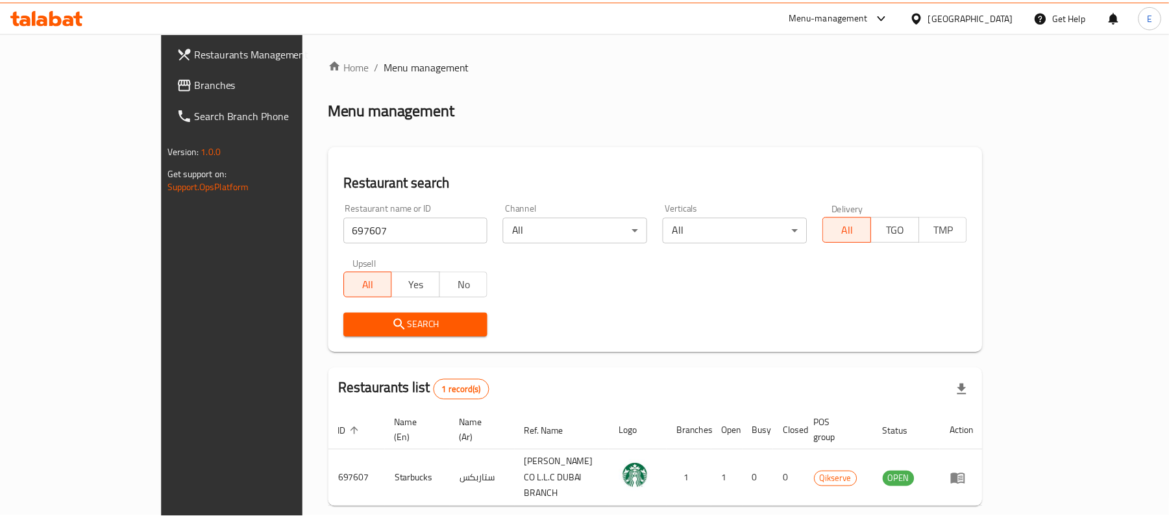
scroll to position [36, 0]
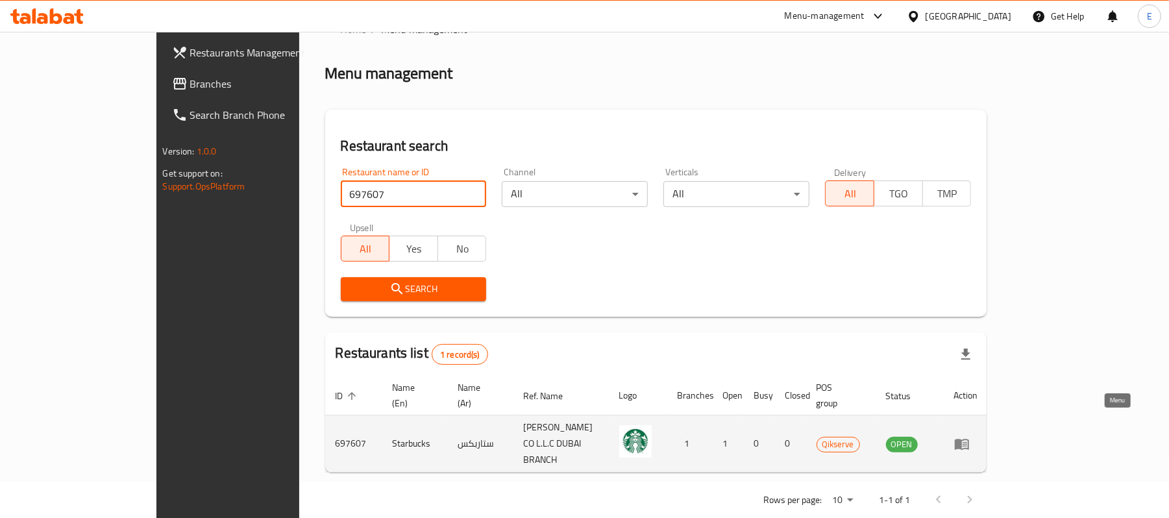
click at [969, 439] on icon "enhanced table" at bounding box center [961, 444] width 14 height 11
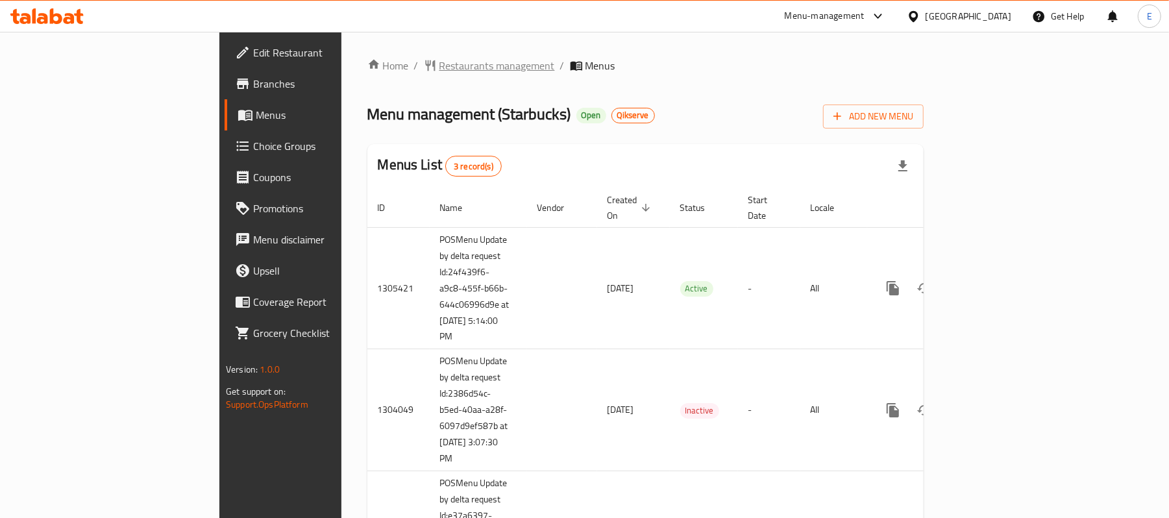
click at [439, 67] on span "Restaurants management" at bounding box center [496, 66] width 115 height 16
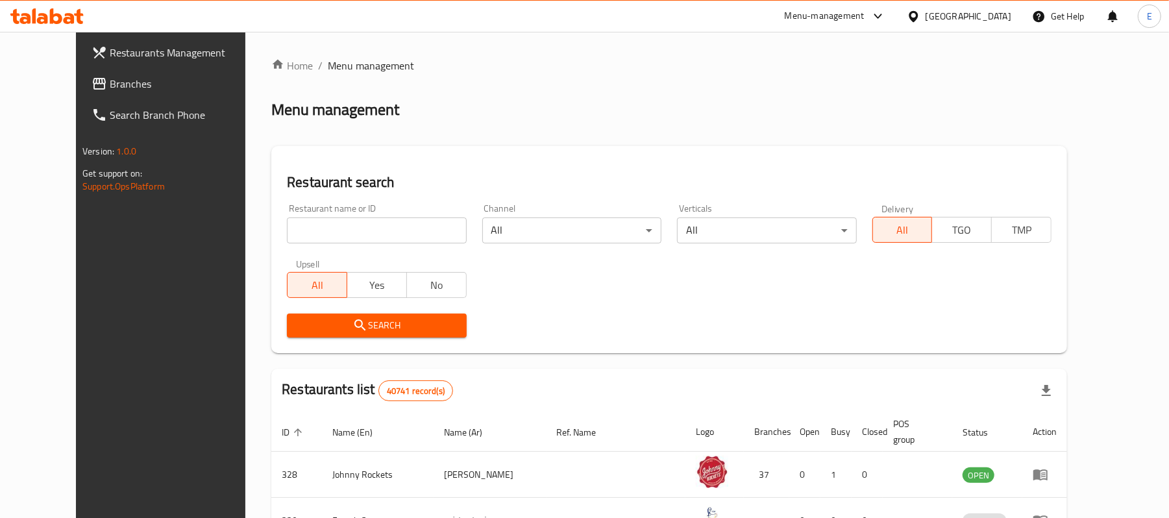
drag, startPoint x: 354, startPoint y: 228, endPoint x: 341, endPoint y: 221, distance: 15.1
click at [354, 228] on input "search" at bounding box center [376, 230] width 179 height 26
paste input "699010"
type input "699010"
click button "Search" at bounding box center [376, 325] width 179 height 24
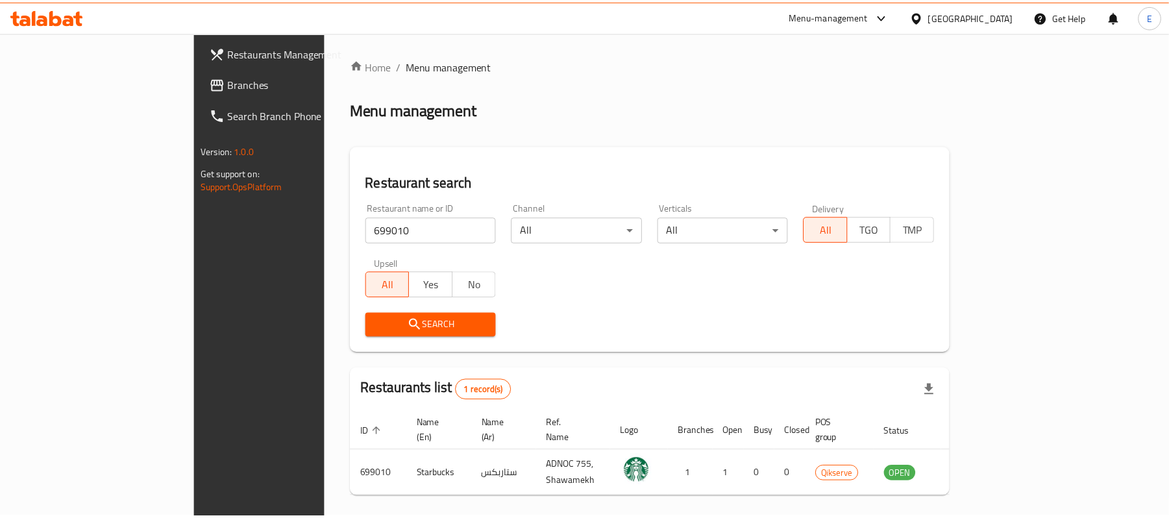
scroll to position [36, 0]
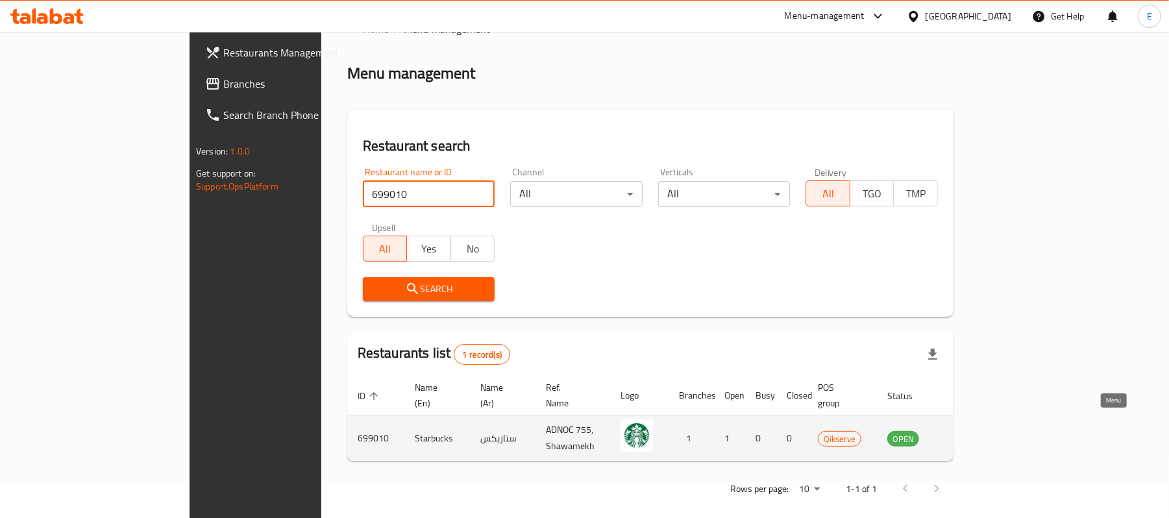
click at [971, 430] on icon "enhanced table" at bounding box center [963, 438] width 16 height 16
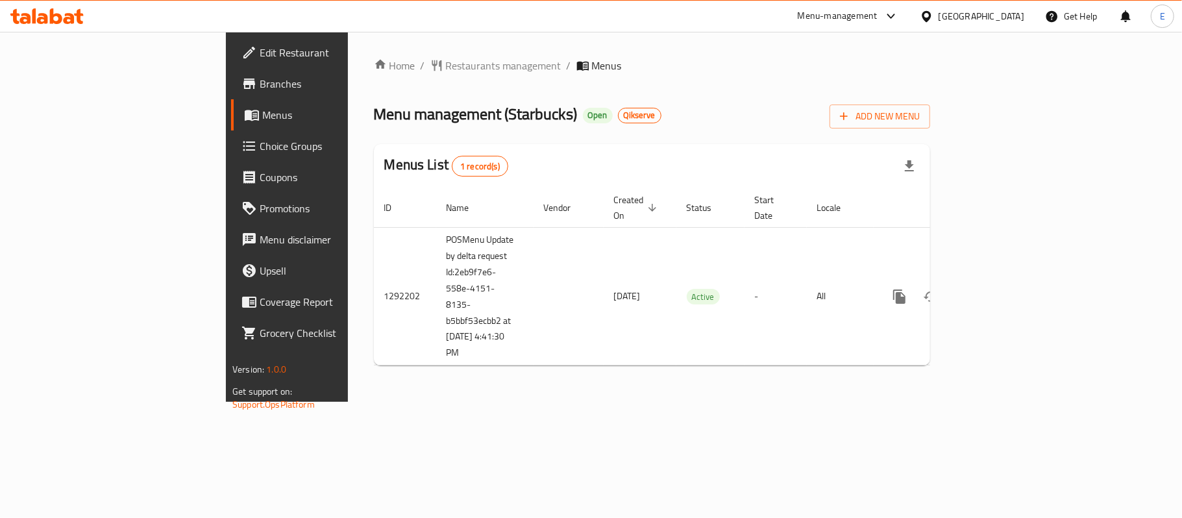
drag, startPoint x: 346, startPoint y: 64, endPoint x: 349, endPoint y: 81, distance: 17.7
click at [446, 64] on span "Restaurants management" at bounding box center [503, 66] width 115 height 16
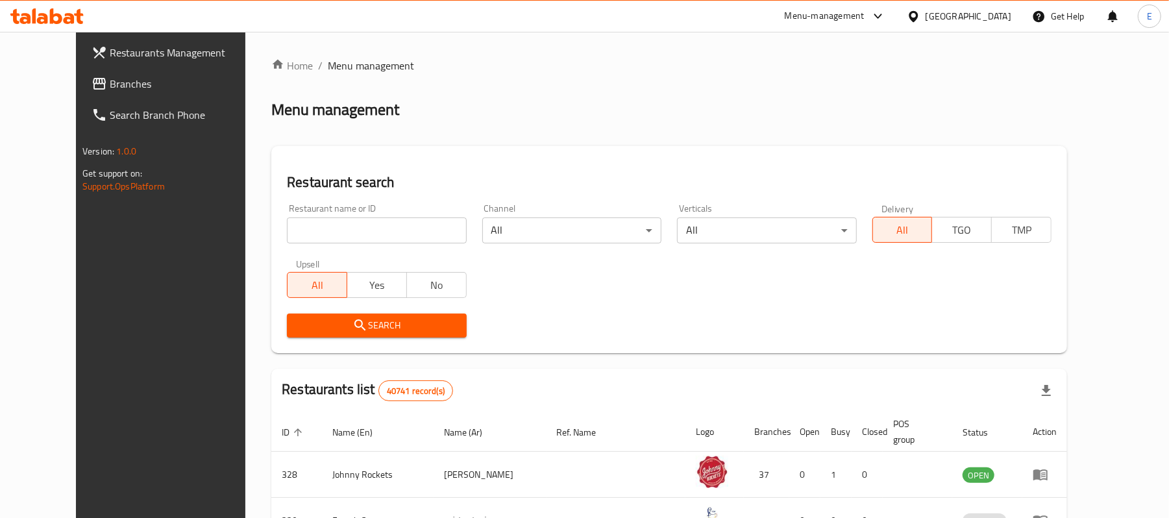
click at [346, 237] on input "search" at bounding box center [376, 230] width 179 height 26
paste input "702758"
type input "702758"
click button "Search" at bounding box center [376, 325] width 179 height 24
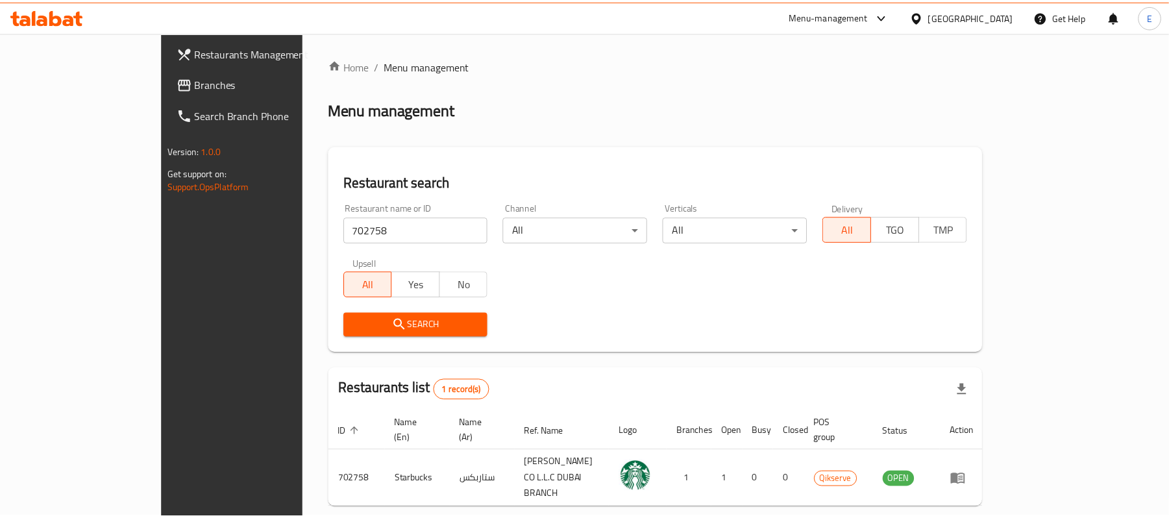
scroll to position [36, 0]
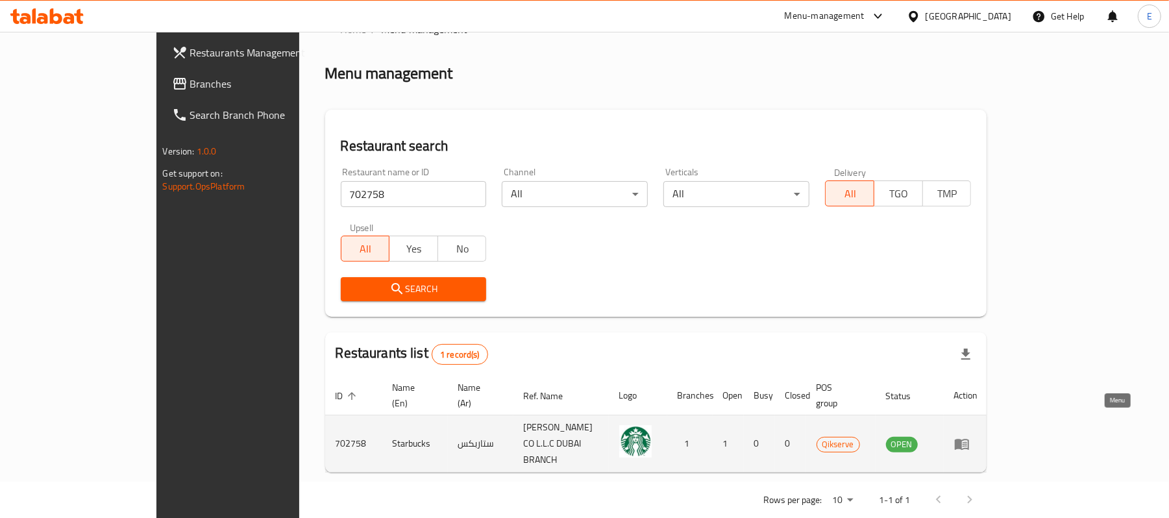
click at [969, 439] on icon "enhanced table" at bounding box center [961, 444] width 14 height 11
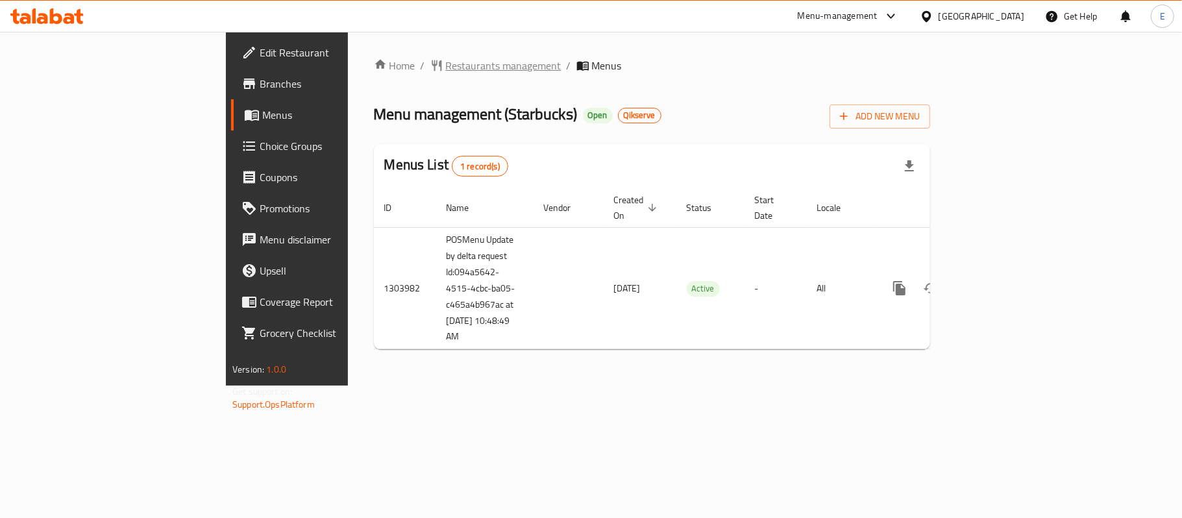
click at [446, 60] on span "Restaurants management" at bounding box center [503, 66] width 115 height 16
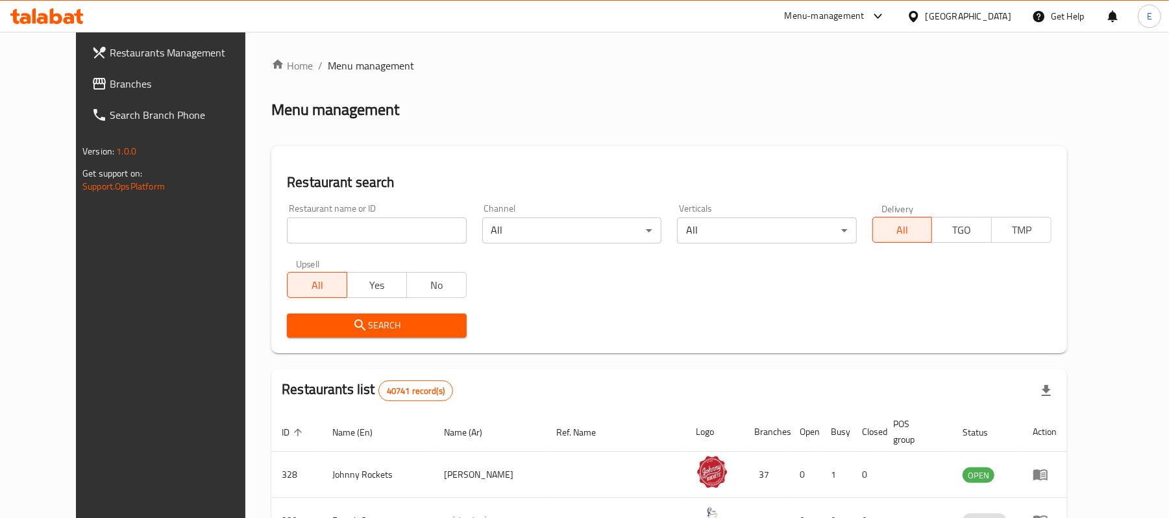
click at [339, 234] on input "search" at bounding box center [376, 230] width 179 height 26
paste input "637311"
click button "Search" at bounding box center [376, 325] width 179 height 24
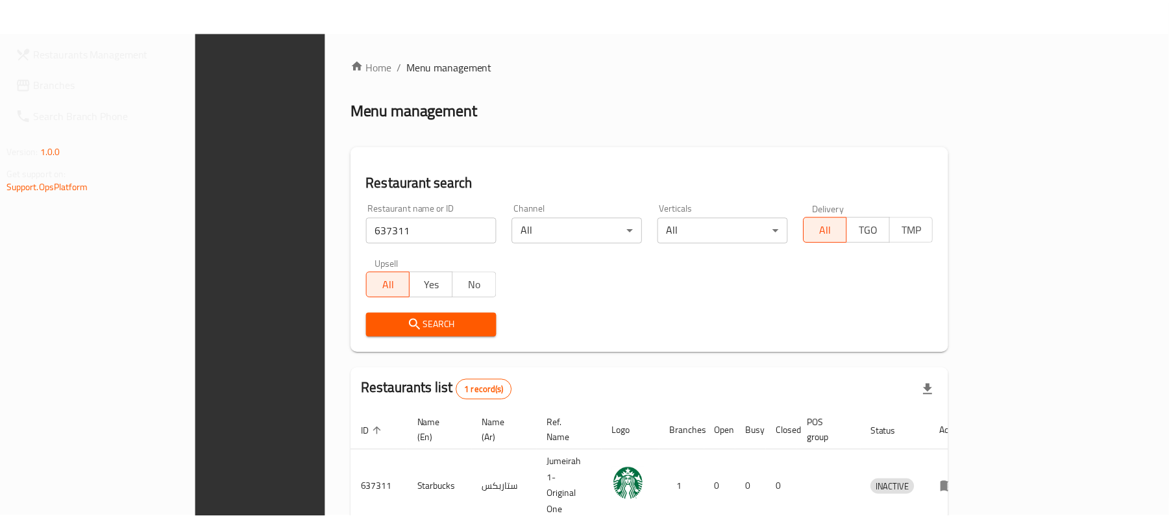
scroll to position [36, 0]
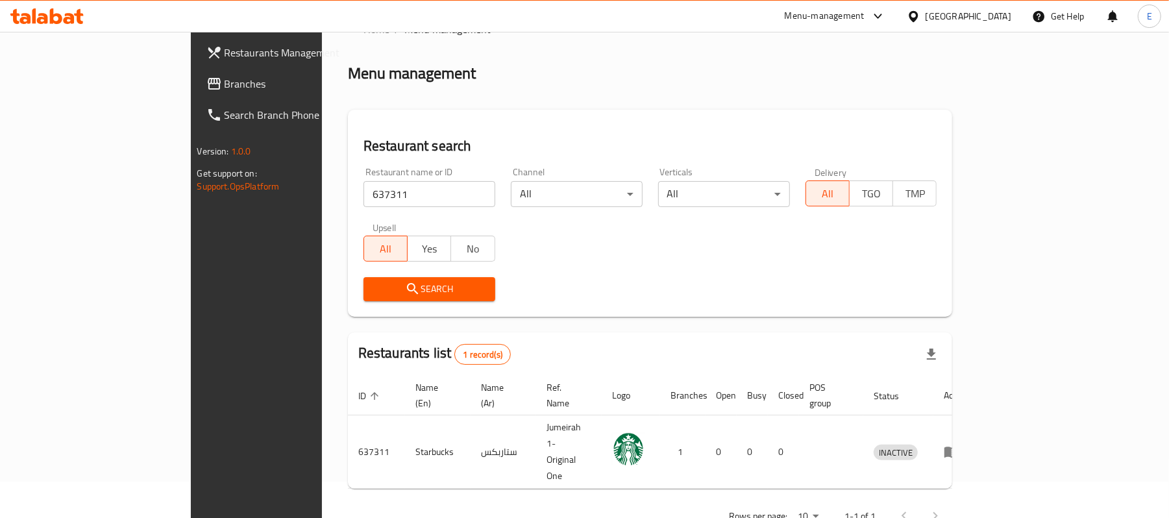
click at [369, 195] on input "637311" at bounding box center [429, 194] width 132 height 26
paste input "40813"
click button "Search" at bounding box center [429, 289] width 132 height 24
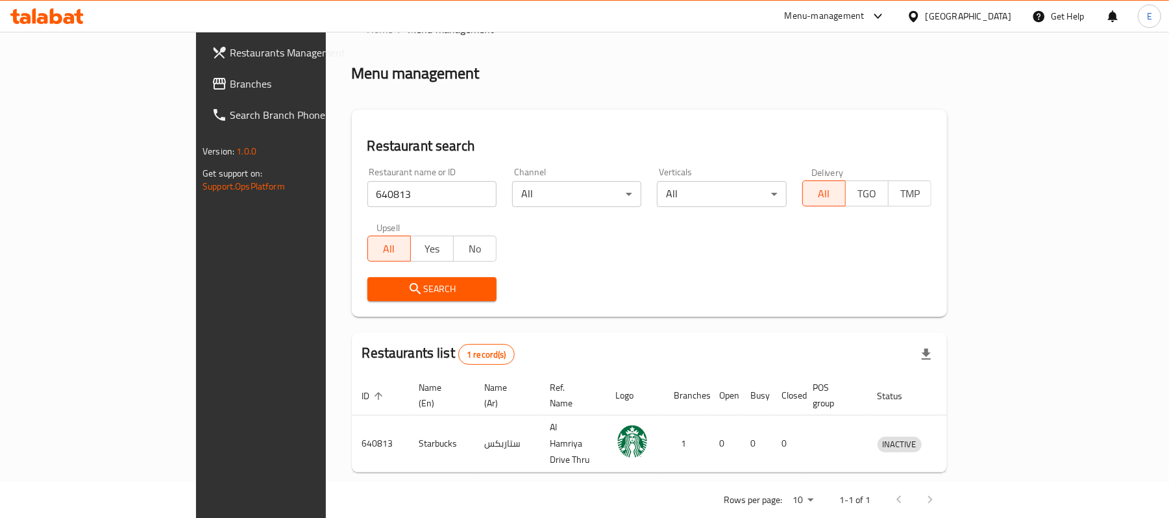
click at [367, 177] on div "Restaurant name or ID 640813 Restaurant name or ID" at bounding box center [431, 187] width 129 height 40
click at [367, 202] on input "640813" at bounding box center [431, 194] width 129 height 26
paste input "57870"
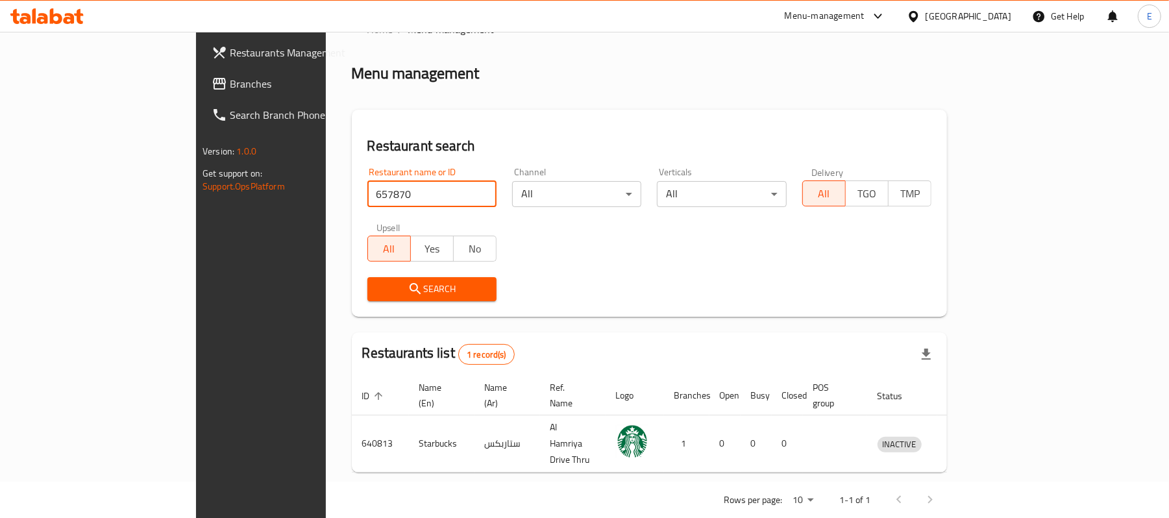
click button "Search" at bounding box center [431, 289] width 129 height 24
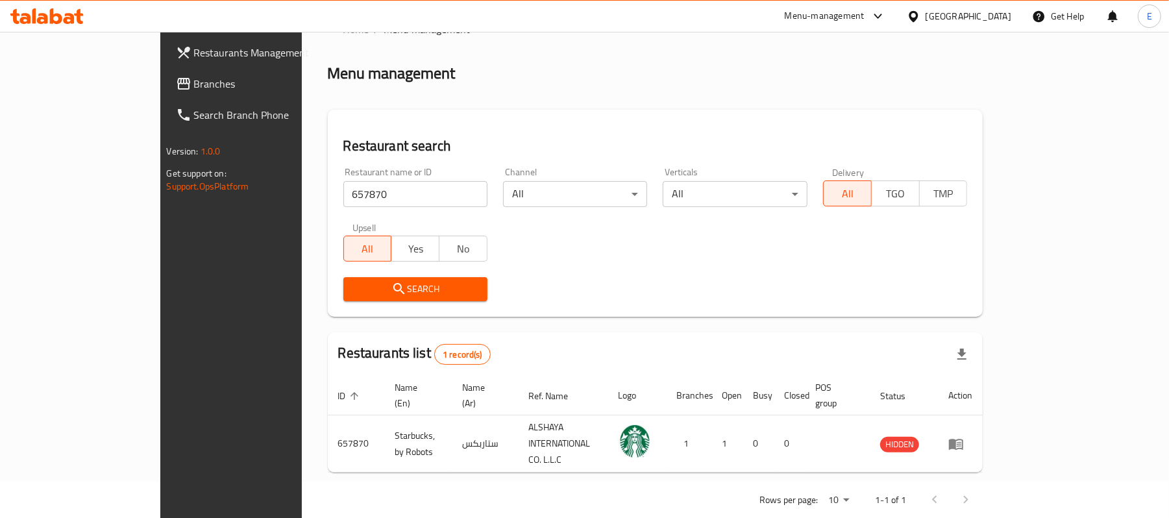
click at [343, 190] on input "657870" at bounding box center [415, 194] width 144 height 26
paste input "786"
click button "Search" at bounding box center [415, 289] width 144 height 24
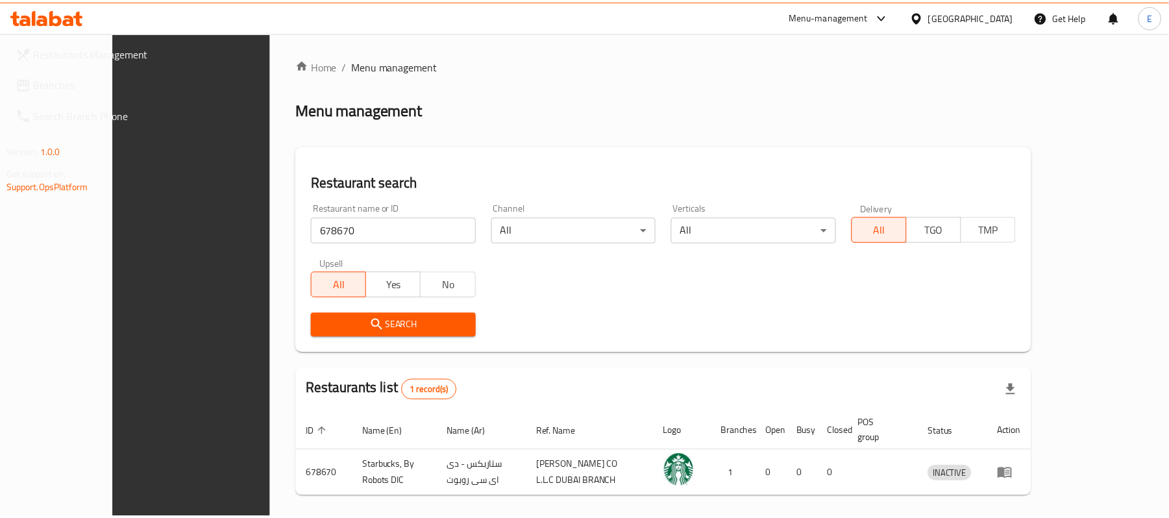
scroll to position [50, 0]
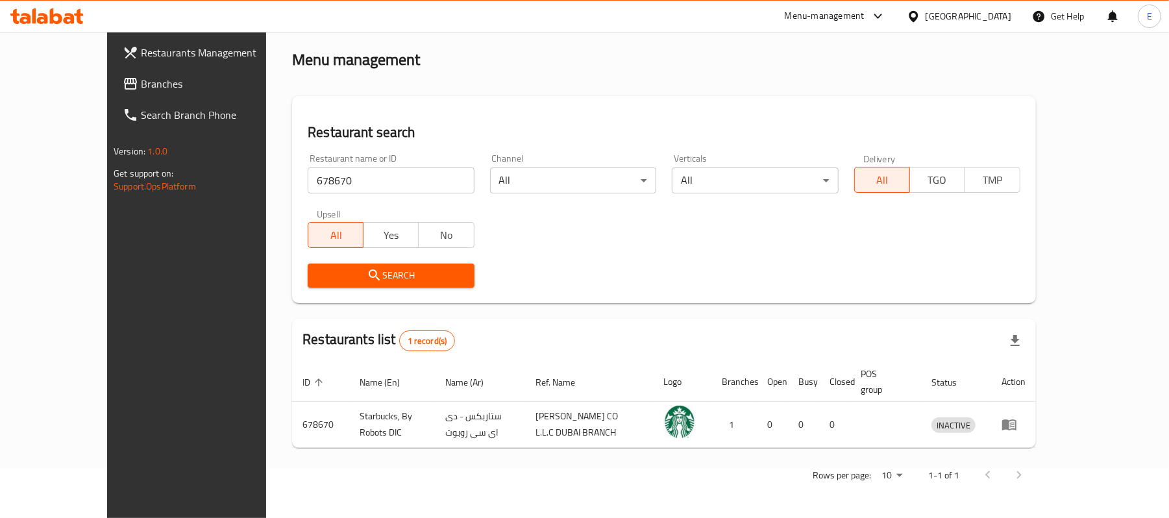
click at [315, 165] on div "Restaurant name or ID 678670 Restaurant name or ID" at bounding box center [391, 174] width 166 height 40
click at [315, 166] on div "Restaurant name or ID 678670 Restaurant name or ID" at bounding box center [391, 174] width 166 height 40
click at [313, 174] on input "678670" at bounding box center [391, 180] width 166 height 26
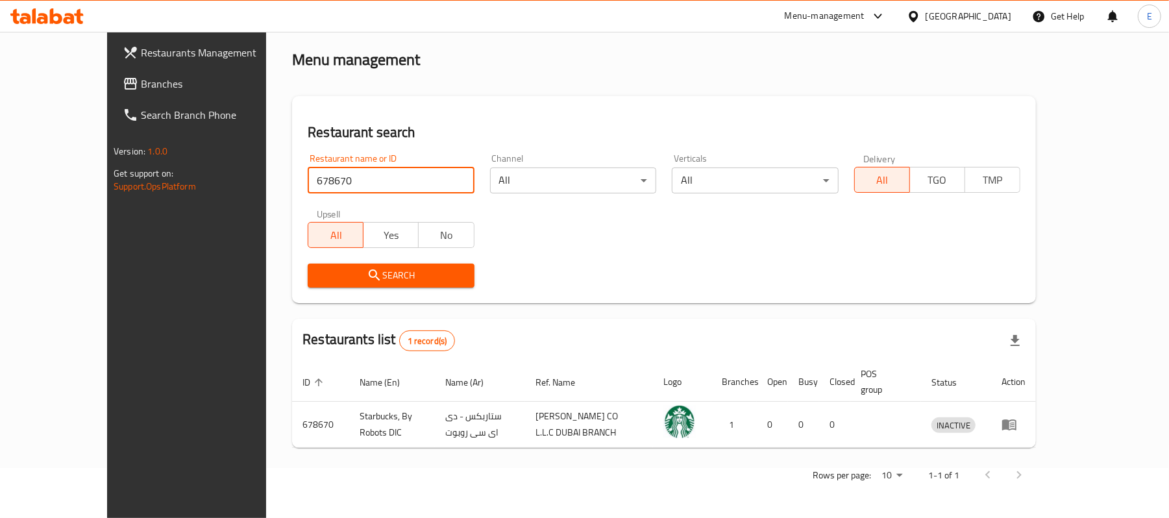
click at [313, 174] on input "678670" at bounding box center [391, 180] width 166 height 26
paste input "37893"
type input "637893"
click button "Search" at bounding box center [391, 275] width 166 height 24
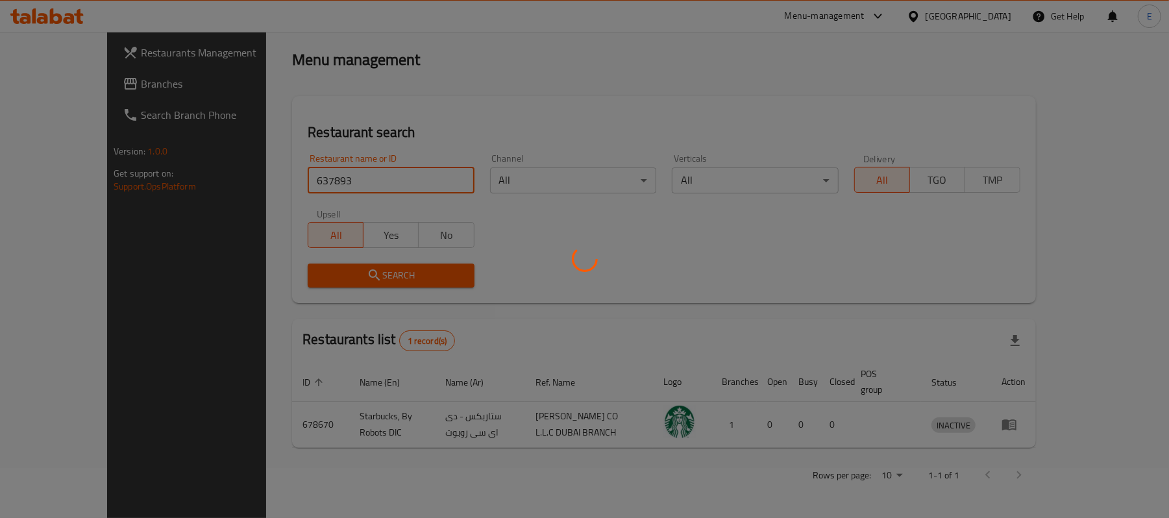
scroll to position [36, 0]
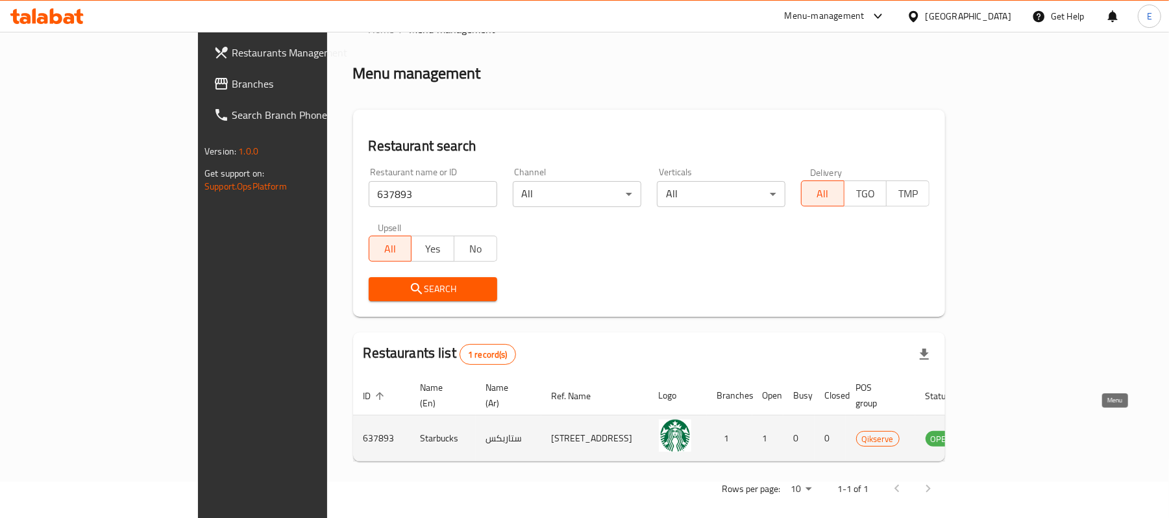
click at [1008, 433] on icon "enhanced table" at bounding box center [1001, 438] width 14 height 11
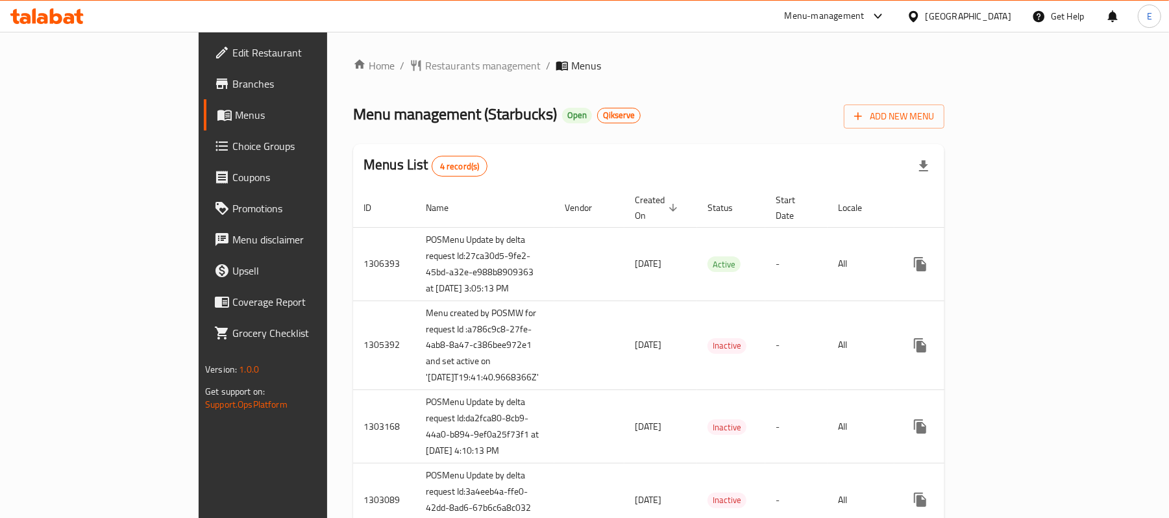
click at [232, 89] on span "Branches" at bounding box center [307, 84] width 151 height 16
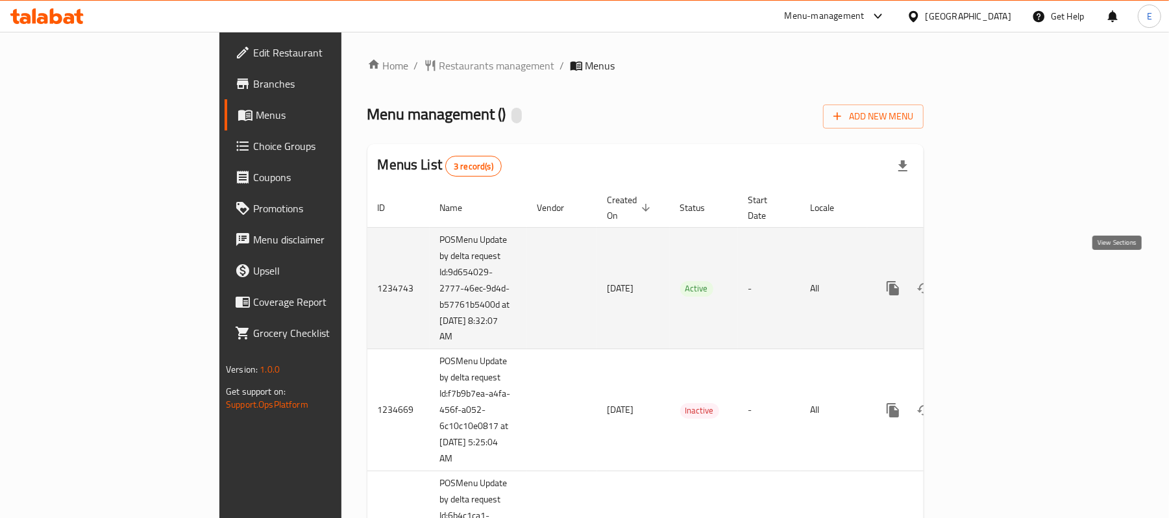
click at [994, 280] on icon "enhanced table" at bounding box center [987, 288] width 16 height 16
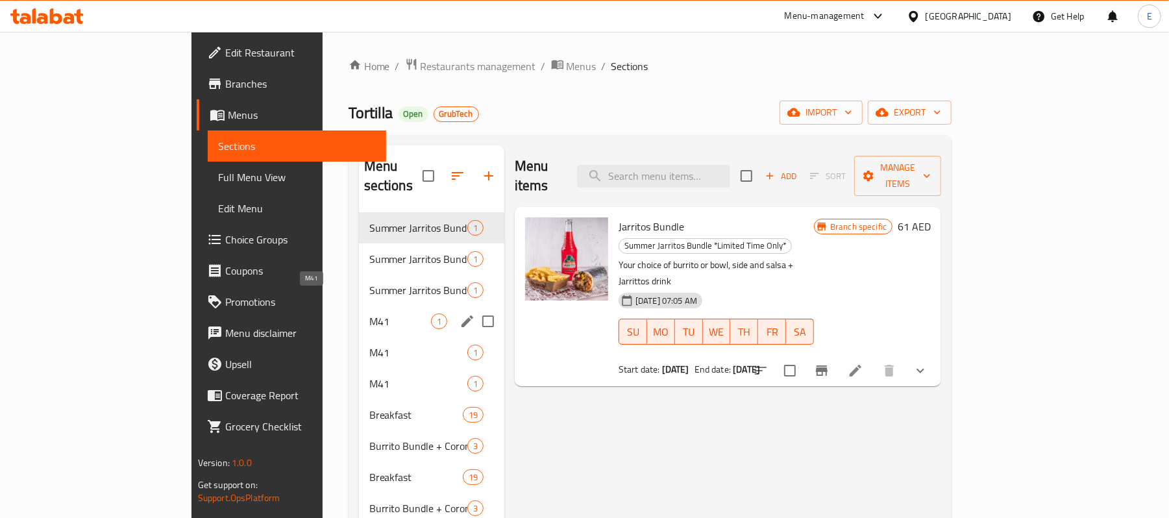
click at [369, 313] on span "M41" at bounding box center [400, 321] width 62 height 16
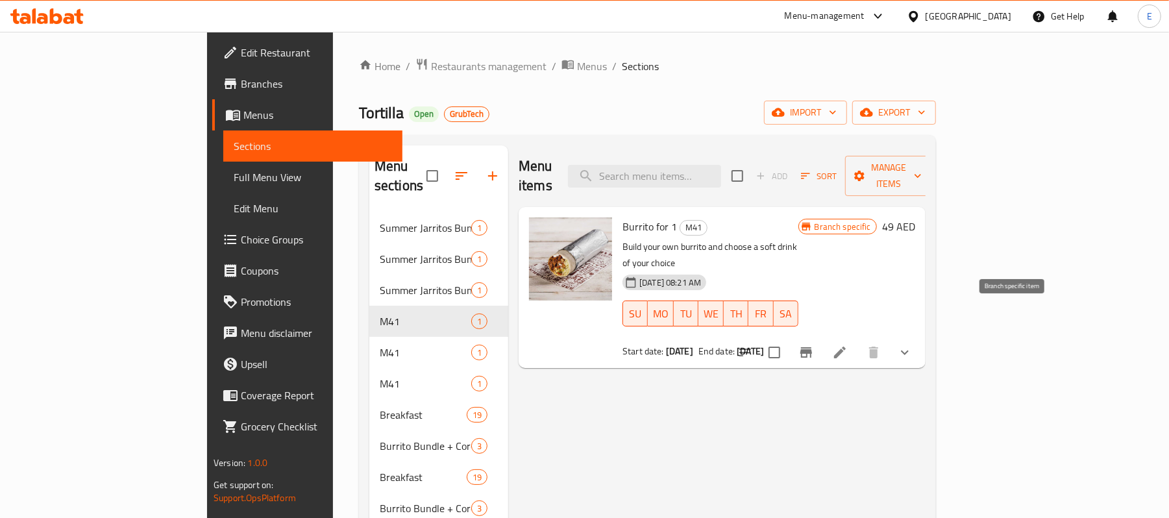
click at [812, 347] on icon "Branch-specific-item" at bounding box center [806, 352] width 12 height 10
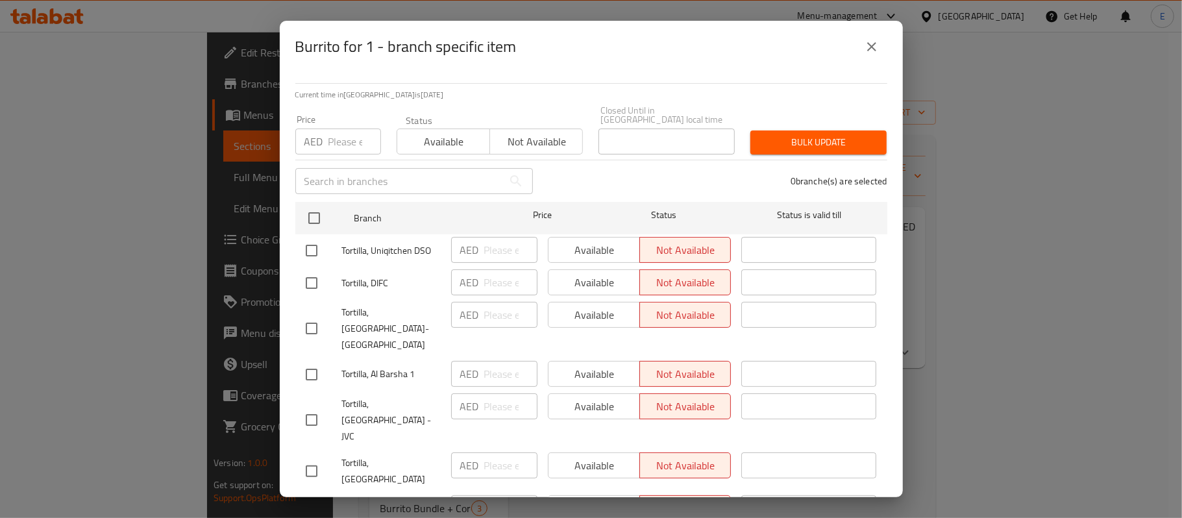
scroll to position [177, 0]
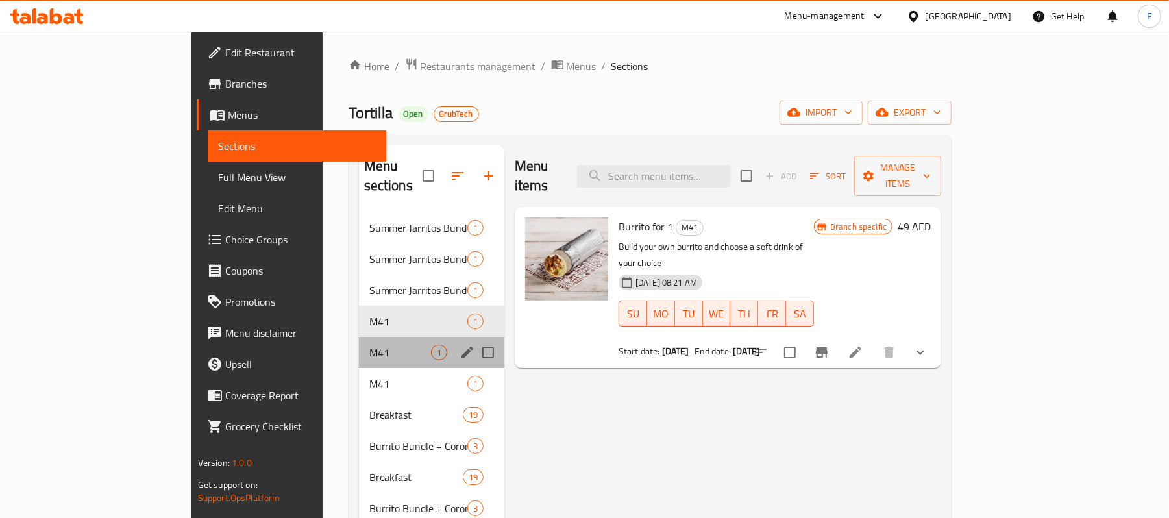
click at [359, 343] on div "M41 1" at bounding box center [431, 352] width 145 height 31
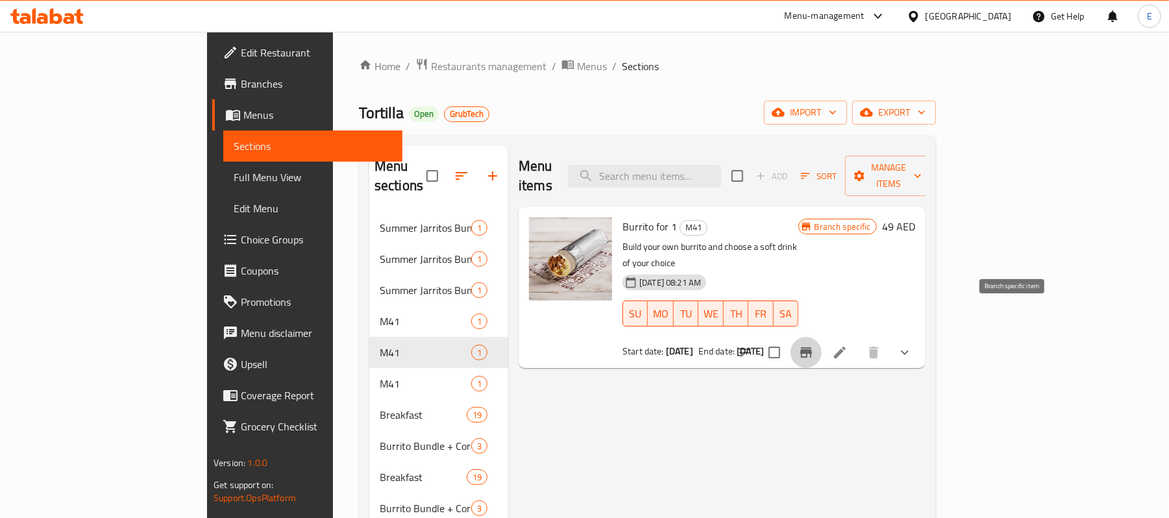
click at [814, 345] on icon "Branch-specific-item" at bounding box center [806, 353] width 16 height 16
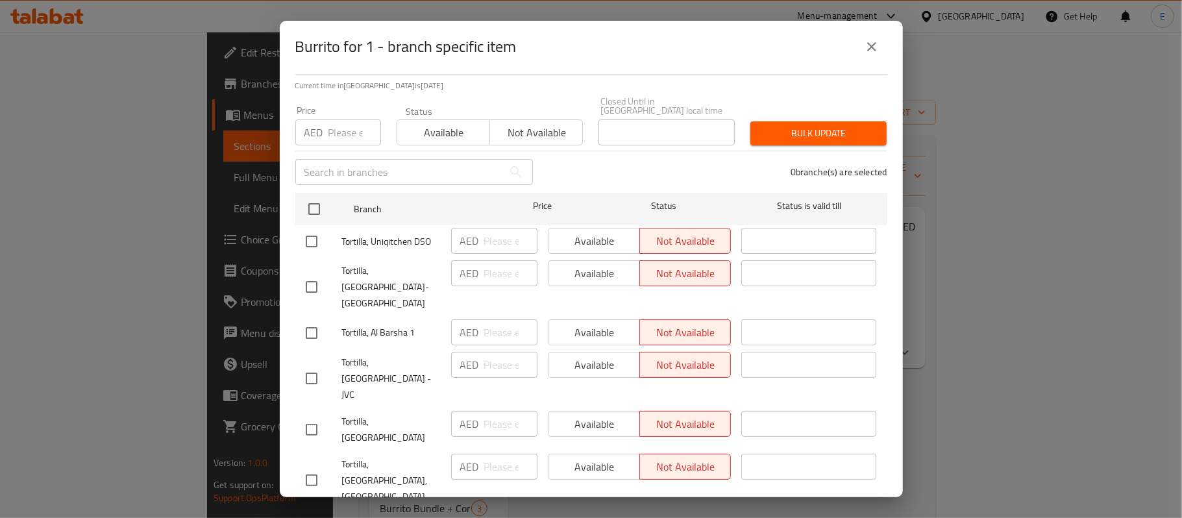
scroll to position [177, 0]
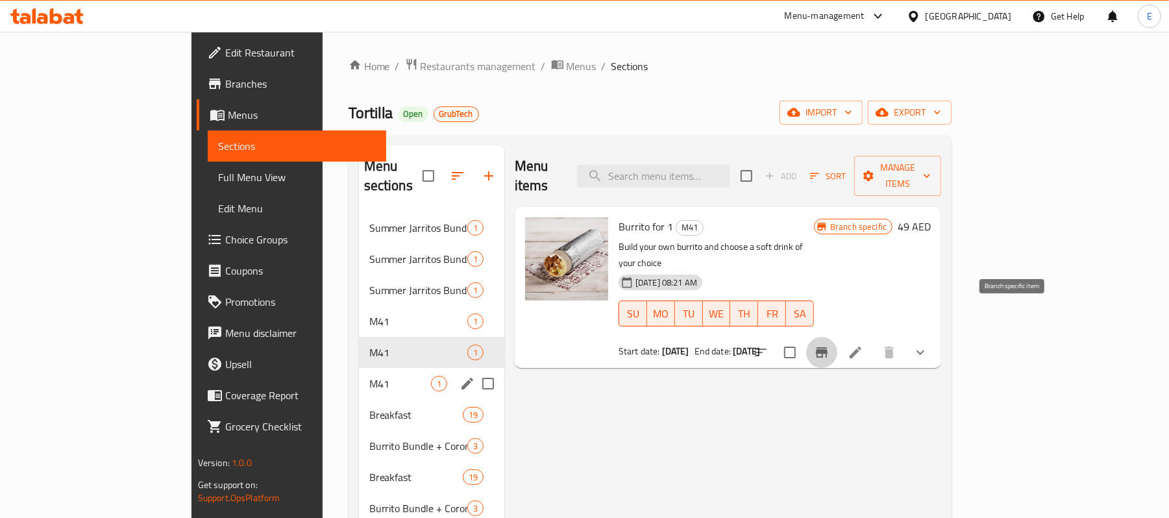
click at [359, 374] on div "M41 1" at bounding box center [431, 383] width 145 height 31
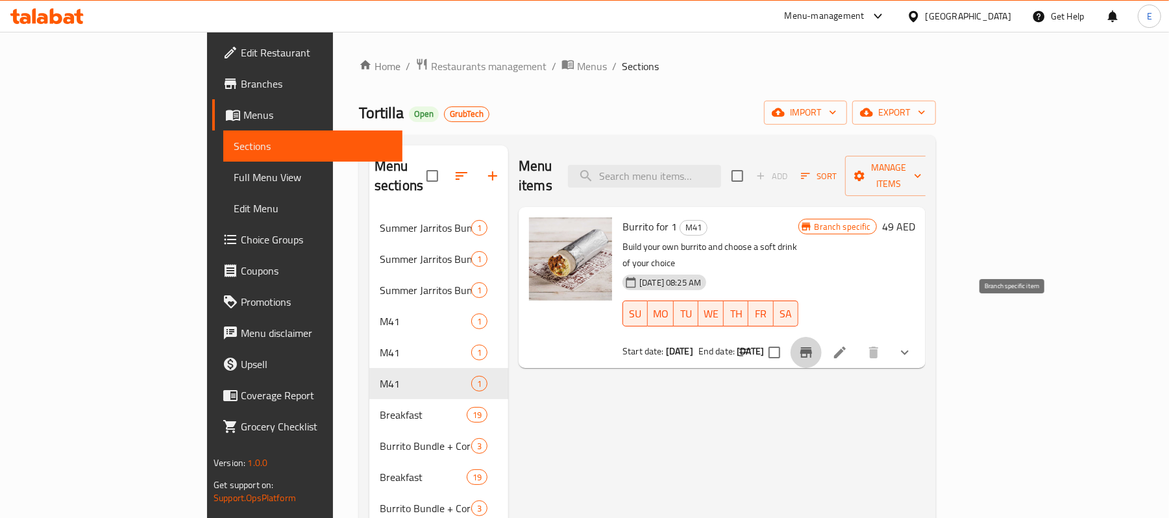
click at [821, 337] on button "Branch-specific-item" at bounding box center [805, 352] width 31 height 31
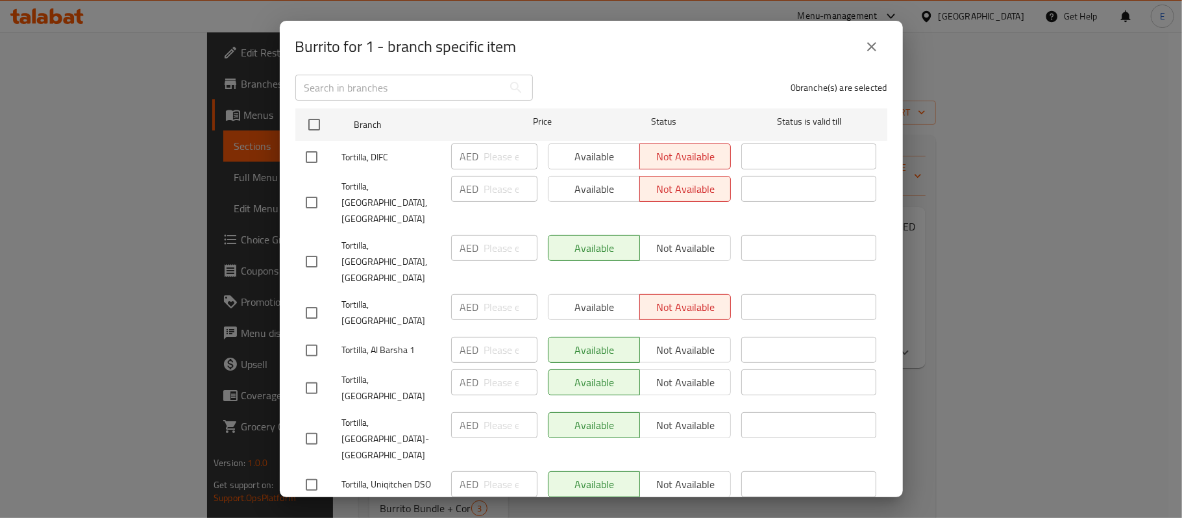
scroll to position [177, 0]
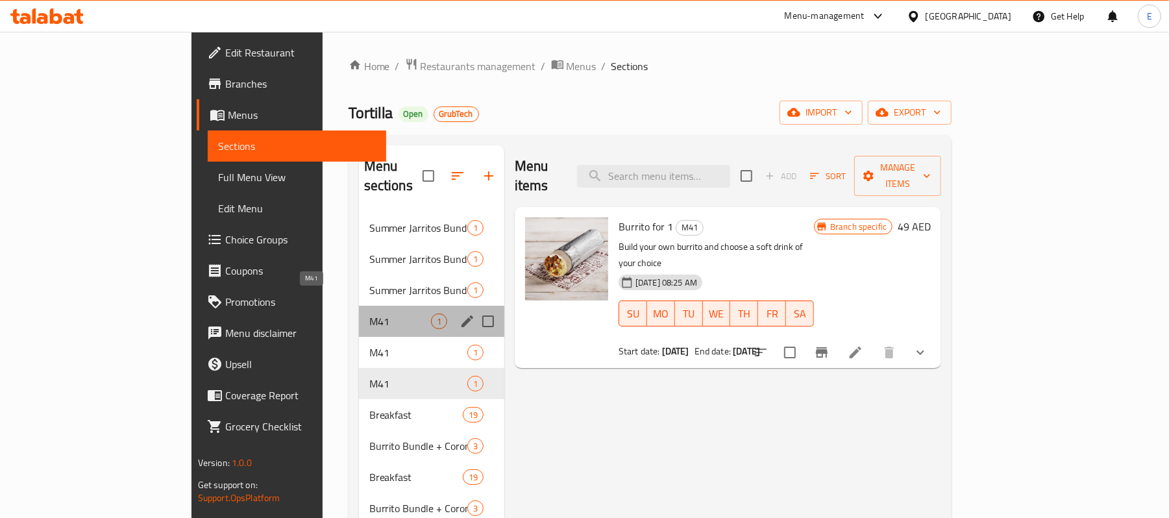
click at [369, 313] on span "M41" at bounding box center [400, 321] width 62 height 16
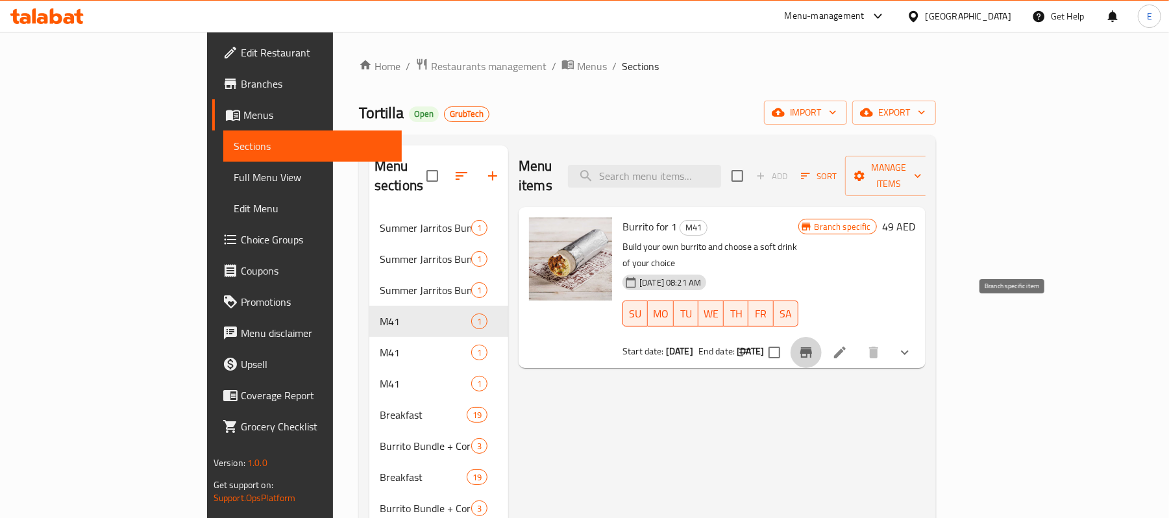
click at [814, 345] on icon "Branch-specific-item" at bounding box center [806, 353] width 16 height 16
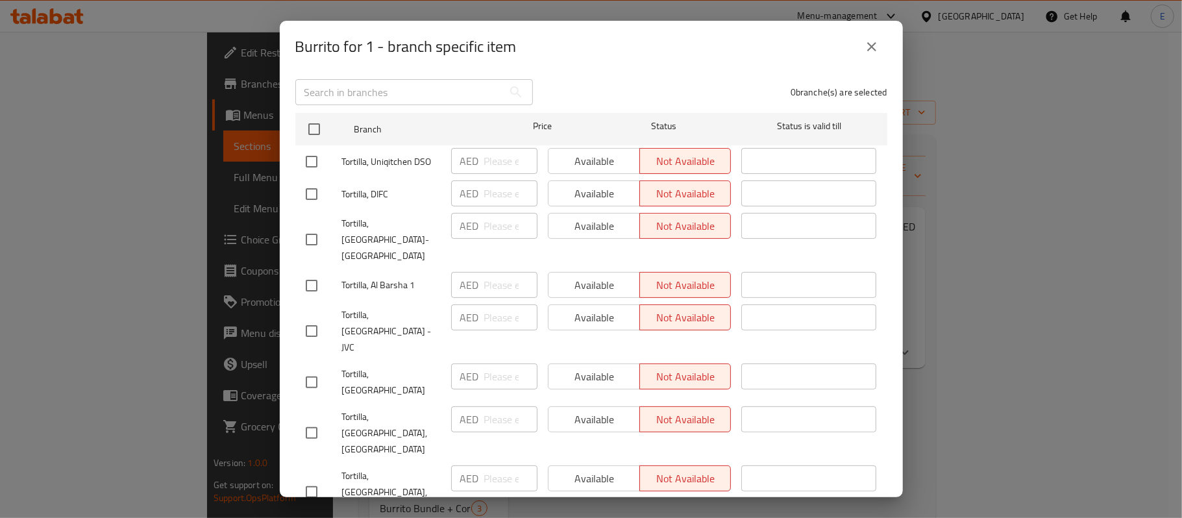
scroll to position [177, 0]
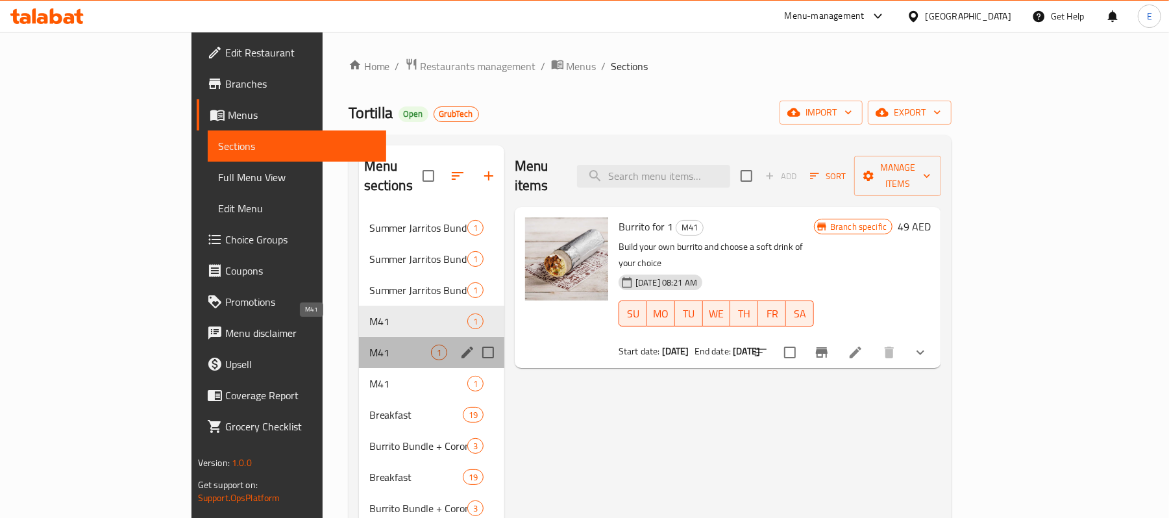
click at [369, 345] on span "M41" at bounding box center [400, 353] width 62 height 16
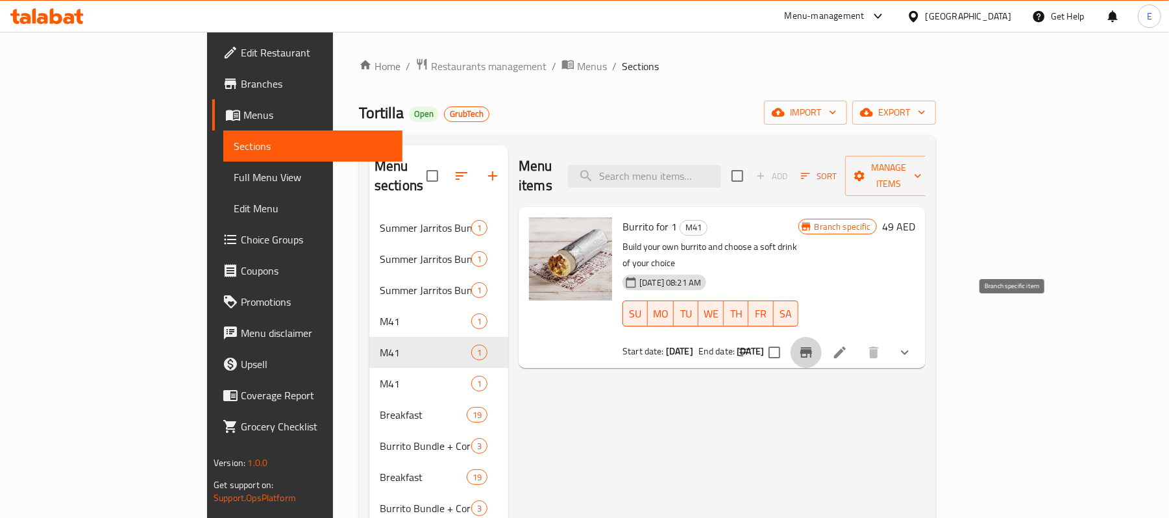
click at [812, 347] on icon "Branch-specific-item" at bounding box center [806, 352] width 12 height 10
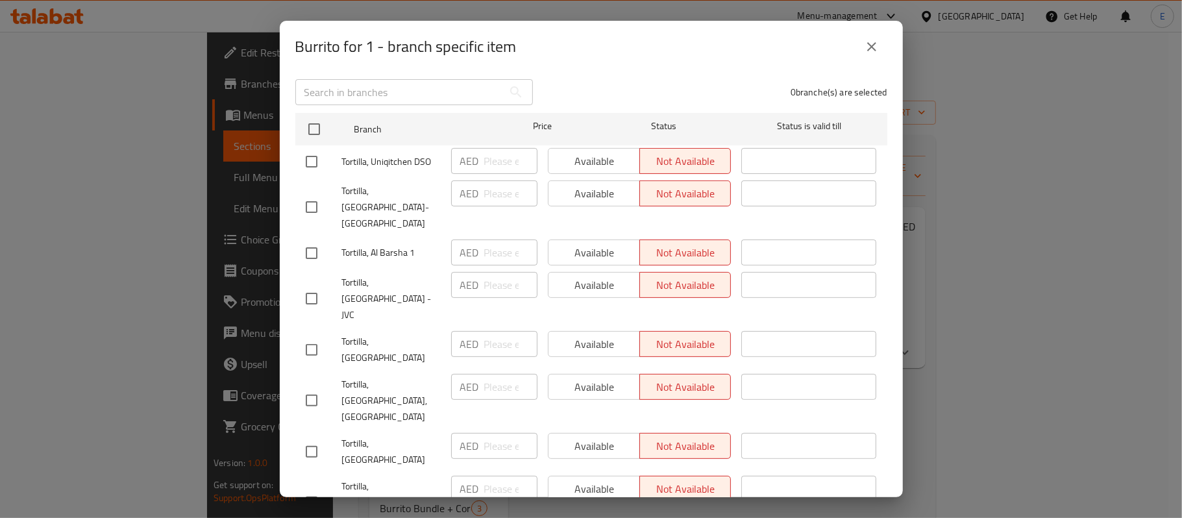
scroll to position [177, 0]
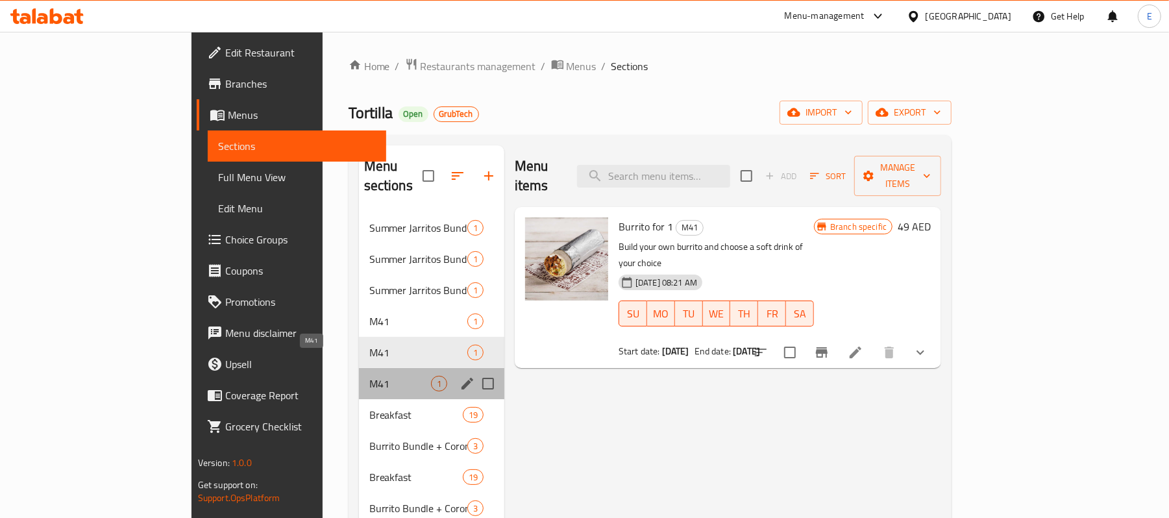
click at [369, 376] on span "M41" at bounding box center [400, 384] width 62 height 16
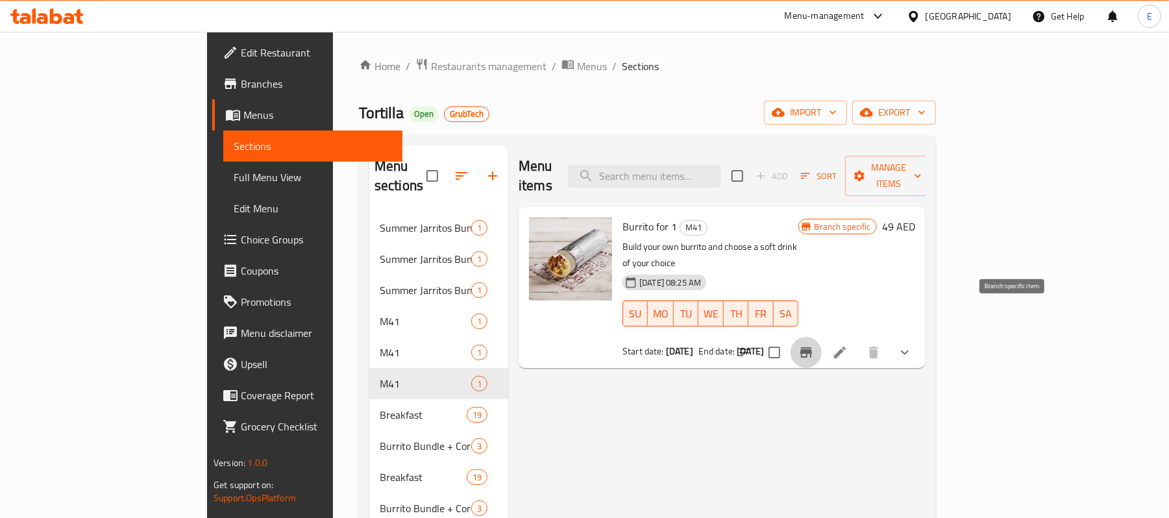
click at [814, 345] on icon "Branch-specific-item" at bounding box center [806, 353] width 16 height 16
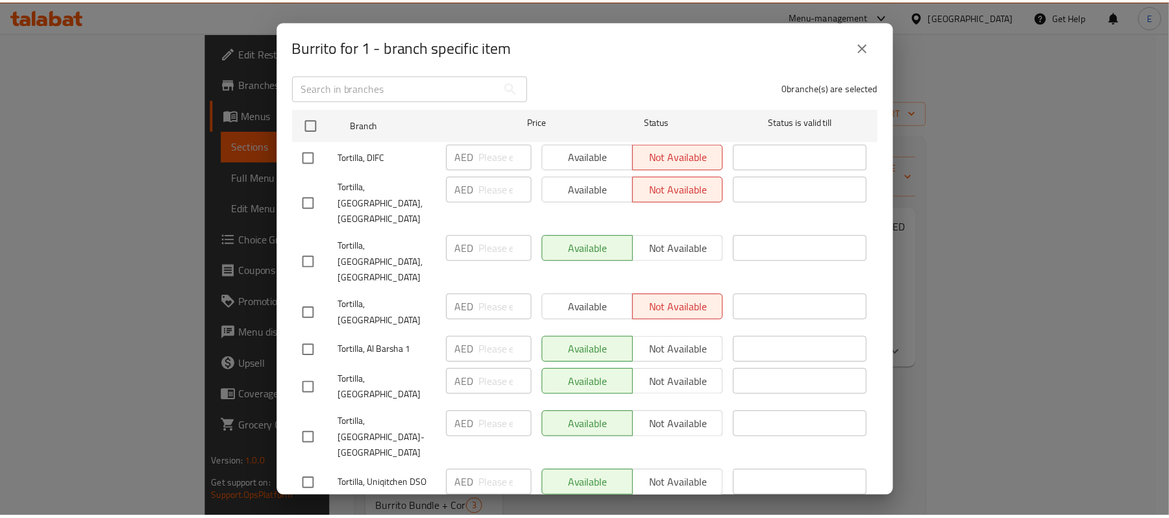
scroll to position [177, 0]
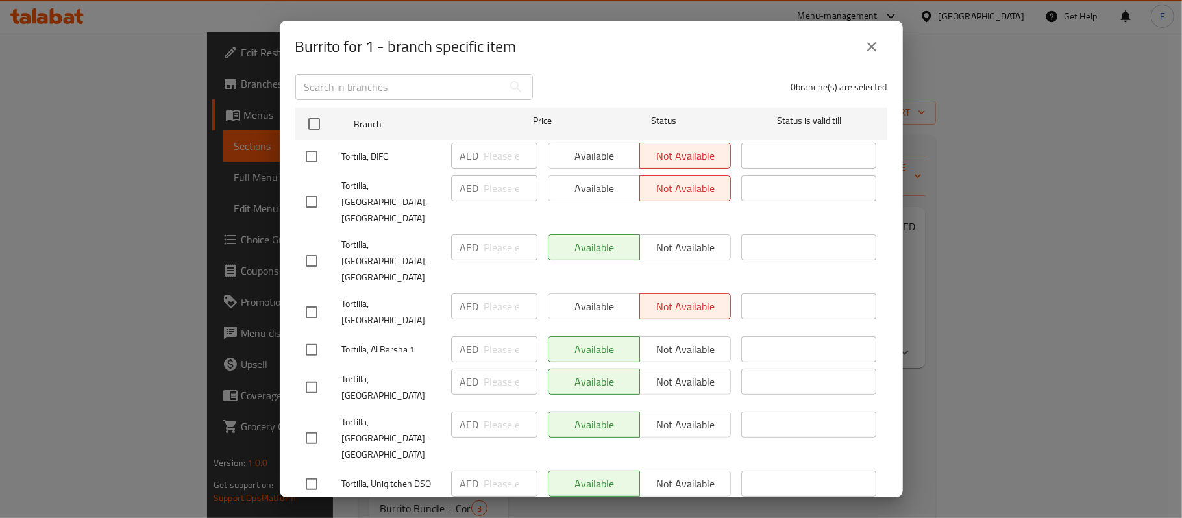
click at [860, 51] on button "close" at bounding box center [871, 46] width 31 height 31
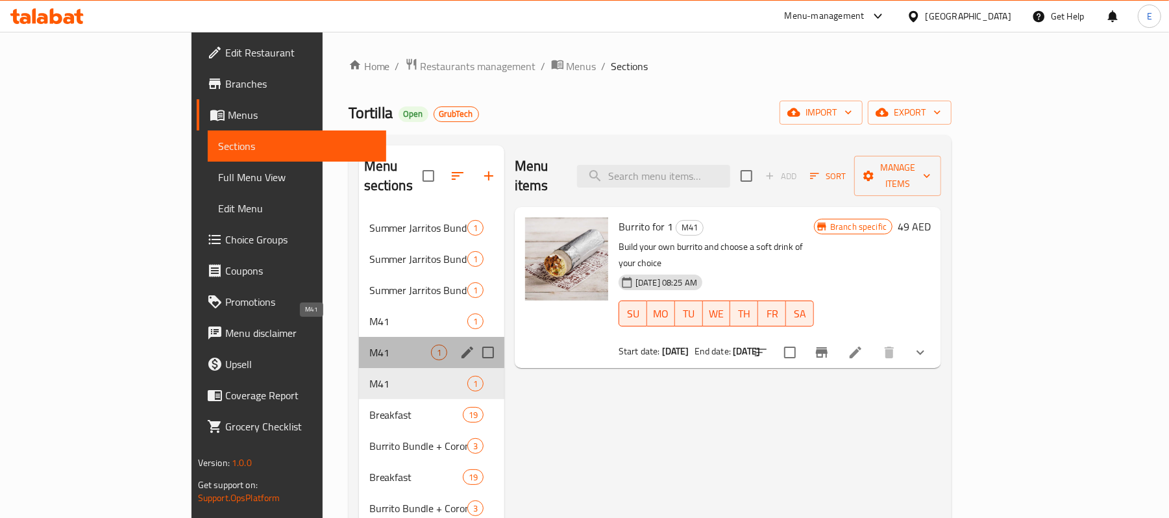
click at [369, 345] on span "M41" at bounding box center [400, 353] width 62 height 16
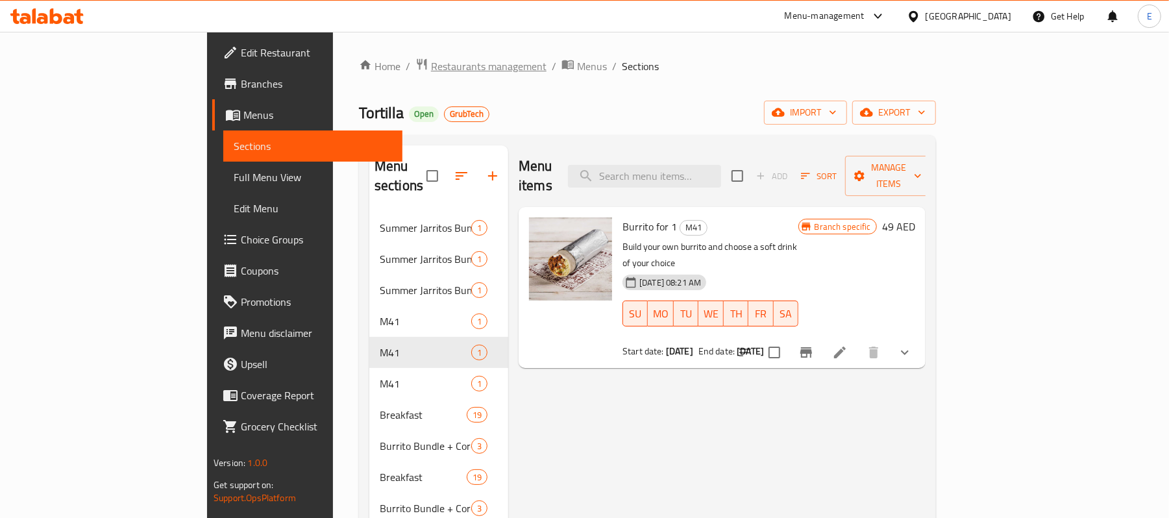
click at [431, 63] on span "Restaurants management" at bounding box center [488, 66] width 115 height 16
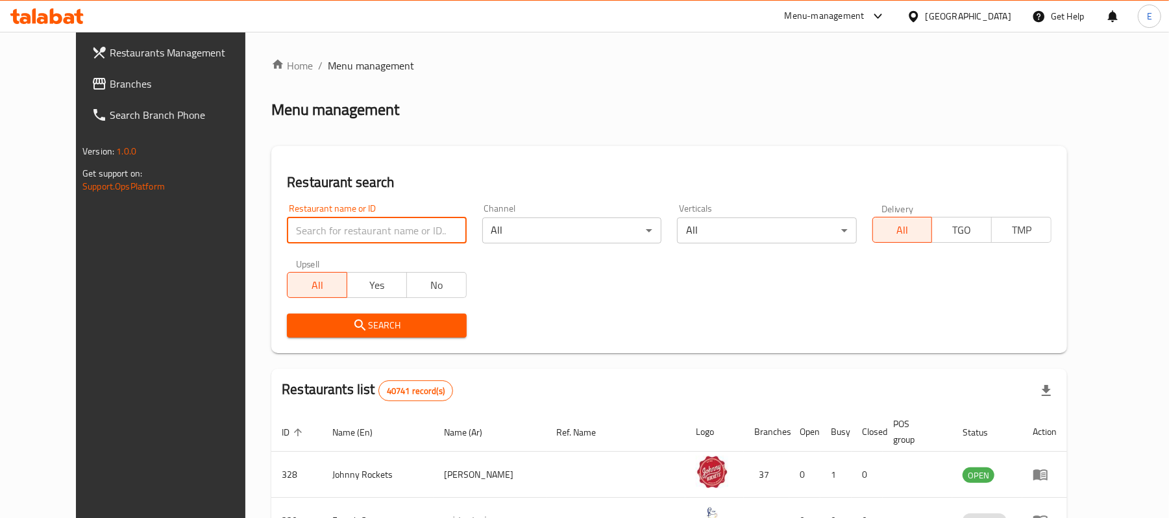
click at [358, 239] on input "search" at bounding box center [376, 230] width 179 height 26
paste input "12802"
type input "12802"
click button "Search" at bounding box center [376, 325] width 179 height 24
